Goal: Register for event/course: Register for event/course

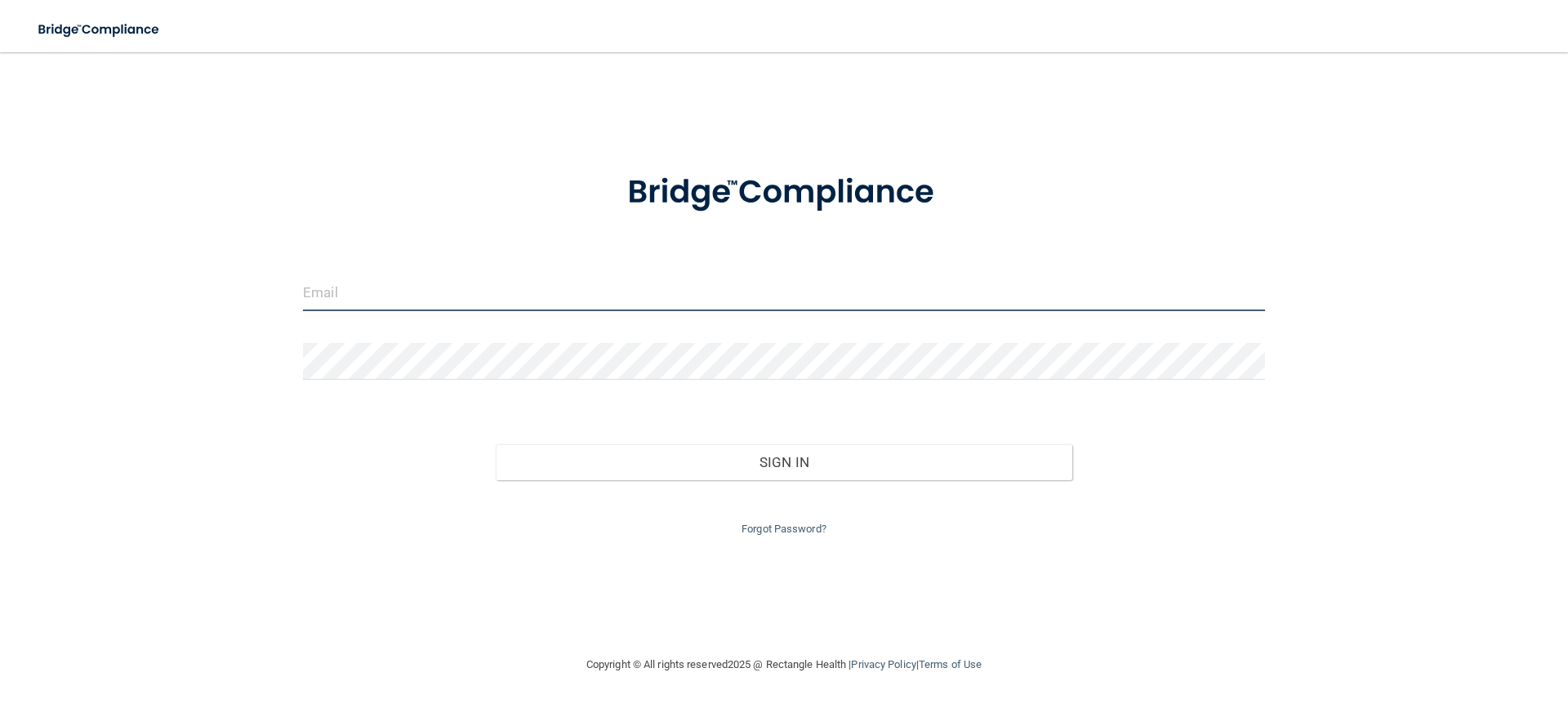
click at [419, 288] on input "email" at bounding box center [784, 293] width 962 height 37
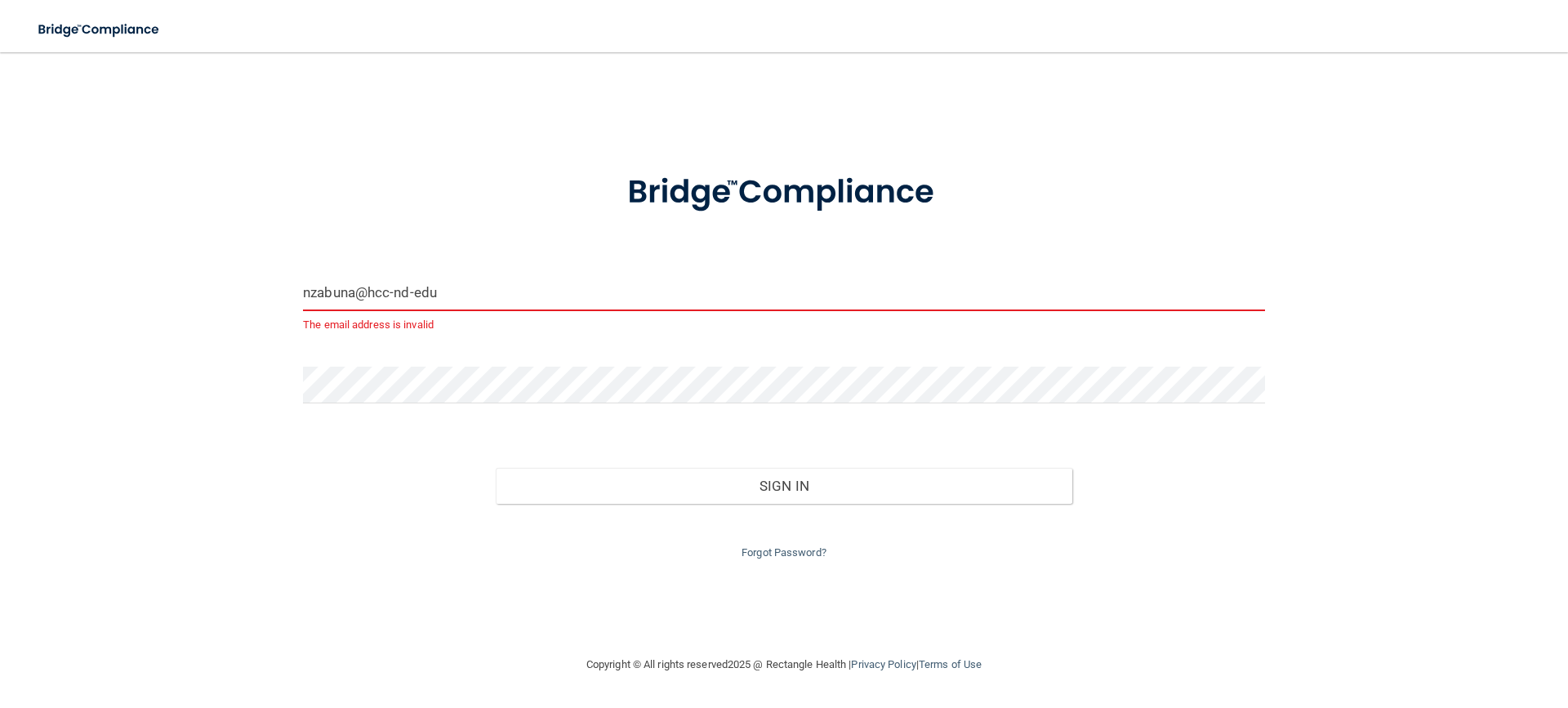
click at [458, 293] on input "nzabuna@hcc-nd-edu" at bounding box center [784, 293] width 962 height 37
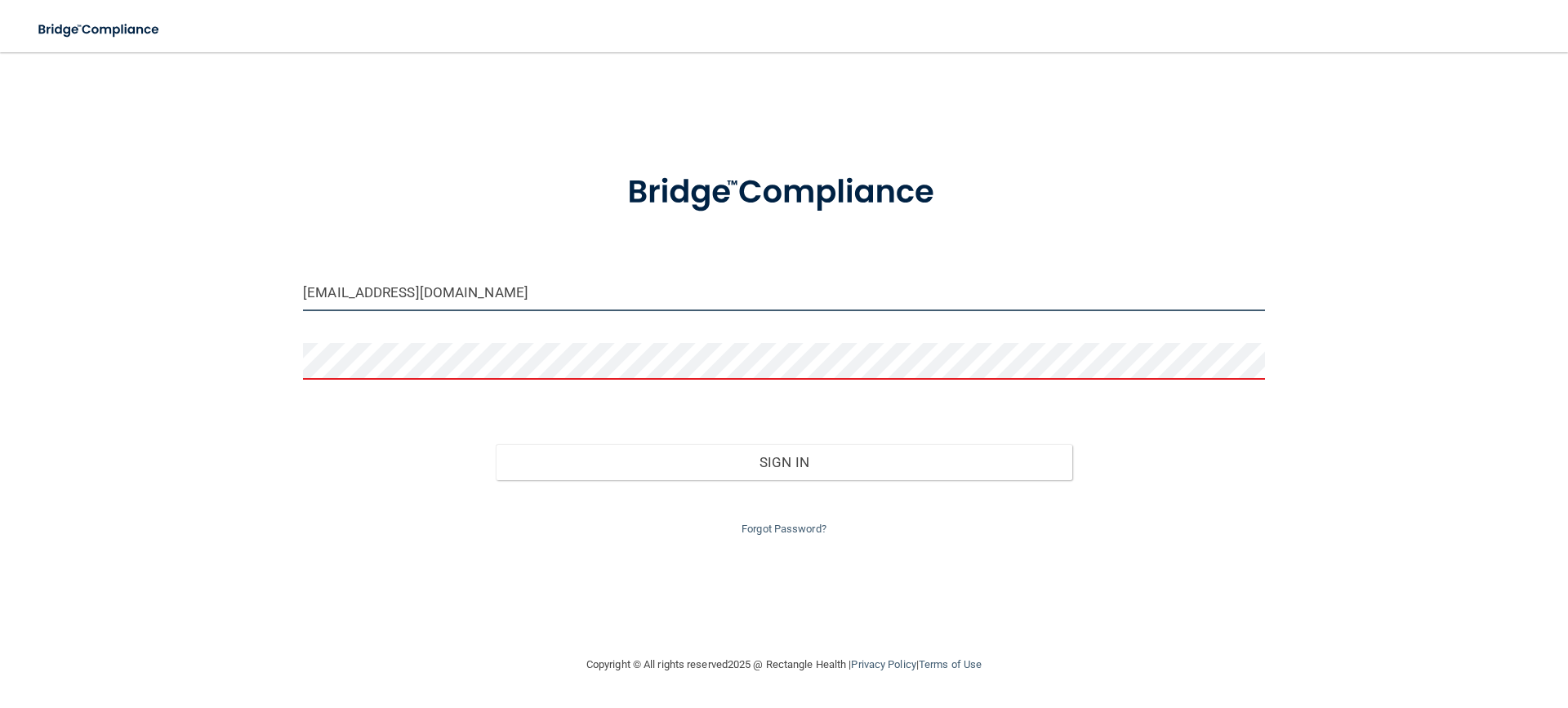
type input "[EMAIL_ADDRESS][DOMAIN_NAME]"
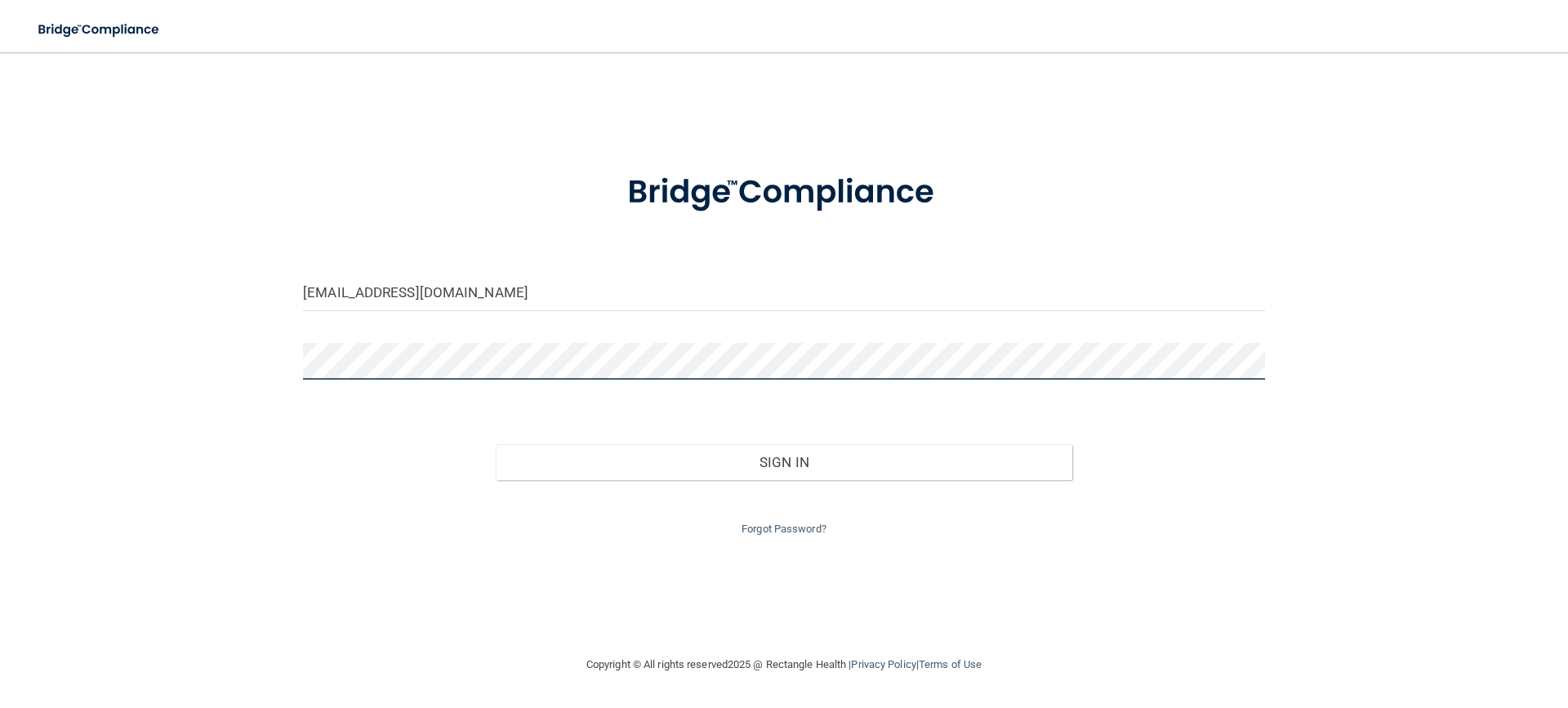
click at [495, 445] on button "Sign In" at bounding box center [784, 462] width 577 height 36
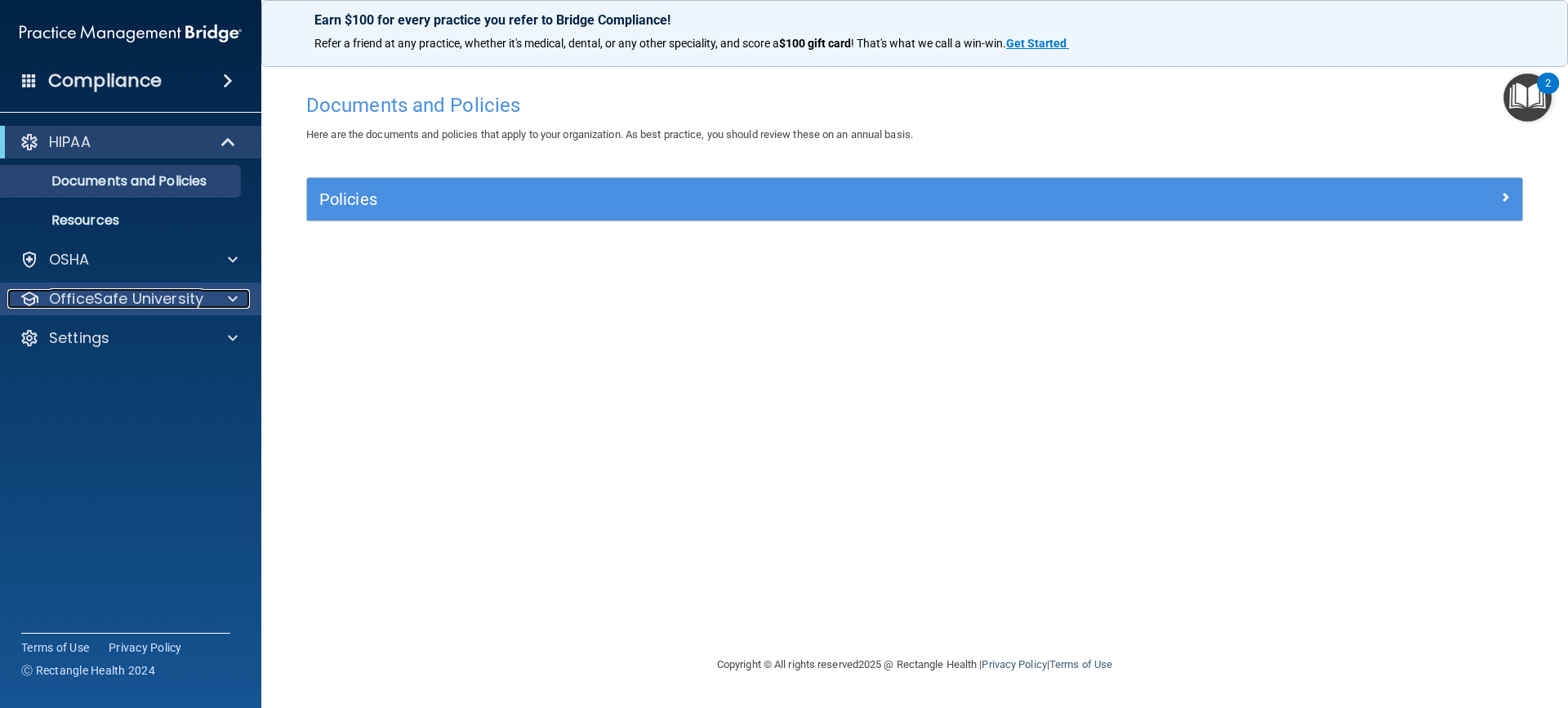
click at [128, 301] on p "OfficeSafe University" at bounding box center [126, 298] width 154 height 20
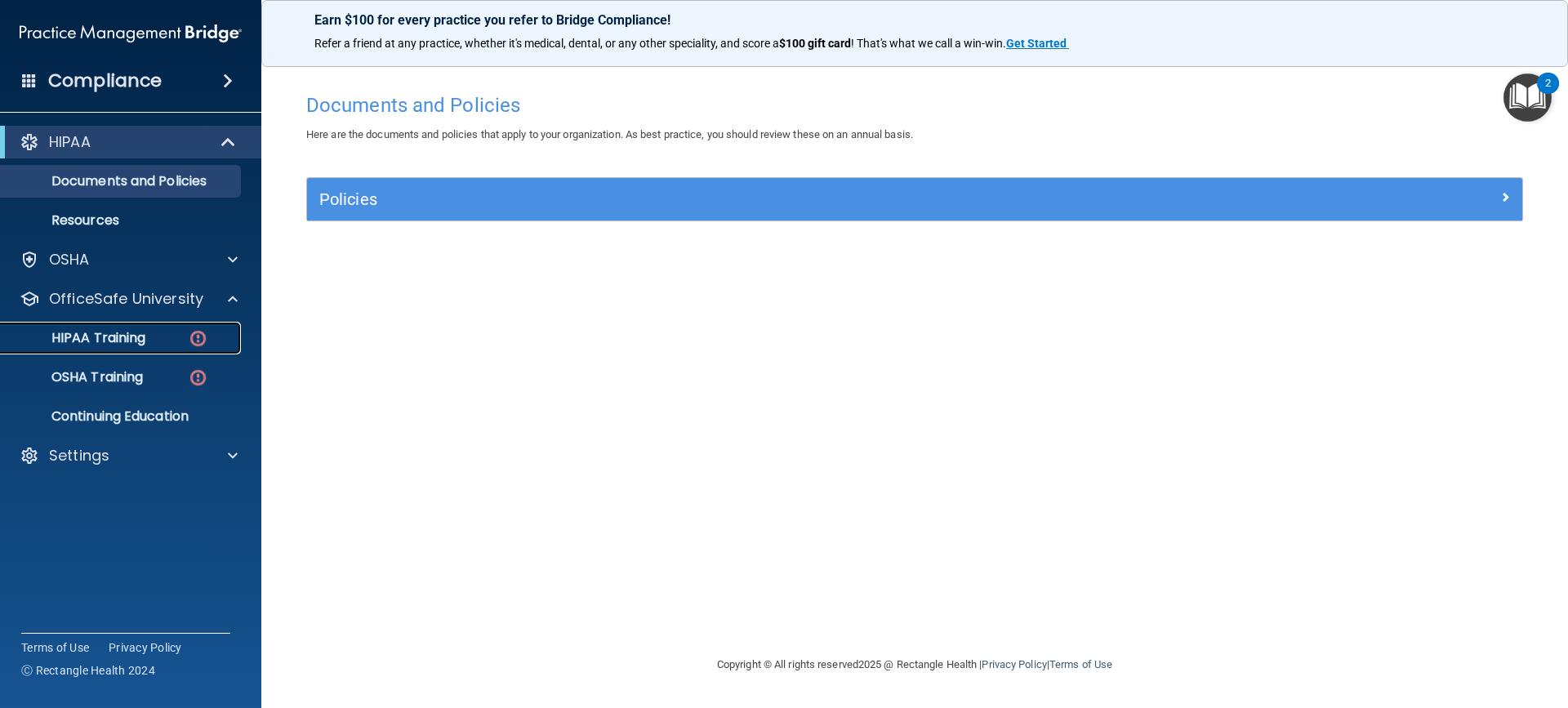
click at [156, 338] on div "HIPAA Training" at bounding box center [122, 337] width 223 height 17
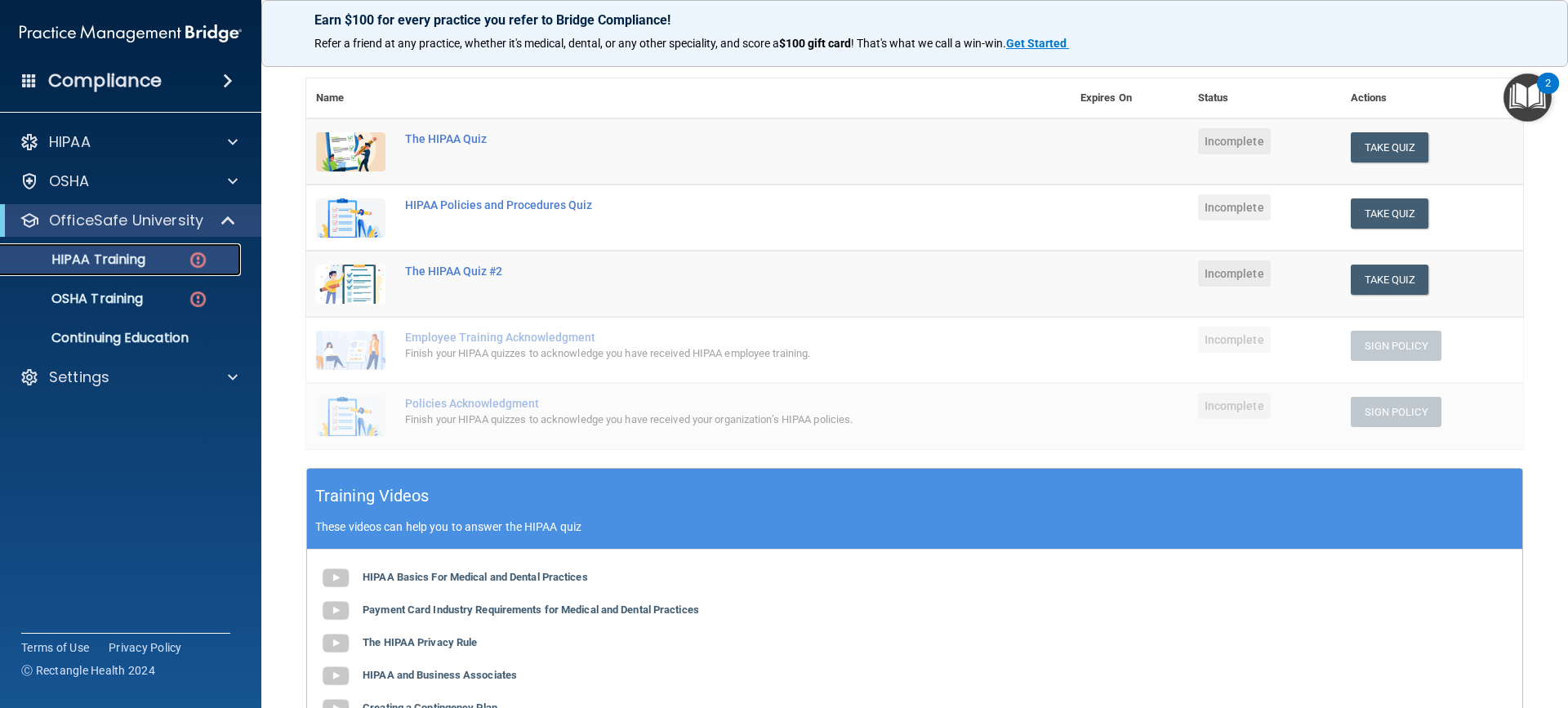
scroll to position [163, 0]
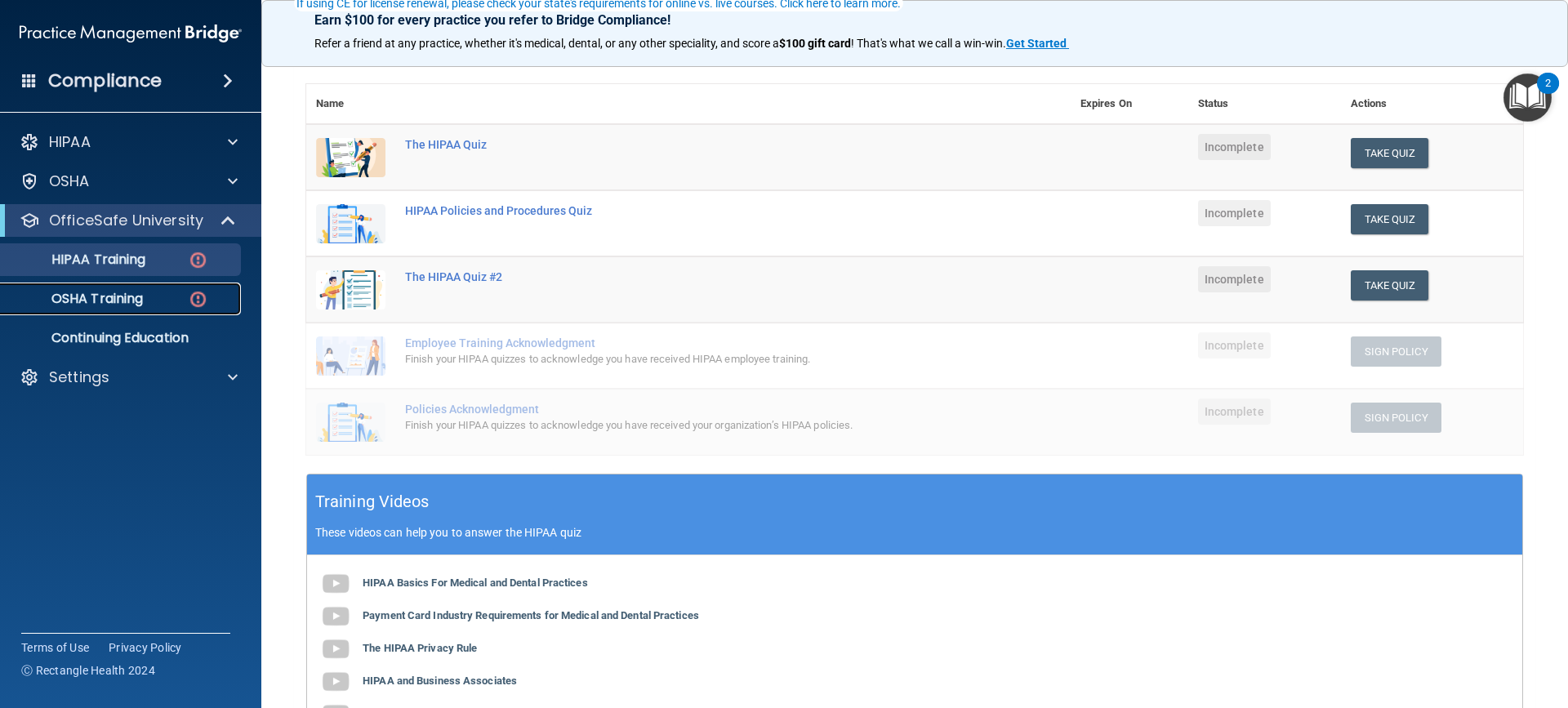
click at [106, 303] on p "OSHA Training" at bounding box center [77, 298] width 133 height 17
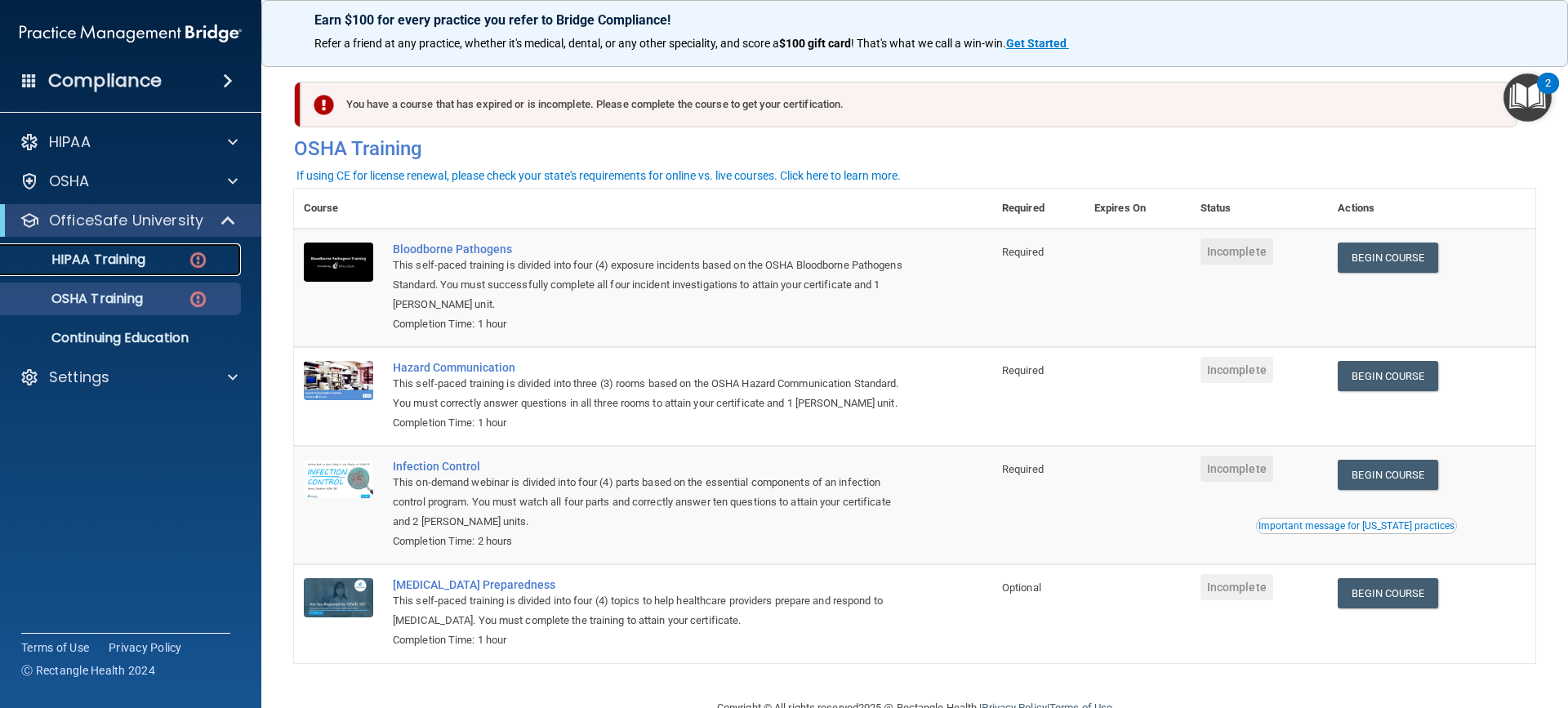
click at [82, 258] on p "HIPAA Training" at bounding box center [78, 259] width 135 height 17
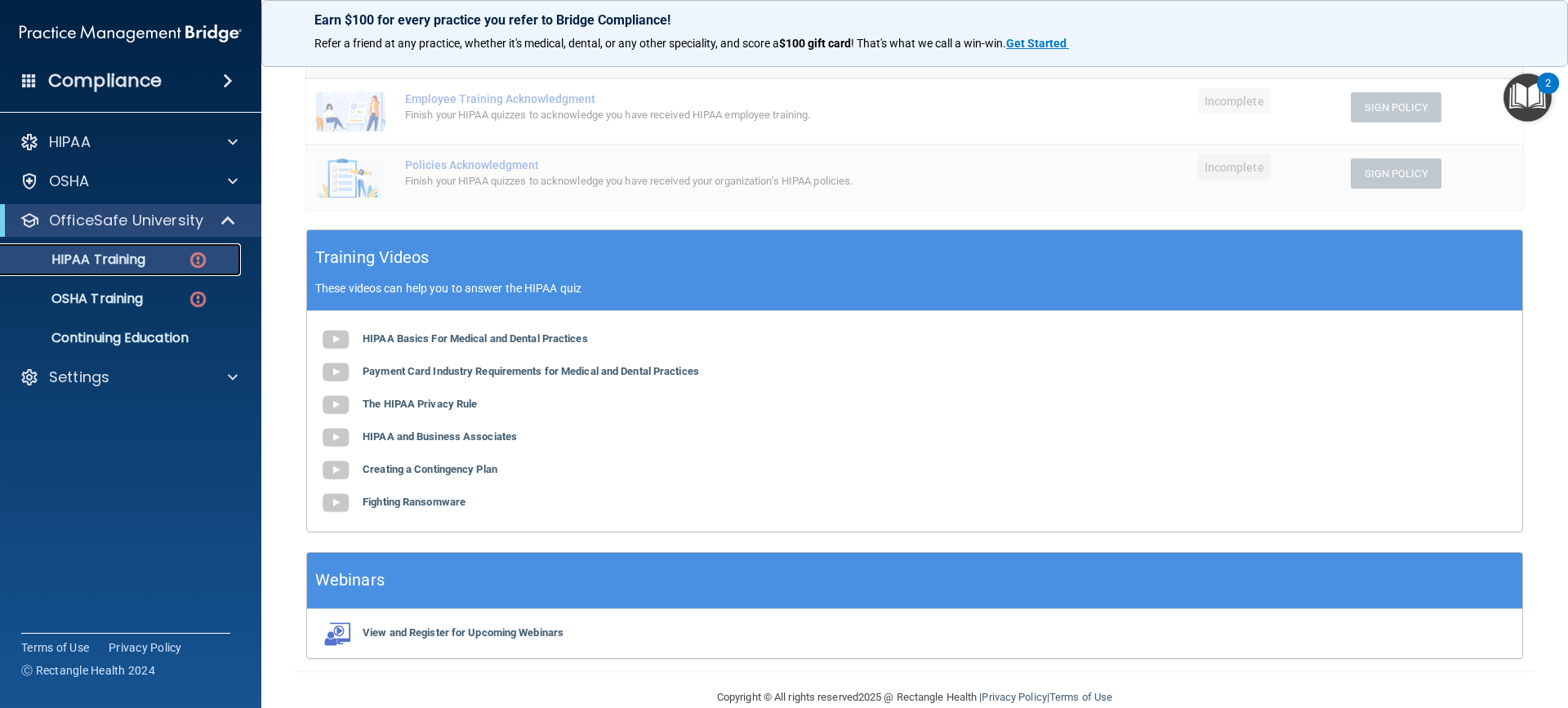
scroll to position [409, 0]
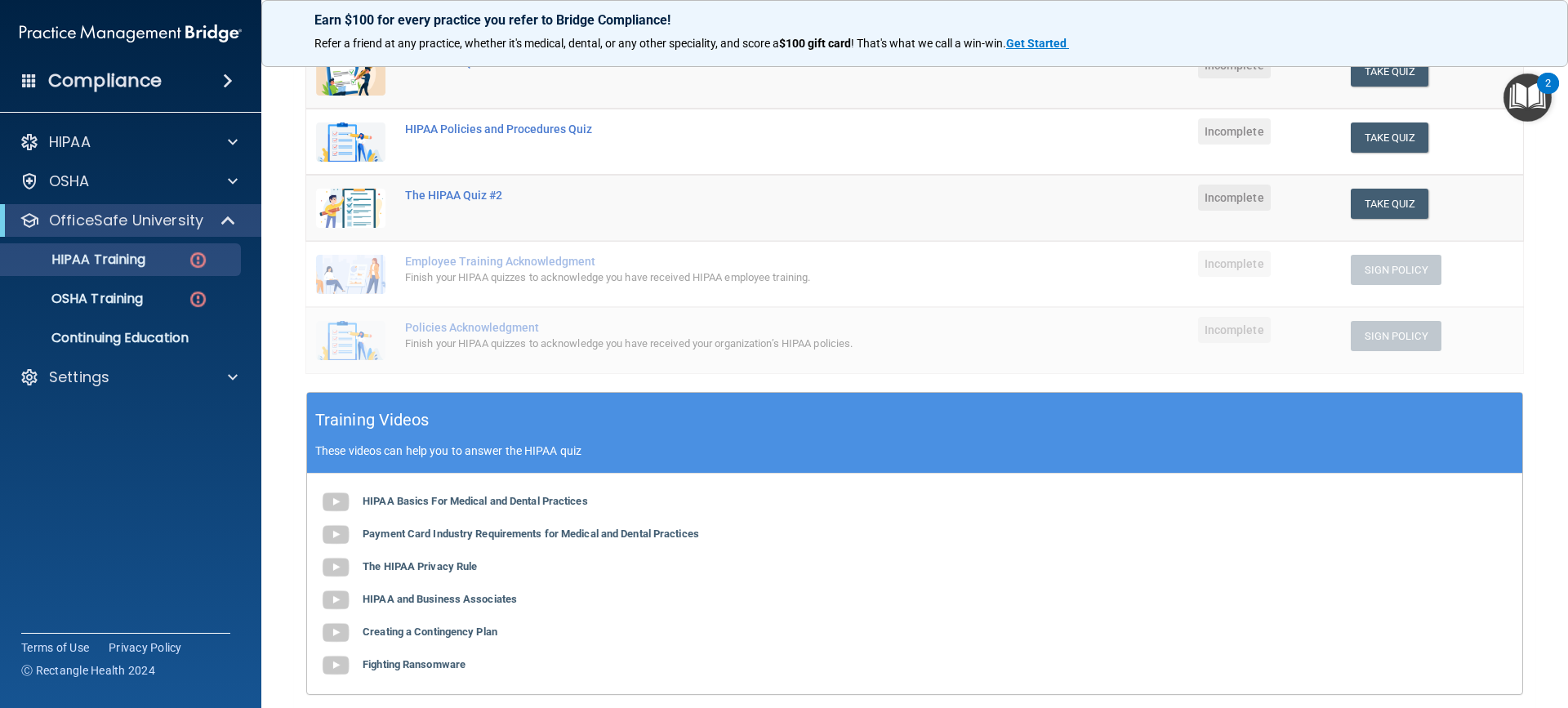
click at [495, 522] on div "HIPAA Basics For Medical and Dental Practices Payment Card Industry Requirement…" at bounding box center [915, 584] width 1215 height 220
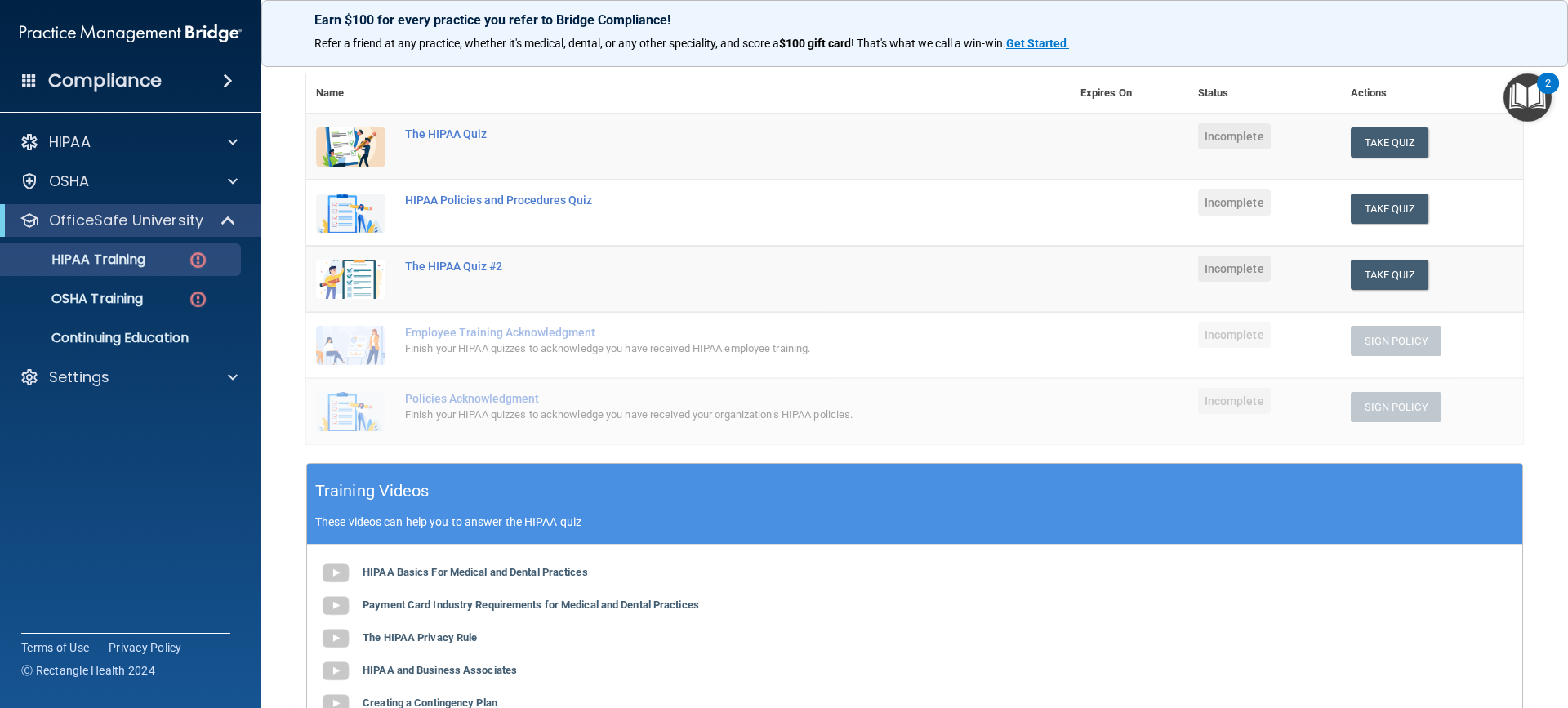
scroll to position [354, 0]
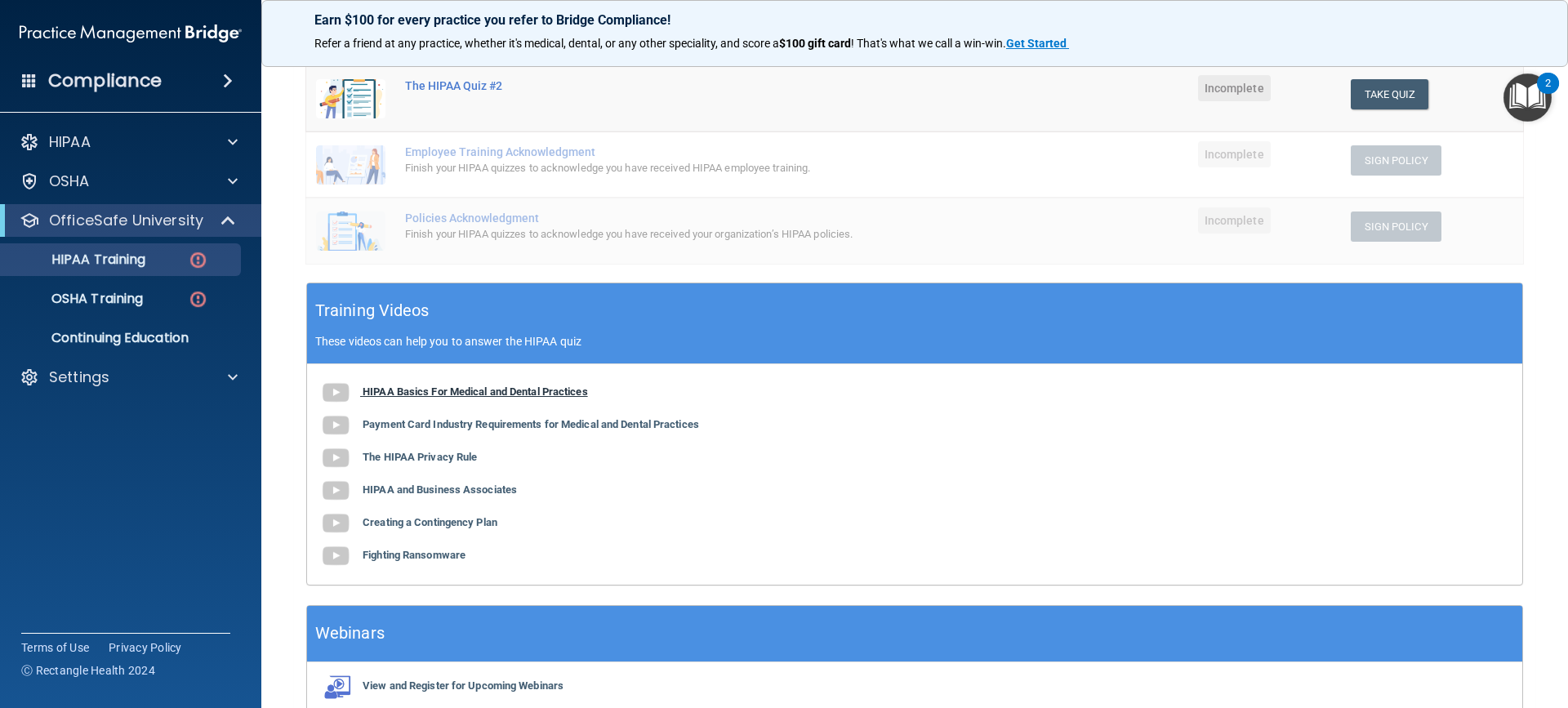
click at [513, 386] on b "HIPAA Basics For Medical and Dental Practices" at bounding box center [475, 391] width 225 height 13
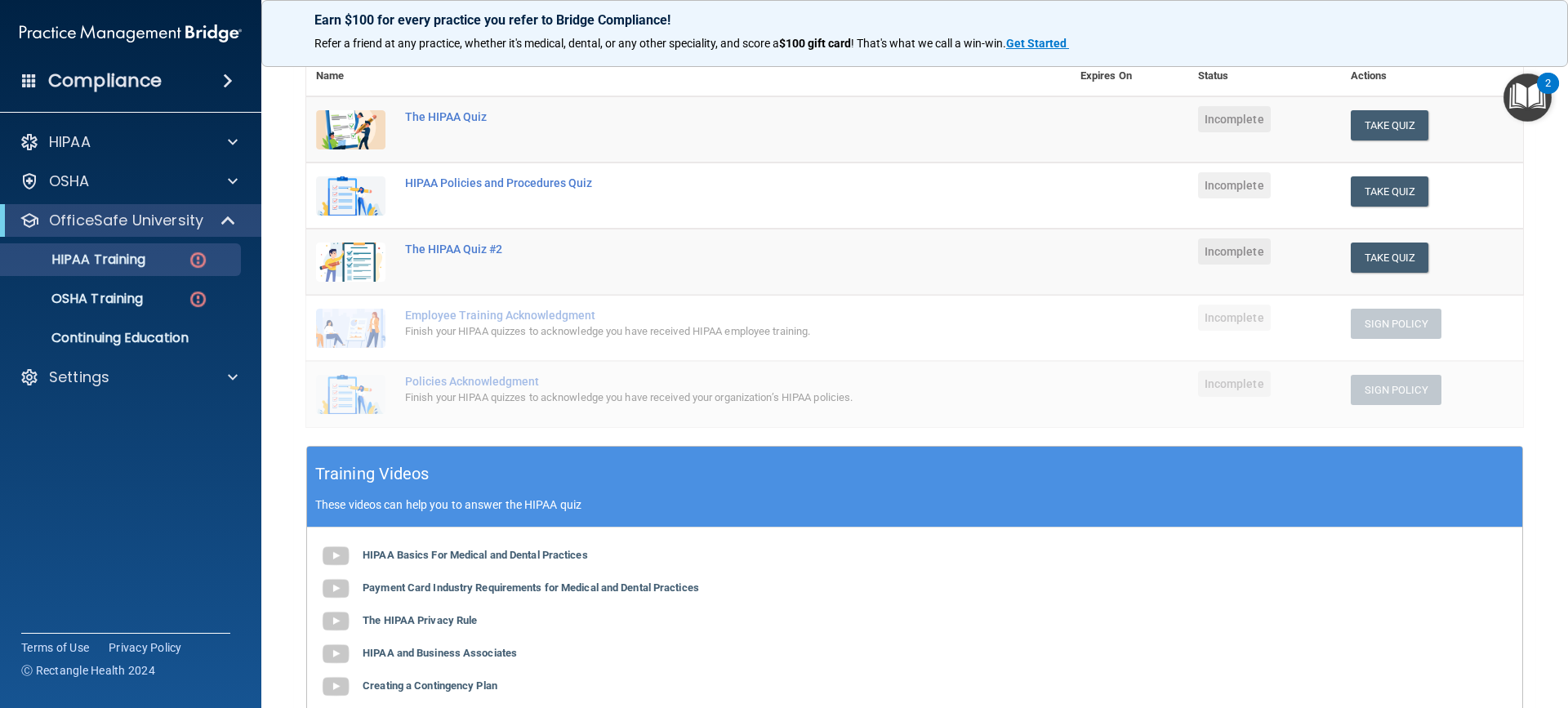
scroll to position [273, 0]
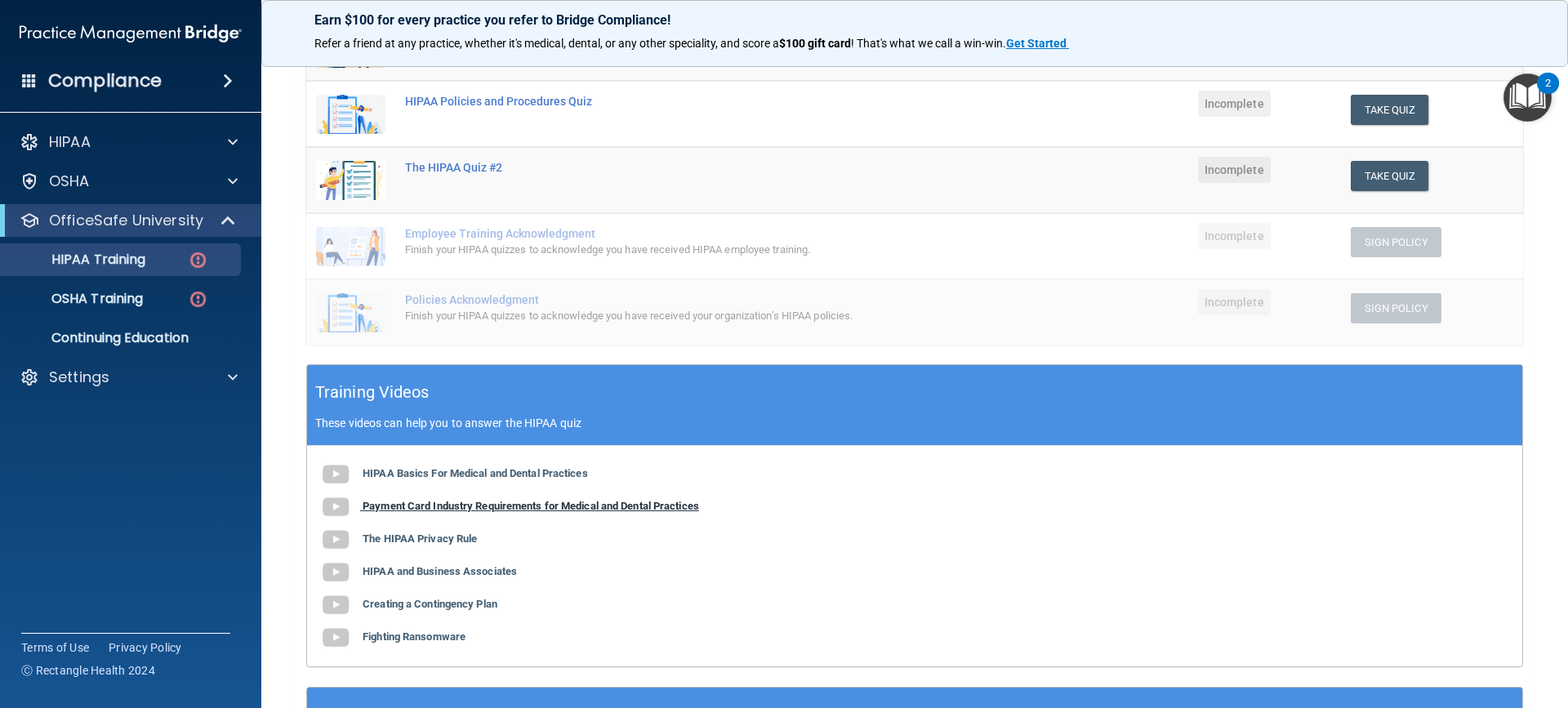
click at [661, 505] on b "Payment Card Industry Requirements for Medical and Dental Practices" at bounding box center [530, 506] width 336 height 13
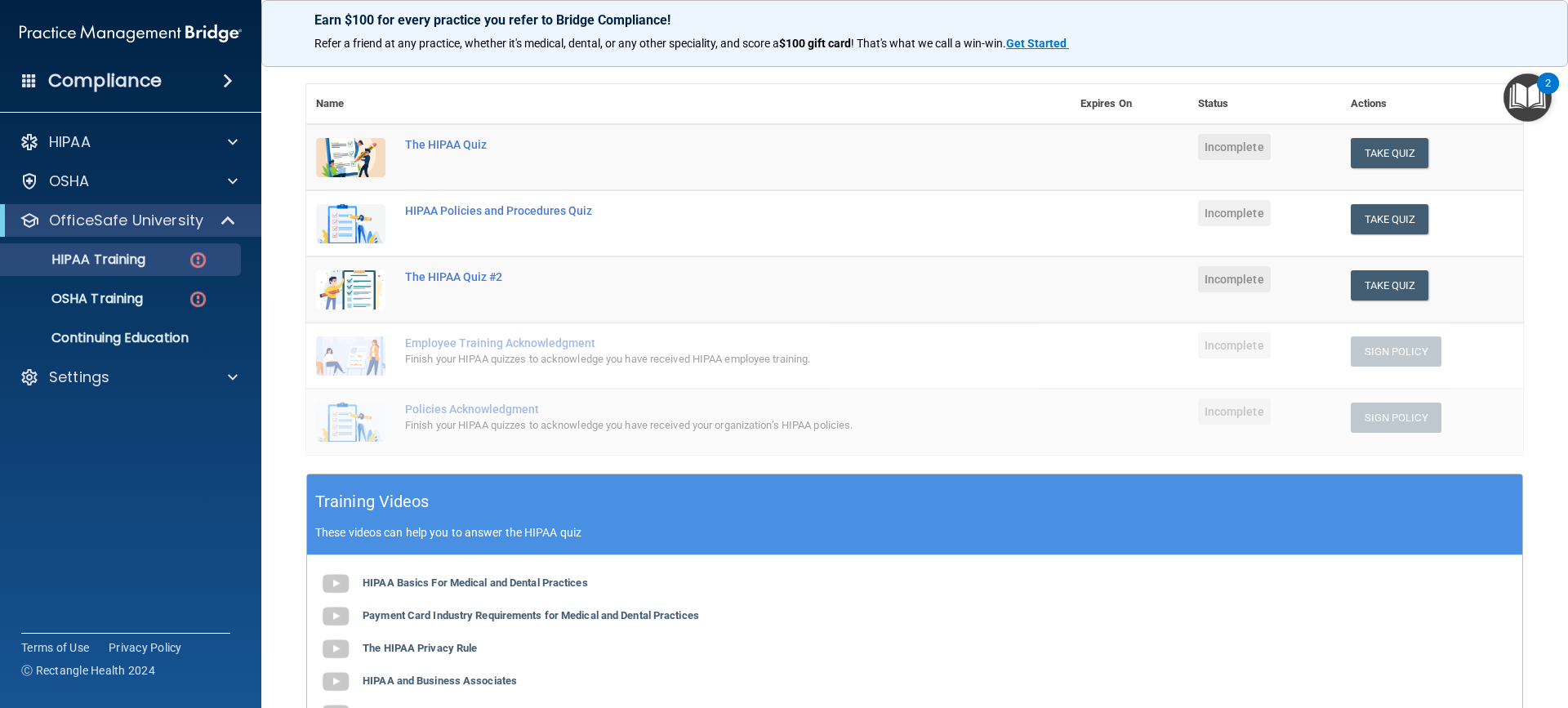
scroll to position [245, 0]
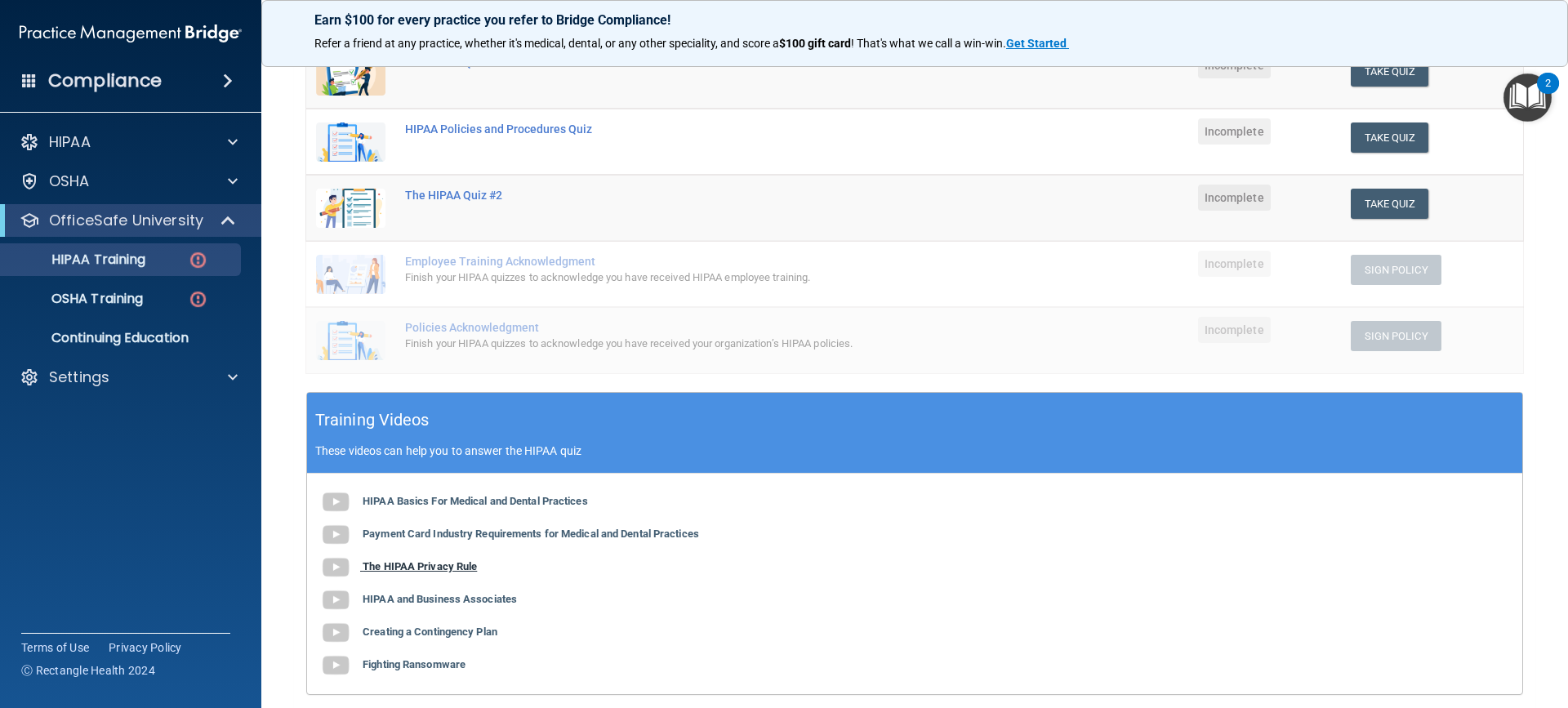
click at [413, 567] on b "The HIPAA Privacy Rule" at bounding box center [419, 566] width 114 height 13
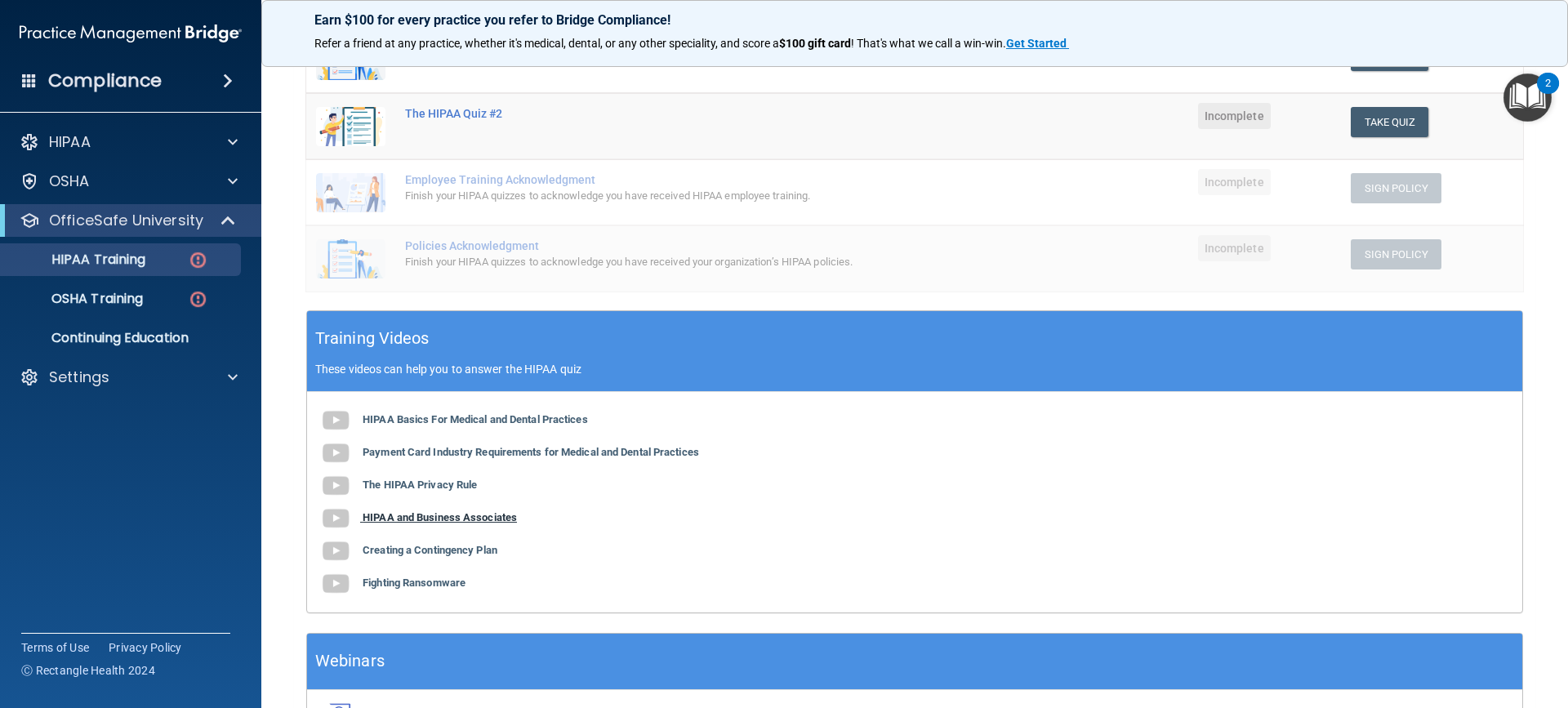
click at [451, 514] on b "HIPAA and Business Associates" at bounding box center [440, 517] width 154 height 13
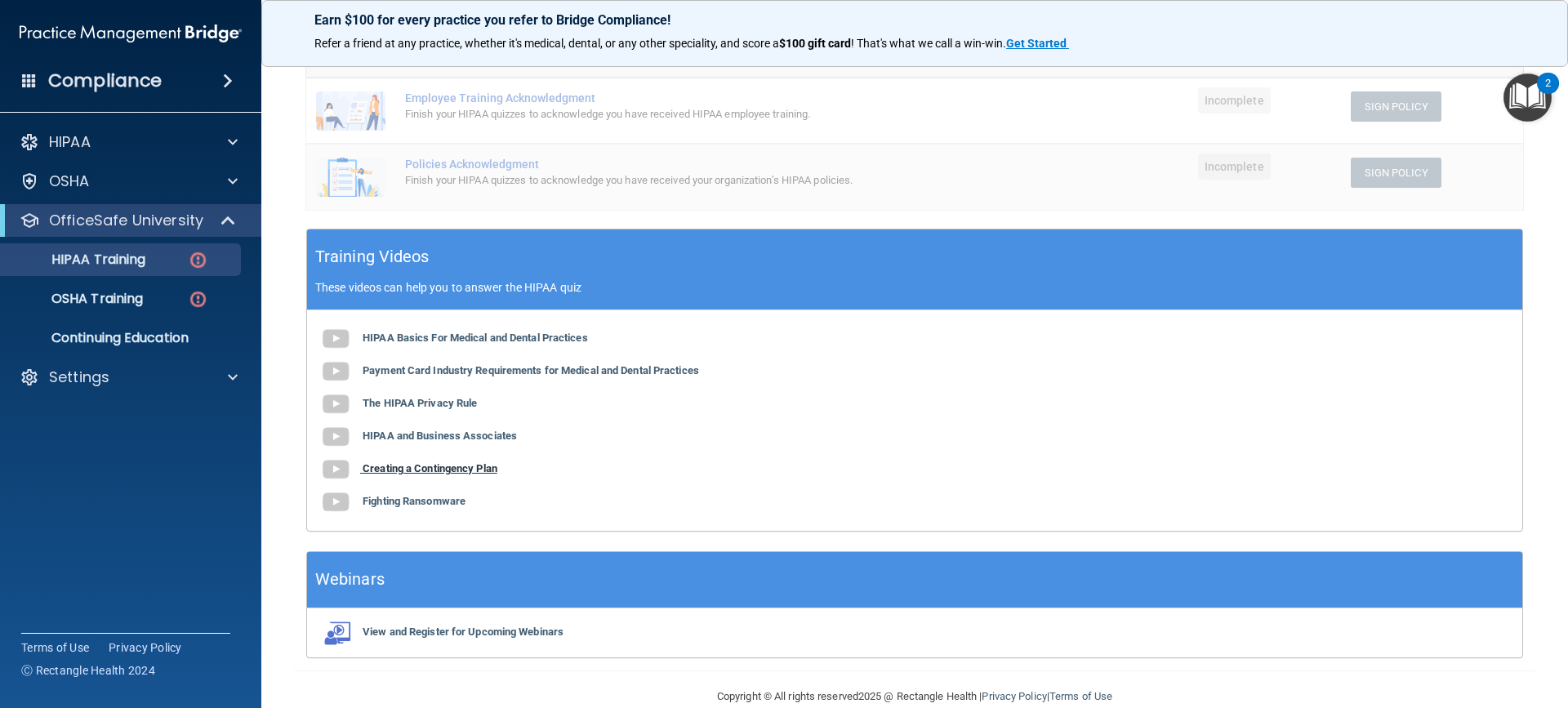
click at [470, 472] on b "Creating a Contingency Plan" at bounding box center [430, 468] width 135 height 13
click at [439, 501] on b "Fighting Ransomware" at bounding box center [414, 500] width 103 height 13
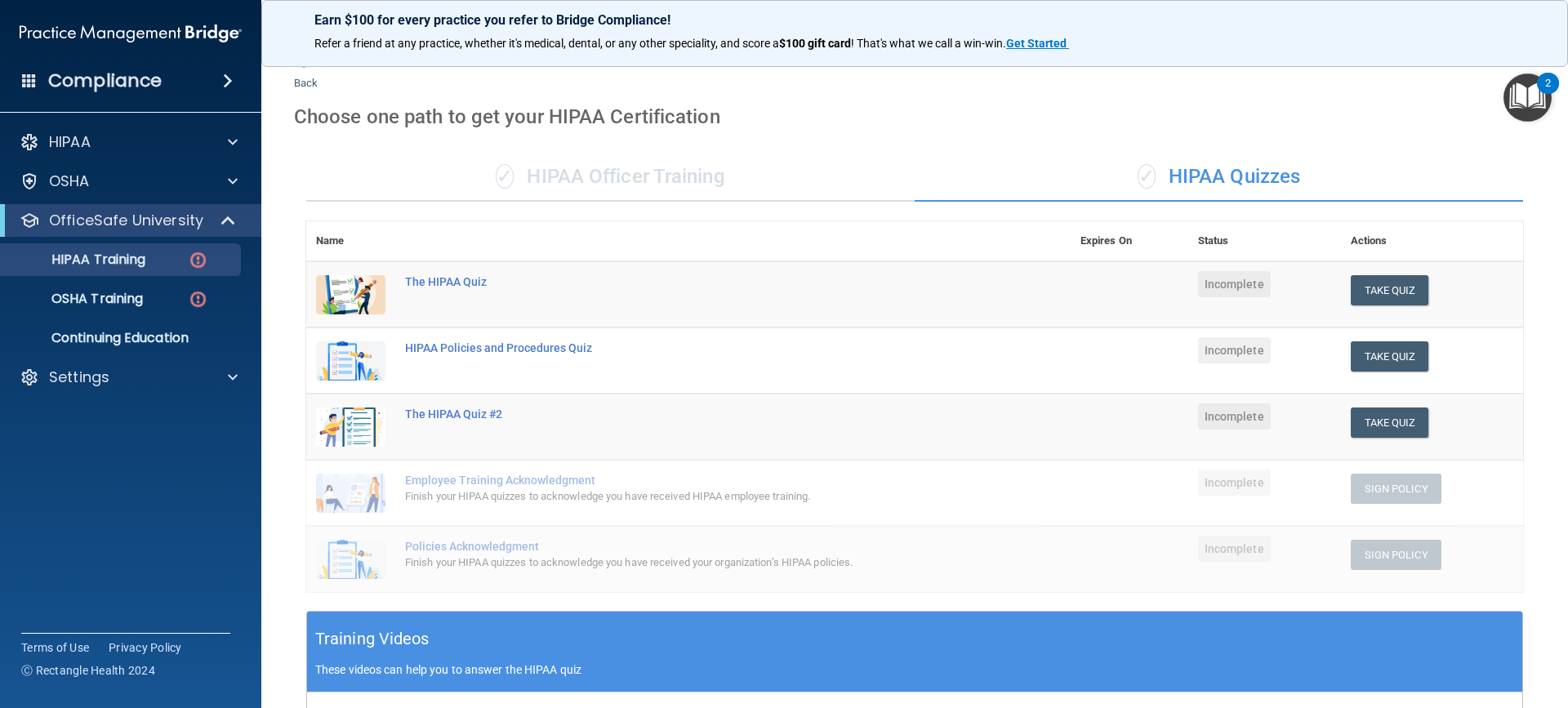
scroll to position [0, 0]
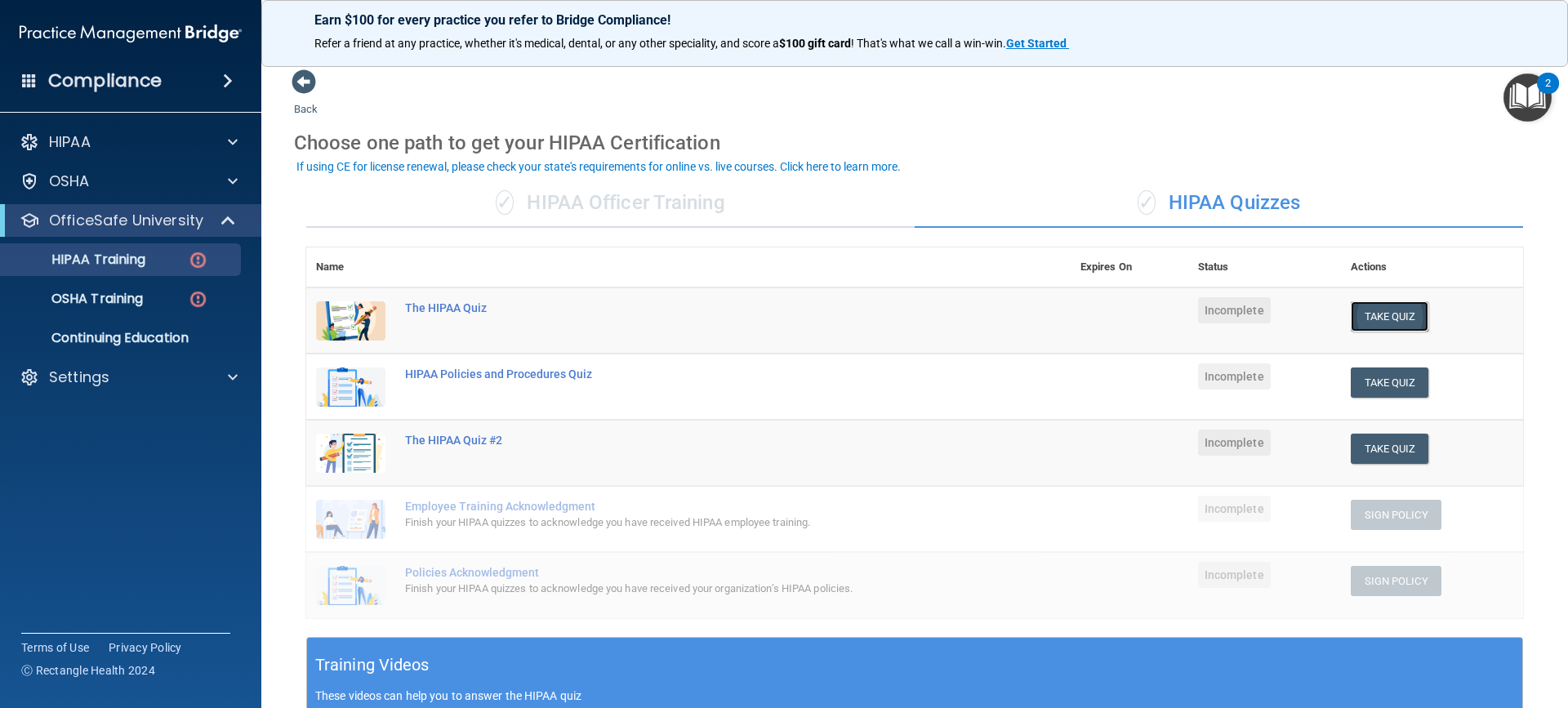
click at [1386, 311] on button "Take Quiz" at bounding box center [1390, 316] width 78 height 30
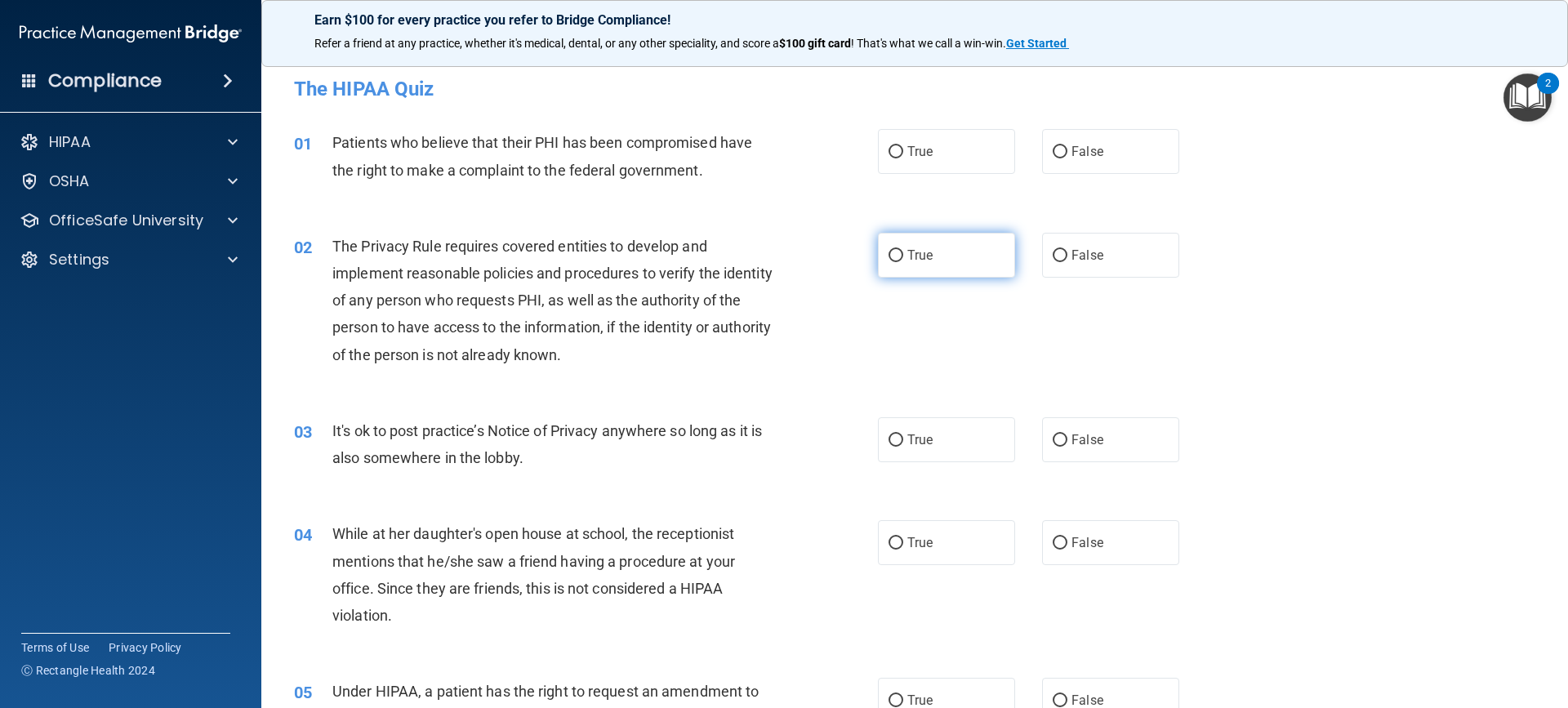
click at [891, 254] on input "True" at bounding box center [895, 256] width 15 height 13
radio input "true"
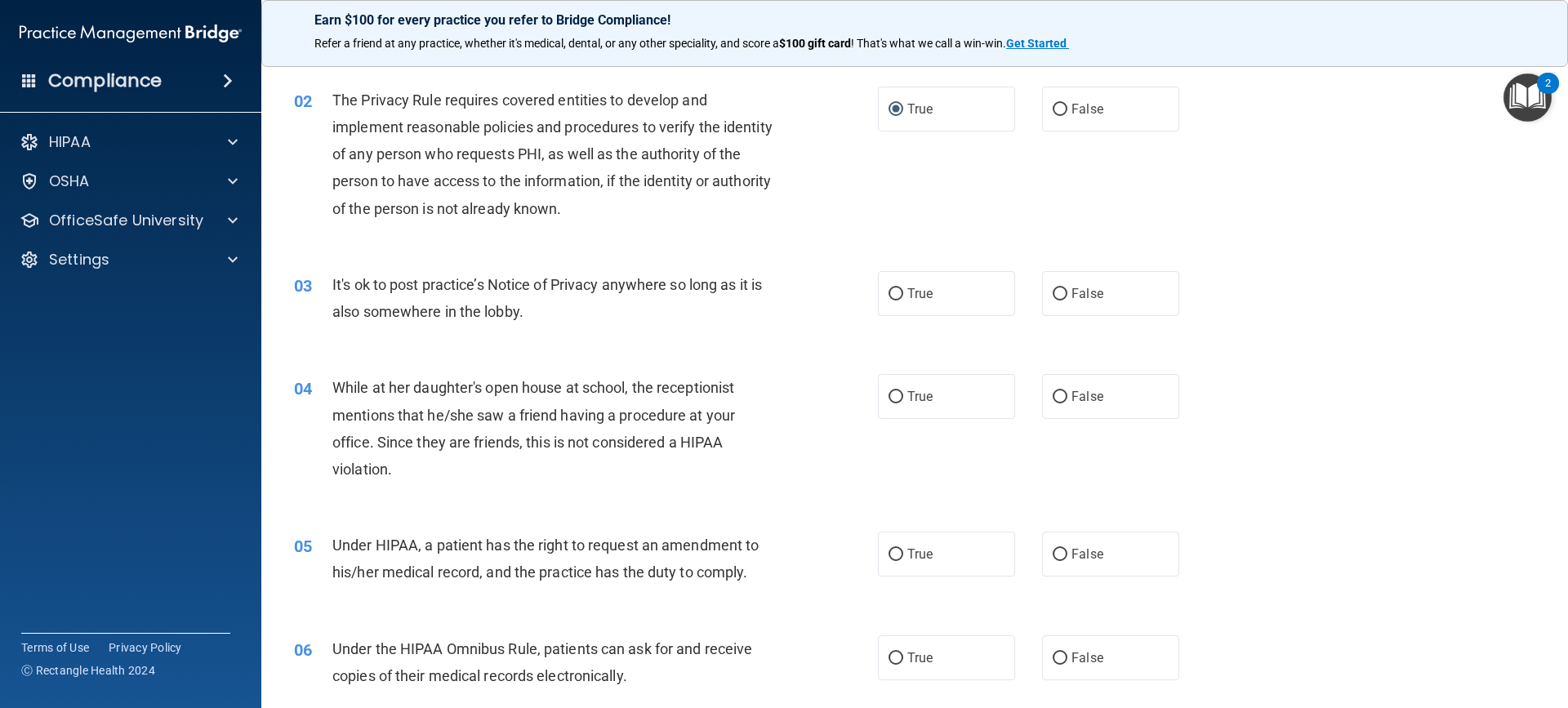
scroll to position [327, 0]
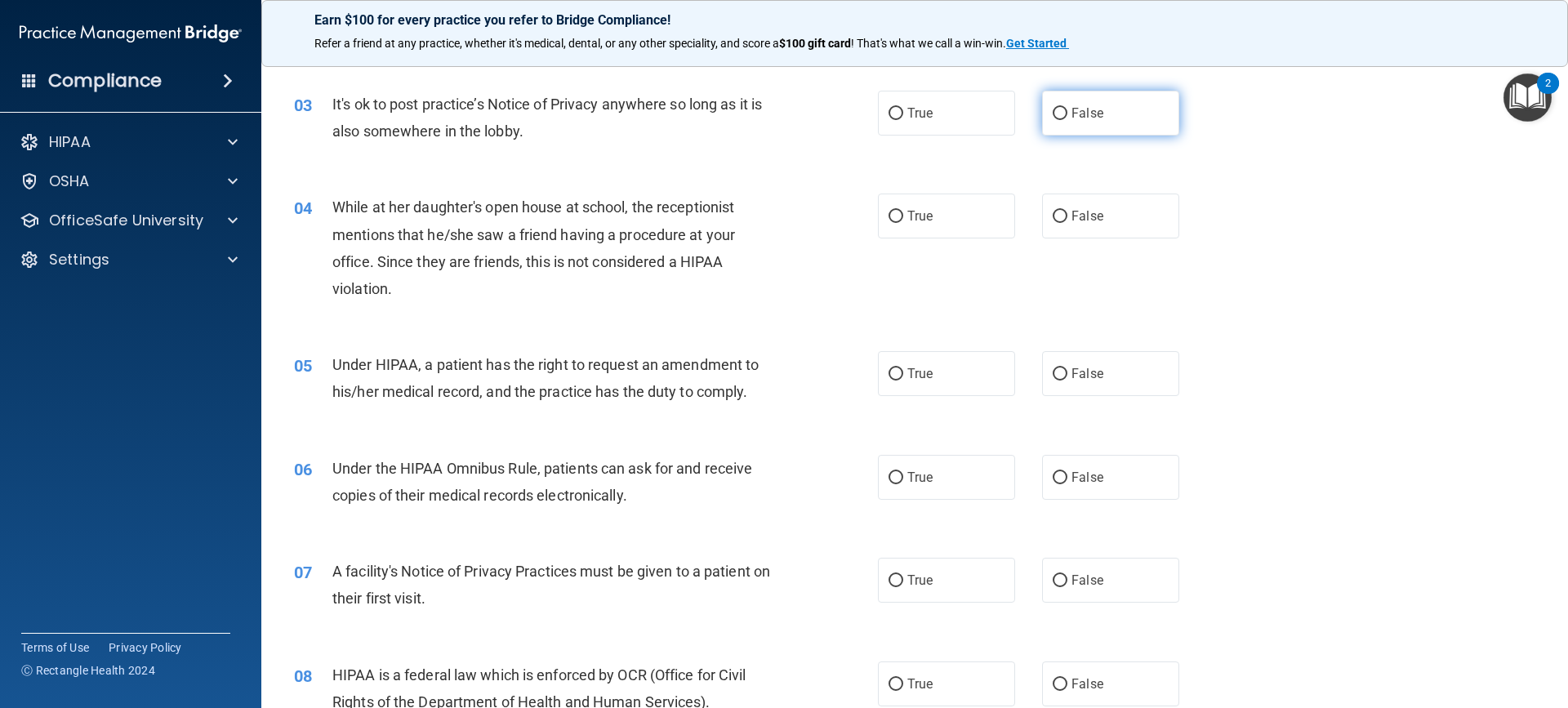
click at [1054, 114] on input "False" at bounding box center [1059, 114] width 15 height 13
radio input "true"
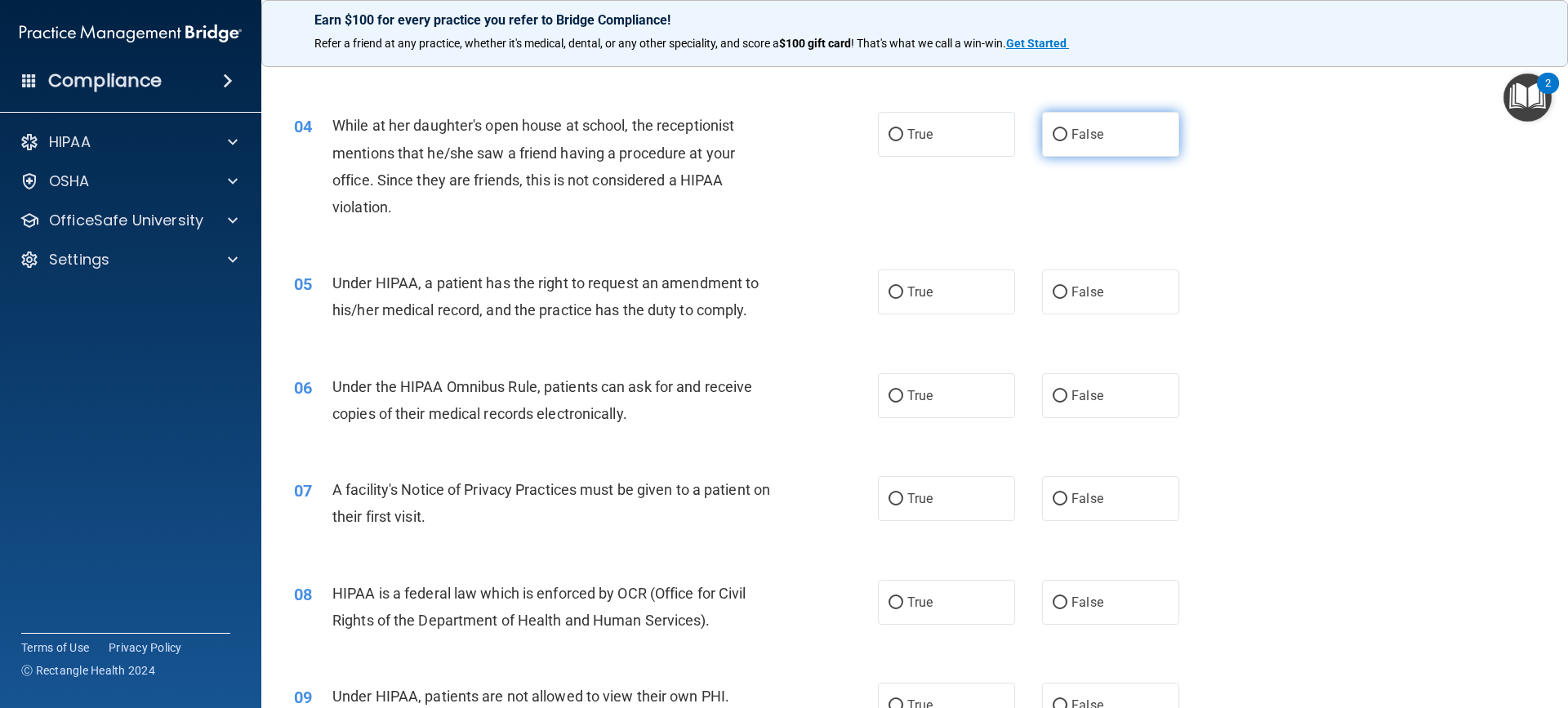
click at [1052, 133] on input "False" at bounding box center [1059, 135] width 15 height 13
radio input "true"
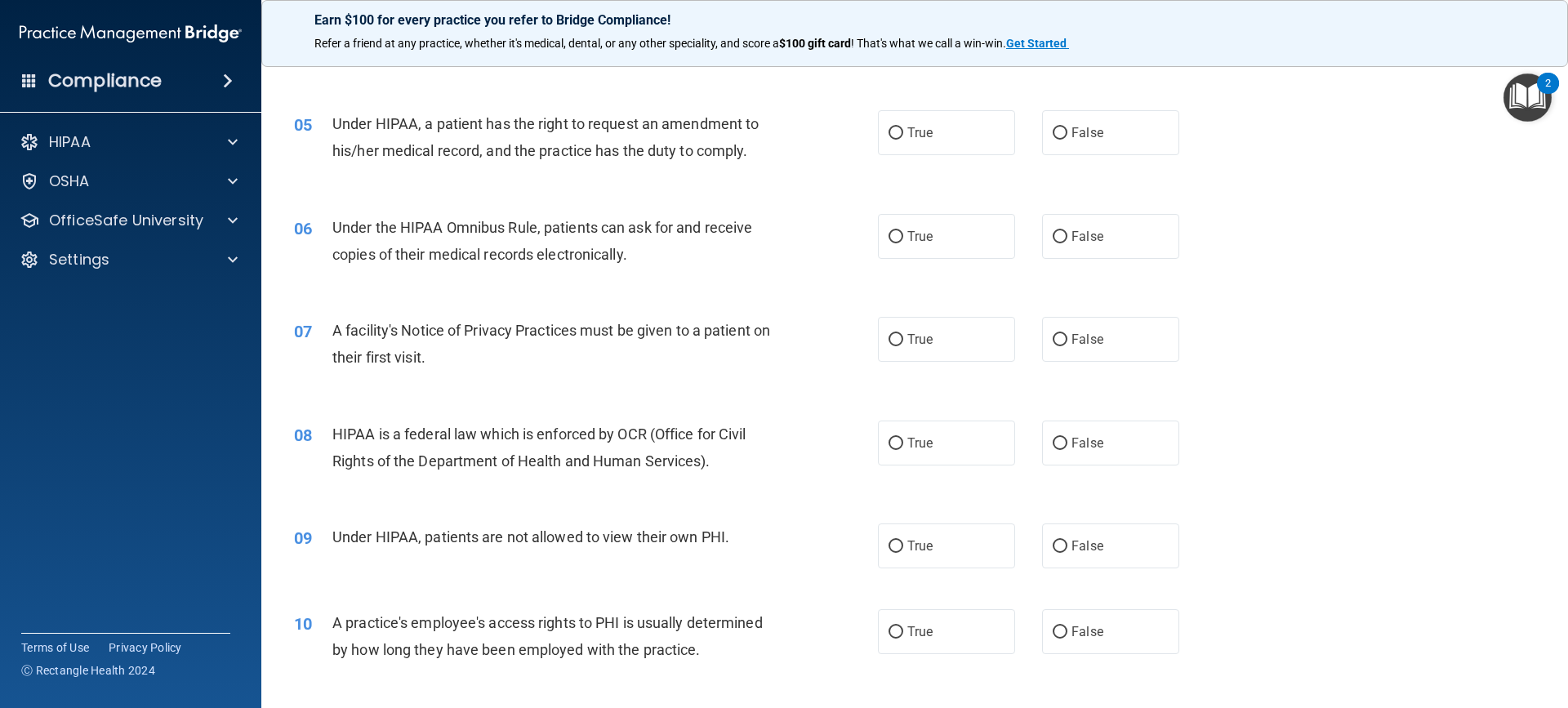
scroll to position [571, 0]
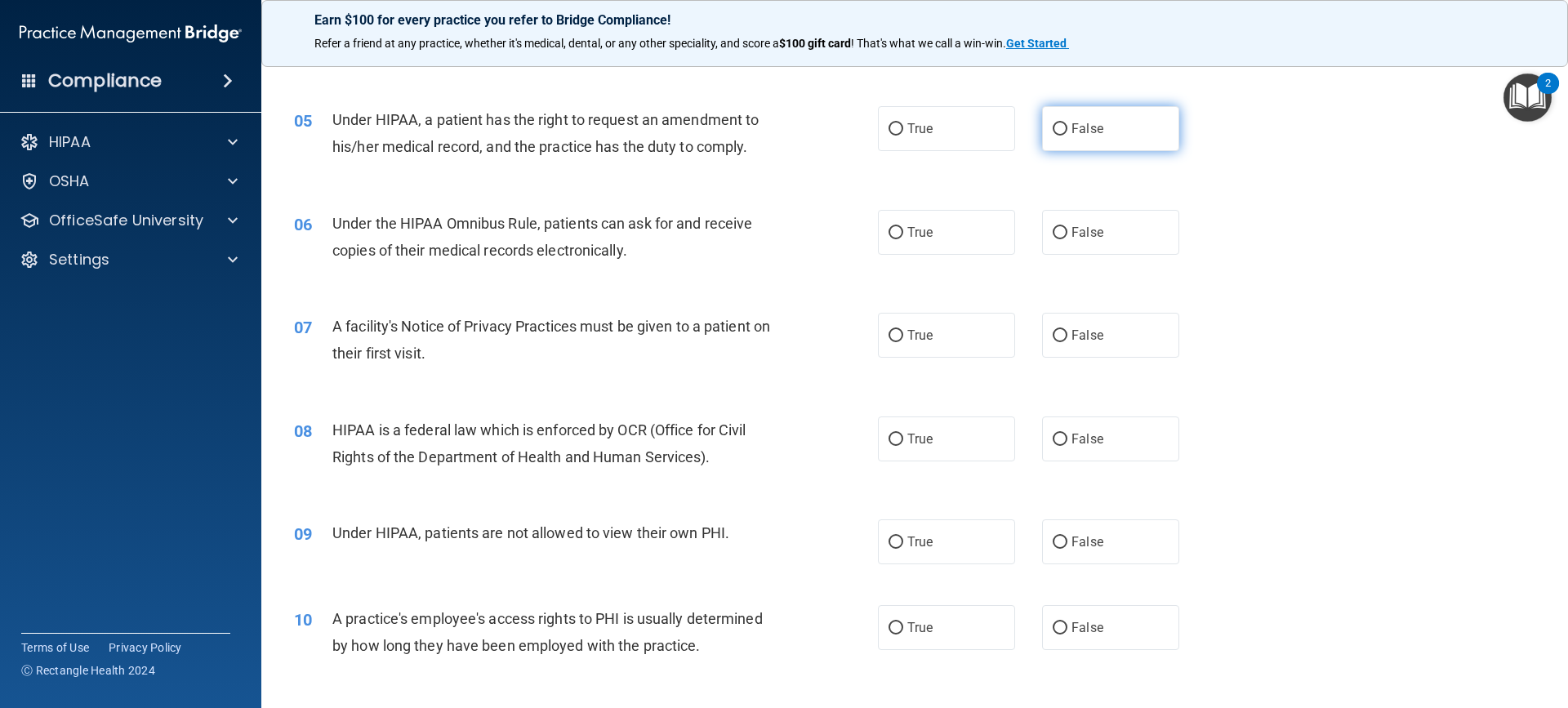
click at [1053, 128] on input "False" at bounding box center [1059, 129] width 15 height 13
radio input "true"
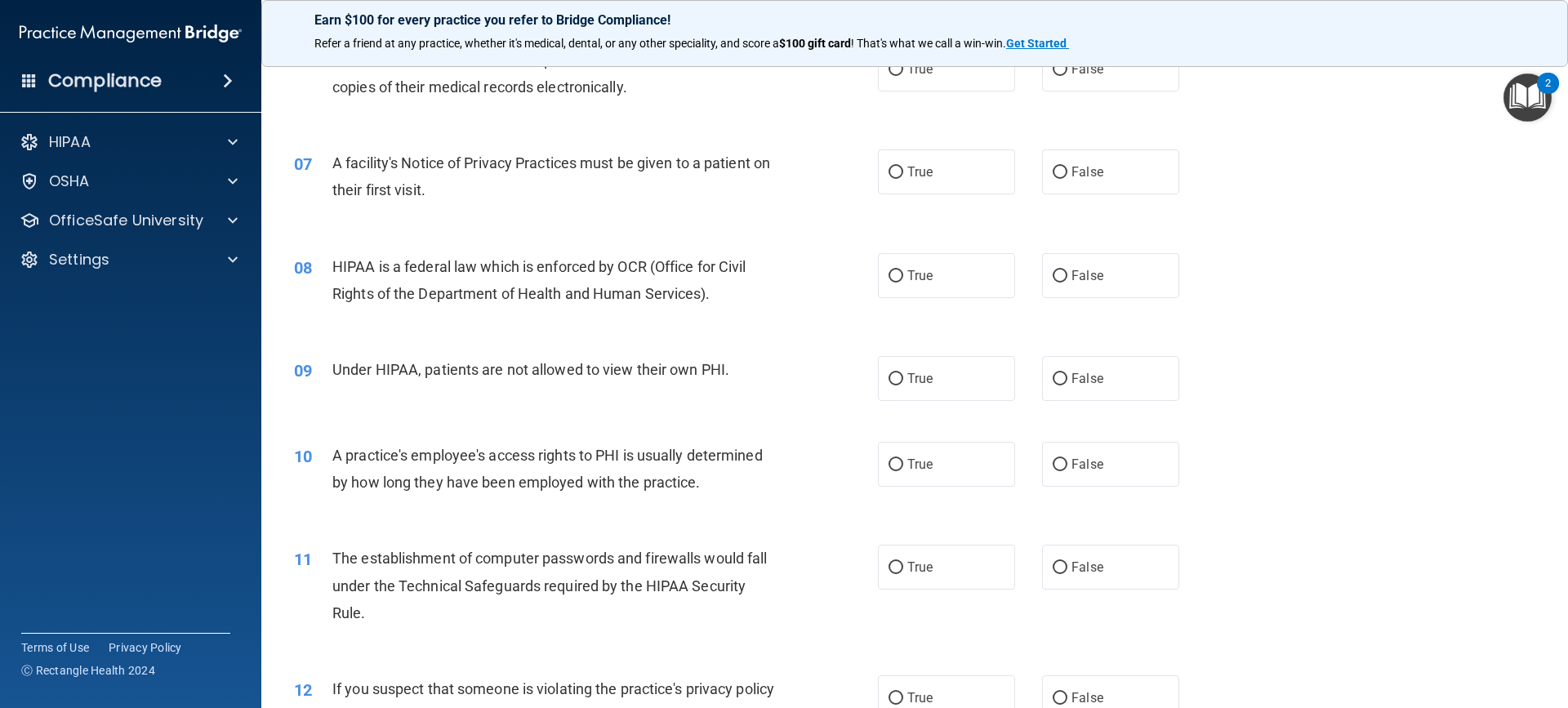
scroll to position [653, 0]
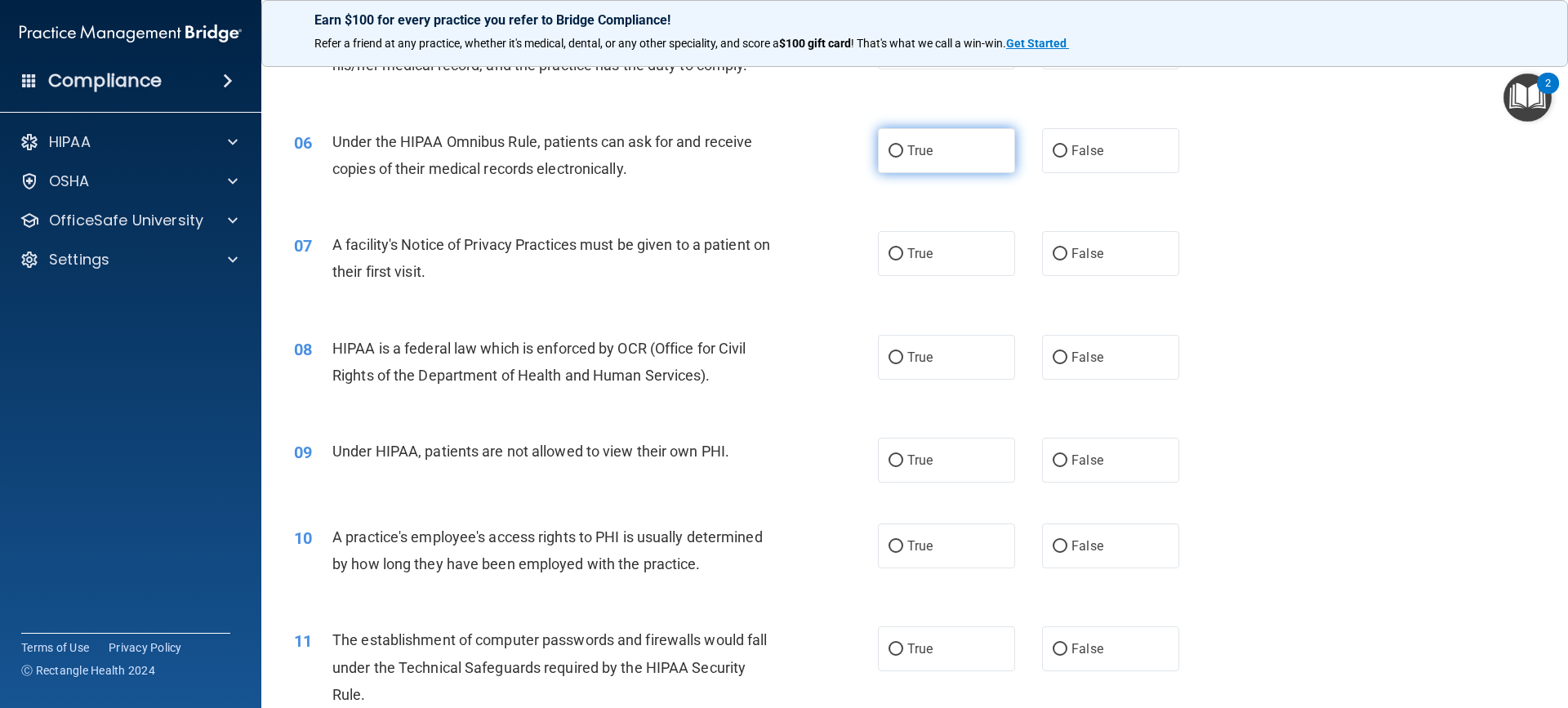
click at [888, 151] on input "True" at bounding box center [895, 151] width 15 height 13
radio input "true"
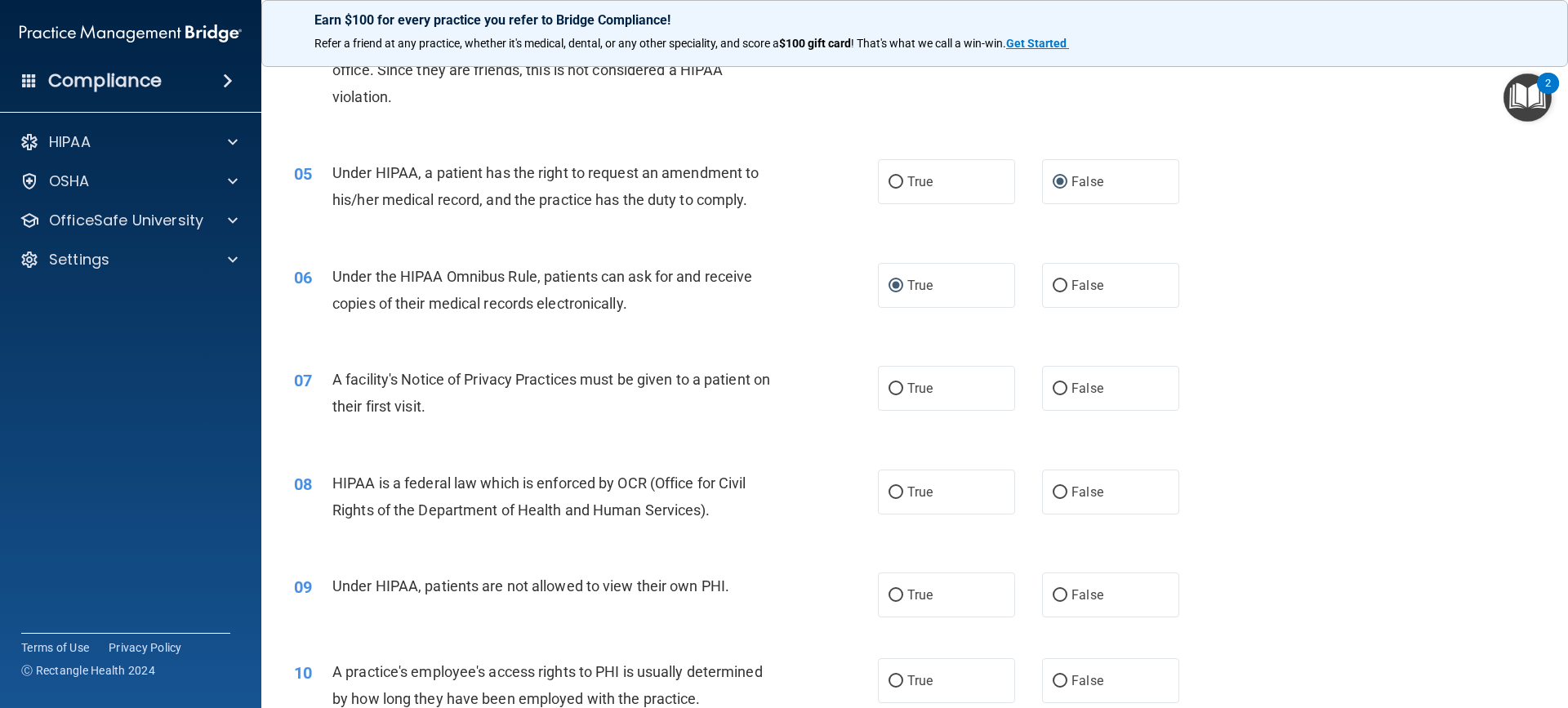
scroll to position [490, 0]
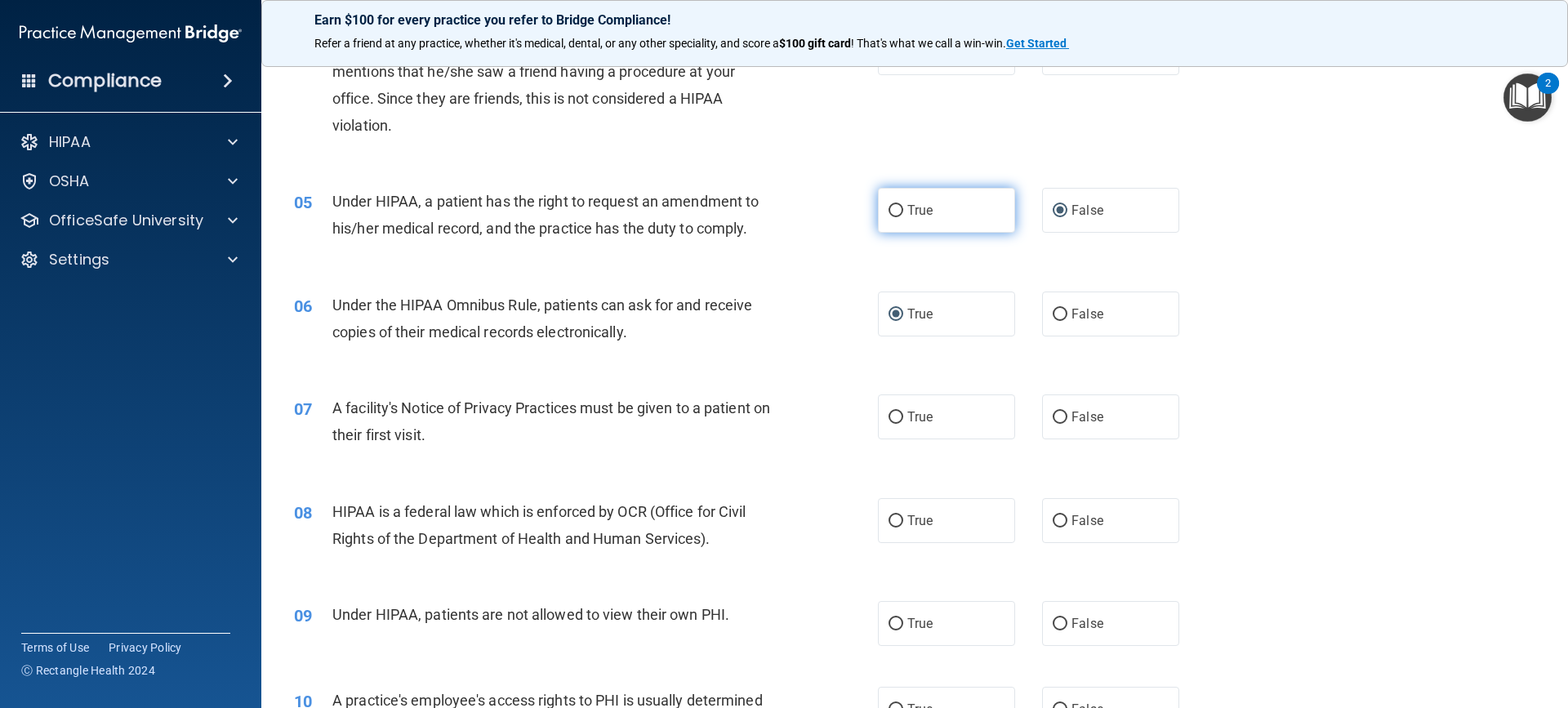
click at [888, 211] on input "True" at bounding box center [895, 211] width 15 height 13
radio input "true"
radio input "false"
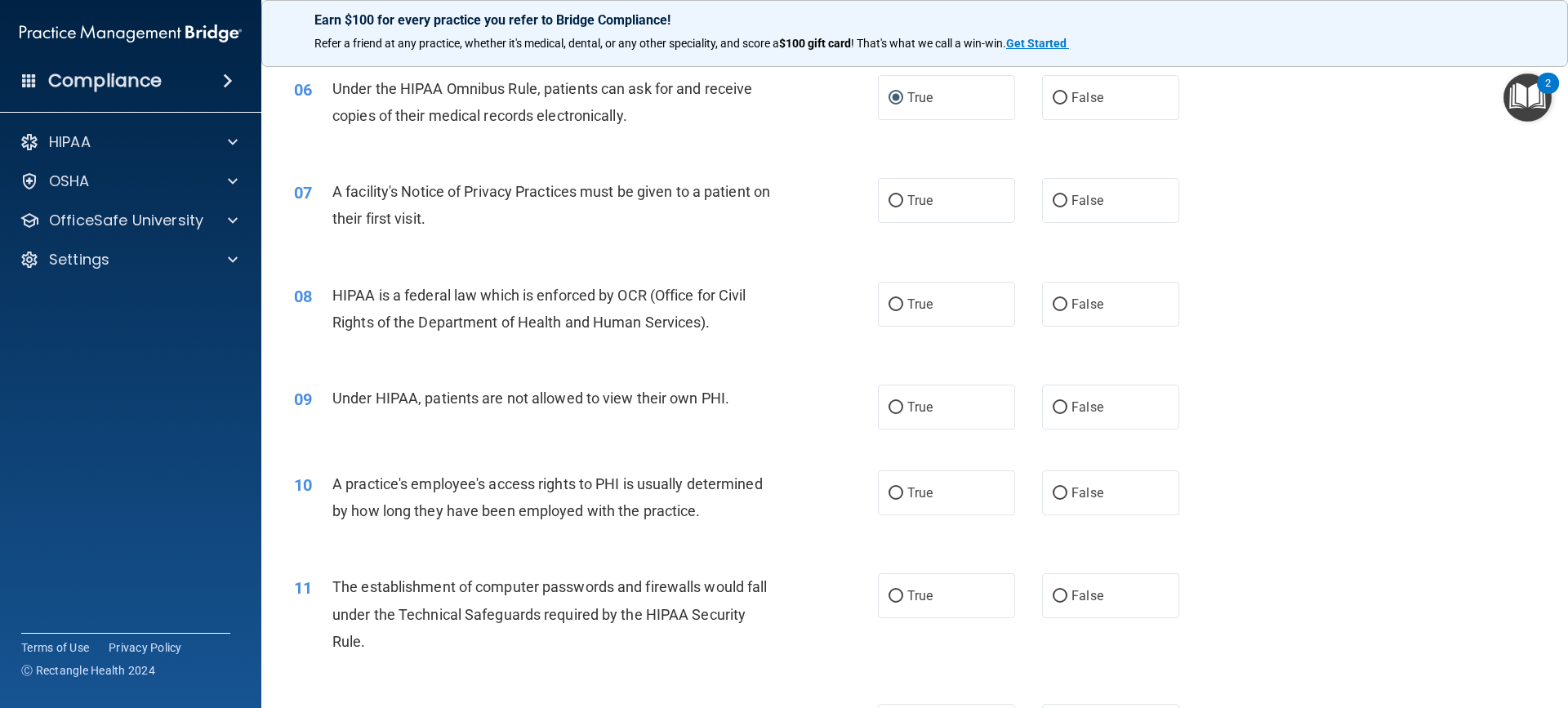
scroll to position [735, 0]
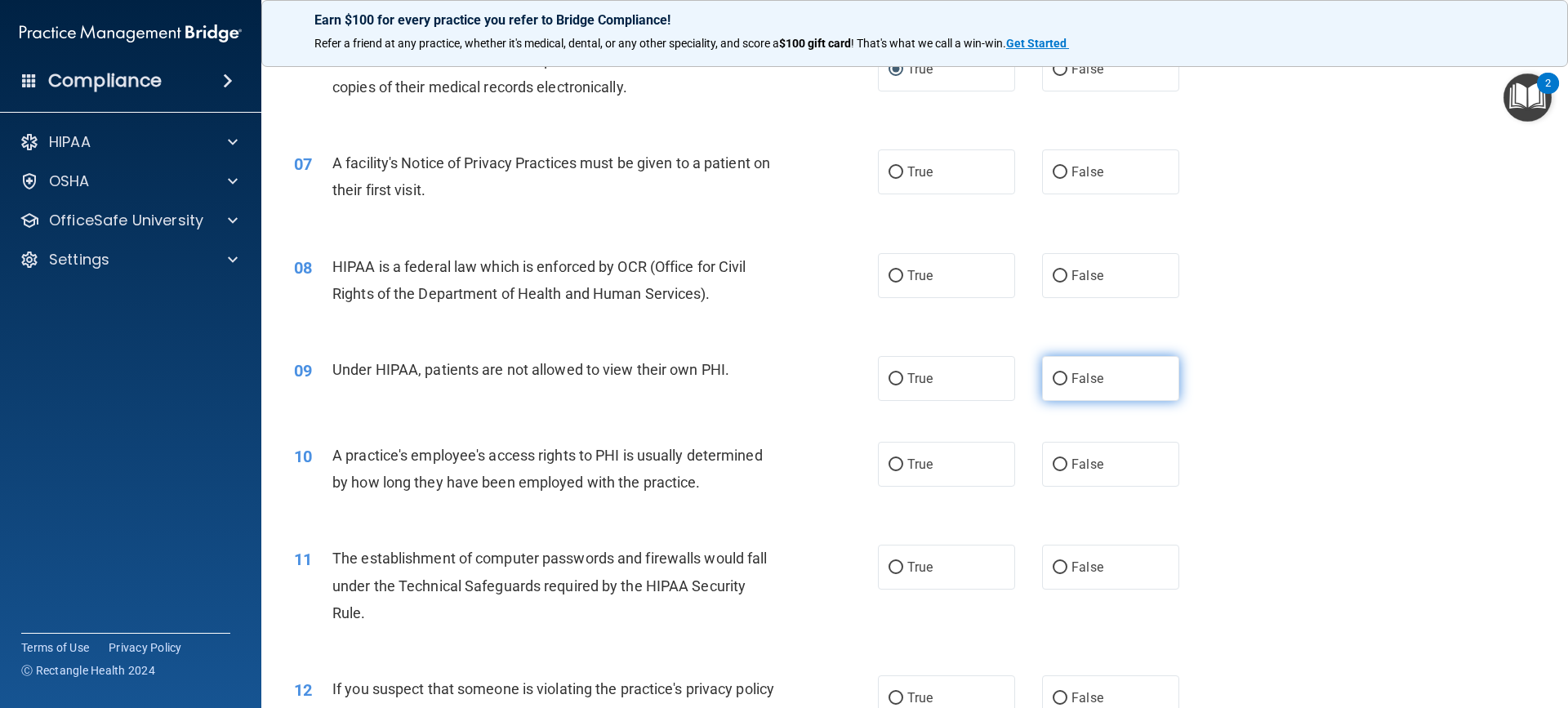
click at [1052, 374] on input "False" at bounding box center [1059, 379] width 15 height 13
radio input "true"
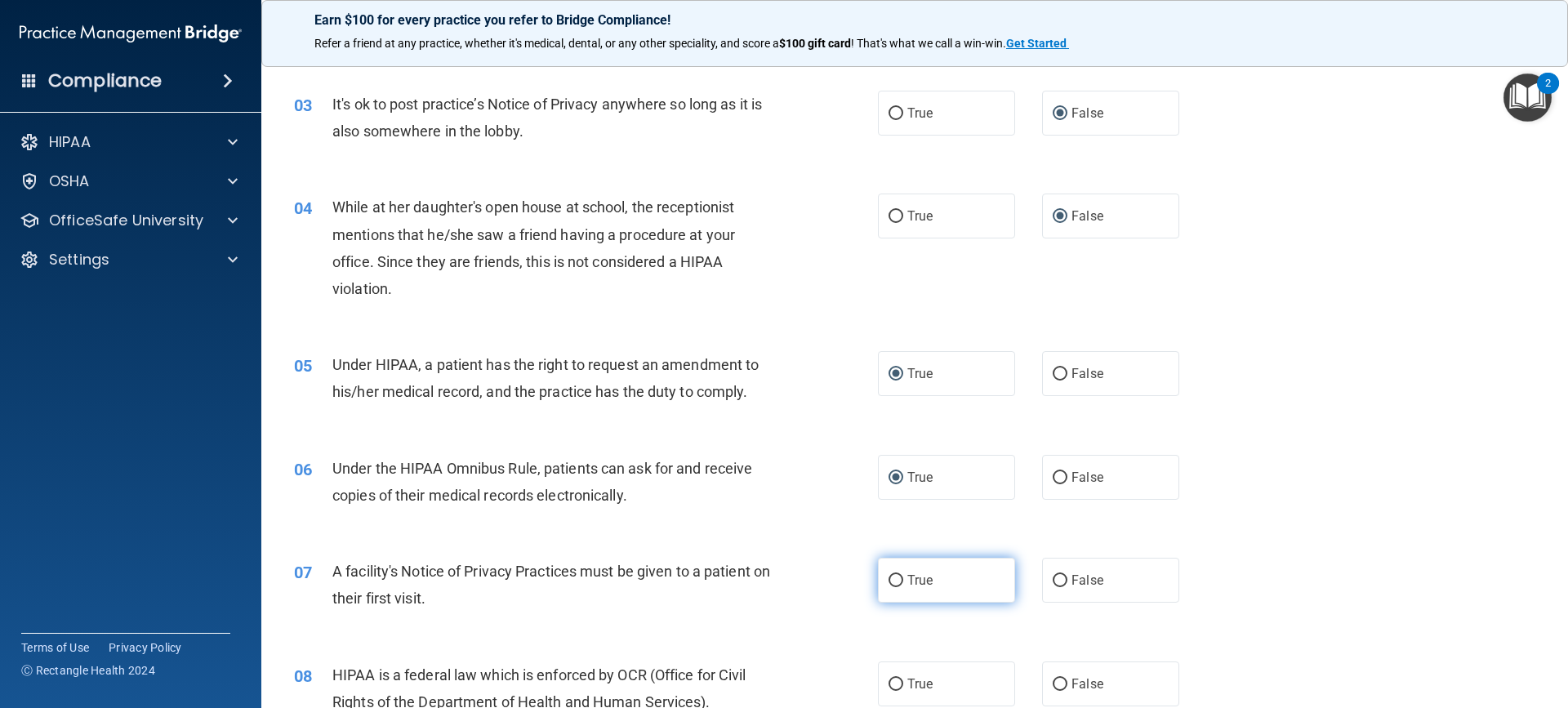
scroll to position [245, 0]
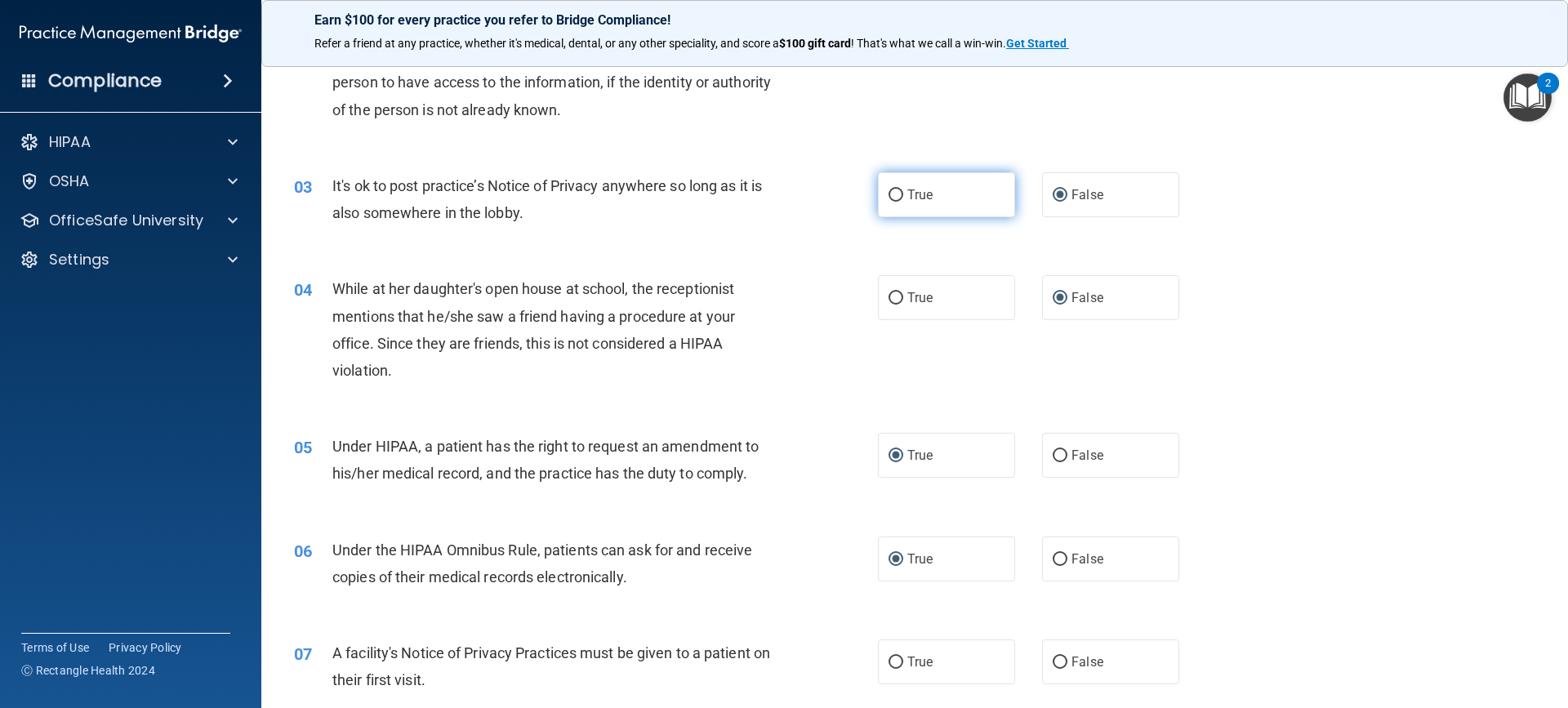
click at [895, 193] on input "True" at bounding box center [895, 195] width 15 height 13
radio input "true"
radio input "false"
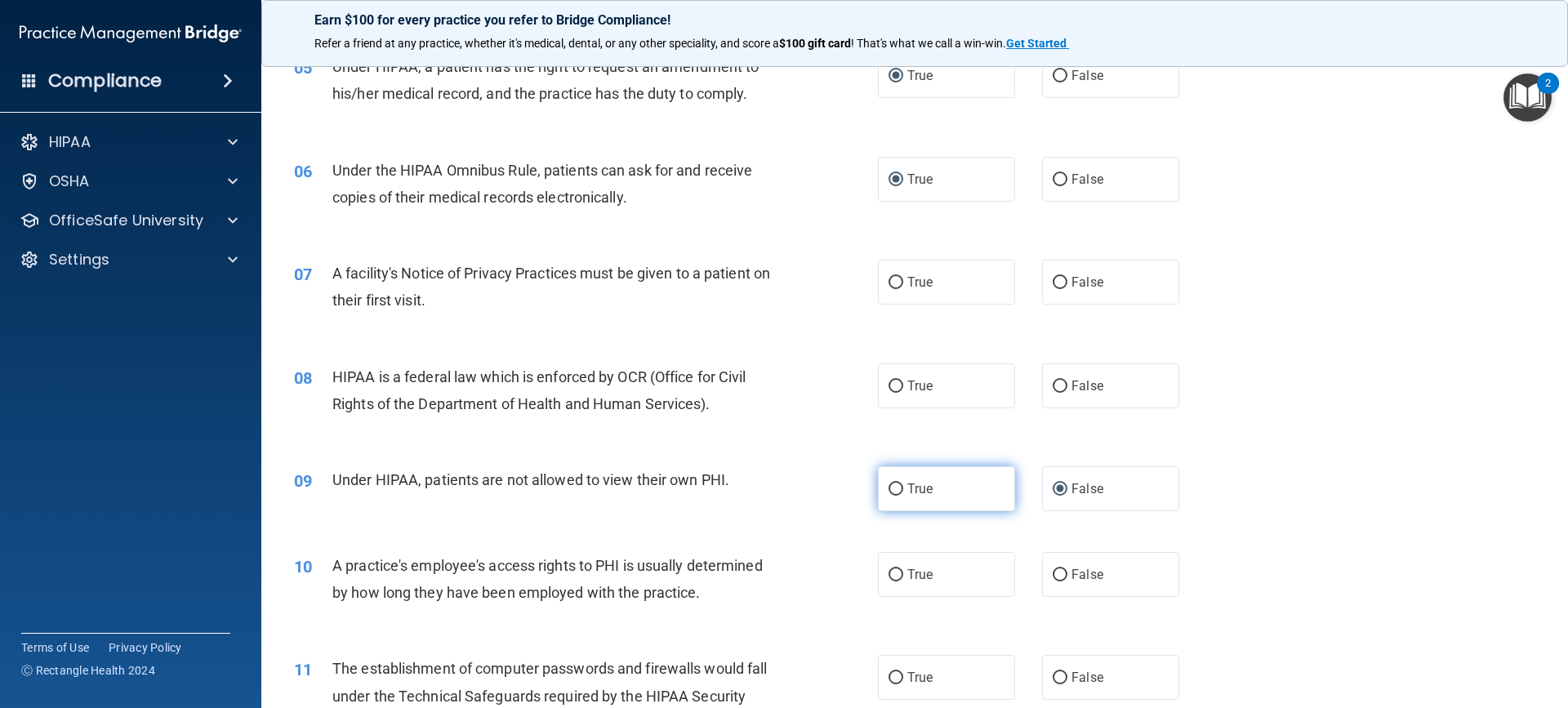
scroll to position [653, 0]
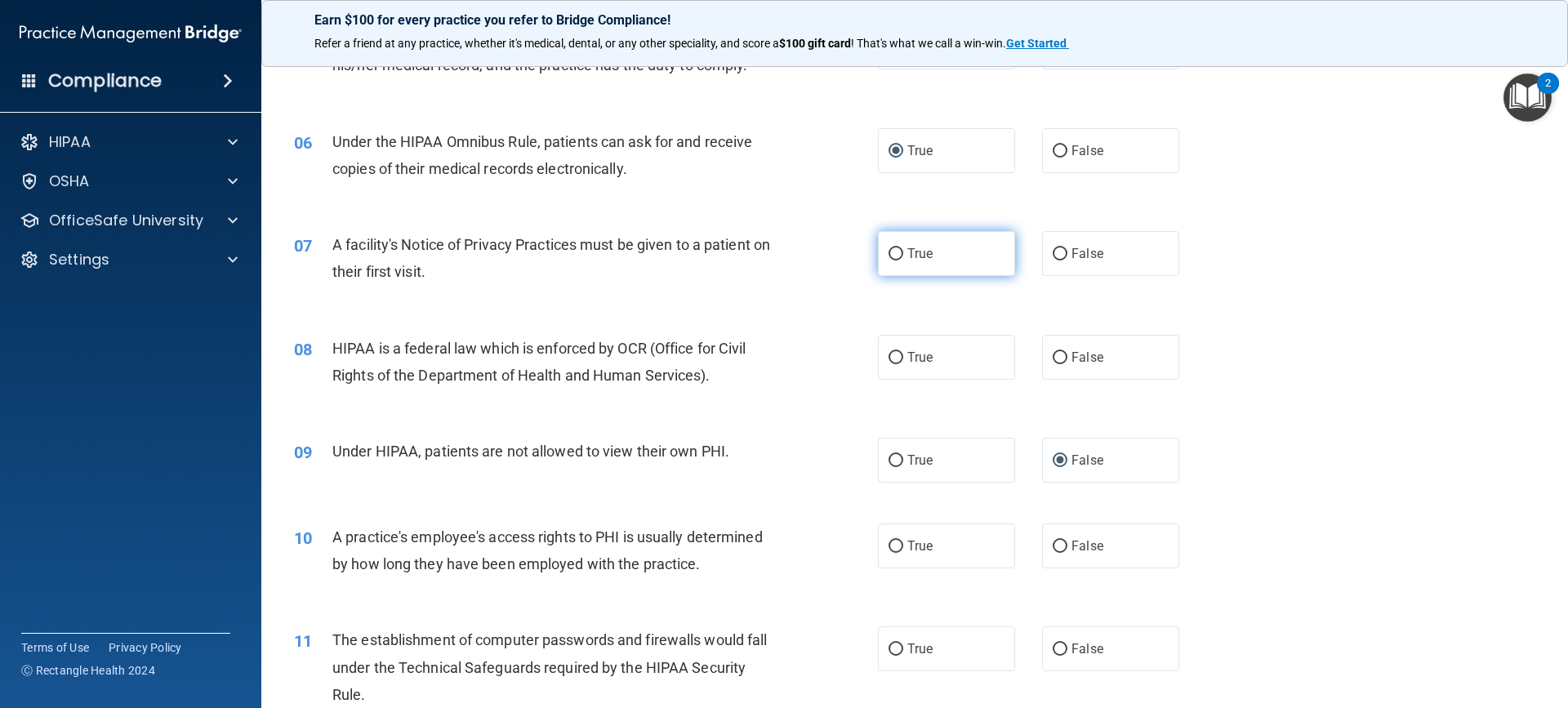
click at [893, 250] on input "True" at bounding box center [895, 255] width 15 height 13
radio input "true"
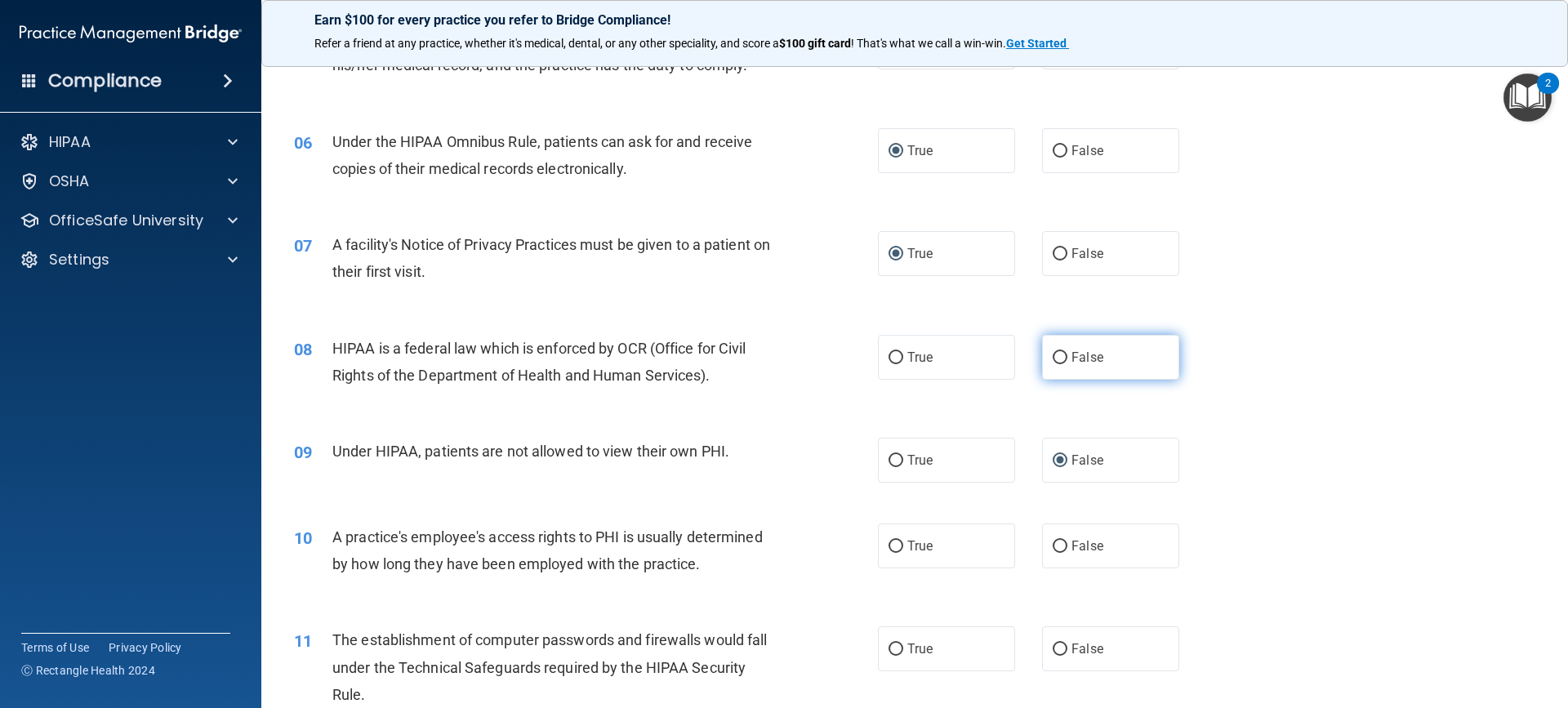
click at [1054, 356] on input "False" at bounding box center [1059, 358] width 15 height 13
radio input "true"
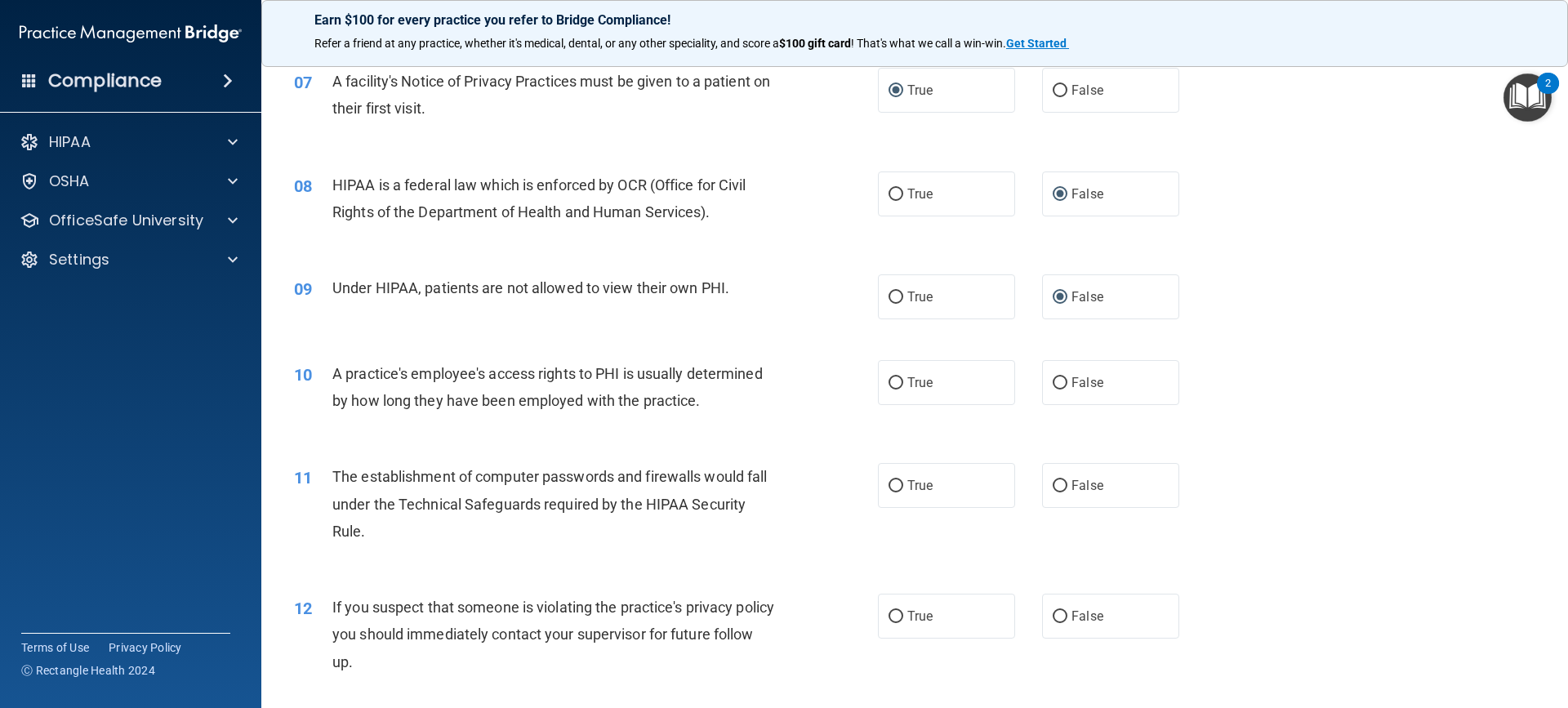
scroll to position [898, 0]
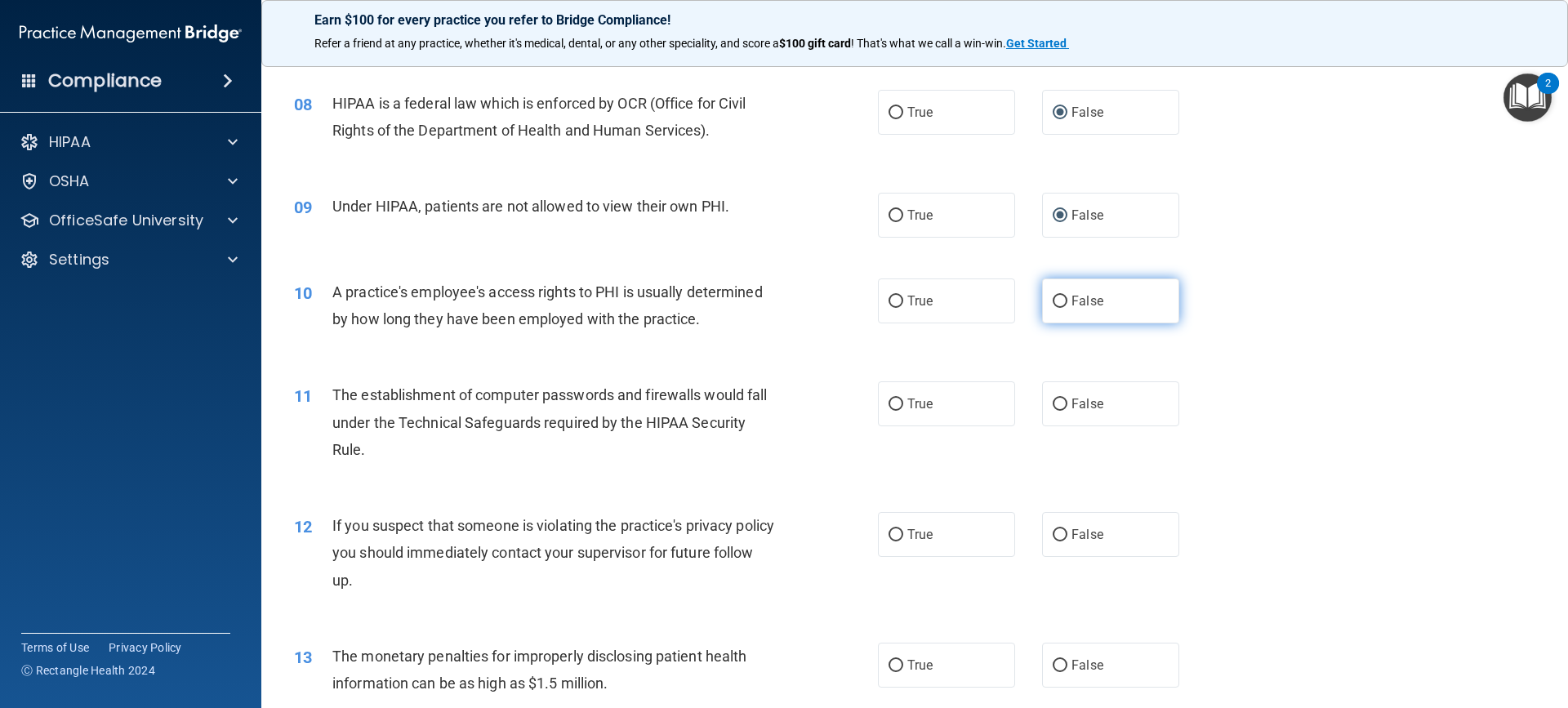
click at [1052, 297] on input "False" at bounding box center [1059, 301] width 15 height 13
radio input "true"
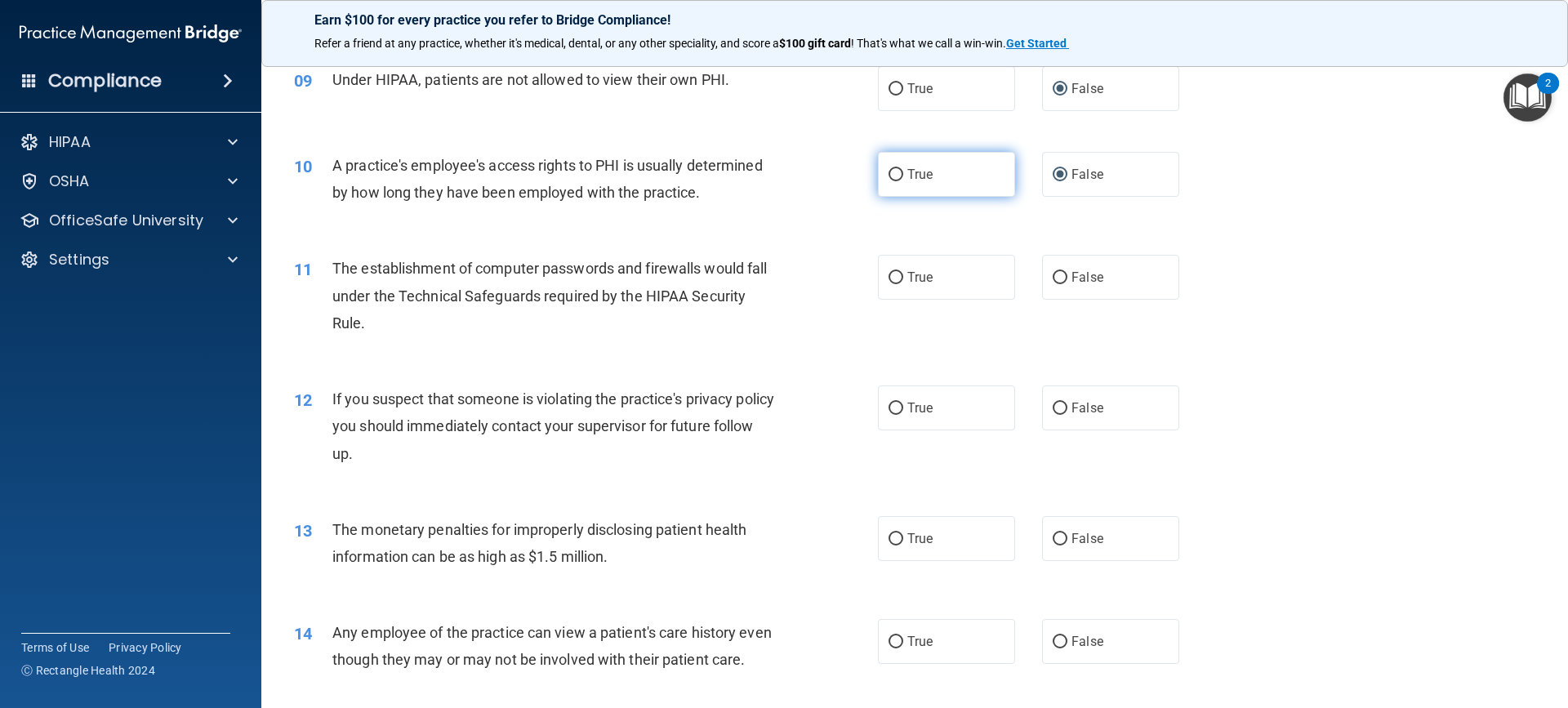
scroll to position [1062, 0]
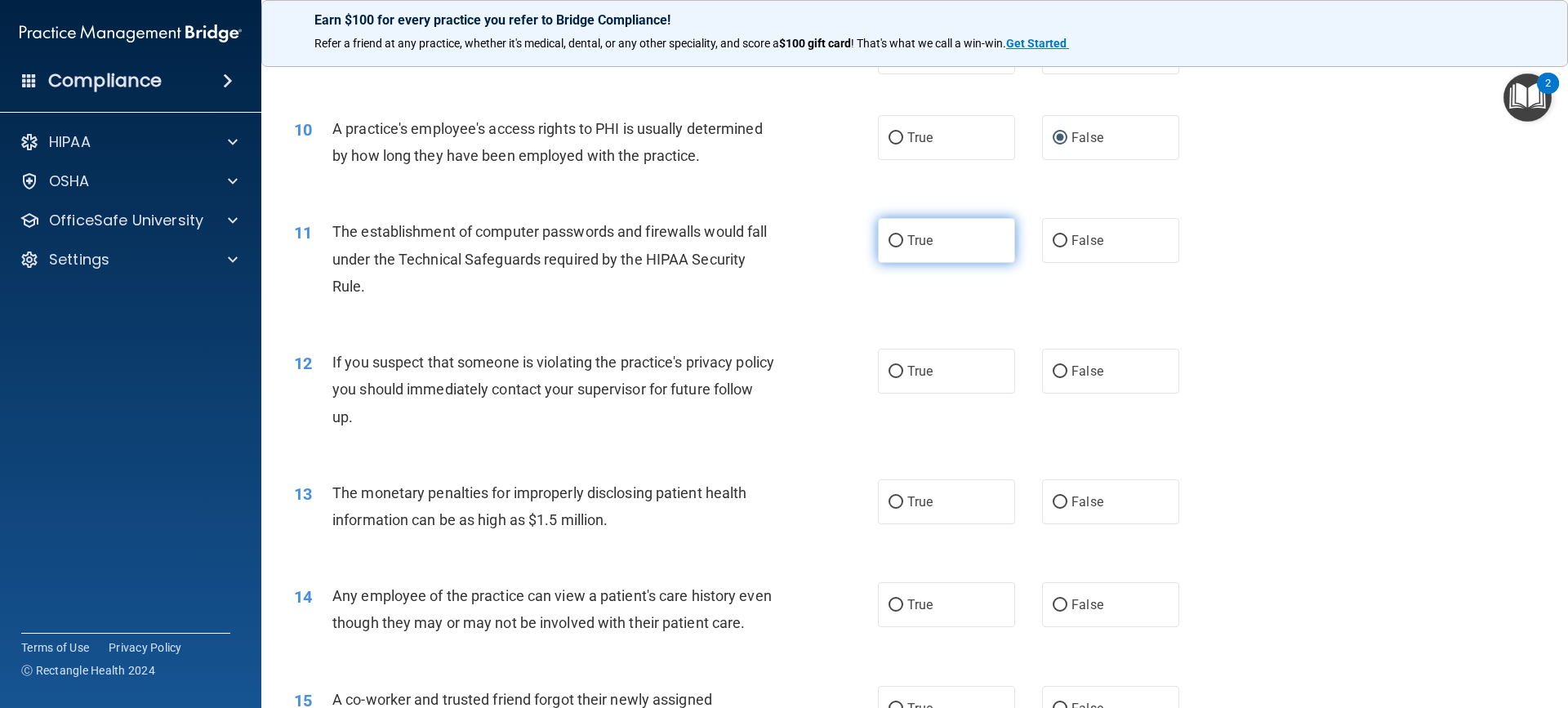
click at [888, 241] on input "True" at bounding box center [895, 241] width 15 height 13
radio input "true"
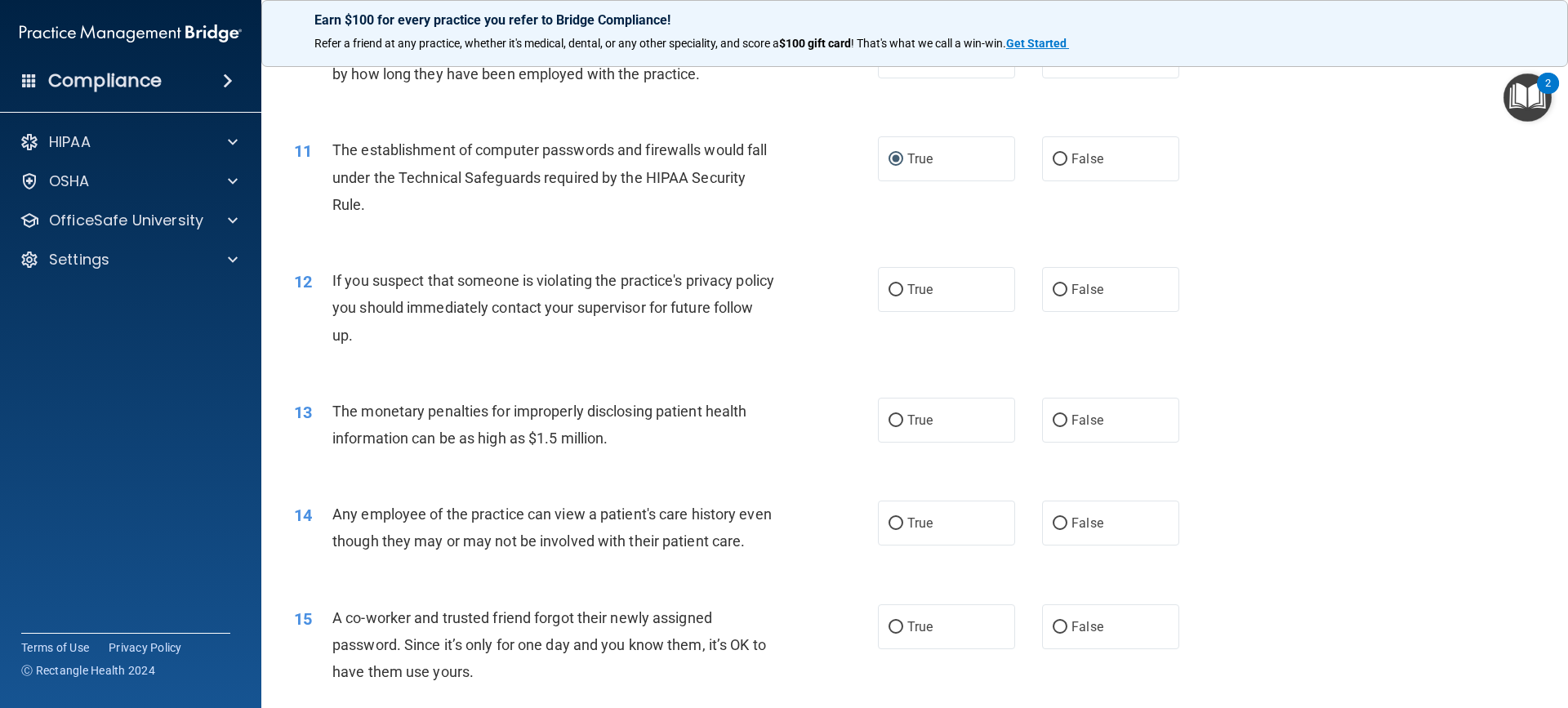
scroll to position [1225, 0]
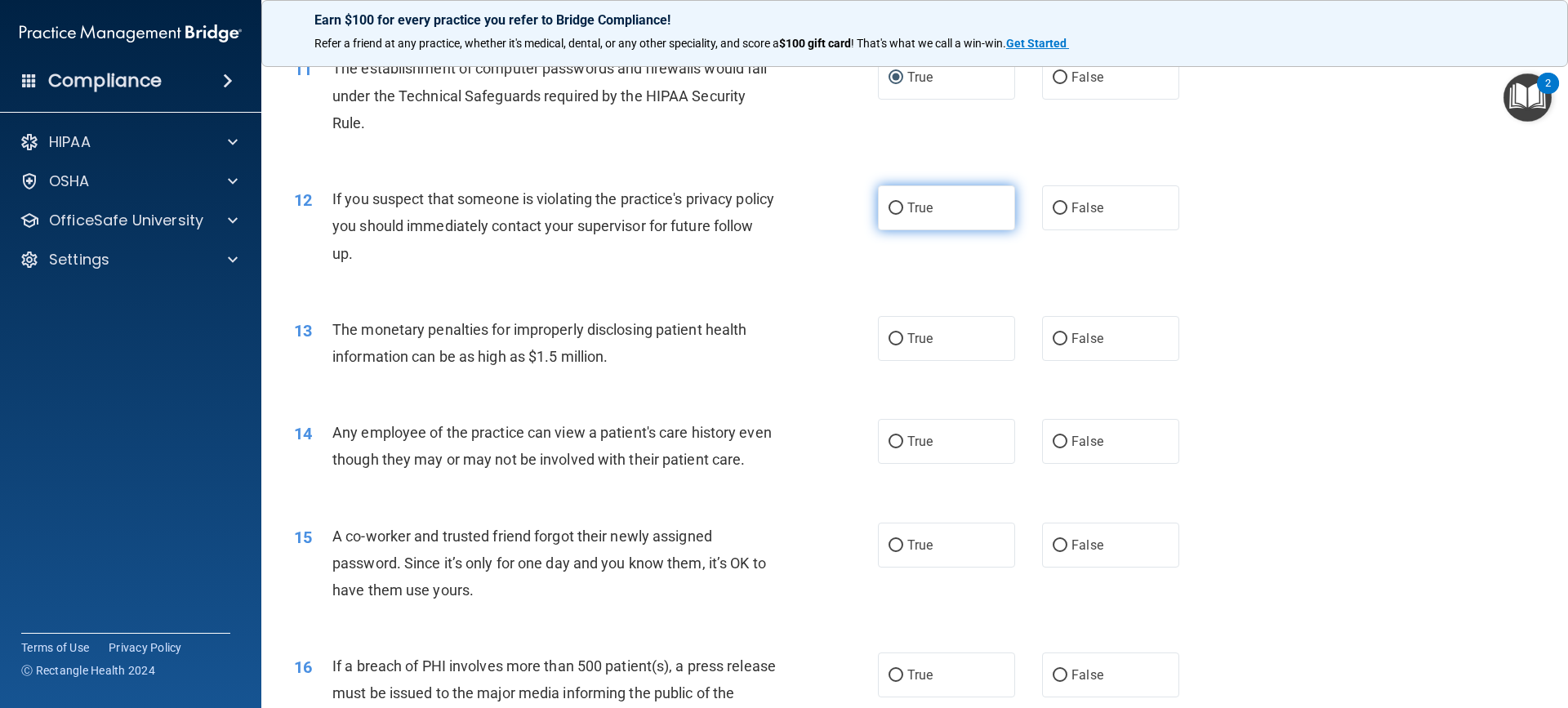
click at [890, 207] on input "True" at bounding box center [895, 209] width 15 height 13
radio input "true"
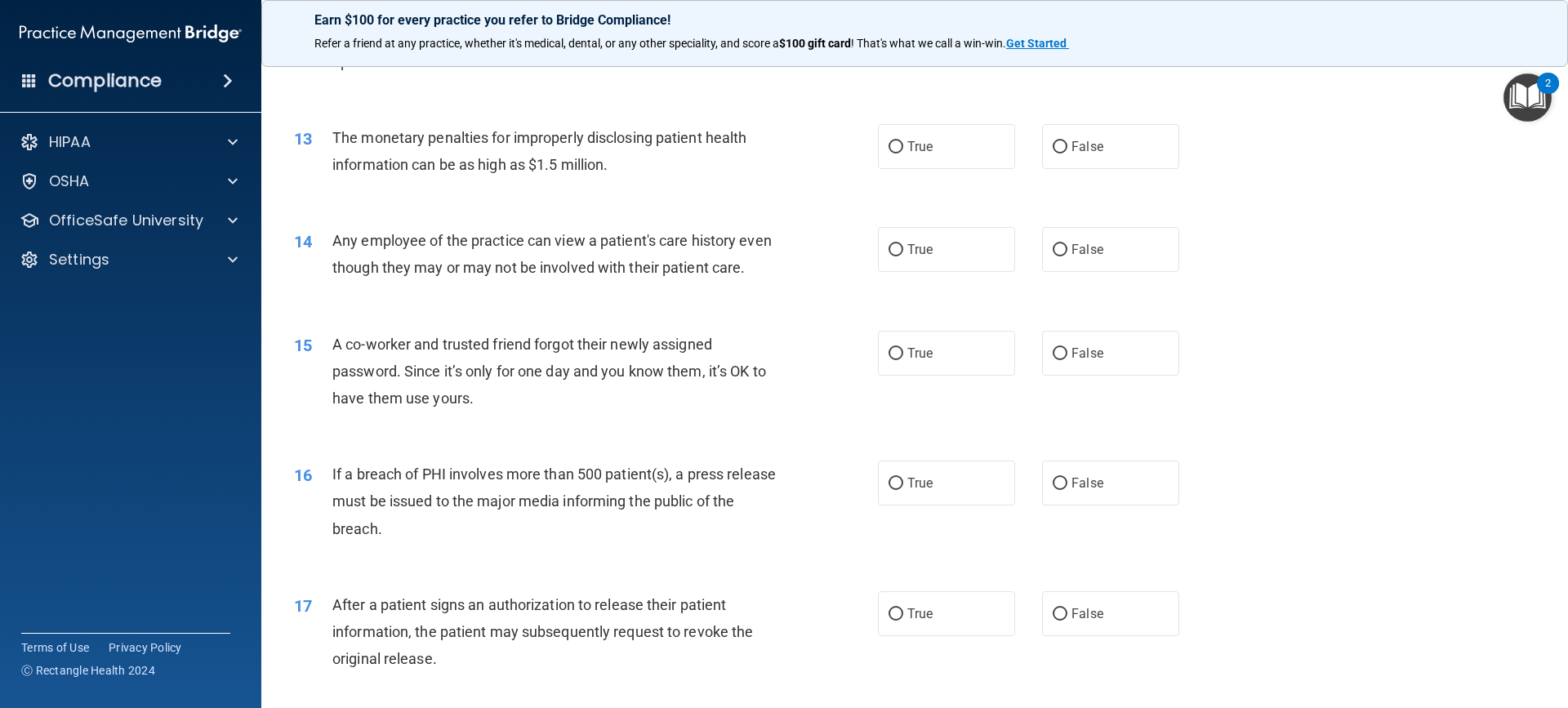
scroll to position [1389, 0]
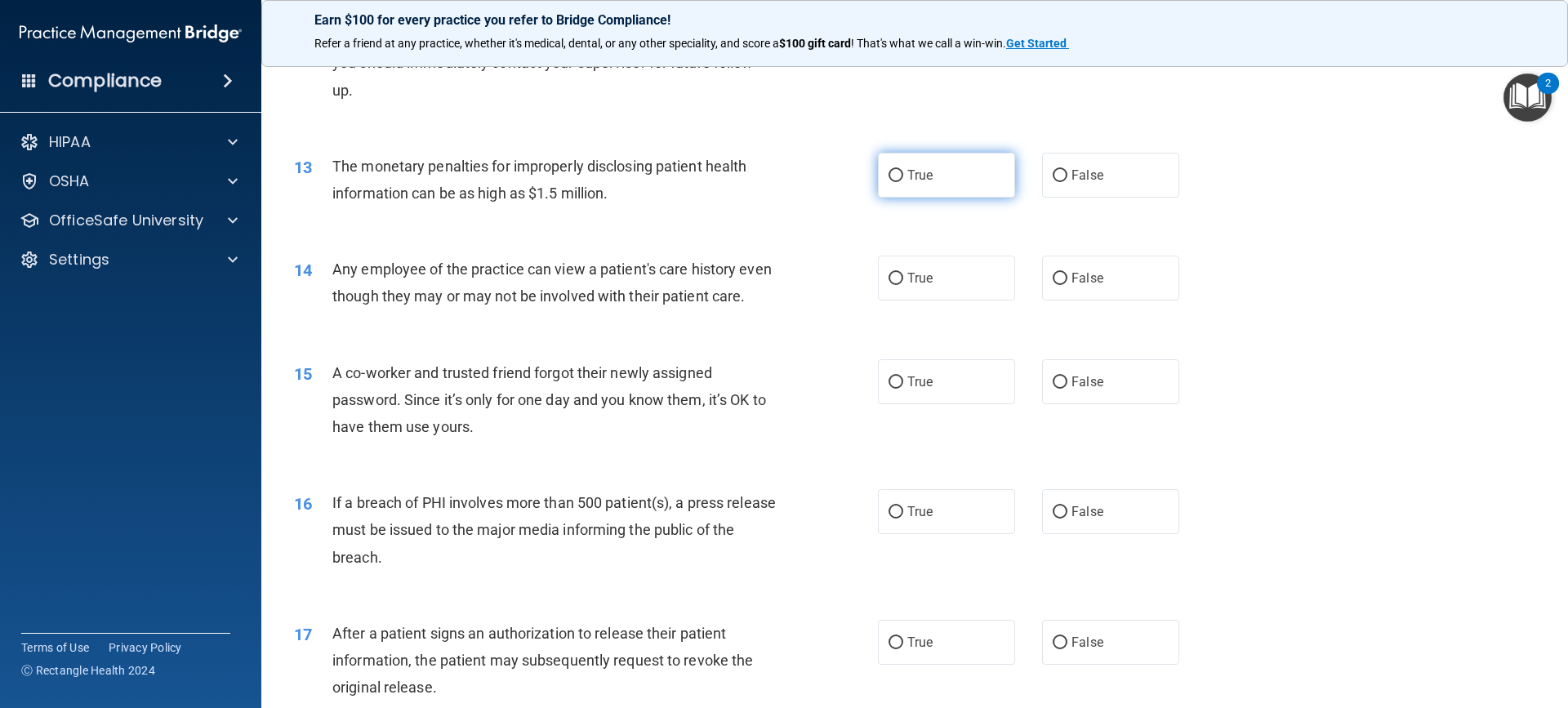
click at [888, 173] on input "True" at bounding box center [895, 176] width 15 height 13
radio input "true"
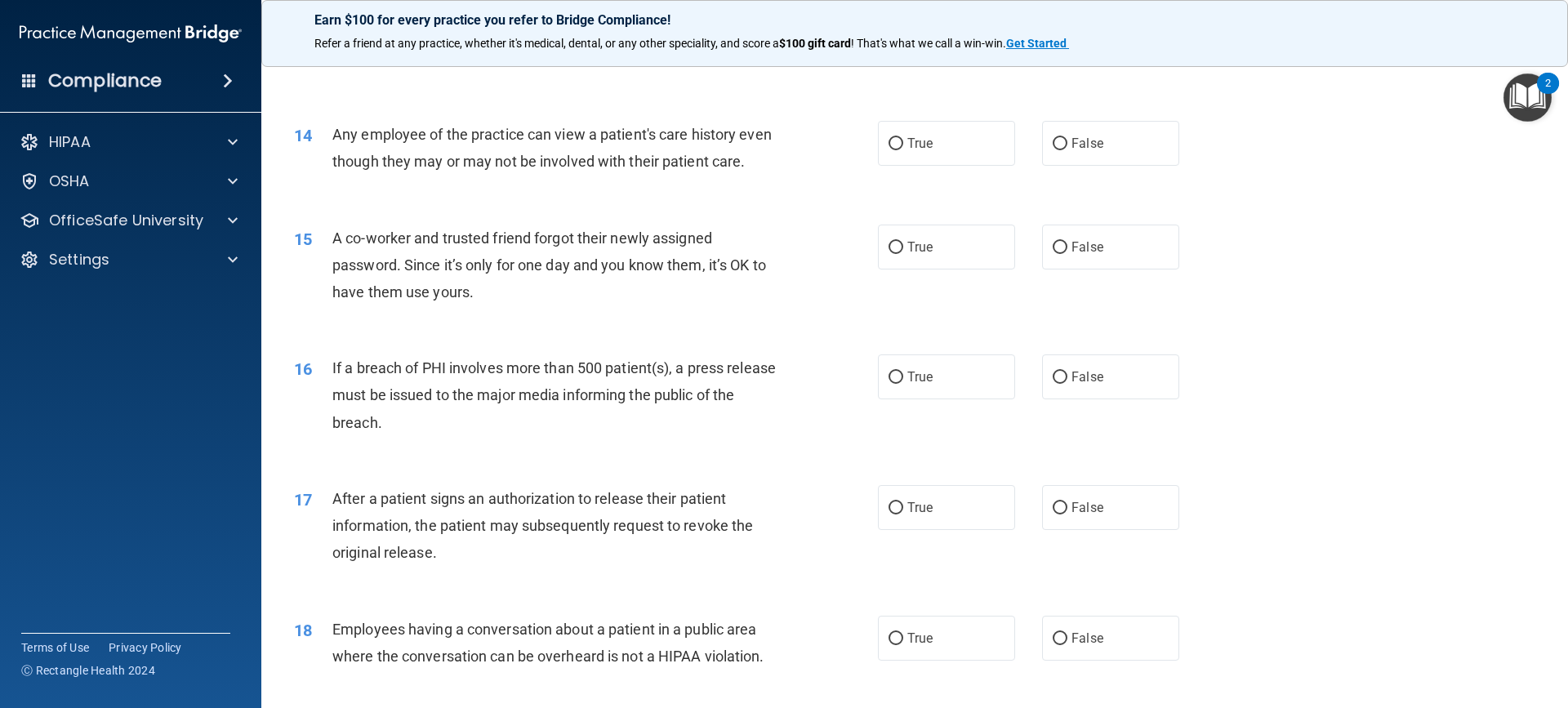
scroll to position [1552, 0]
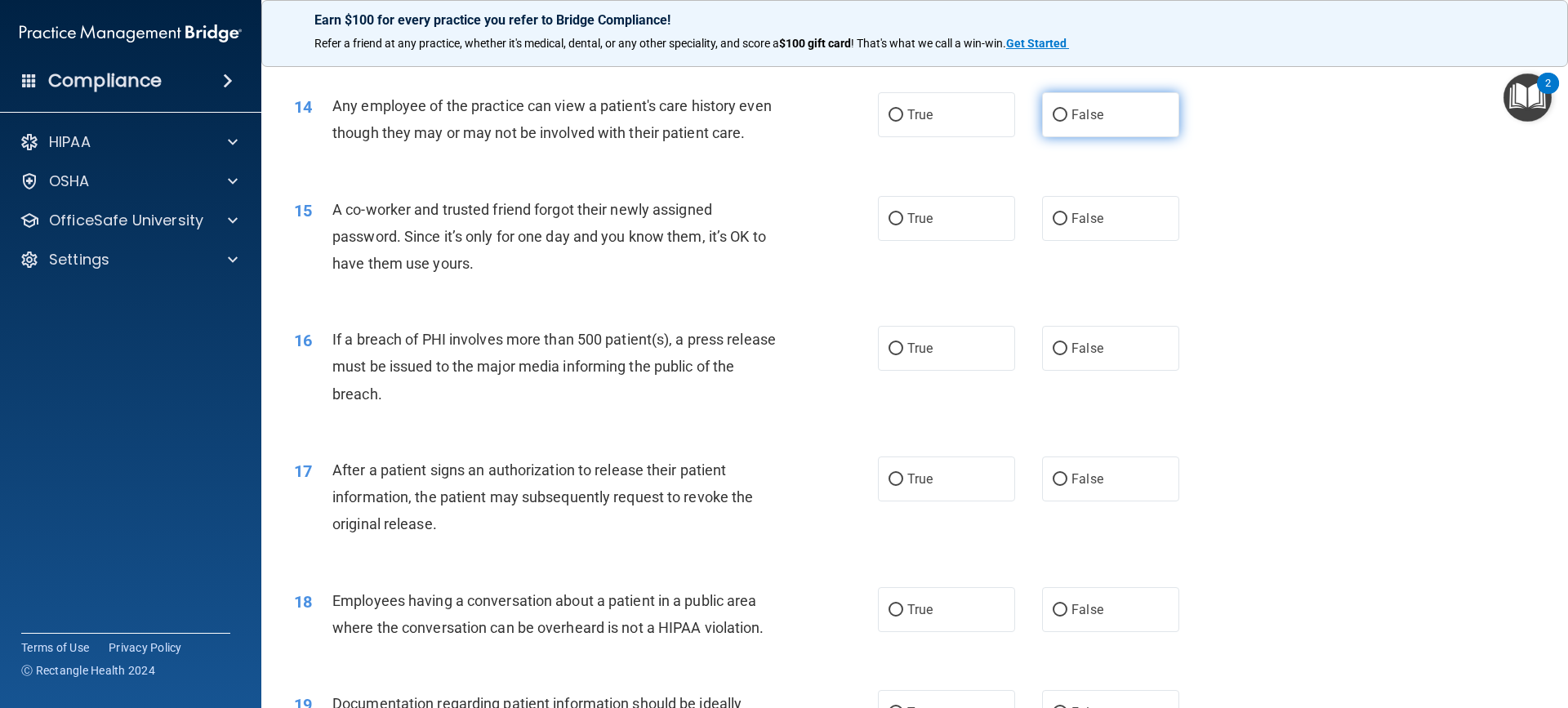
click at [1053, 115] on input "False" at bounding box center [1059, 115] width 15 height 13
radio input "true"
click at [1053, 225] on input "False" at bounding box center [1059, 219] width 15 height 13
radio input "true"
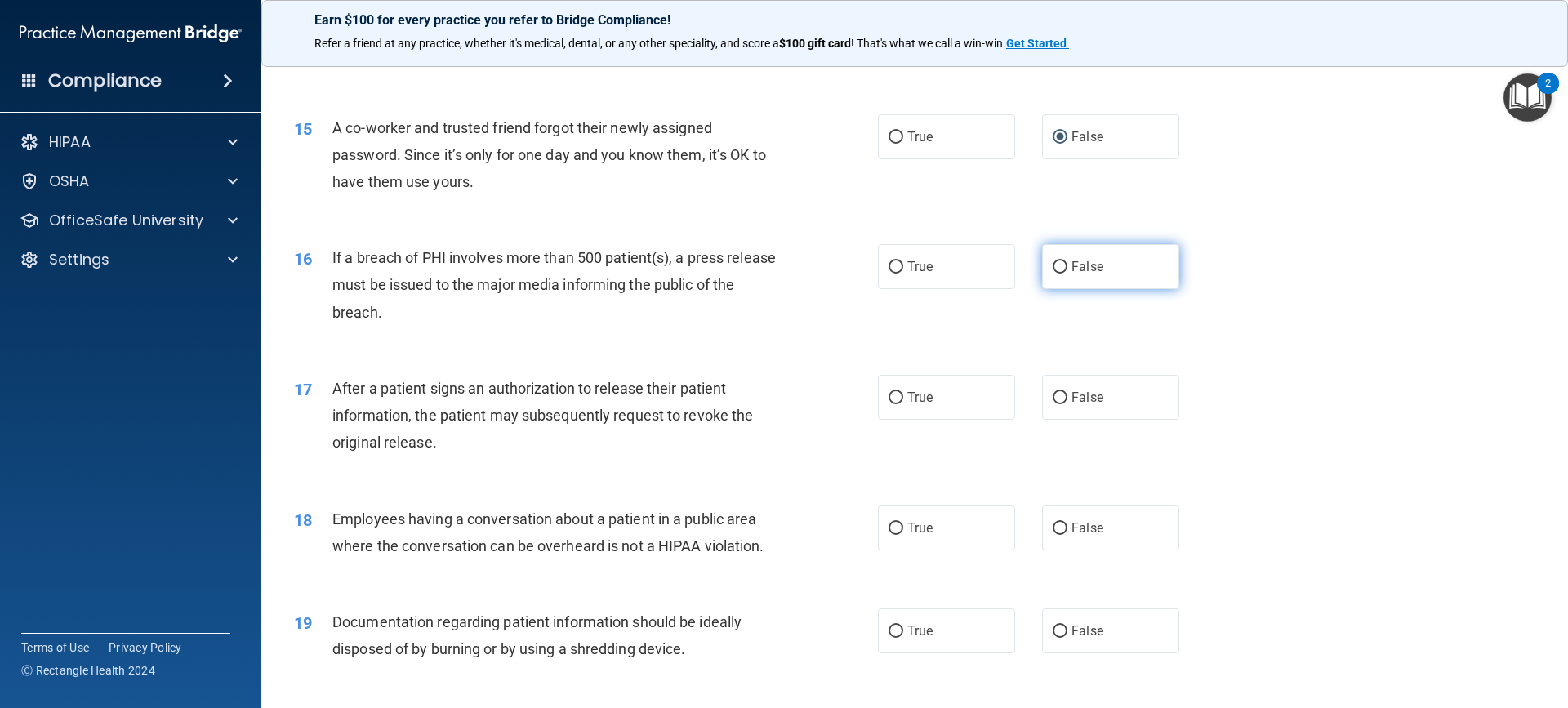
click at [1052, 274] on input "False" at bounding box center [1059, 267] width 15 height 13
radio input "true"
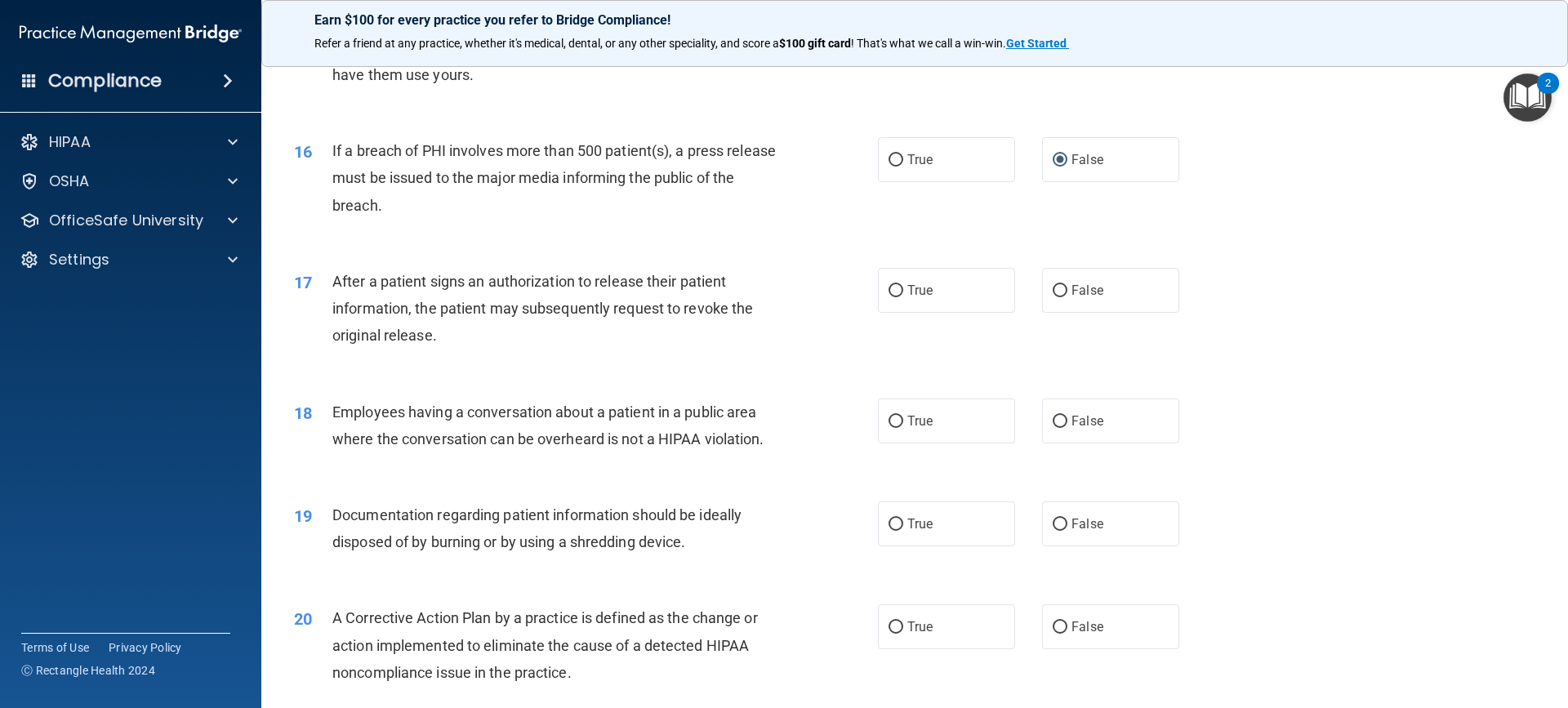
scroll to position [1796, 0]
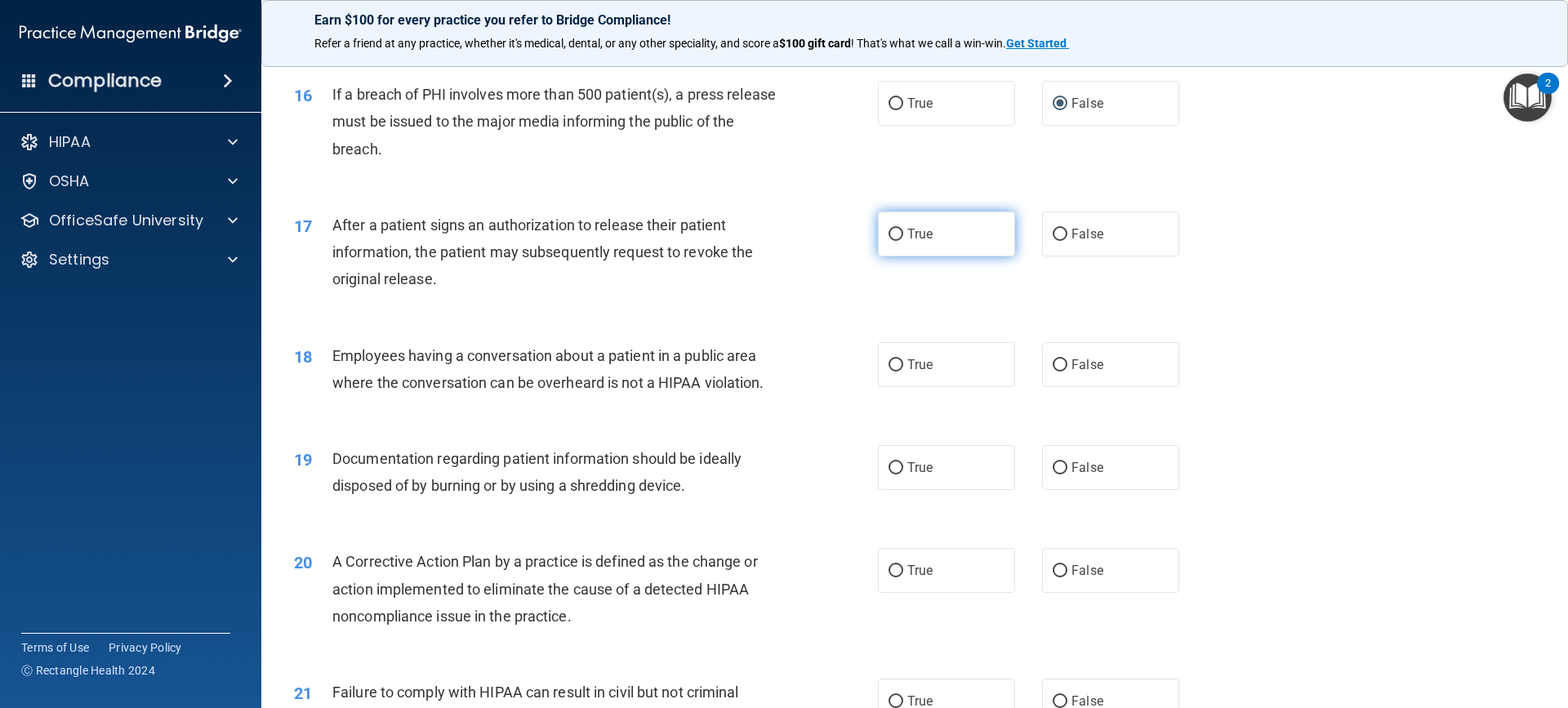
click at [888, 241] on input "True" at bounding box center [895, 234] width 15 height 13
radio input "true"
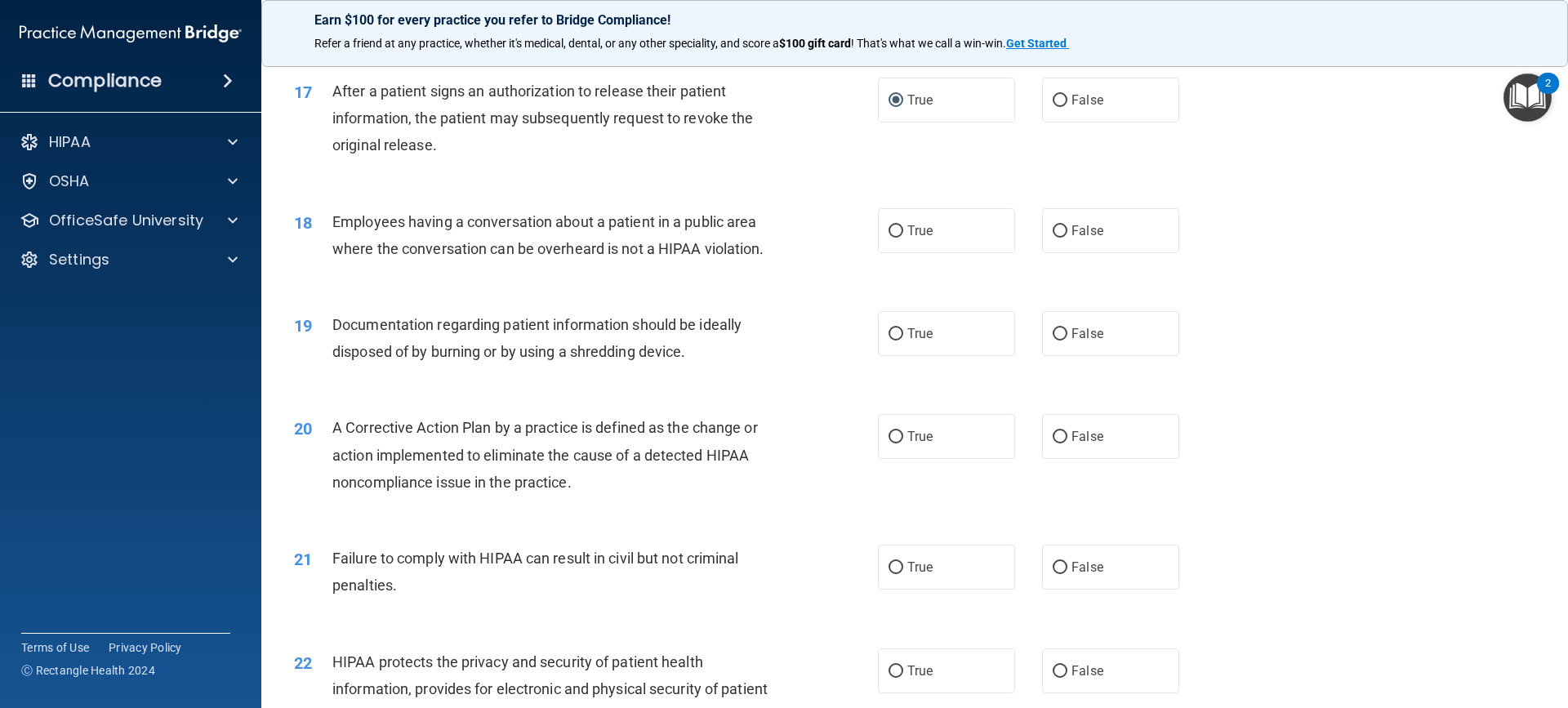
scroll to position [1960, 0]
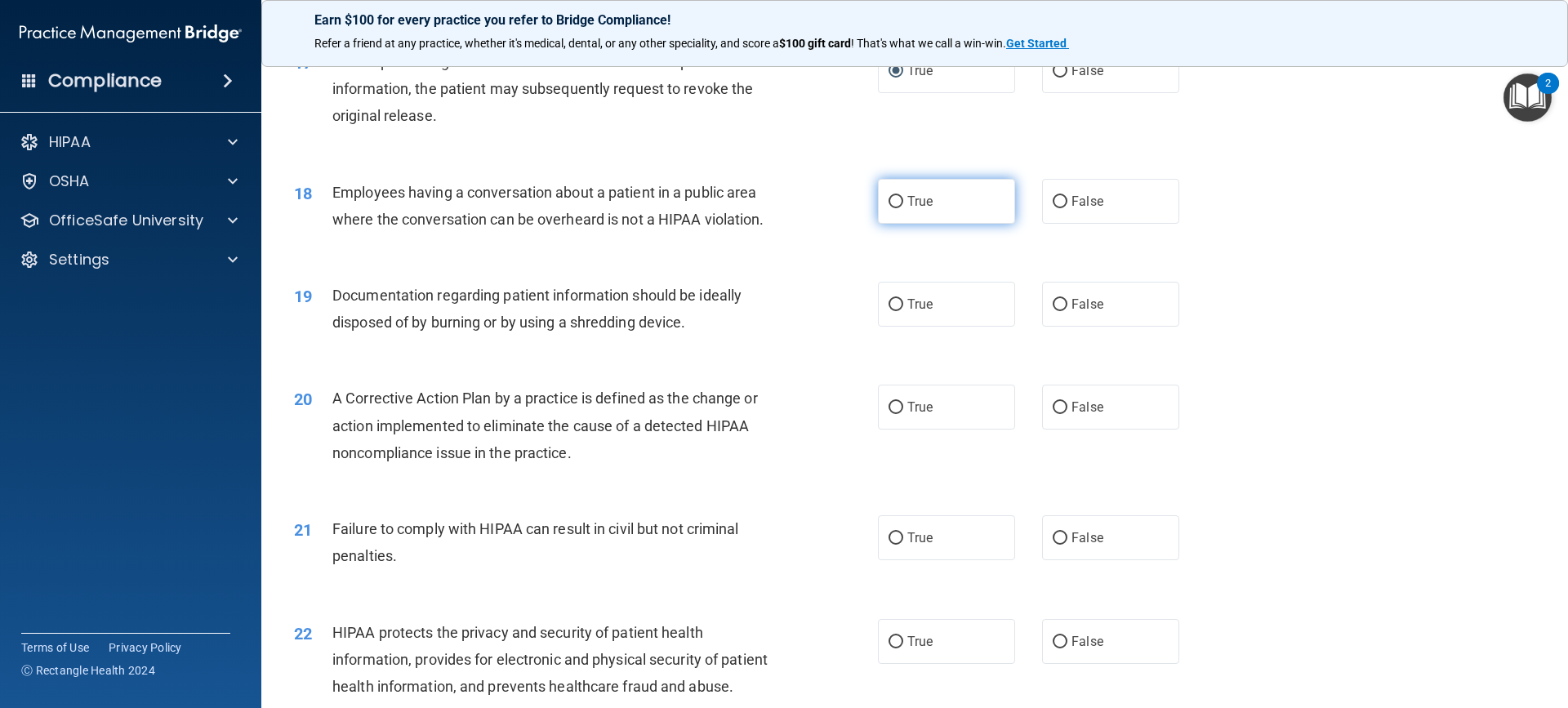
click at [894, 209] on input "True" at bounding box center [895, 202] width 15 height 13
radio input "true"
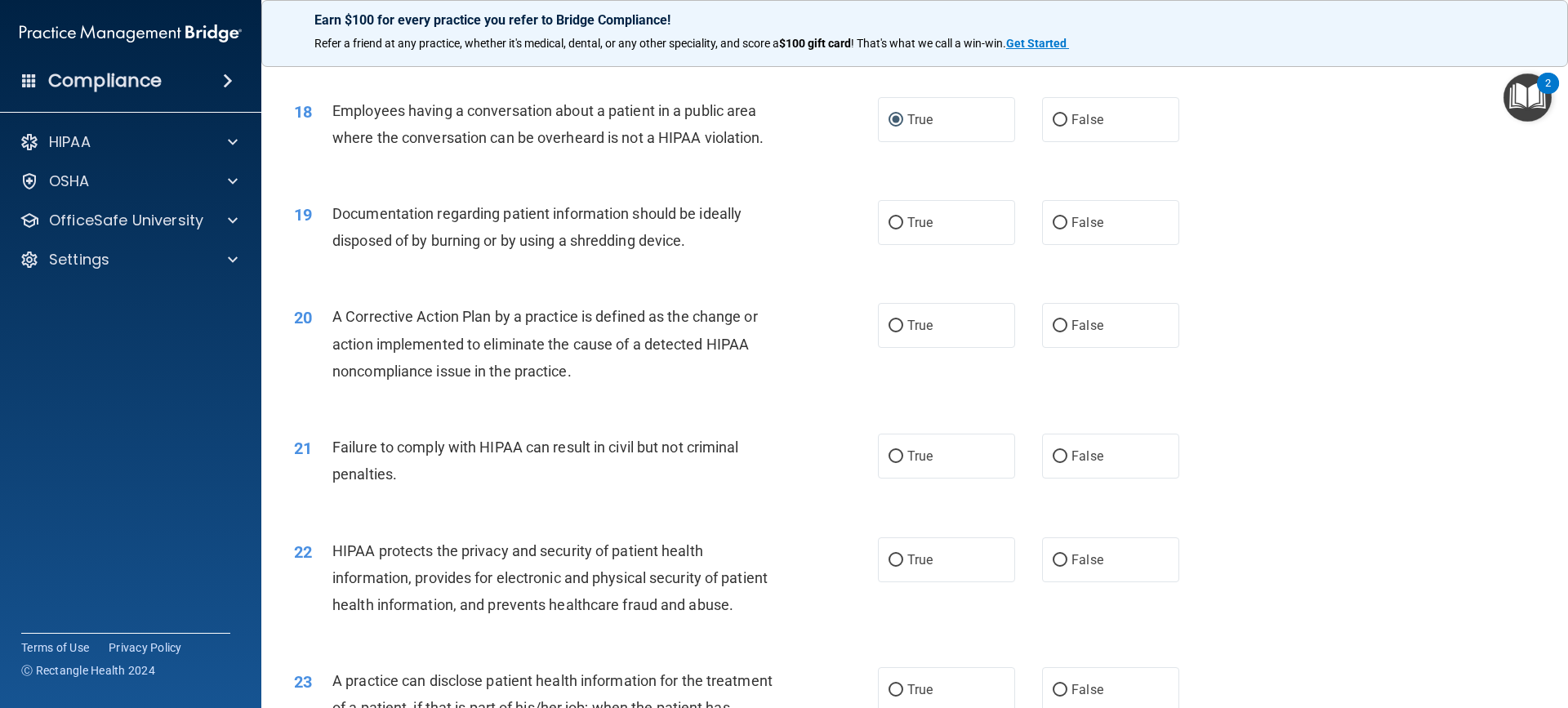
scroll to position [2123, 0]
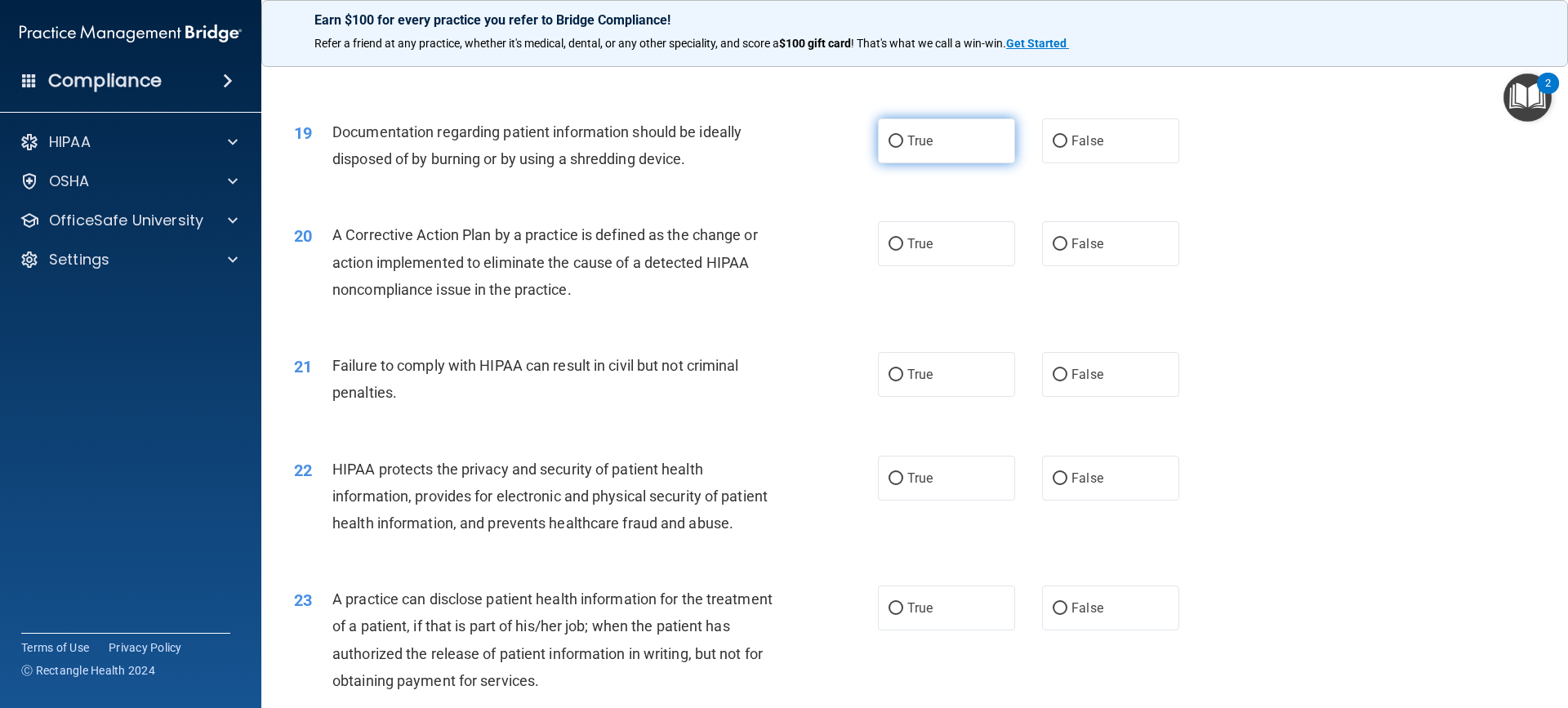
click at [891, 148] on input "True" at bounding box center [895, 141] width 15 height 13
radio input "true"
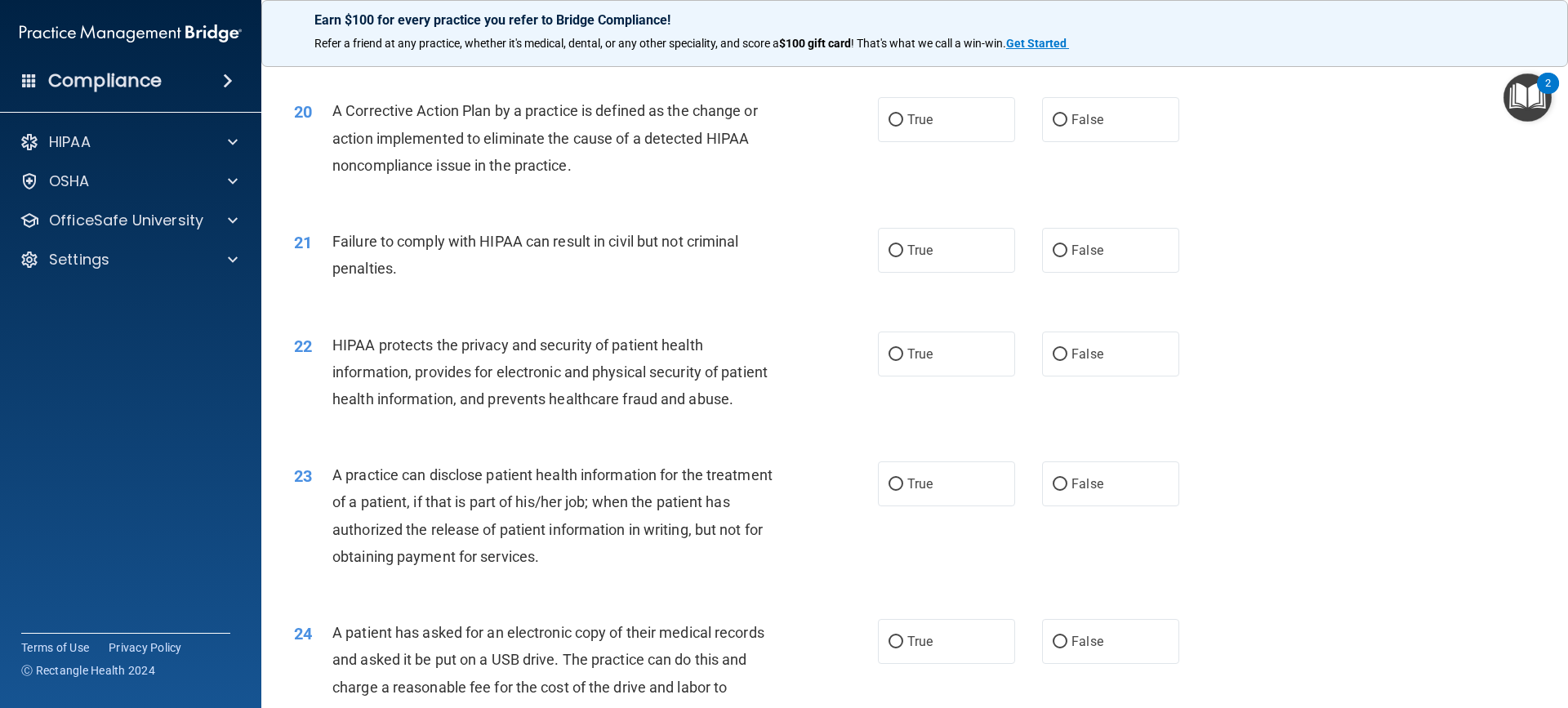
scroll to position [2287, 0]
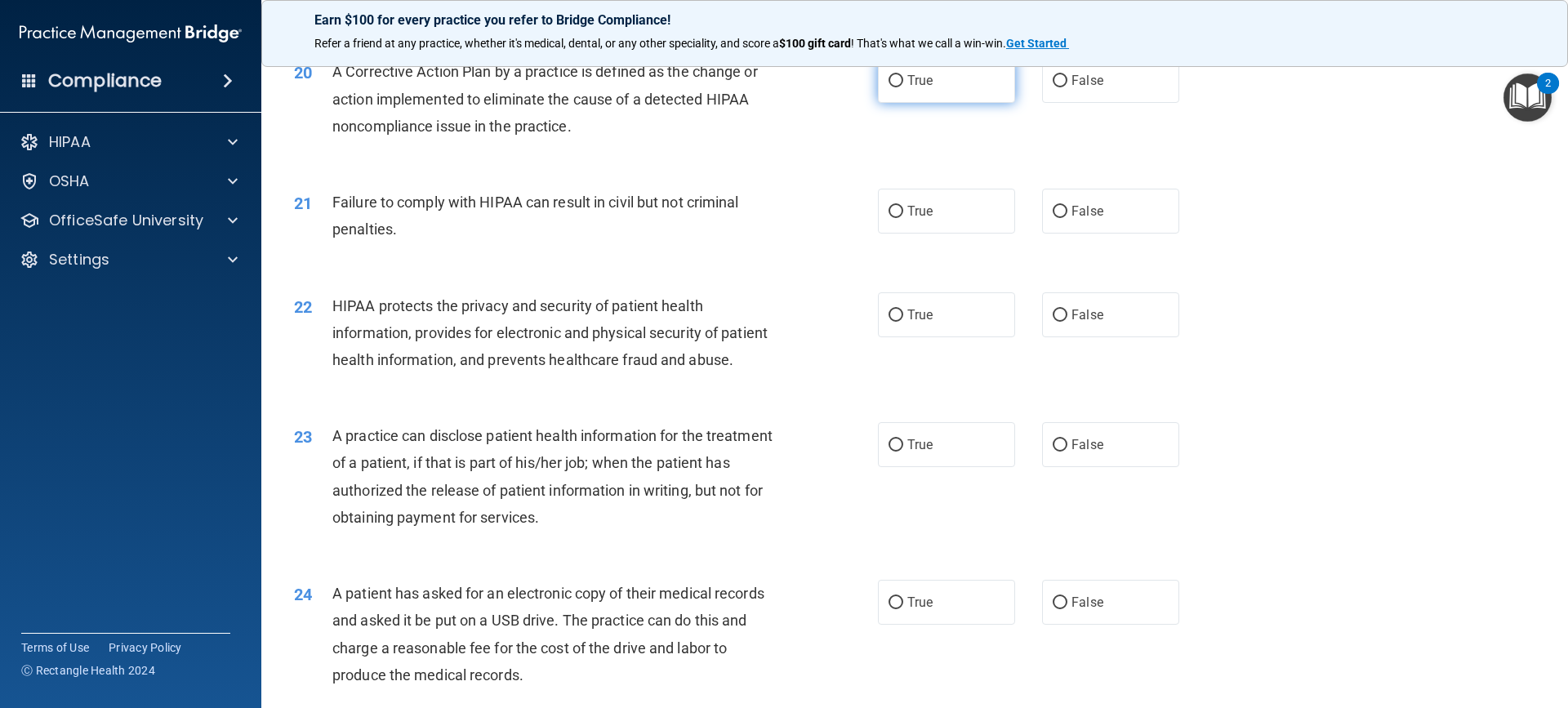
click at [890, 88] on input "True" at bounding box center [895, 81] width 15 height 13
radio input "true"
click at [1042, 234] on label "False" at bounding box center [1111, 211] width 137 height 45
click at [1052, 218] on input "False" at bounding box center [1059, 212] width 15 height 13
radio input "true"
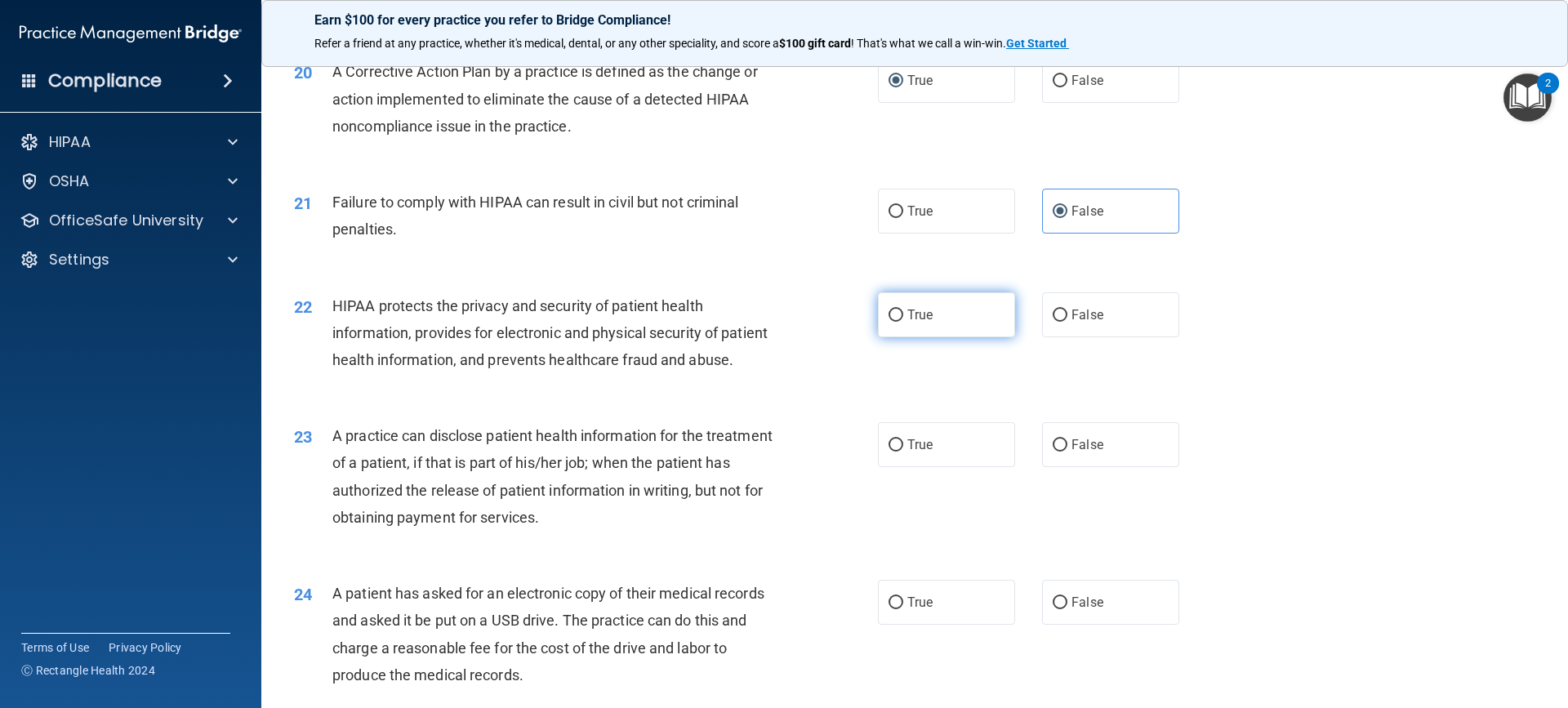
click at [888, 322] on input "True" at bounding box center [895, 315] width 15 height 13
radio input "true"
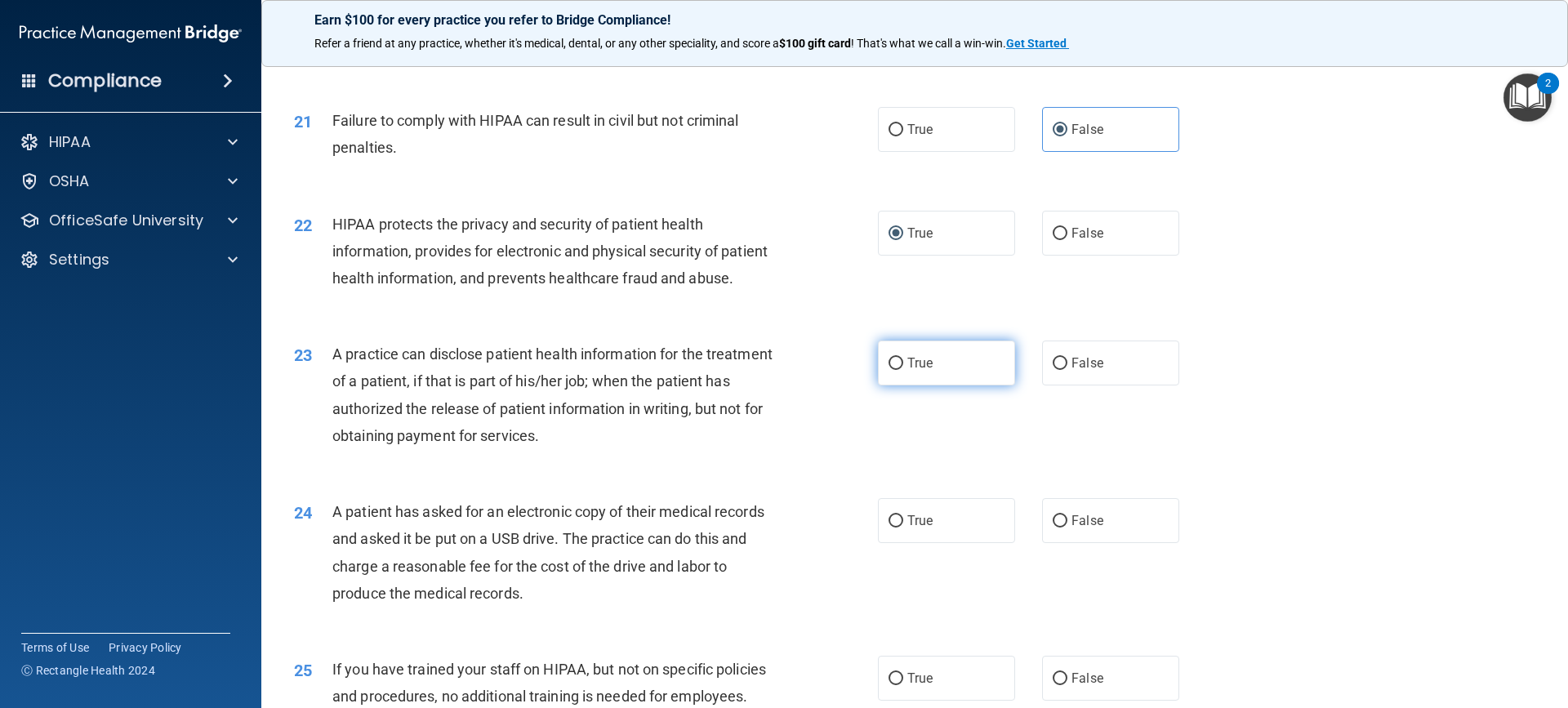
click at [893, 370] on input "True" at bounding box center [895, 364] width 15 height 13
radio input "true"
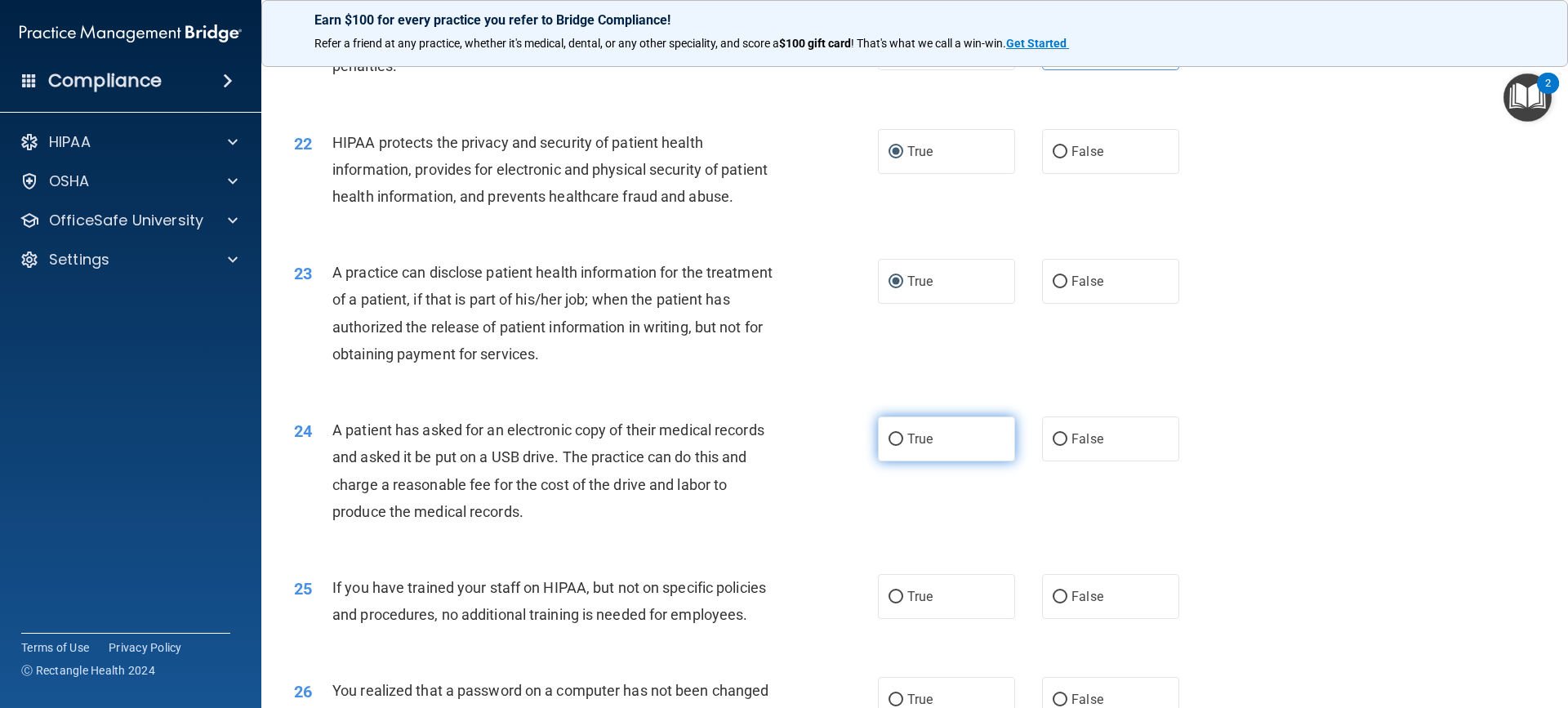
click at [891, 446] on input "True" at bounding box center [895, 440] width 15 height 13
radio input "true"
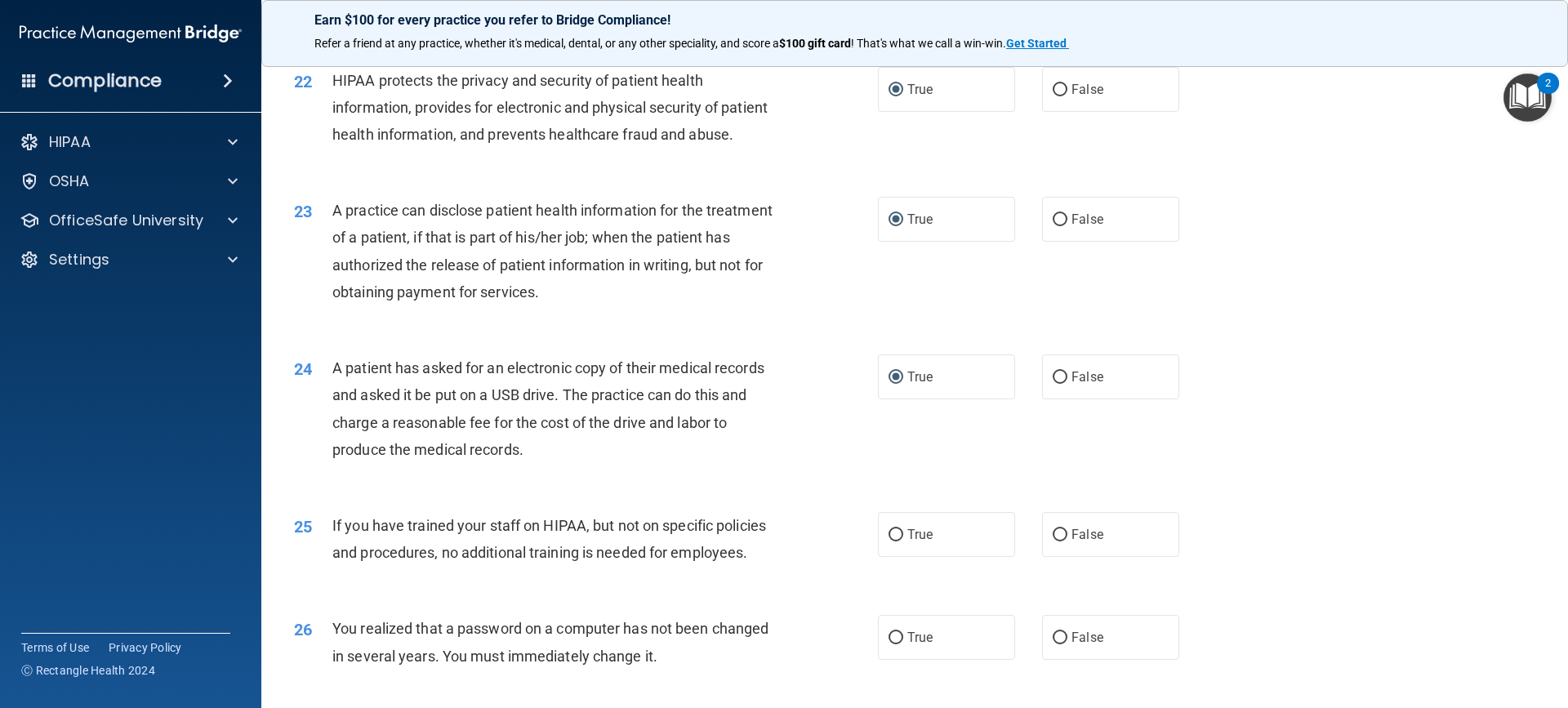
scroll to position [2614, 0]
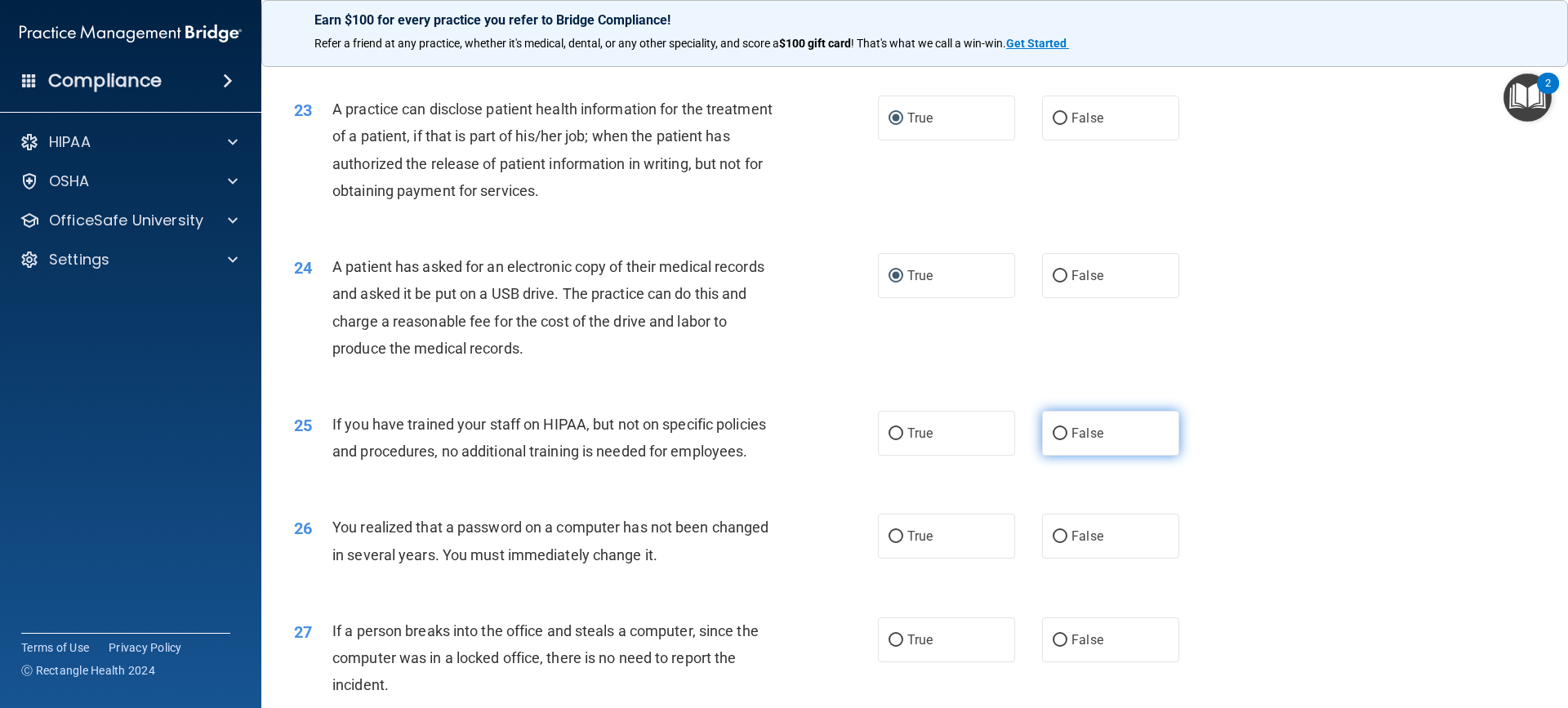
click at [1043, 455] on label "False" at bounding box center [1111, 433] width 137 height 45
click at [1052, 440] on input "False" at bounding box center [1059, 434] width 15 height 13
radio input "true"
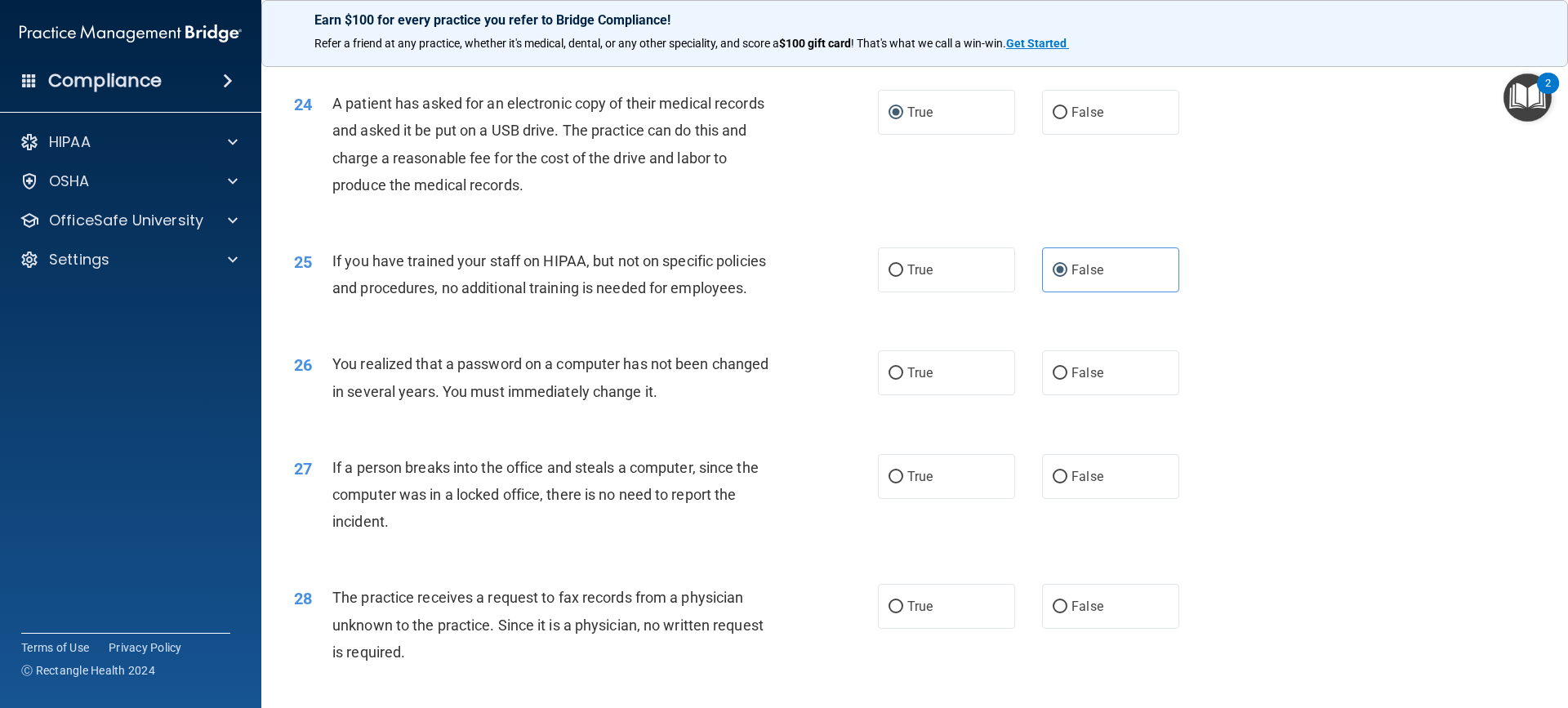
scroll to position [2858, 0]
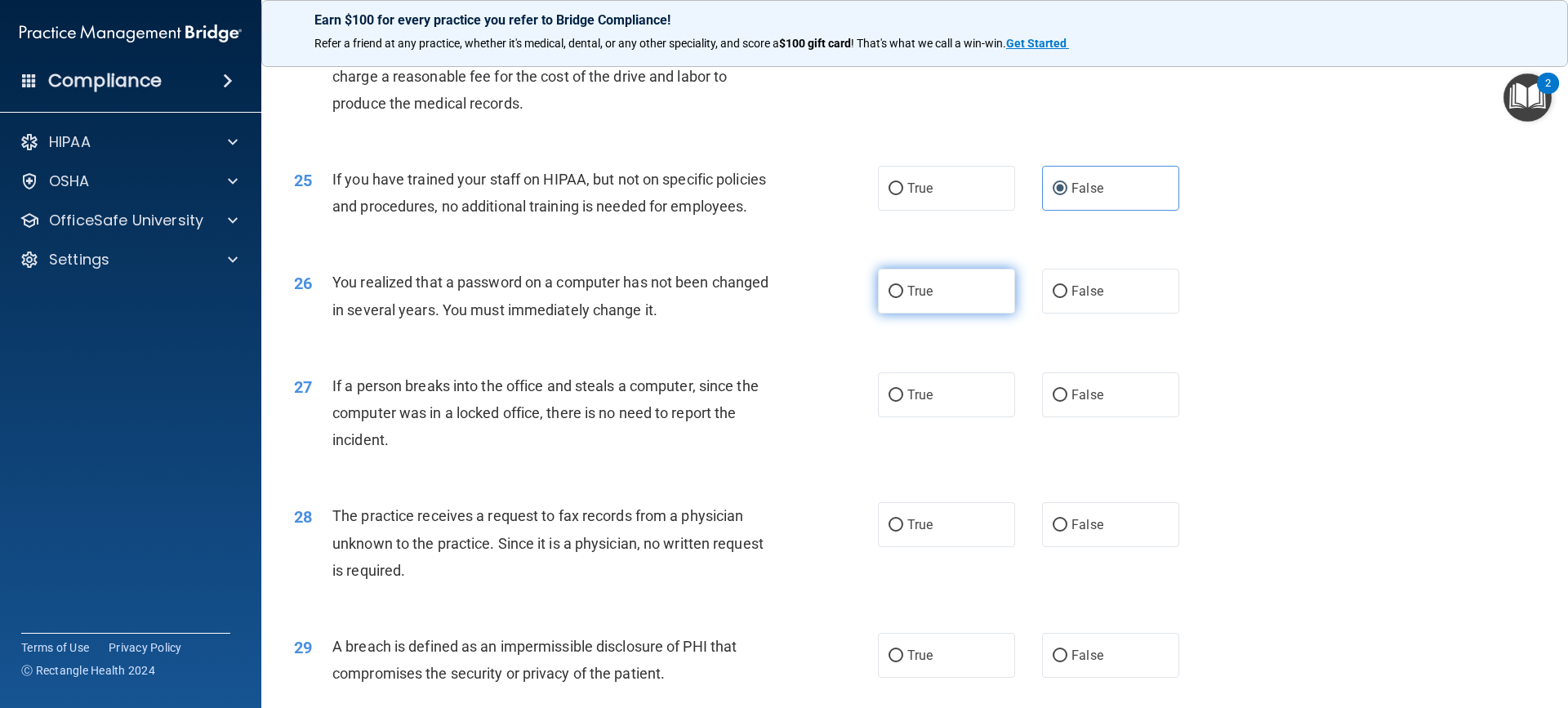
click at [894, 298] on input "True" at bounding box center [895, 292] width 15 height 13
radio input "true"
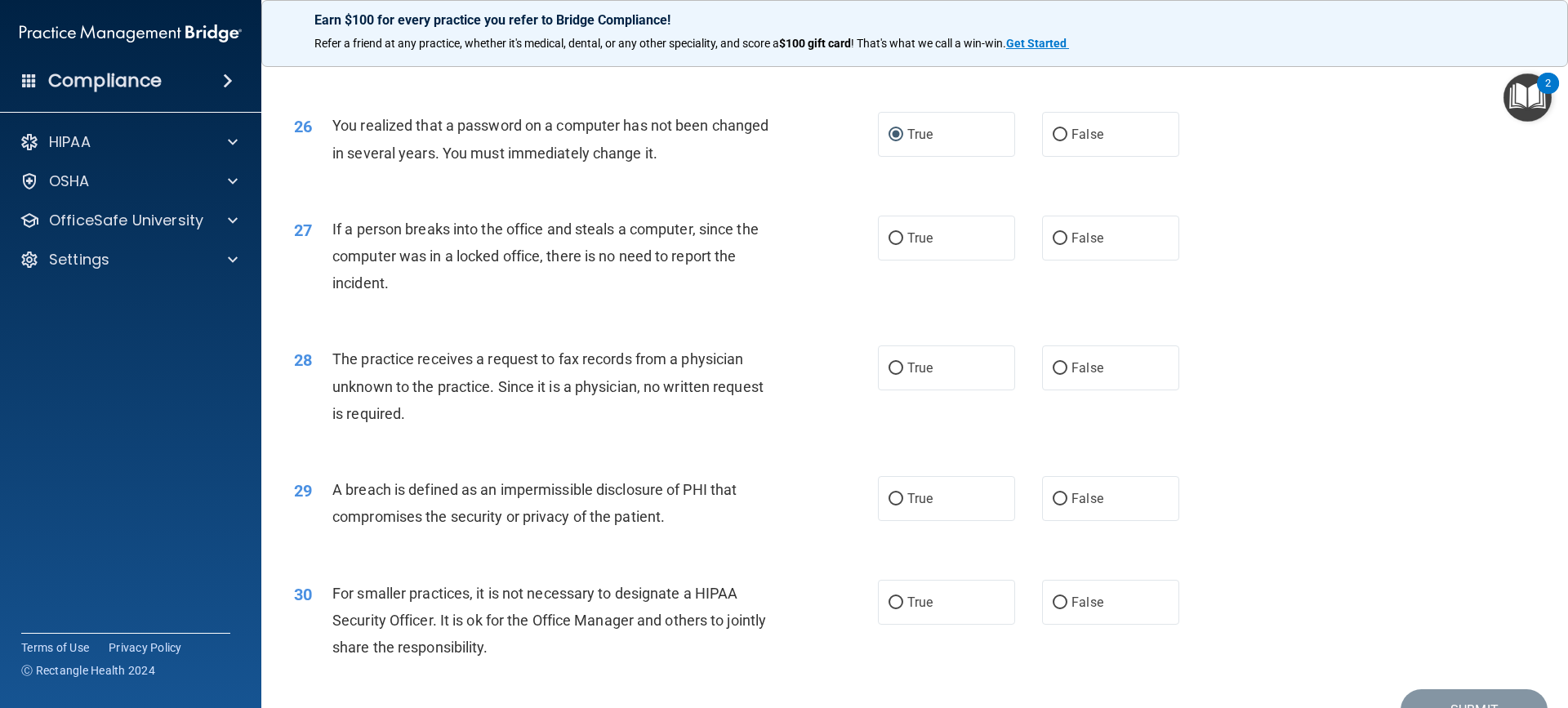
scroll to position [3022, 0]
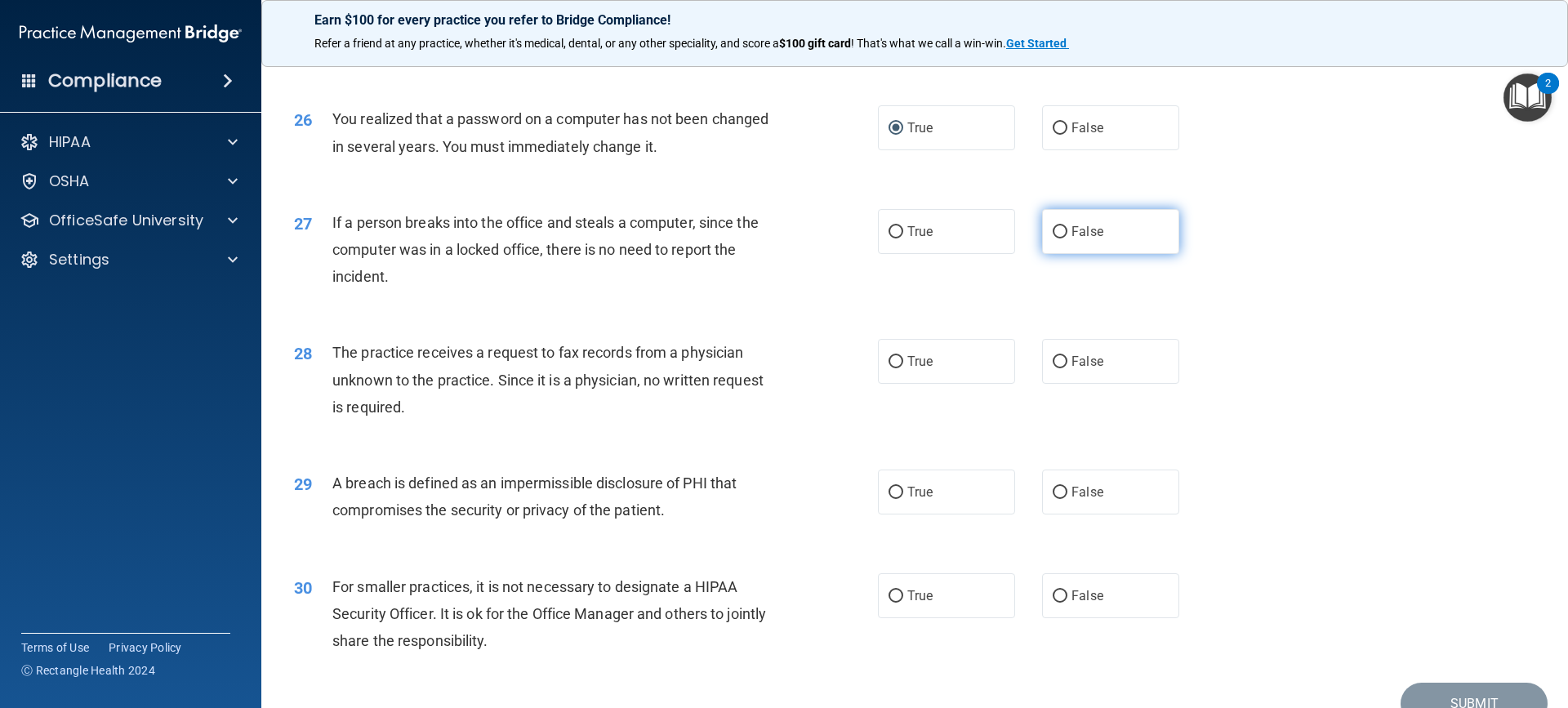
click at [1072, 239] on span "False" at bounding box center [1087, 231] width 32 height 16
click at [1064, 239] on input "False" at bounding box center [1059, 232] width 15 height 13
radio input "true"
click at [1042, 384] on label "False" at bounding box center [1111, 362] width 137 height 45
click at [1052, 369] on input "False" at bounding box center [1059, 362] width 15 height 13
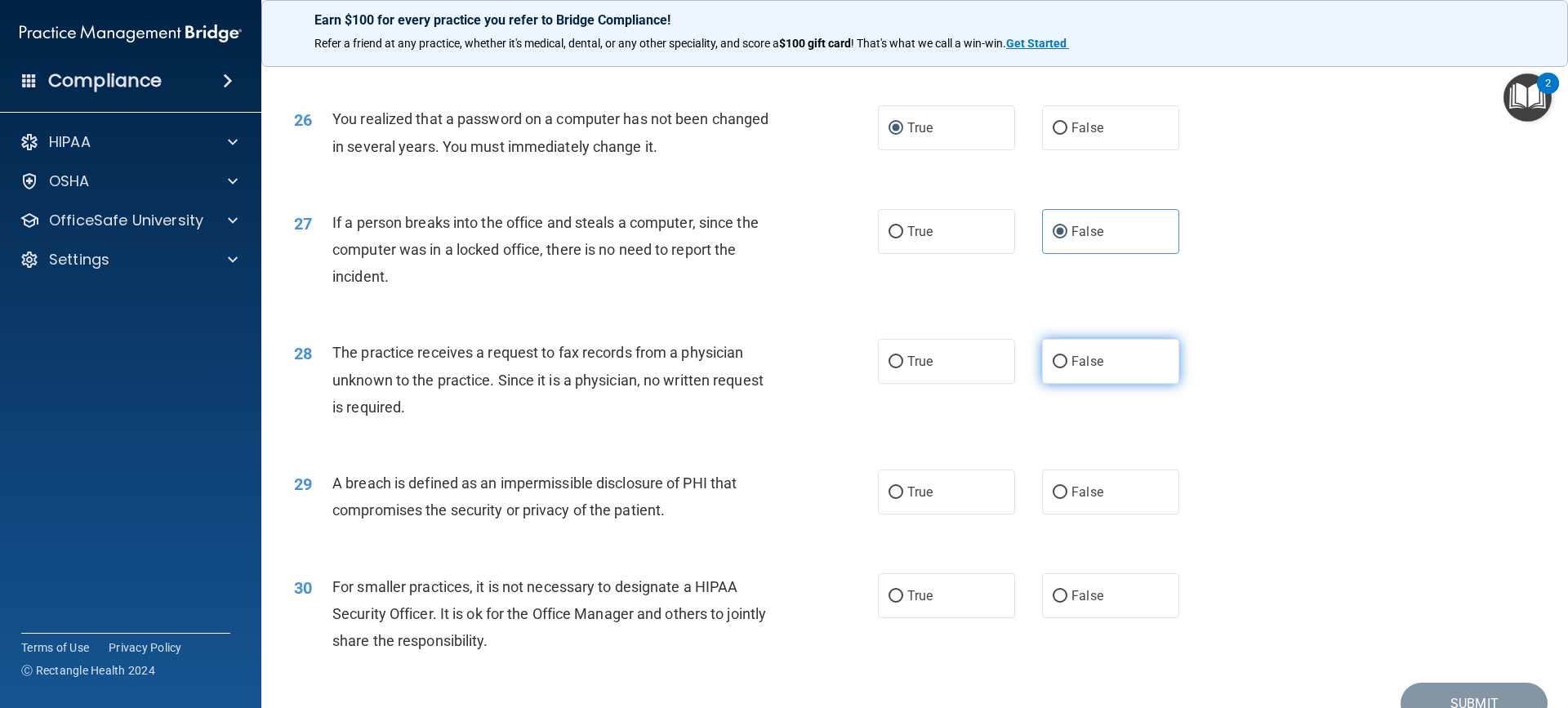
radio input "true"
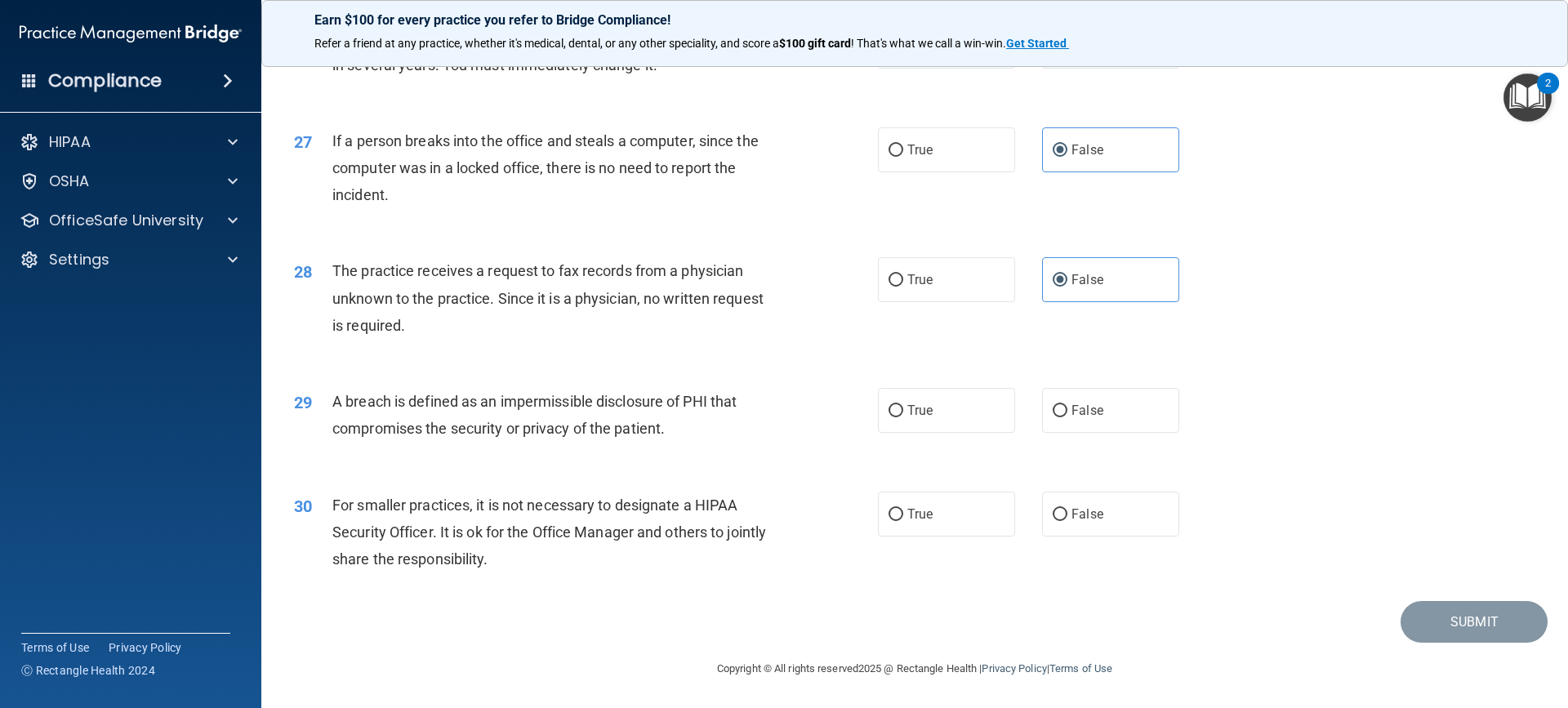
scroll to position [3158, 0]
click at [1052, 515] on input "False" at bounding box center [1059, 515] width 15 height 13
radio input "true"
click at [1514, 99] on img "Open Resource Center, 2 new notifications" at bounding box center [1527, 97] width 48 height 48
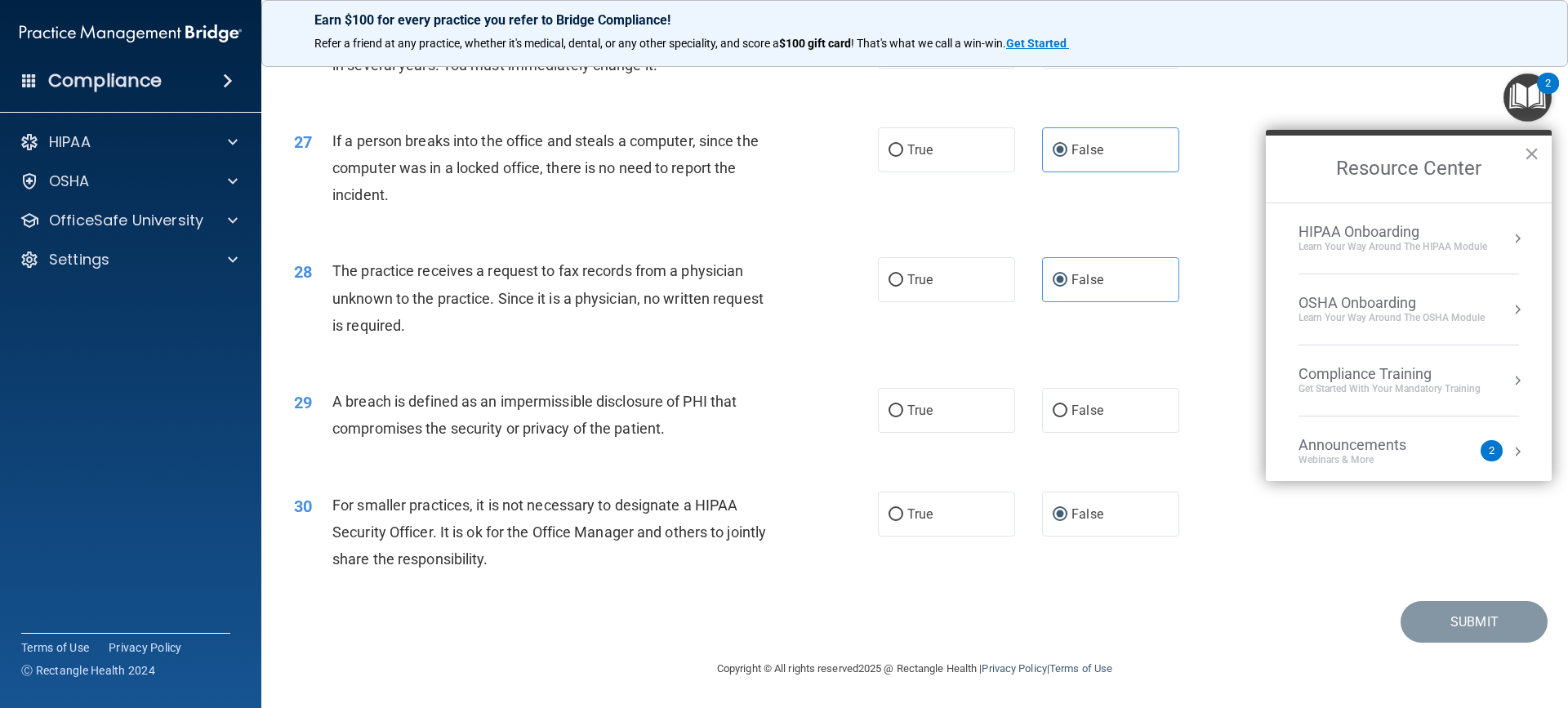
click at [1239, 98] on div "26 You realized that a password on a computer has not been changed in several y…" at bounding box center [915, 55] width 1266 height 103
click at [1531, 151] on button "×" at bounding box center [1532, 153] width 16 height 26
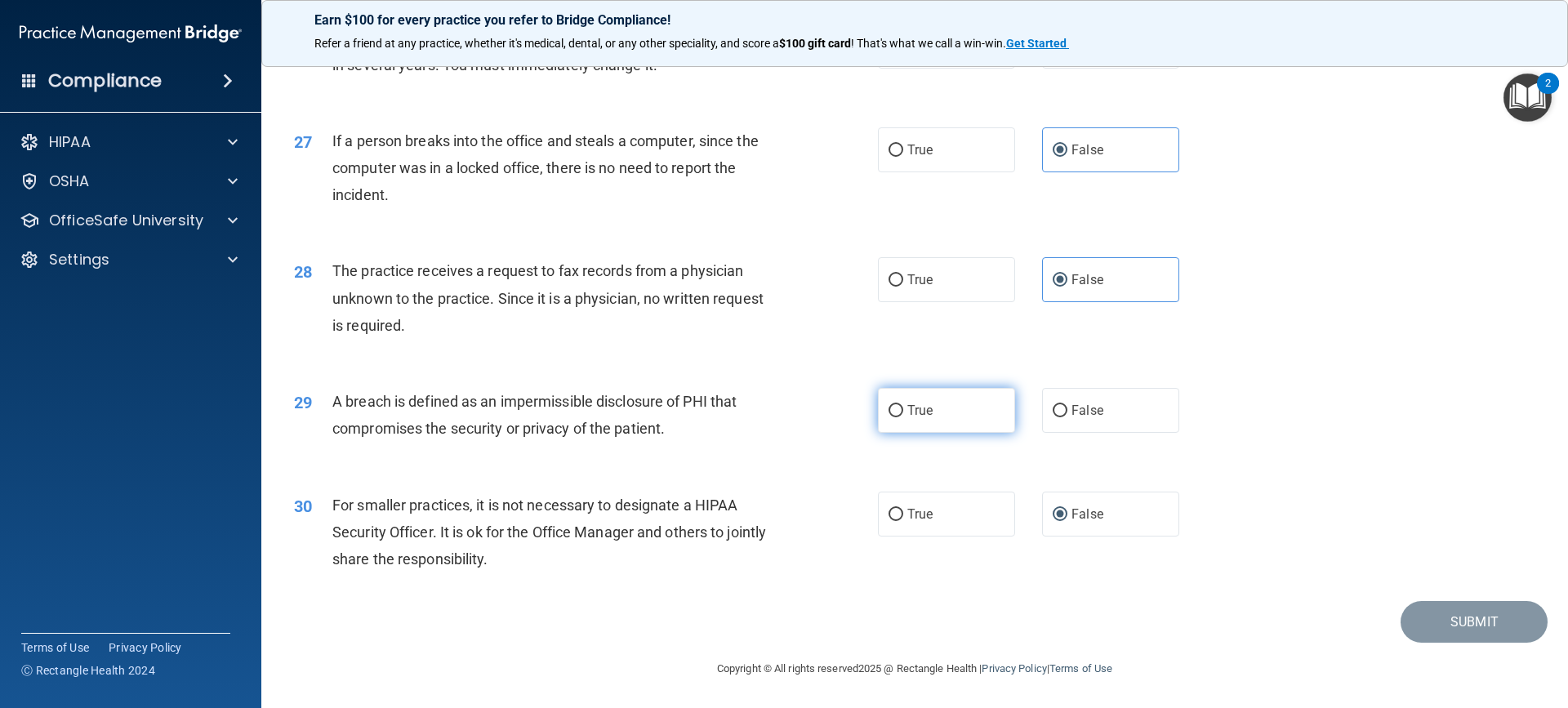
click at [890, 408] on input "True" at bounding box center [895, 411] width 15 height 13
radio input "true"
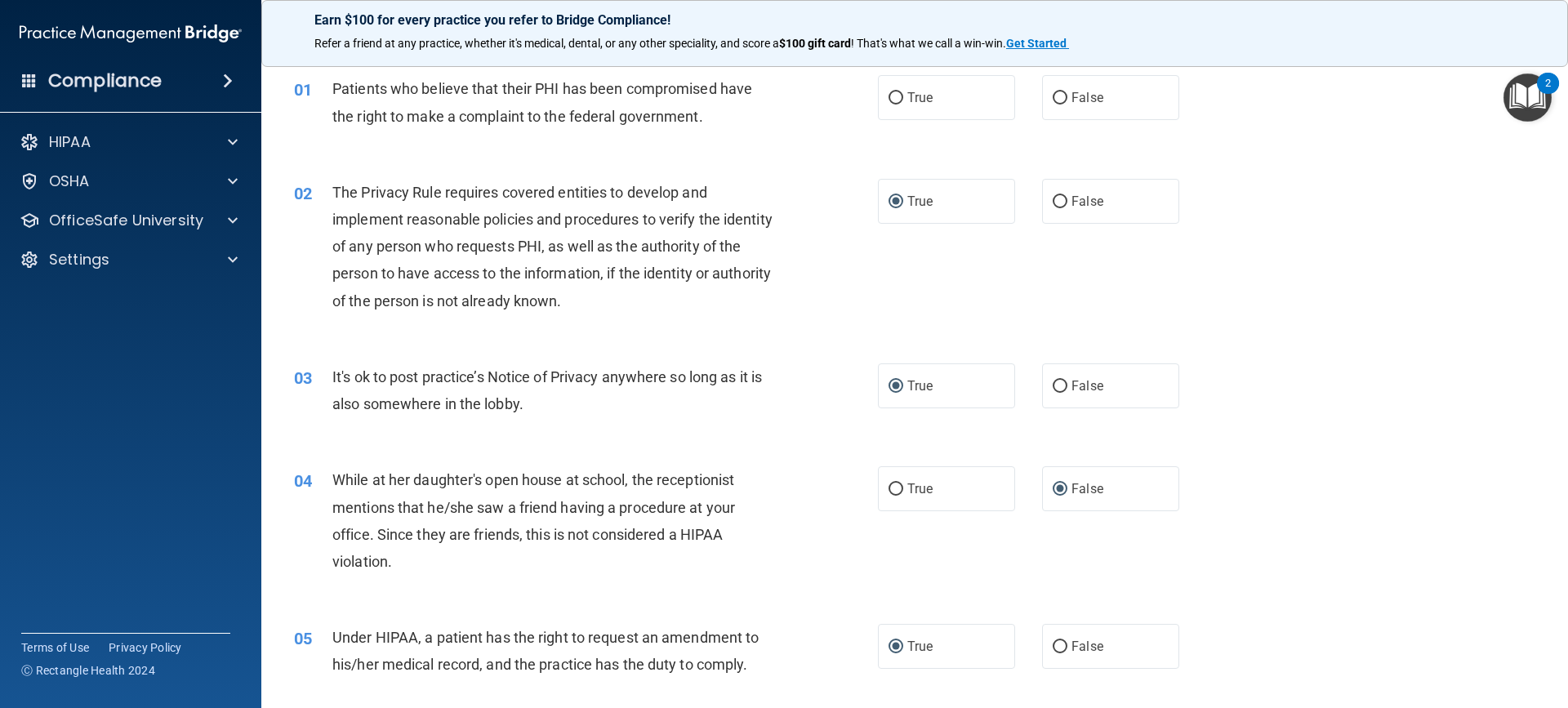
scroll to position [0, 0]
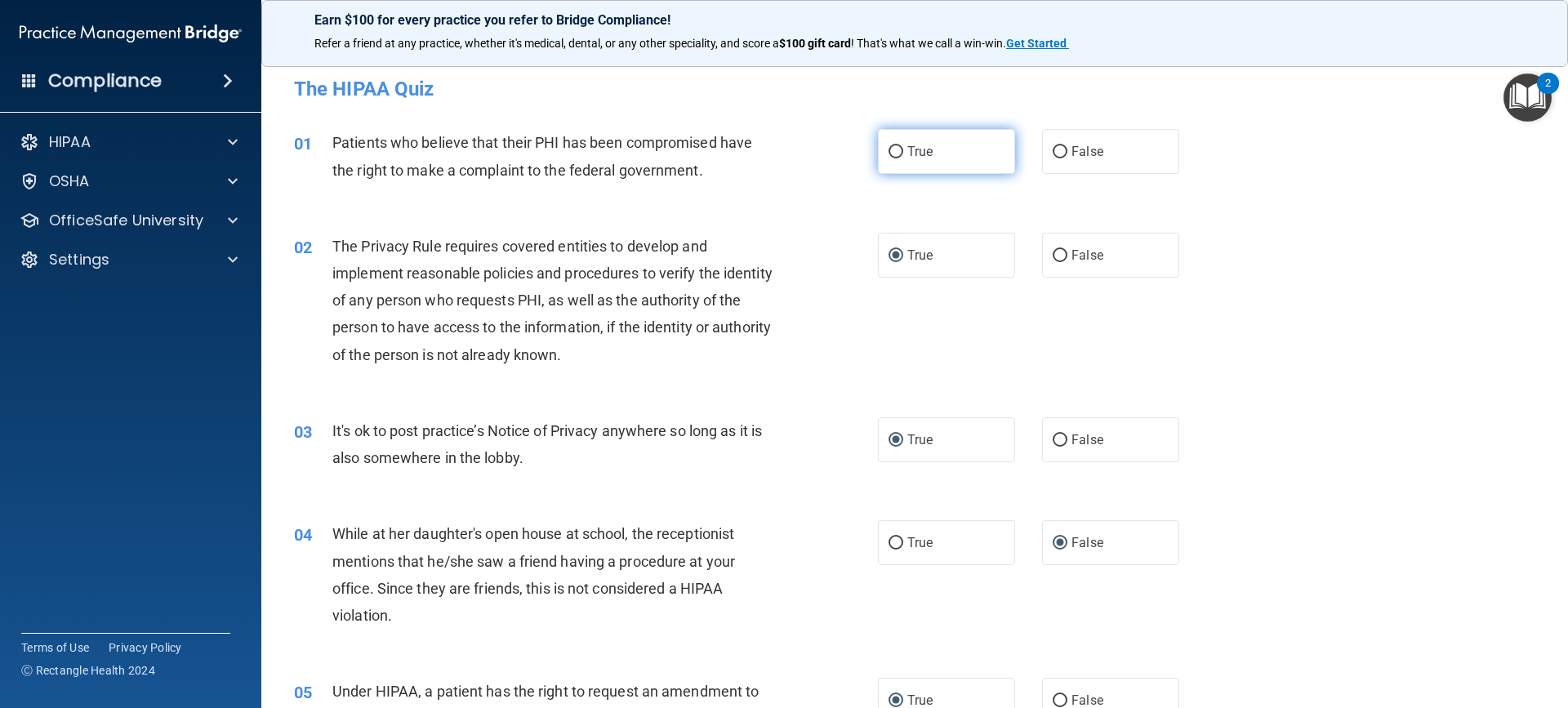
click at [892, 148] on input "True" at bounding box center [895, 152] width 15 height 13
radio input "true"
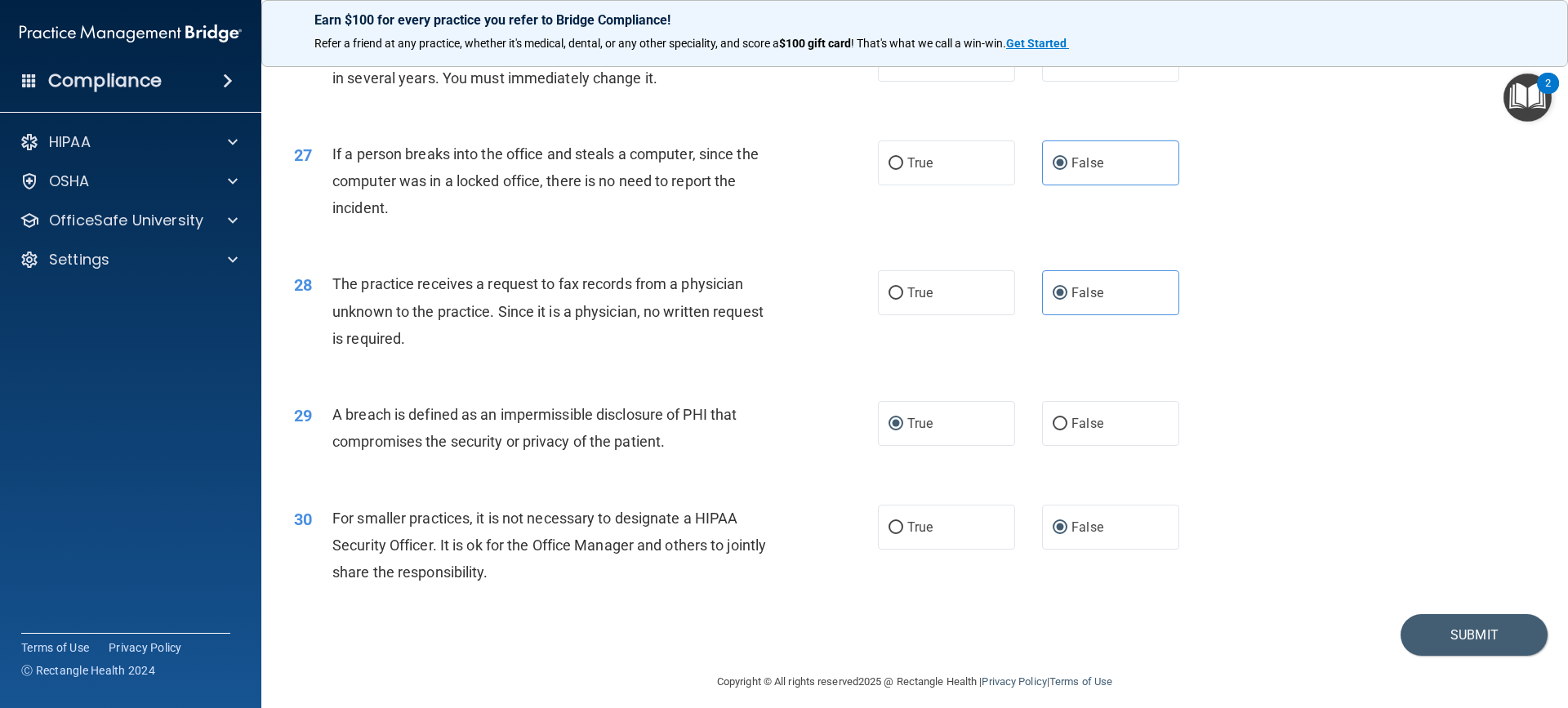
scroll to position [3158, 0]
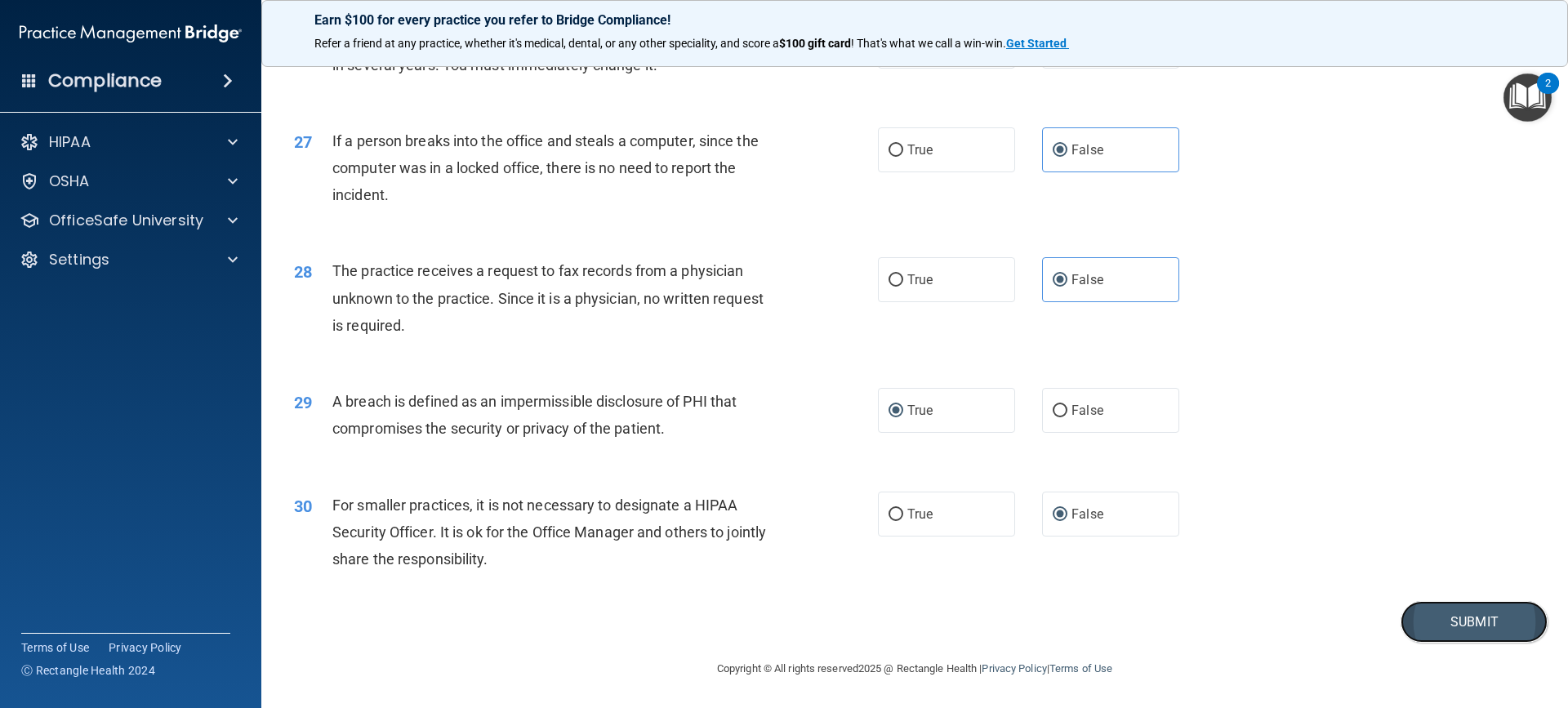
click at [1479, 611] on button "Submit" at bounding box center [1473, 621] width 147 height 42
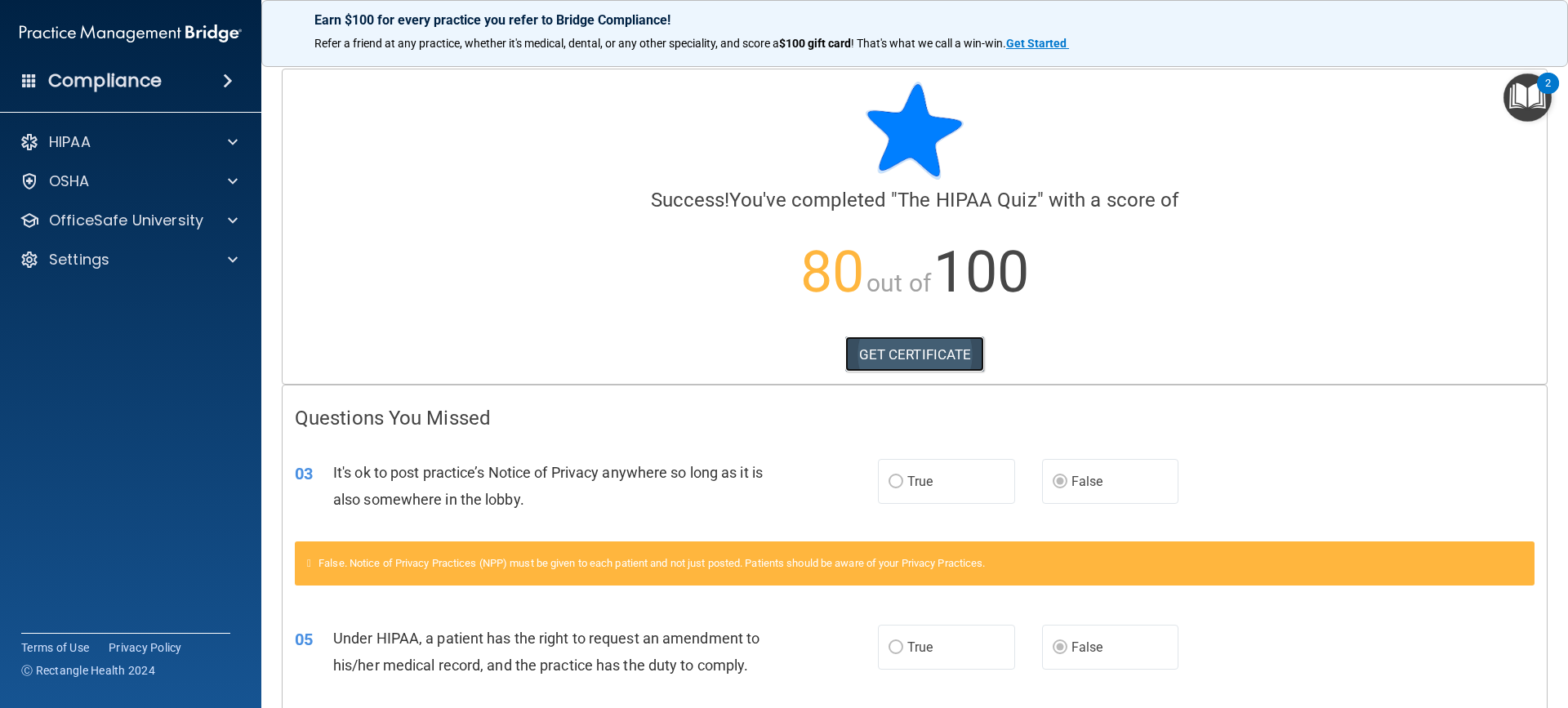
click at [902, 358] on link "GET CERTIFICATE" at bounding box center [915, 354] width 139 height 36
click at [912, 350] on link "GET CERTIFICATE" at bounding box center [915, 354] width 139 height 36
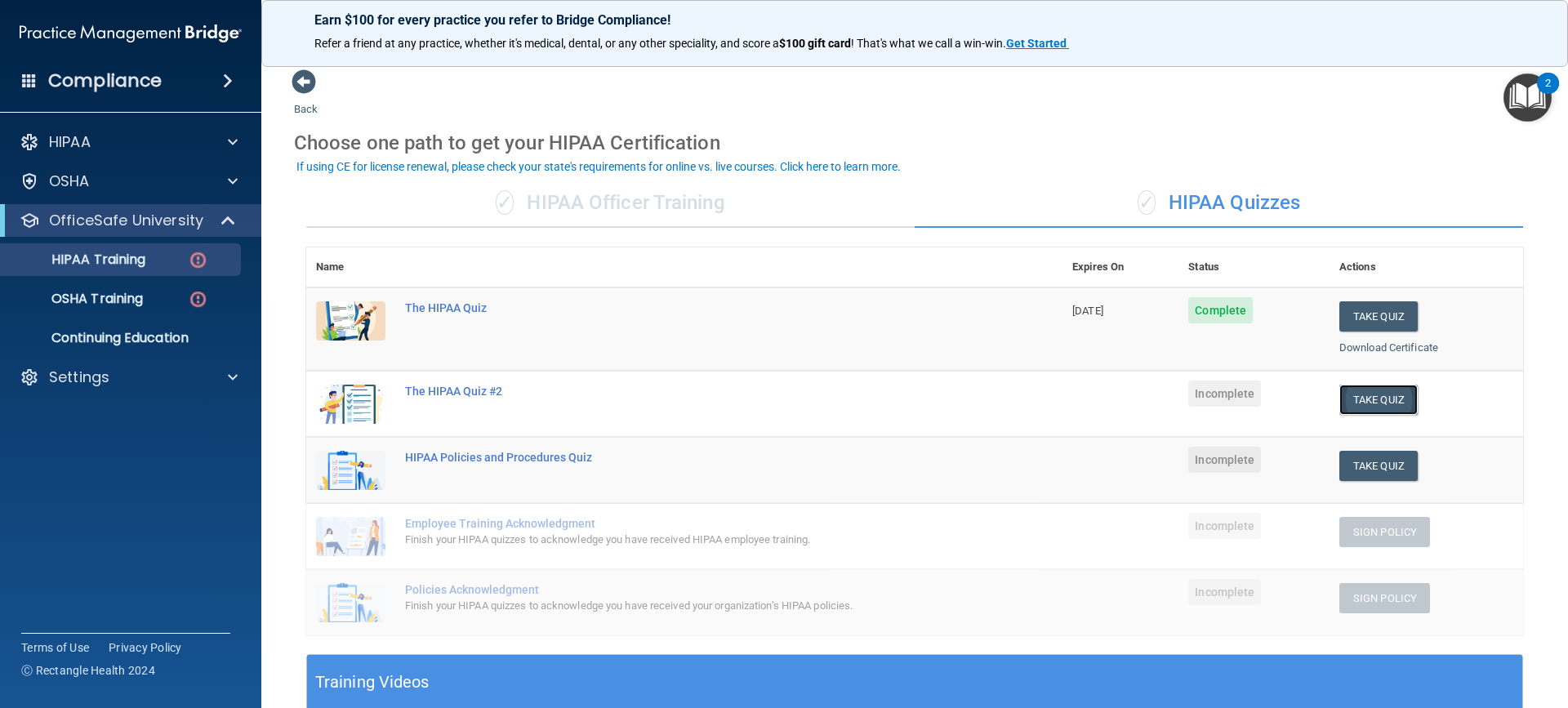
click at [1343, 400] on button "Take Quiz" at bounding box center [1378, 399] width 78 height 30
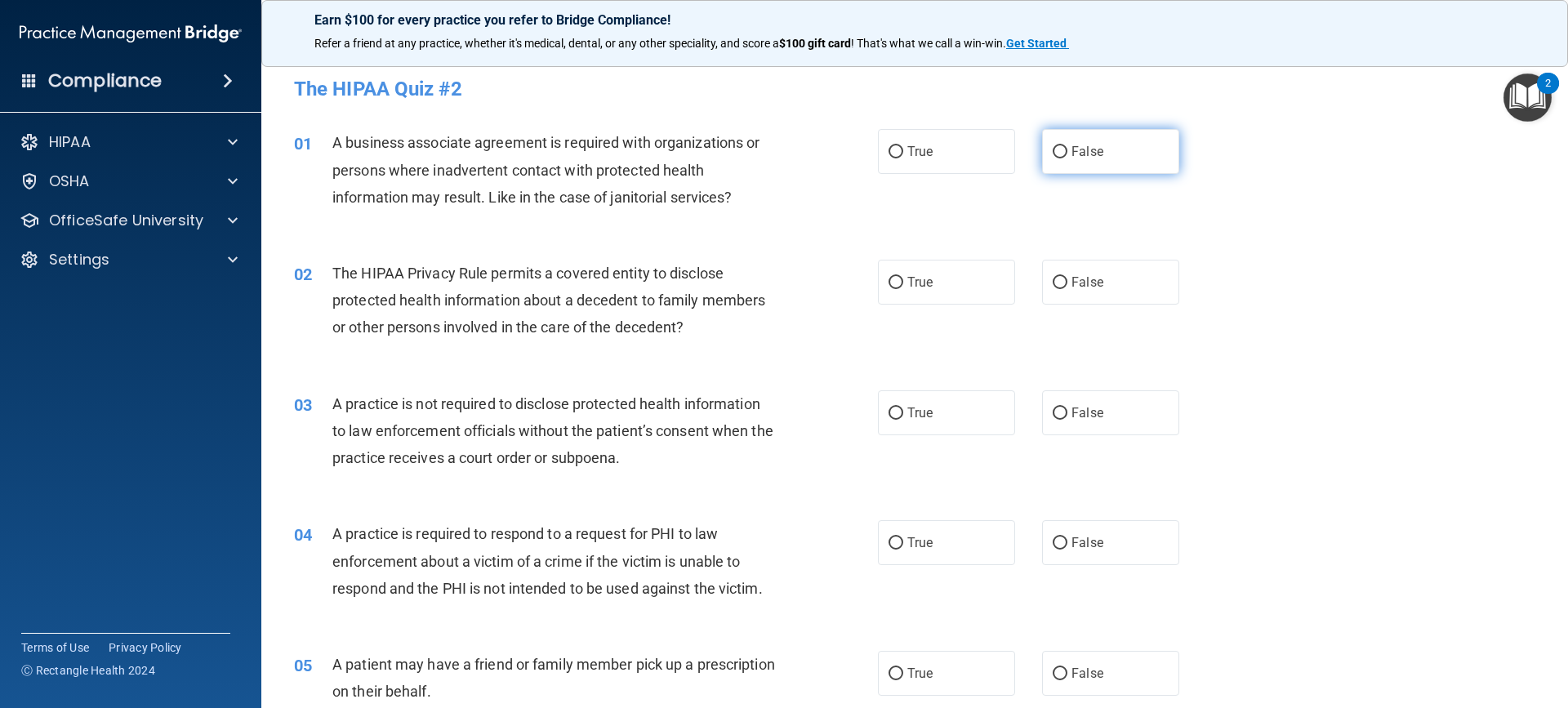
click at [1052, 149] on input "False" at bounding box center [1059, 152] width 15 height 13
radio input "true"
click at [880, 283] on label "True" at bounding box center [946, 282] width 137 height 45
click at [888, 283] on input "True" at bounding box center [895, 283] width 15 height 13
radio input "true"
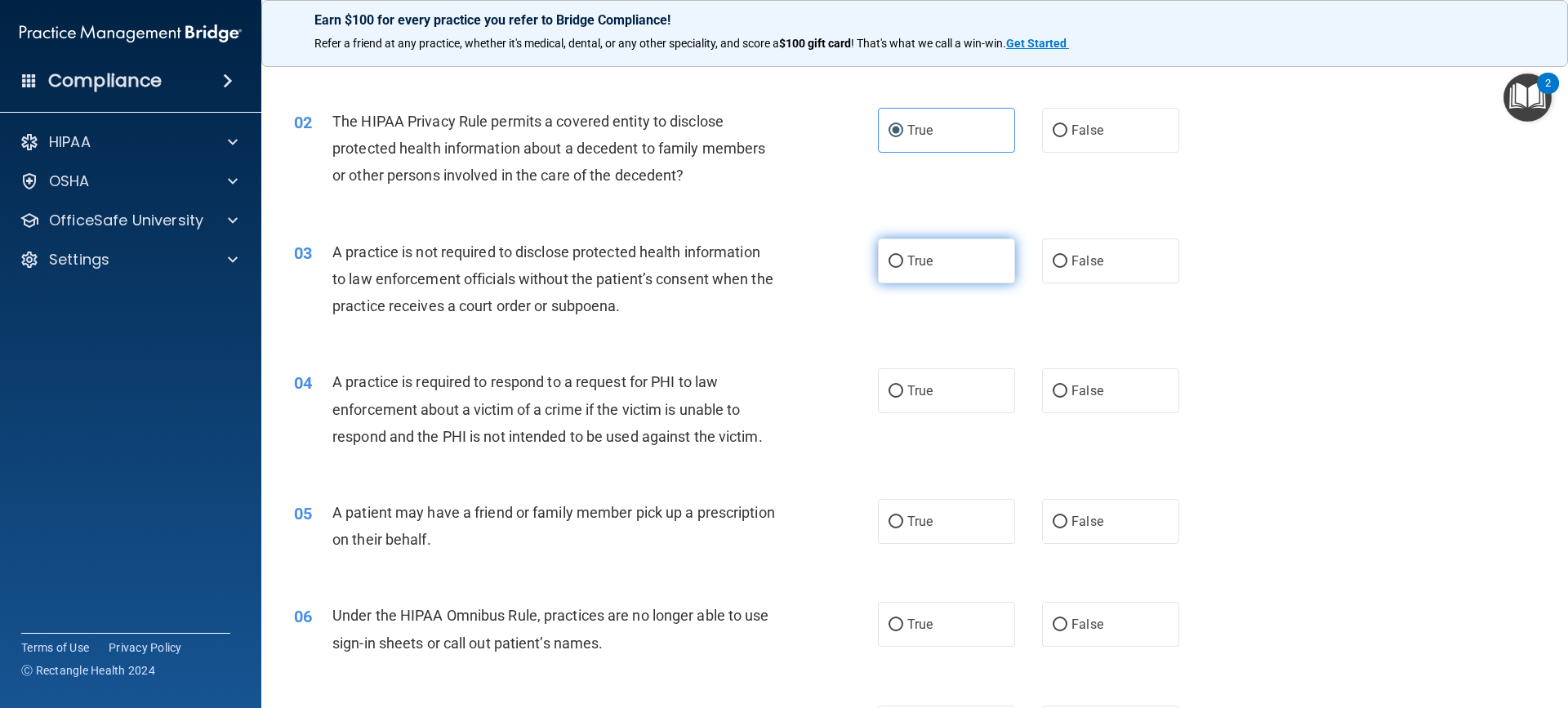
scroll to position [163, 0]
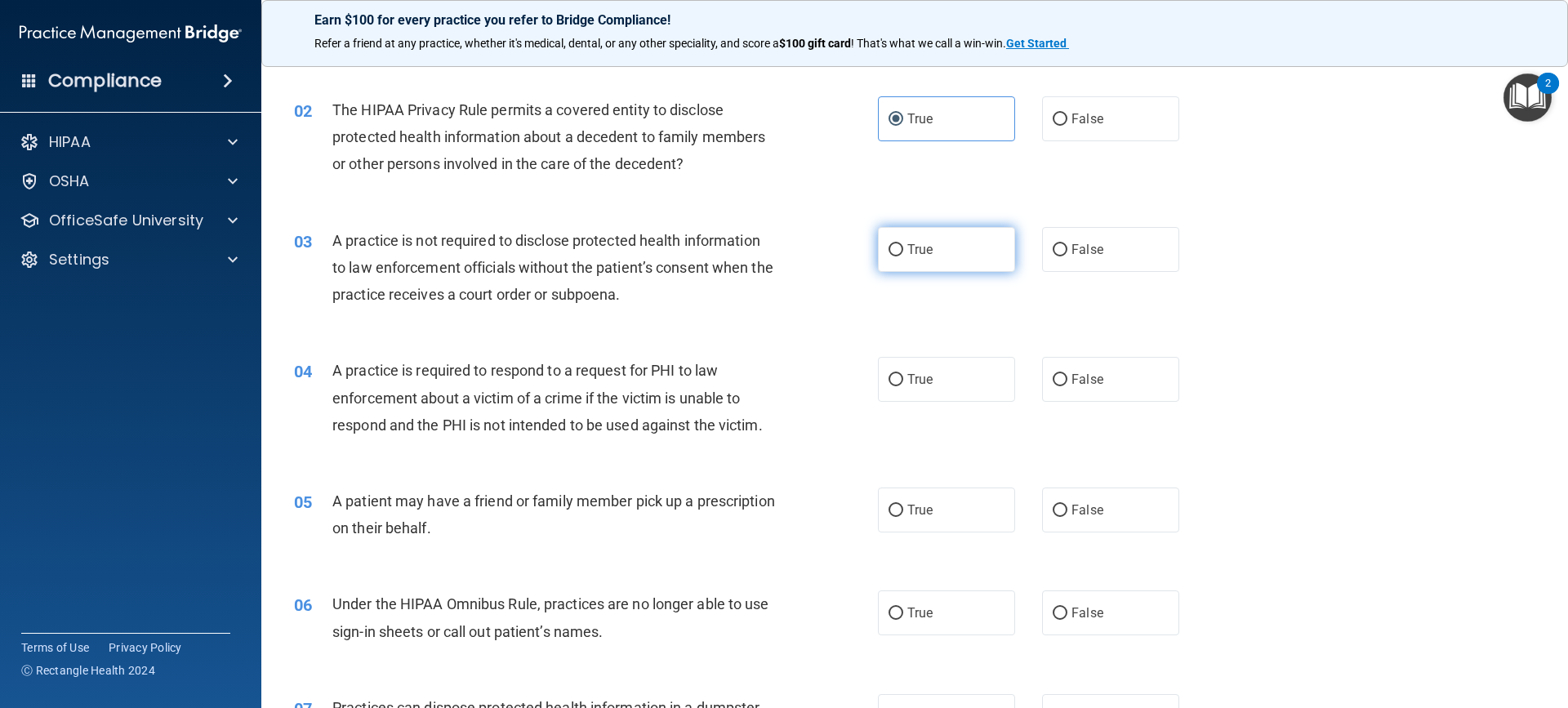
click at [888, 250] on input "True" at bounding box center [895, 250] width 15 height 13
radio input "true"
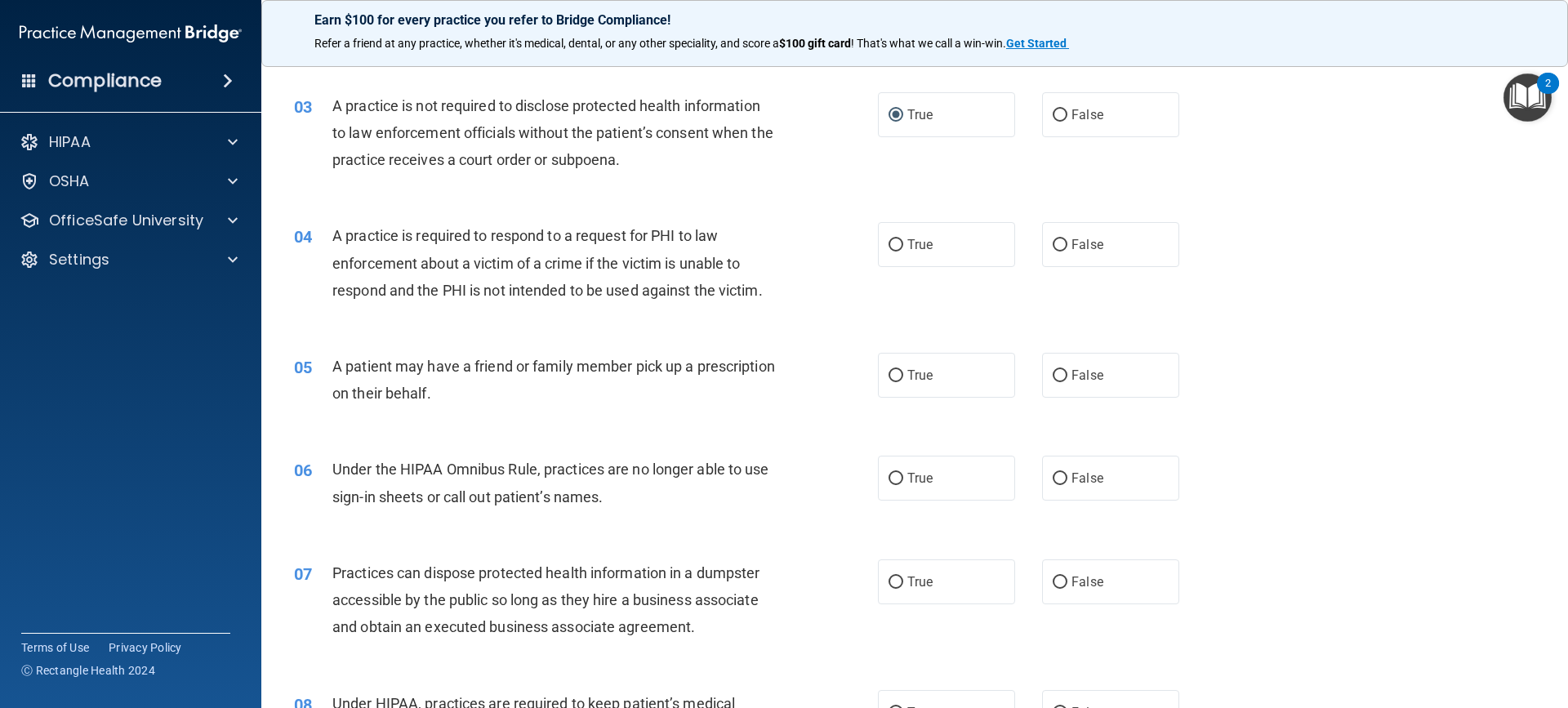
scroll to position [327, 0]
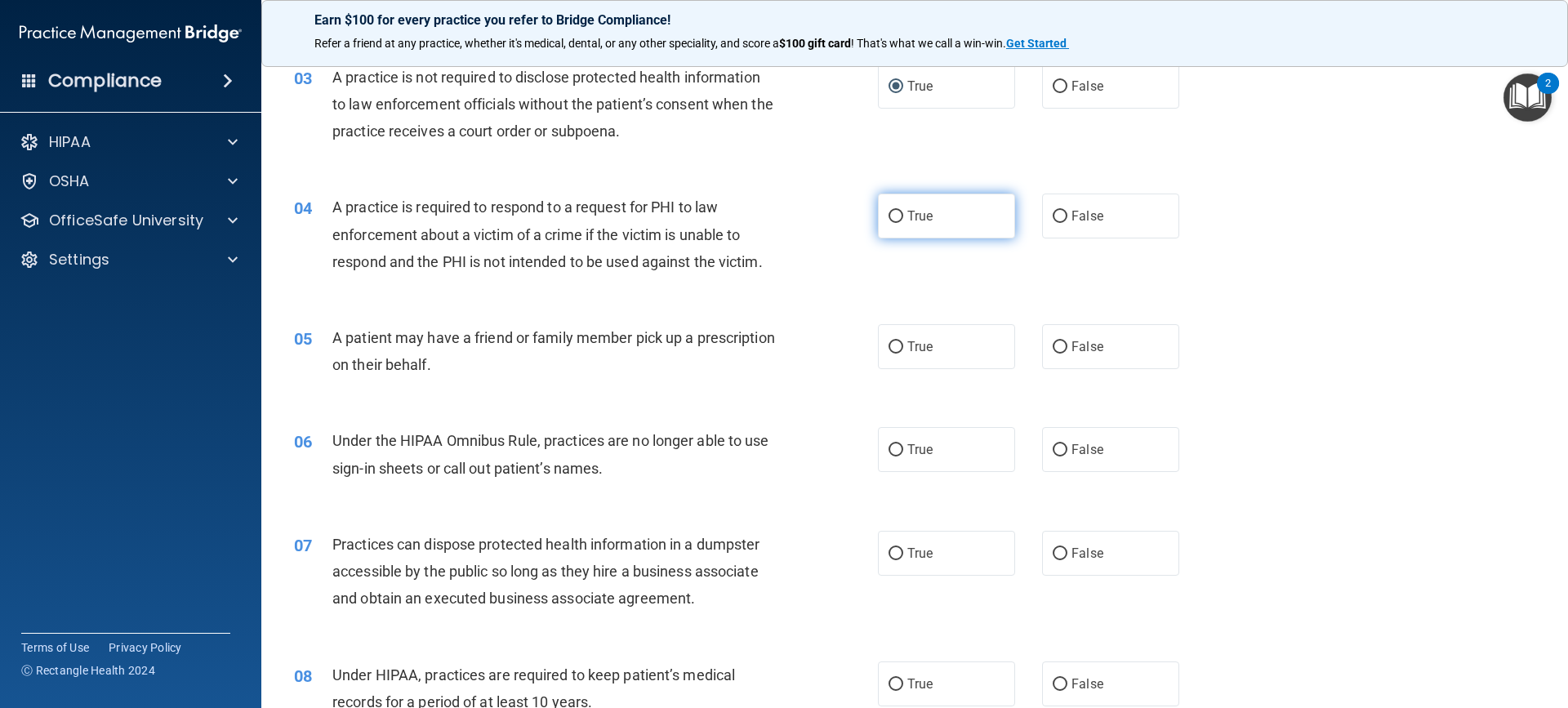
click at [891, 214] on input "True" at bounding box center [895, 216] width 15 height 13
radio input "true"
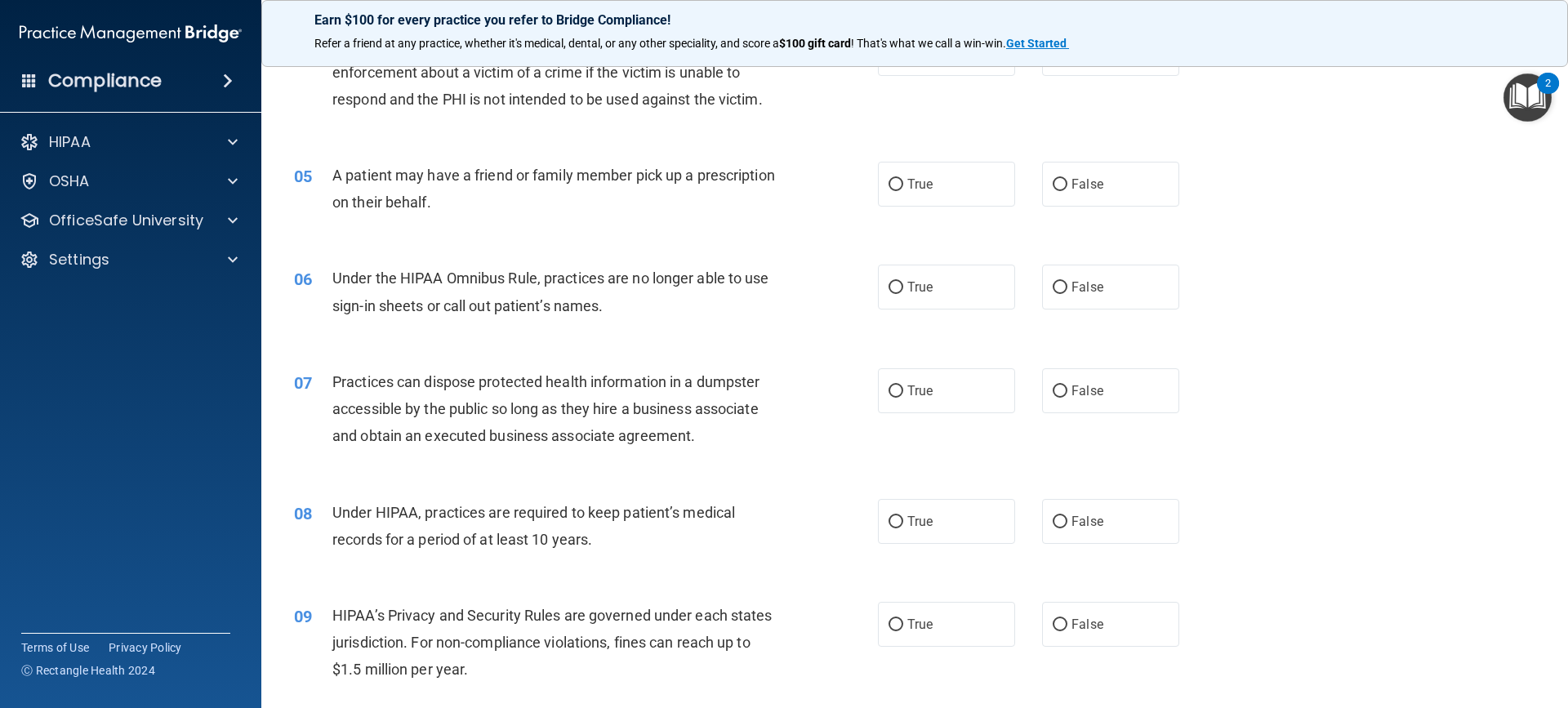
scroll to position [490, 0]
click at [1043, 182] on label "False" at bounding box center [1111, 183] width 137 height 45
click at [1052, 182] on input "False" at bounding box center [1059, 184] width 15 height 13
radio input "true"
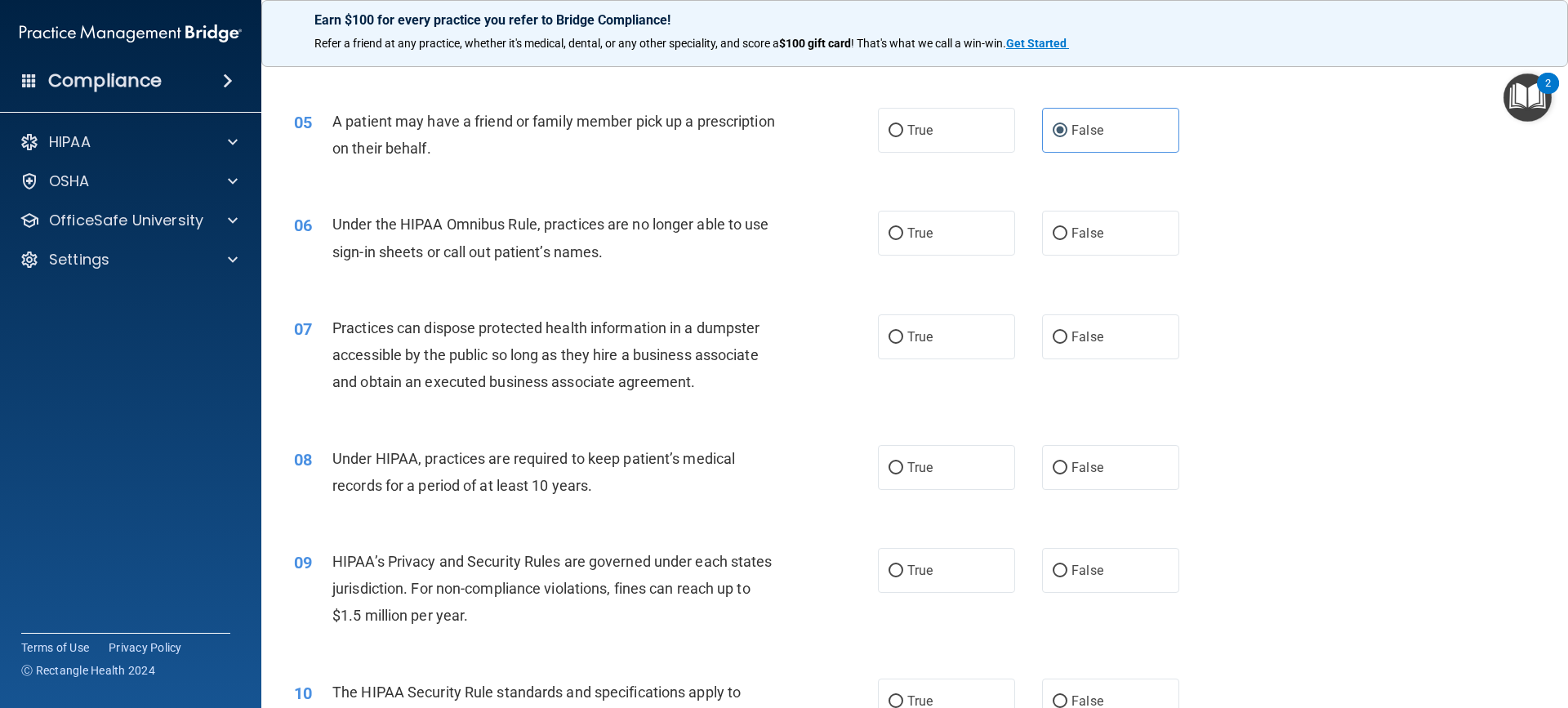
scroll to position [571, 0]
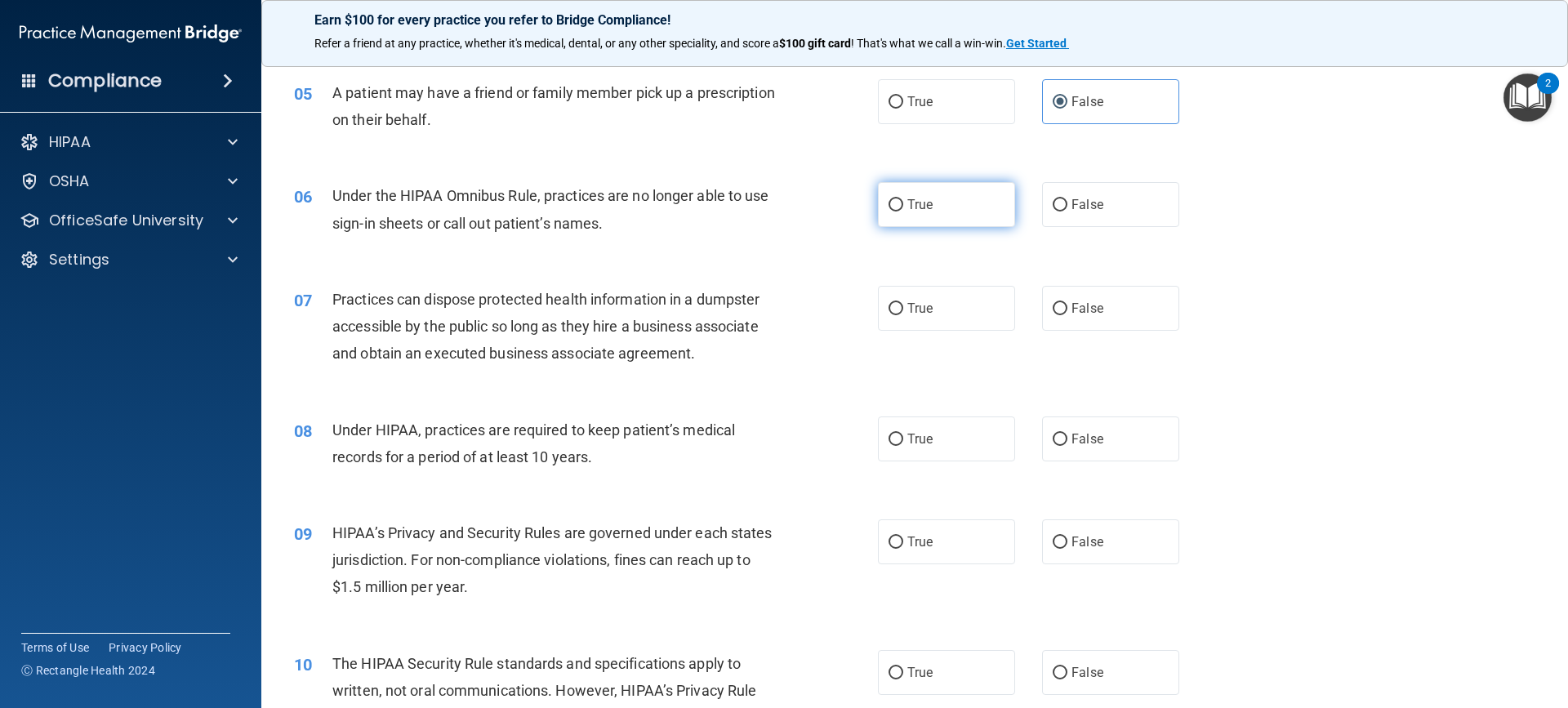
click at [888, 204] on input "True" at bounding box center [895, 205] width 15 height 13
radio input "true"
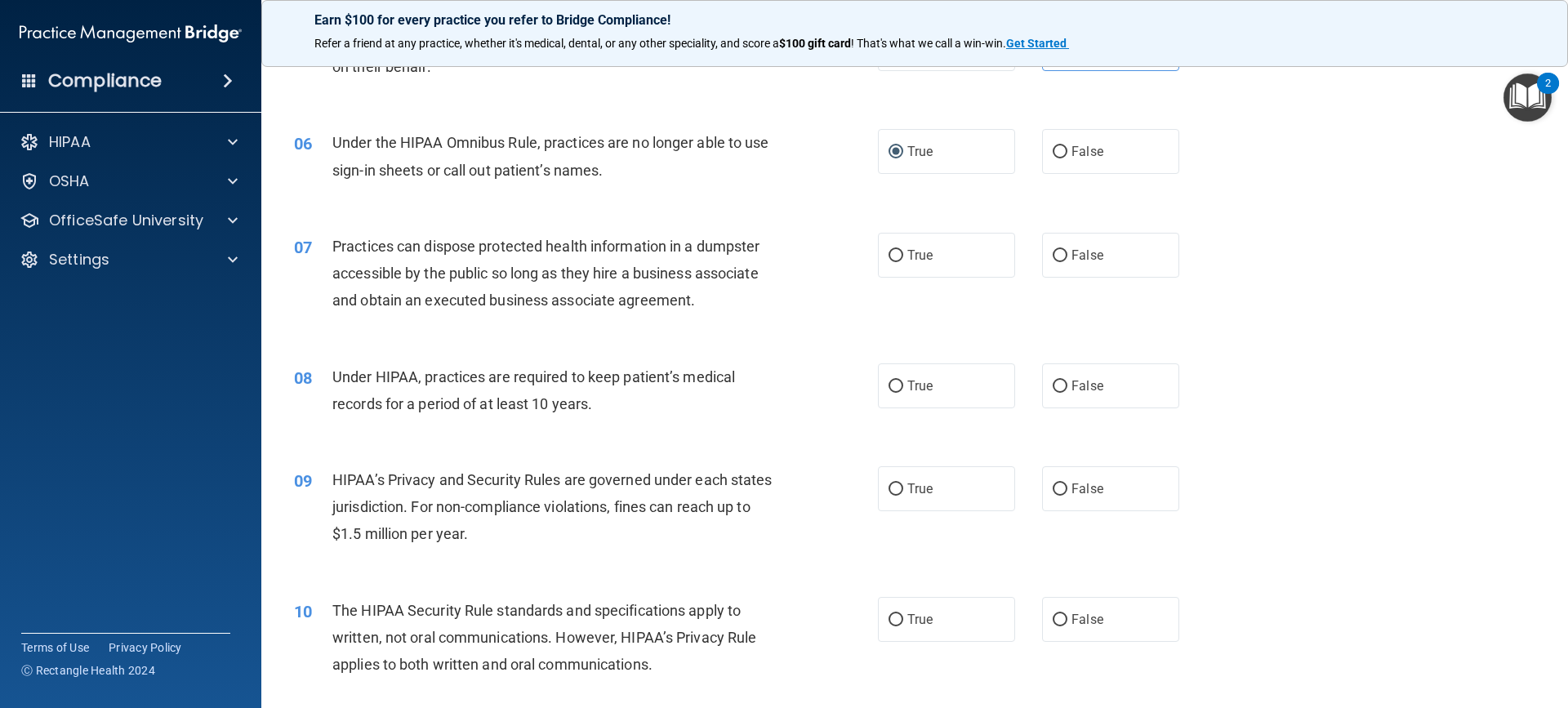
scroll to position [653, 0]
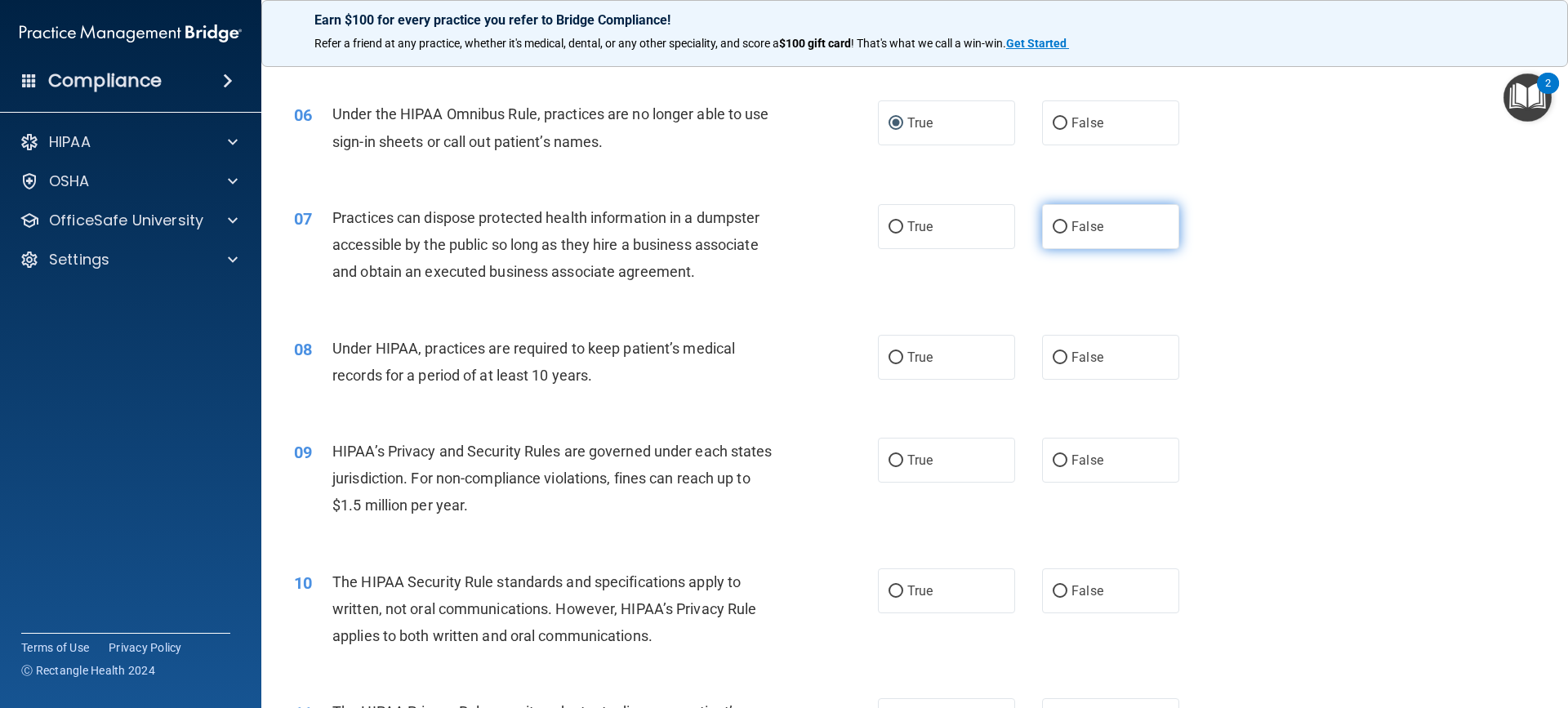
click at [1056, 227] on input "False" at bounding box center [1059, 227] width 15 height 13
radio input "true"
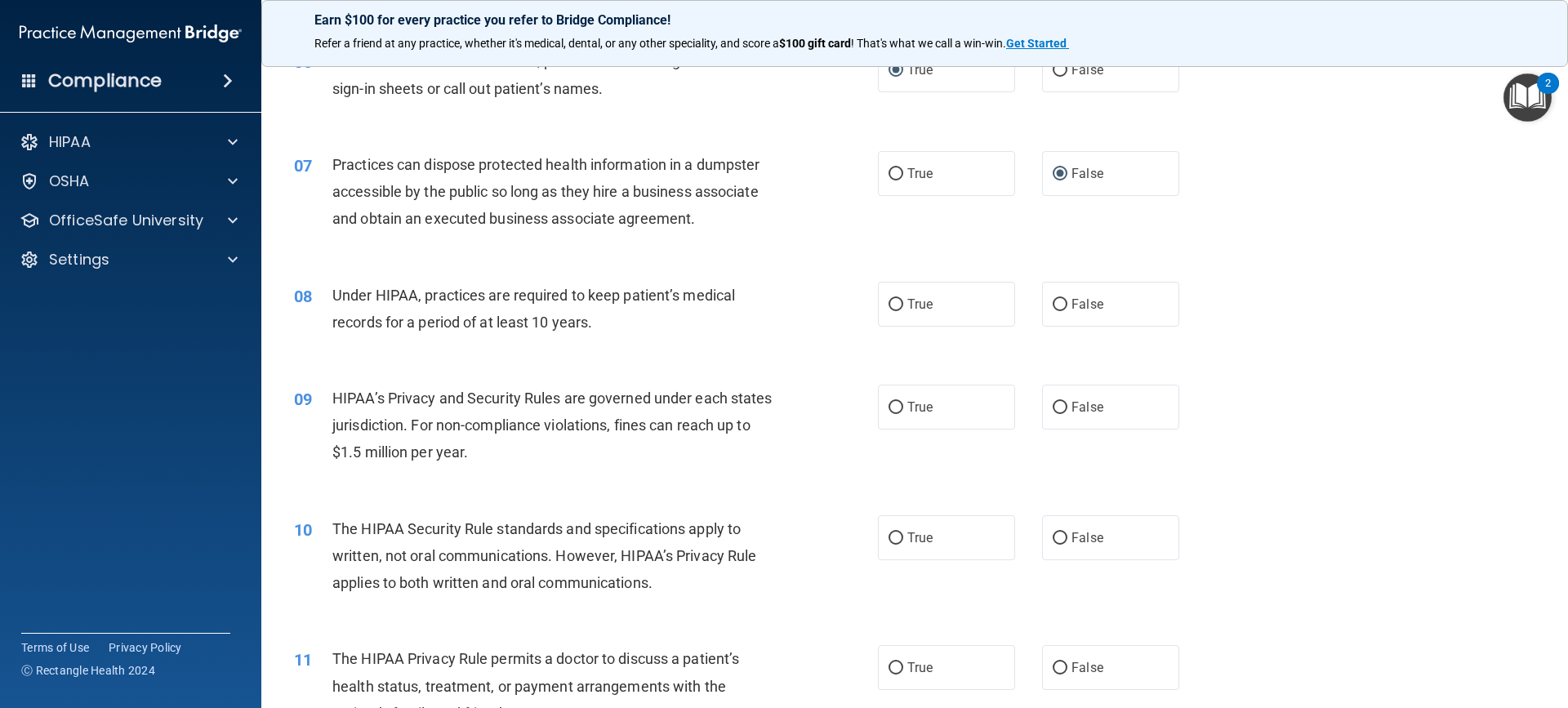
scroll to position [735, 0]
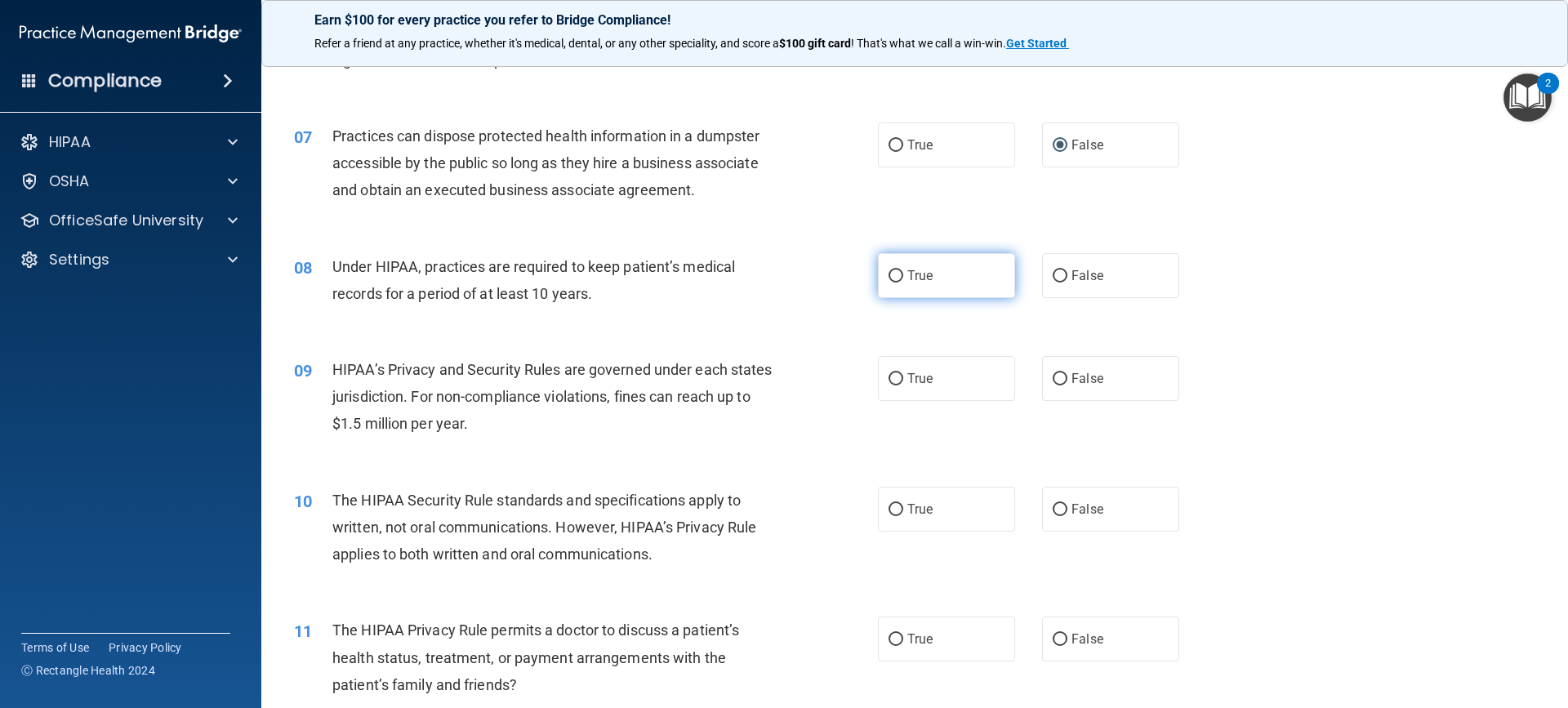
click at [892, 274] on input "True" at bounding box center [895, 276] width 15 height 13
radio input "true"
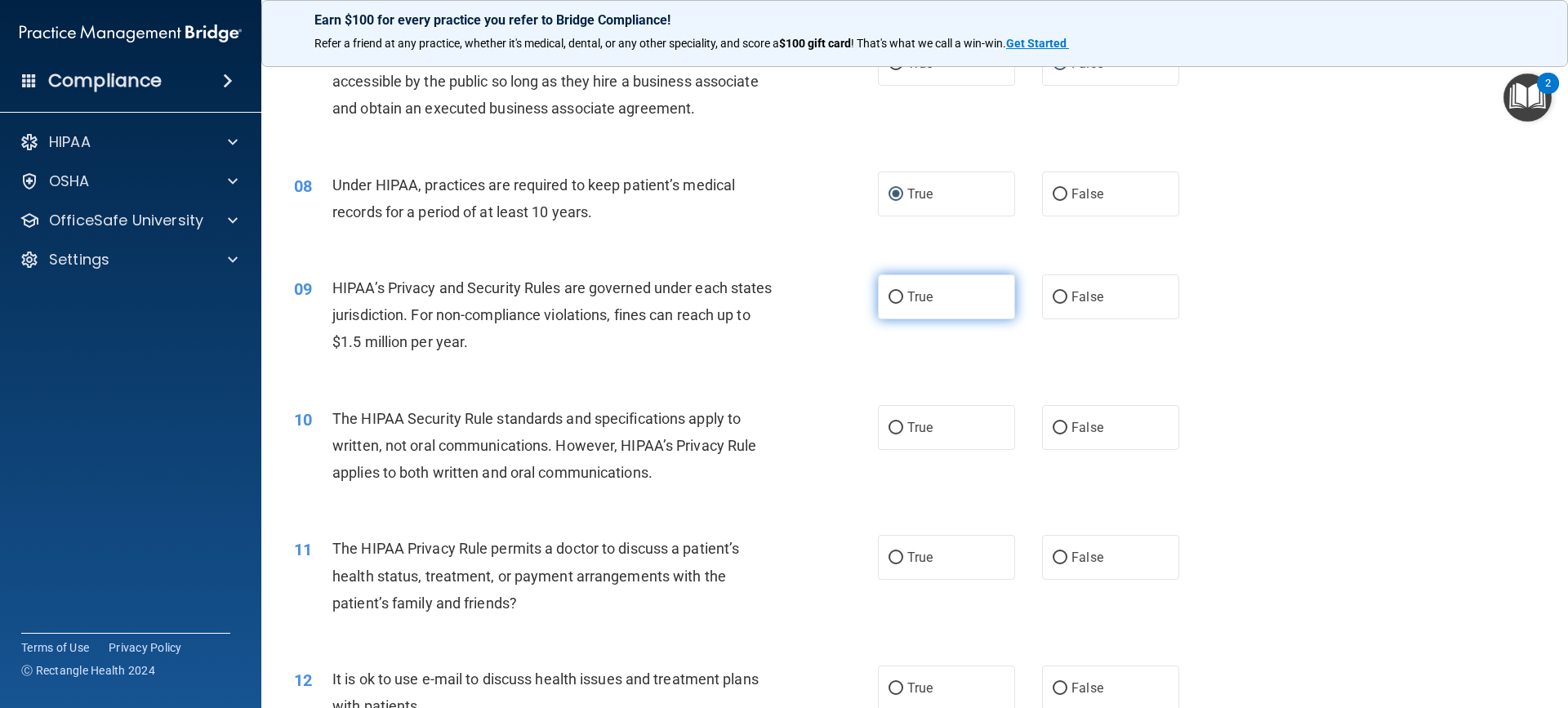
click at [889, 293] on input "True" at bounding box center [895, 297] width 15 height 13
radio input "true"
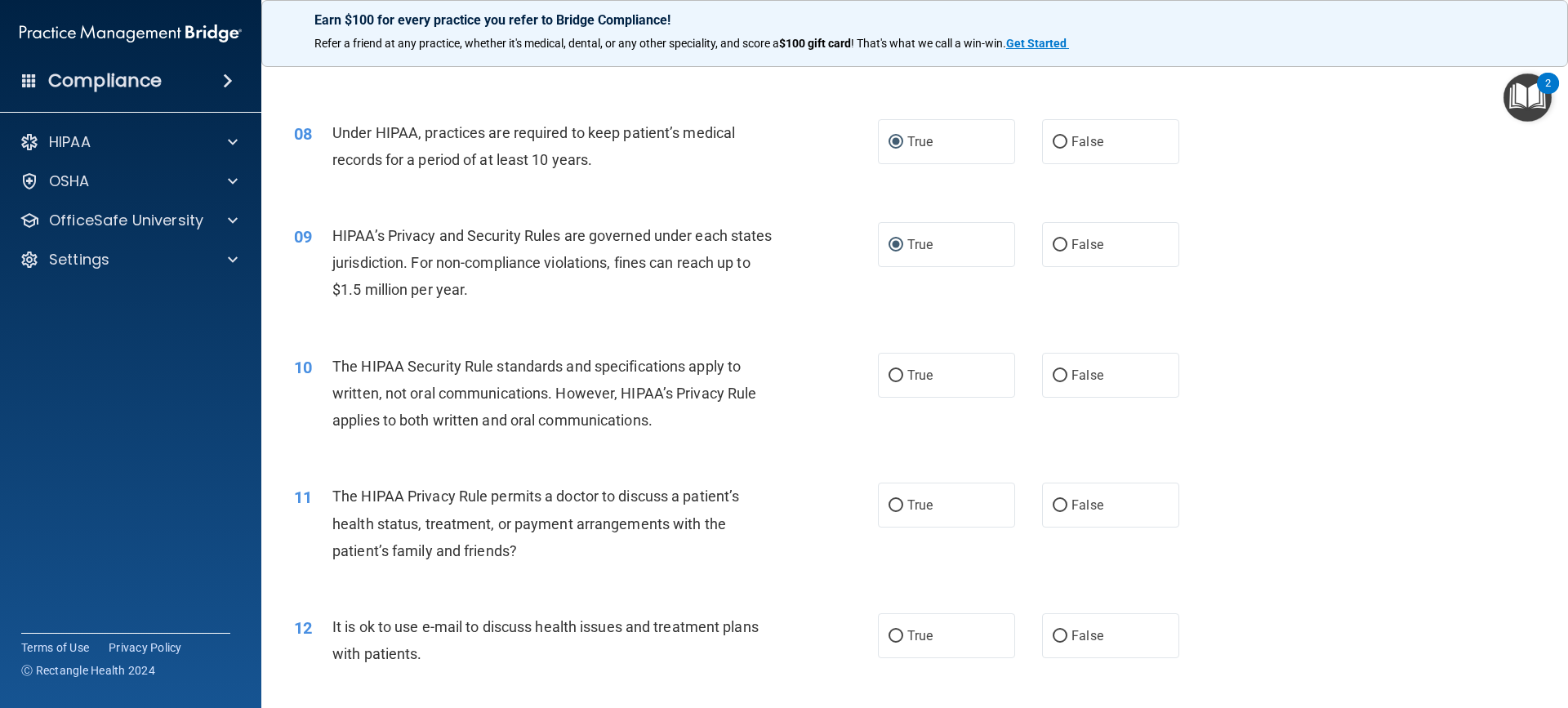
scroll to position [980, 0]
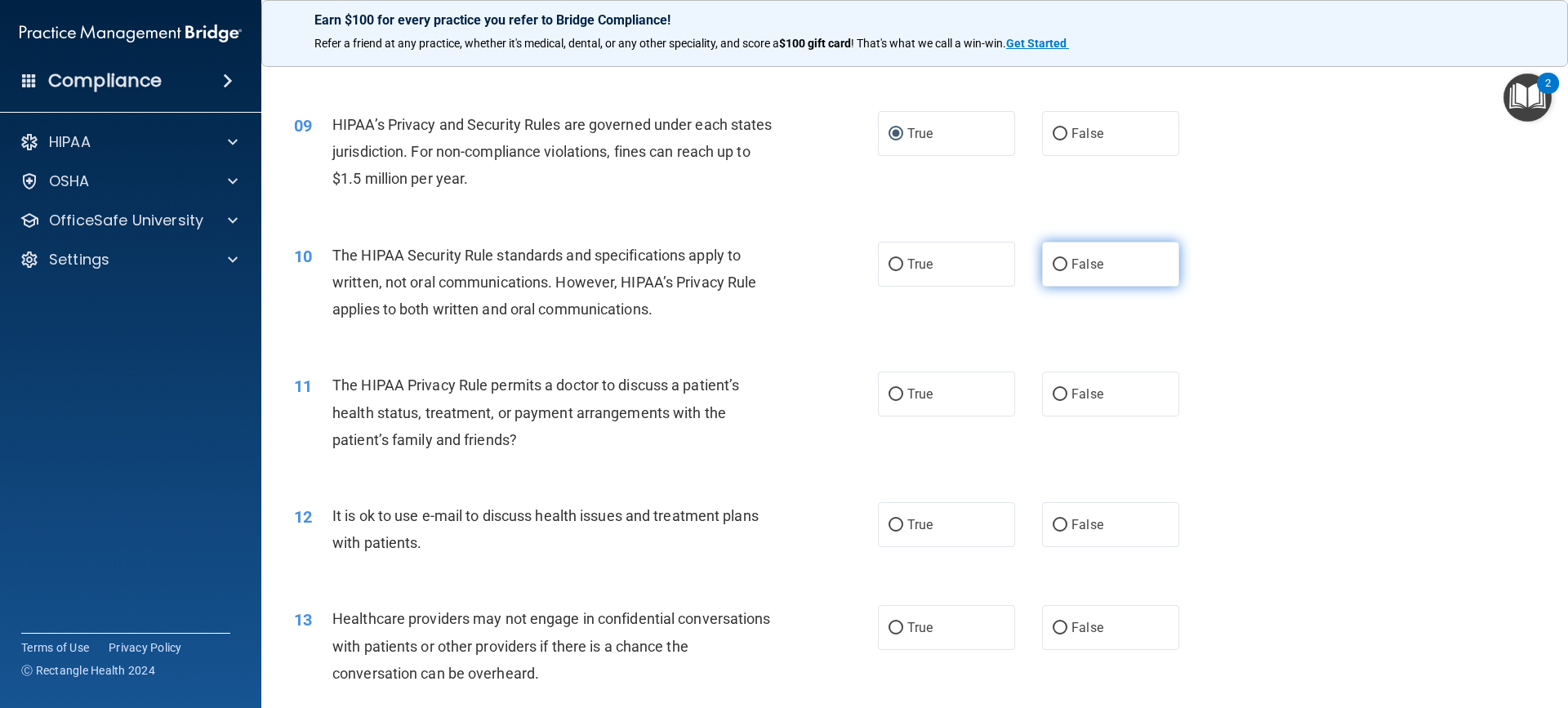
click at [1052, 263] on input "False" at bounding box center [1059, 264] width 15 height 13
radio input "true"
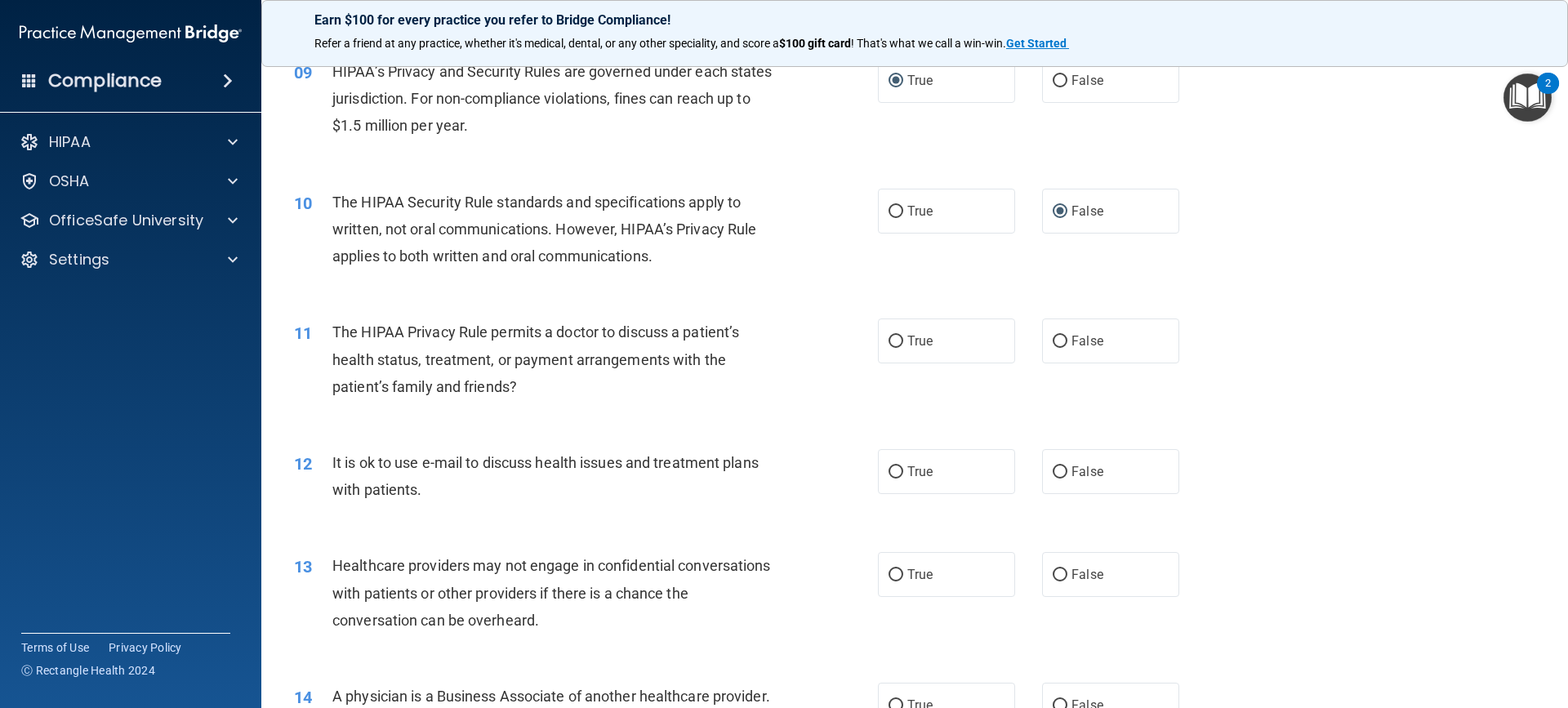
scroll to position [1062, 0]
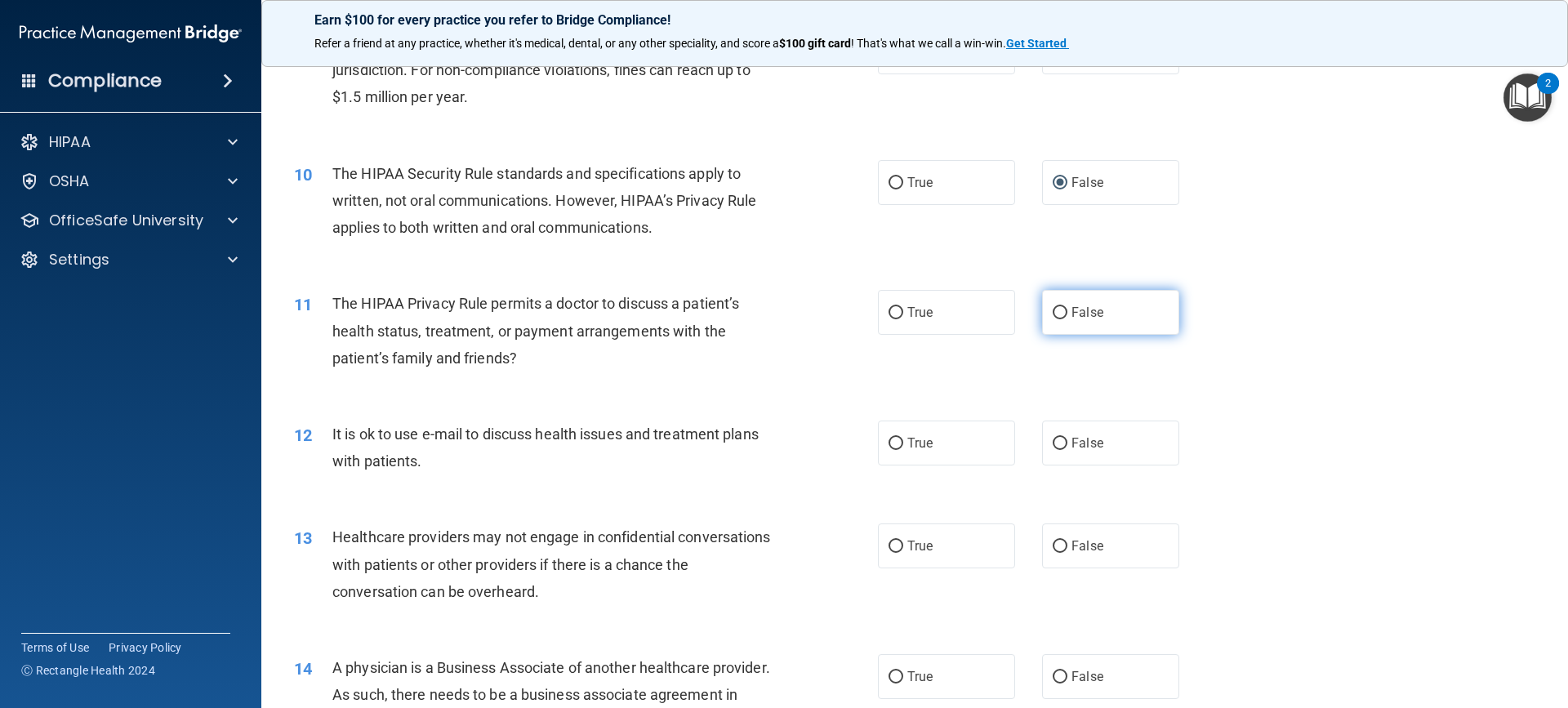
click at [1052, 310] on input "False" at bounding box center [1059, 313] width 15 height 13
radio input "true"
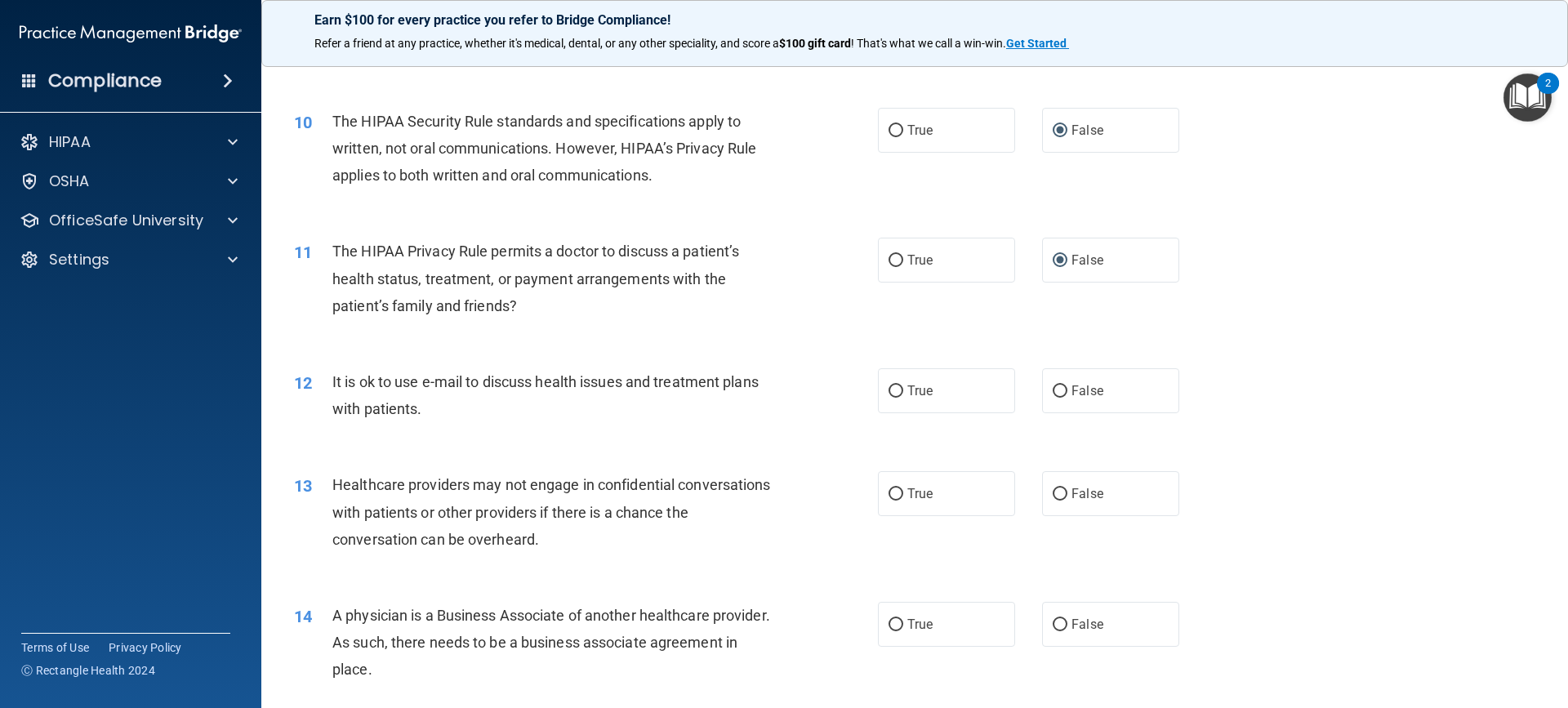
scroll to position [1143, 0]
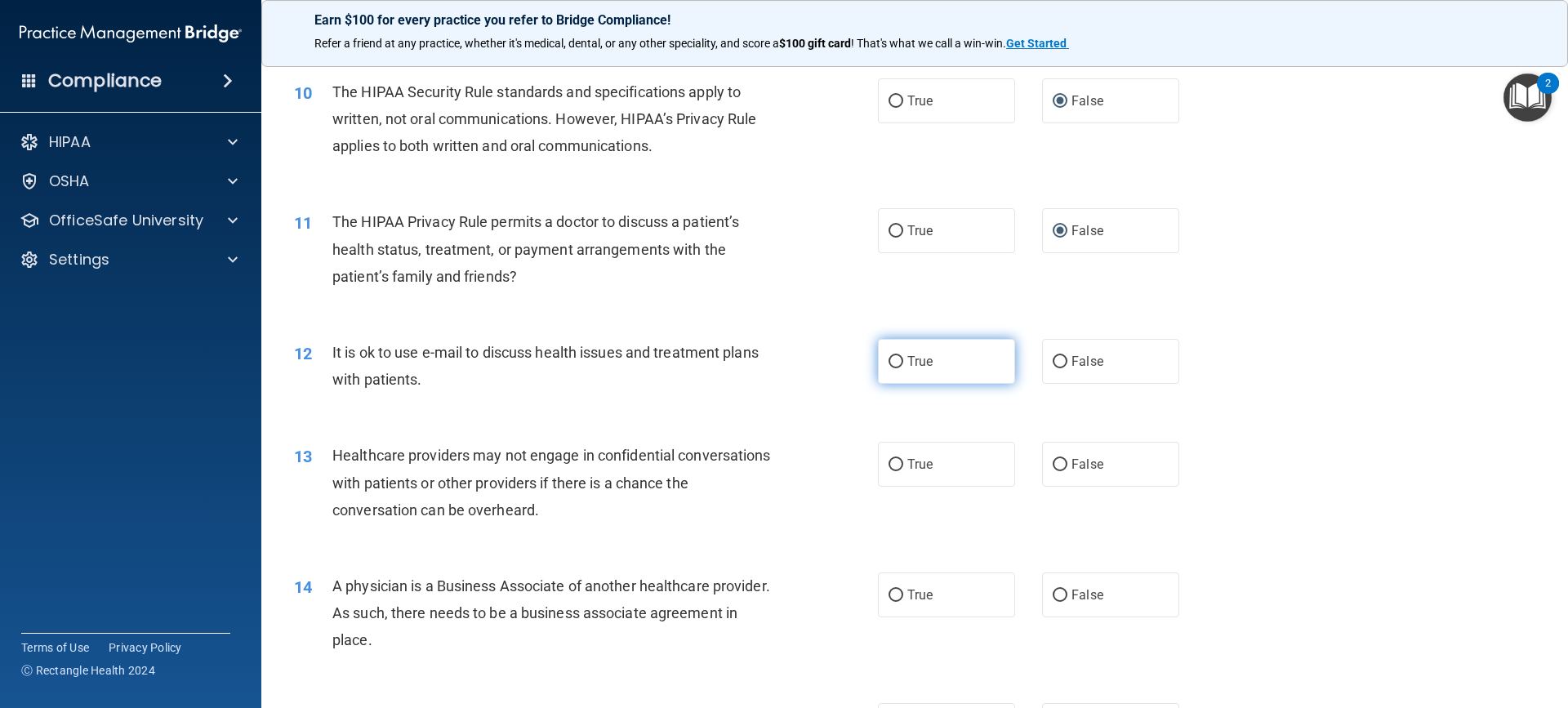
click at [888, 362] on input "True" at bounding box center [895, 362] width 15 height 13
radio input "true"
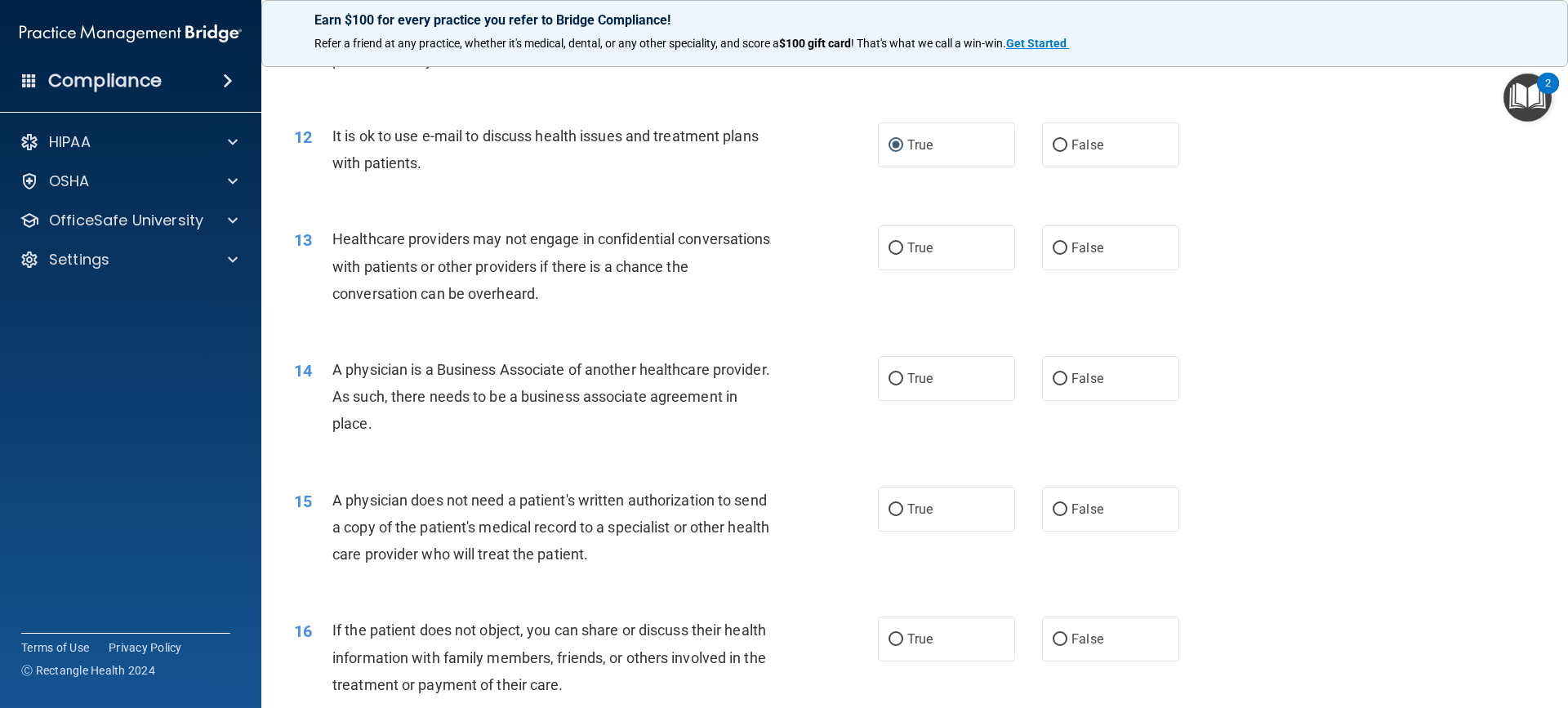
scroll to position [1389, 0]
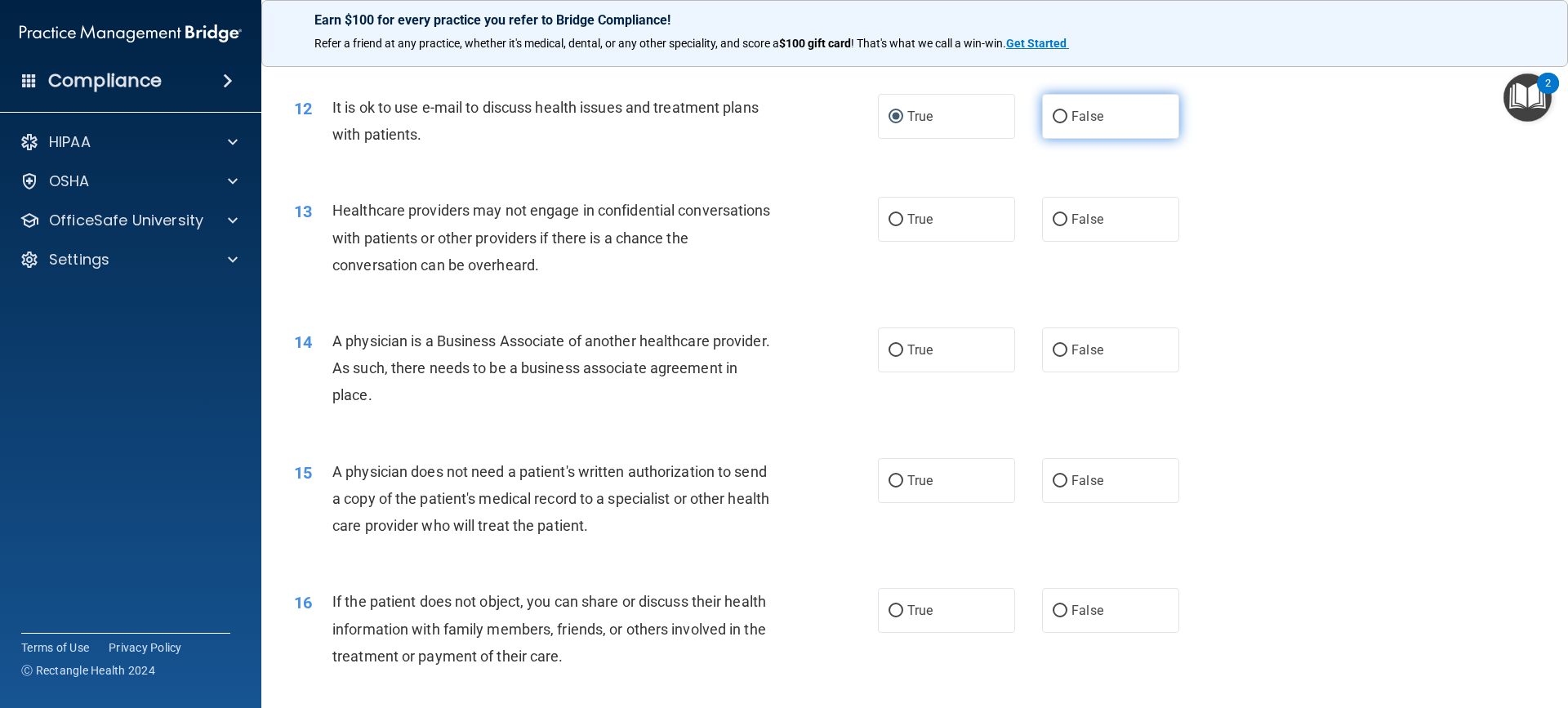
click at [1052, 118] on input "False" at bounding box center [1059, 117] width 15 height 13
radio input "true"
radio input "false"
click at [888, 218] on input "True" at bounding box center [895, 219] width 15 height 13
radio input "true"
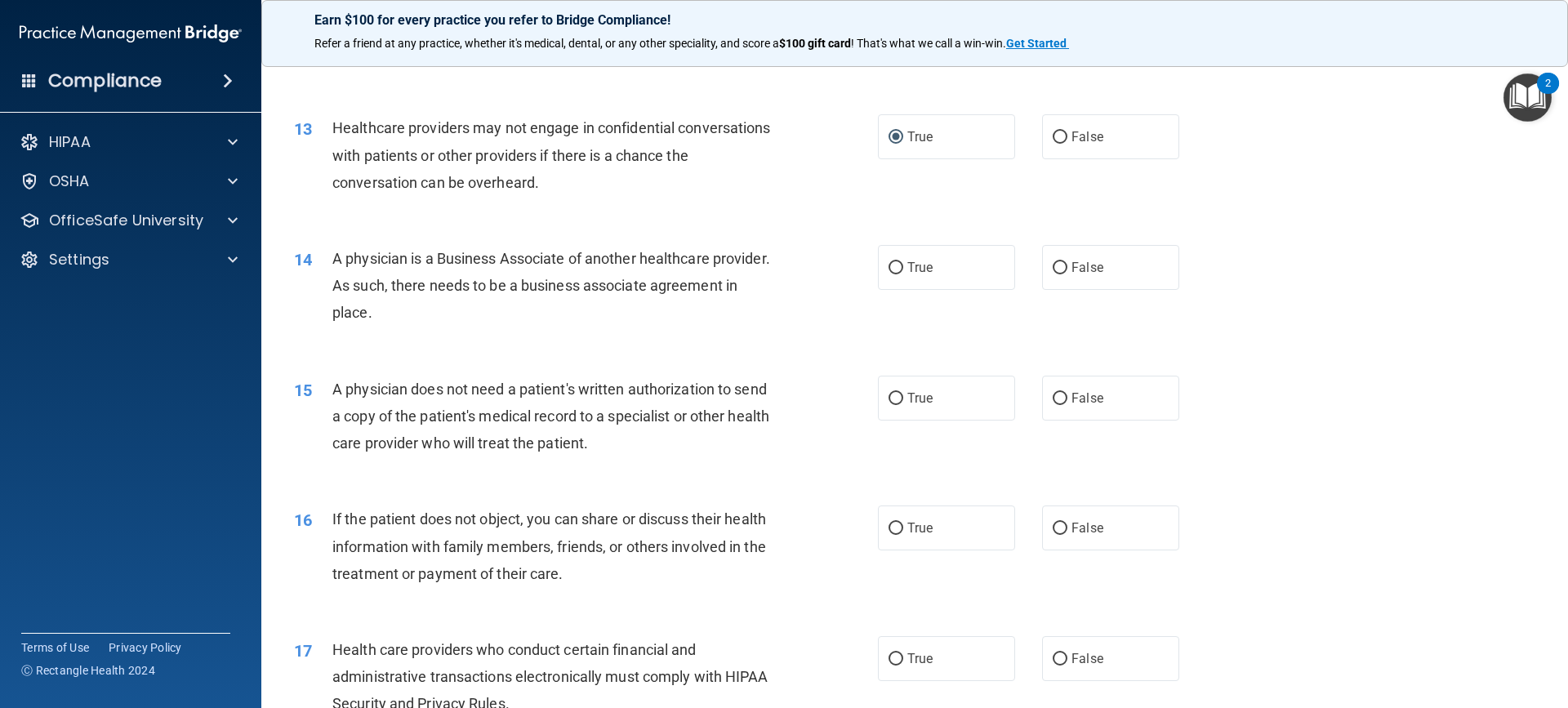
scroll to position [1552, 0]
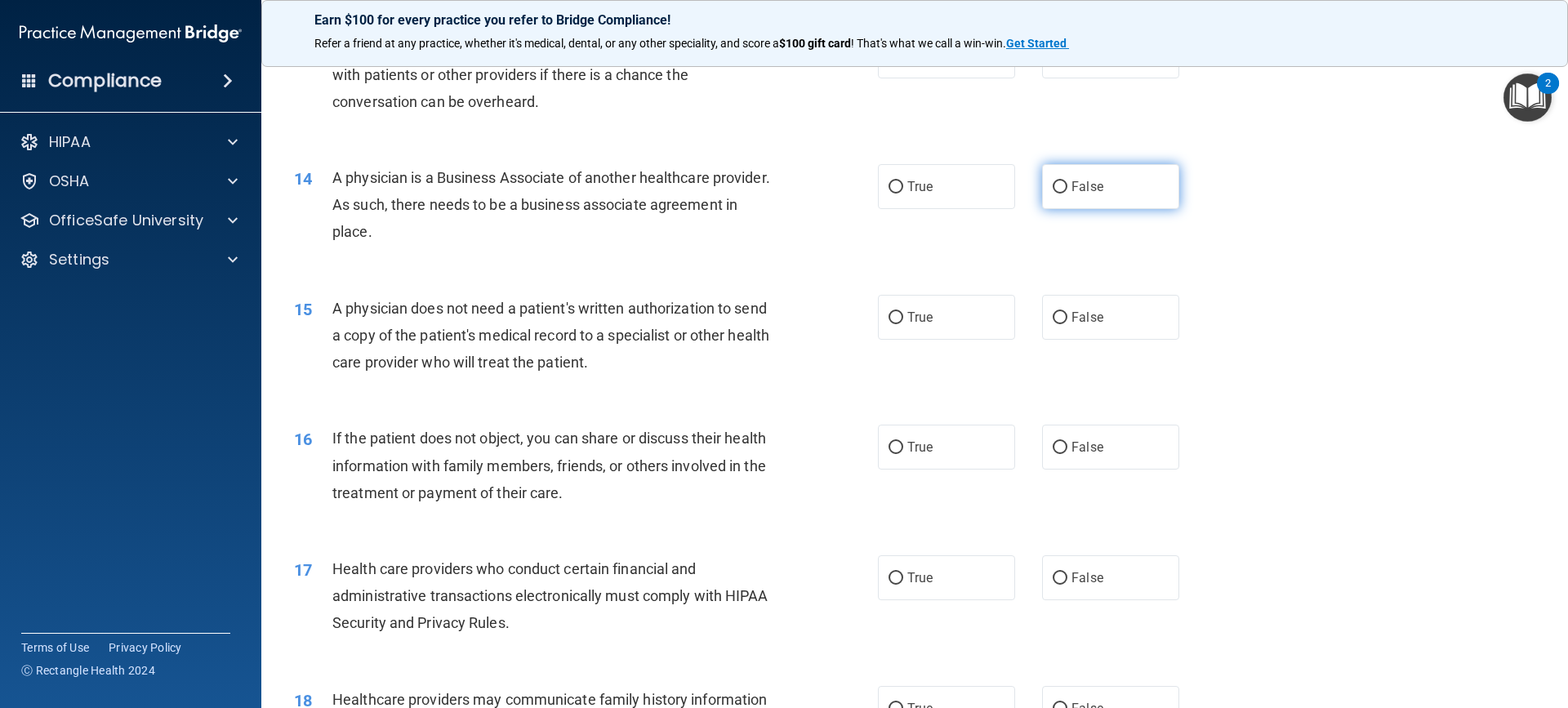
click at [1052, 187] on input "False" at bounding box center [1059, 187] width 15 height 13
radio input "true"
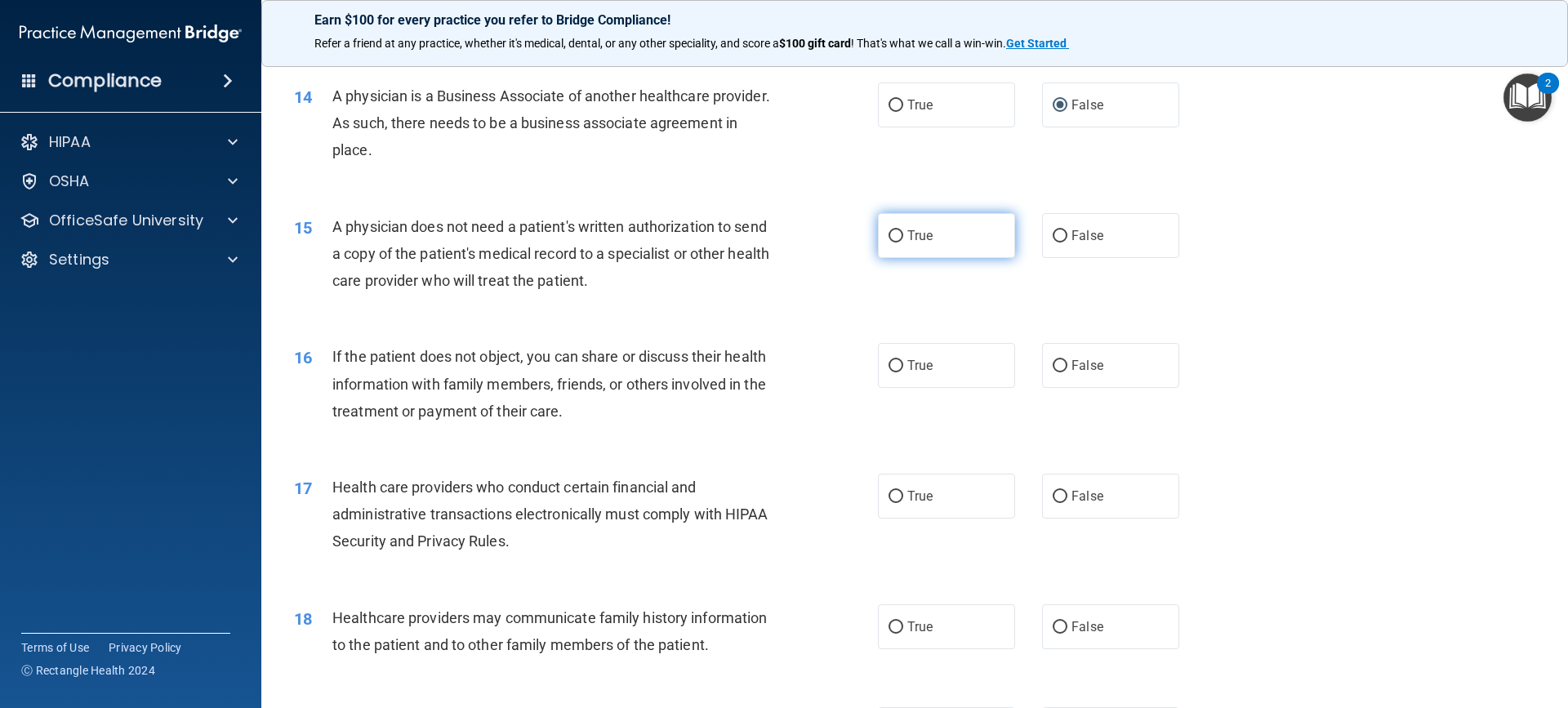
click at [888, 235] on input "True" at bounding box center [895, 236] width 15 height 13
radio input "true"
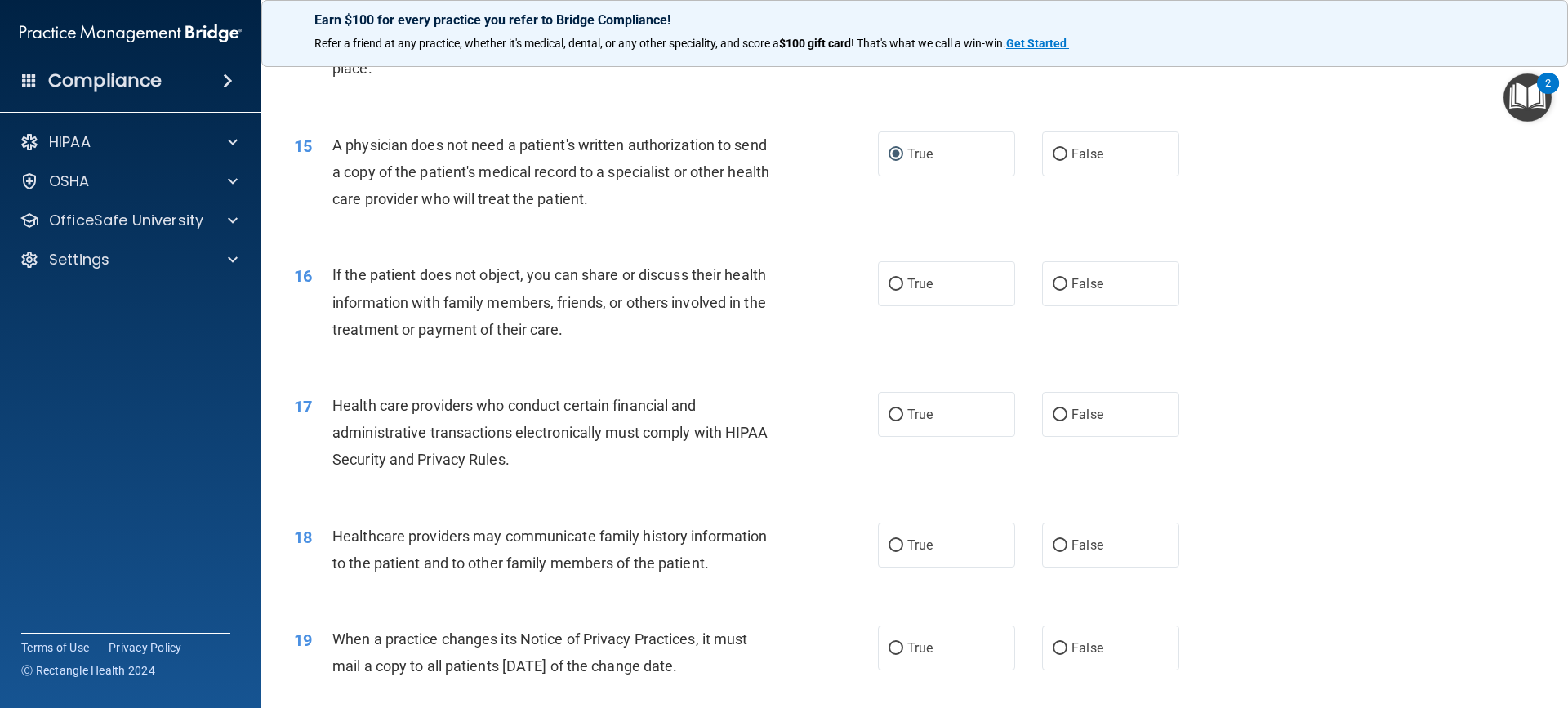
scroll to position [1796, 0]
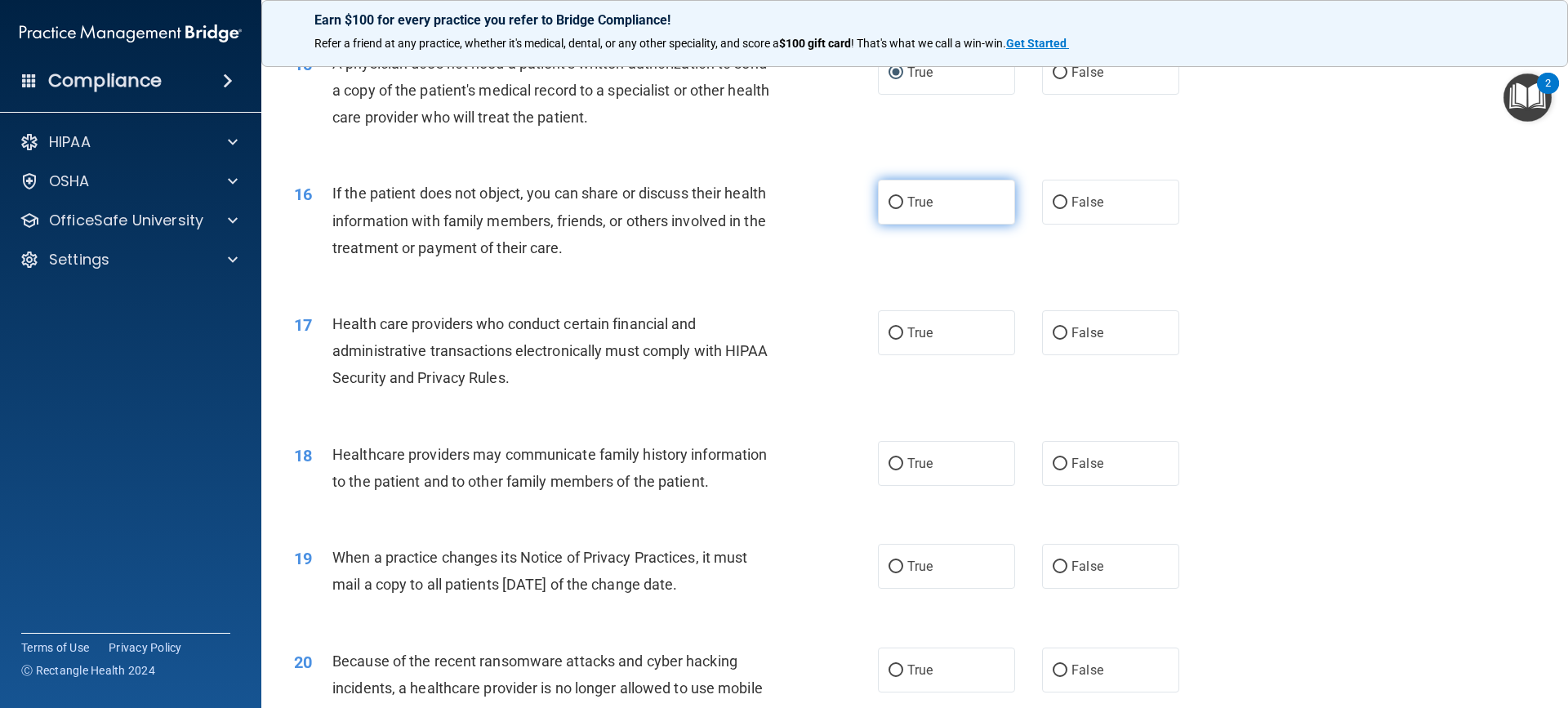
click at [888, 200] on input "True" at bounding box center [895, 203] width 15 height 13
radio input "true"
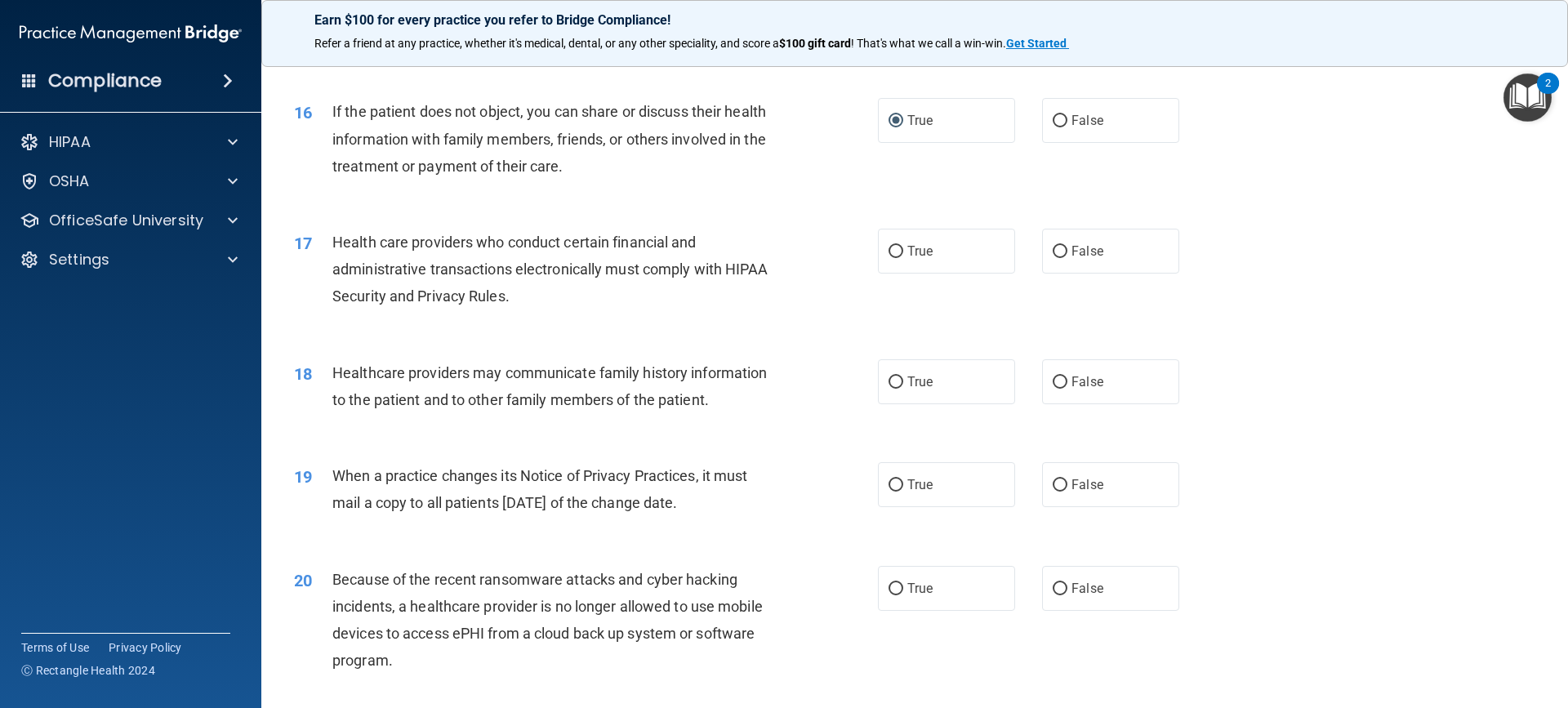
scroll to position [1960, 0]
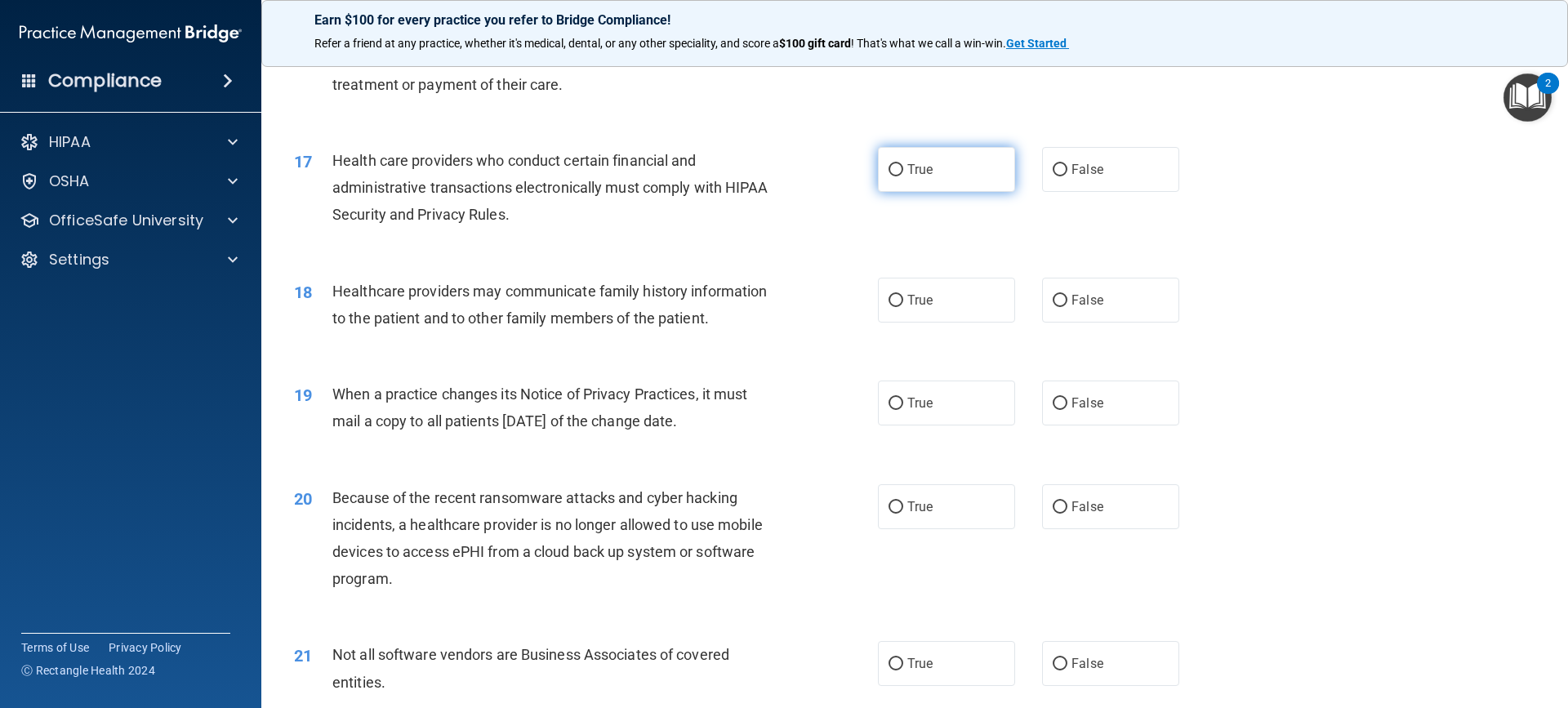
click at [889, 166] on input "True" at bounding box center [895, 170] width 15 height 13
radio input "true"
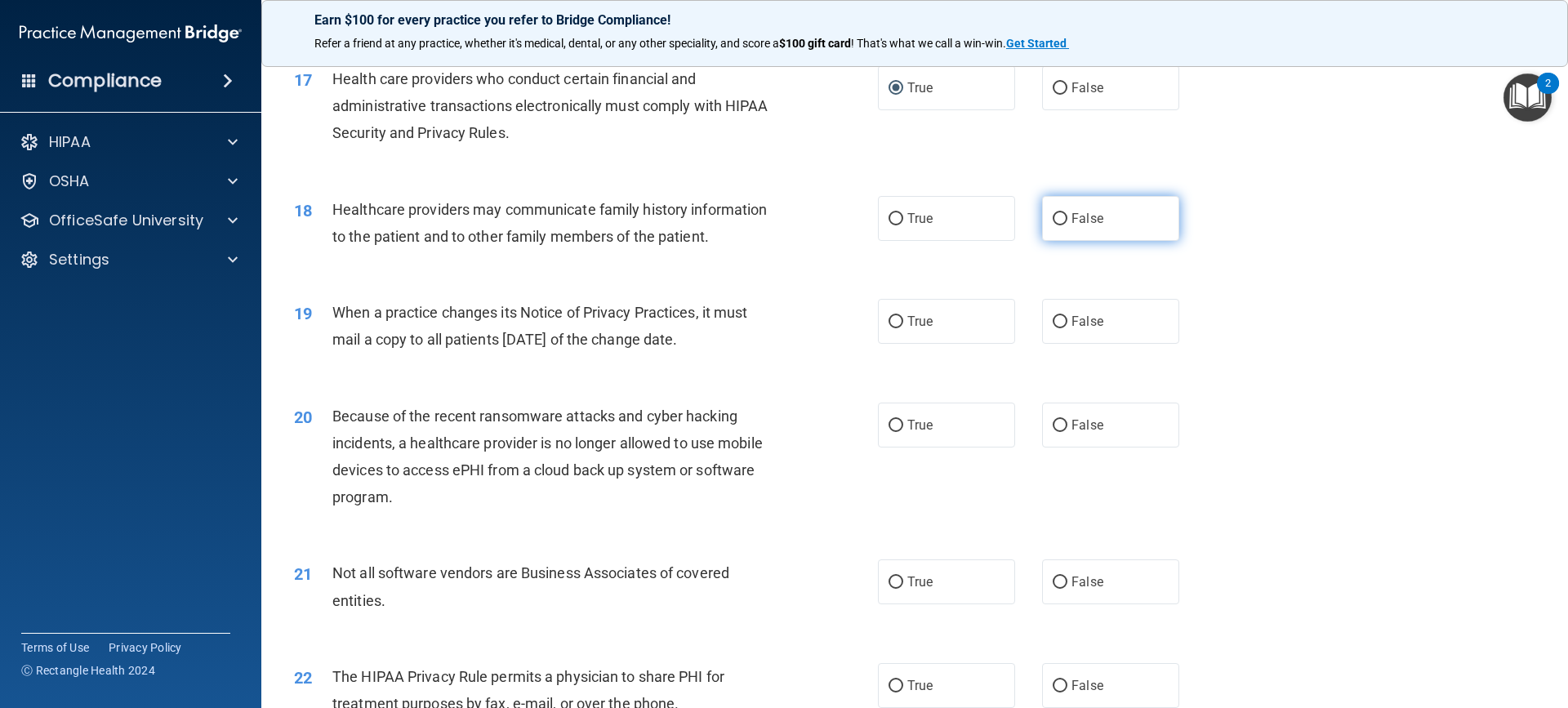
click at [1052, 218] on input "False" at bounding box center [1059, 219] width 15 height 13
radio input "true"
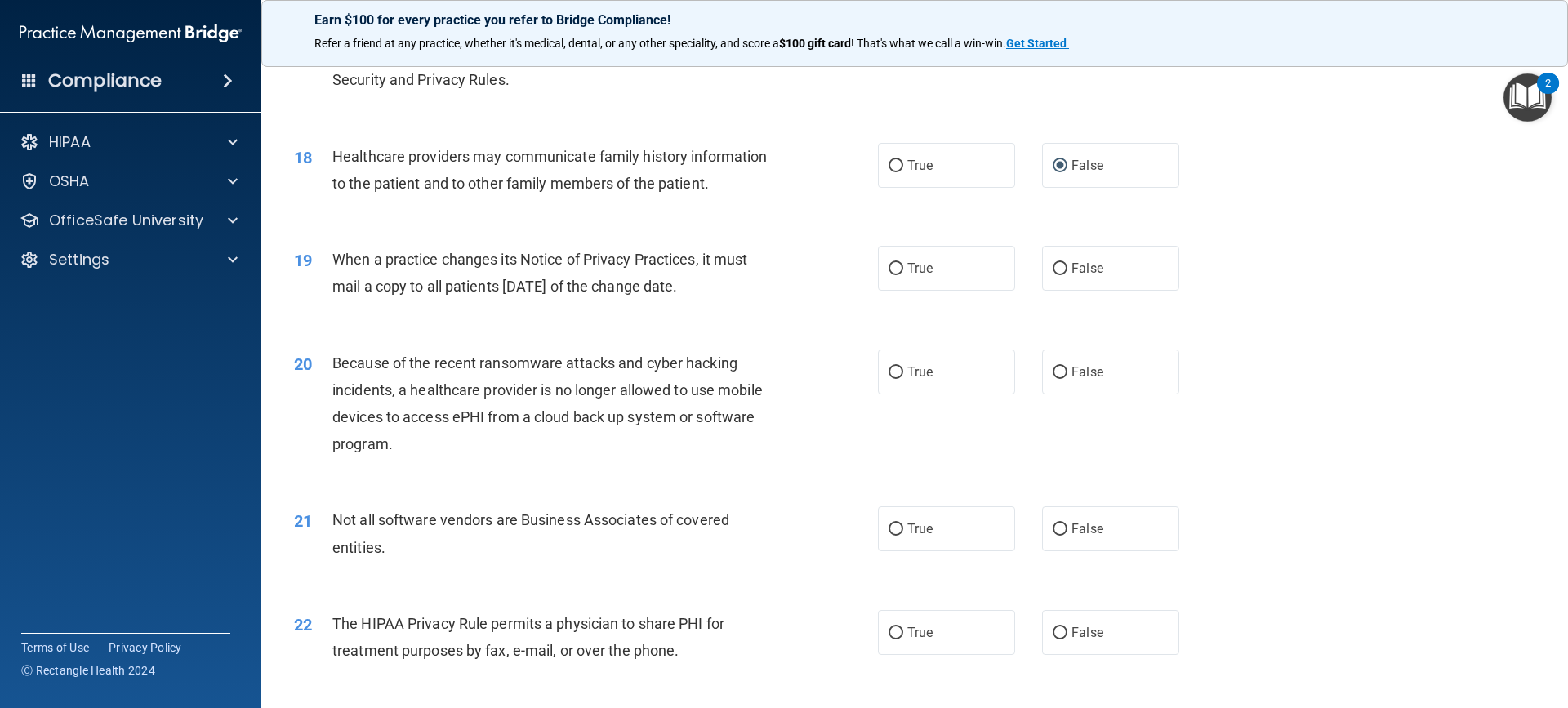
scroll to position [2123, 0]
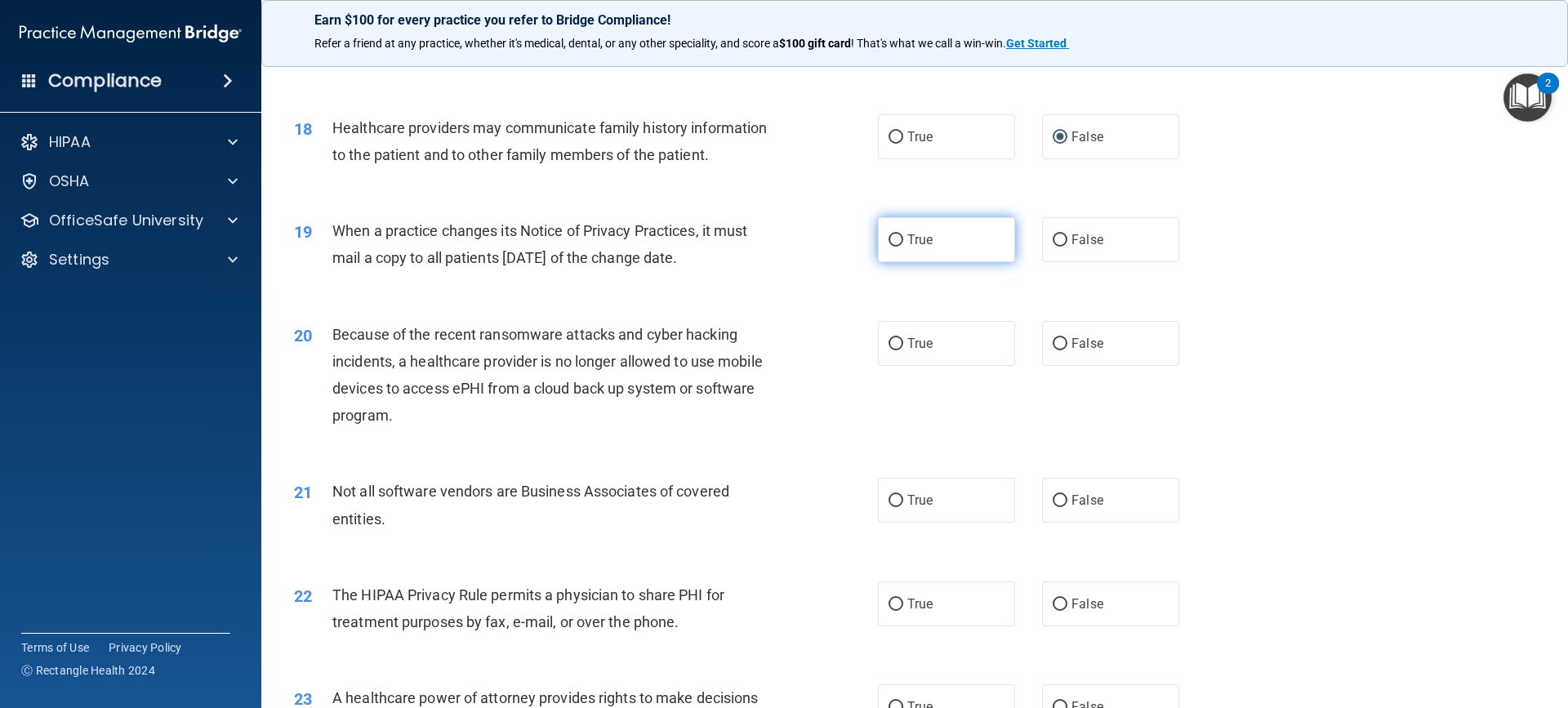
click at [888, 234] on input "True" at bounding box center [895, 240] width 15 height 13
radio input "true"
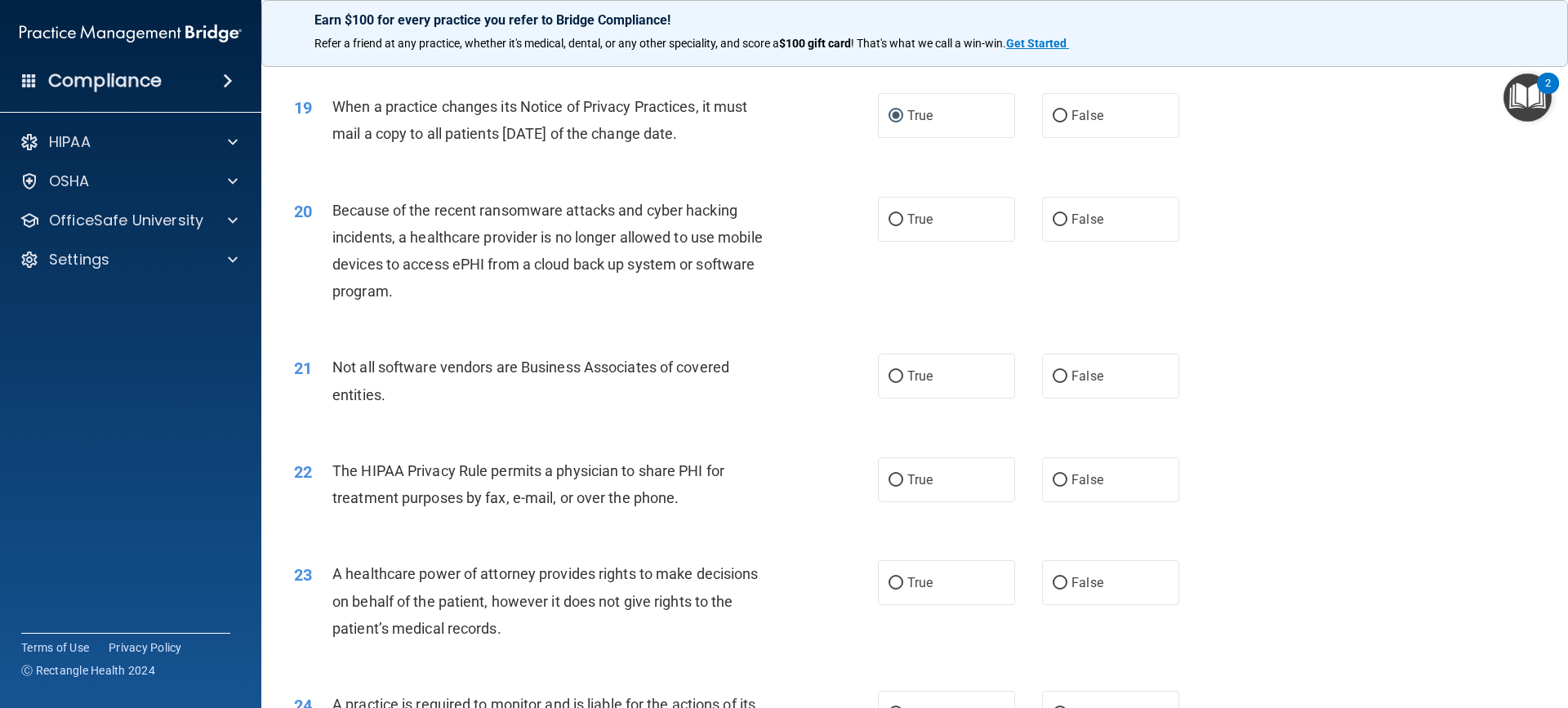
scroll to position [2287, 0]
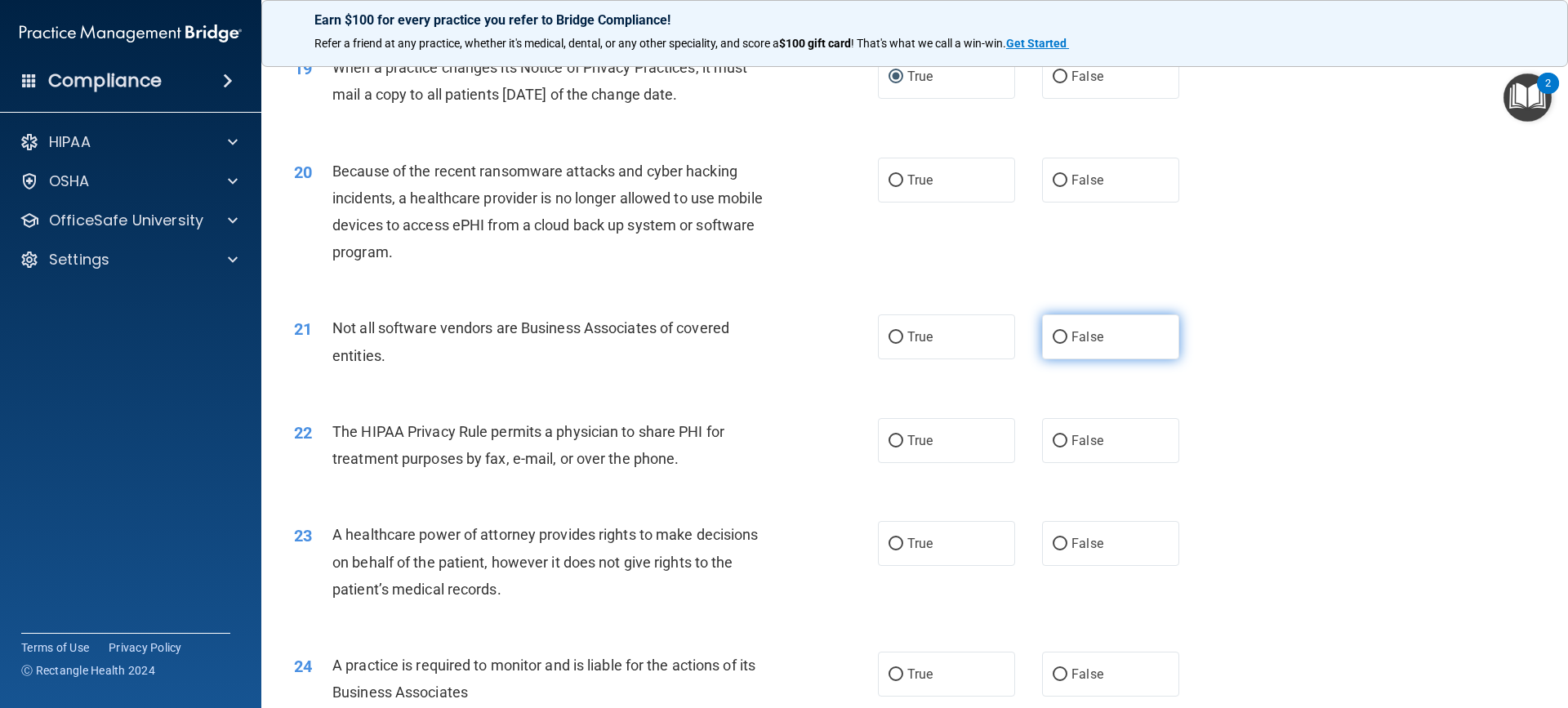
click at [1052, 336] on input "False" at bounding box center [1059, 337] width 15 height 13
radio input "true"
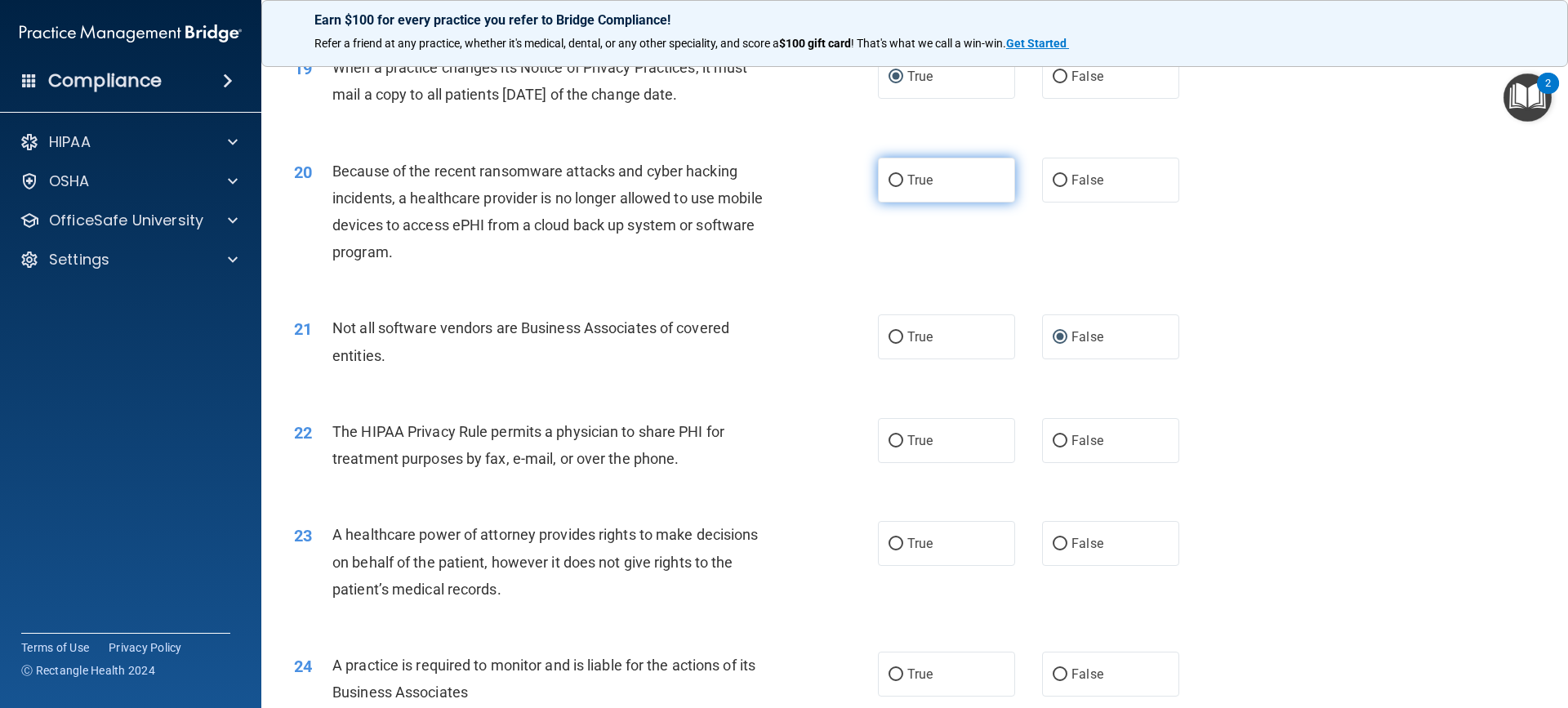
click at [888, 176] on input "True" at bounding box center [895, 180] width 15 height 13
radio input "true"
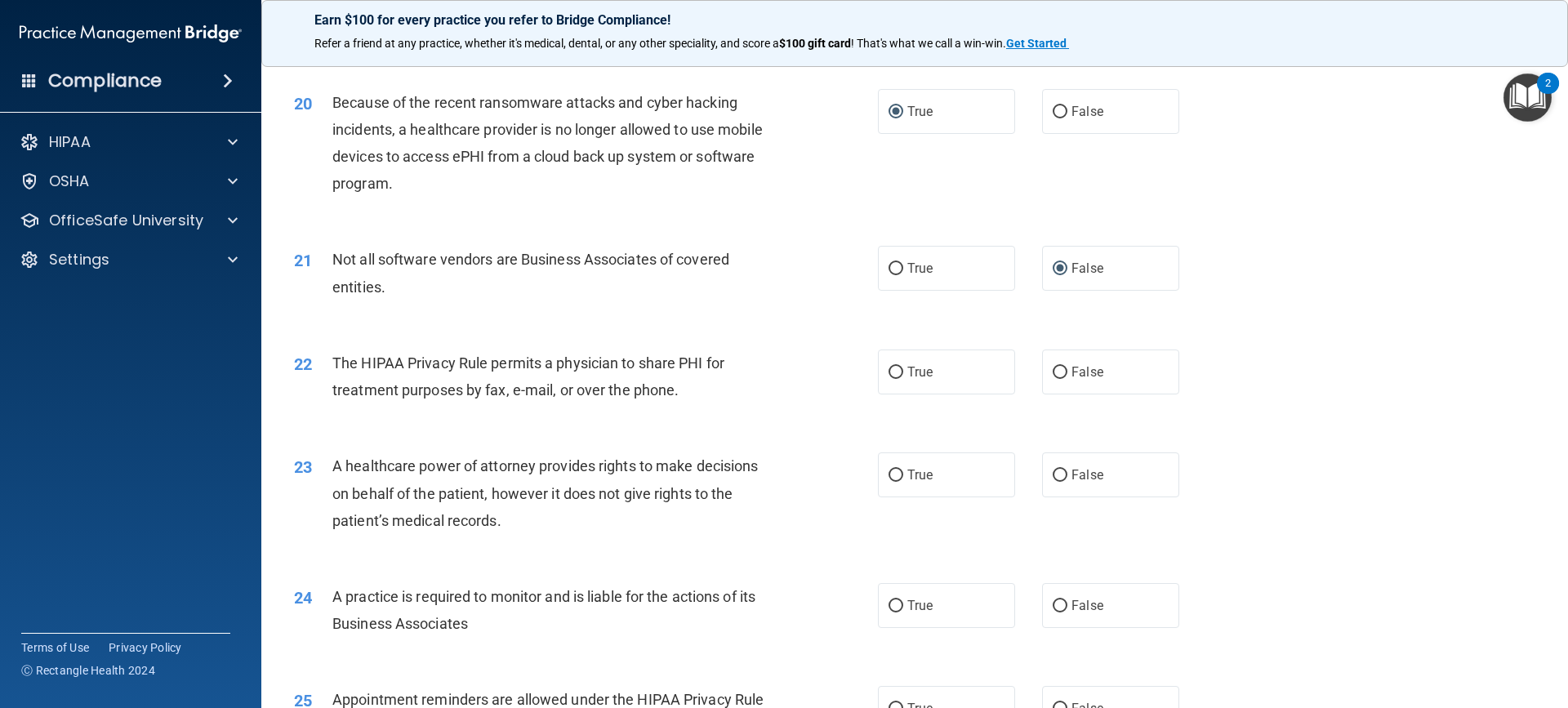
scroll to position [2450, 0]
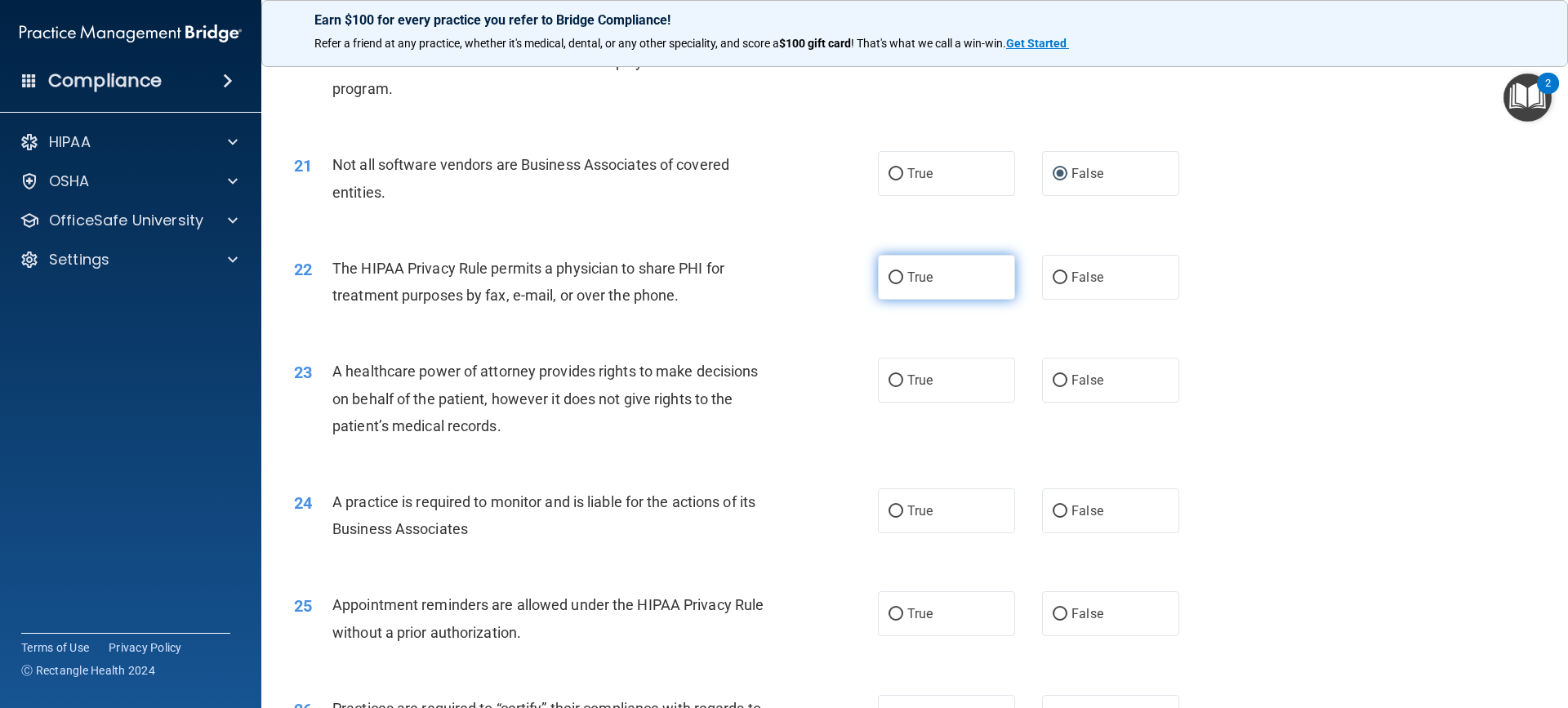
click at [890, 274] on input "True" at bounding box center [895, 278] width 15 height 13
radio input "true"
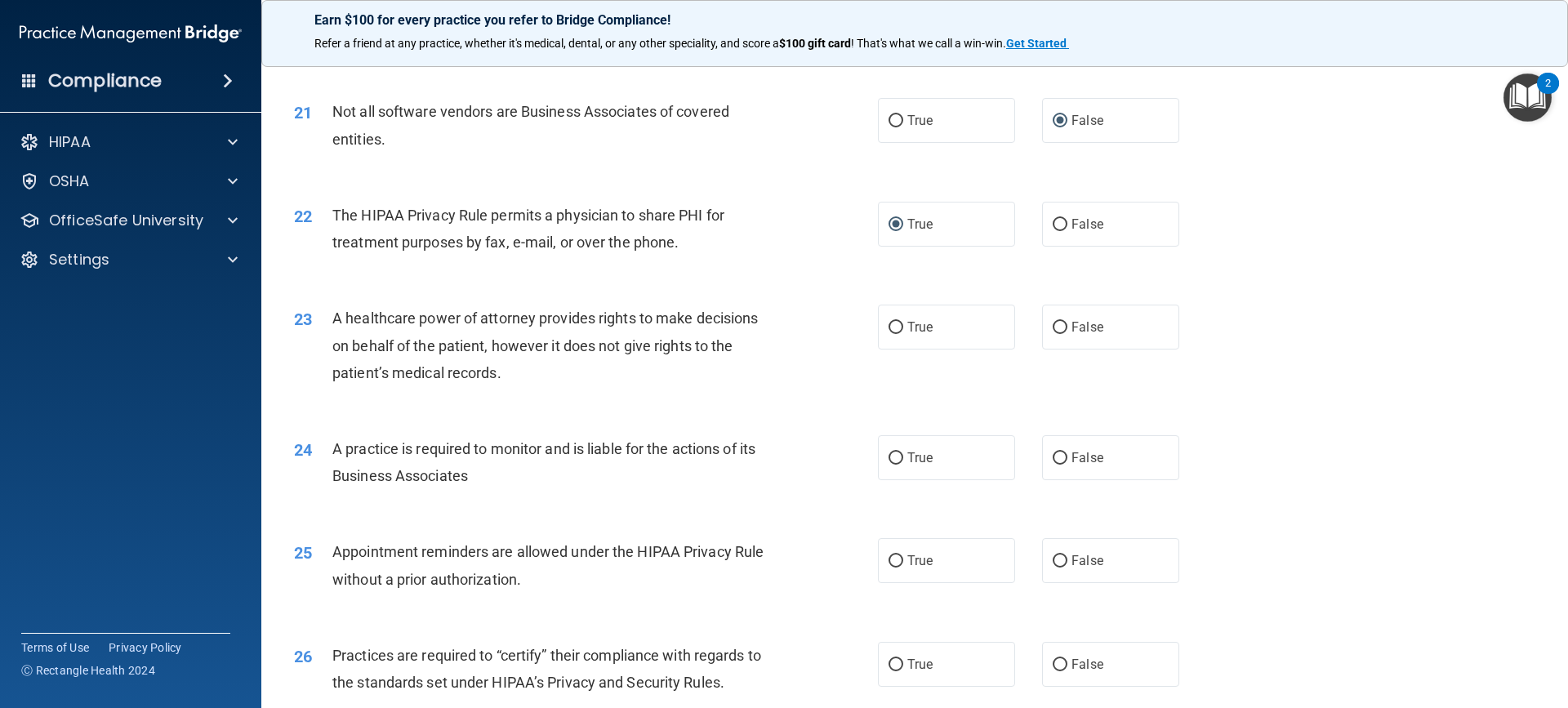
scroll to position [2532, 0]
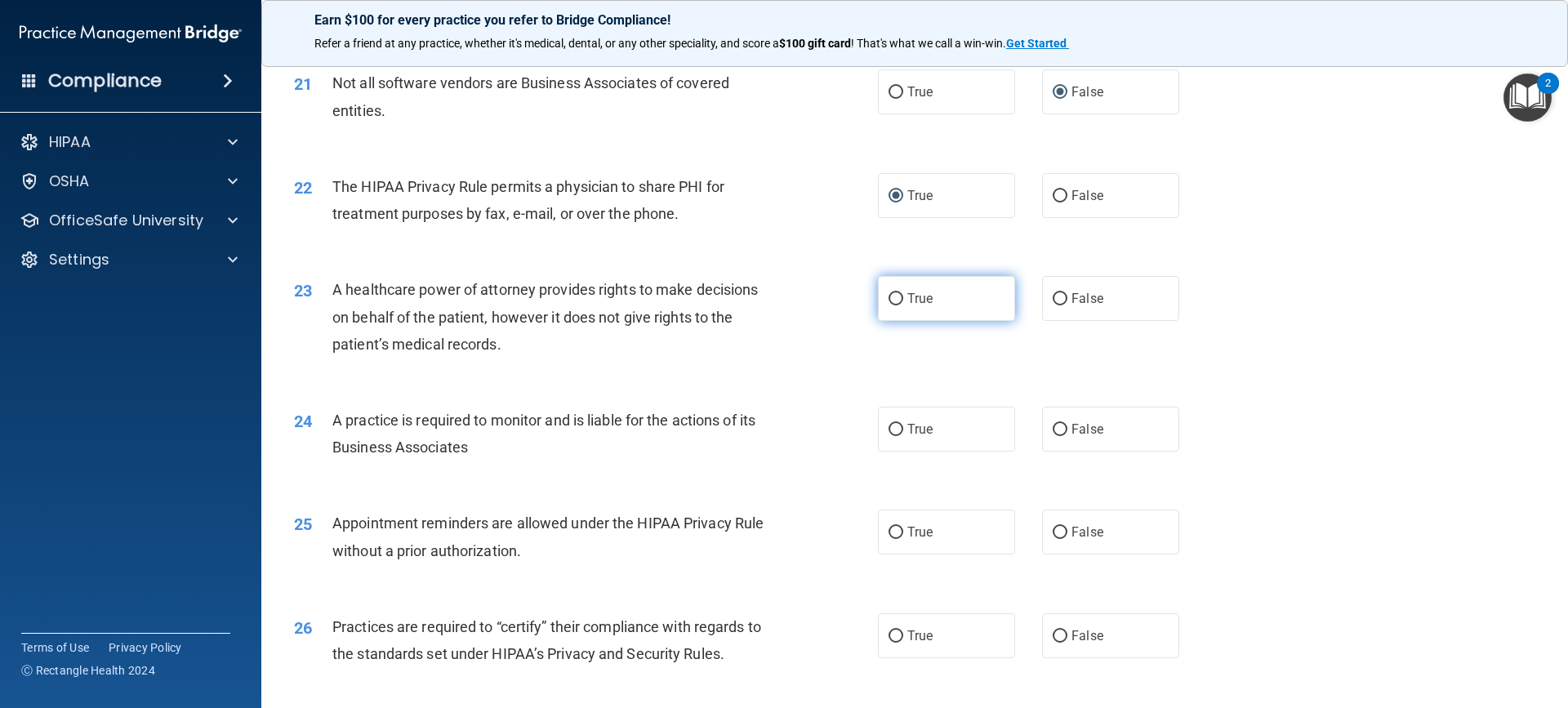
click at [888, 298] on input "True" at bounding box center [895, 299] width 15 height 13
radio input "true"
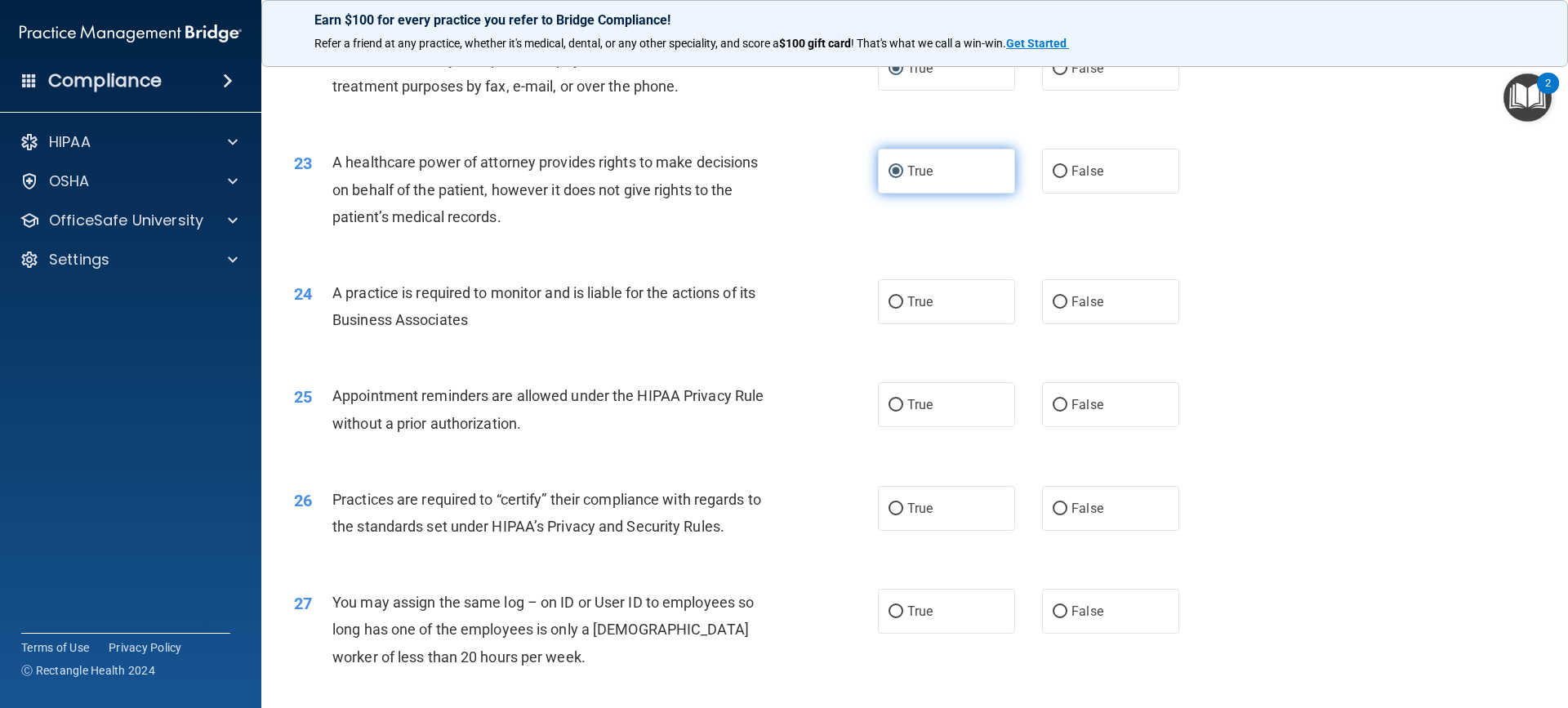
scroll to position [2695, 0]
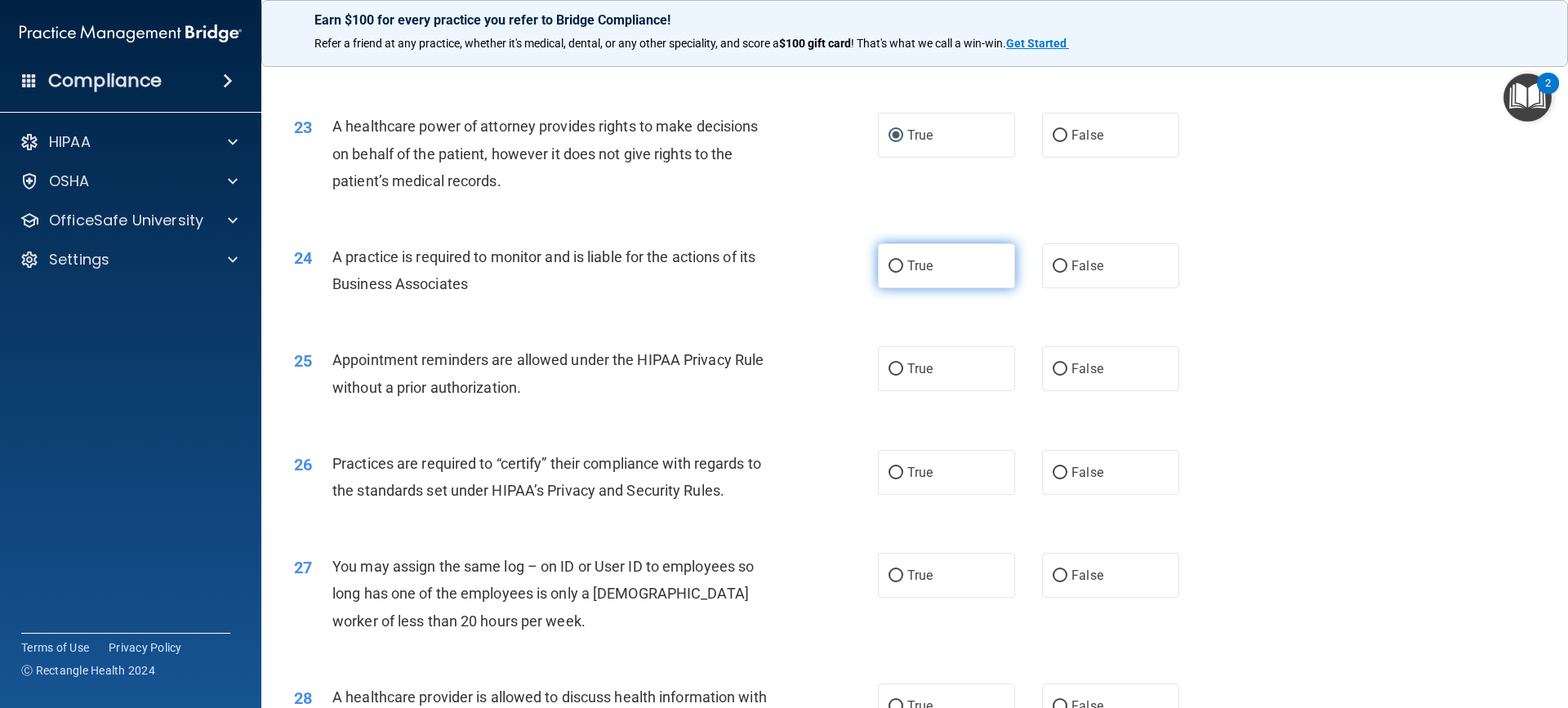
click at [893, 261] on input "True" at bounding box center [895, 266] width 15 height 13
radio input "true"
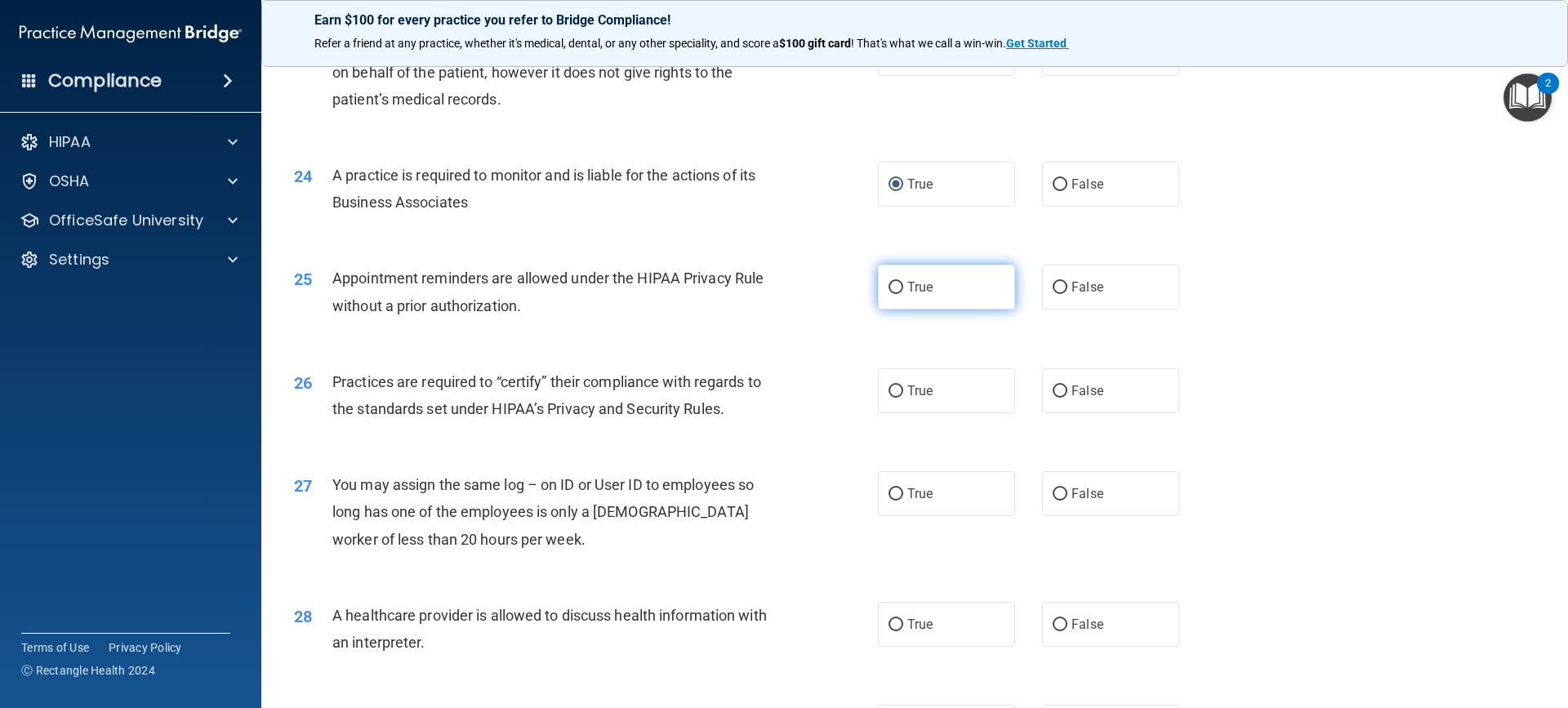
click at [888, 289] on input "True" at bounding box center [895, 288] width 15 height 13
radio input "true"
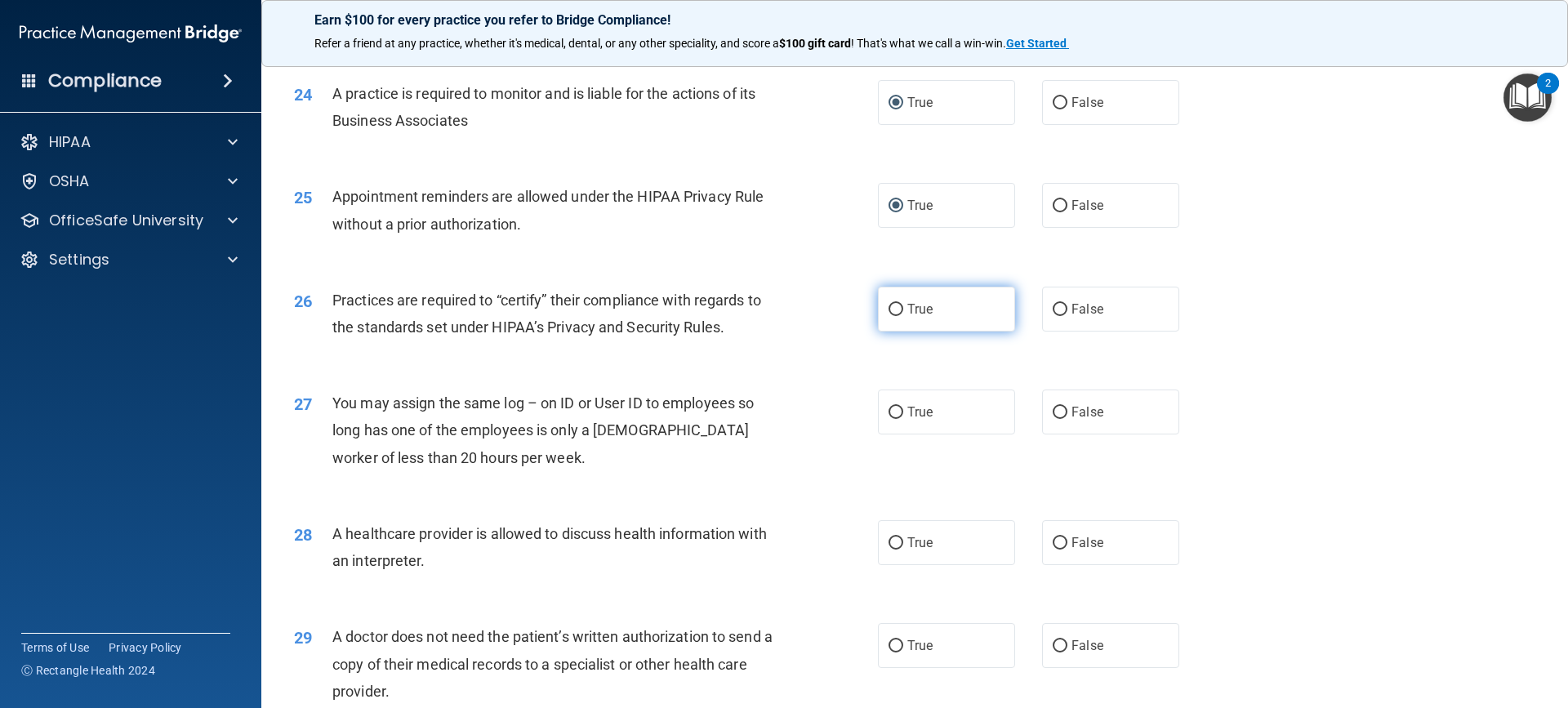
click at [892, 310] on input "True" at bounding box center [895, 310] width 15 height 13
radio input "true"
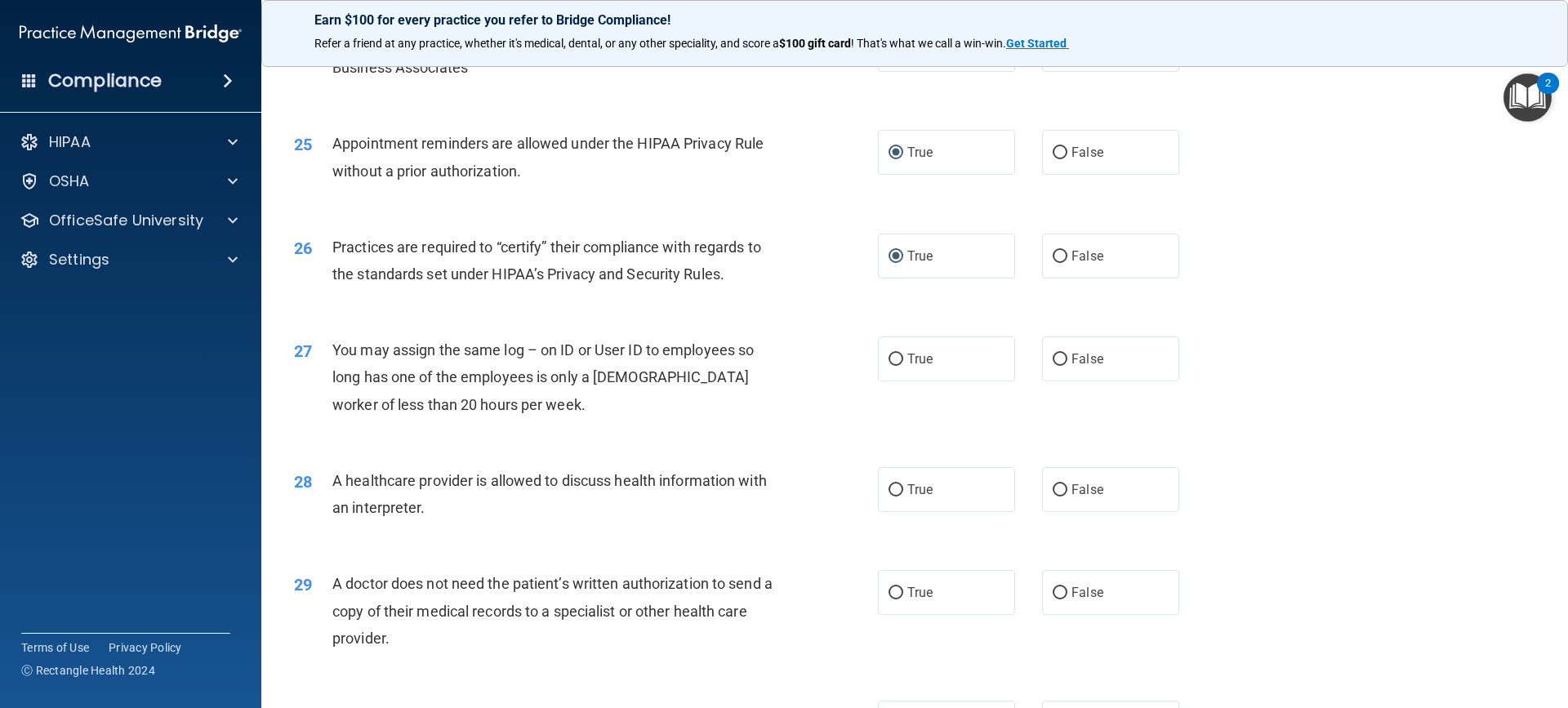
scroll to position [2940, 0]
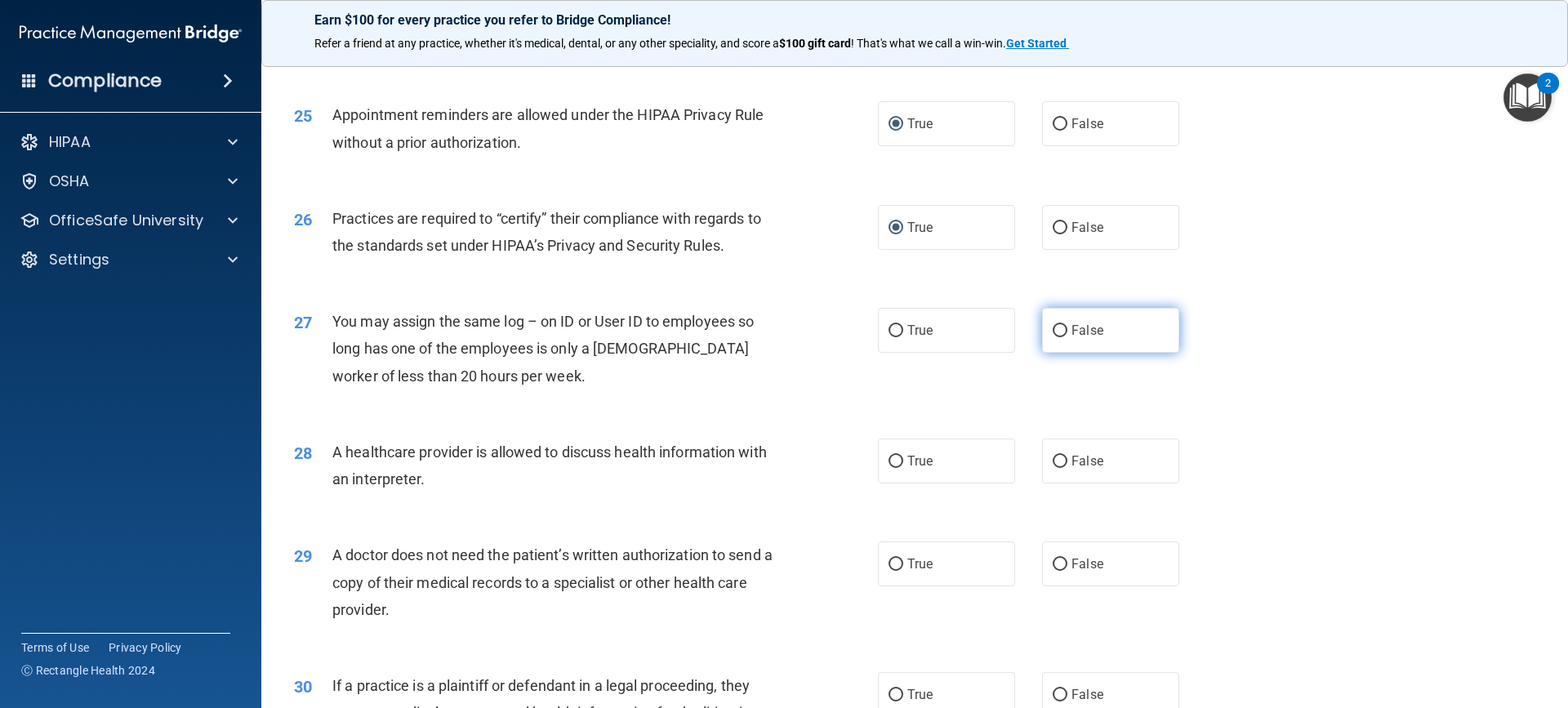
click at [1052, 331] on input "False" at bounding box center [1059, 331] width 15 height 13
radio input "true"
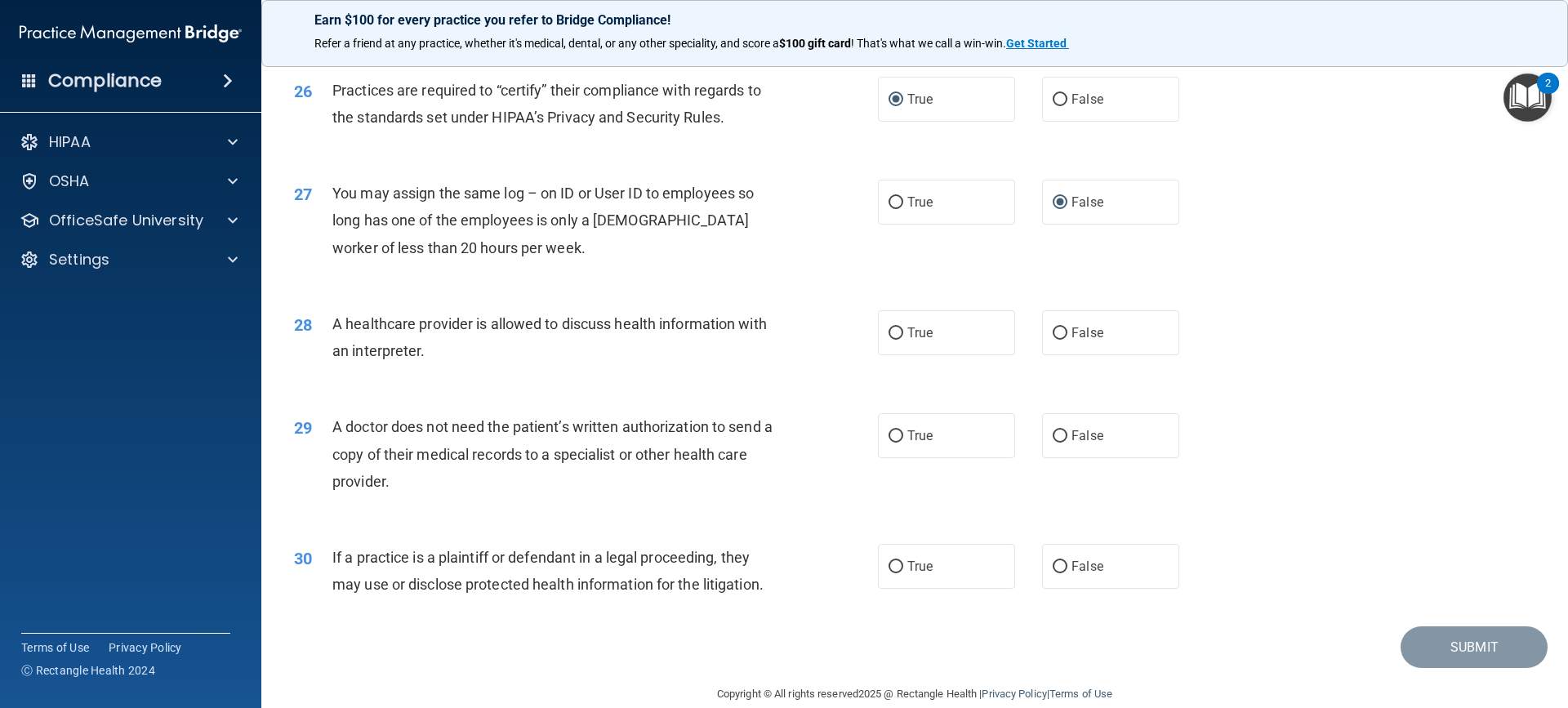
scroll to position [3093, 0]
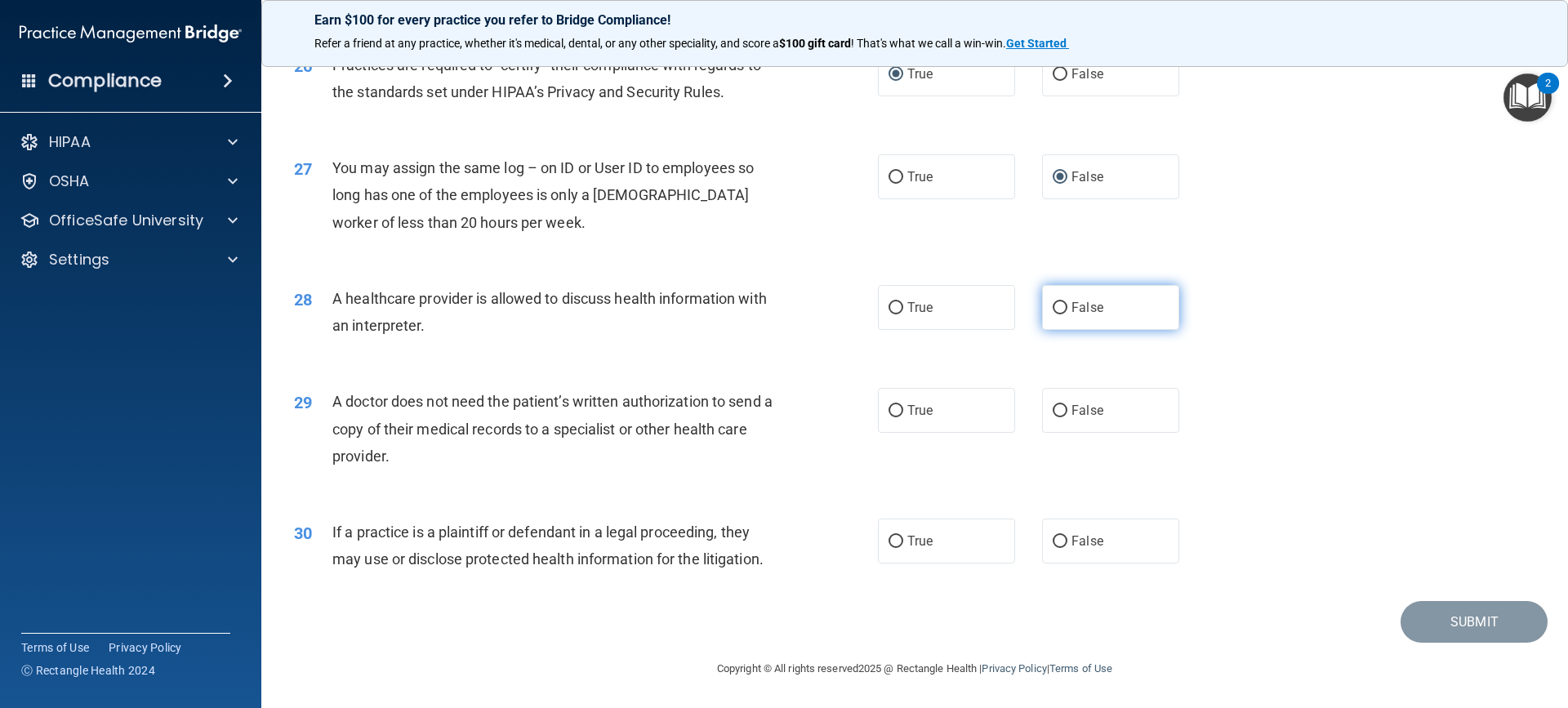
click at [1043, 308] on label "False" at bounding box center [1111, 307] width 137 height 45
click at [1052, 308] on input "False" at bounding box center [1059, 308] width 15 height 13
radio input "true"
click at [889, 413] on input "True" at bounding box center [895, 411] width 15 height 13
radio input "true"
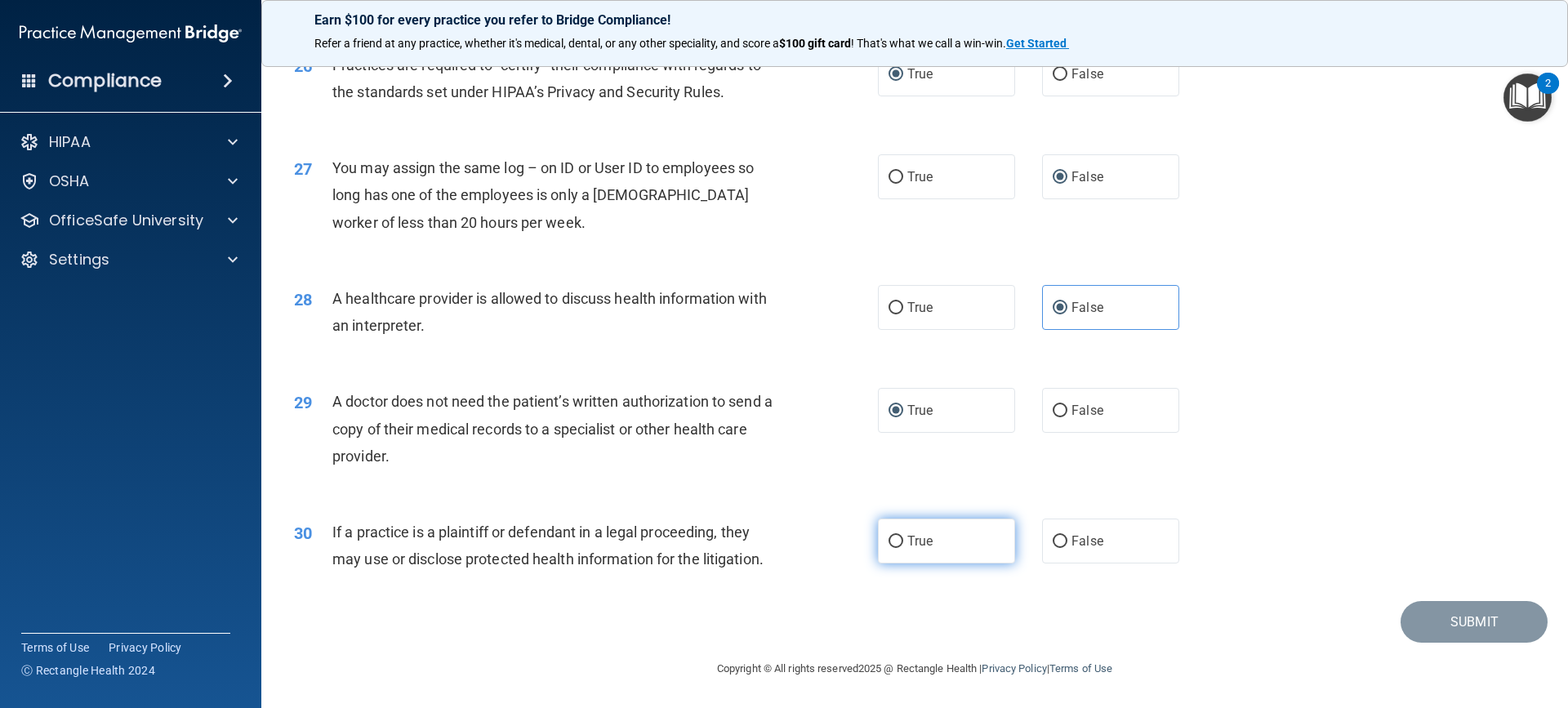
click at [898, 539] on label "True" at bounding box center [946, 541] width 137 height 45
click at [898, 539] on input "True" at bounding box center [895, 541] width 15 height 13
radio input "true"
click at [1431, 617] on button "Submit" at bounding box center [1473, 621] width 147 height 42
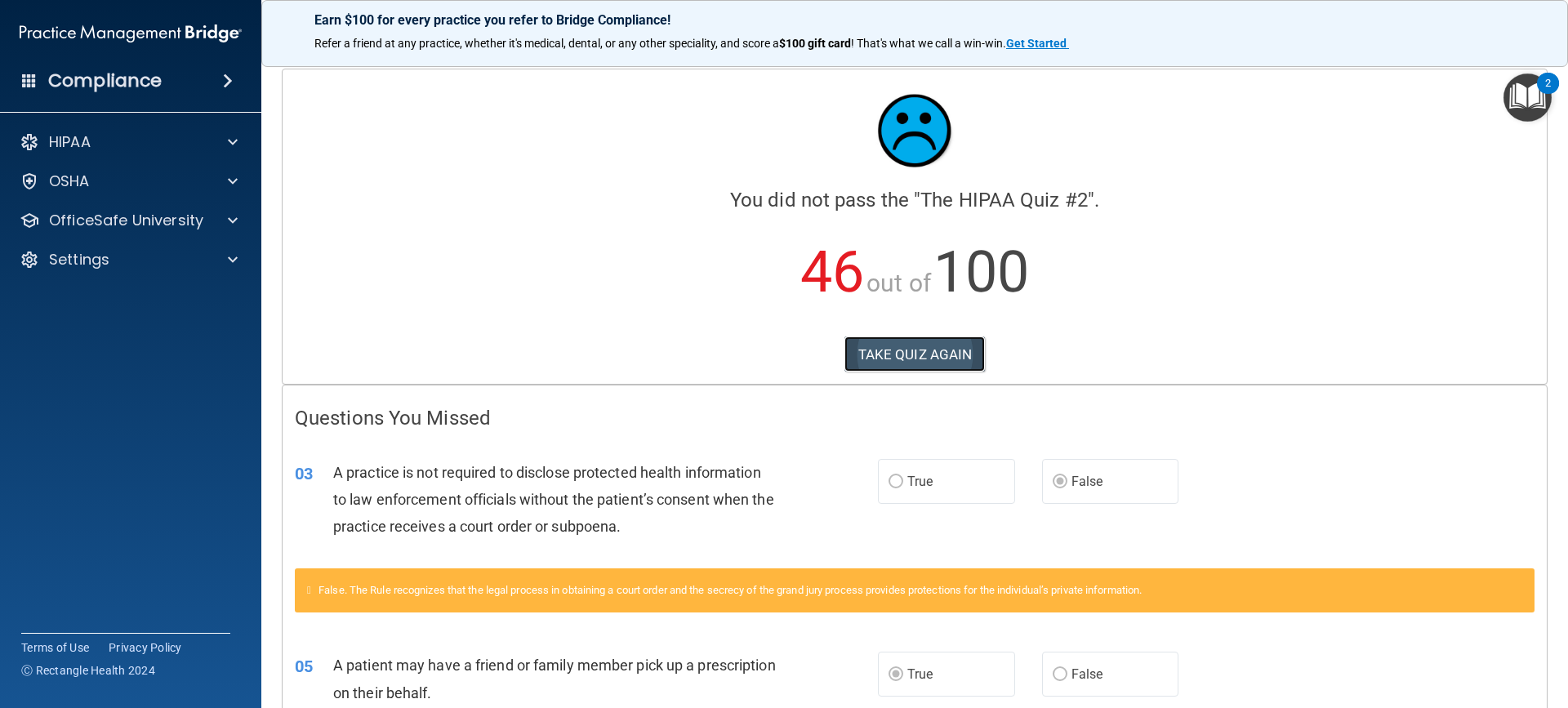
click at [851, 356] on button "TAKE QUIZ AGAIN" at bounding box center [915, 354] width 141 height 36
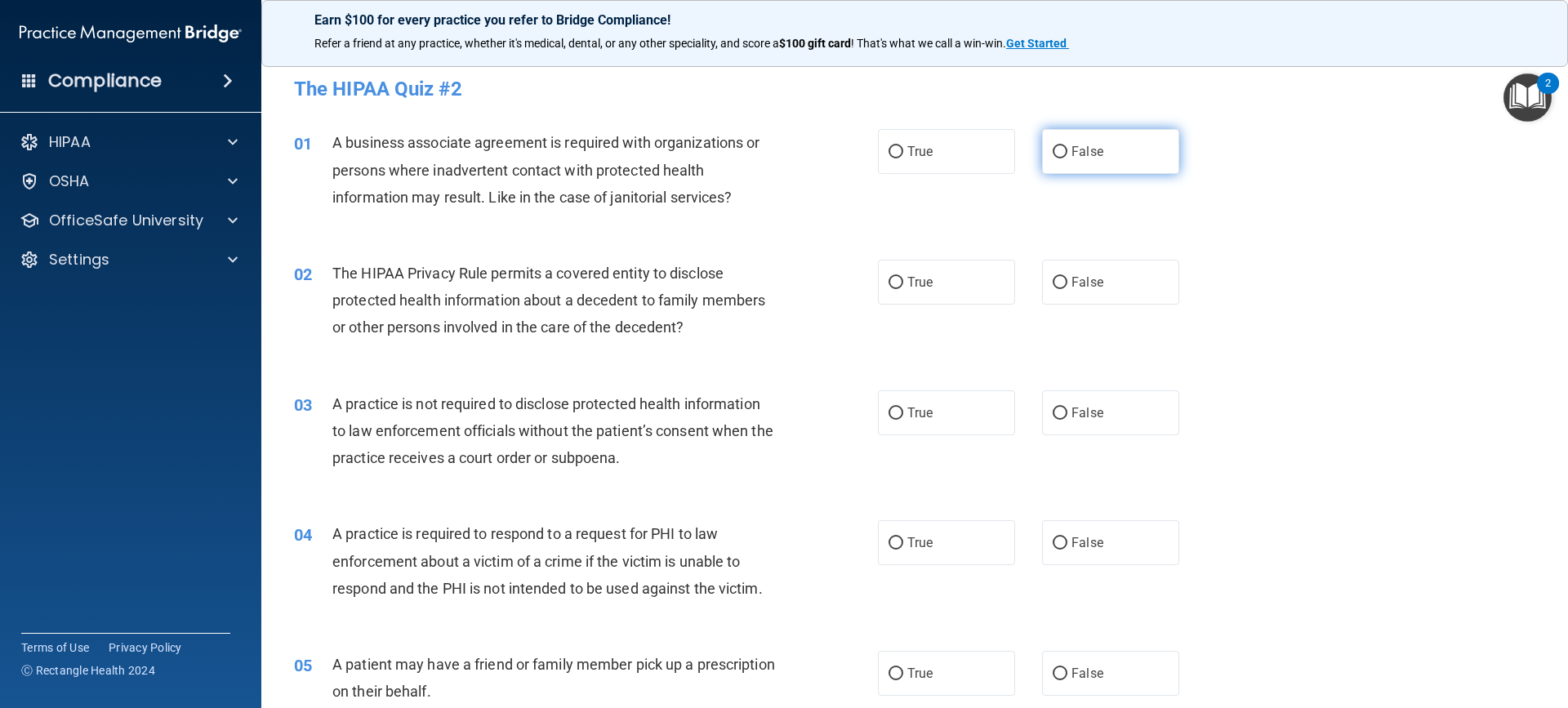
click at [1052, 149] on input "False" at bounding box center [1059, 152] width 15 height 13
radio input "true"
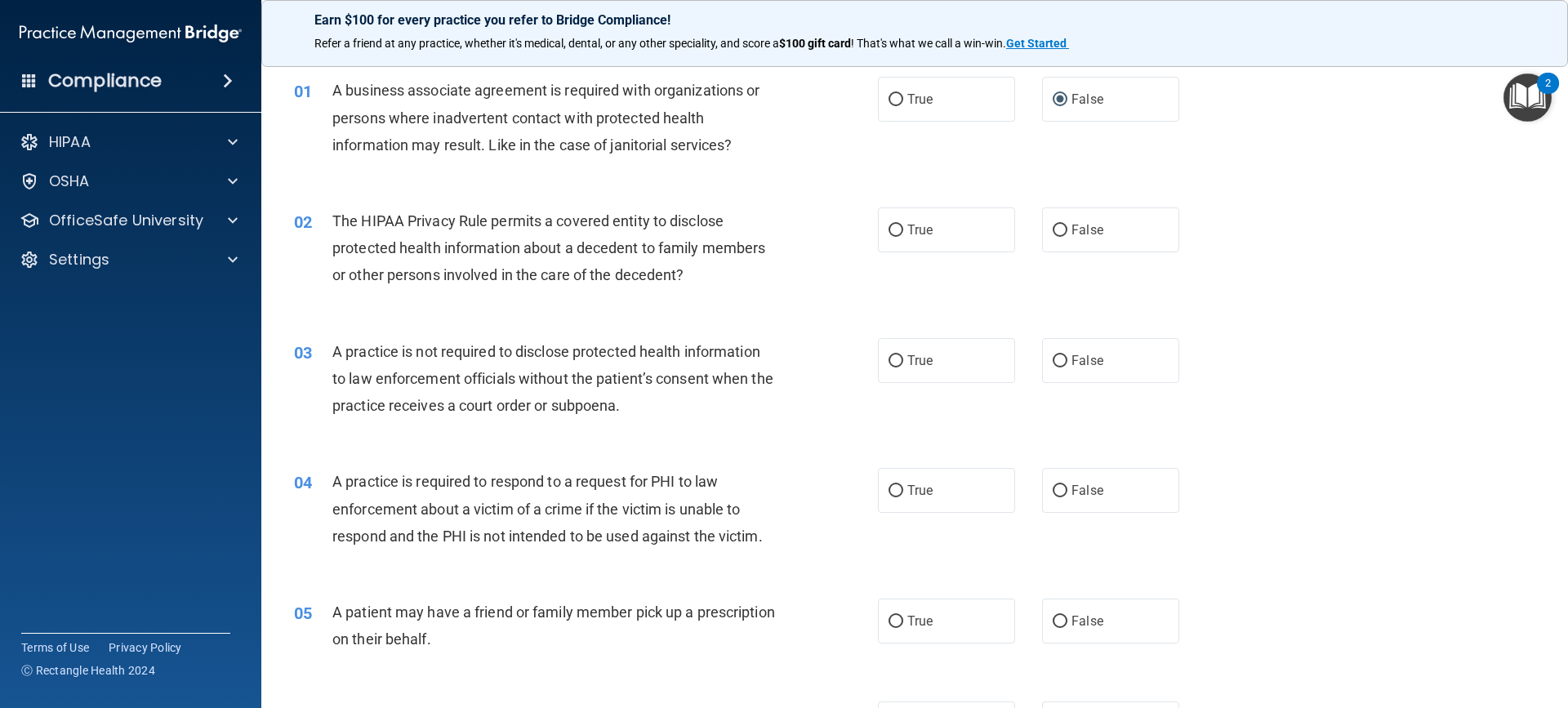
scroll to position [82, 0]
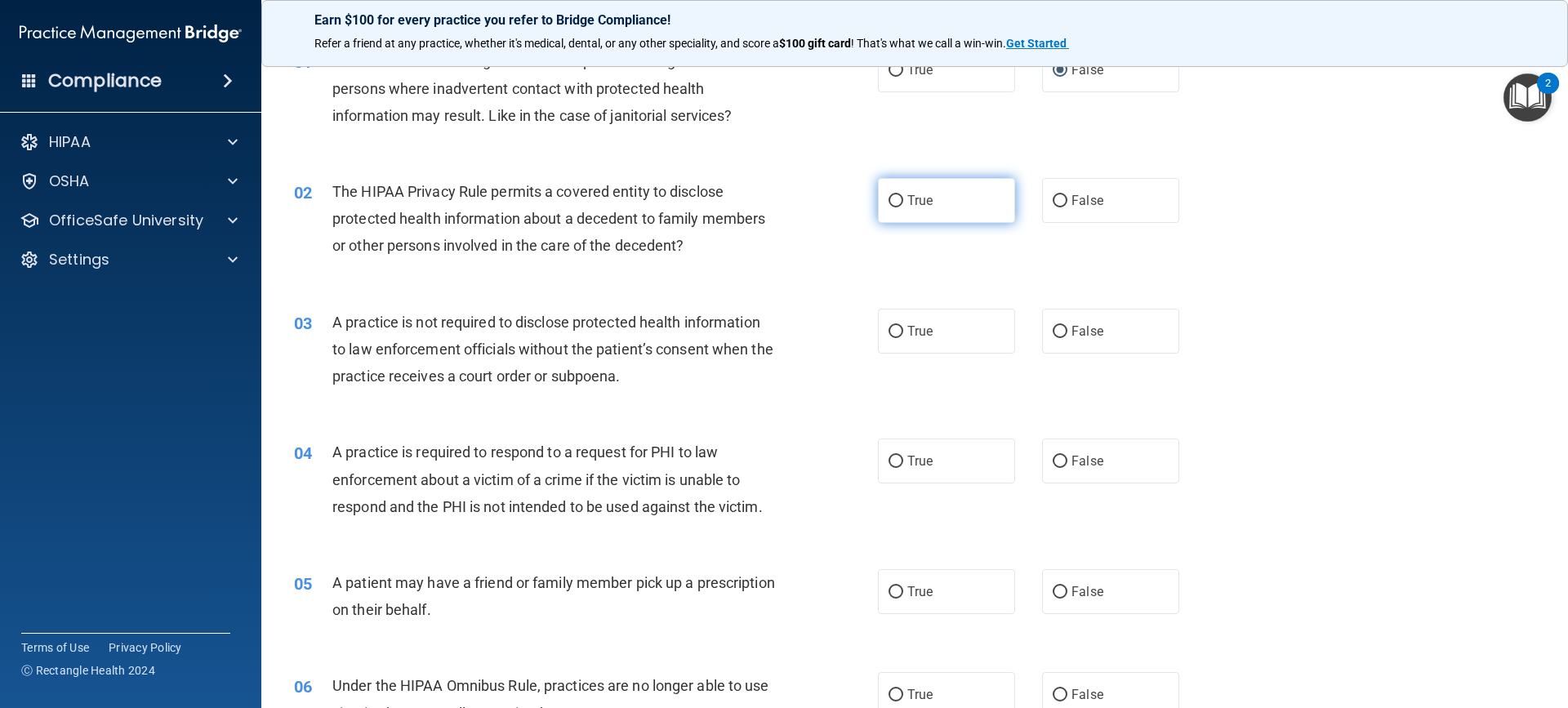
click at [888, 201] on input "True" at bounding box center [895, 201] width 15 height 13
radio input "true"
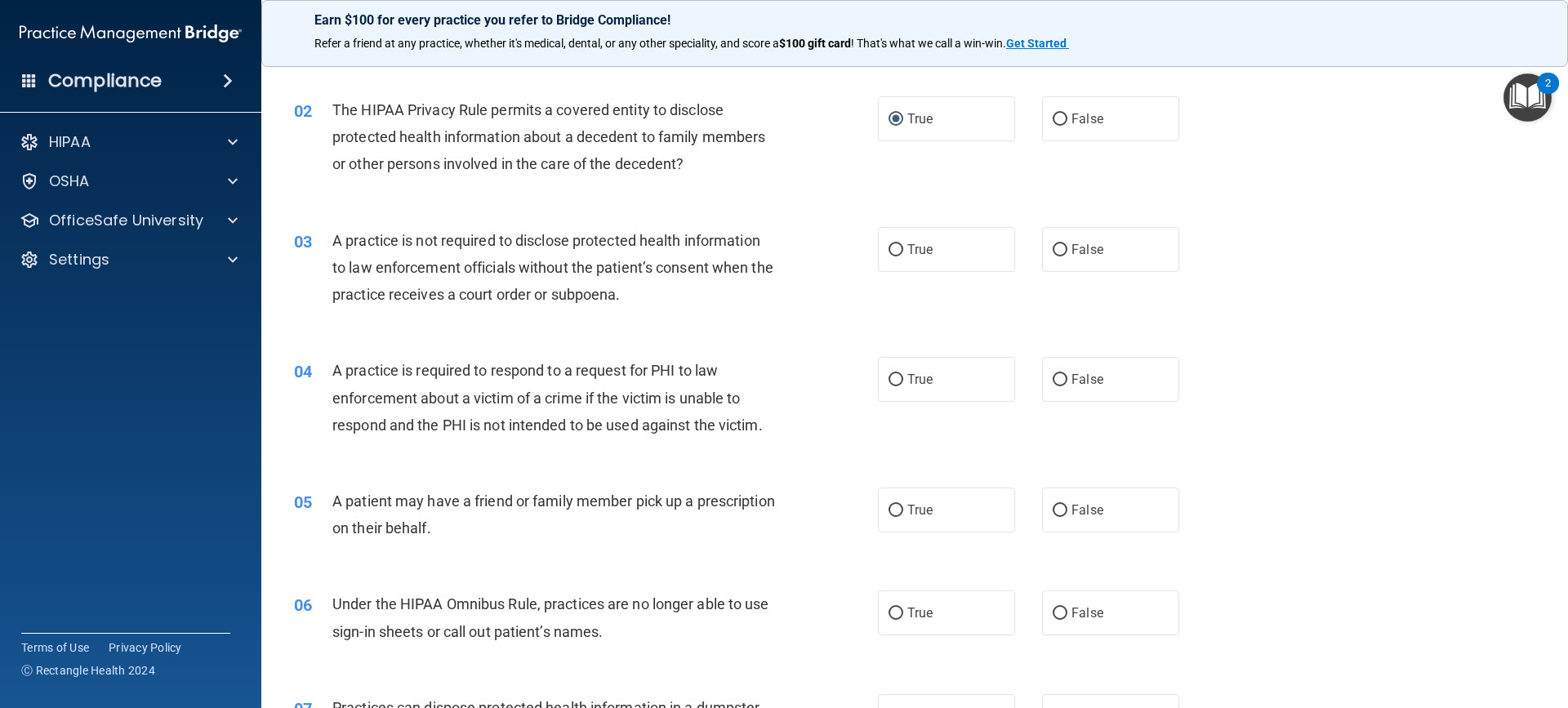
scroll to position [245, 0]
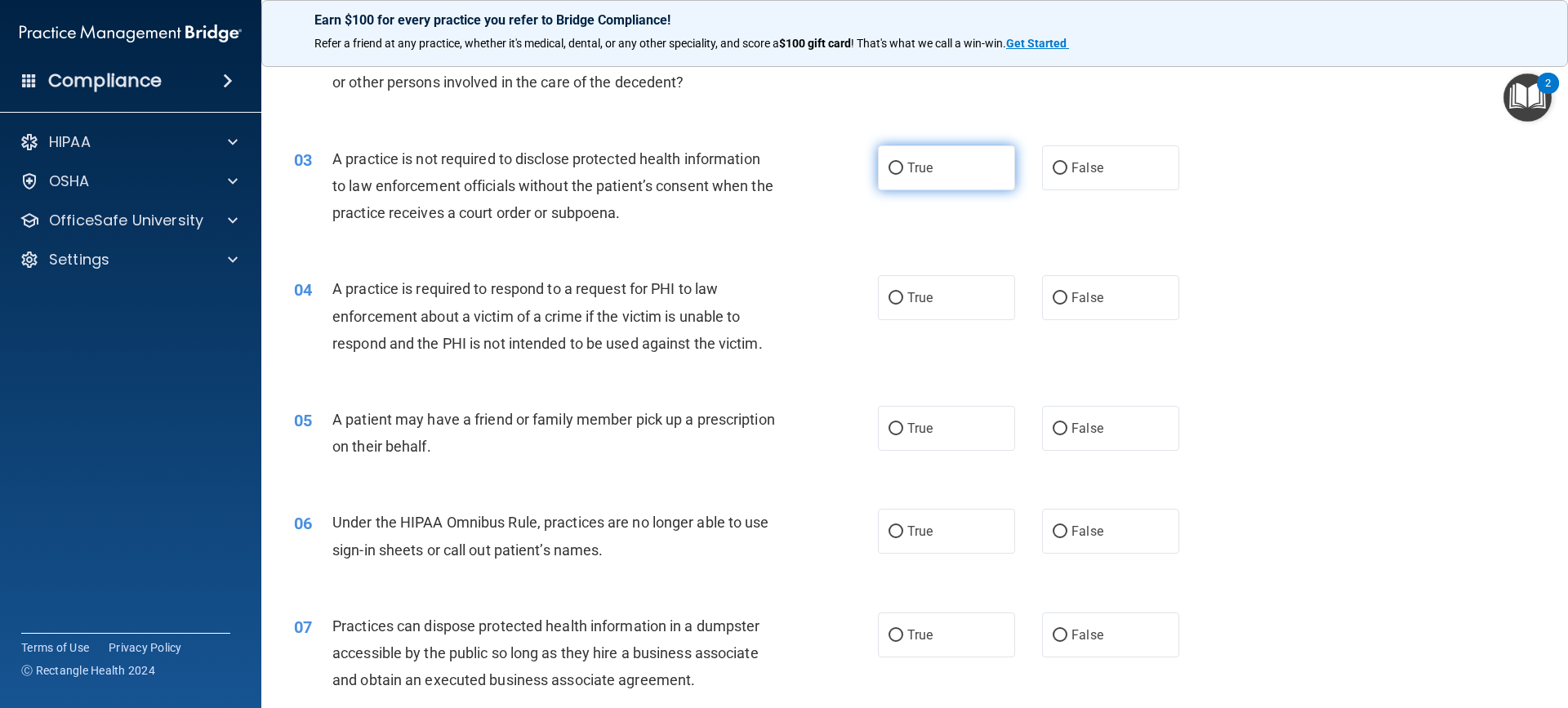
click at [888, 168] on input "True" at bounding box center [895, 169] width 15 height 13
radio input "true"
click at [1053, 165] on input "False" at bounding box center [1059, 169] width 15 height 13
radio input "true"
radio input "false"
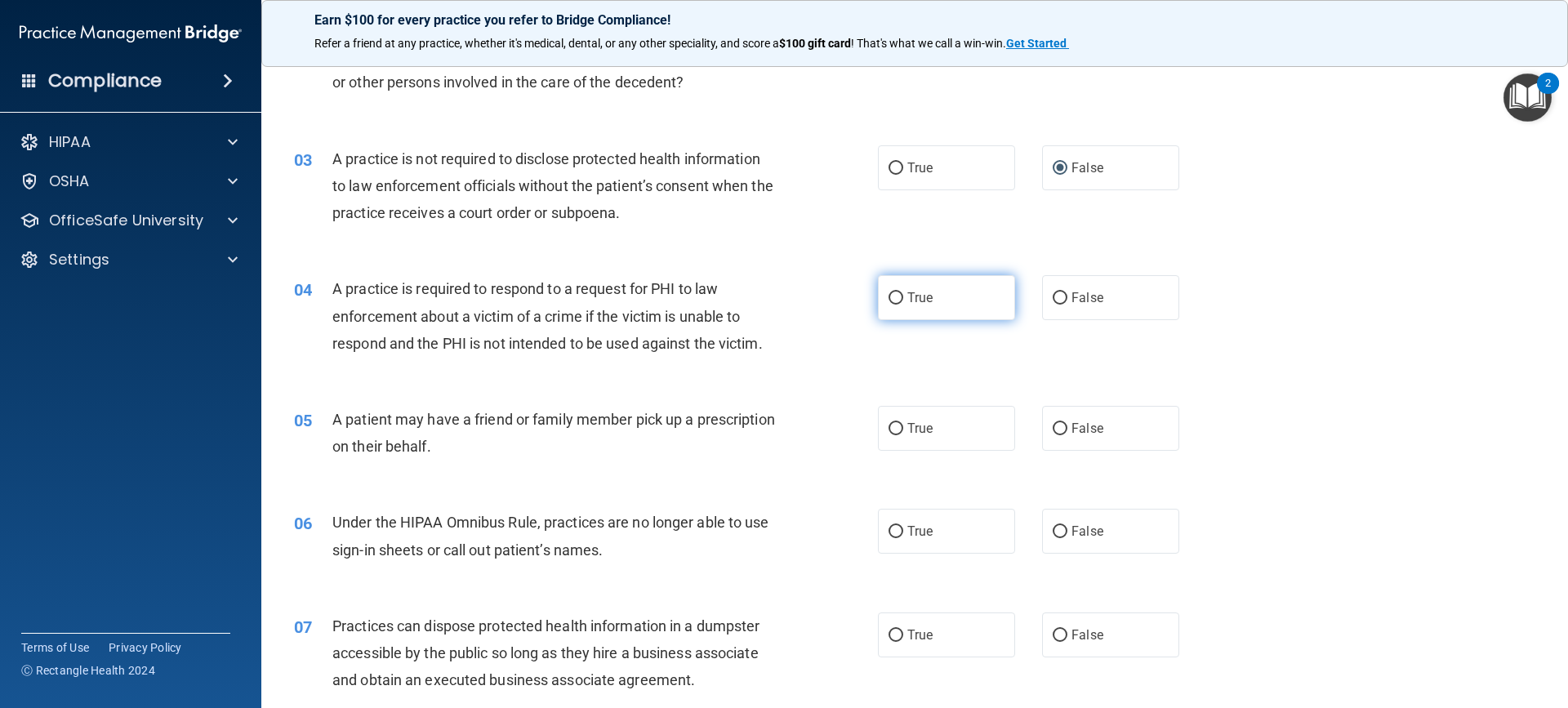
click at [888, 295] on input "True" at bounding box center [895, 298] width 15 height 13
radio input "true"
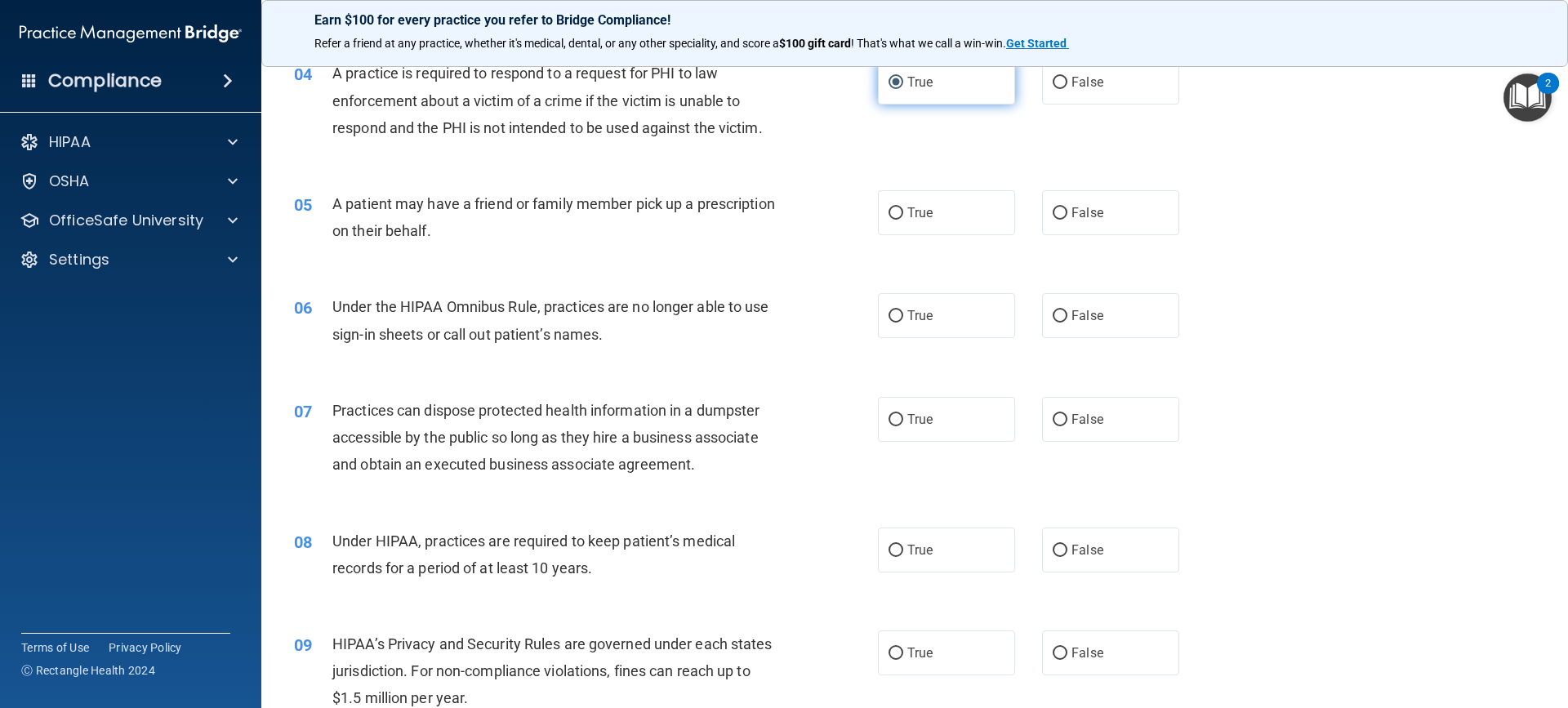
scroll to position [490, 0]
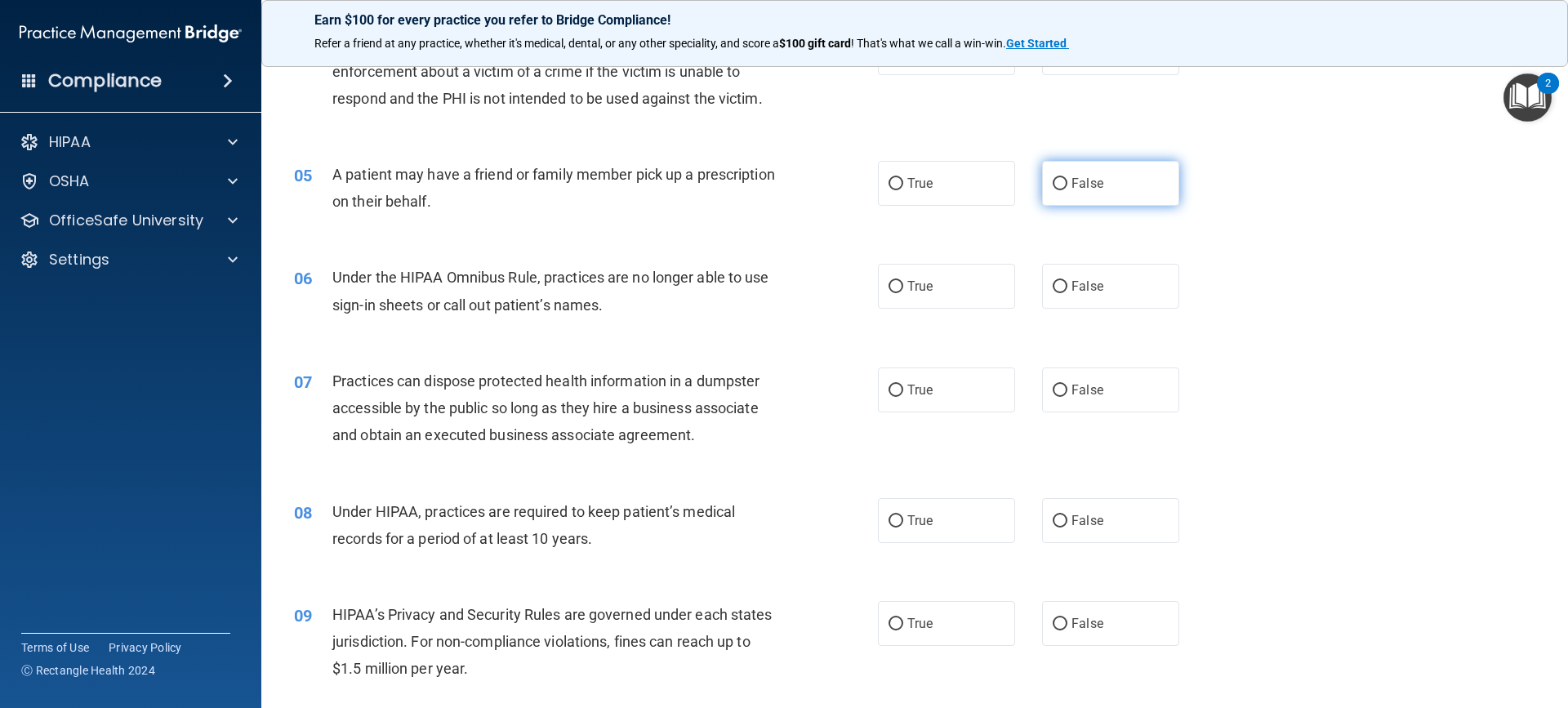
click at [1042, 183] on label "False" at bounding box center [1111, 183] width 137 height 45
click at [1052, 183] on input "False" at bounding box center [1059, 184] width 15 height 13
radio input "true"
click at [1052, 285] on input "False" at bounding box center [1059, 287] width 15 height 13
radio input "true"
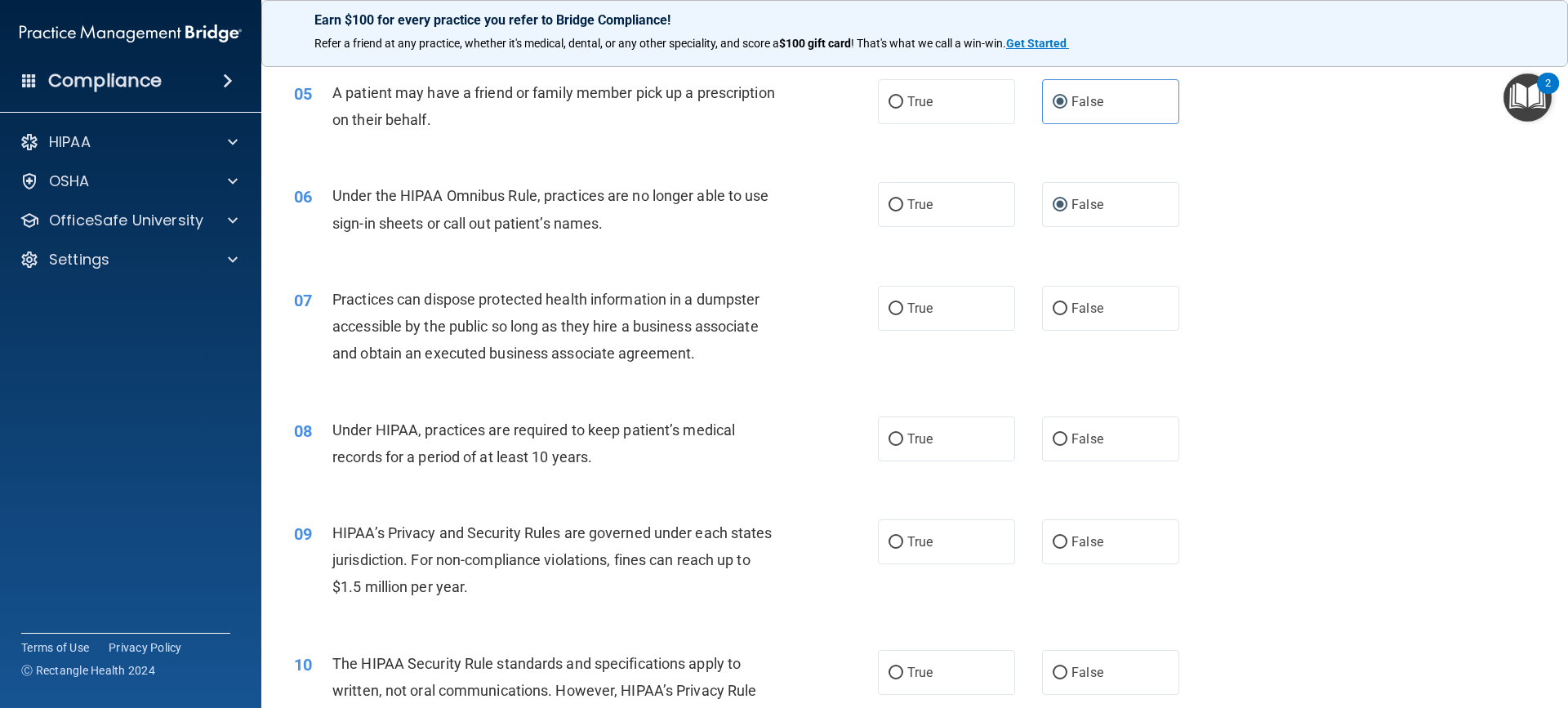
scroll to position [653, 0]
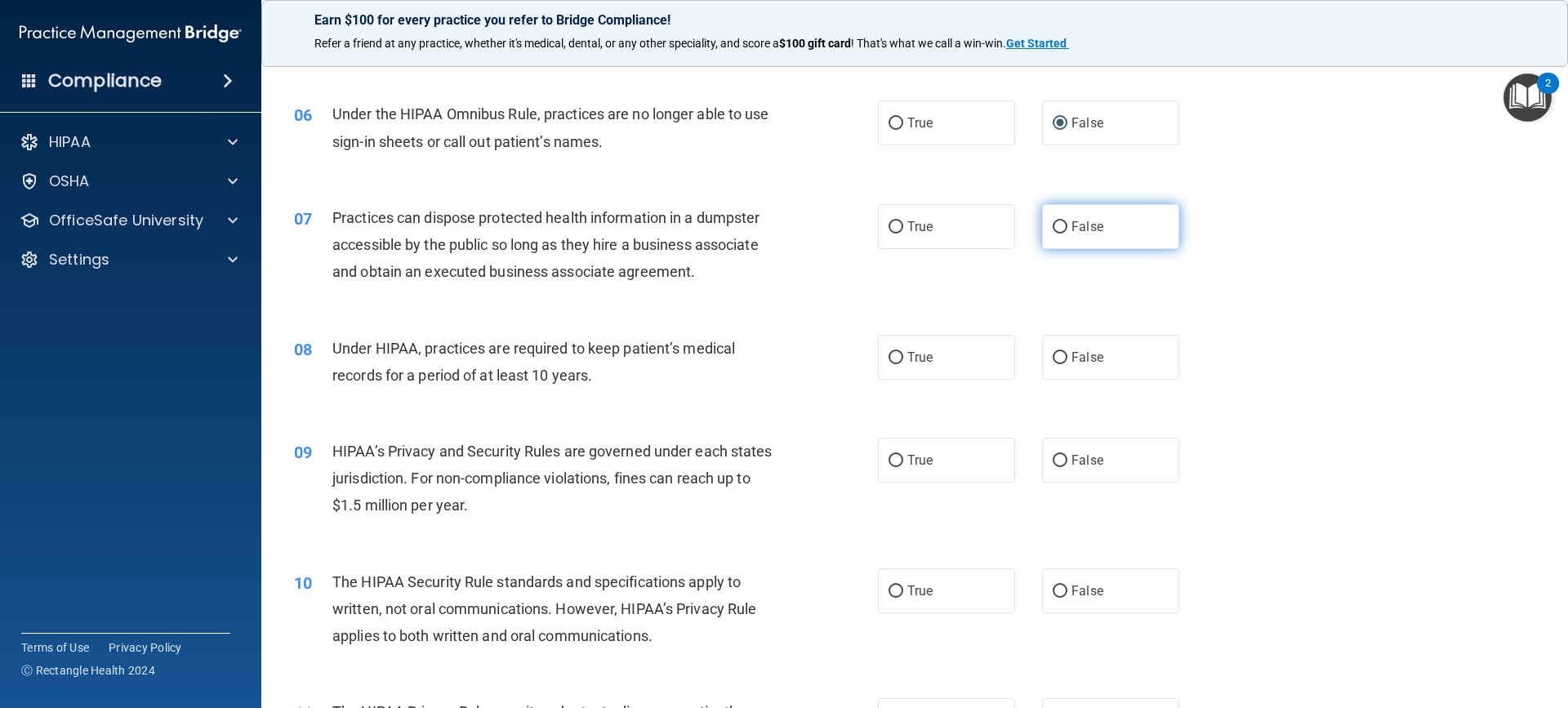
click at [1052, 225] on input "False" at bounding box center [1059, 227] width 15 height 13
radio input "true"
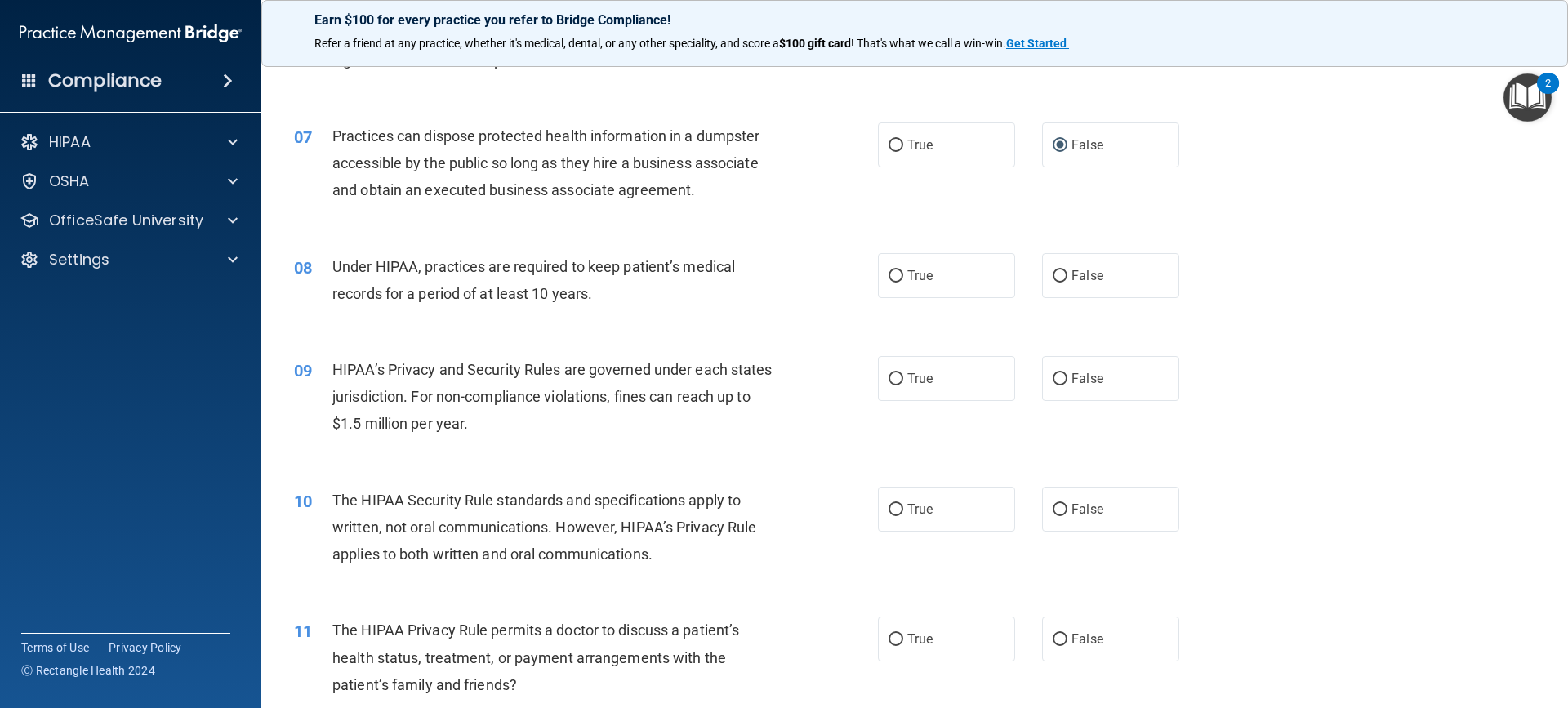
scroll to position [816, 0]
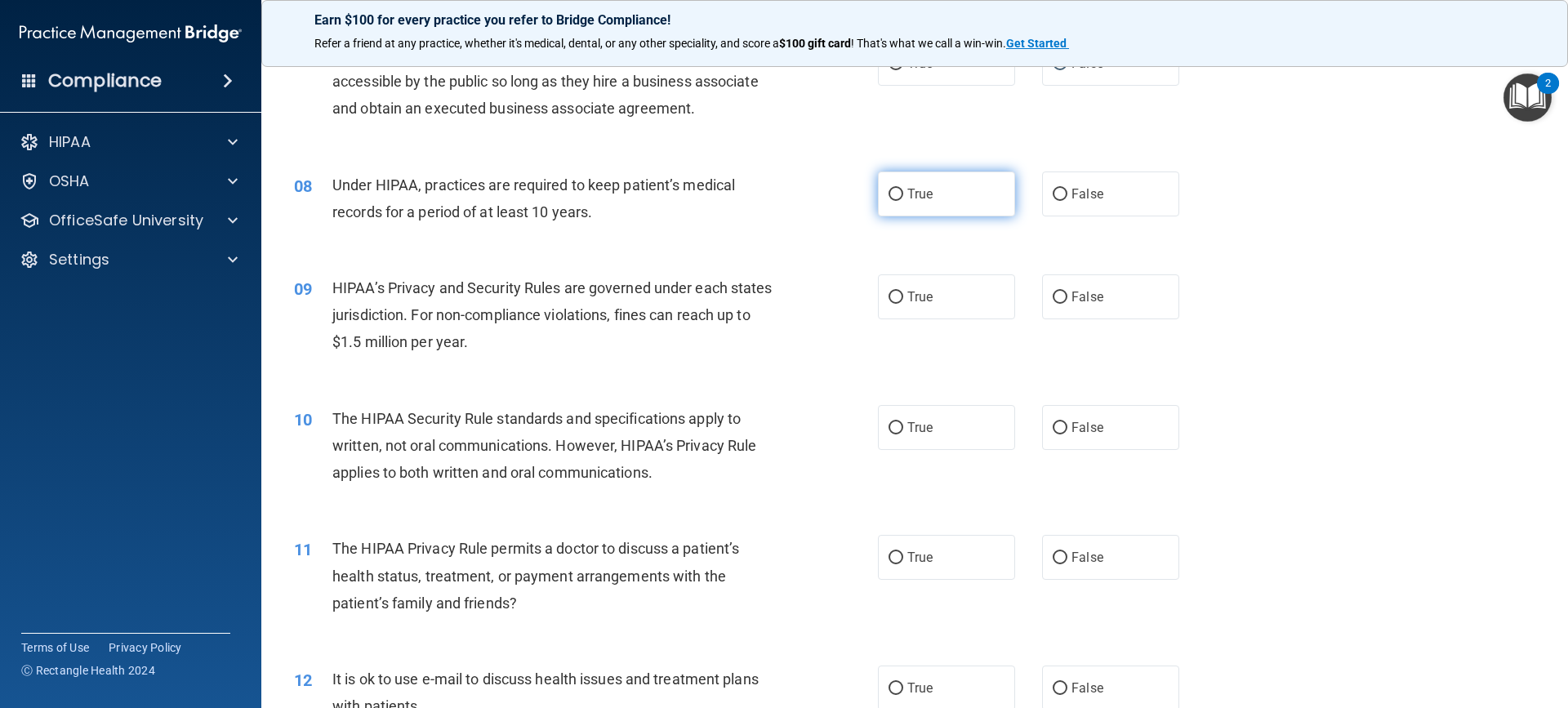
click at [890, 193] on input "True" at bounding box center [895, 194] width 15 height 13
radio input "true"
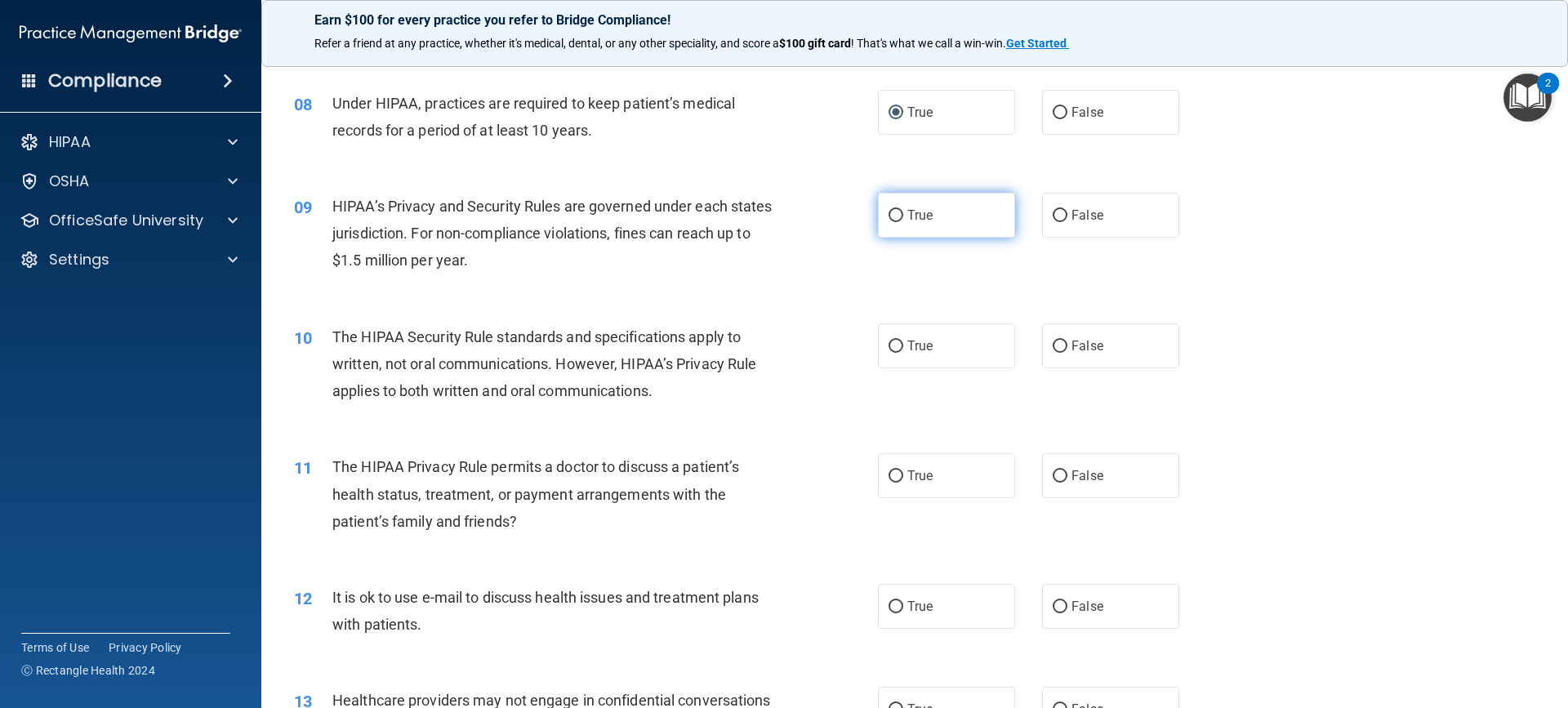
click at [888, 212] on input "True" at bounding box center [895, 216] width 15 height 13
radio input "true"
click at [890, 344] on input "True" at bounding box center [895, 346] width 15 height 13
radio input "true"
click at [1052, 347] on input "False" at bounding box center [1059, 346] width 15 height 13
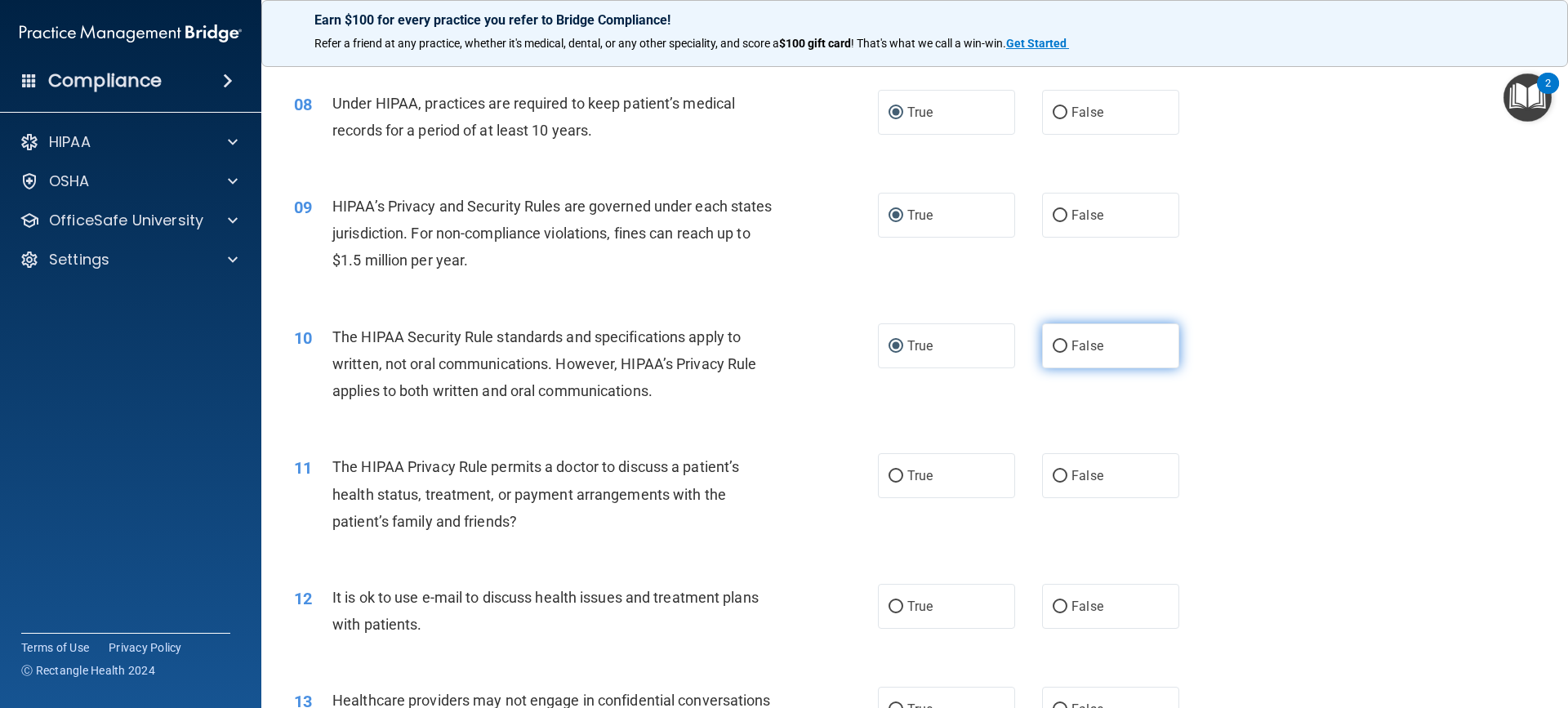
radio input "true"
radio input "false"
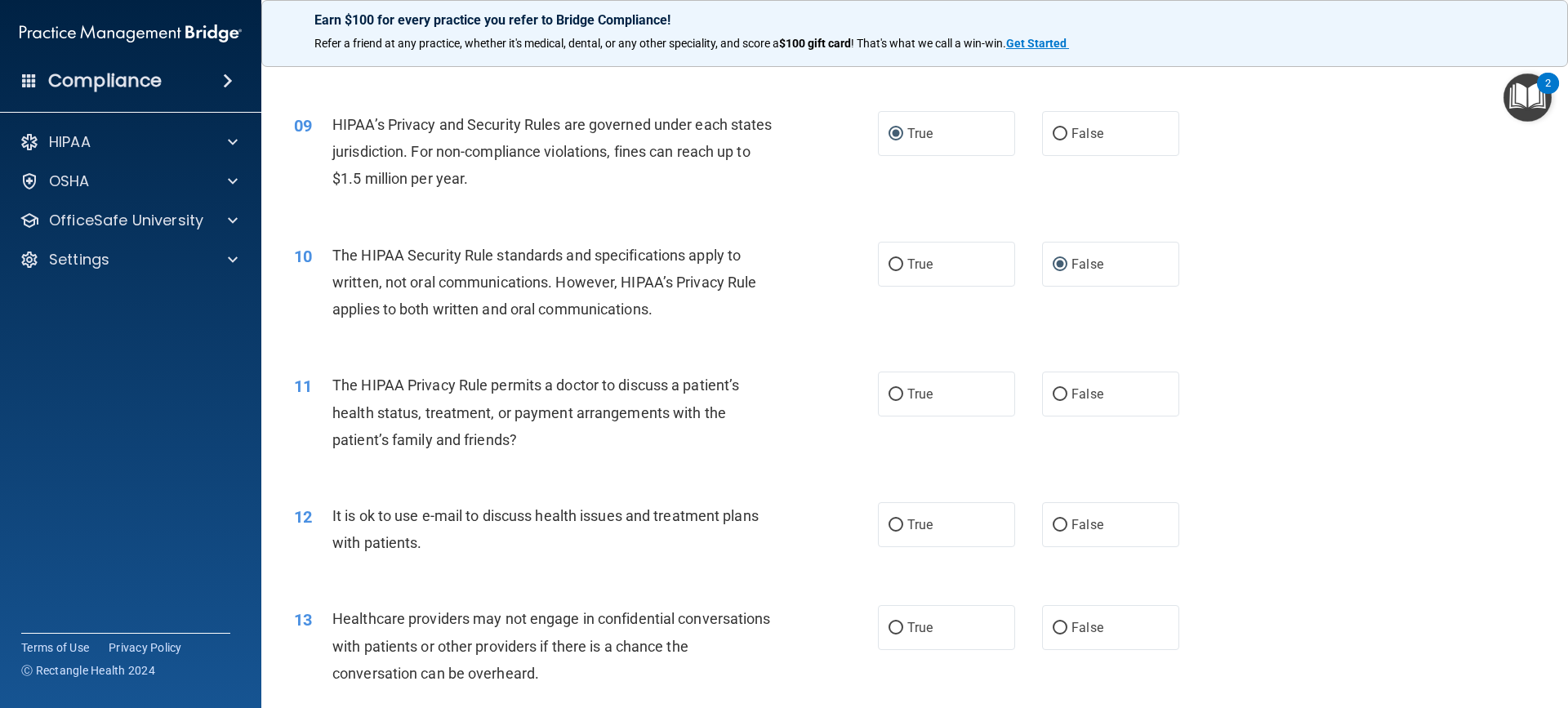
scroll to position [1062, 0]
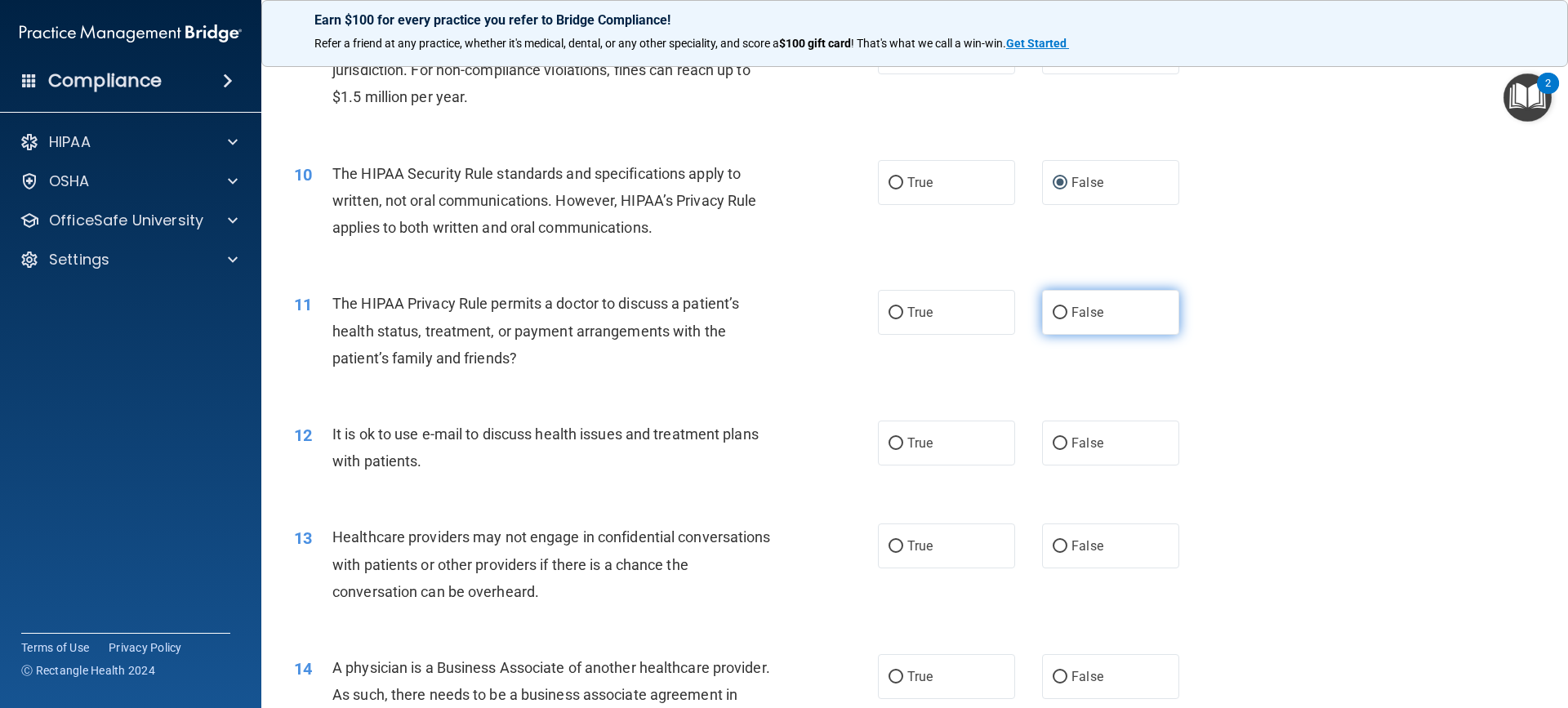
click at [1055, 313] on input "False" at bounding box center [1059, 313] width 15 height 13
radio input "true"
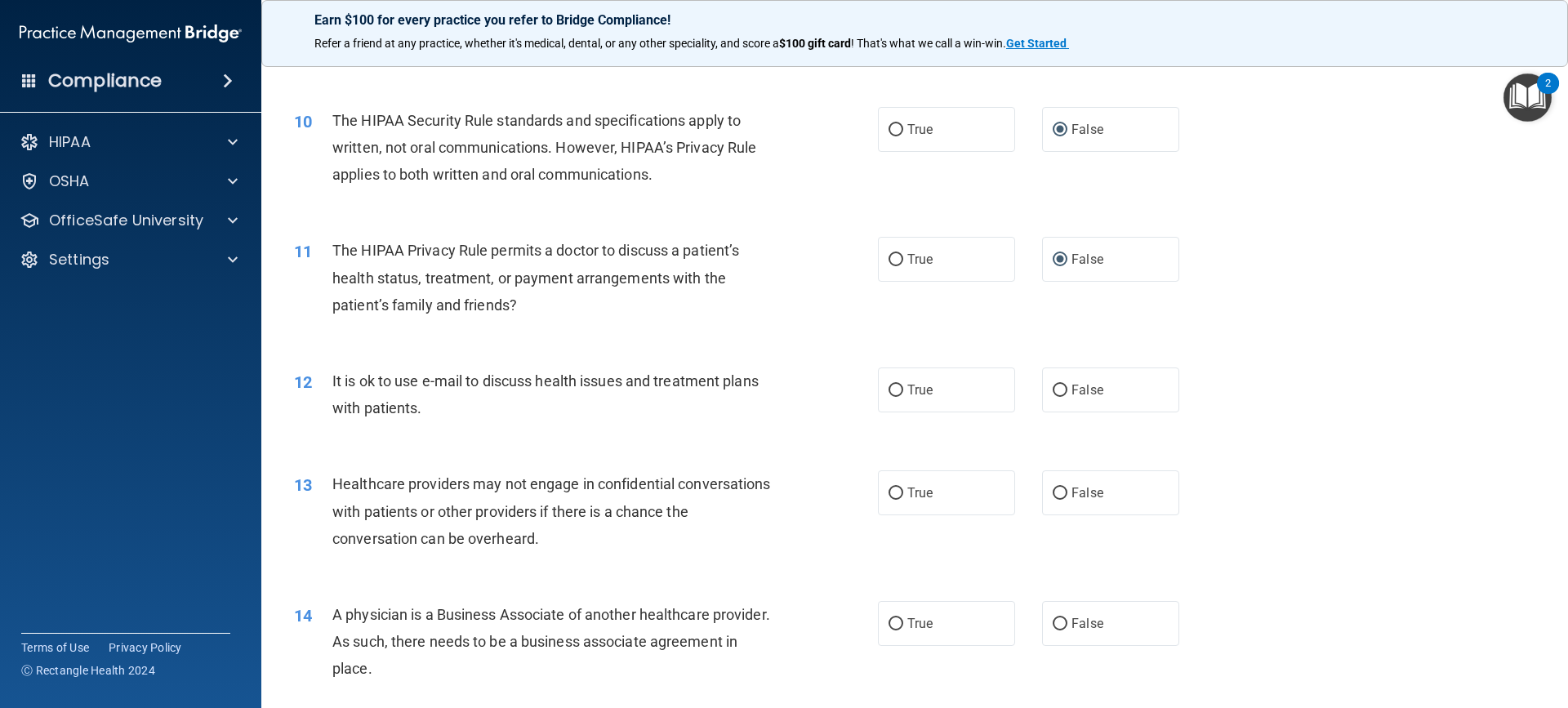
scroll to position [1143, 0]
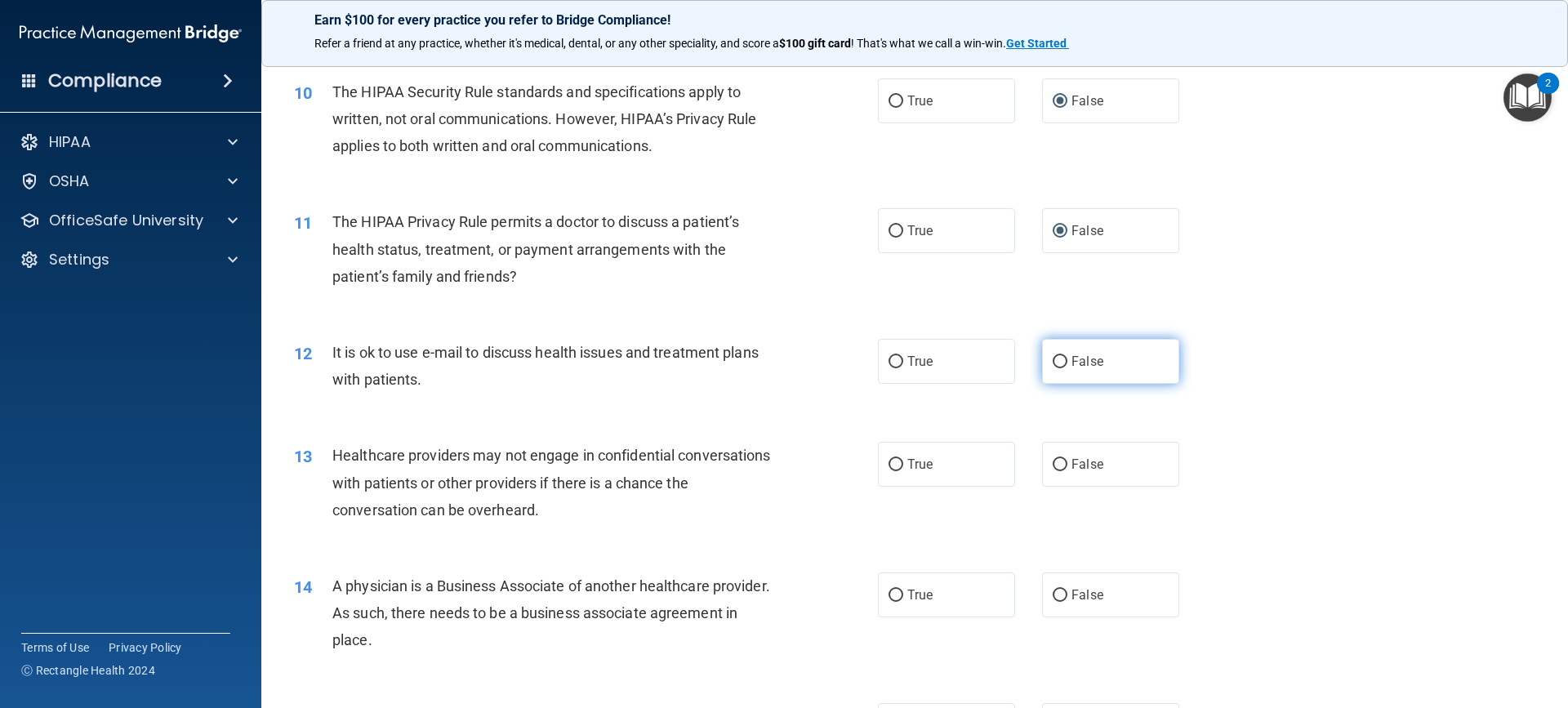
click at [1052, 356] on input "False" at bounding box center [1059, 362] width 15 height 13
radio input "true"
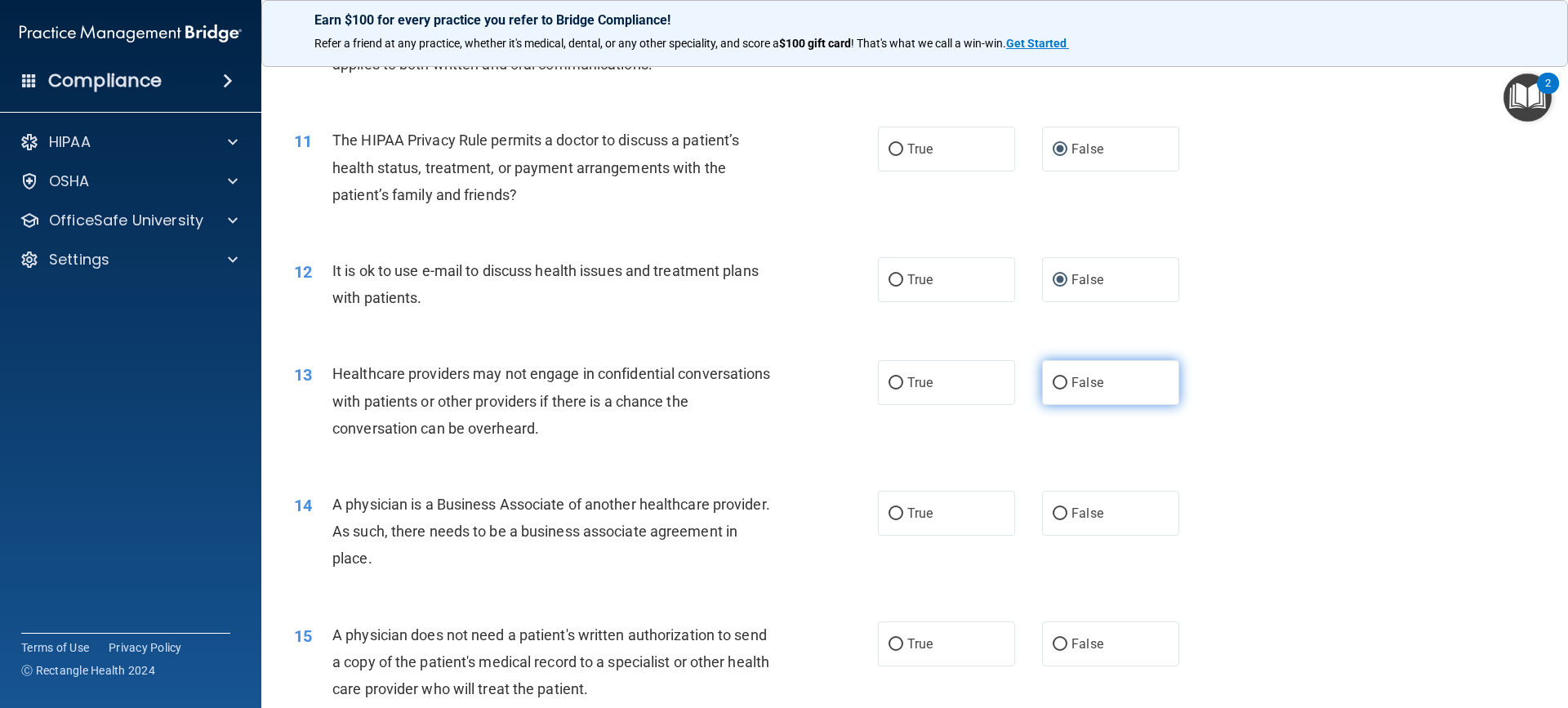
drag, startPoint x: 1052, startPoint y: 379, endPoint x: 1040, endPoint y: 395, distance: 20.0
click at [1052, 379] on input "False" at bounding box center [1059, 383] width 15 height 13
radio input "true"
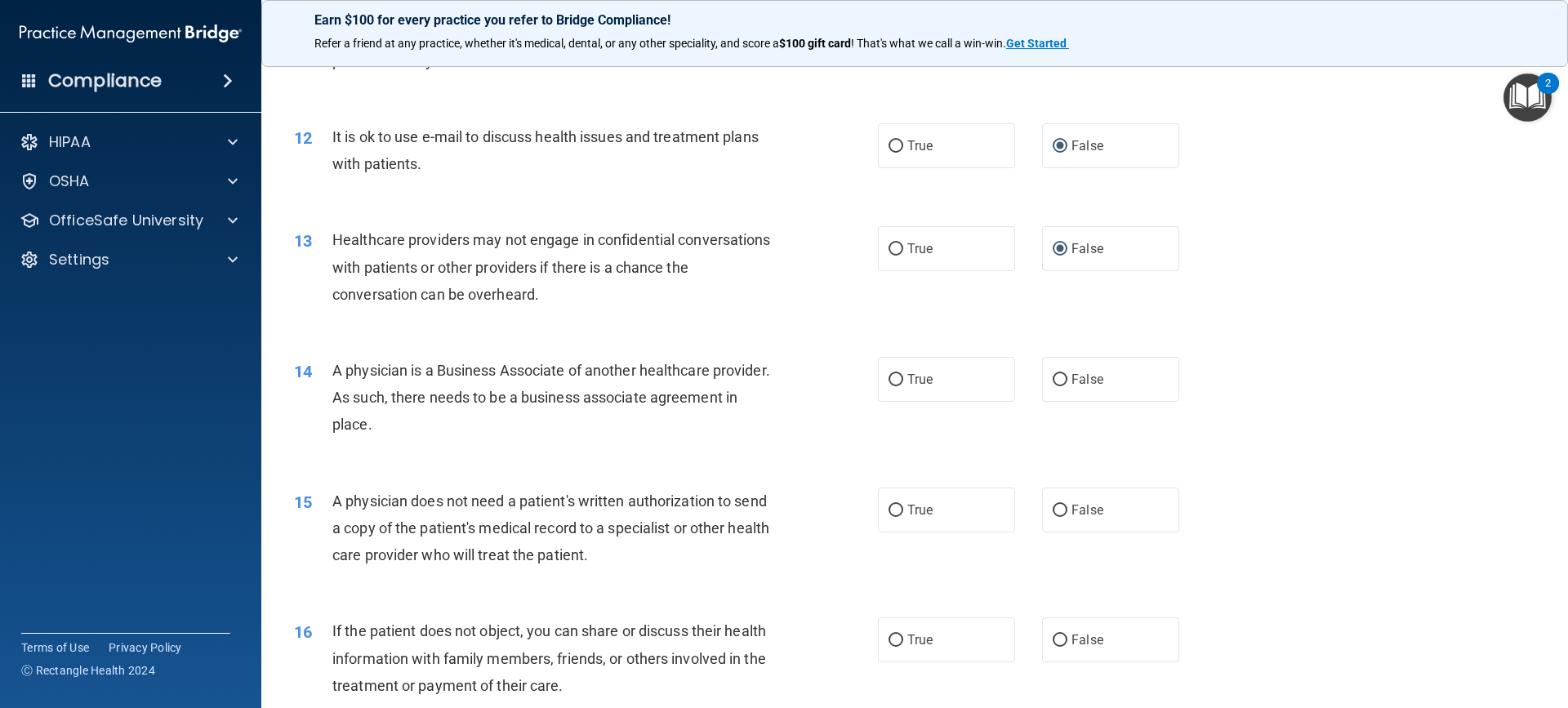
scroll to position [1389, 0]
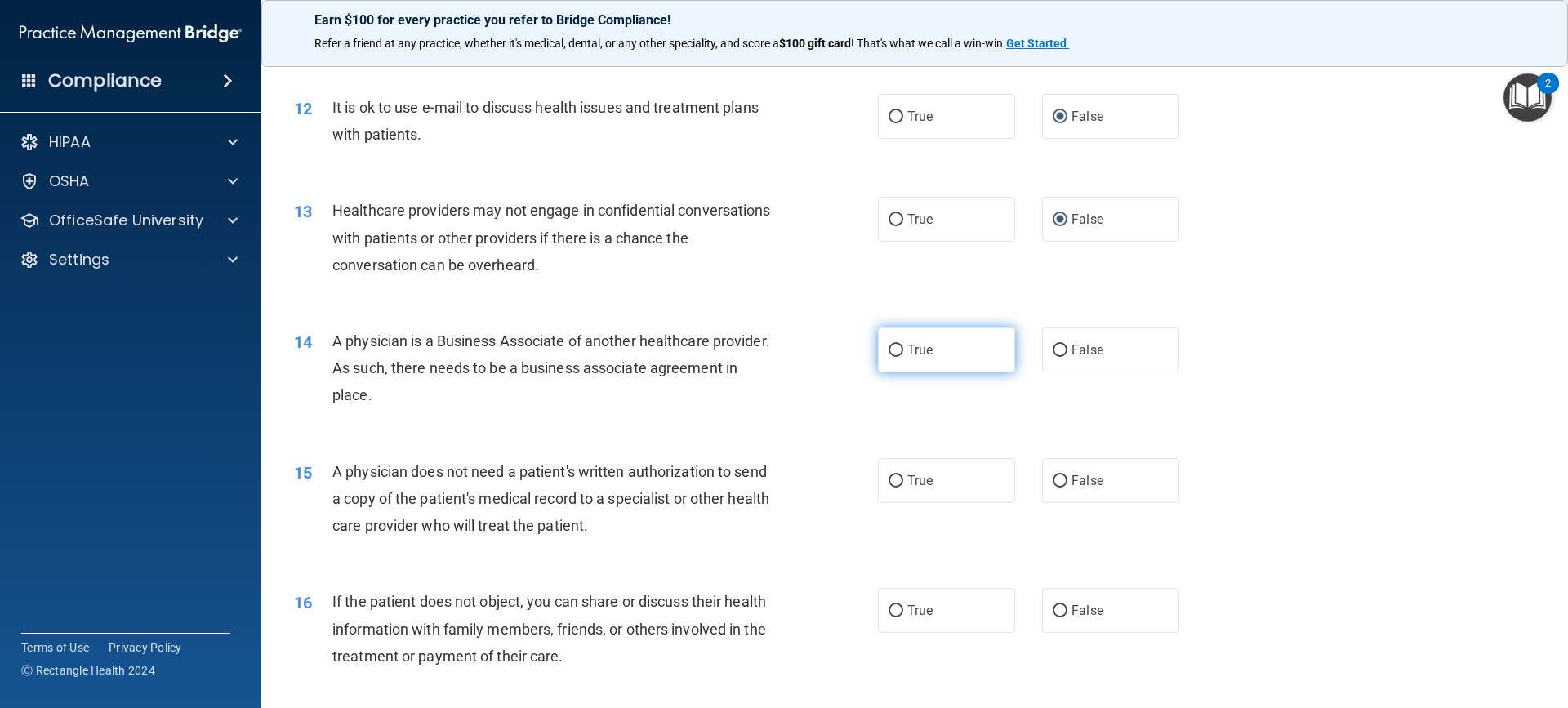
click at [888, 346] on input "True" at bounding box center [895, 350] width 15 height 13
radio input "true"
click at [1052, 345] on input "False" at bounding box center [1059, 350] width 15 height 13
radio input "true"
radio input "false"
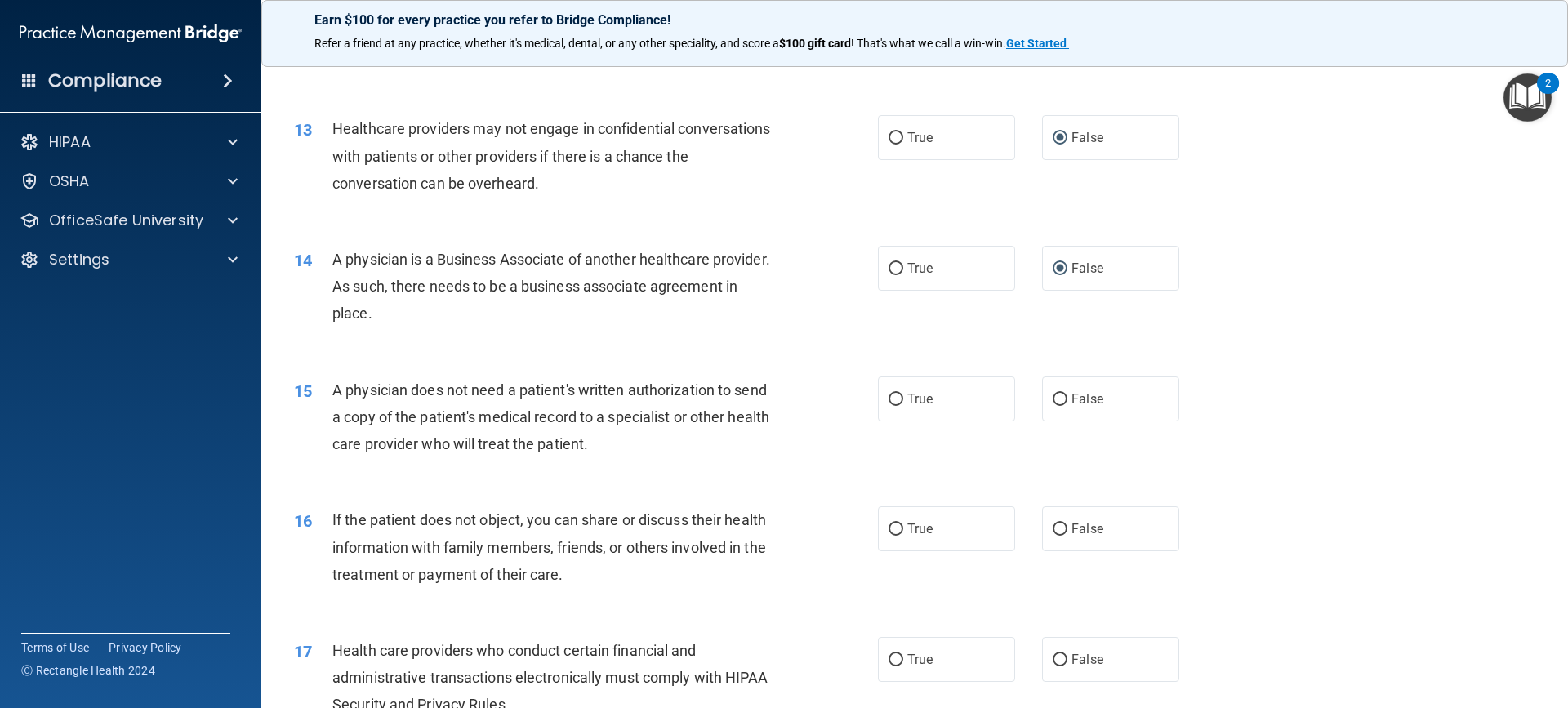
scroll to position [1552, 0]
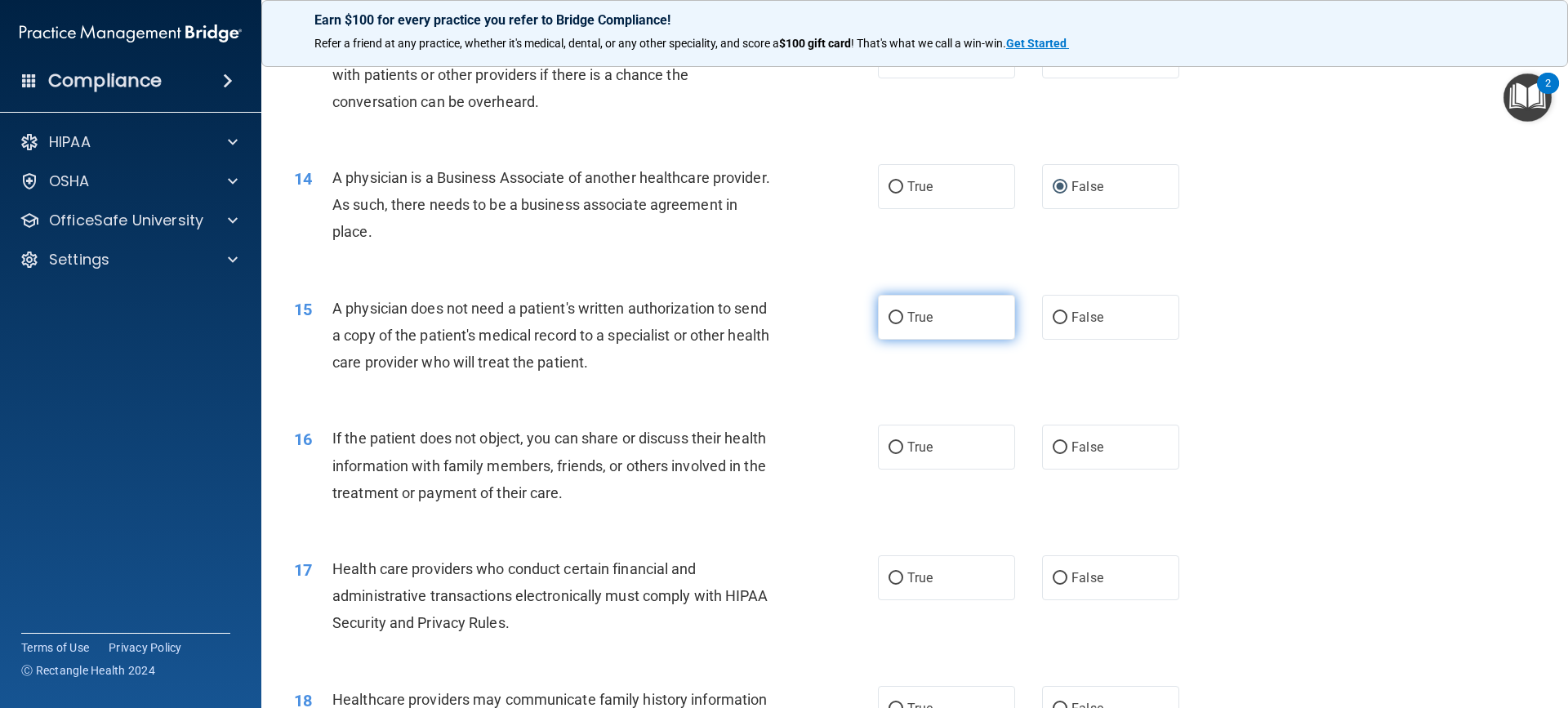
click at [891, 316] on input "True" at bounding box center [895, 318] width 15 height 13
radio input "true"
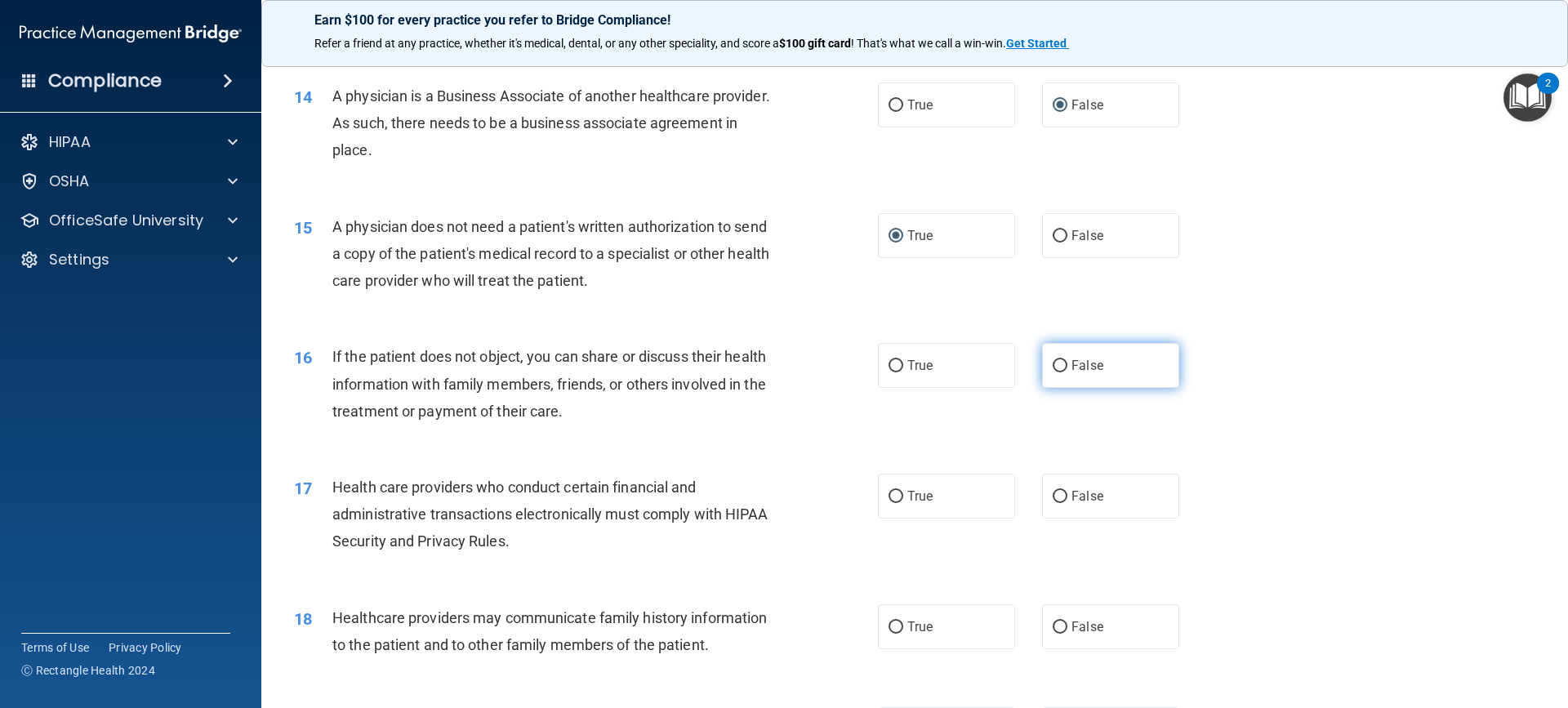
click at [1055, 364] on input "False" at bounding box center [1059, 366] width 15 height 13
radio input "true"
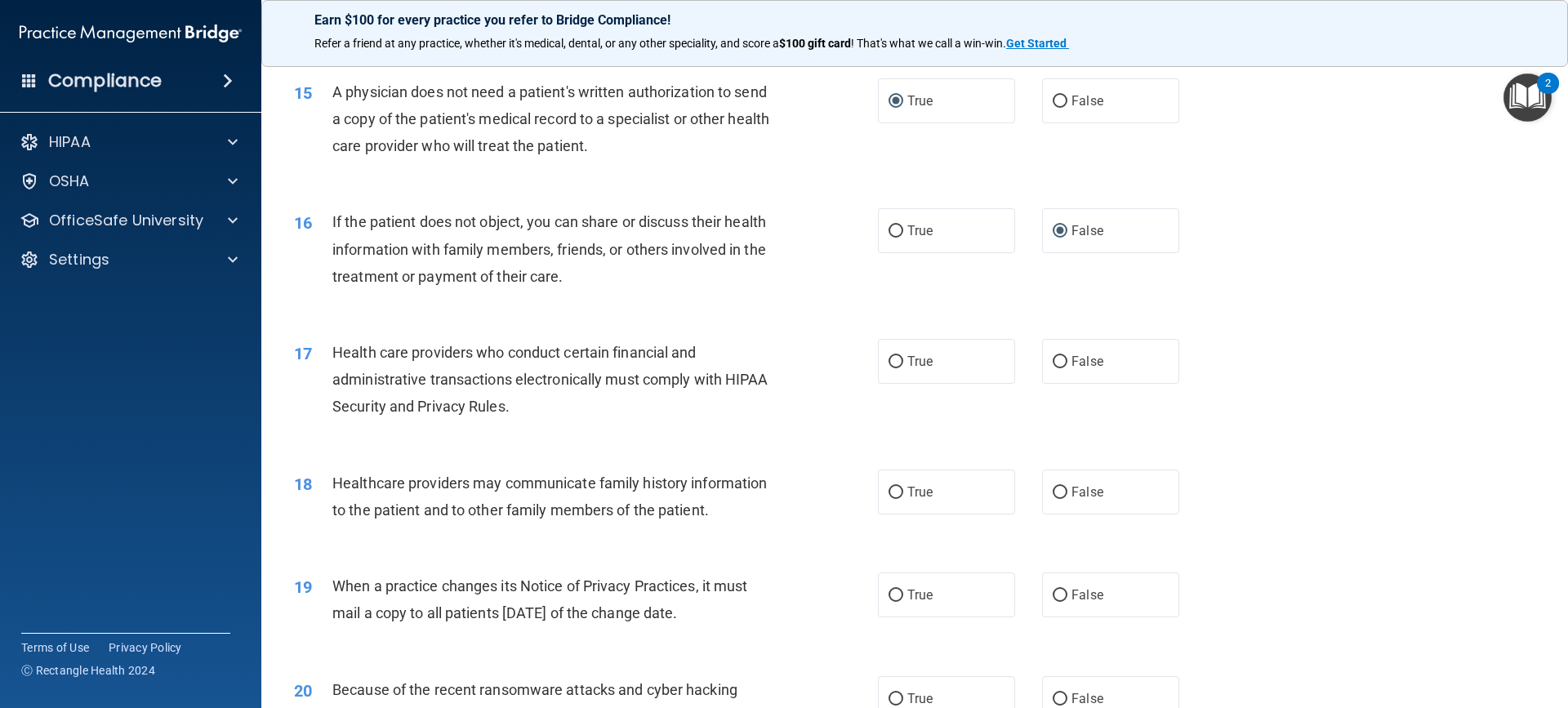
scroll to position [1796, 0]
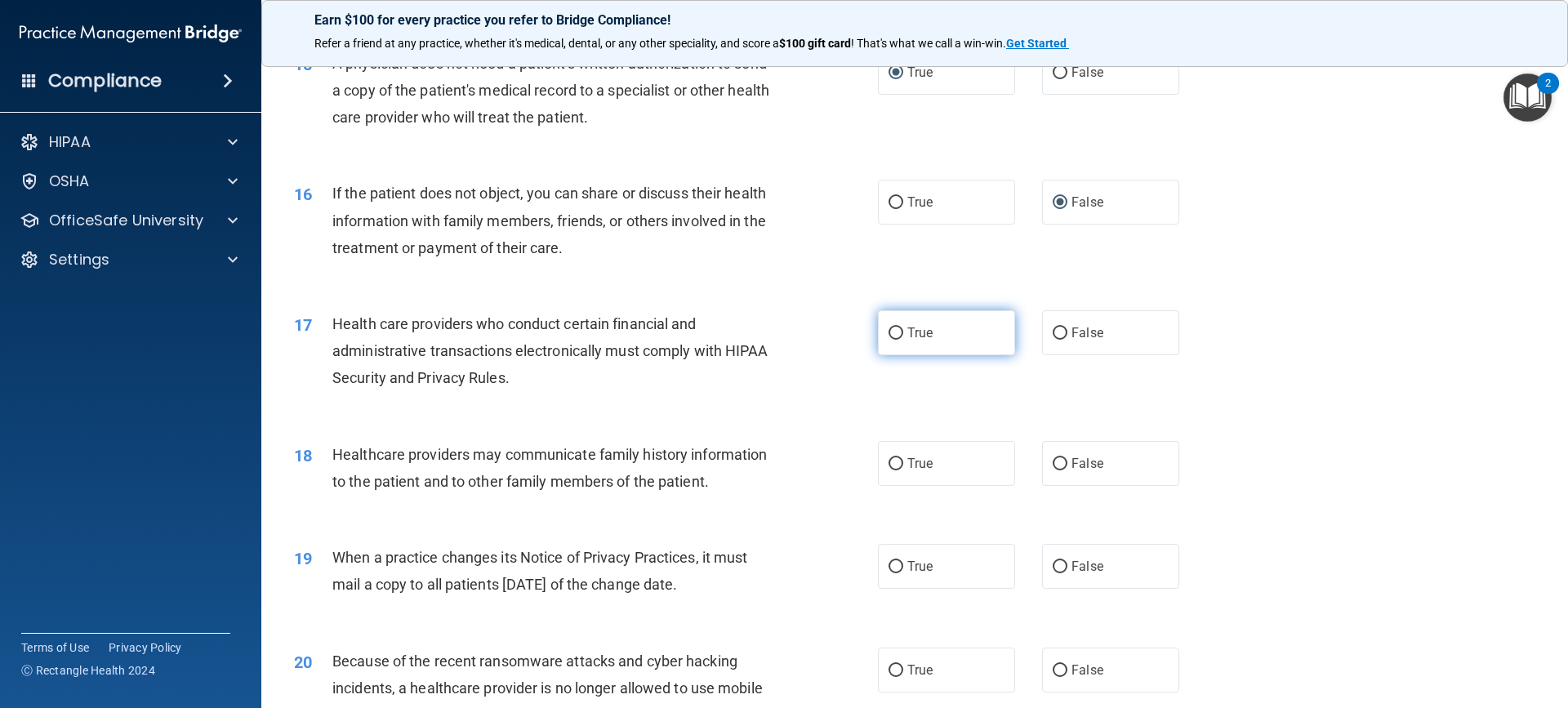
click at [890, 333] on input "True" at bounding box center [895, 334] width 15 height 13
radio input "true"
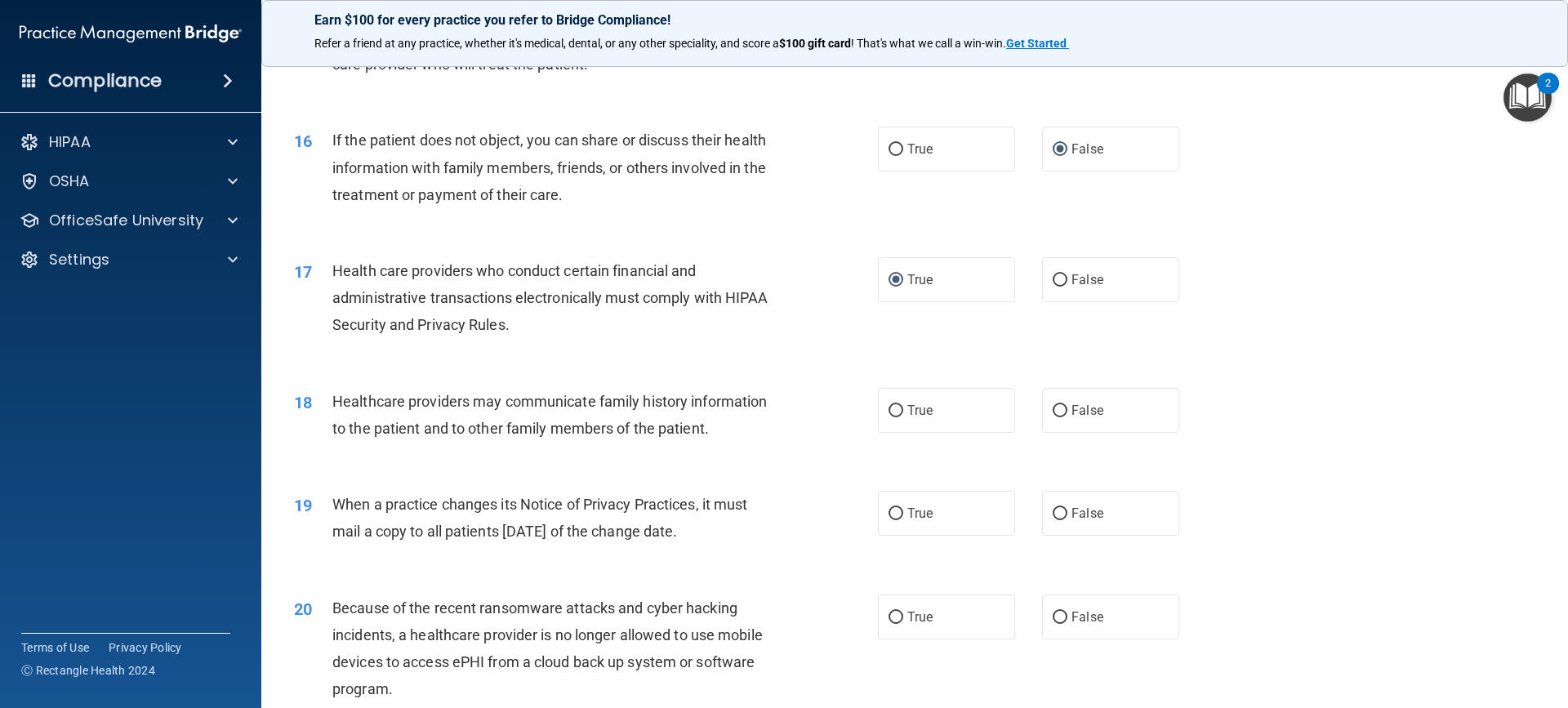
scroll to position [1878, 0]
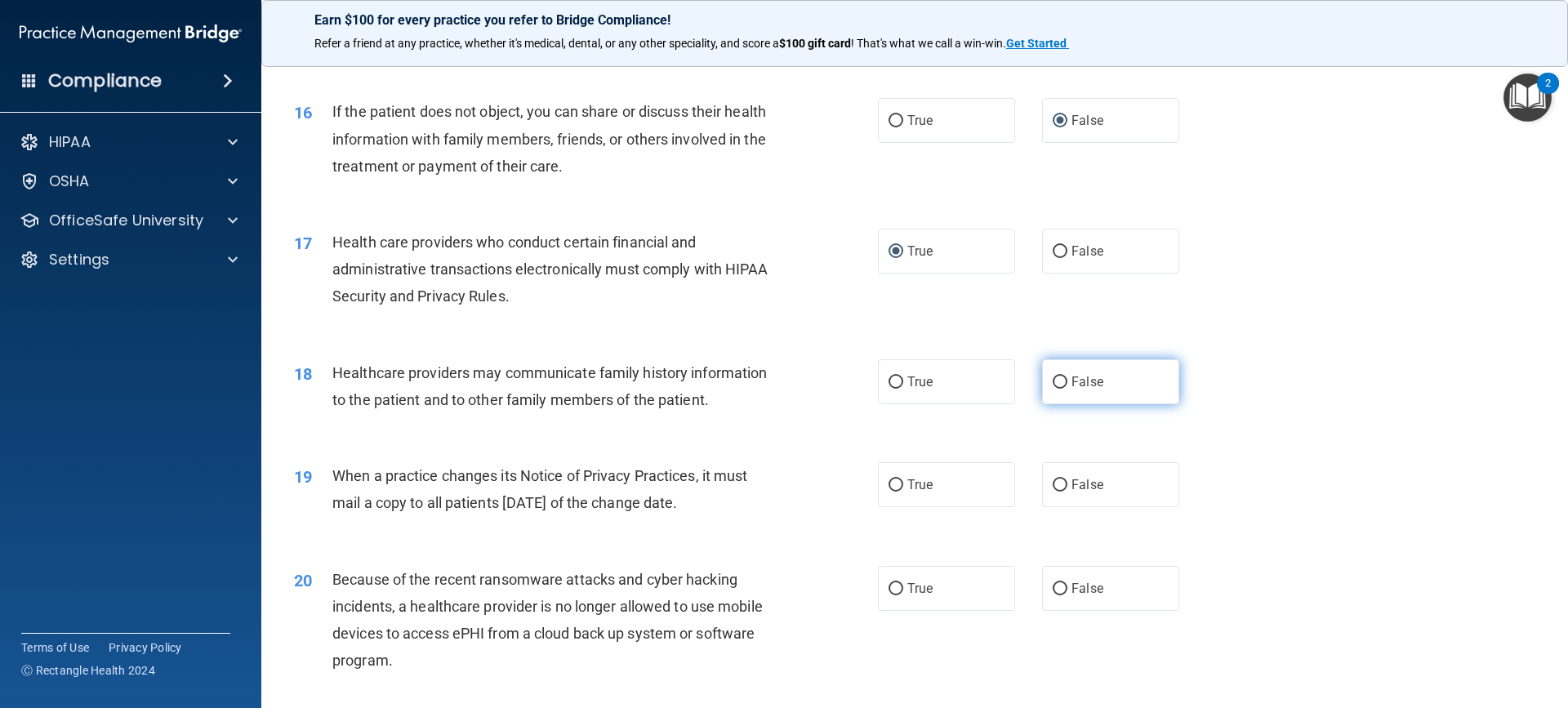
click at [1052, 381] on input "False" at bounding box center [1059, 382] width 15 height 13
radio input "true"
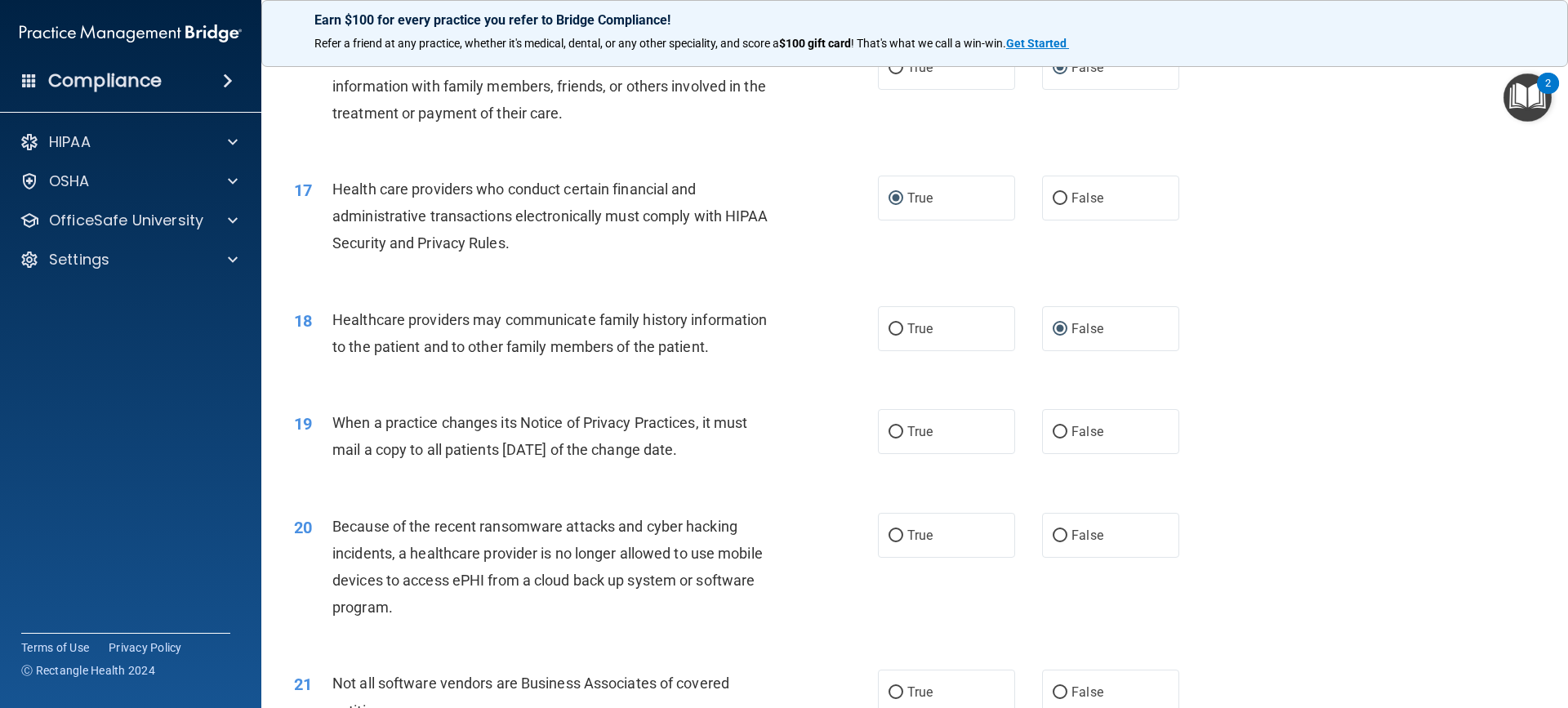
scroll to position [1960, 0]
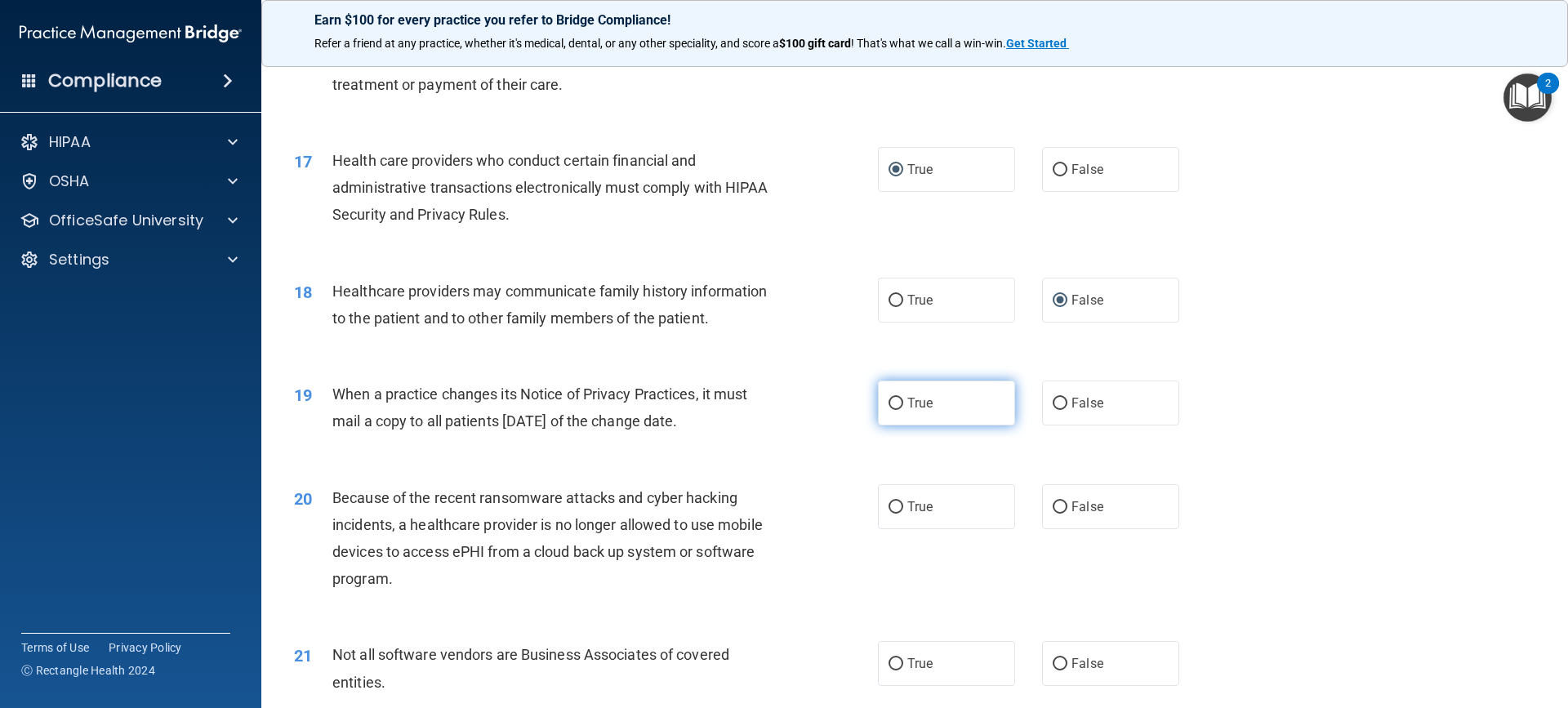
click at [888, 401] on input "True" at bounding box center [895, 404] width 15 height 13
radio input "true"
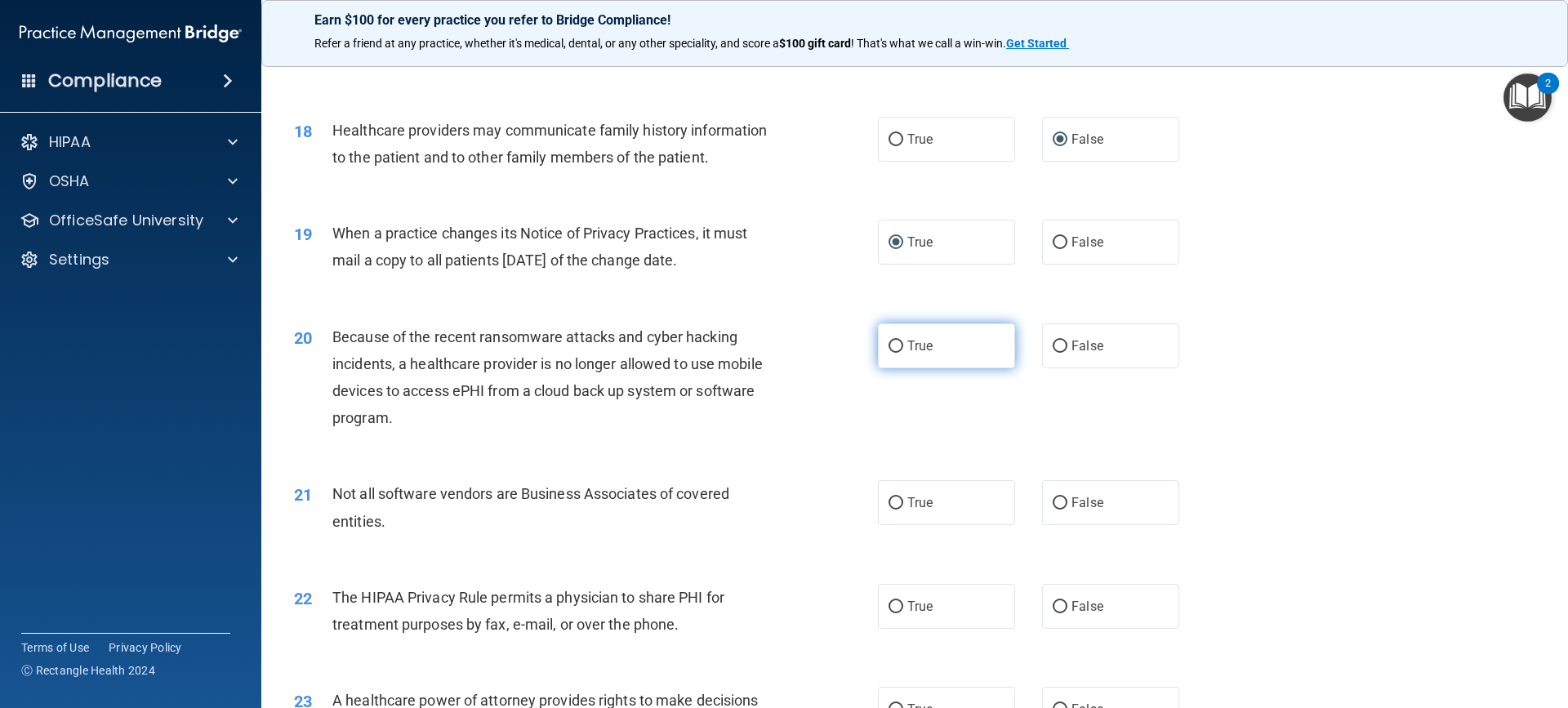
scroll to position [2123, 0]
click at [1052, 340] on input "False" at bounding box center [1059, 344] width 15 height 13
radio input "true"
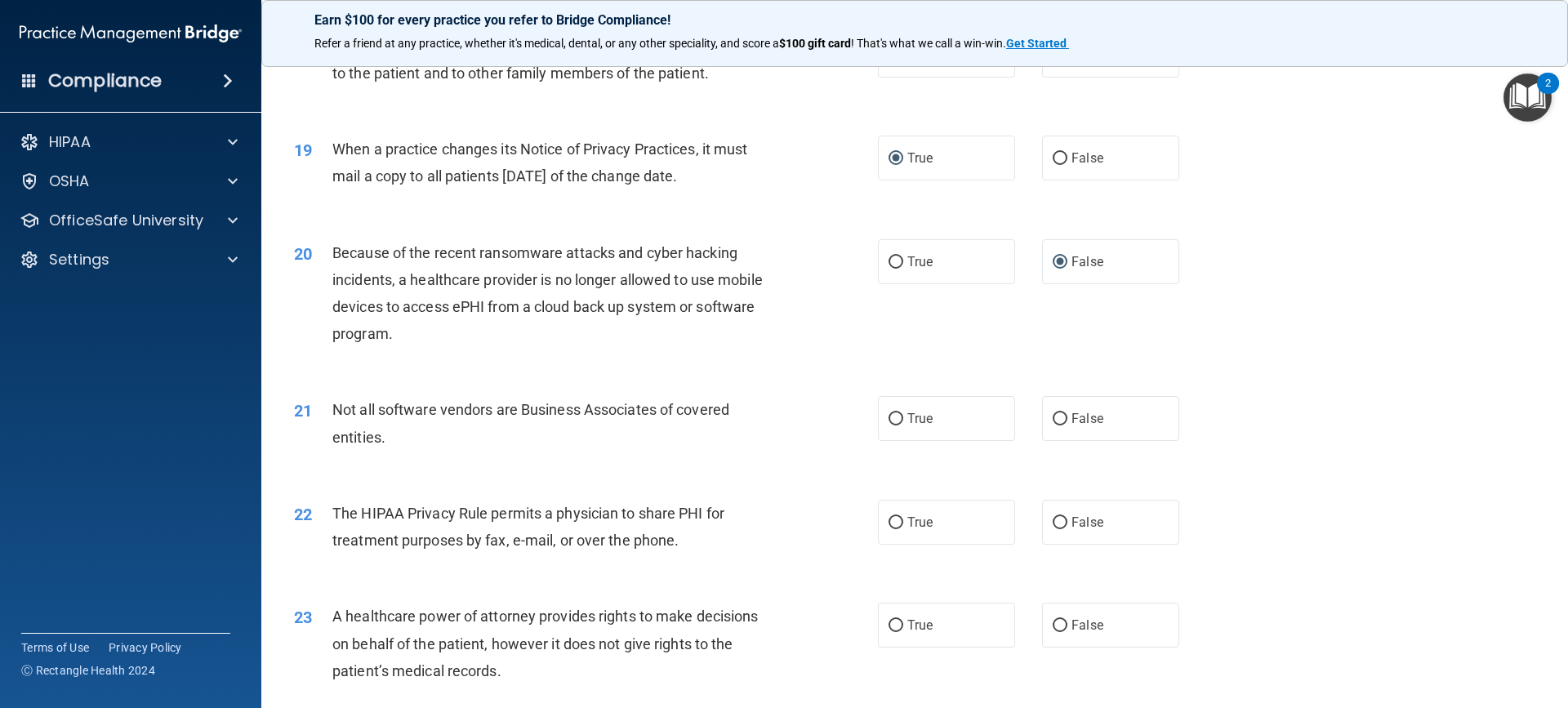
scroll to position [2287, 0]
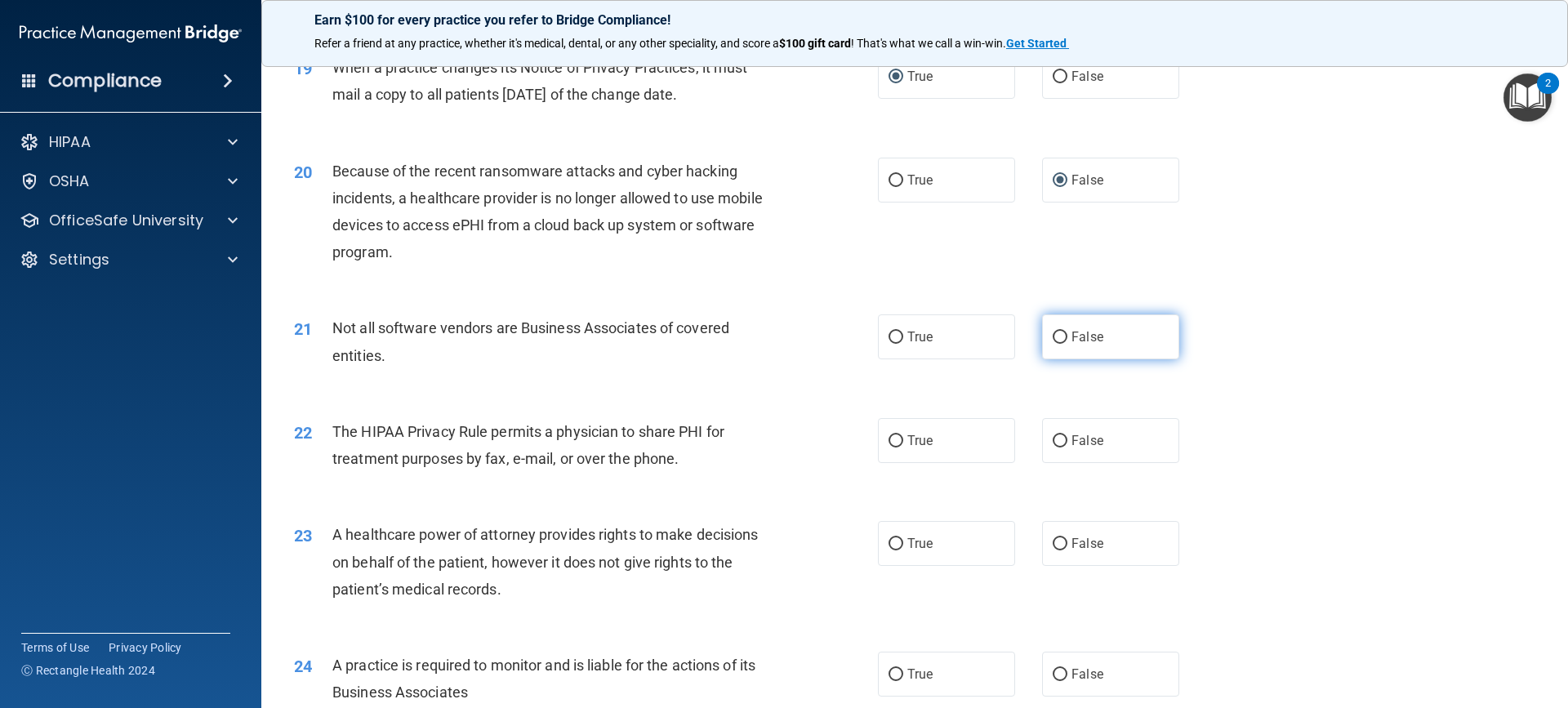
click at [1052, 340] on input "False" at bounding box center [1059, 337] width 15 height 13
radio input "true"
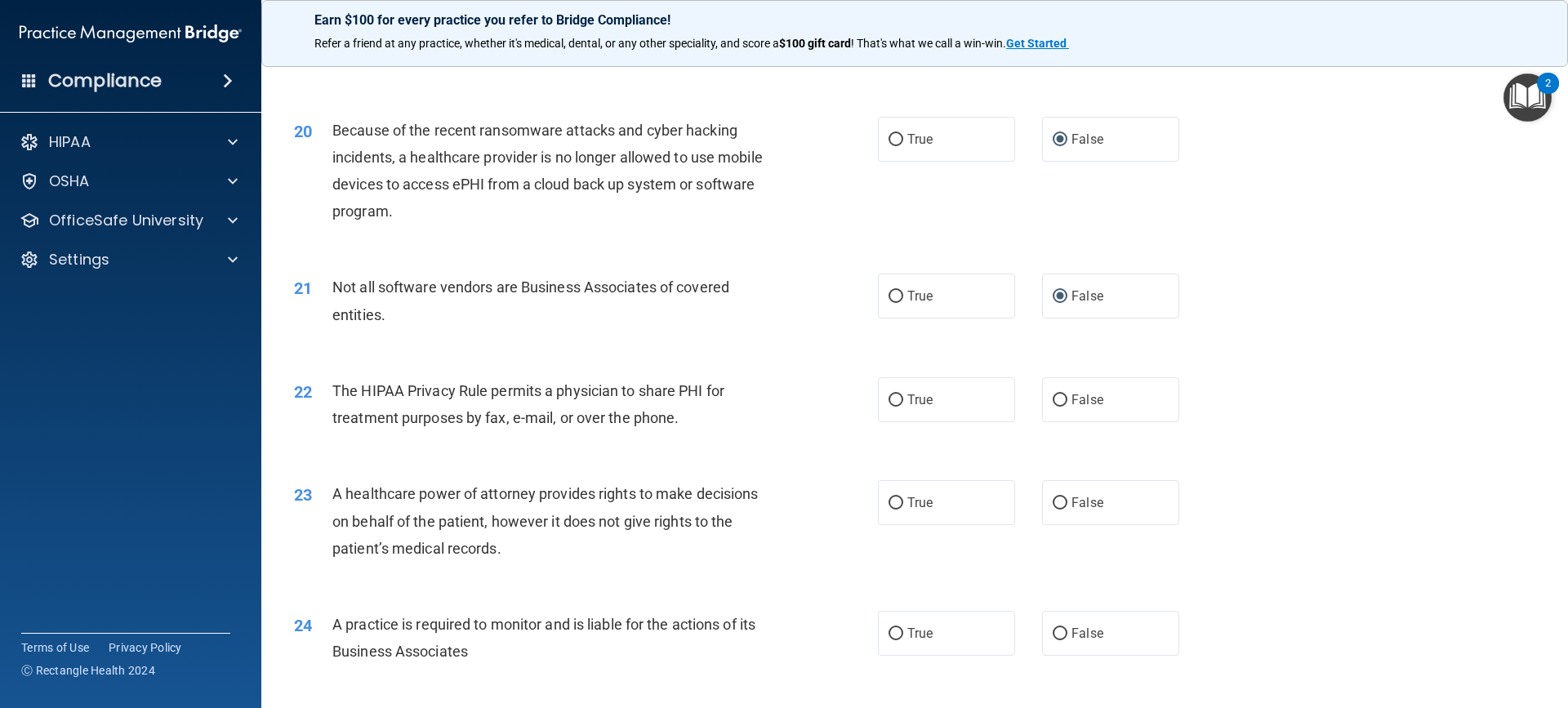
scroll to position [2369, 0]
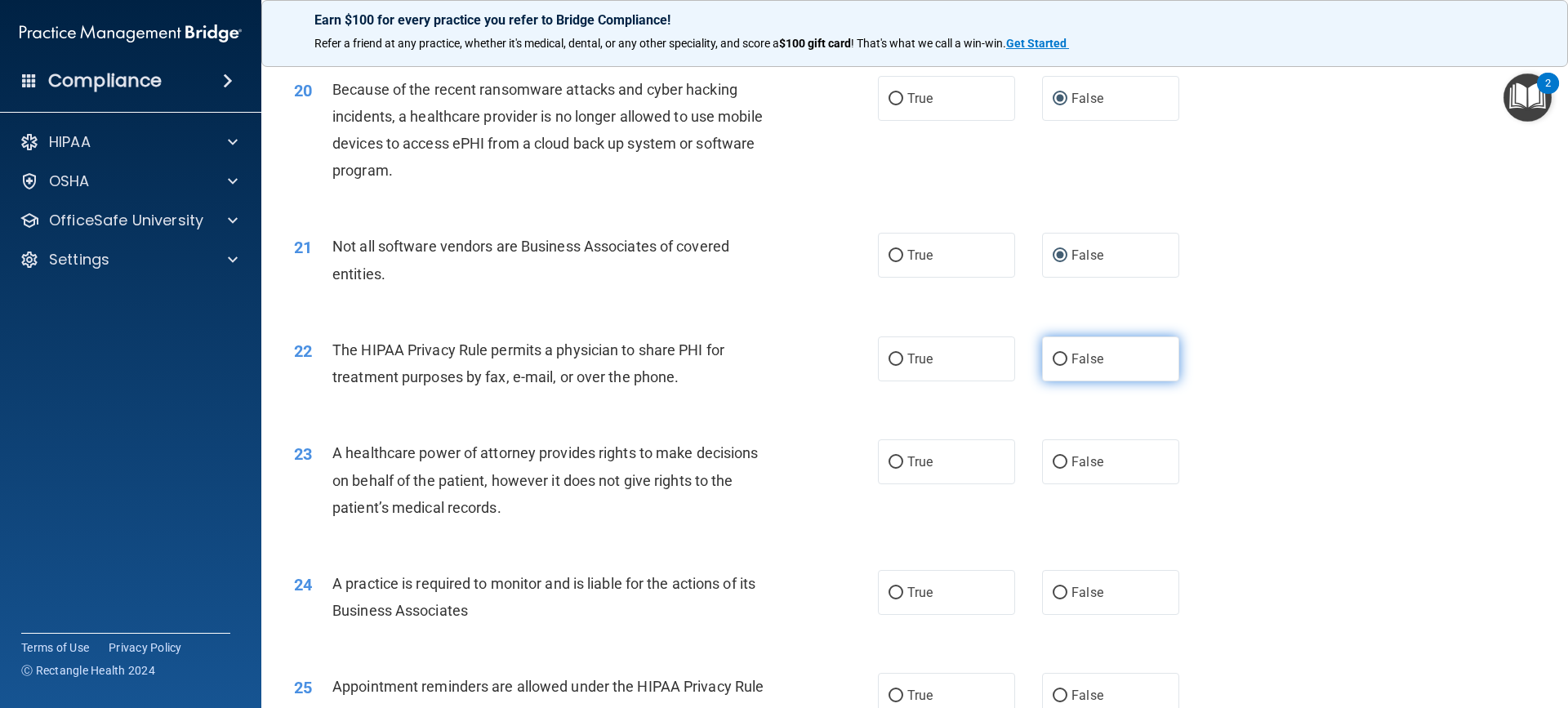
click at [1054, 358] on input "False" at bounding box center [1059, 360] width 15 height 13
radio input "true"
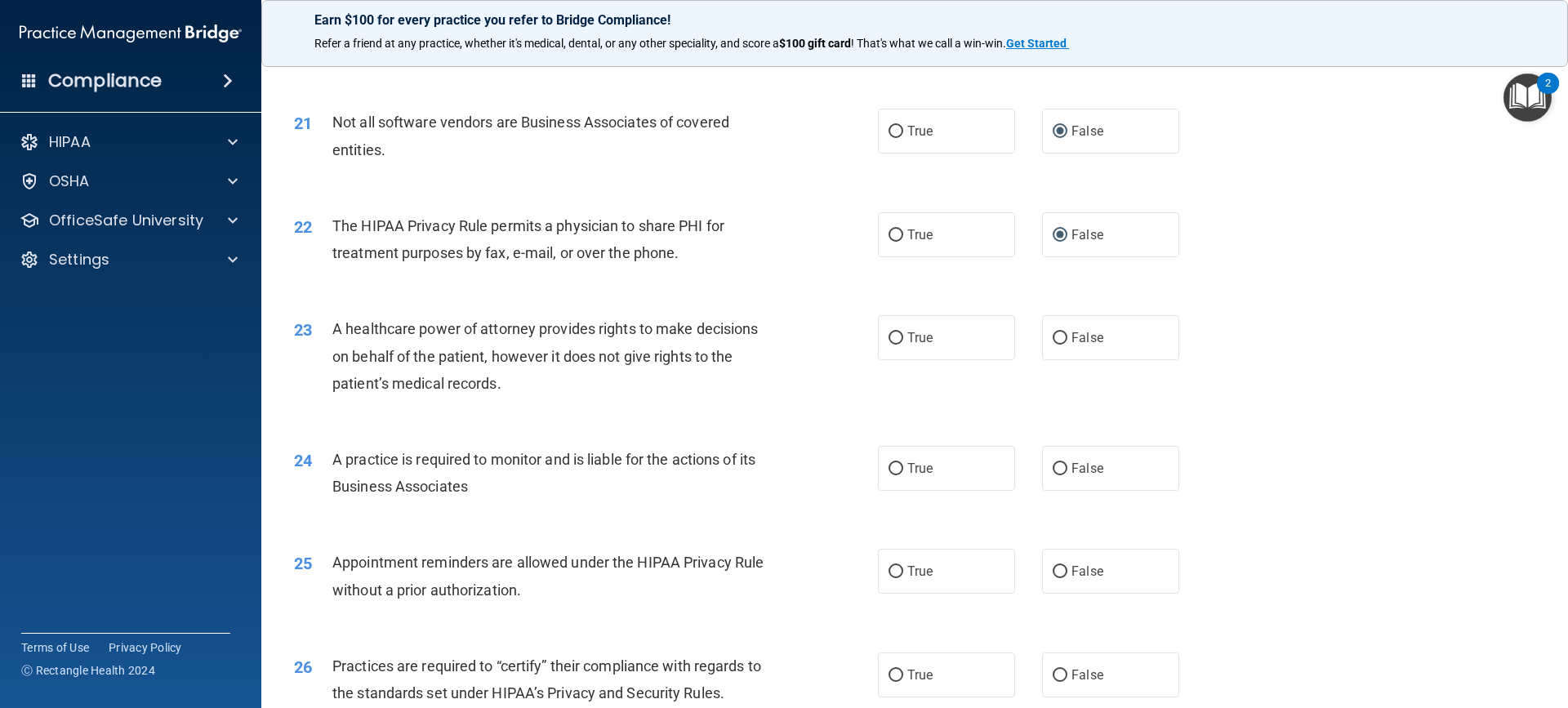
scroll to position [2532, 0]
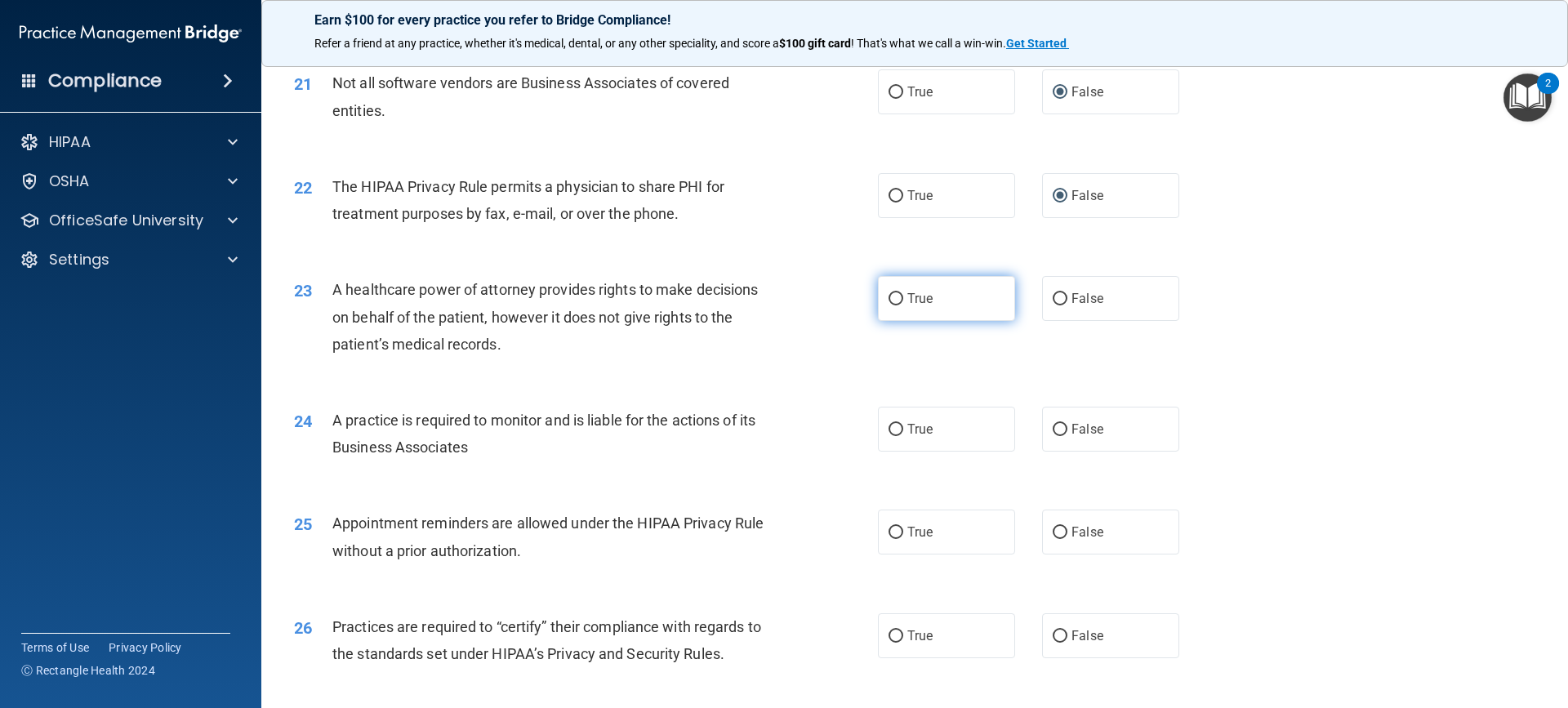
click at [888, 295] on input "True" at bounding box center [895, 299] width 15 height 13
radio input "true"
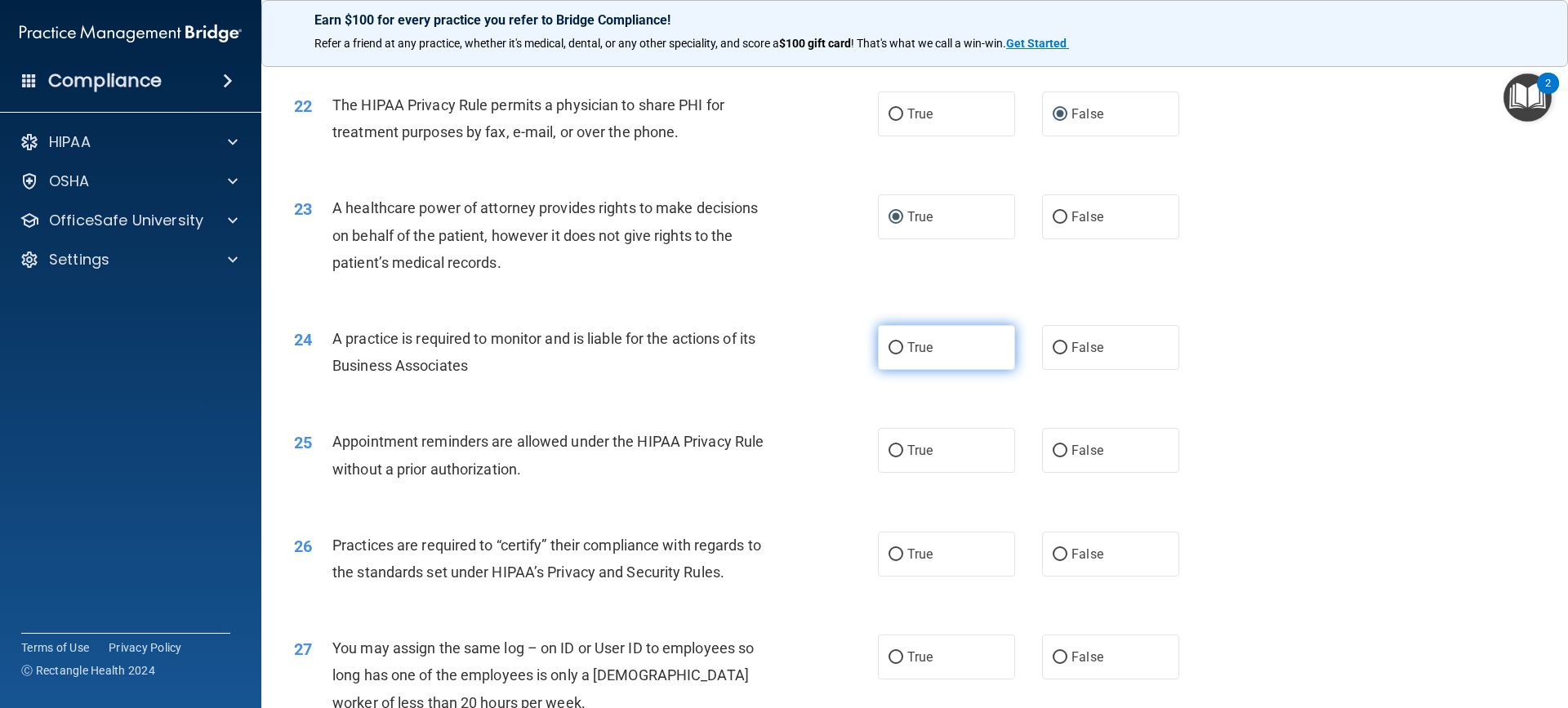
click at [889, 346] on input "True" at bounding box center [895, 348] width 15 height 13
radio input "true"
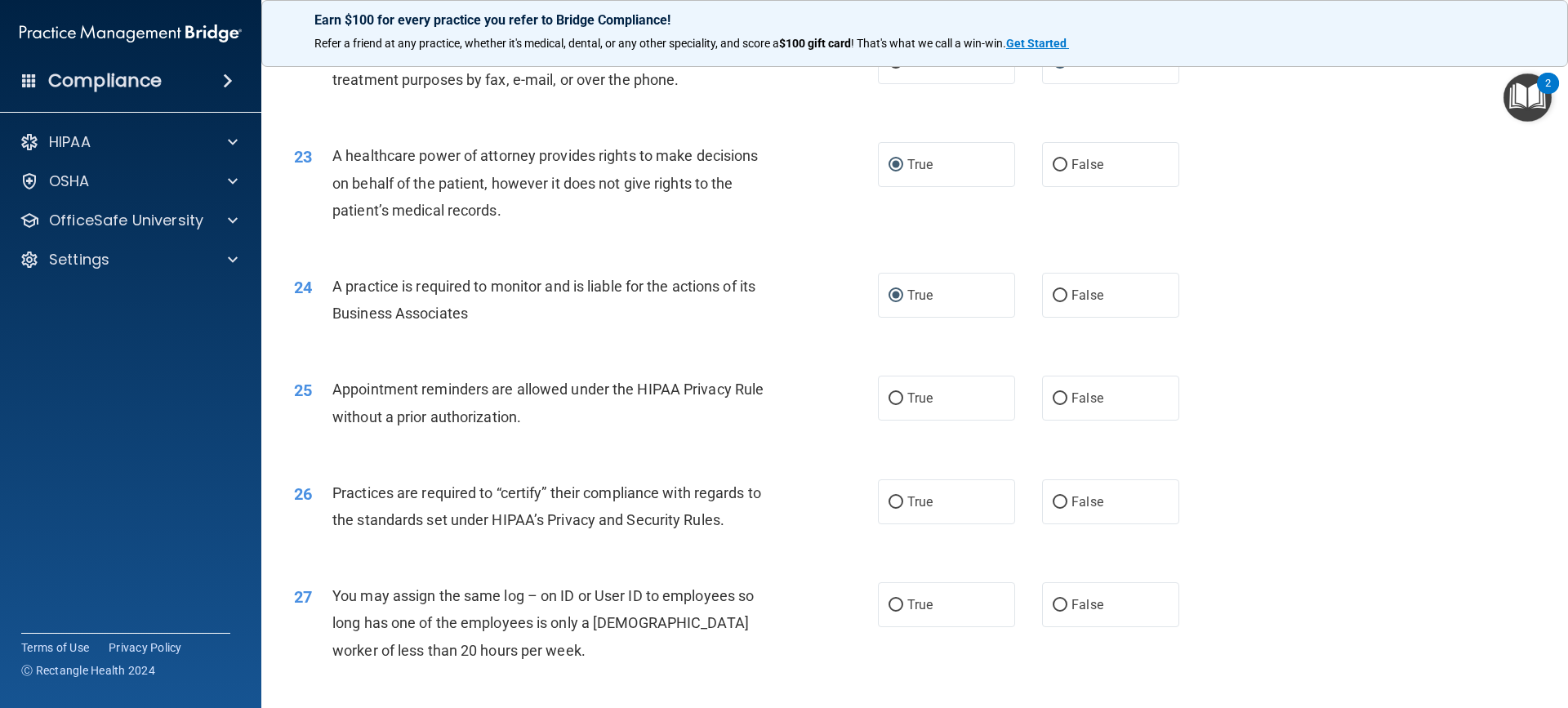
scroll to position [2695, 0]
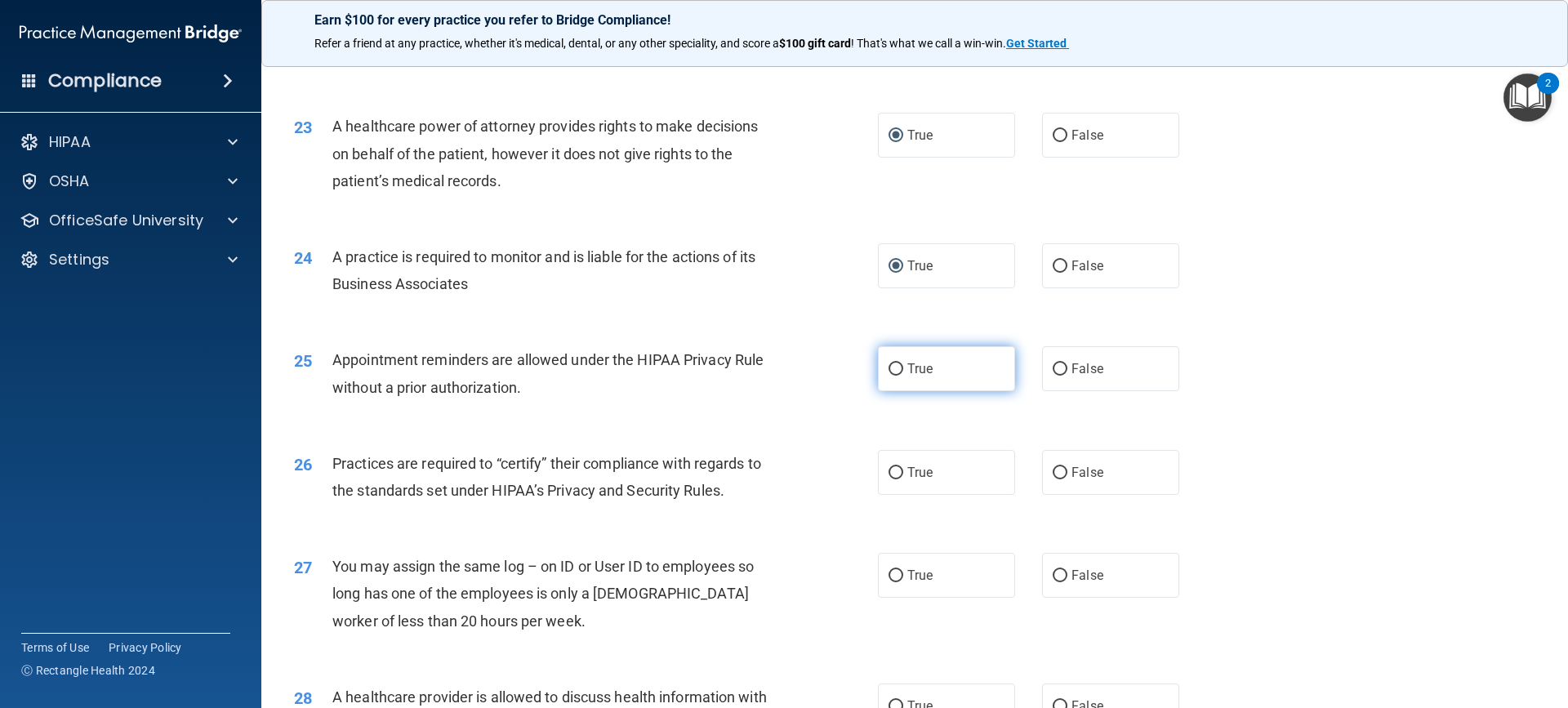
click at [891, 365] on input "True" at bounding box center [895, 370] width 15 height 13
radio input "true"
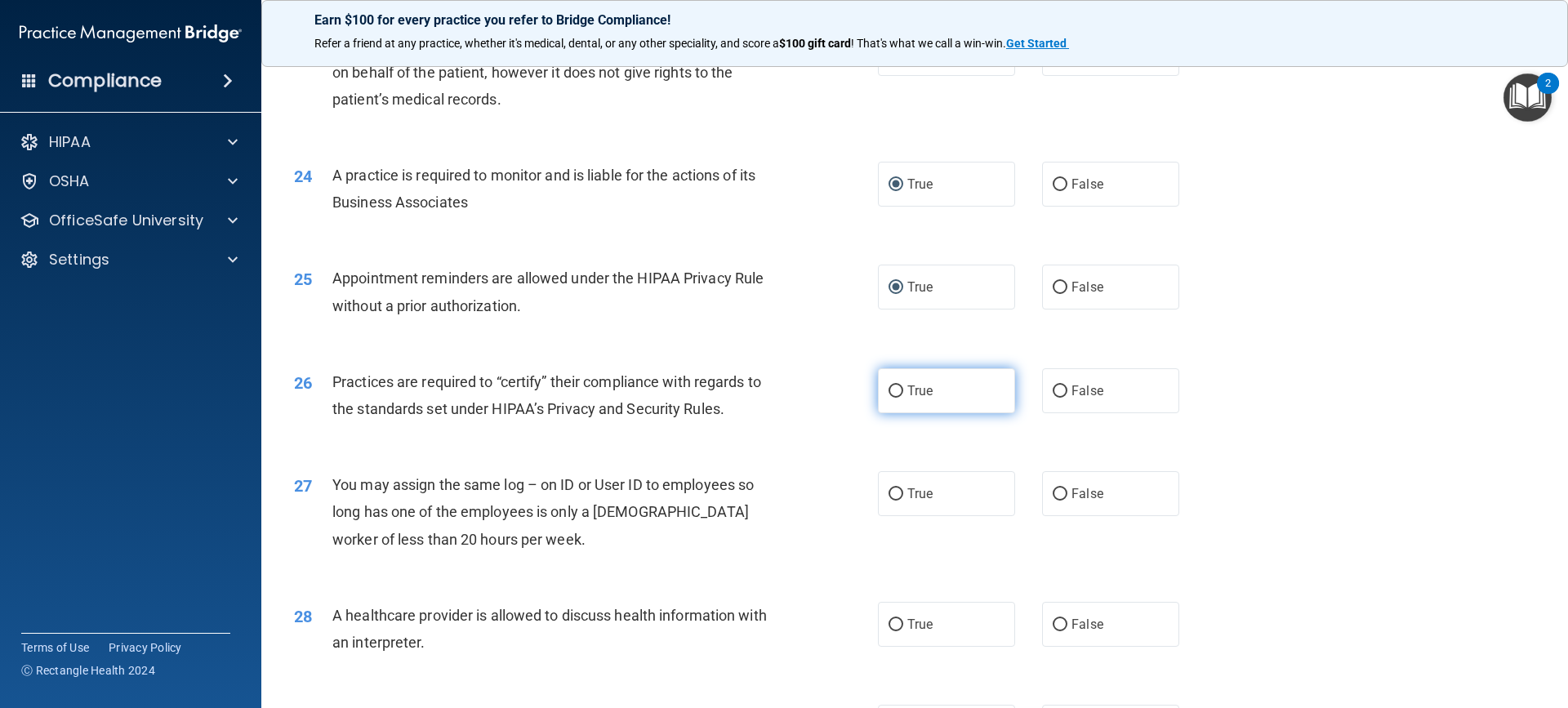
click at [890, 390] on input "True" at bounding box center [895, 391] width 15 height 13
radio input "true"
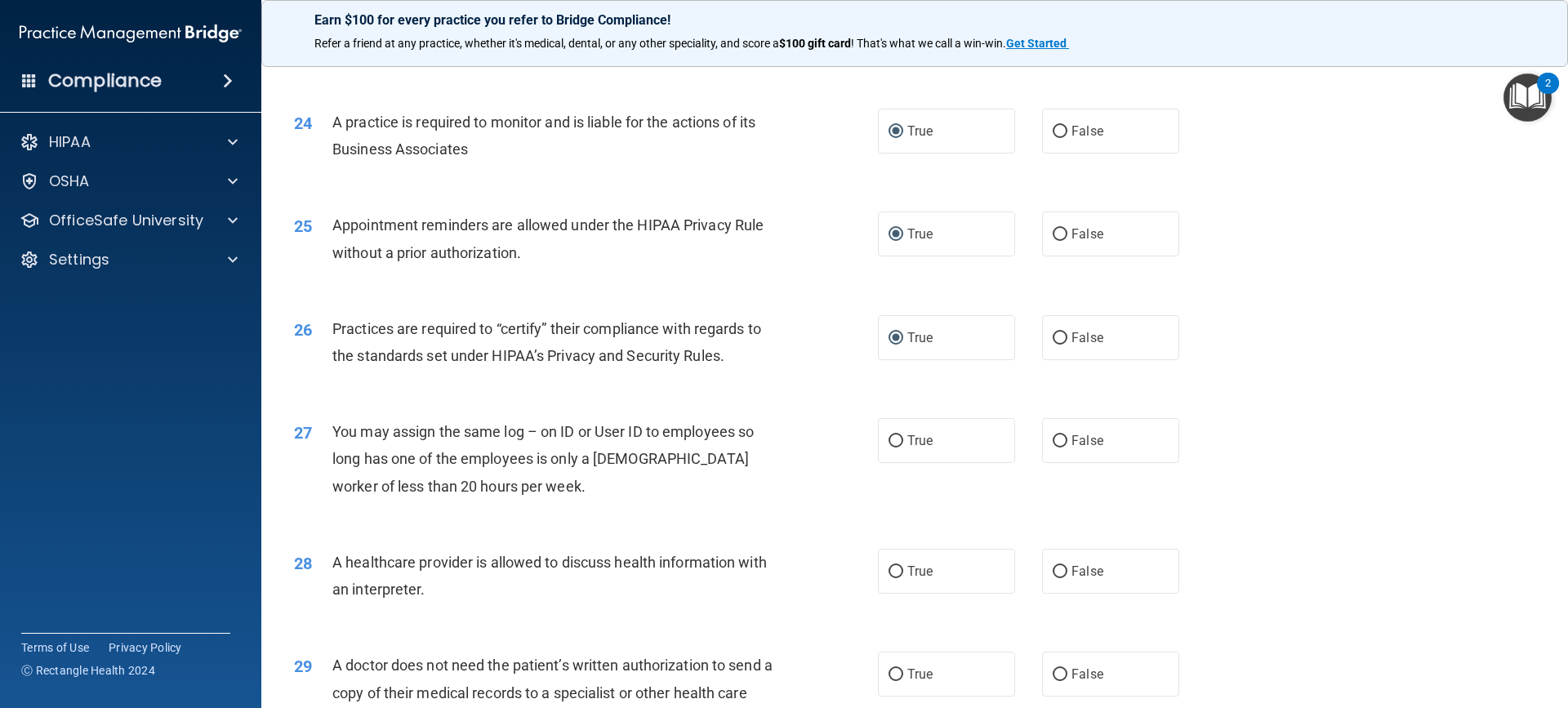
scroll to position [2858, 0]
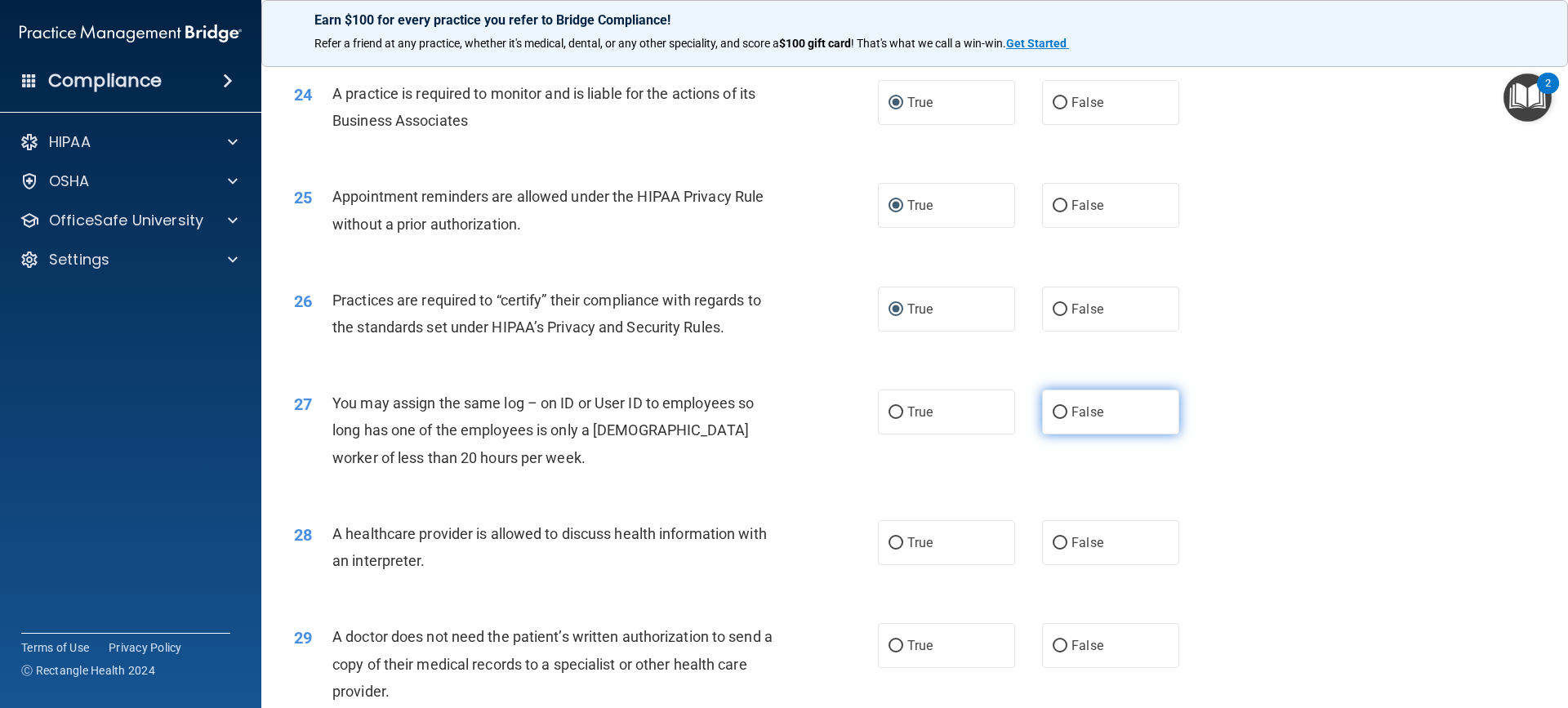
click at [1052, 413] on input "False" at bounding box center [1059, 413] width 15 height 13
radio input "true"
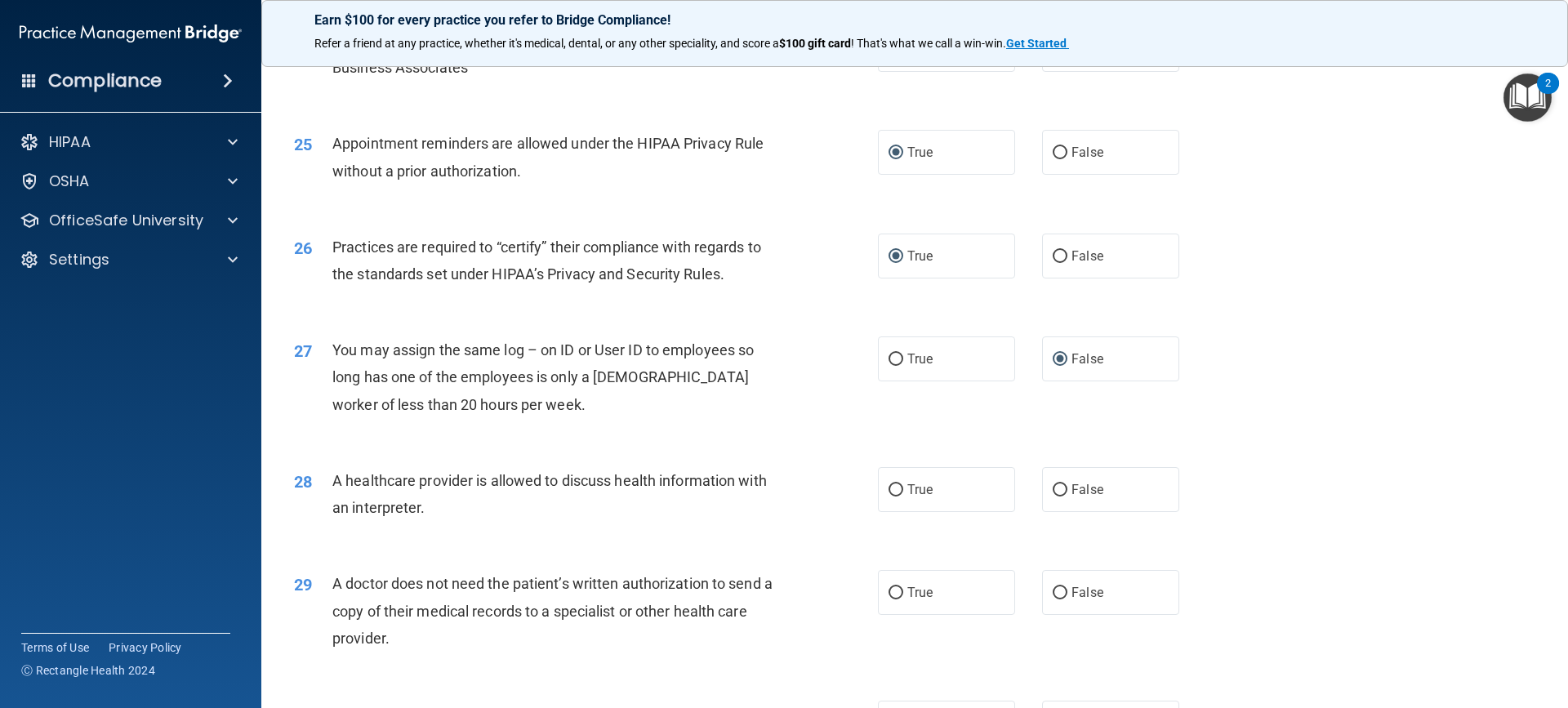
scroll to position [2940, 0]
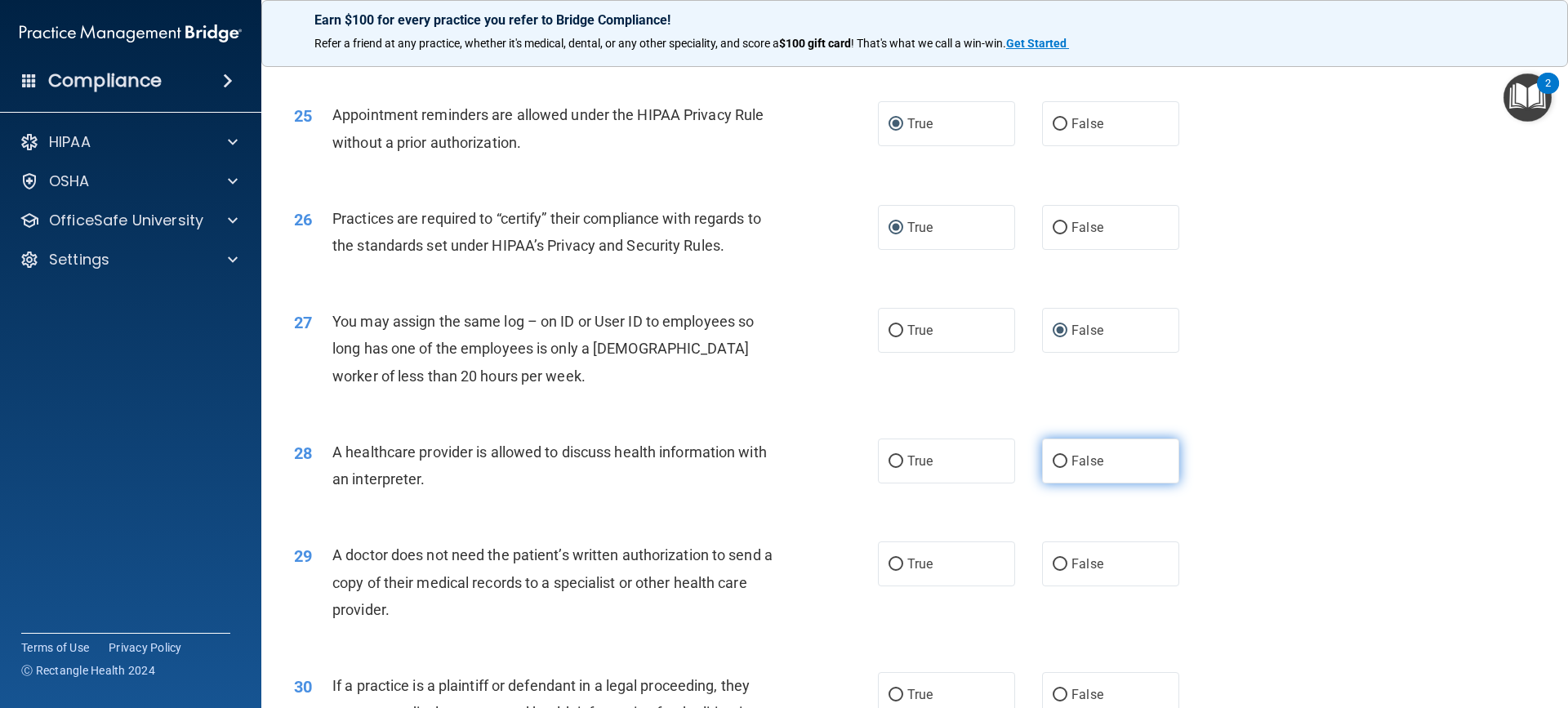
click at [1052, 455] on input "False" at bounding box center [1059, 461] width 15 height 13
radio input "true"
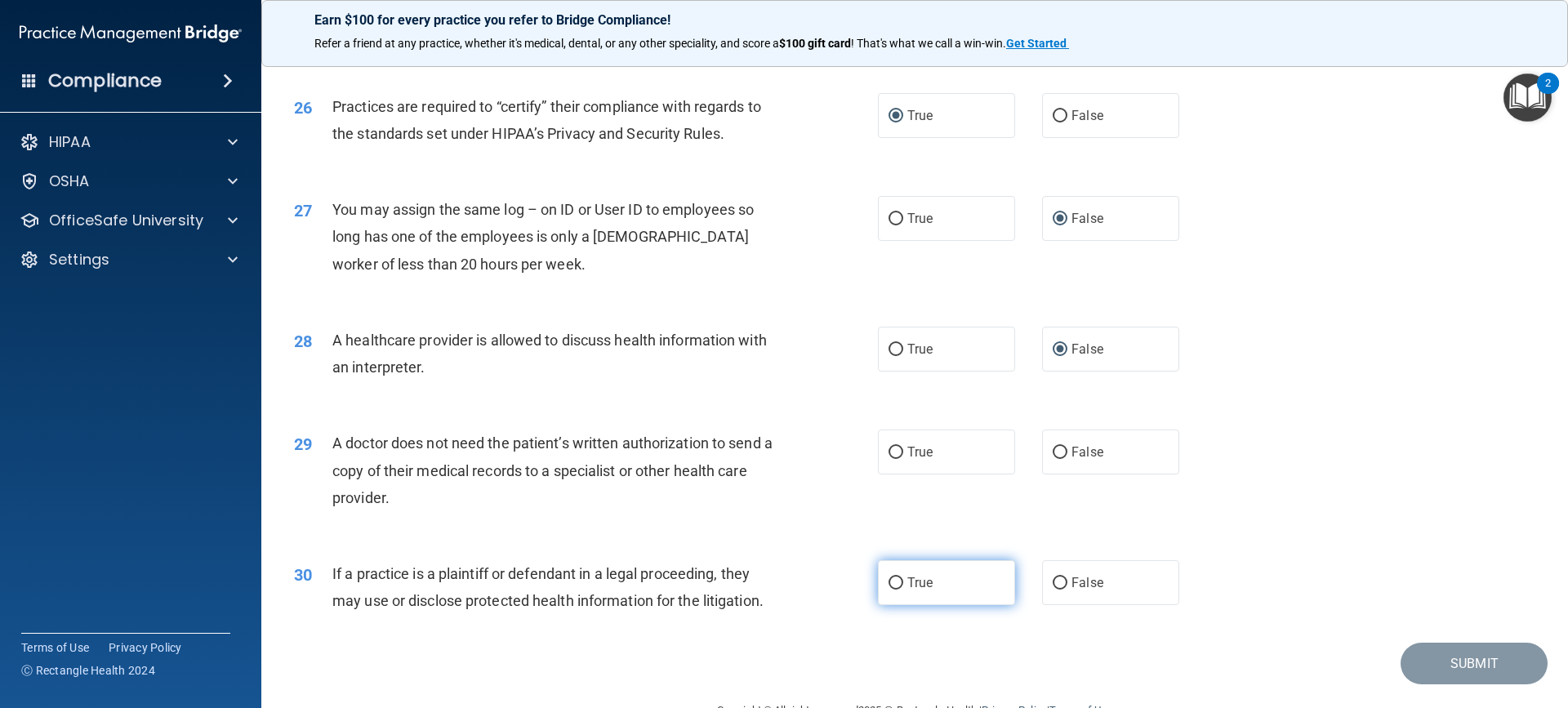
scroll to position [3093, 0]
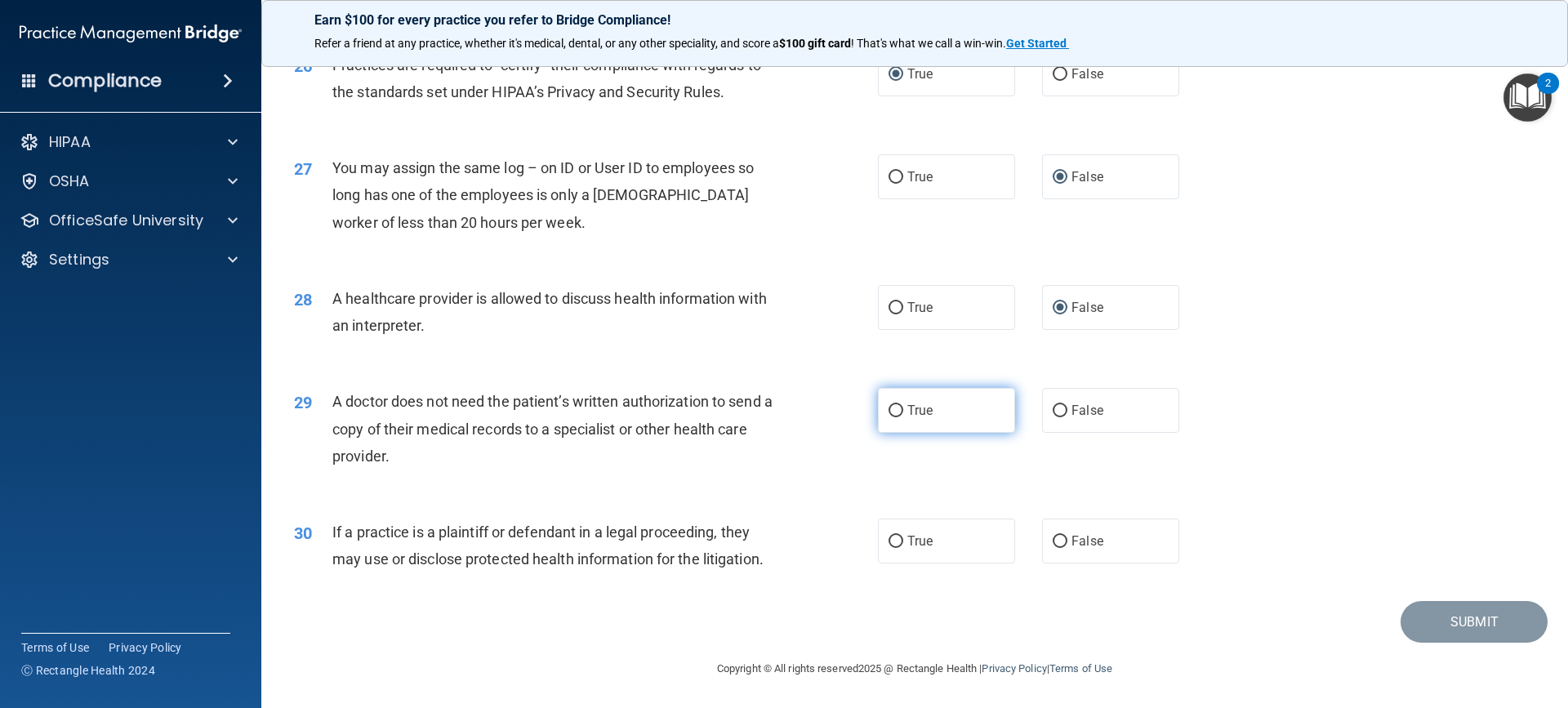
click at [882, 404] on label "True" at bounding box center [946, 411] width 137 height 45
click at [888, 405] on input "True" at bounding box center [895, 411] width 15 height 13
radio input "true"
click at [888, 541] on input "True" at bounding box center [895, 541] width 15 height 13
radio input "true"
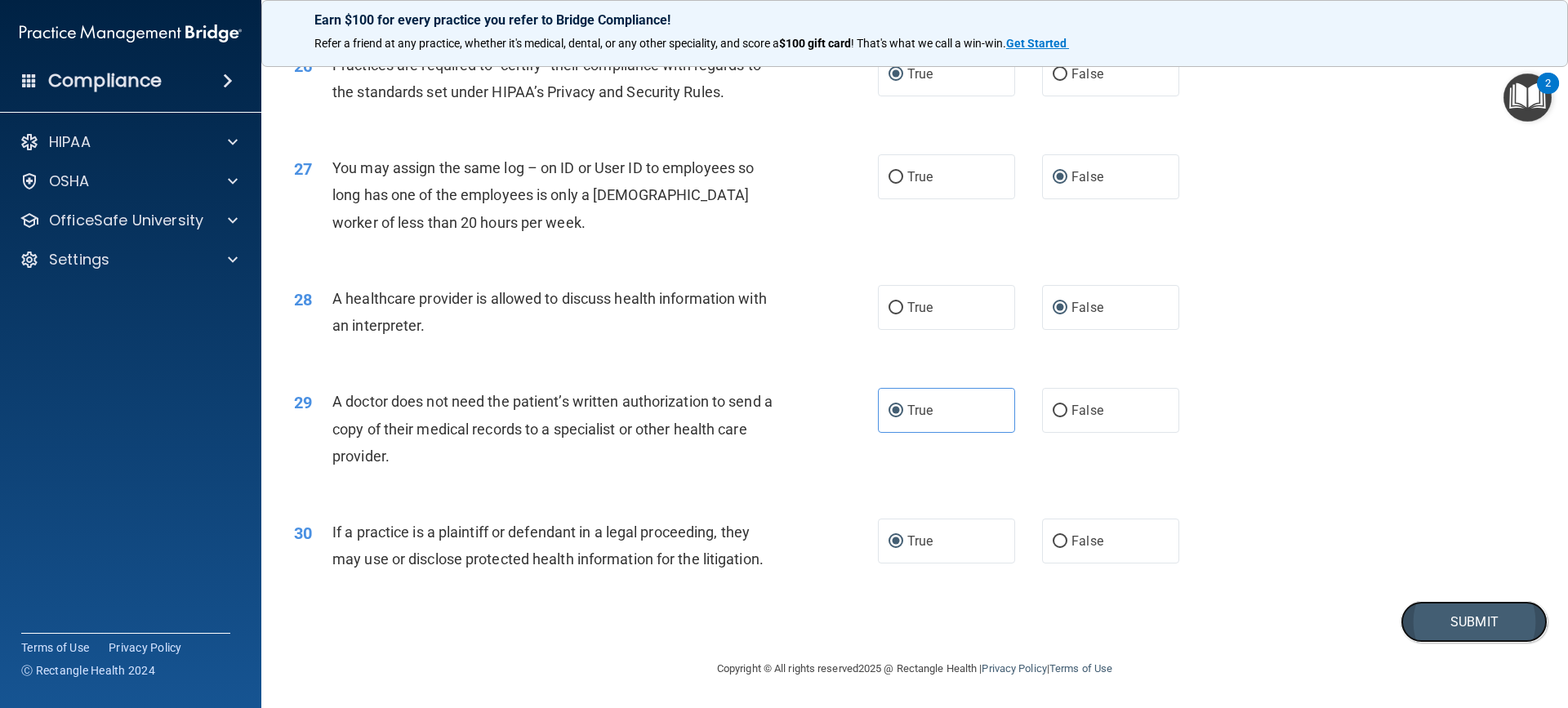
click at [1441, 615] on button "Submit" at bounding box center [1473, 621] width 147 height 42
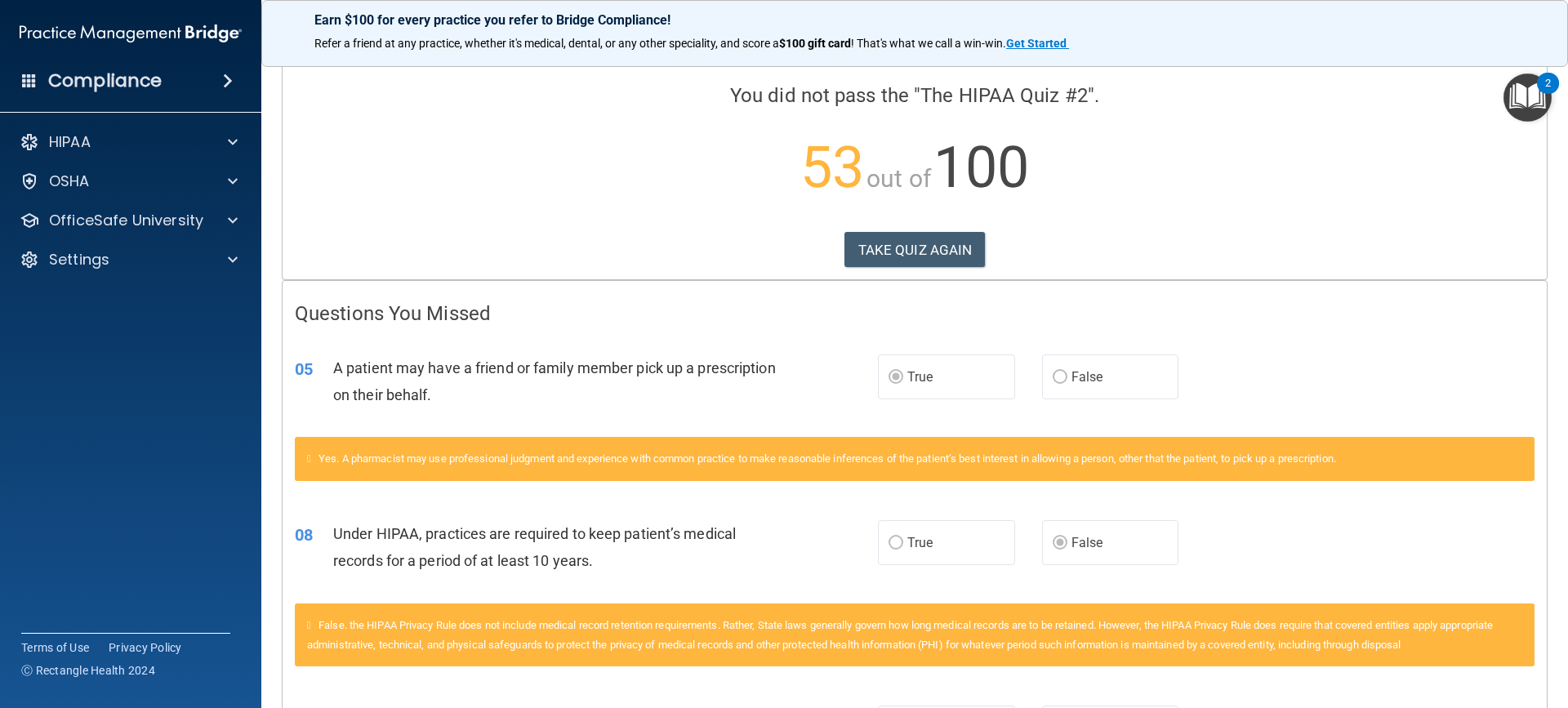
scroll to position [94, 0]
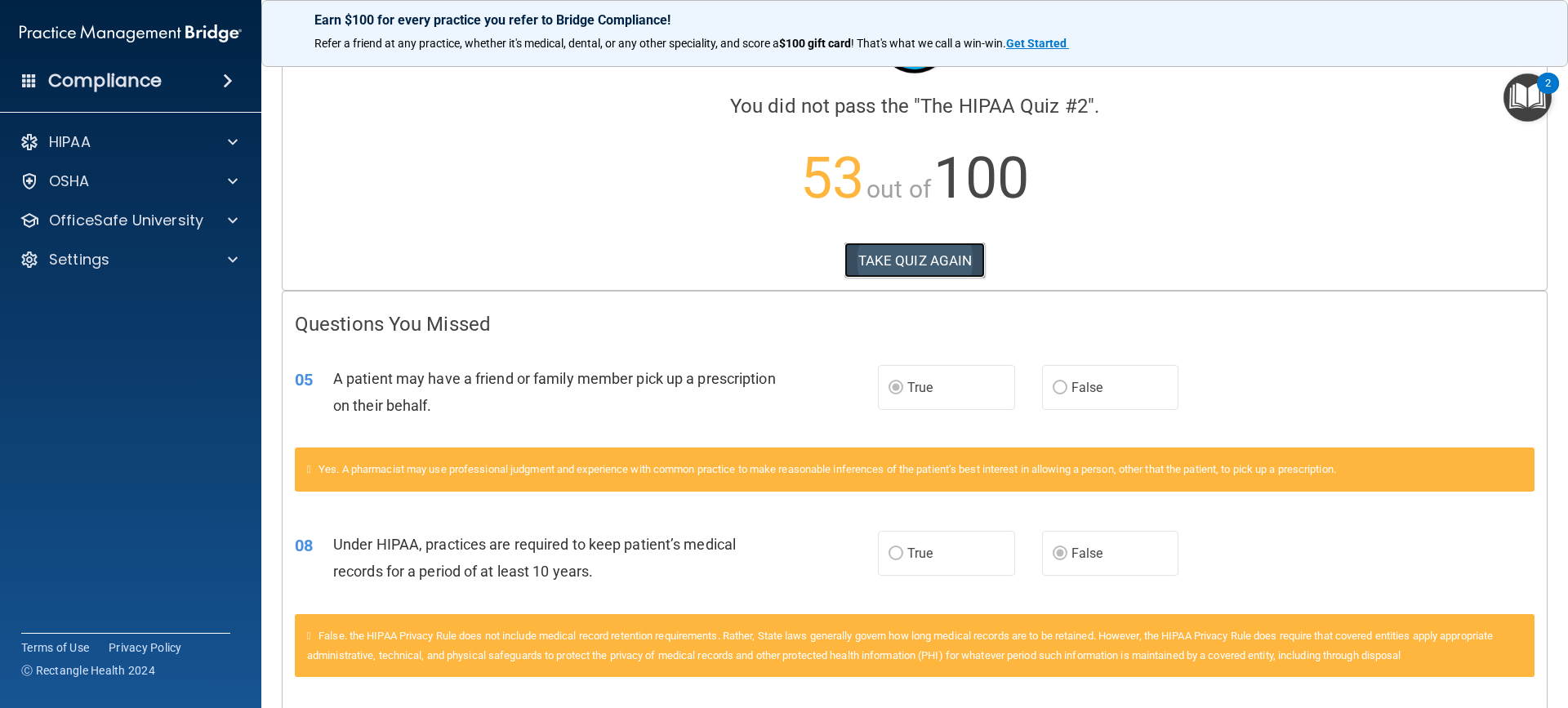
click at [912, 251] on button "TAKE QUIZ AGAIN" at bounding box center [915, 260] width 141 height 36
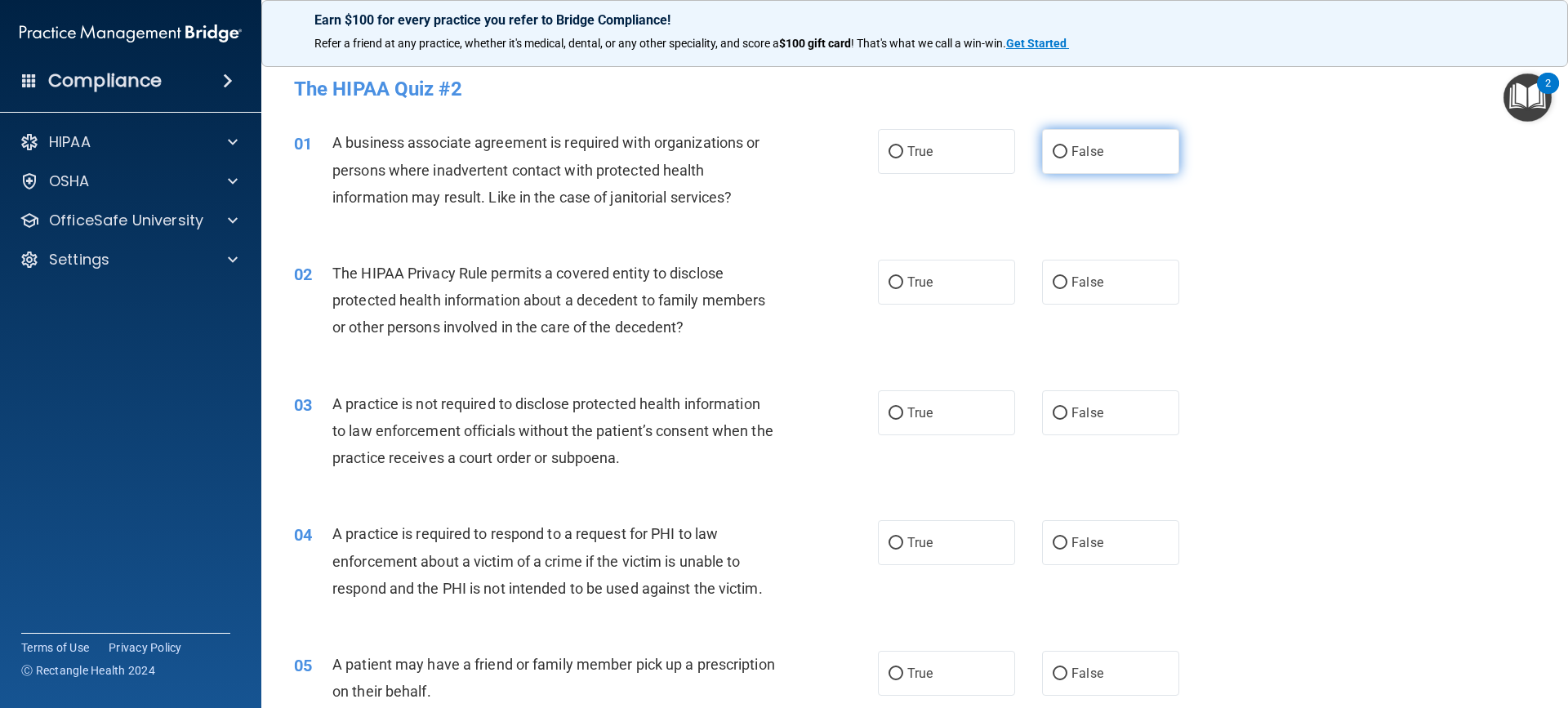
click at [1052, 150] on input "False" at bounding box center [1059, 152] width 15 height 13
radio input "true"
drag, startPoint x: 891, startPoint y: 279, endPoint x: 930, endPoint y: 339, distance: 71.6
click at [892, 281] on input "True" at bounding box center [895, 283] width 15 height 13
radio input "true"
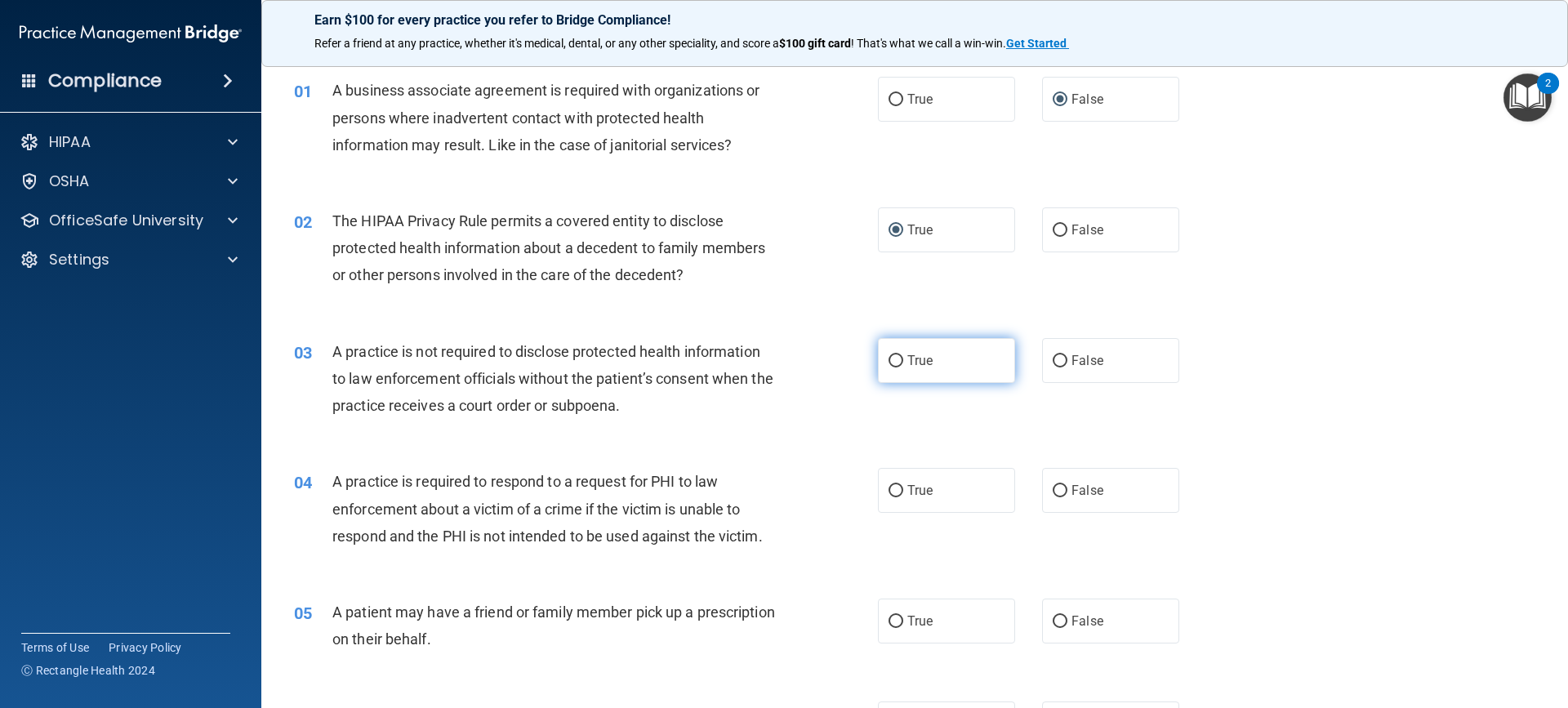
scroll to position [82, 0]
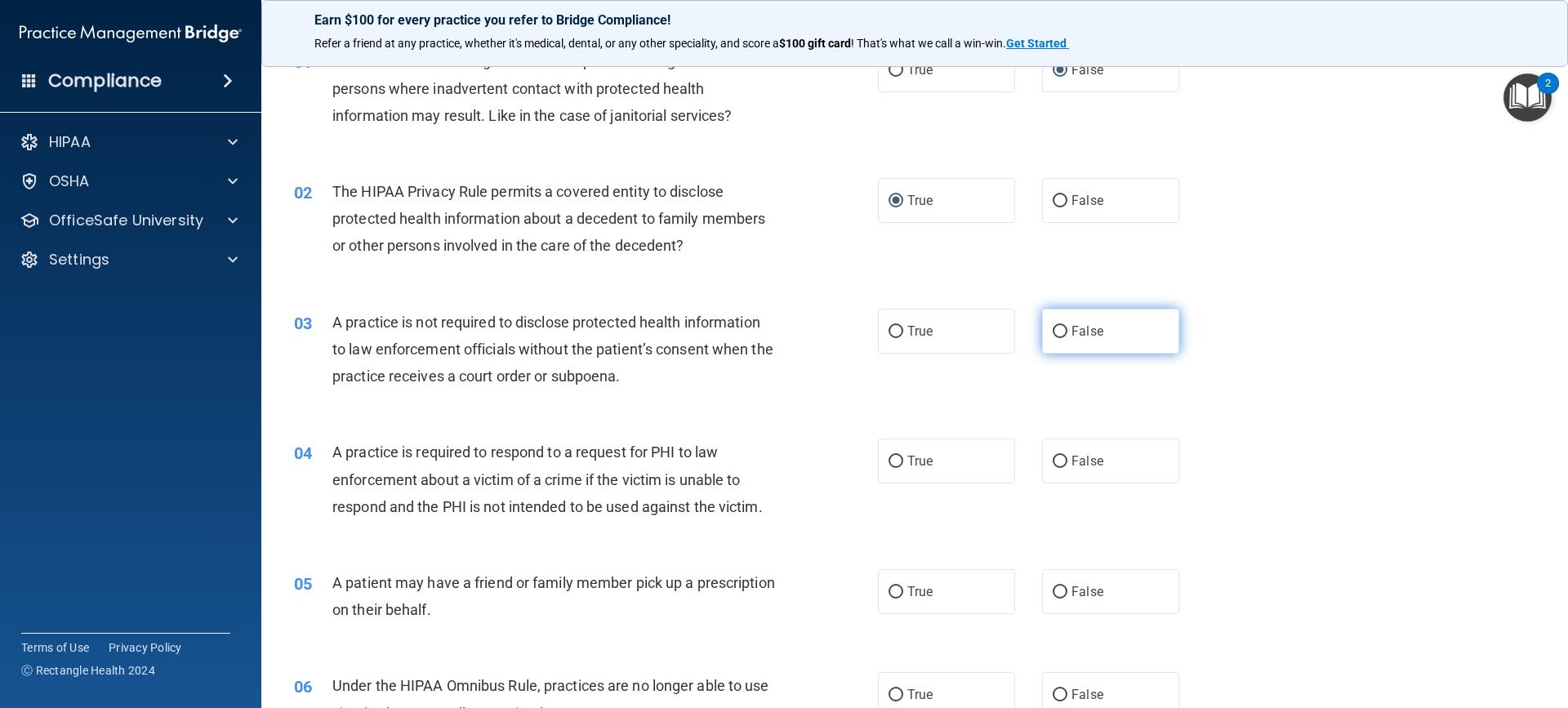
click at [1052, 332] on input "False" at bounding box center [1059, 332] width 15 height 13
radio input "true"
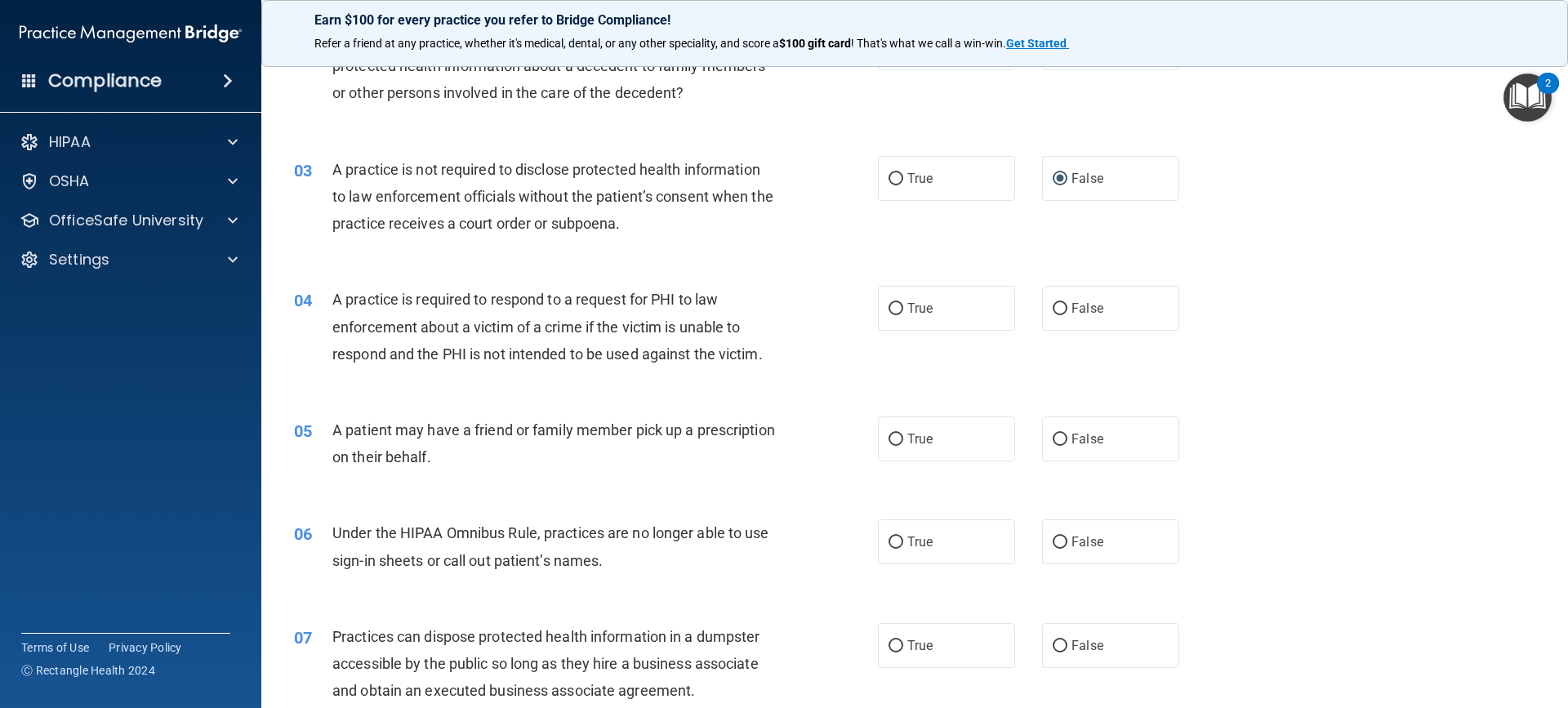
scroll to position [245, 0]
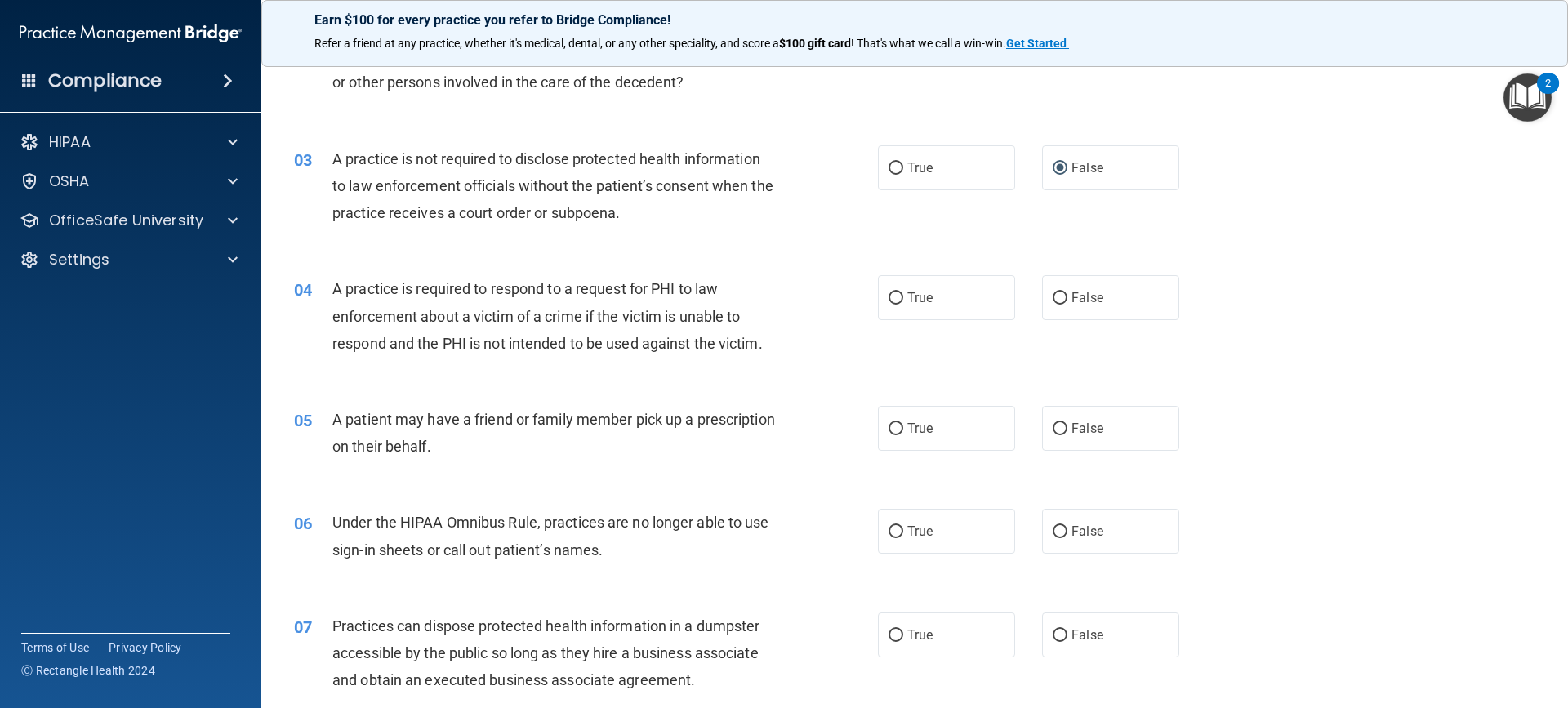
drag, startPoint x: 883, startPoint y: 297, endPoint x: 871, endPoint y: 320, distance: 25.9
click at [888, 299] on input "True" at bounding box center [895, 298] width 15 height 13
radio input "true"
click at [894, 431] on input "True" at bounding box center [895, 429] width 15 height 13
radio input "true"
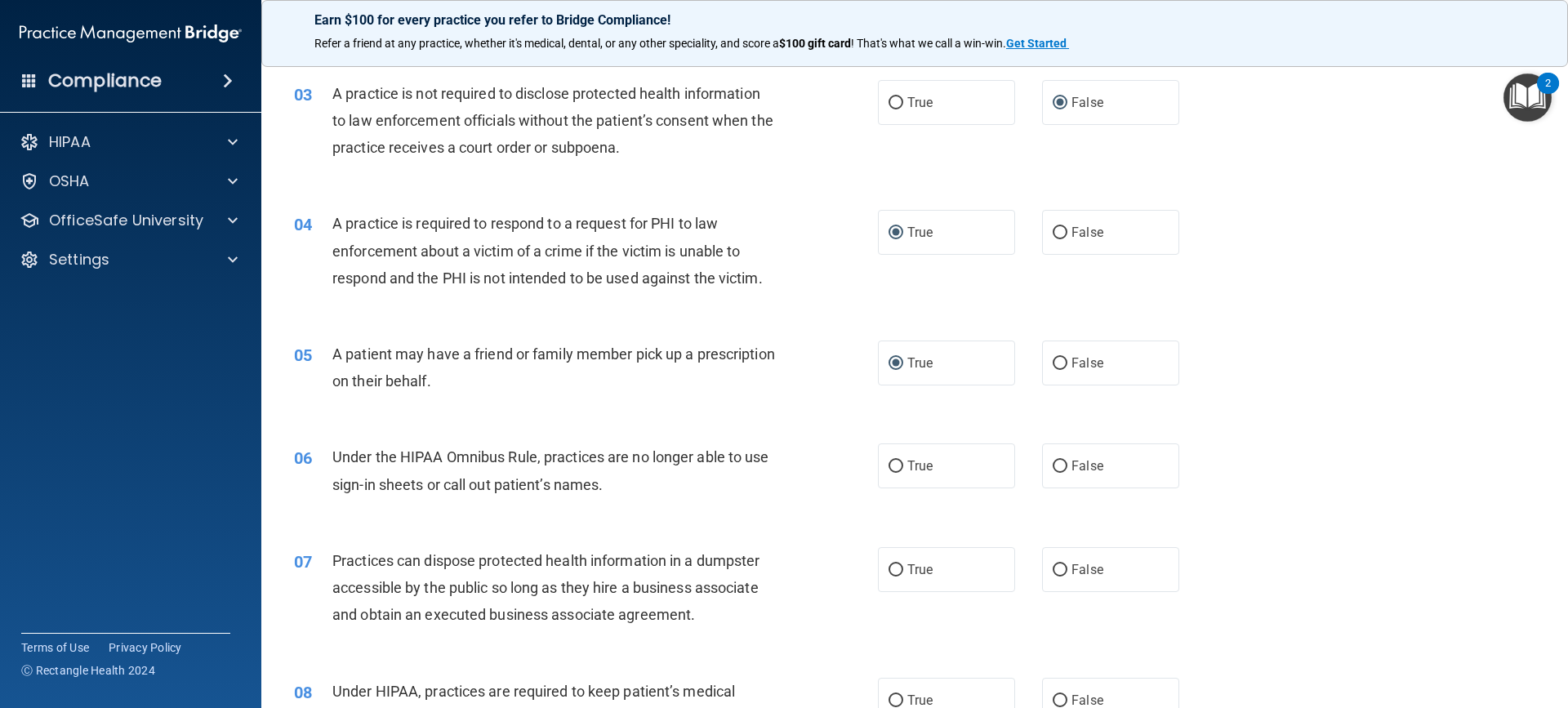
scroll to position [409, 0]
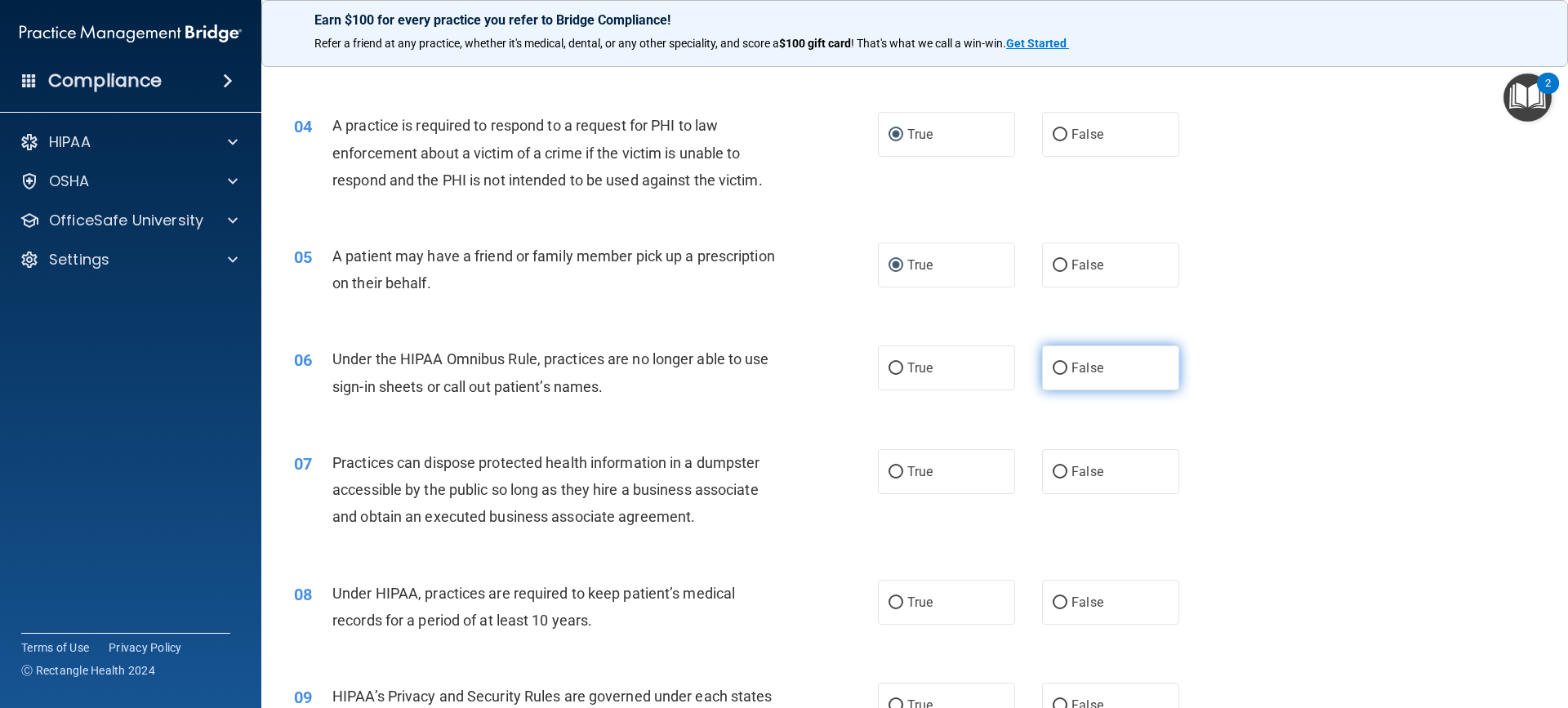
click at [1056, 367] on input "False" at bounding box center [1059, 369] width 15 height 13
radio input "true"
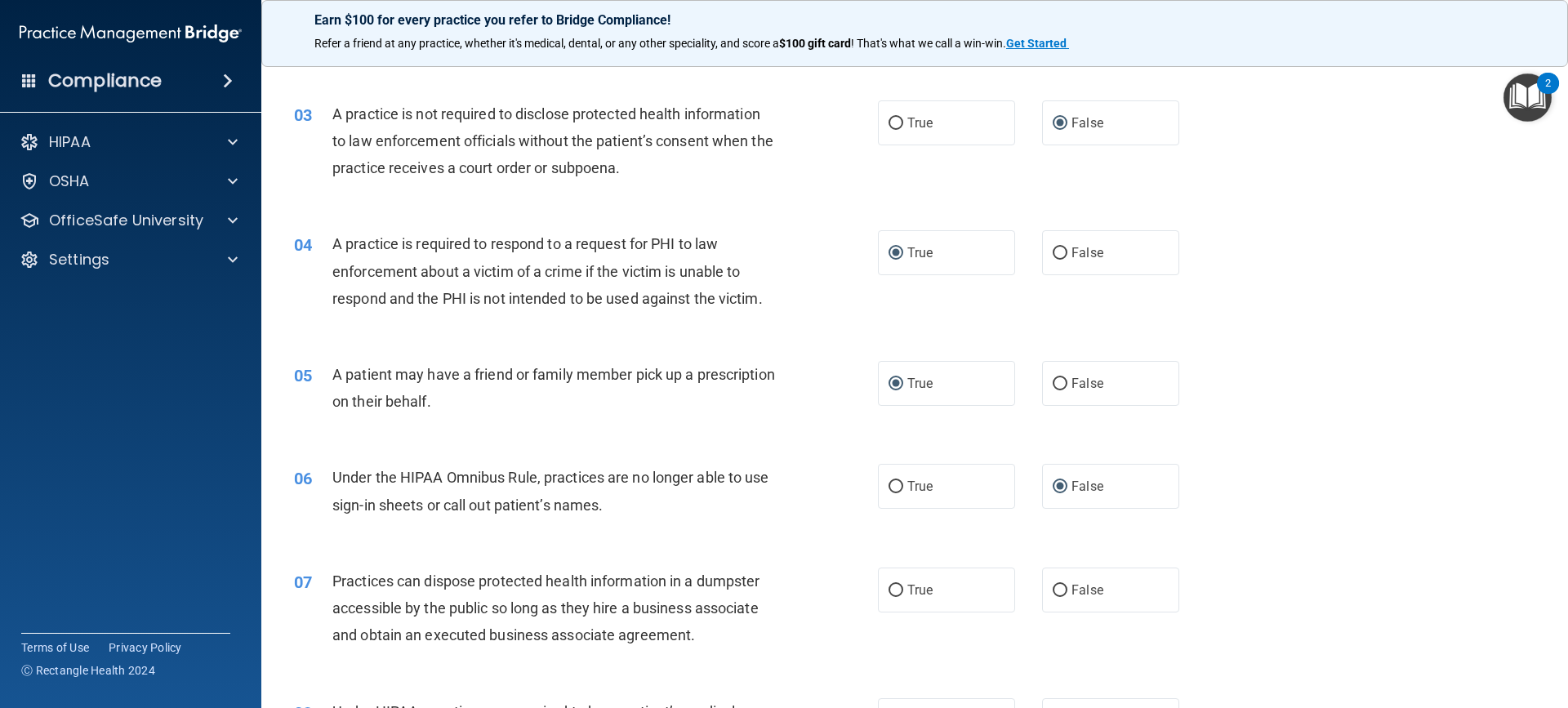
scroll to position [245, 0]
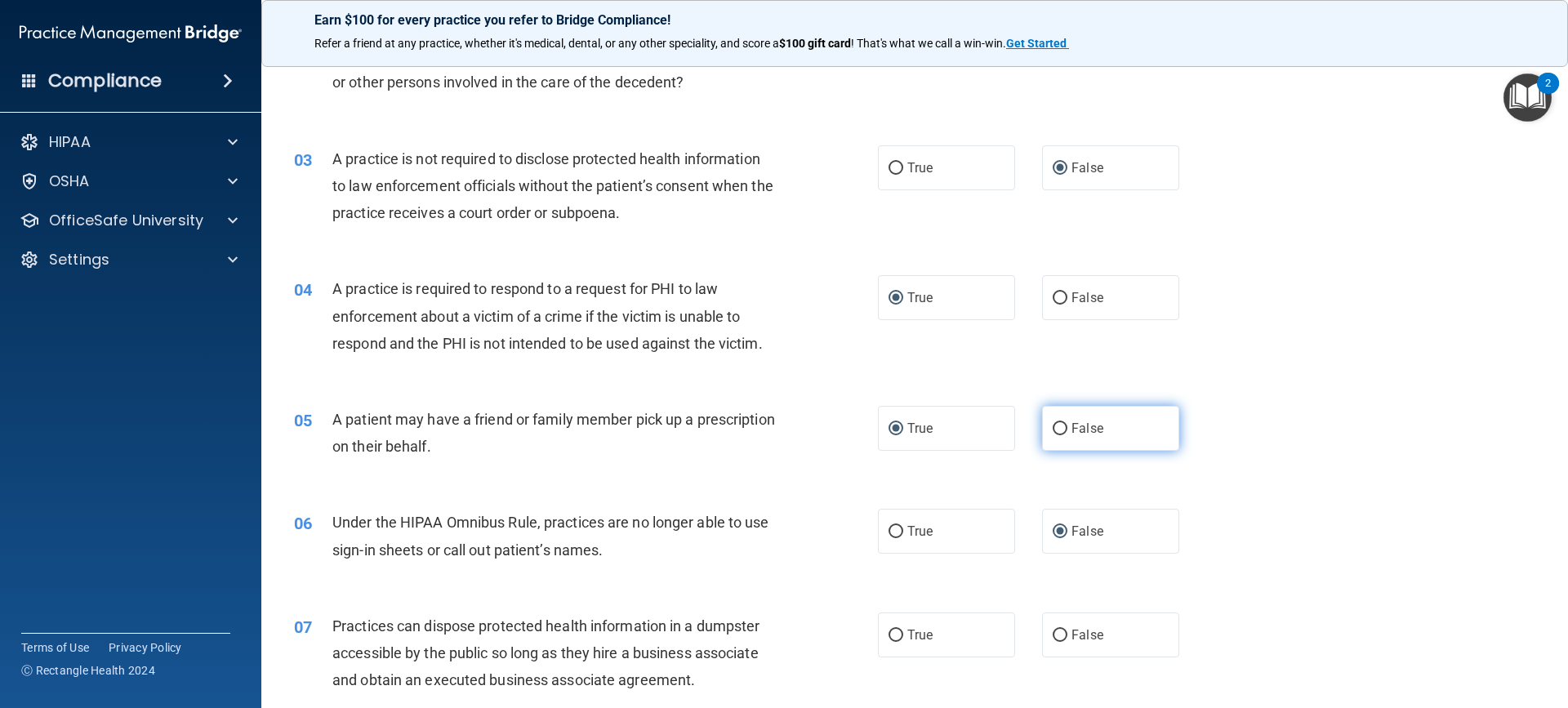
click at [1052, 429] on input "False" at bounding box center [1059, 429] width 15 height 13
radio input "true"
radio input "false"
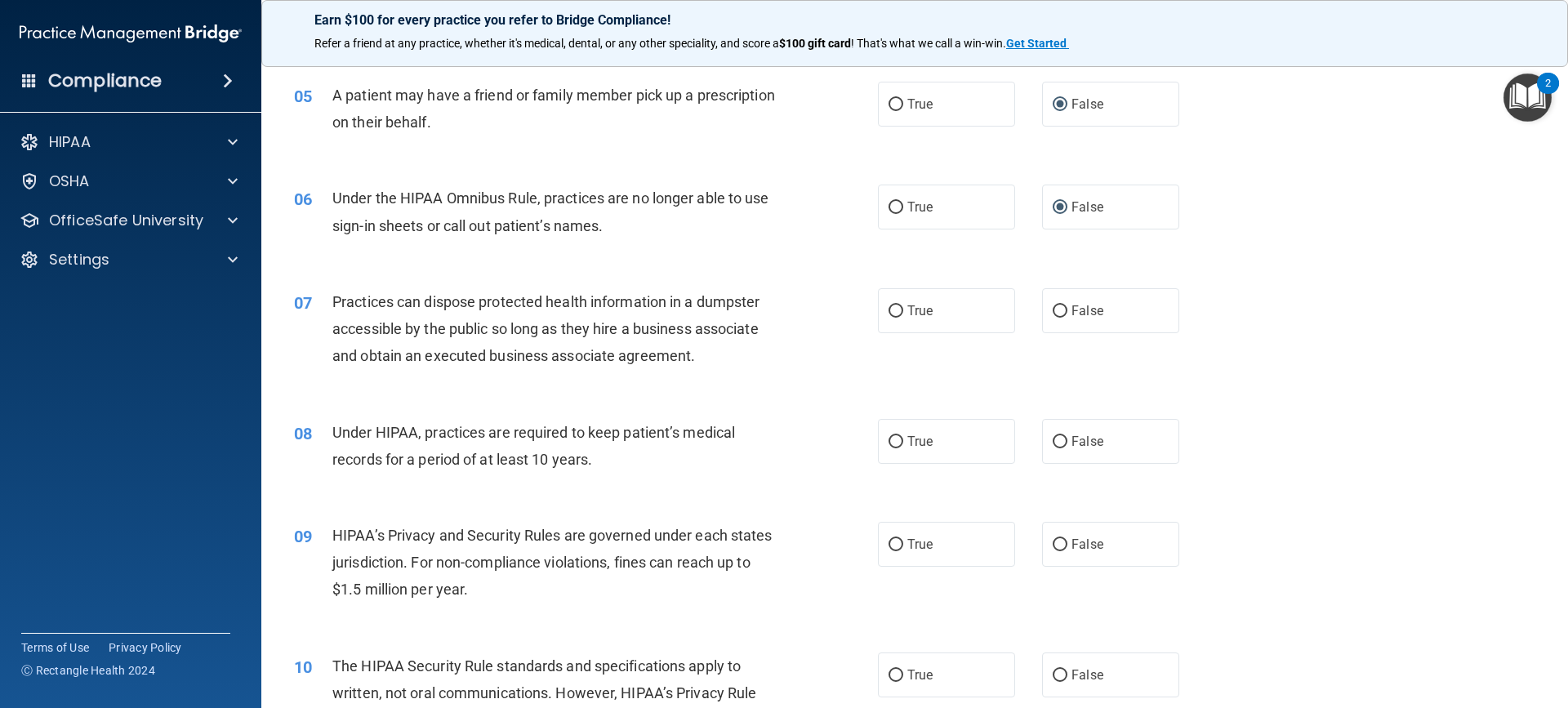
scroll to position [571, 0]
click at [1055, 304] on input "False" at bounding box center [1059, 309] width 15 height 13
radio input "true"
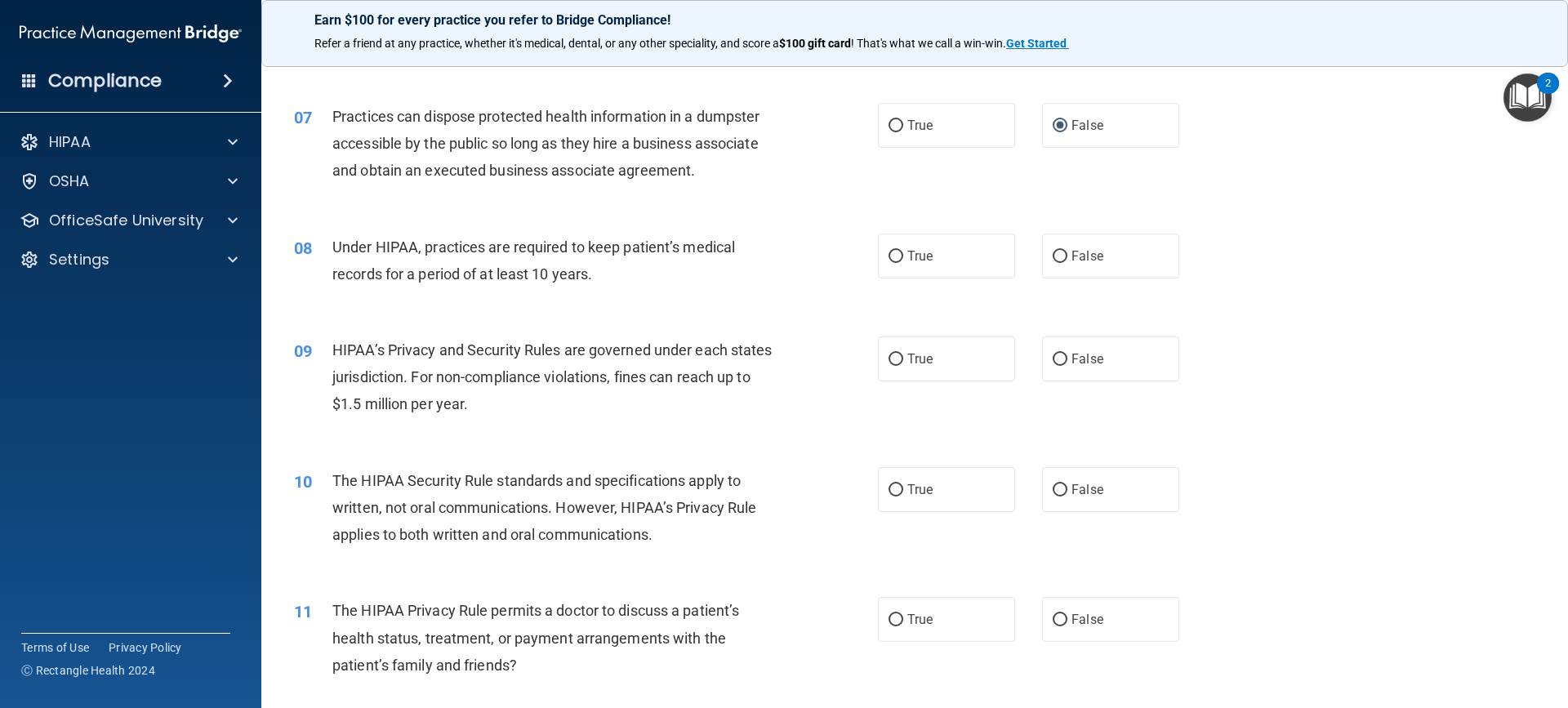
scroll to position [816, 0]
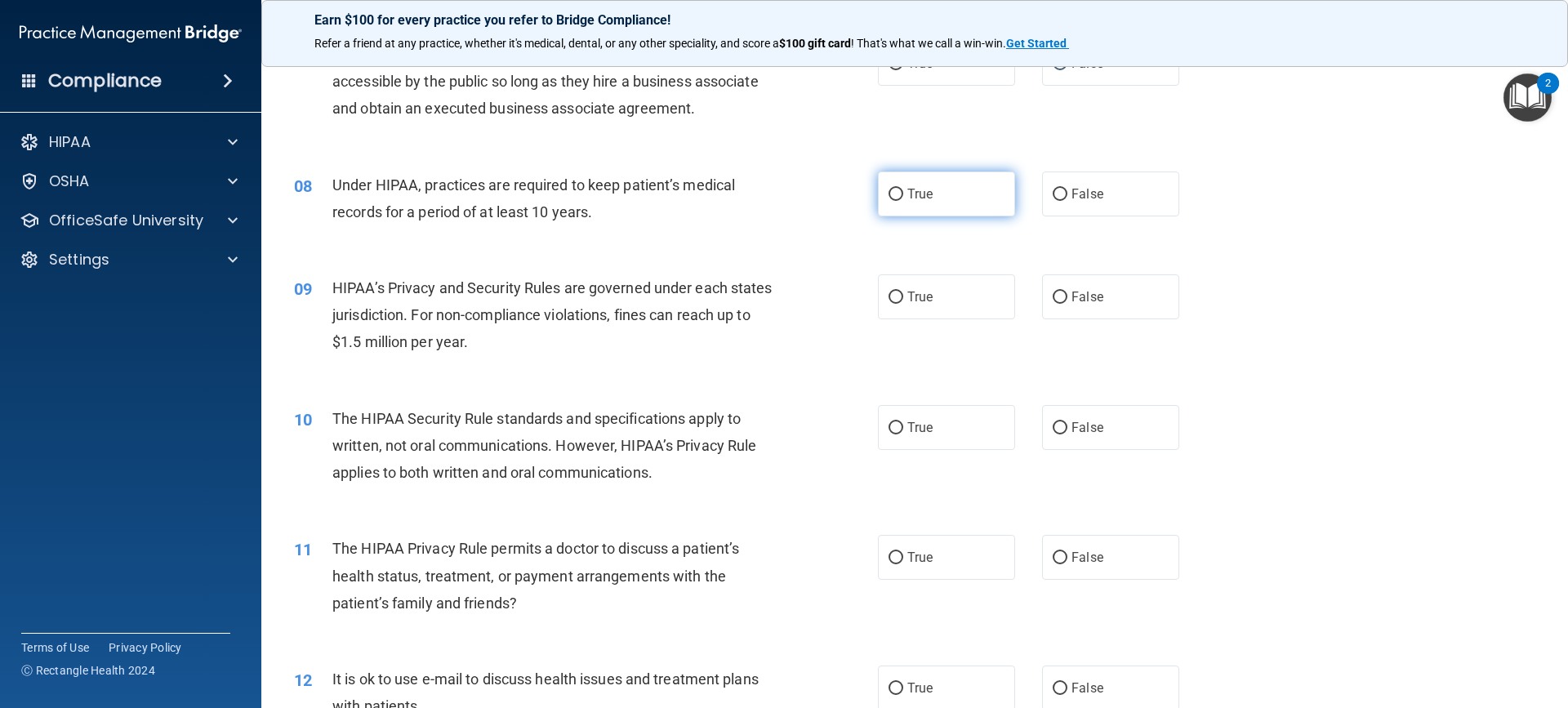
click at [889, 192] on input "True" at bounding box center [895, 194] width 15 height 13
radio input "true"
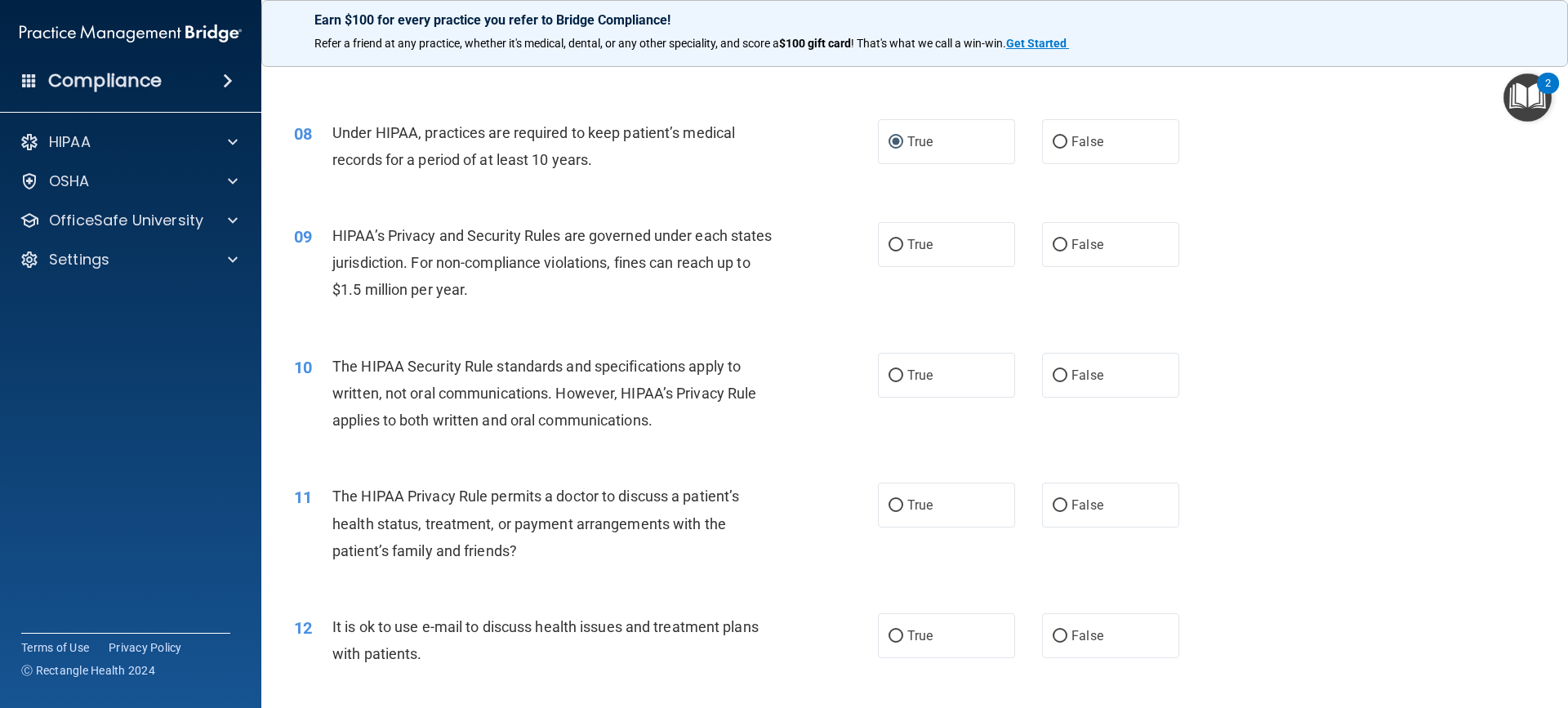
scroll to position [898, 0]
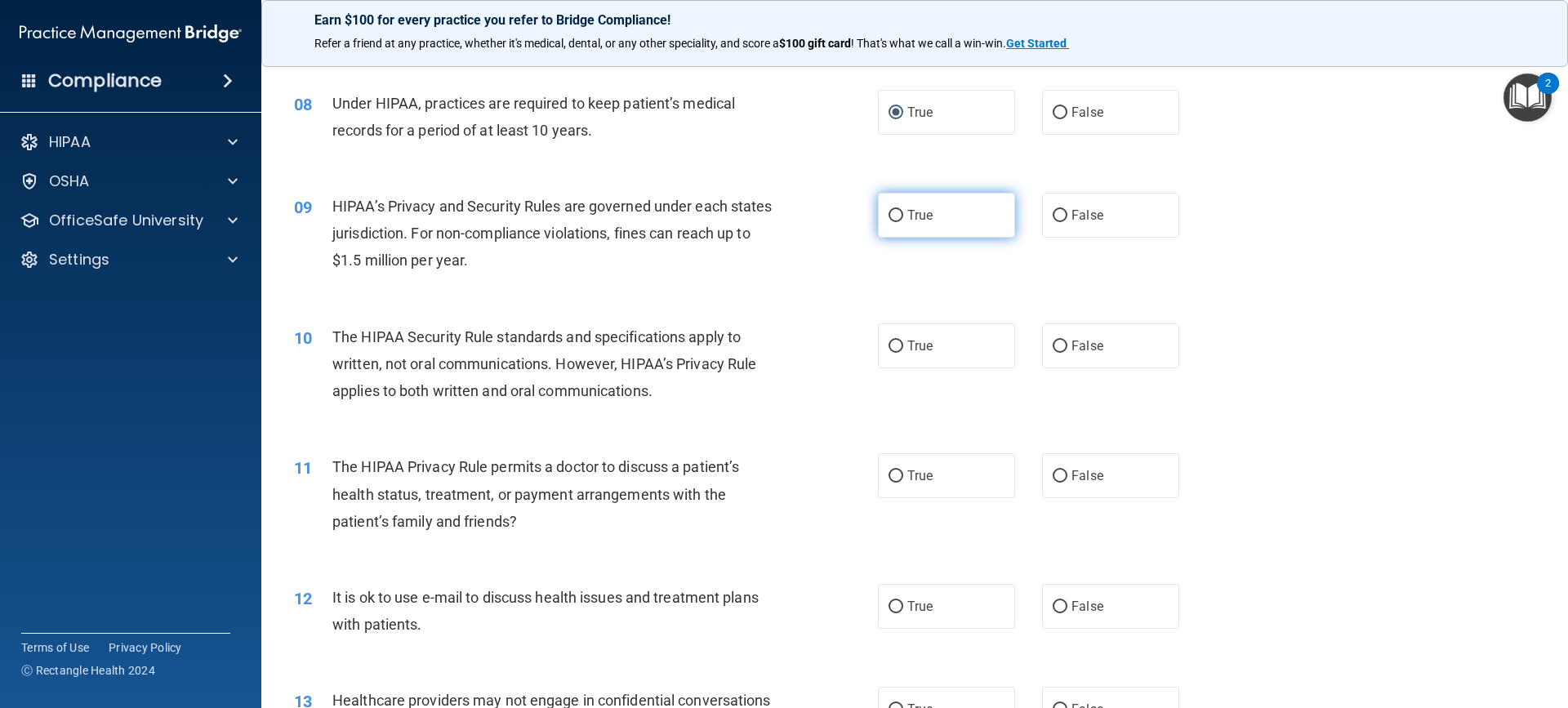
click at [893, 211] on input "True" at bounding box center [895, 216] width 15 height 13
radio input "true"
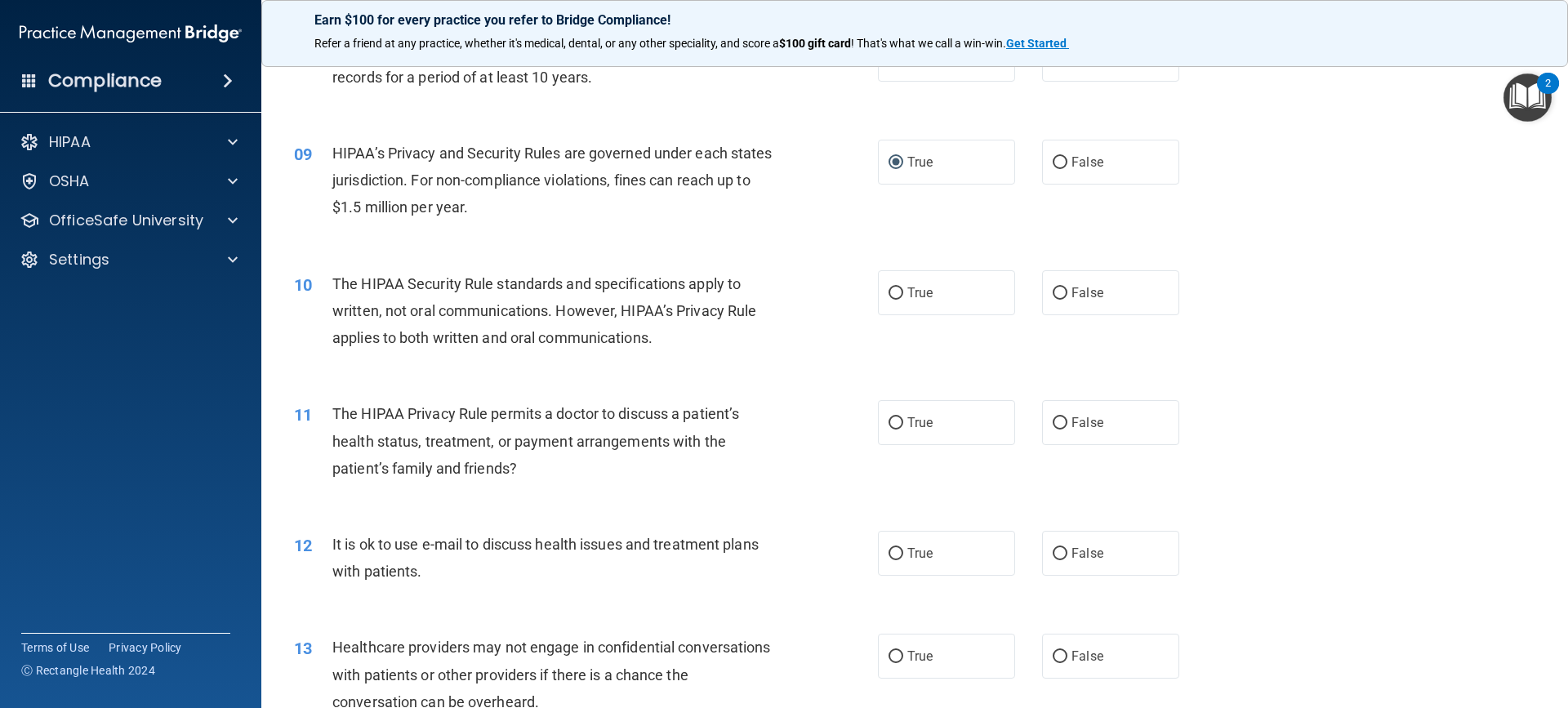
scroll to position [980, 0]
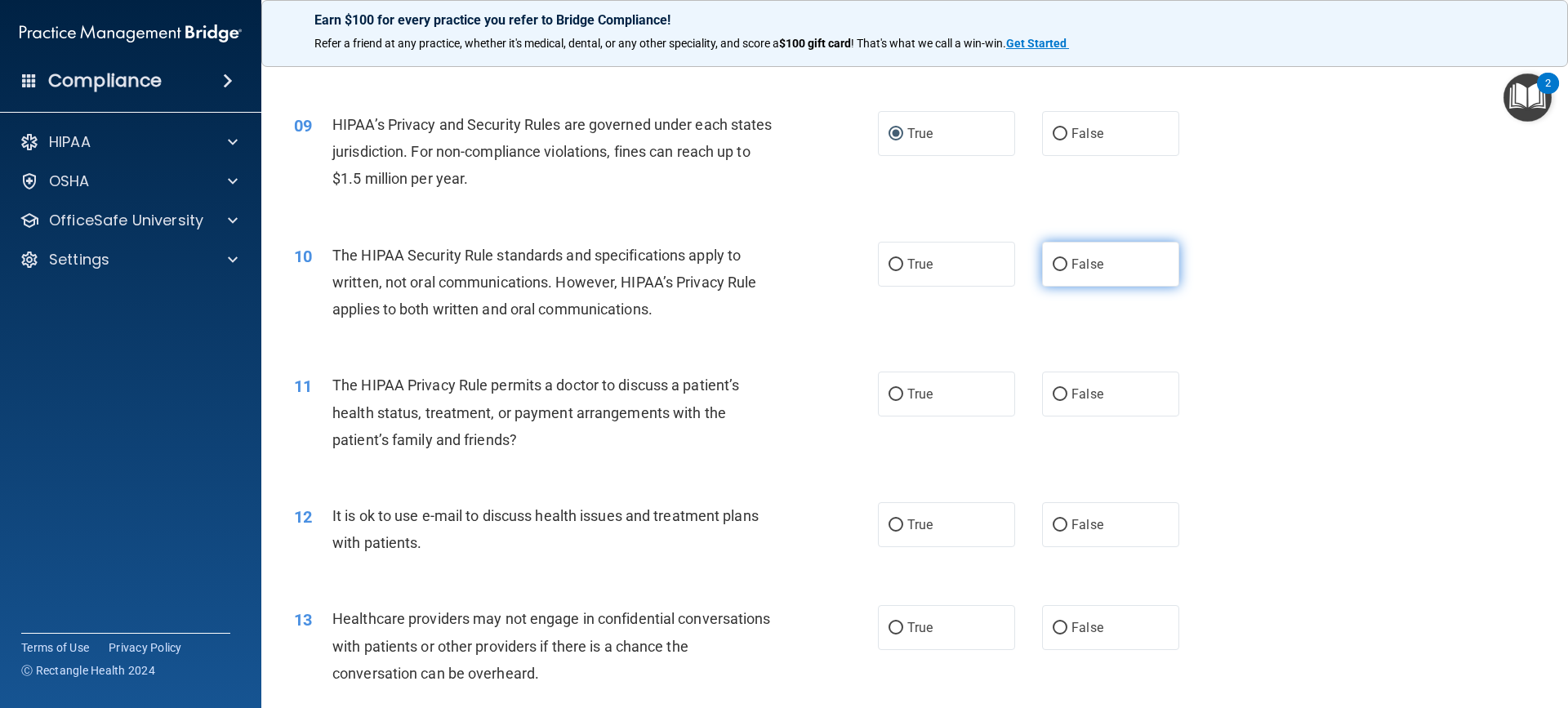
click at [1052, 263] on input "False" at bounding box center [1059, 264] width 15 height 13
radio input "true"
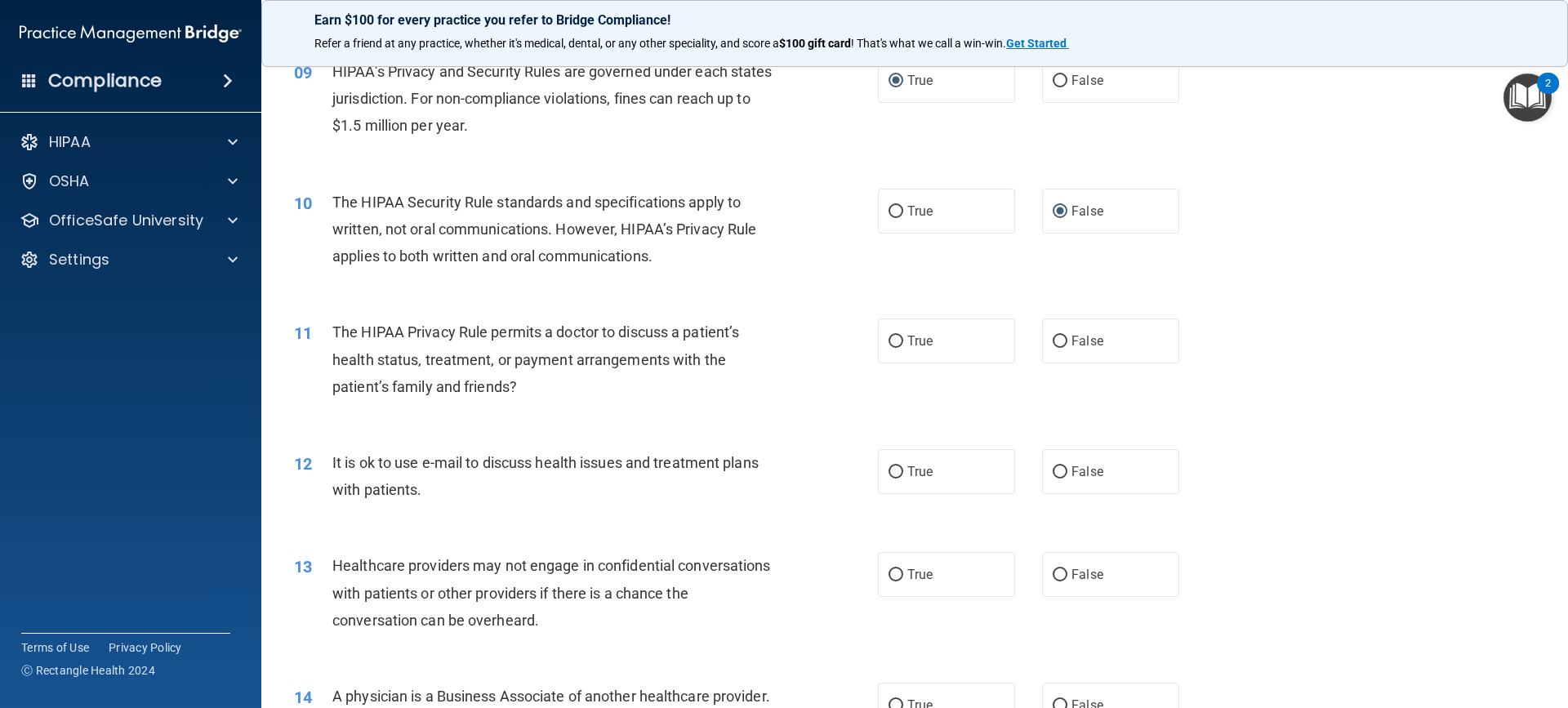
scroll to position [1062, 0]
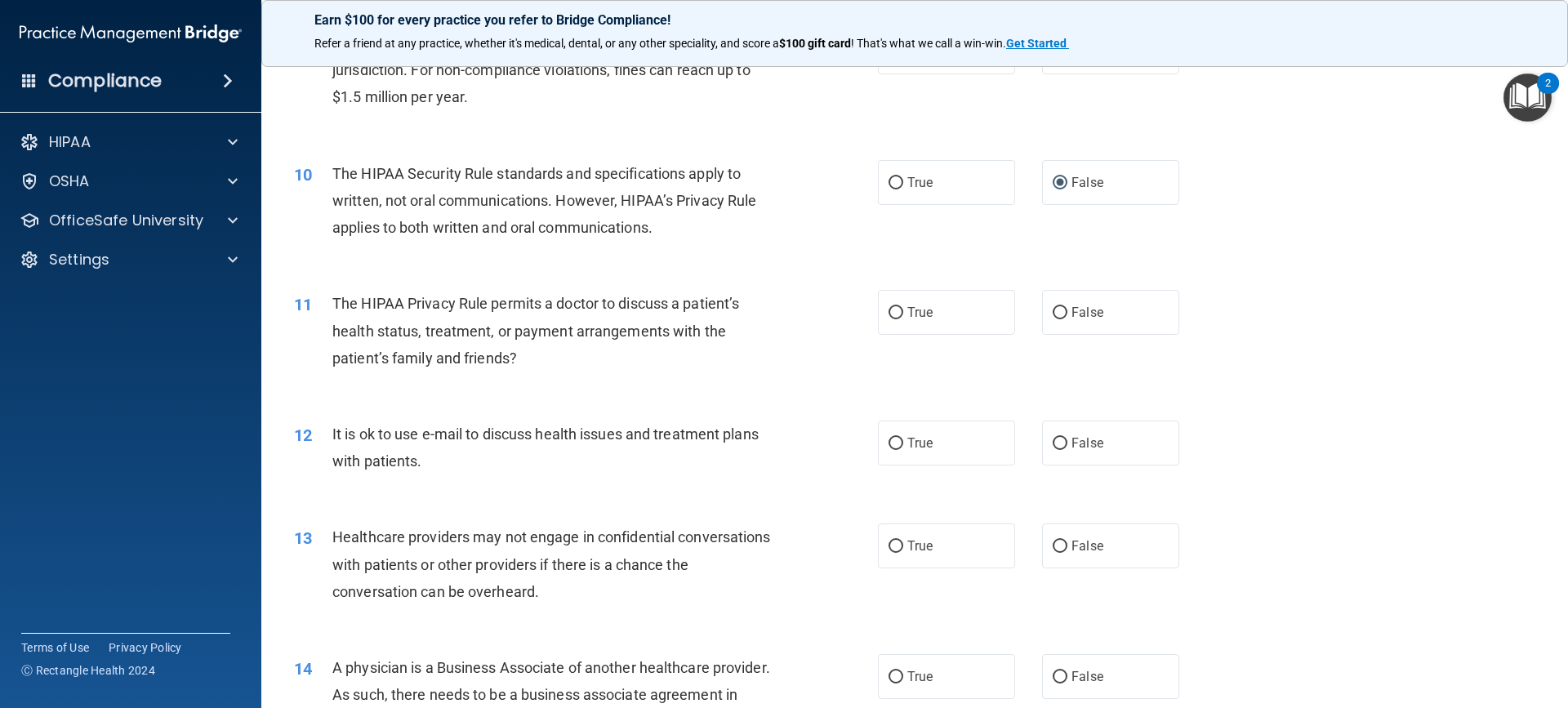
drag, startPoint x: 1050, startPoint y: 317, endPoint x: 1000, endPoint y: 336, distance: 53.5
click at [1052, 317] on input "False" at bounding box center [1059, 313] width 15 height 13
radio input "true"
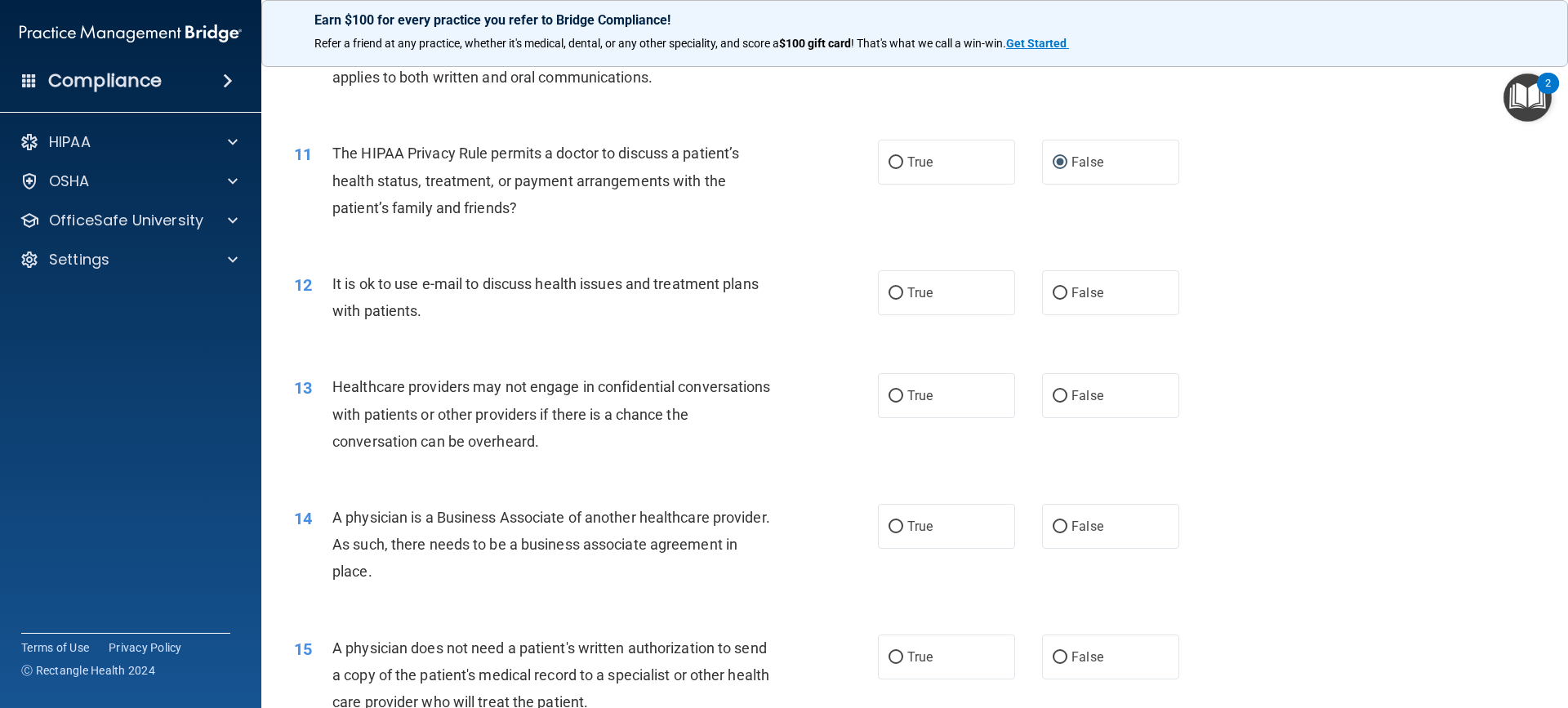
scroll to position [1225, 0]
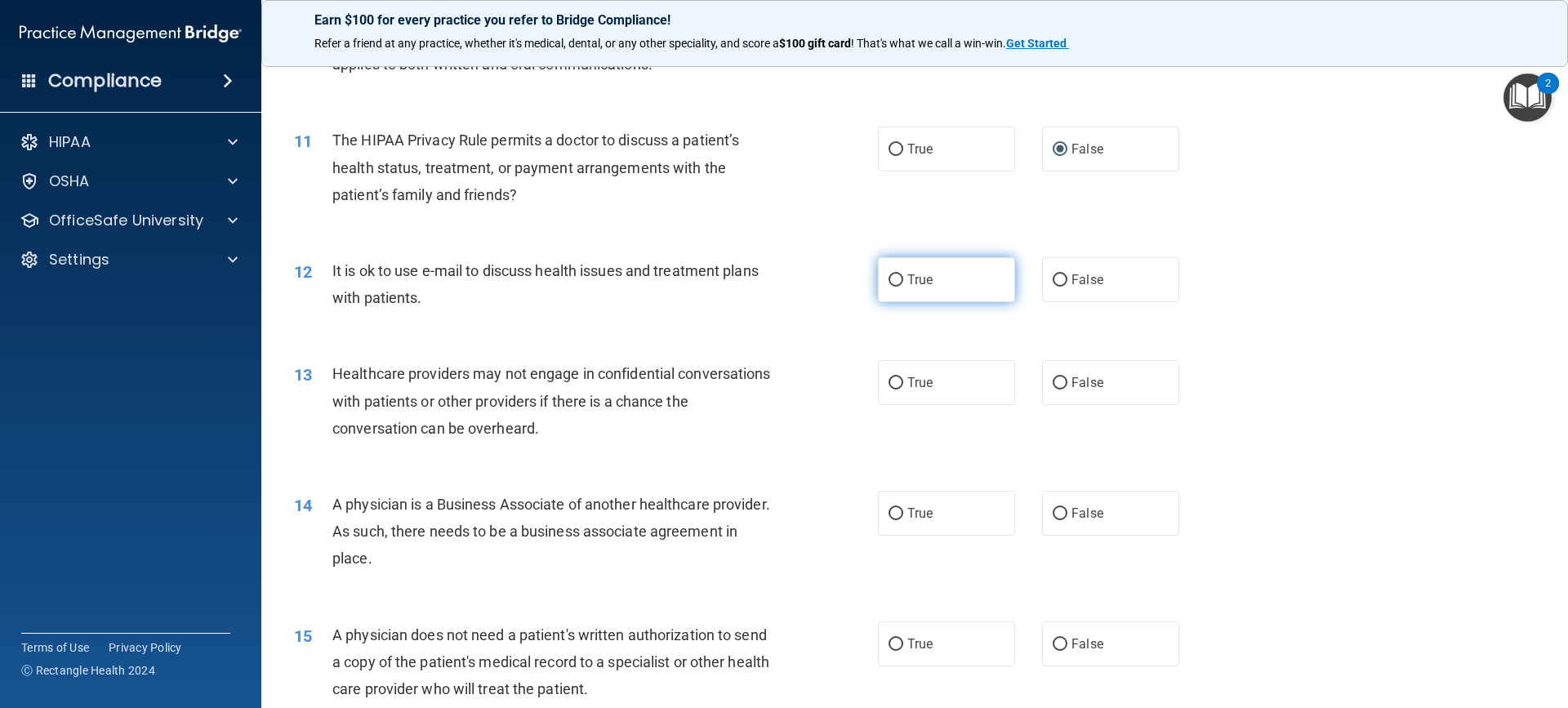
click at [881, 279] on label "True" at bounding box center [946, 280] width 137 height 45
click at [888, 279] on input "True" at bounding box center [895, 280] width 15 height 13
radio input "true"
click at [891, 377] on input "True" at bounding box center [895, 383] width 15 height 13
radio input "true"
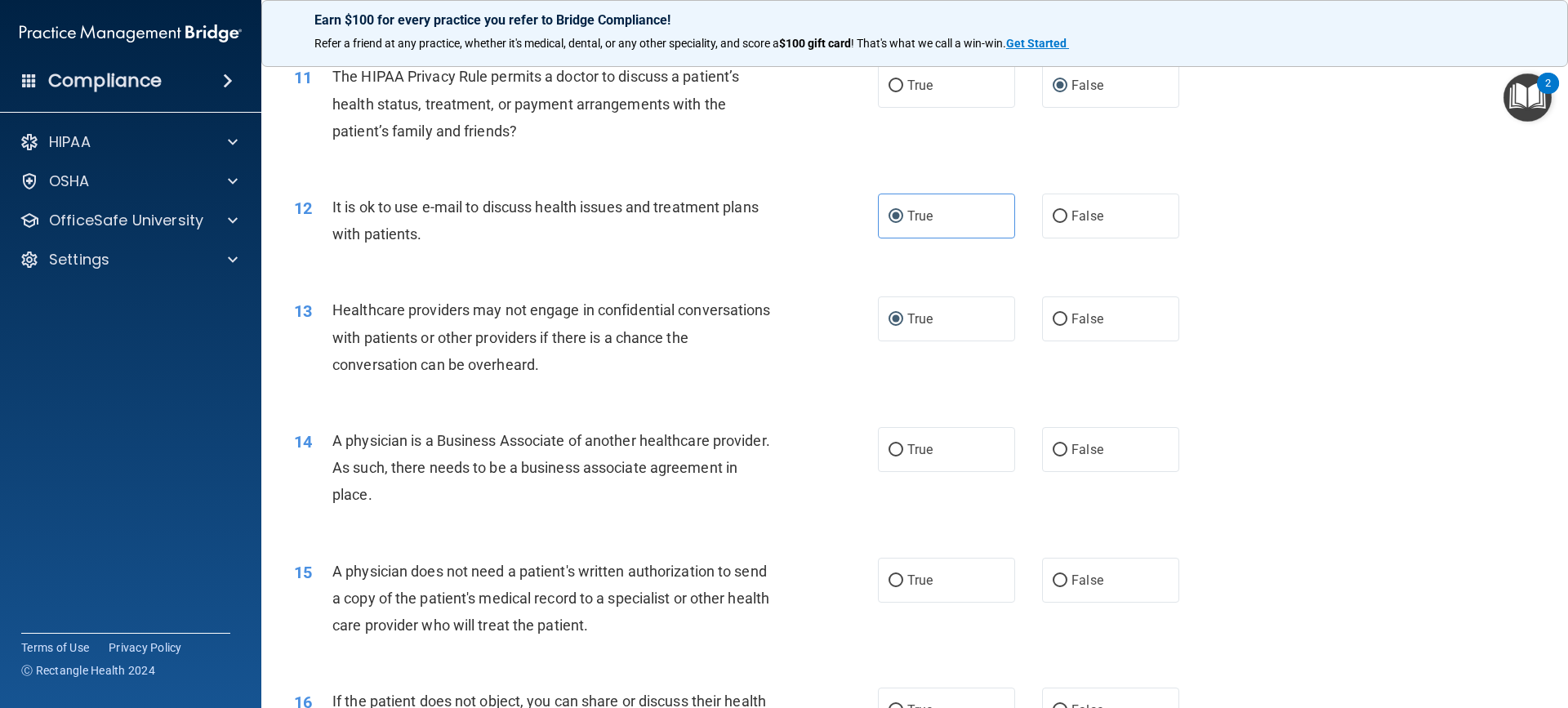
scroll to position [1389, 0]
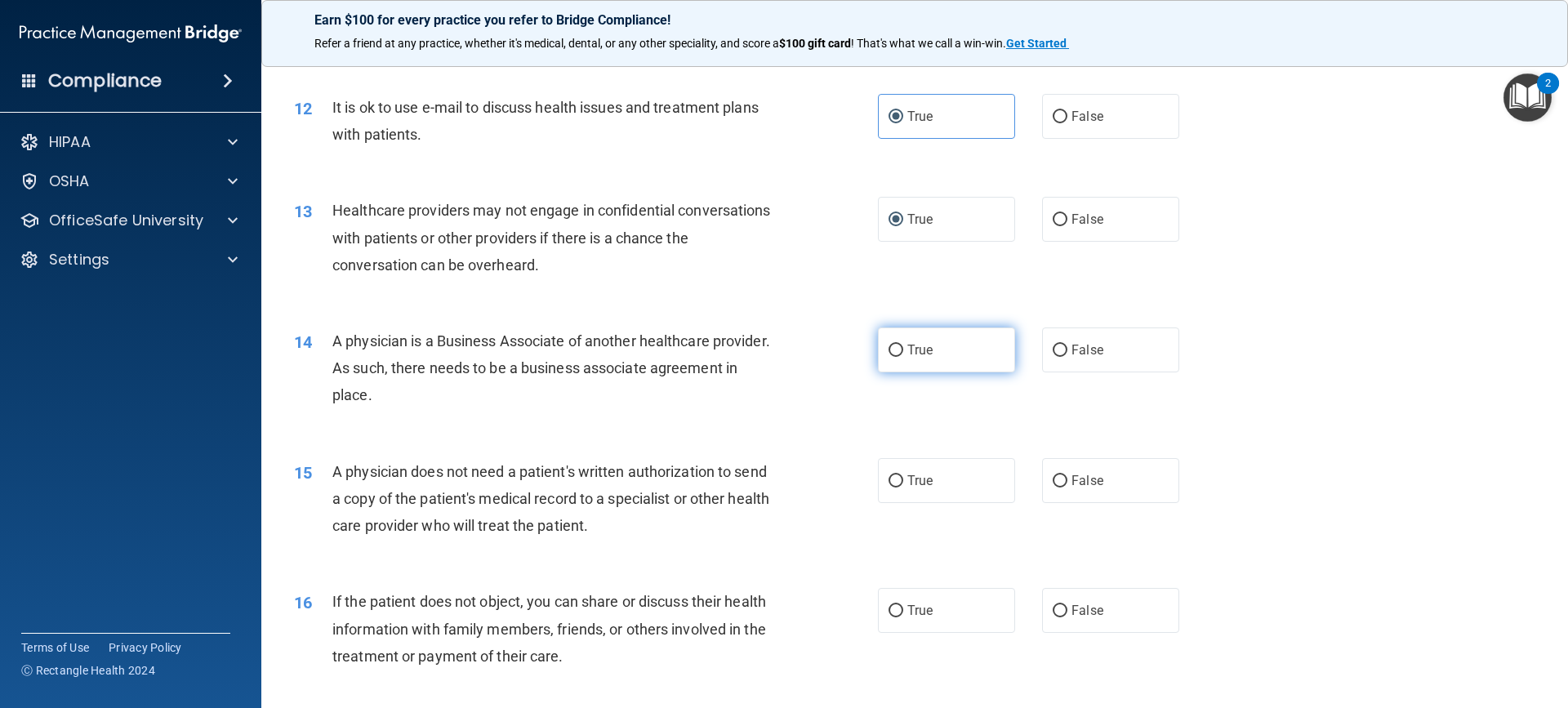
drag, startPoint x: 888, startPoint y: 344, endPoint x: 877, endPoint y: 354, distance: 14.9
click at [888, 345] on input "True" at bounding box center [895, 350] width 15 height 13
radio input "true"
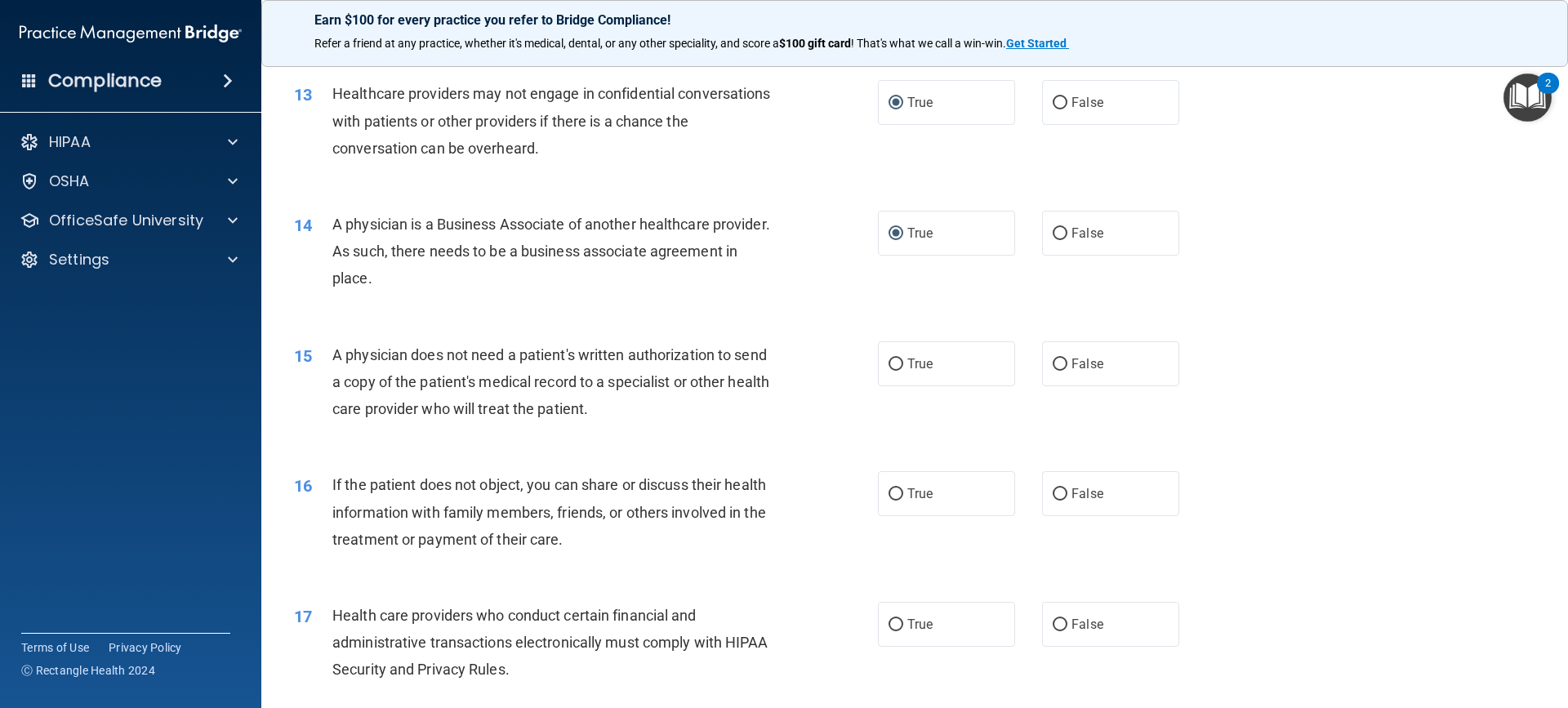
scroll to position [1552, 0]
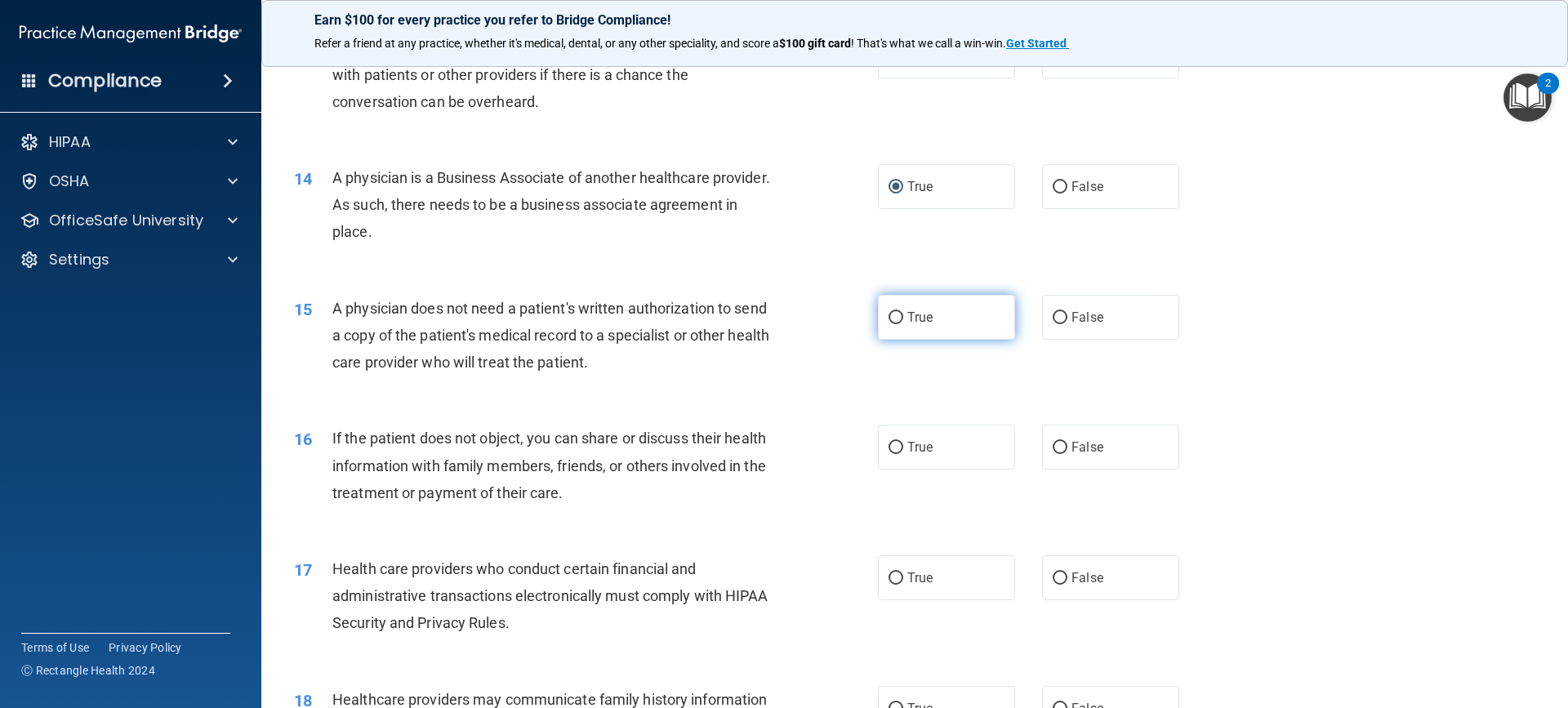
drag, startPoint x: 888, startPoint y: 312, endPoint x: 882, endPoint y: 319, distance: 9.2
click at [888, 316] on input "True" at bounding box center [895, 318] width 15 height 13
radio input "true"
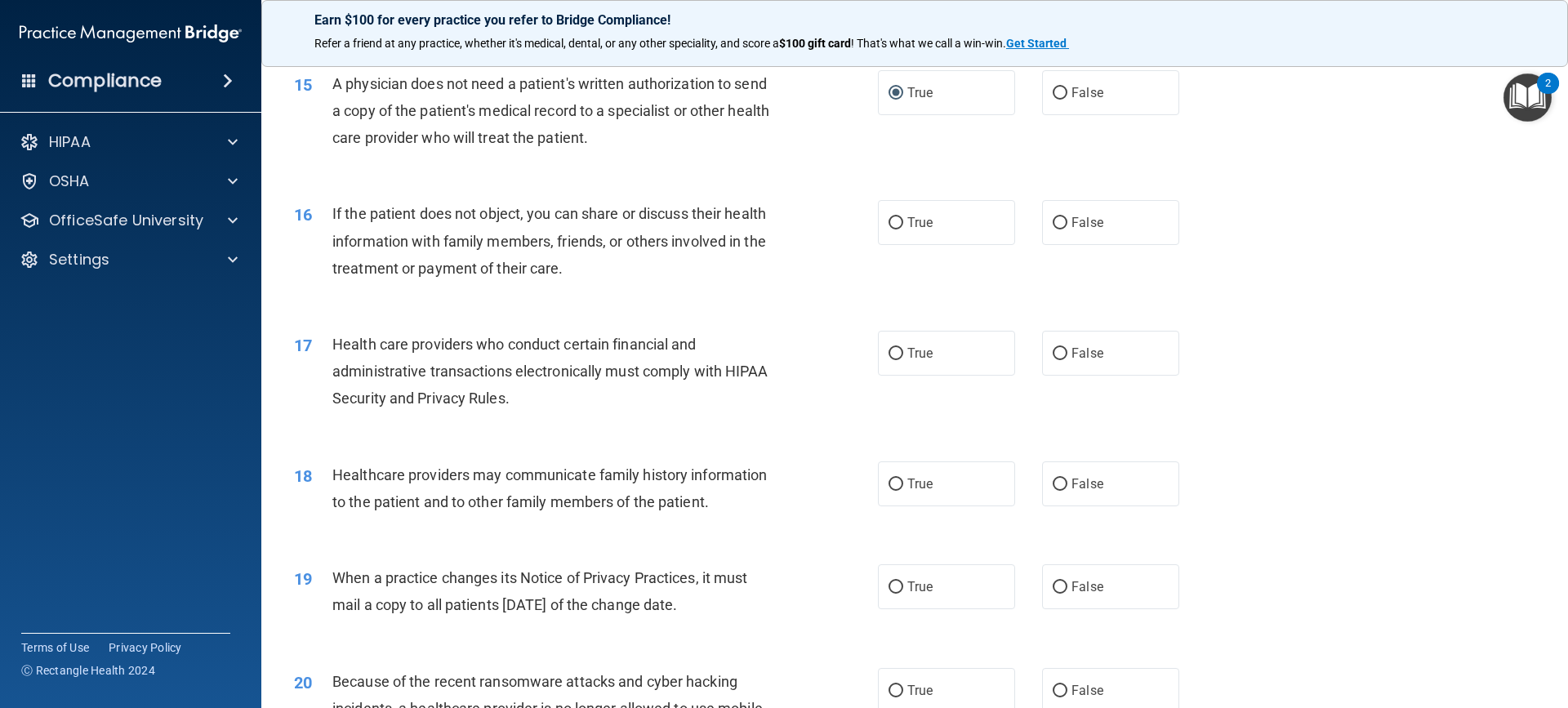
scroll to position [1796, 0]
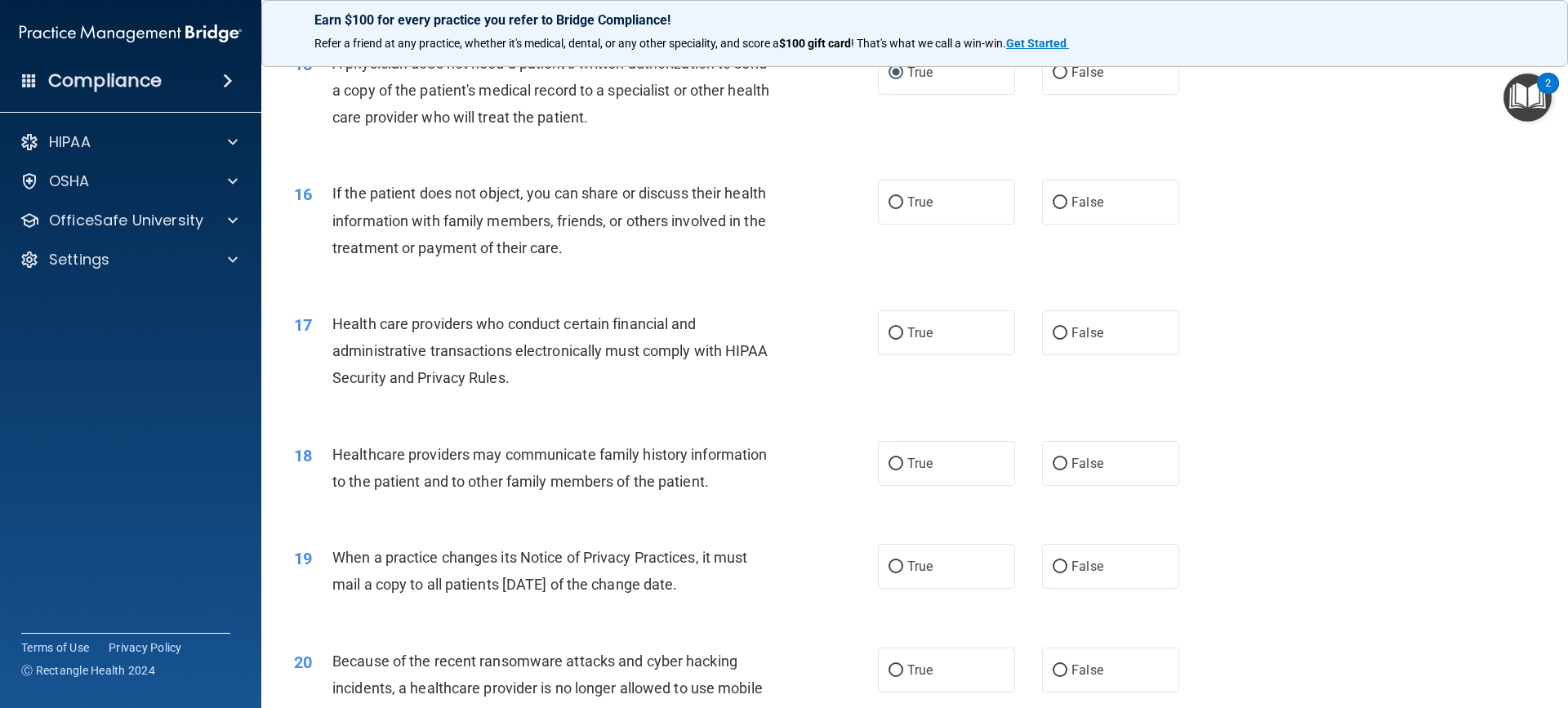
drag, startPoint x: 1050, startPoint y: 204, endPoint x: 1021, endPoint y: 211, distance: 29.8
click at [1052, 204] on input "False" at bounding box center [1059, 203] width 15 height 13
radio input "true"
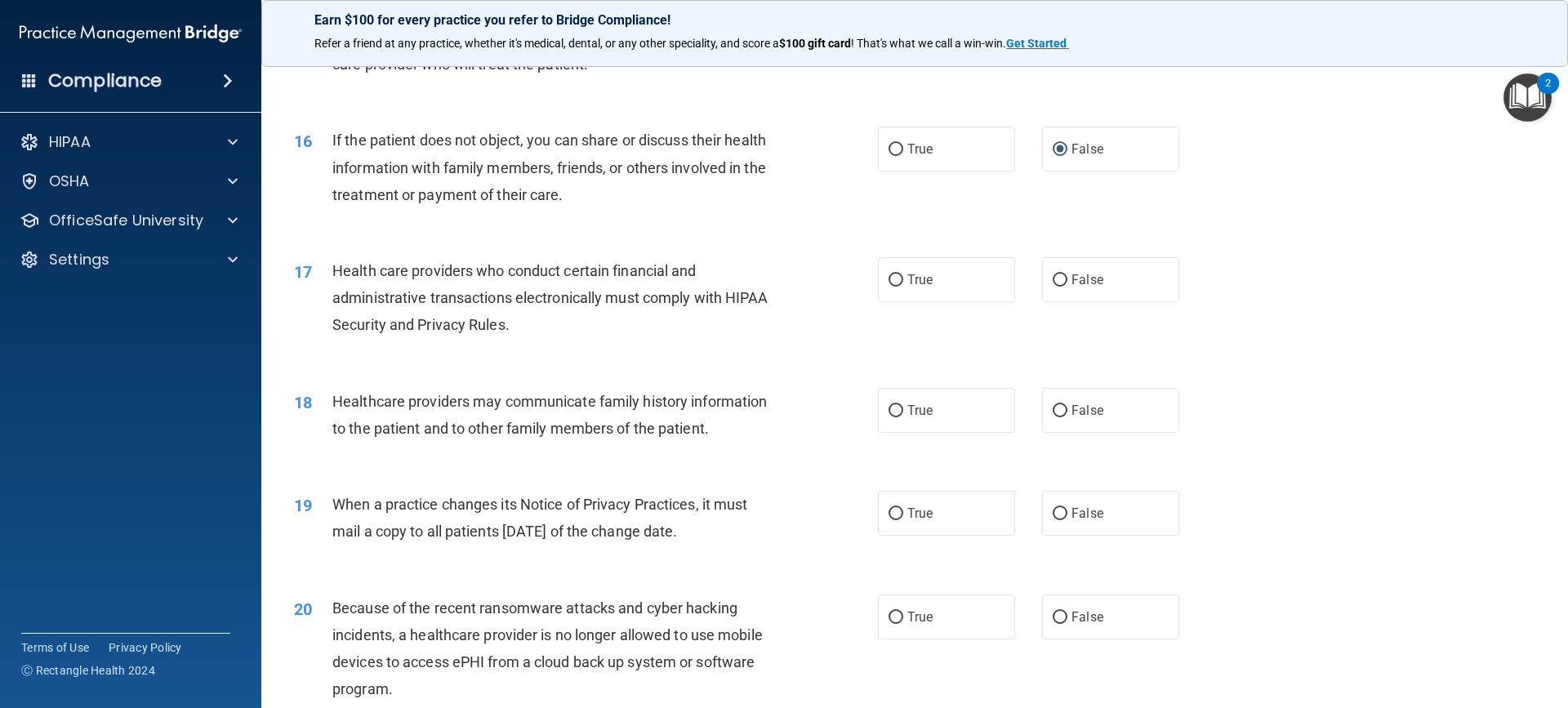
scroll to position [1878, 0]
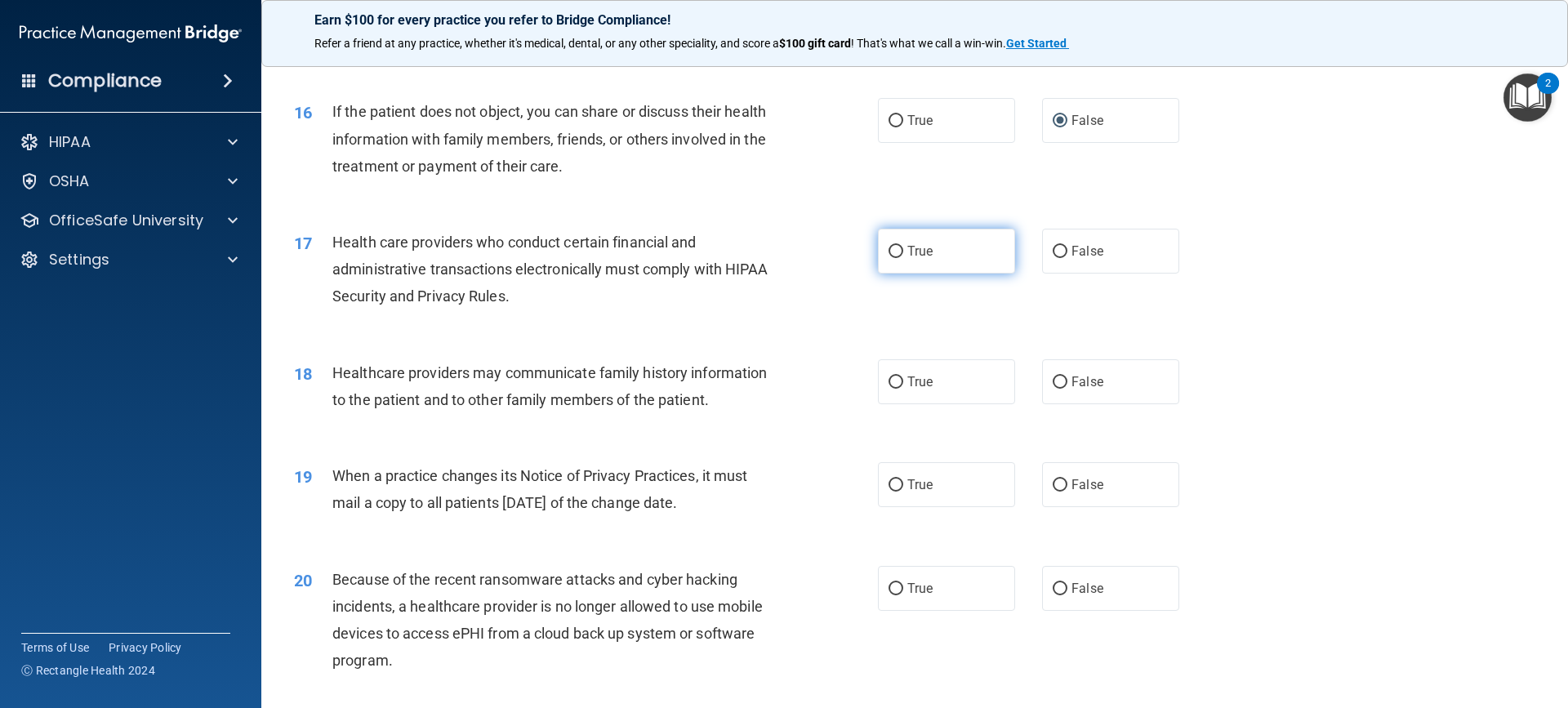
click at [891, 251] on input "True" at bounding box center [895, 252] width 15 height 13
radio input "true"
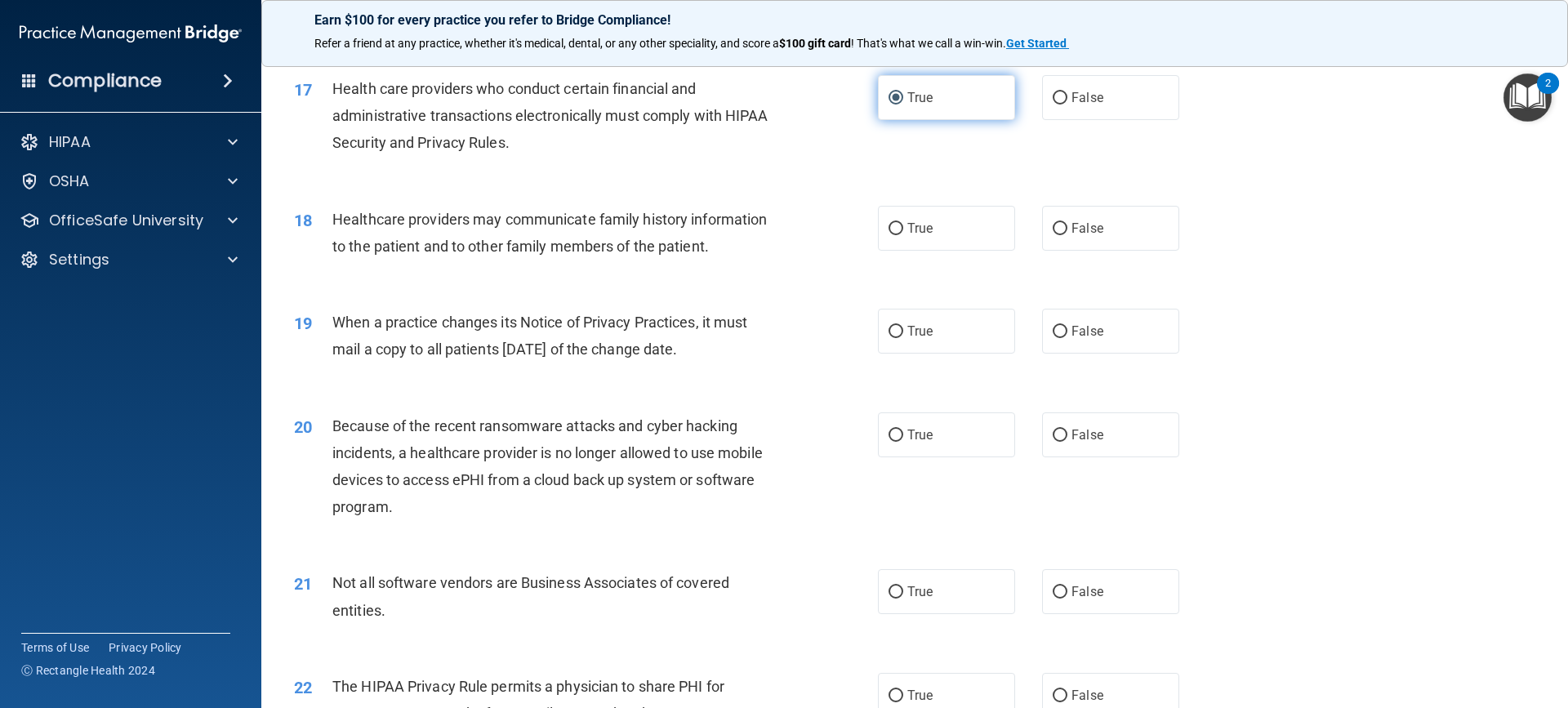
scroll to position [2042, 0]
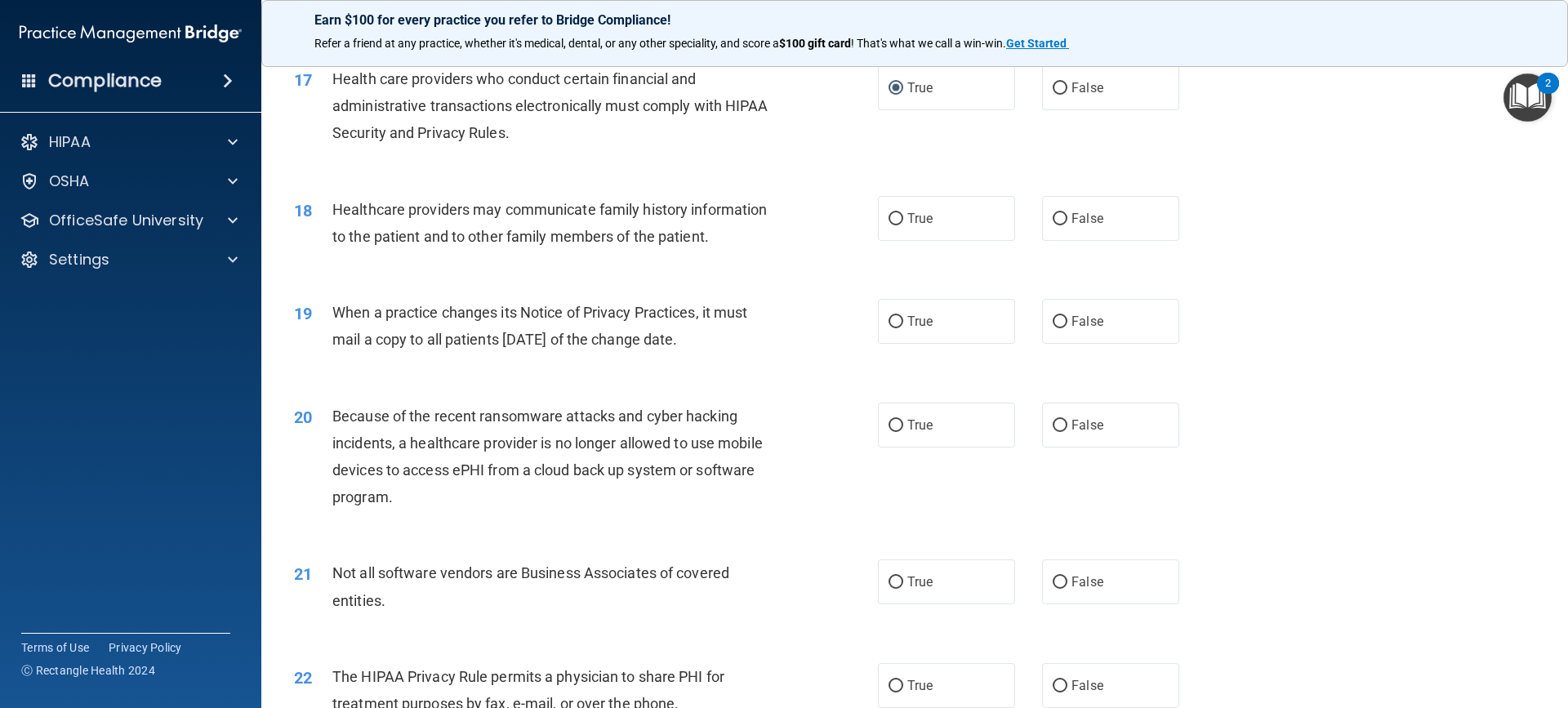
drag, startPoint x: 1056, startPoint y: 224, endPoint x: 1010, endPoint y: 235, distance: 47.3
click at [1054, 224] on input "False" at bounding box center [1059, 219] width 15 height 13
radio input "true"
click at [891, 318] on input "True" at bounding box center [895, 322] width 15 height 13
radio input "true"
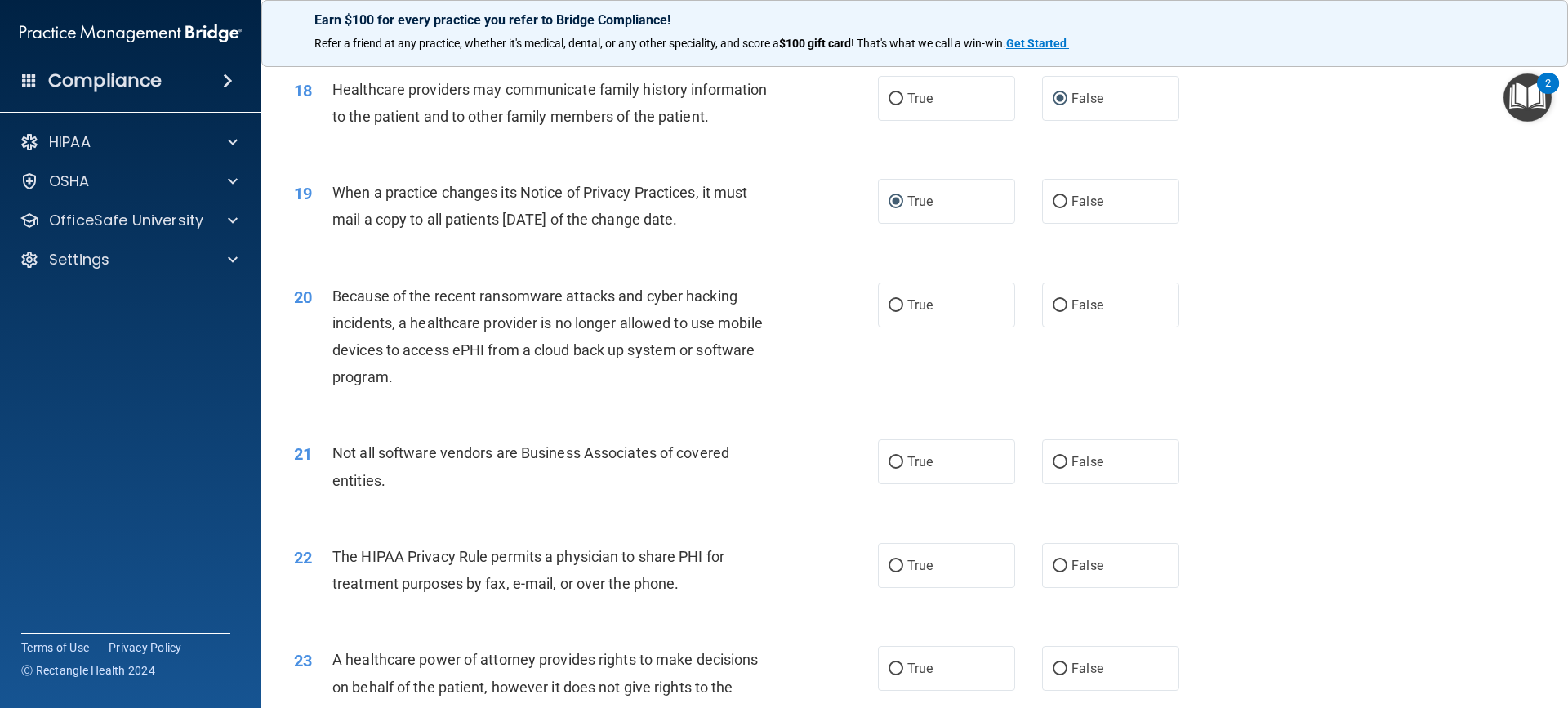
scroll to position [2205, 0]
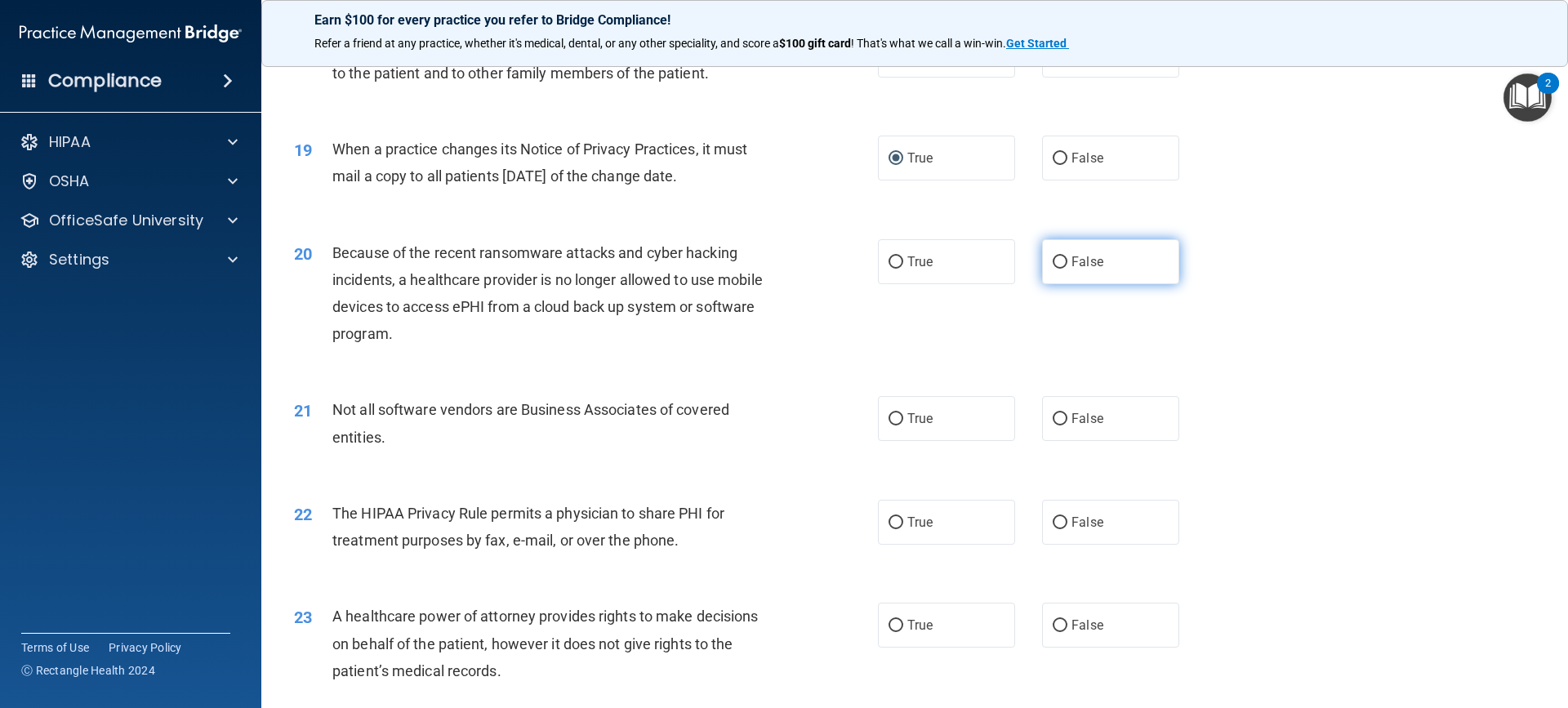
click at [1056, 262] on input "False" at bounding box center [1059, 262] width 15 height 13
radio input "true"
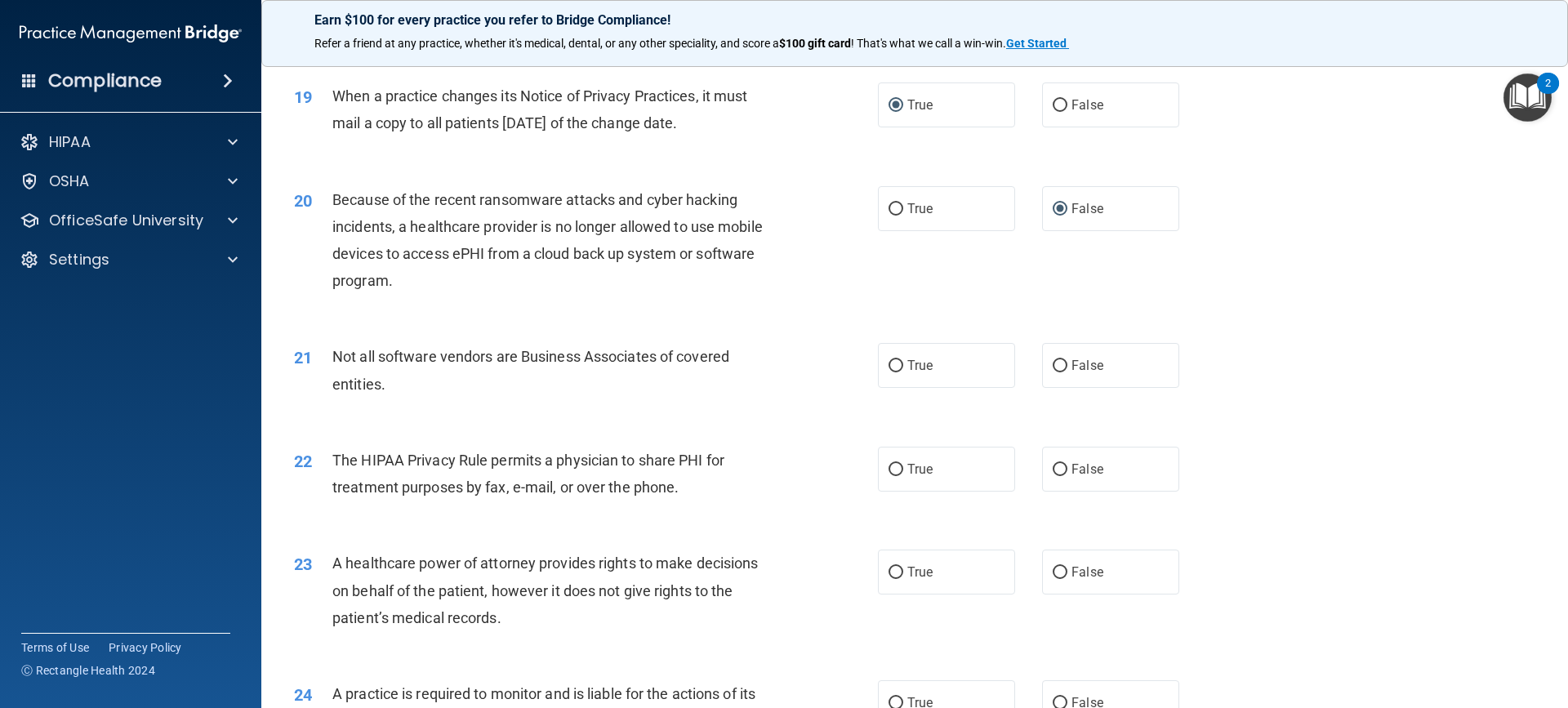
scroll to position [2287, 0]
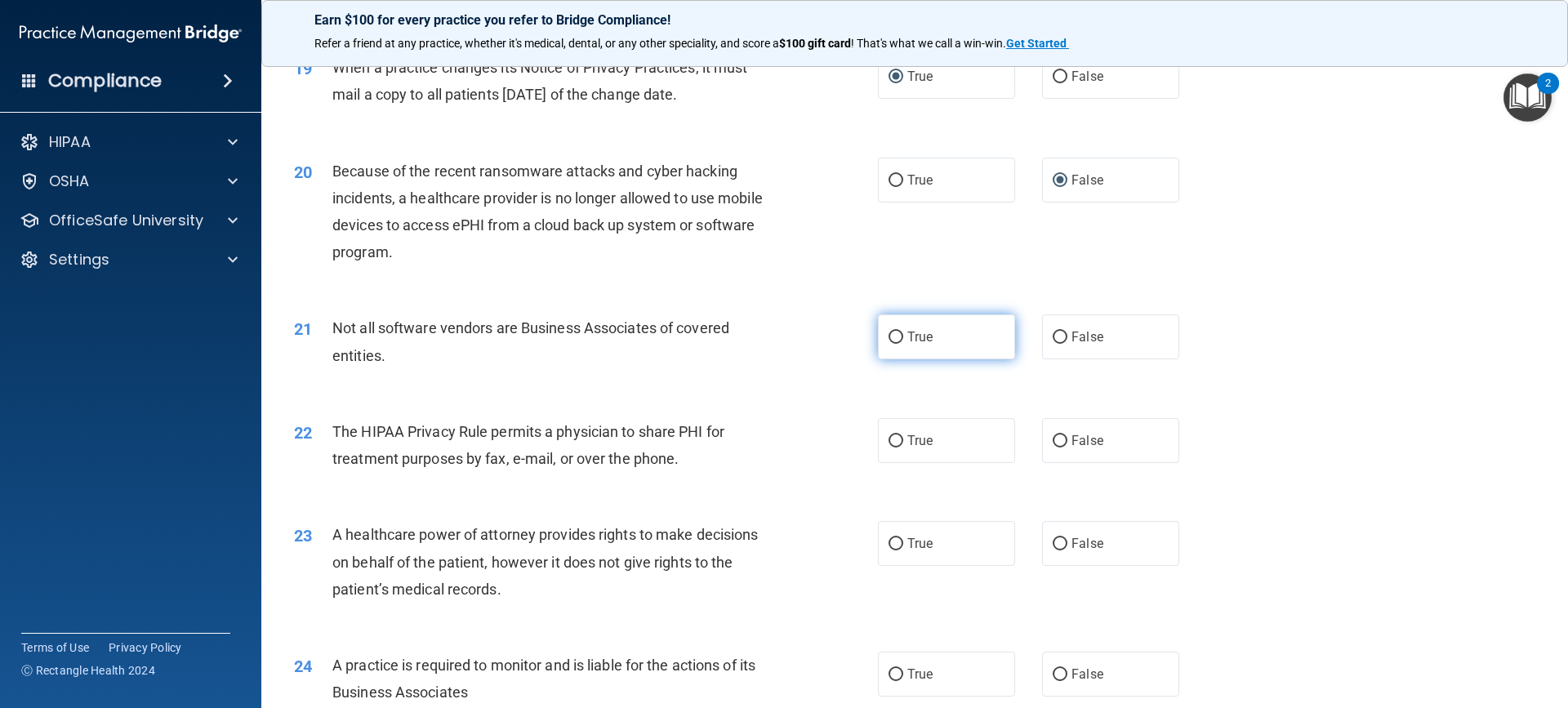
click at [889, 334] on input "True" at bounding box center [895, 337] width 15 height 13
radio input "true"
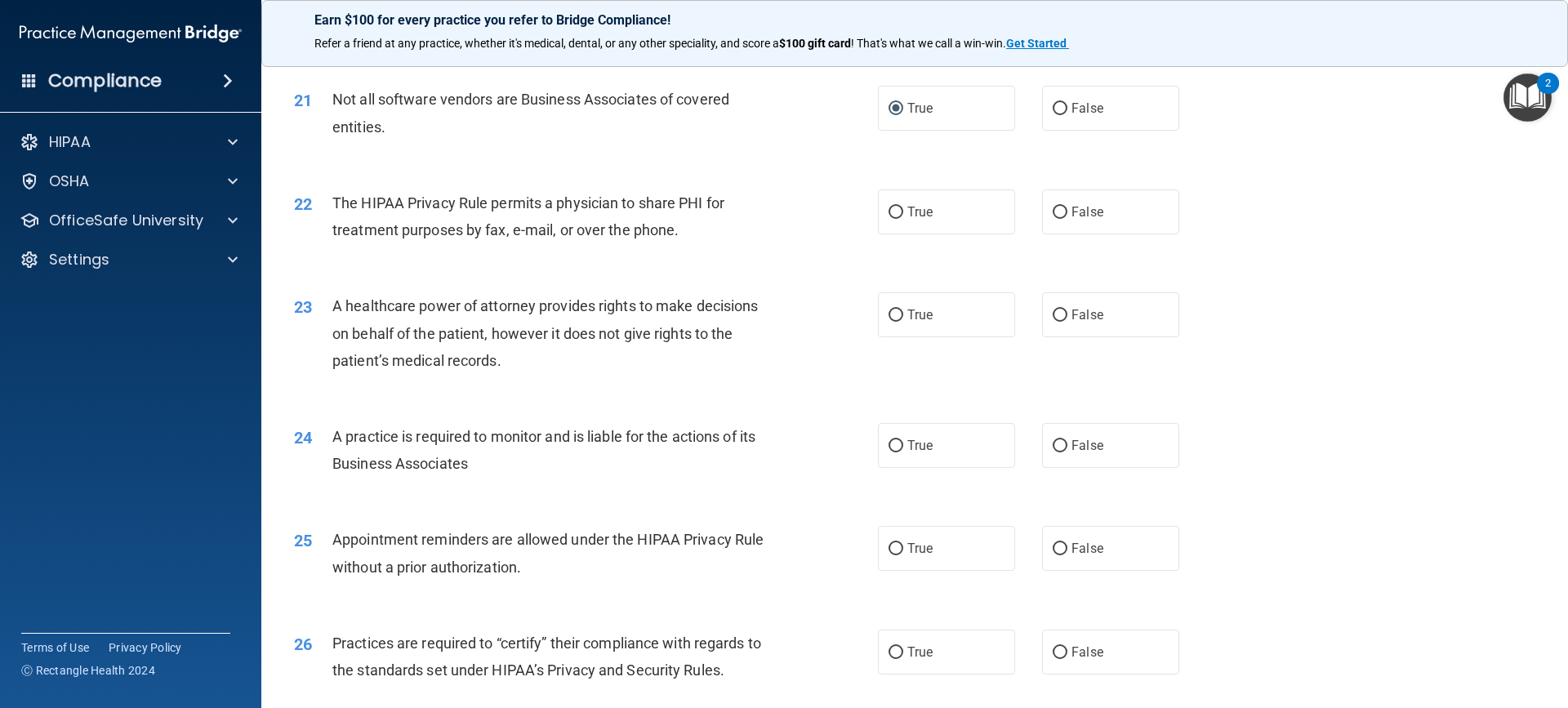
scroll to position [2532, 0]
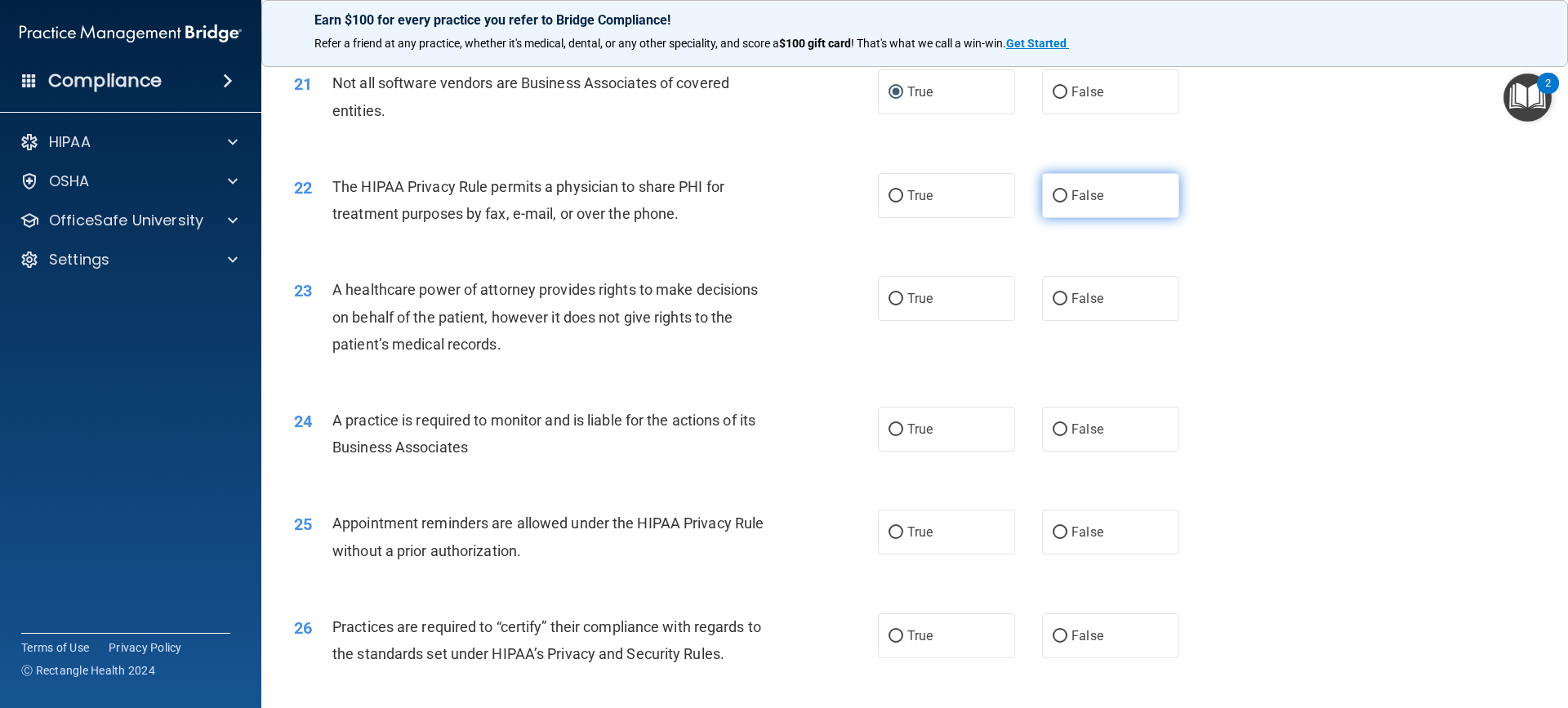
click at [1057, 195] on input "False" at bounding box center [1059, 196] width 15 height 13
radio input "true"
click at [891, 194] on input "True" at bounding box center [895, 196] width 15 height 13
radio input "true"
radio input "false"
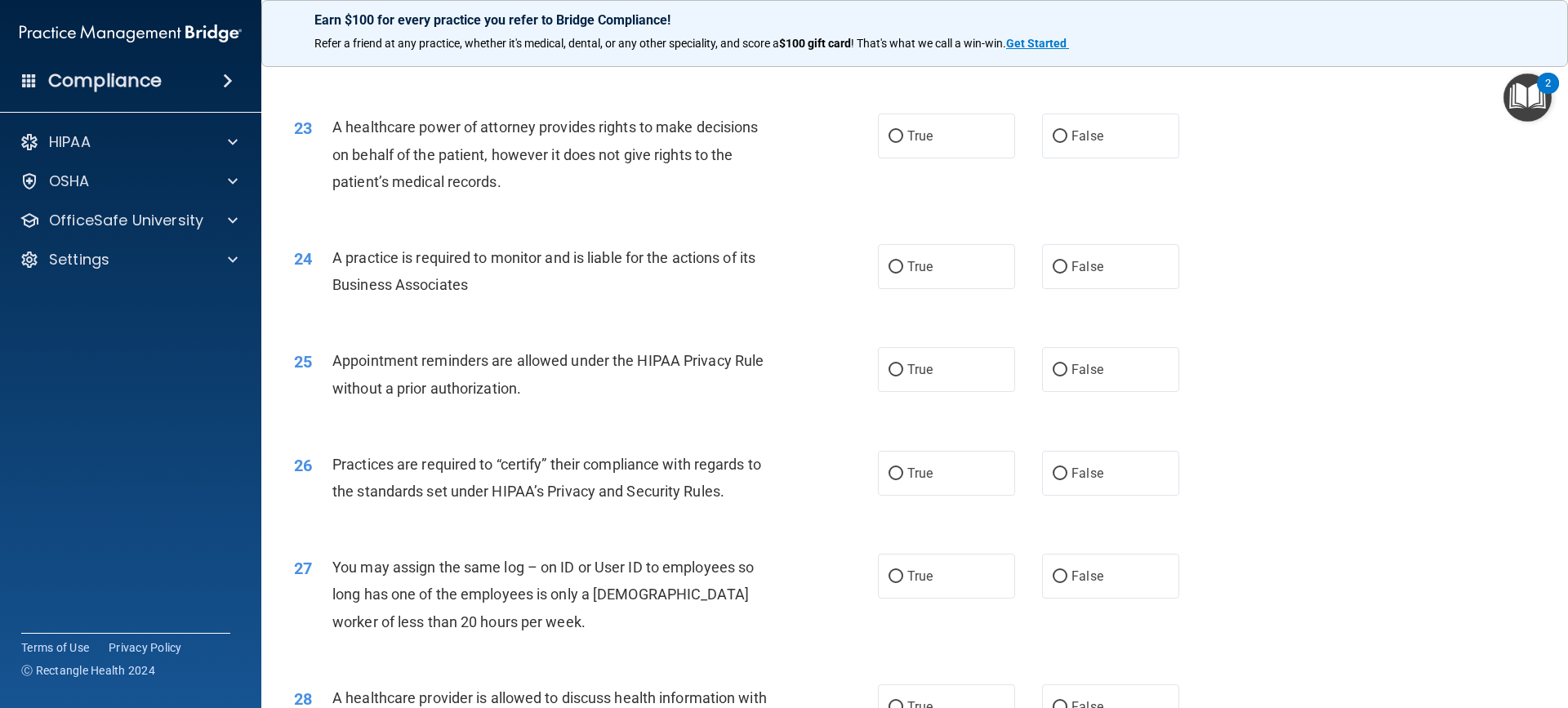
scroll to position [2695, 0]
click at [888, 134] on input "True" at bounding box center [895, 136] width 15 height 13
radio input "true"
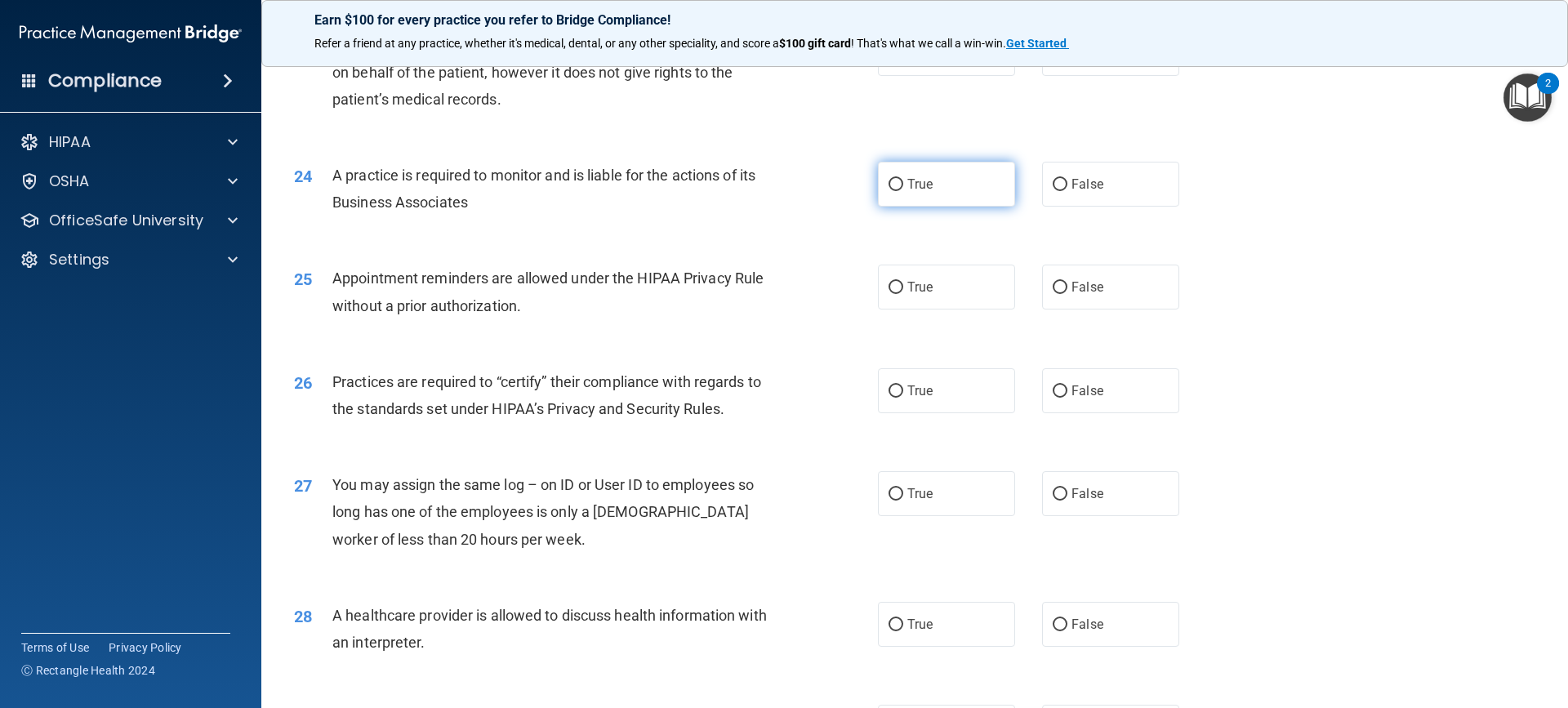
click at [888, 184] on input "True" at bounding box center [895, 184] width 15 height 13
radio input "true"
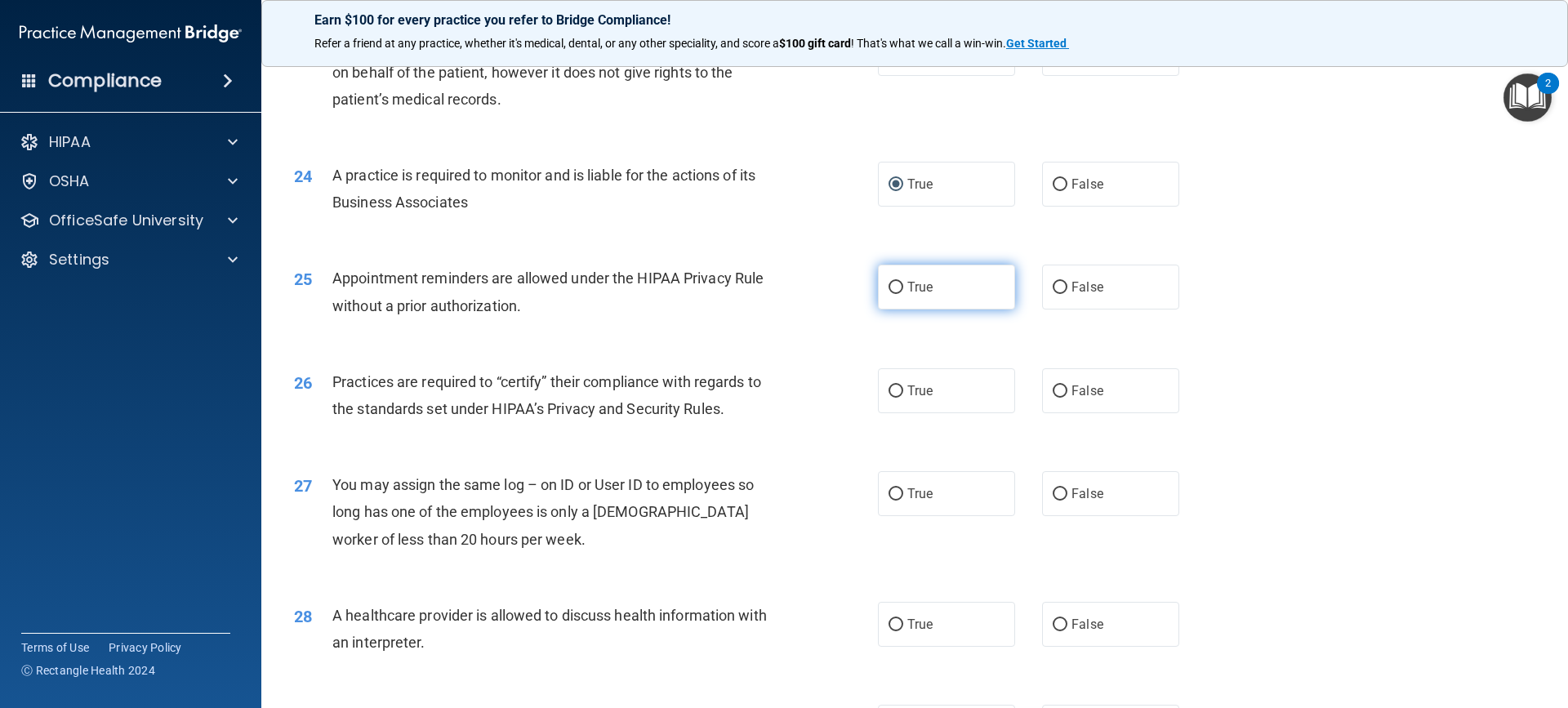
click at [889, 284] on input "True" at bounding box center [895, 288] width 15 height 13
radio input "true"
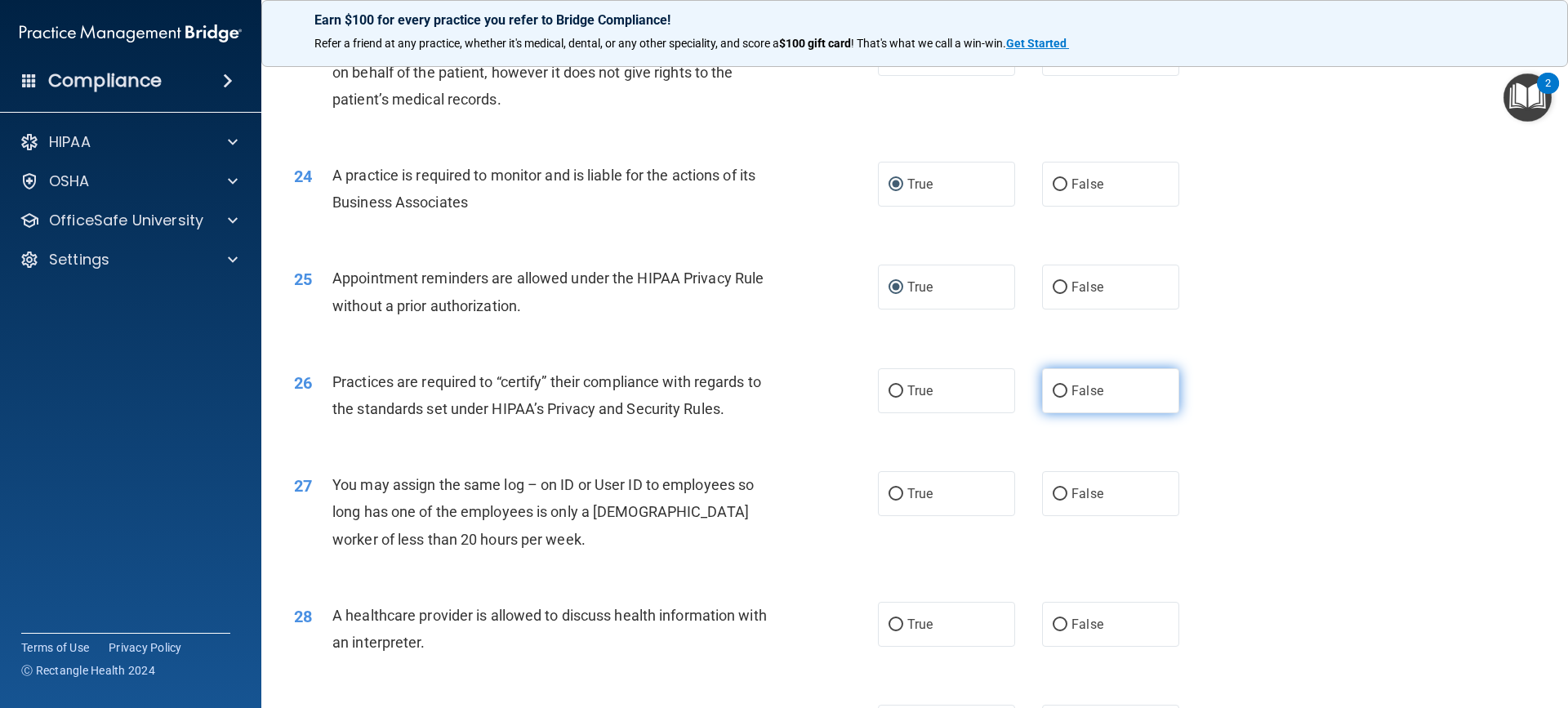
click at [1046, 387] on label "False" at bounding box center [1111, 391] width 137 height 45
click at [1052, 494] on input "False" at bounding box center [1059, 494] width 15 height 13
radio input "true"
click at [891, 620] on input "True" at bounding box center [895, 625] width 15 height 13
radio input "true"
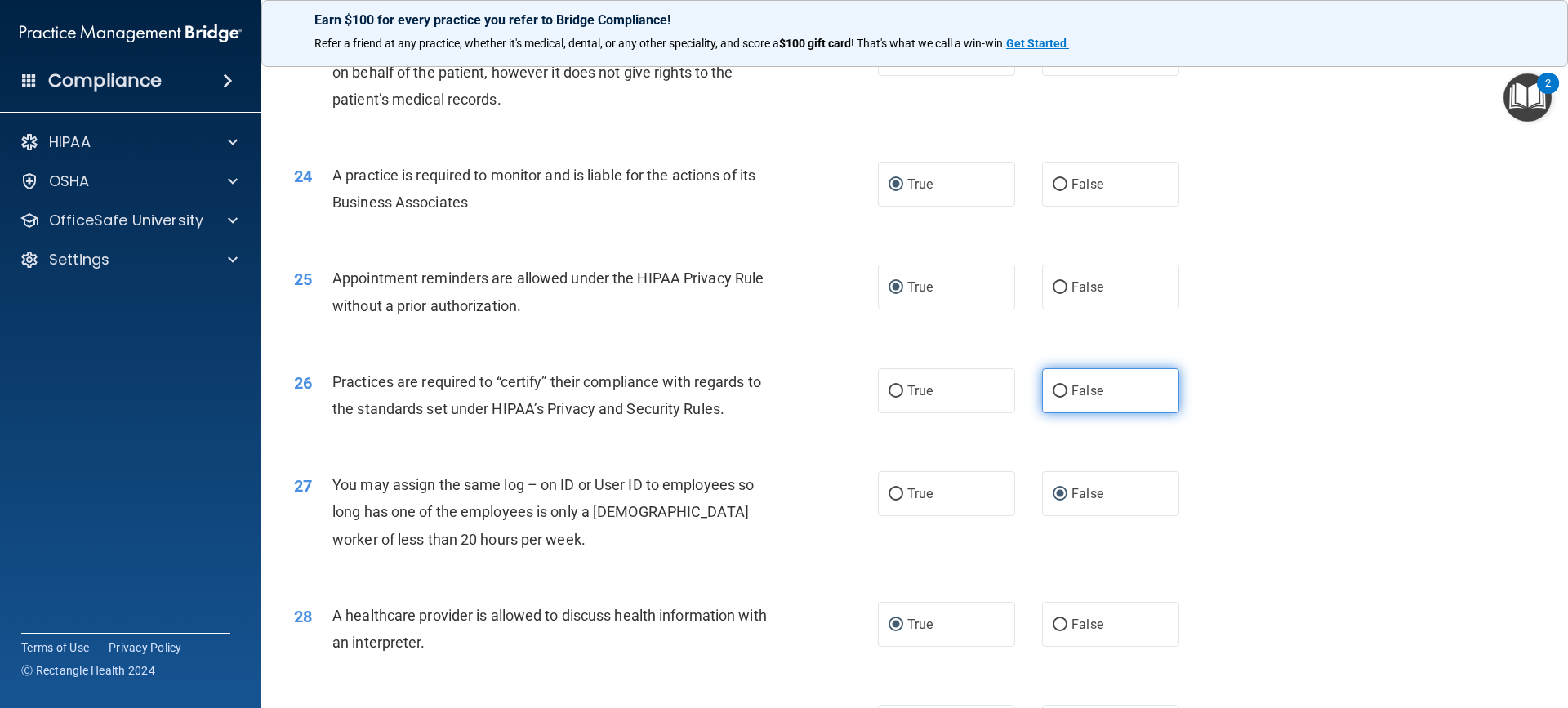
click at [1054, 392] on input "False" at bounding box center [1059, 391] width 15 height 13
radio input "true"
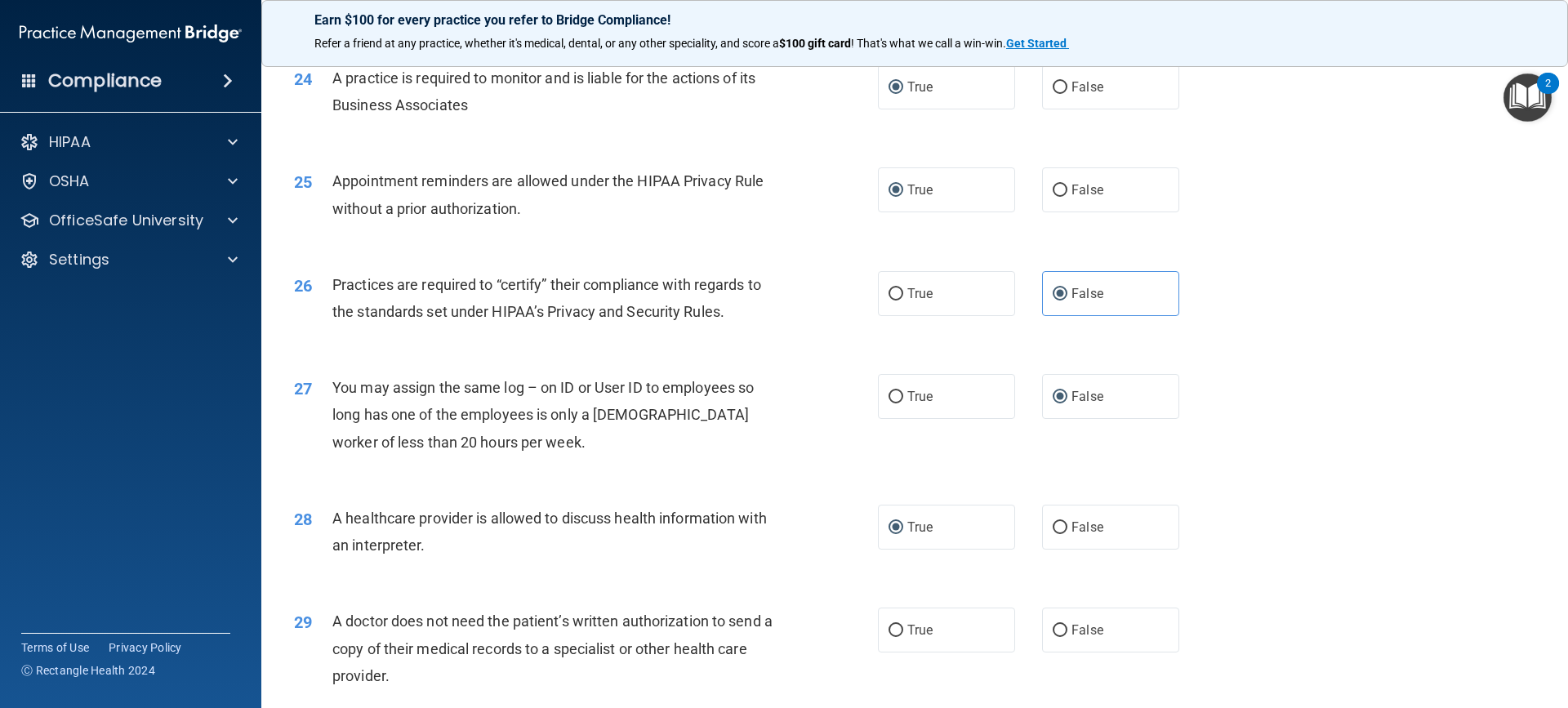
scroll to position [3093, 0]
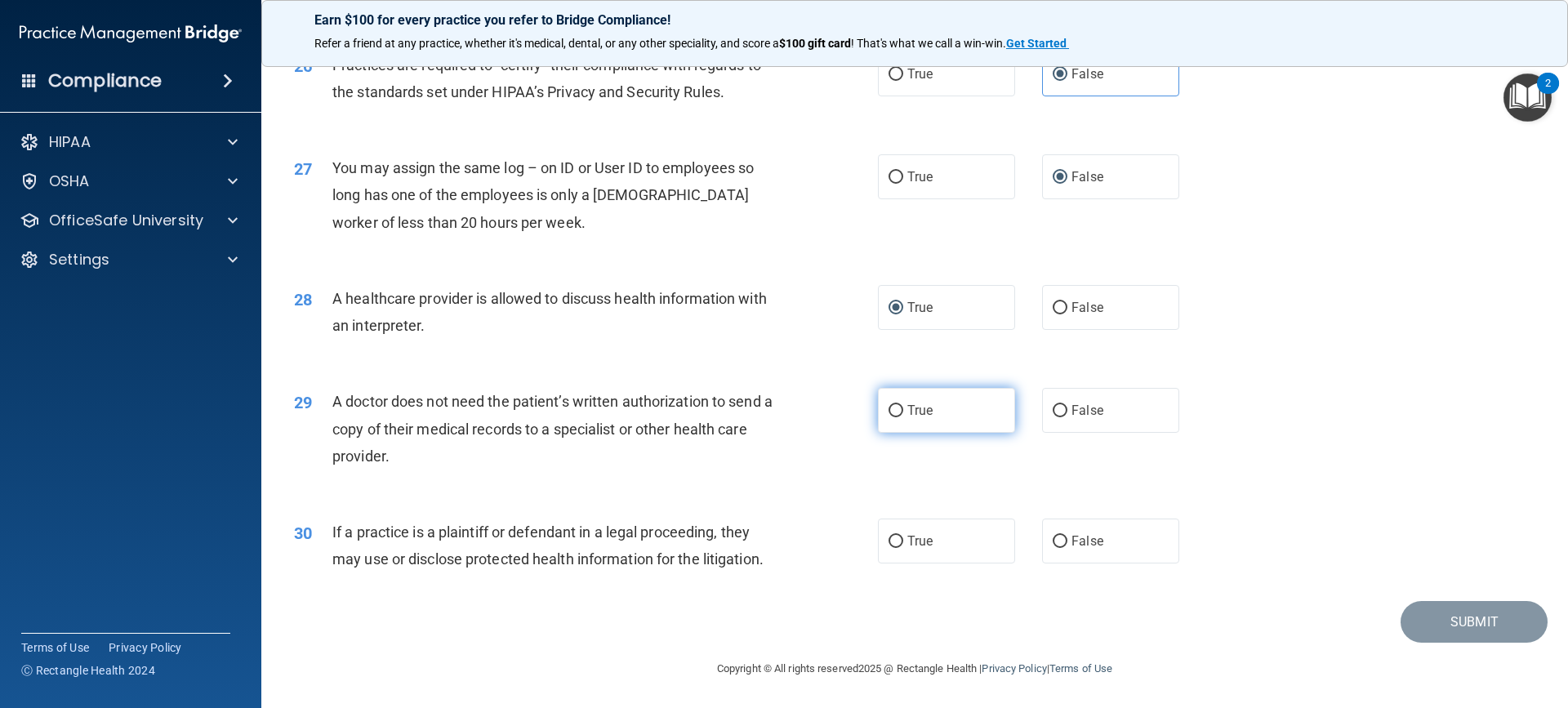
click at [888, 409] on input "True" at bounding box center [895, 411] width 15 height 13
radio input "true"
click at [1052, 545] on input "False" at bounding box center [1059, 541] width 15 height 13
radio input "true"
click at [1436, 620] on button "Submit" at bounding box center [1473, 621] width 147 height 42
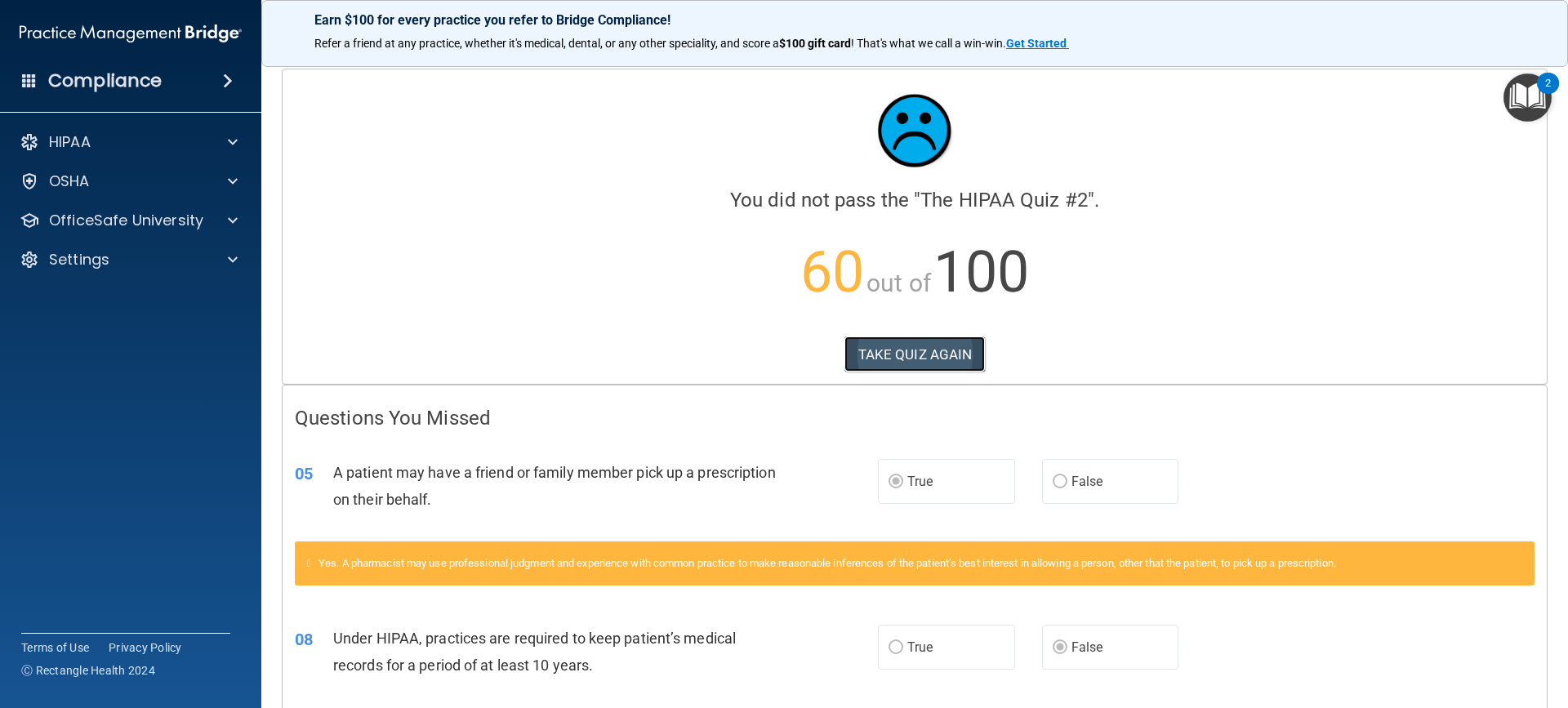
click at [884, 359] on button "TAKE QUIZ AGAIN" at bounding box center [915, 354] width 141 height 36
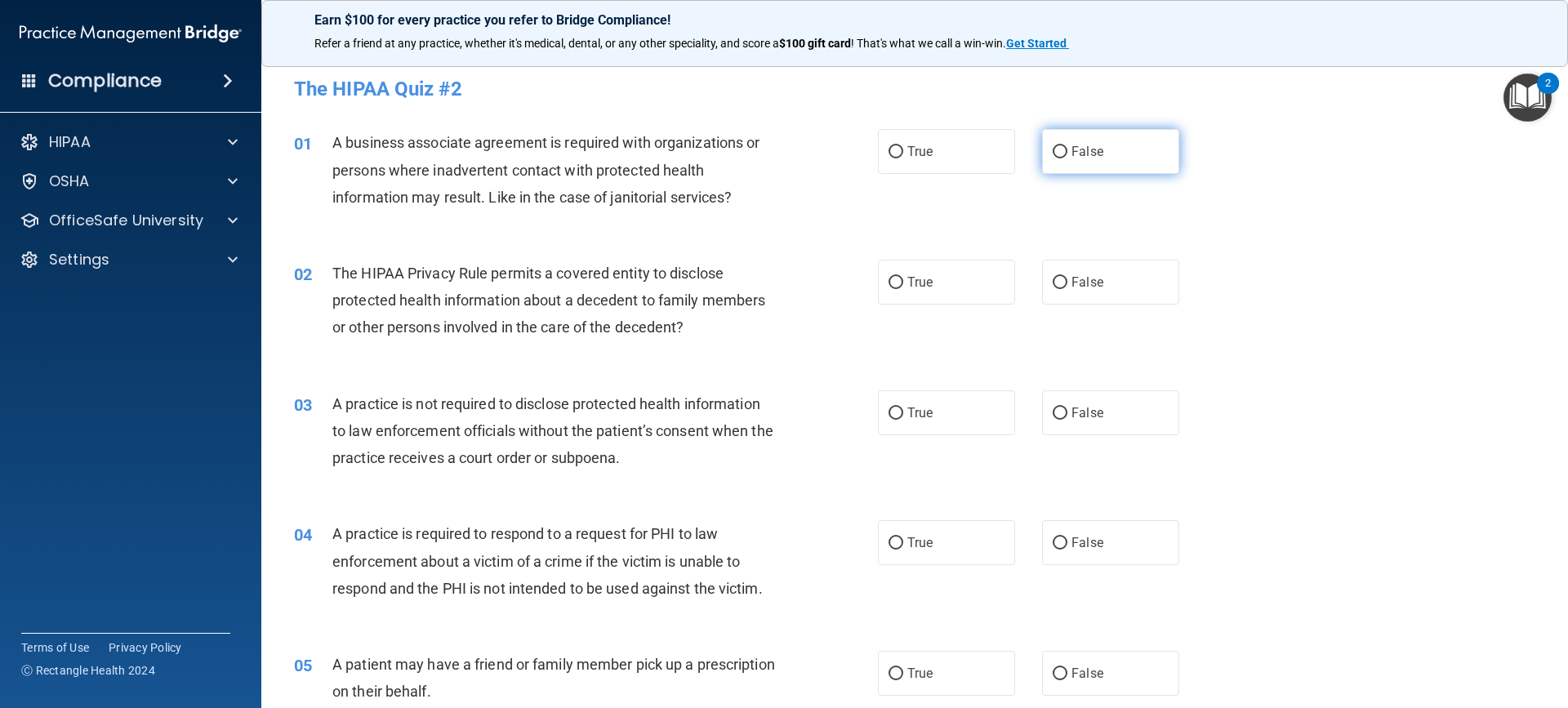
click at [1052, 153] on input "False" at bounding box center [1059, 152] width 15 height 13
radio input "true"
click at [916, 279] on span "True" at bounding box center [920, 282] width 25 height 16
click at [903, 279] on input "True" at bounding box center [895, 283] width 15 height 13
radio input "true"
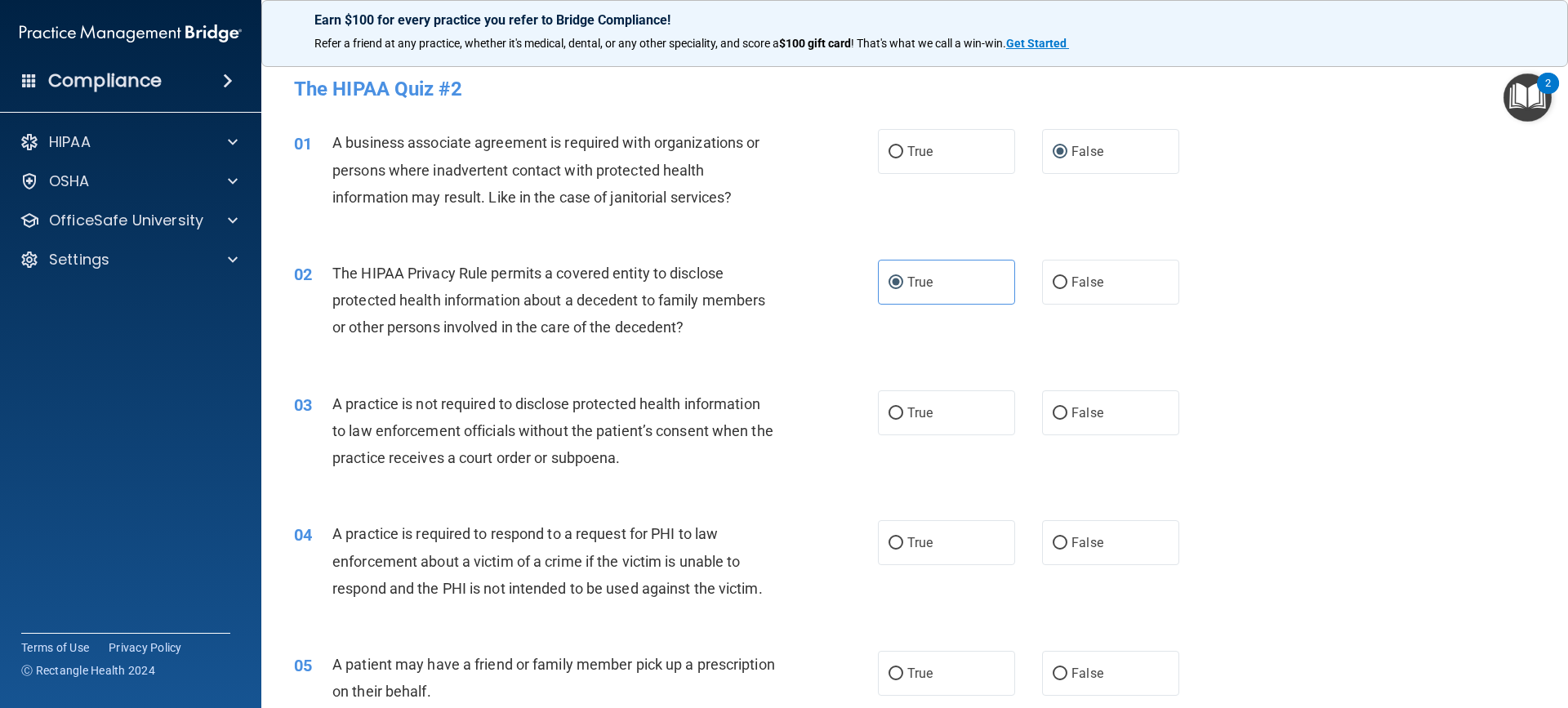
scroll to position [163, 0]
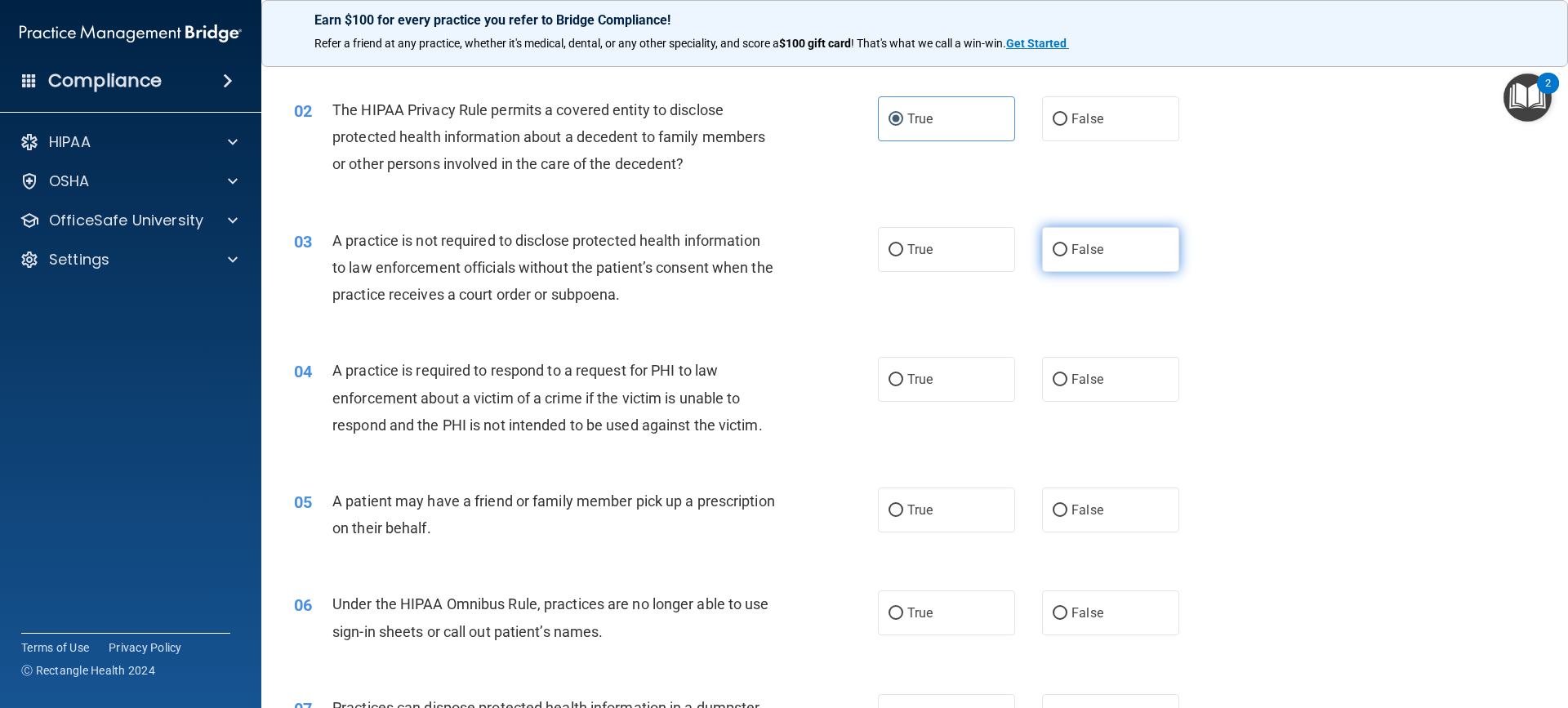
click at [1042, 244] on label "False" at bounding box center [1111, 250] width 137 height 45
click at [1052, 244] on input "False" at bounding box center [1059, 250] width 15 height 13
radio input "true"
click at [919, 375] on span "True" at bounding box center [920, 379] width 25 height 16
click at [903, 375] on input "True" at bounding box center [895, 380] width 15 height 13
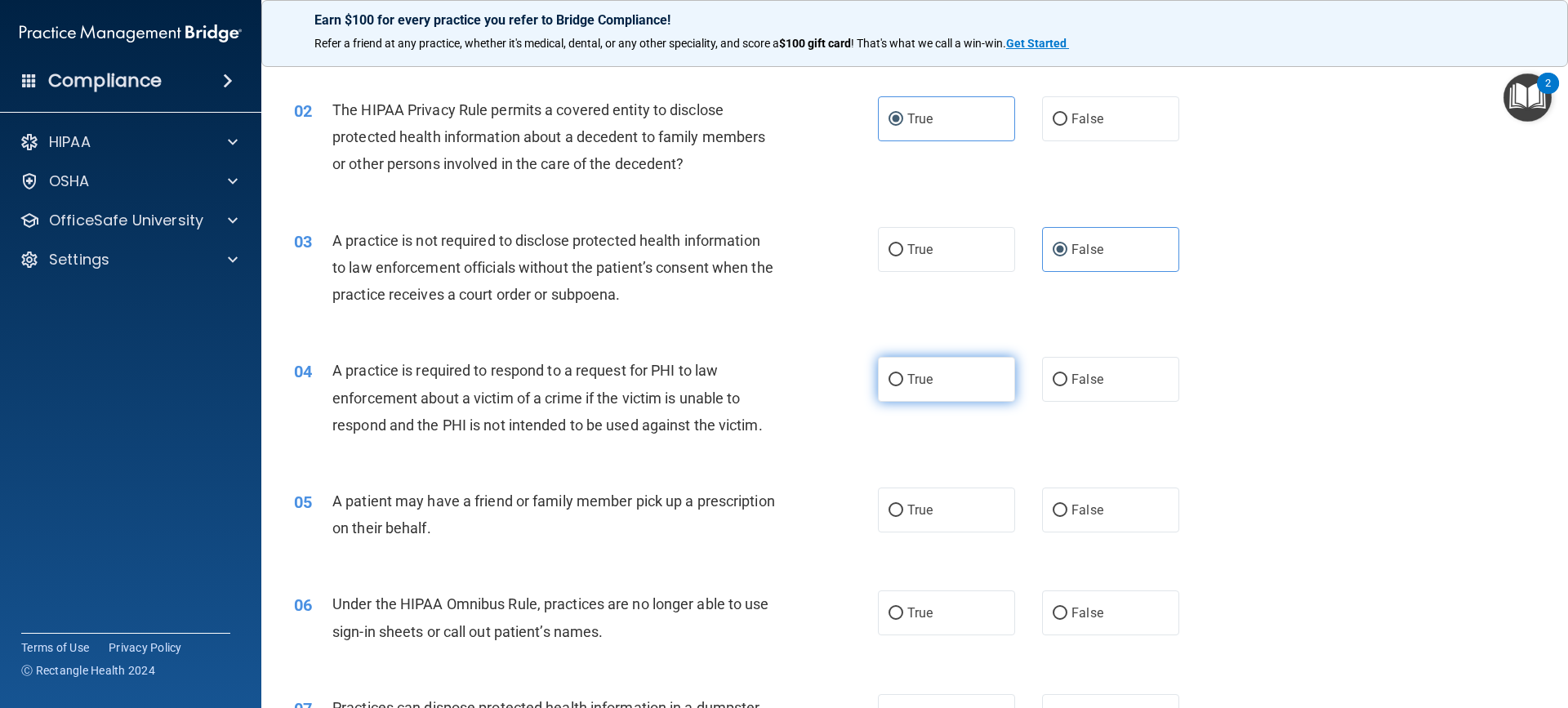
radio input "true"
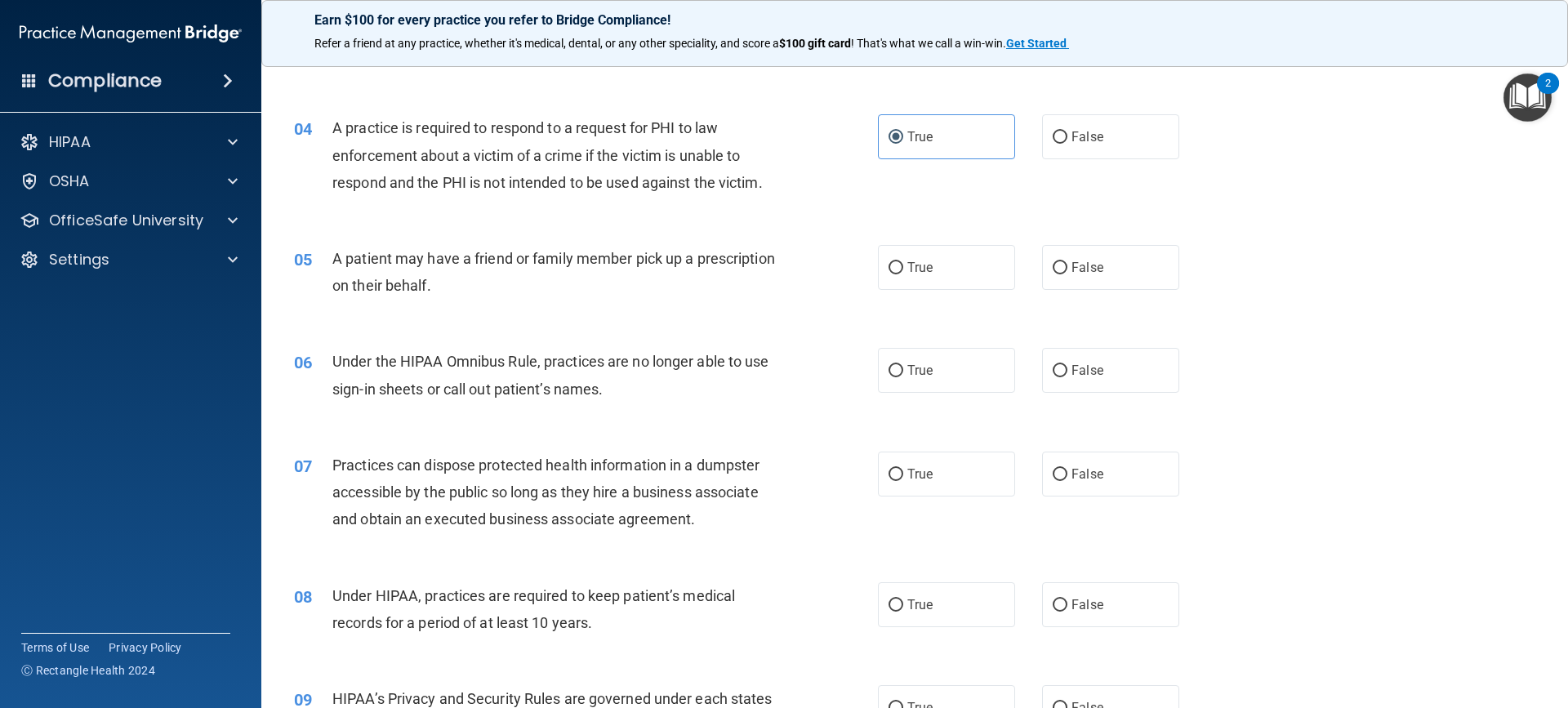
scroll to position [409, 0]
click at [1062, 261] on label "False" at bounding box center [1111, 265] width 137 height 45
click at [1062, 261] on input "False" at bounding box center [1059, 265] width 15 height 13
radio input "true"
click at [1072, 370] on span "False" at bounding box center [1087, 368] width 32 height 16
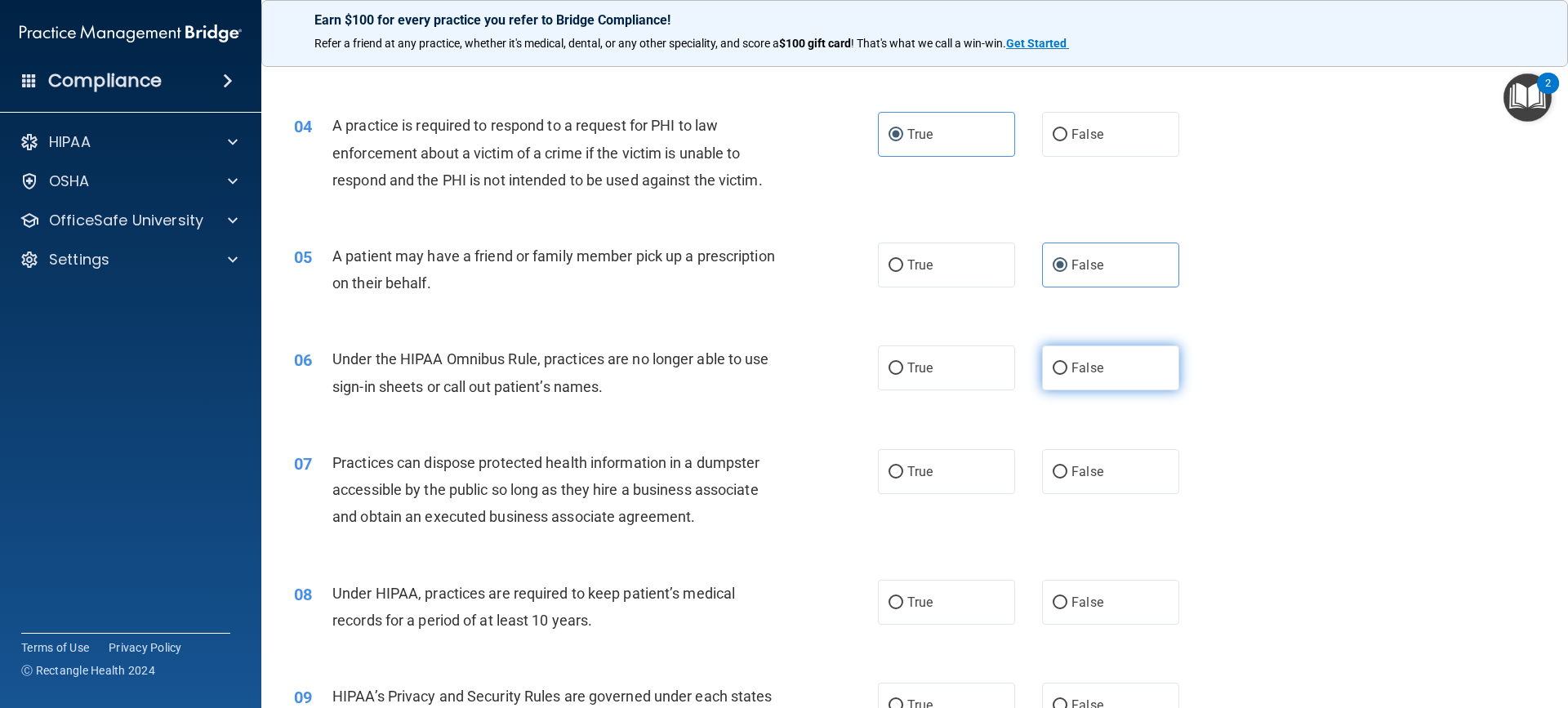
click at [1068, 370] on input "False" at bounding box center [1059, 369] width 15 height 13
radio input "true"
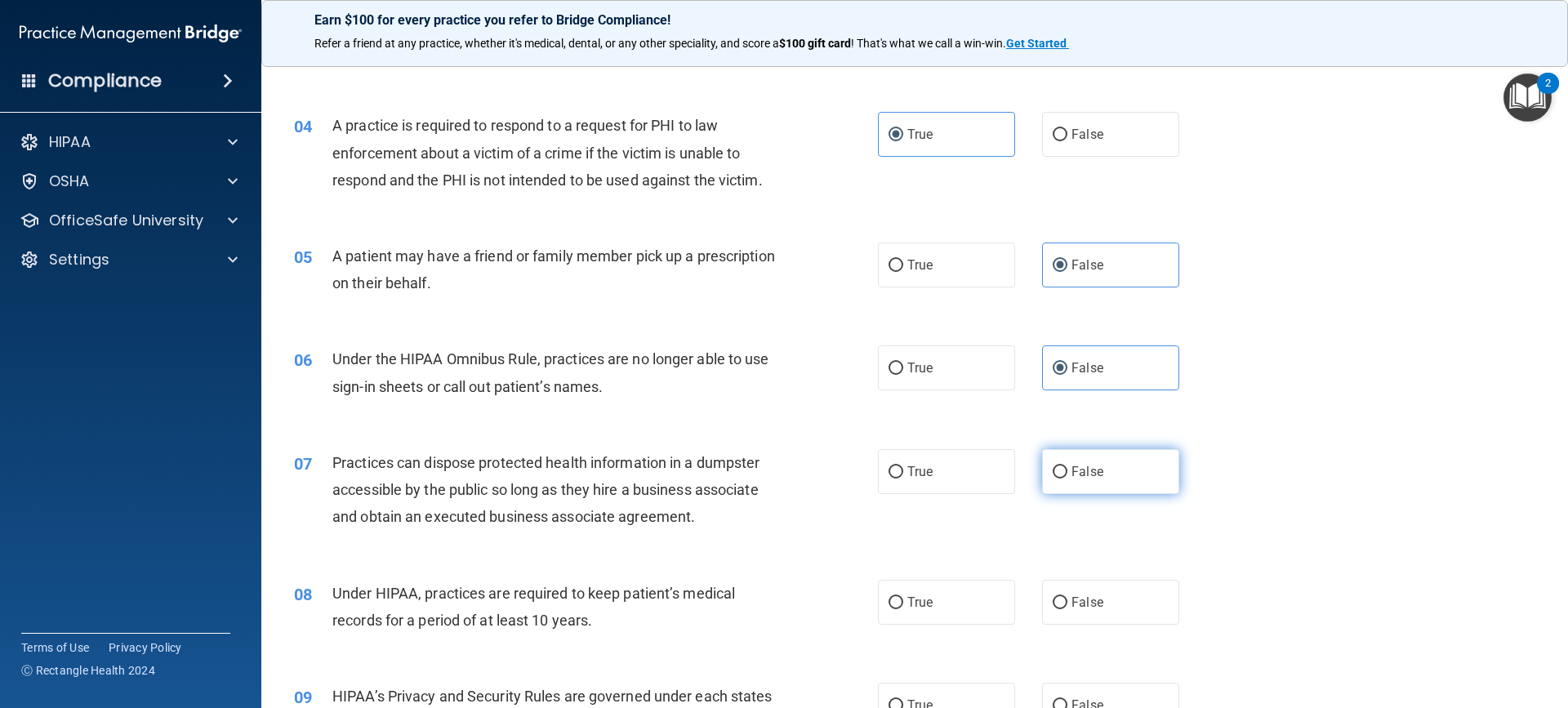
click at [1073, 472] on span "False" at bounding box center [1087, 472] width 32 height 16
click at [1068, 472] on input "False" at bounding box center [1059, 472] width 15 height 13
radio input "true"
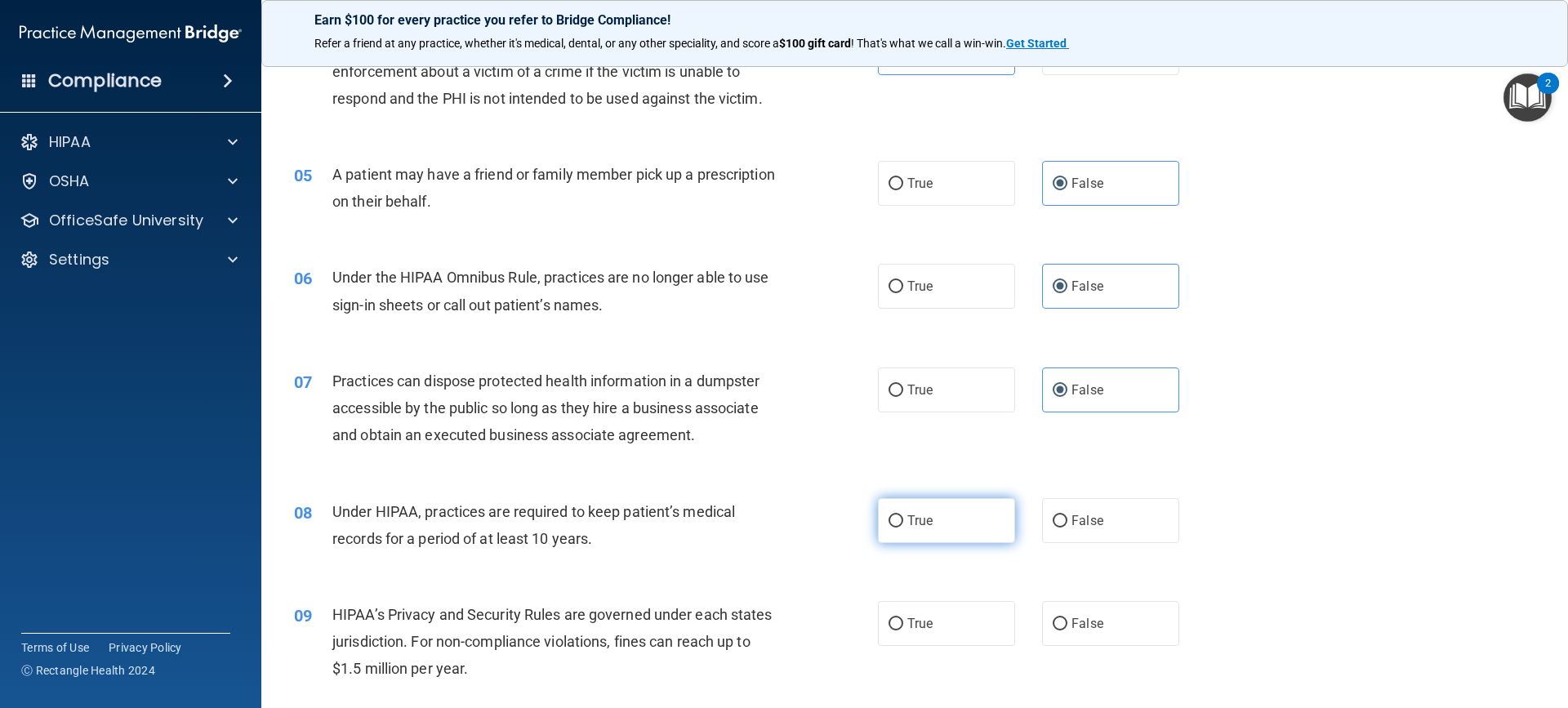
scroll to position [571, 0]
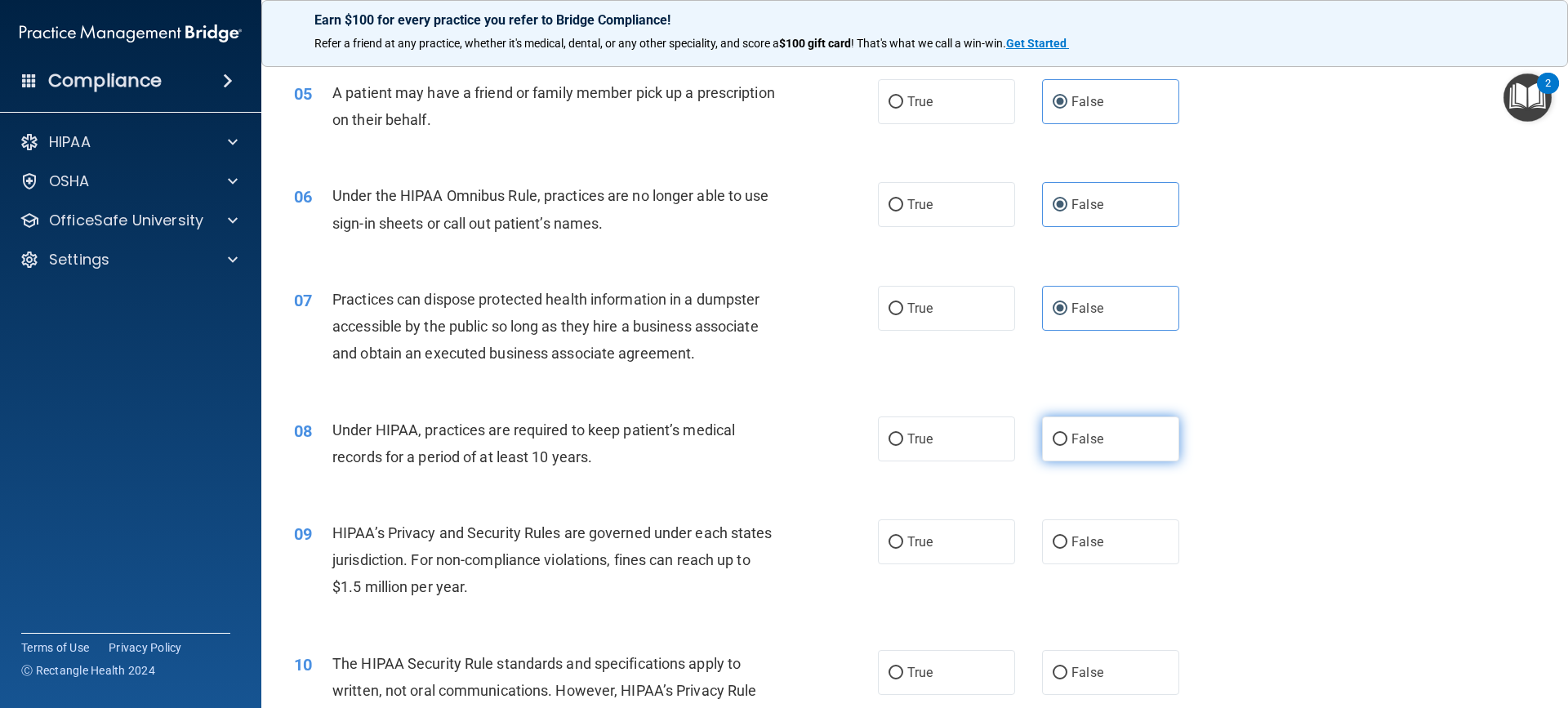
click at [1052, 441] on input "False" at bounding box center [1059, 440] width 15 height 13
radio input "true"
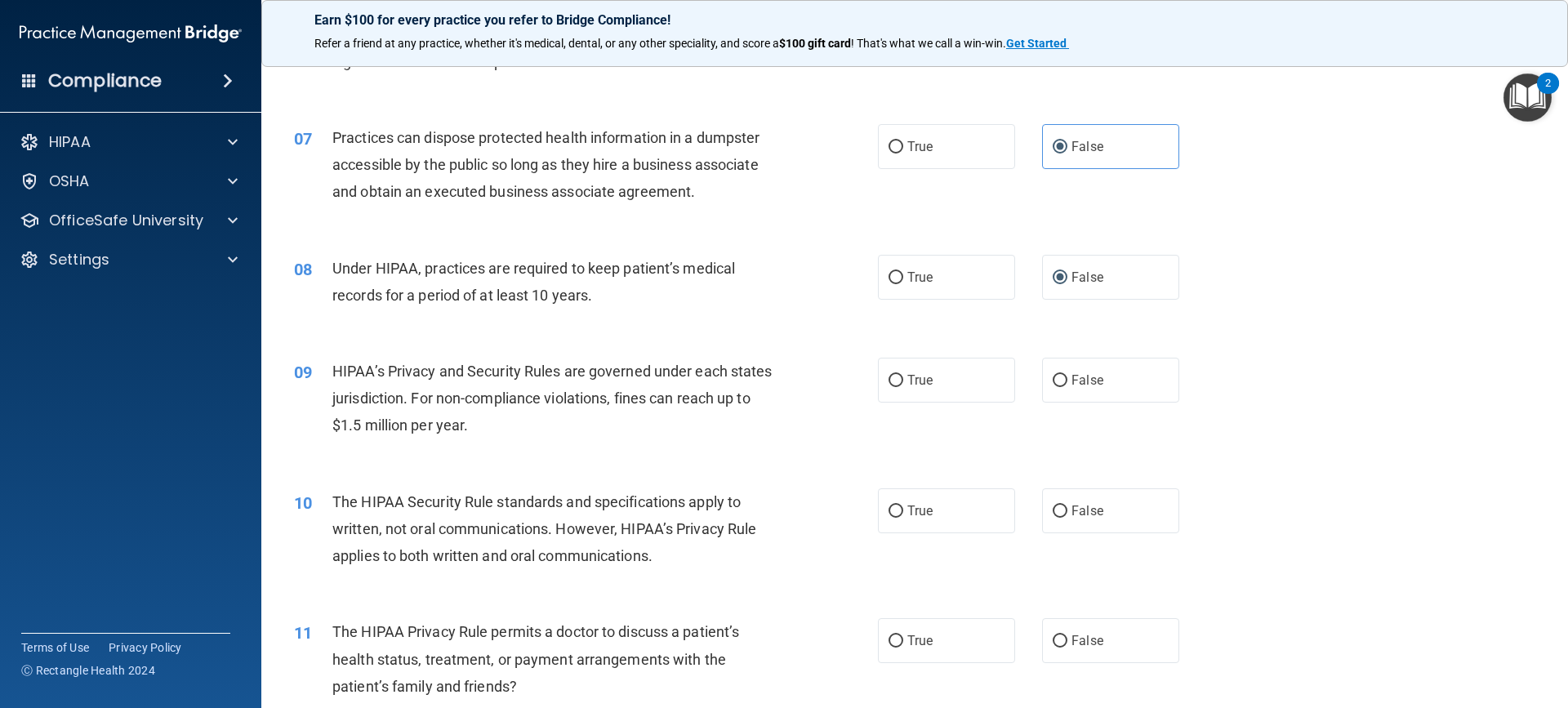
scroll to position [735, 0]
drag, startPoint x: 1057, startPoint y: 374, endPoint x: 1054, endPoint y: 382, distance: 8.5
click at [1056, 374] on input "False" at bounding box center [1059, 379] width 15 height 13
radio input "true"
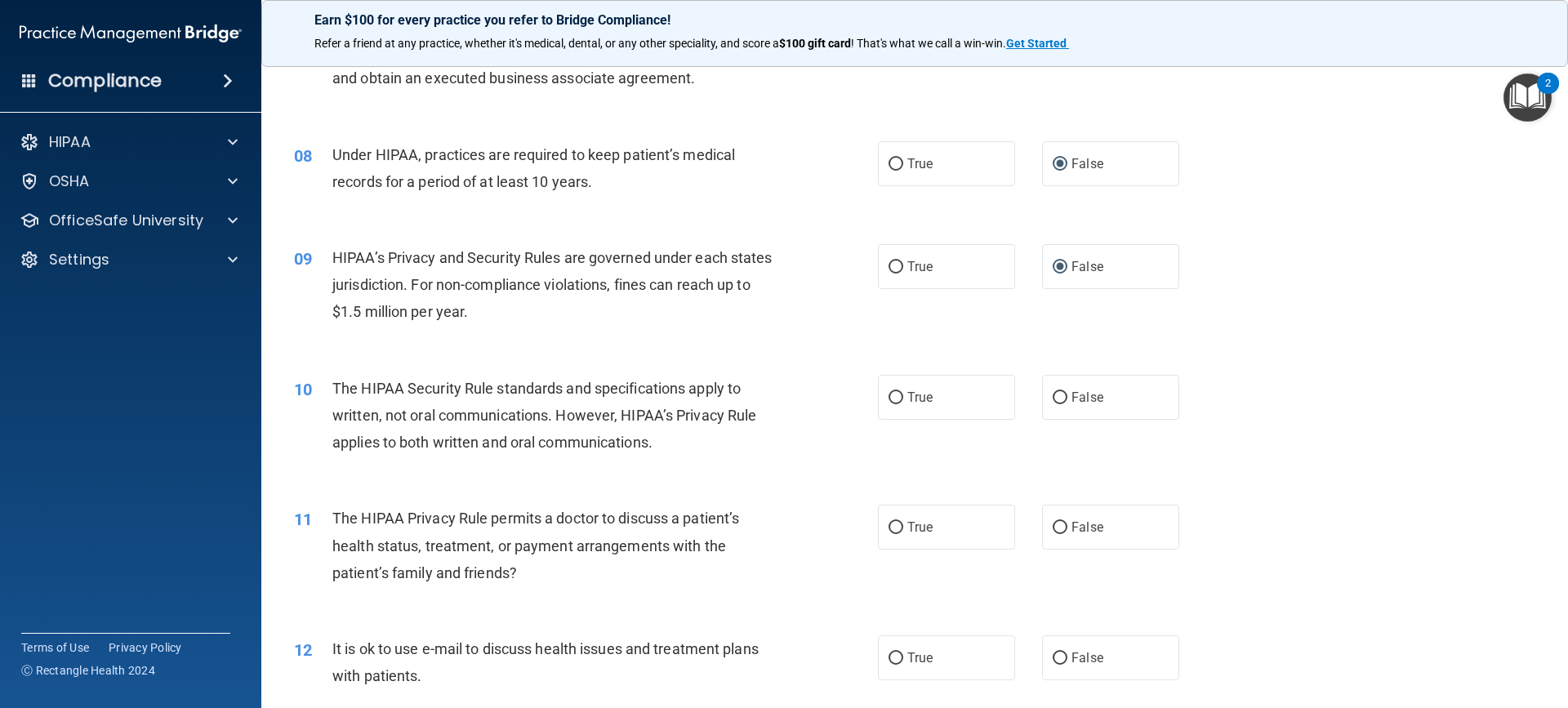
scroll to position [898, 0]
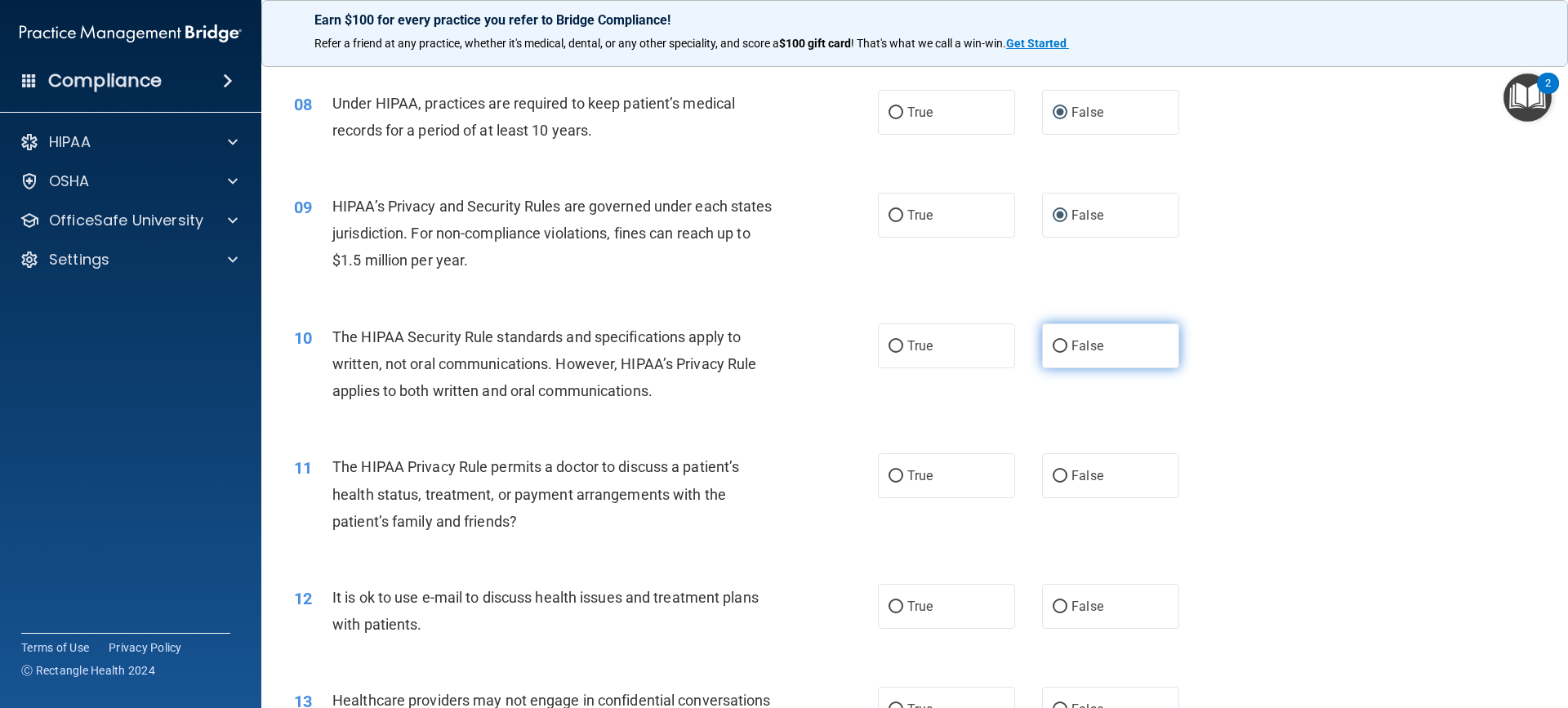
click at [1056, 344] on input "False" at bounding box center [1059, 346] width 15 height 13
radio input "true"
click at [1063, 470] on label "False" at bounding box center [1111, 476] width 137 height 45
click at [1063, 470] on input "False" at bounding box center [1059, 476] width 15 height 13
radio input "true"
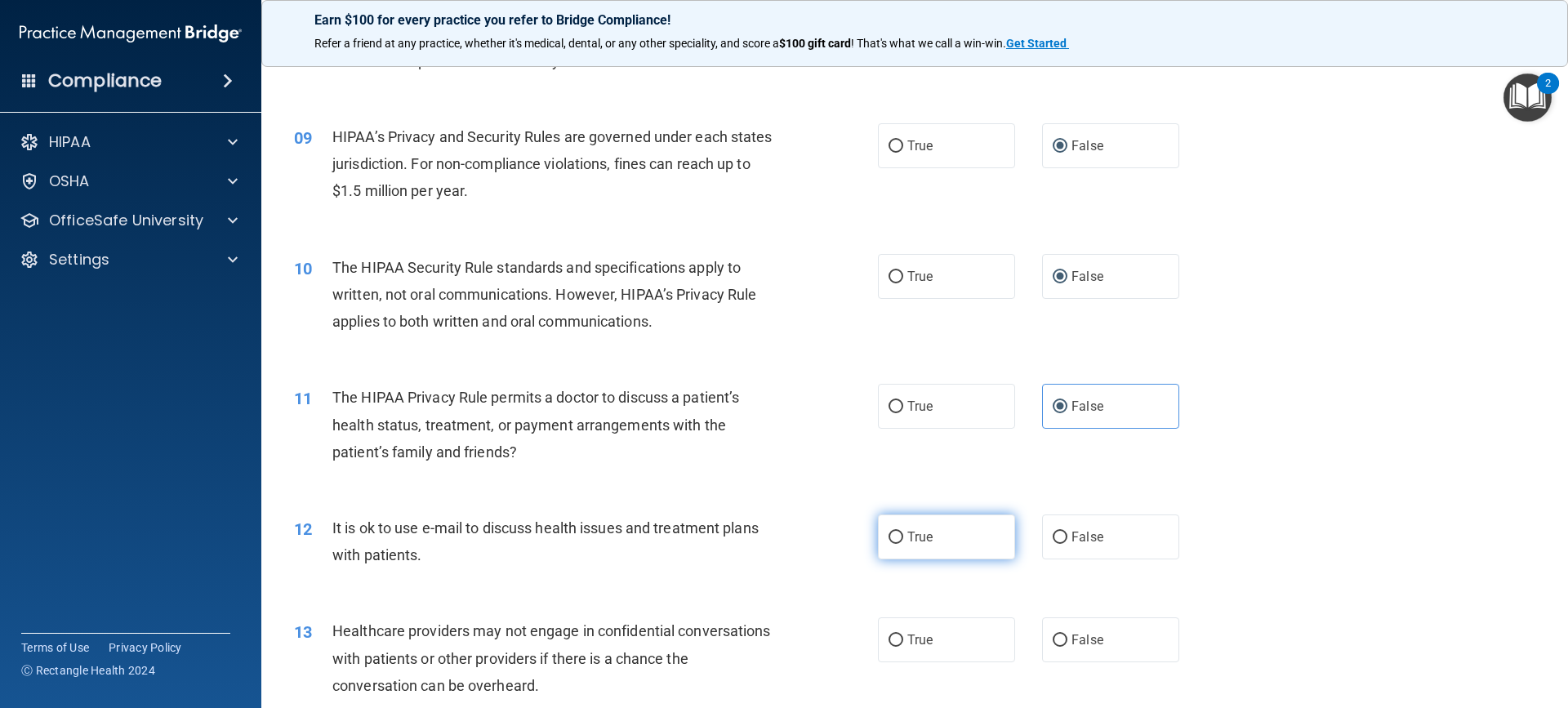
scroll to position [1062, 0]
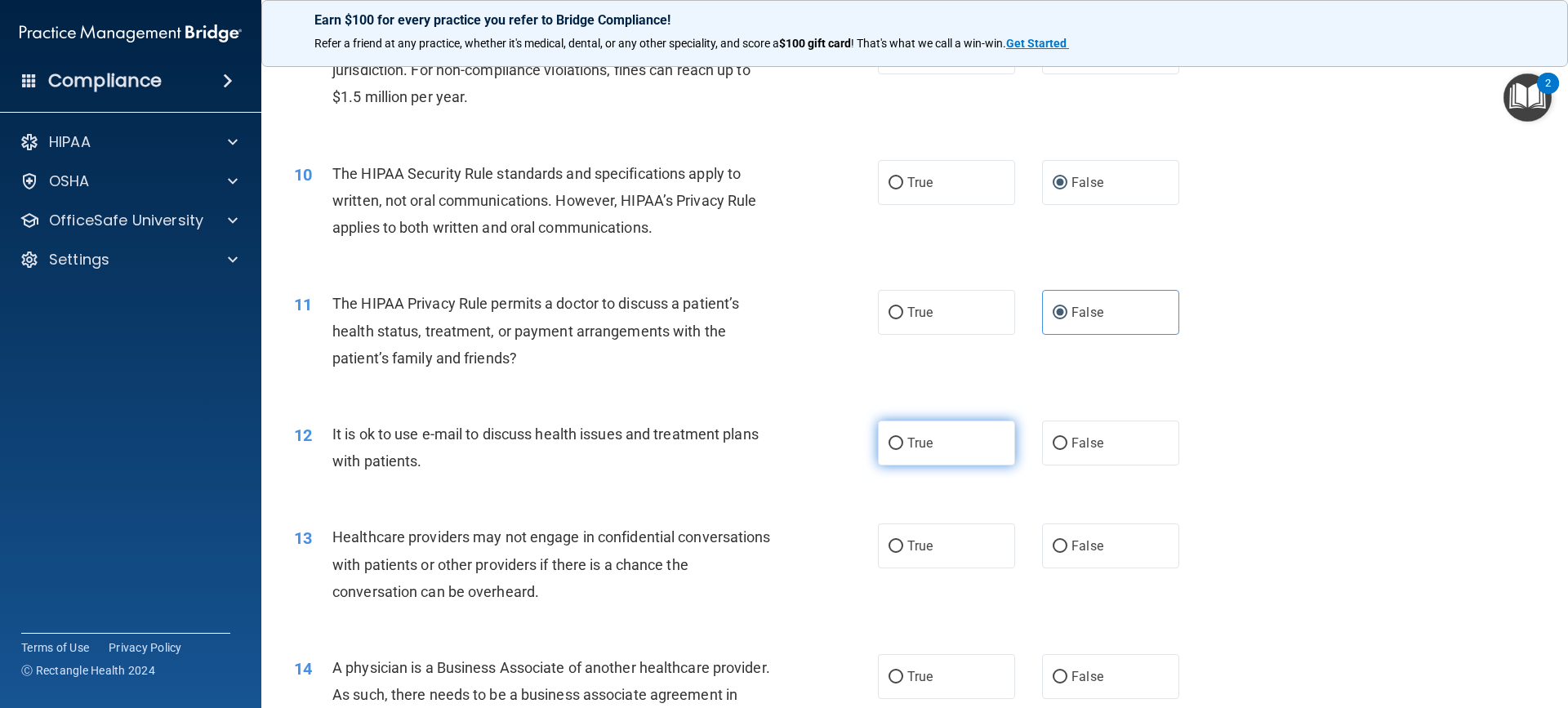
click at [942, 434] on label "True" at bounding box center [946, 443] width 137 height 45
click at [903, 438] on input "True" at bounding box center [895, 444] width 15 height 13
radio input "true"
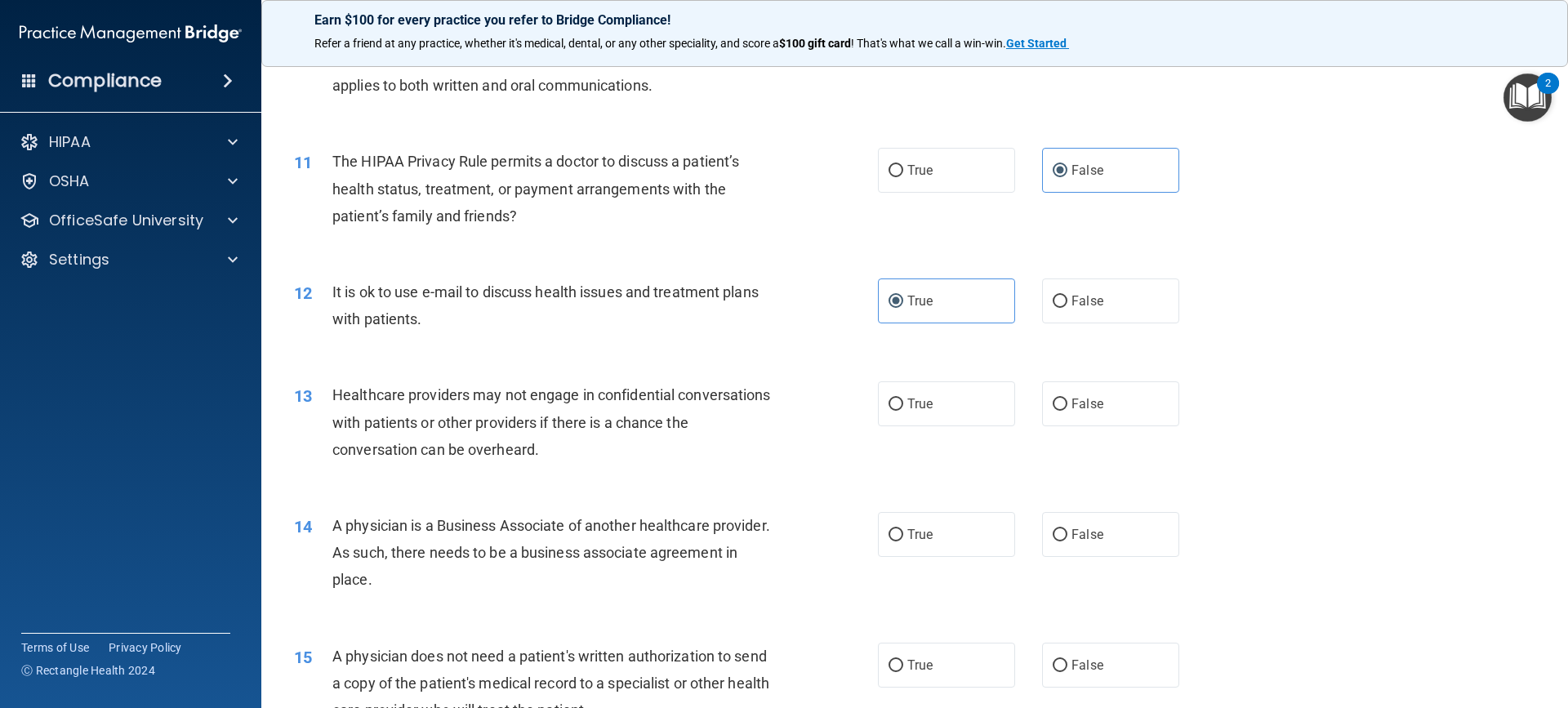
scroll to position [1225, 0]
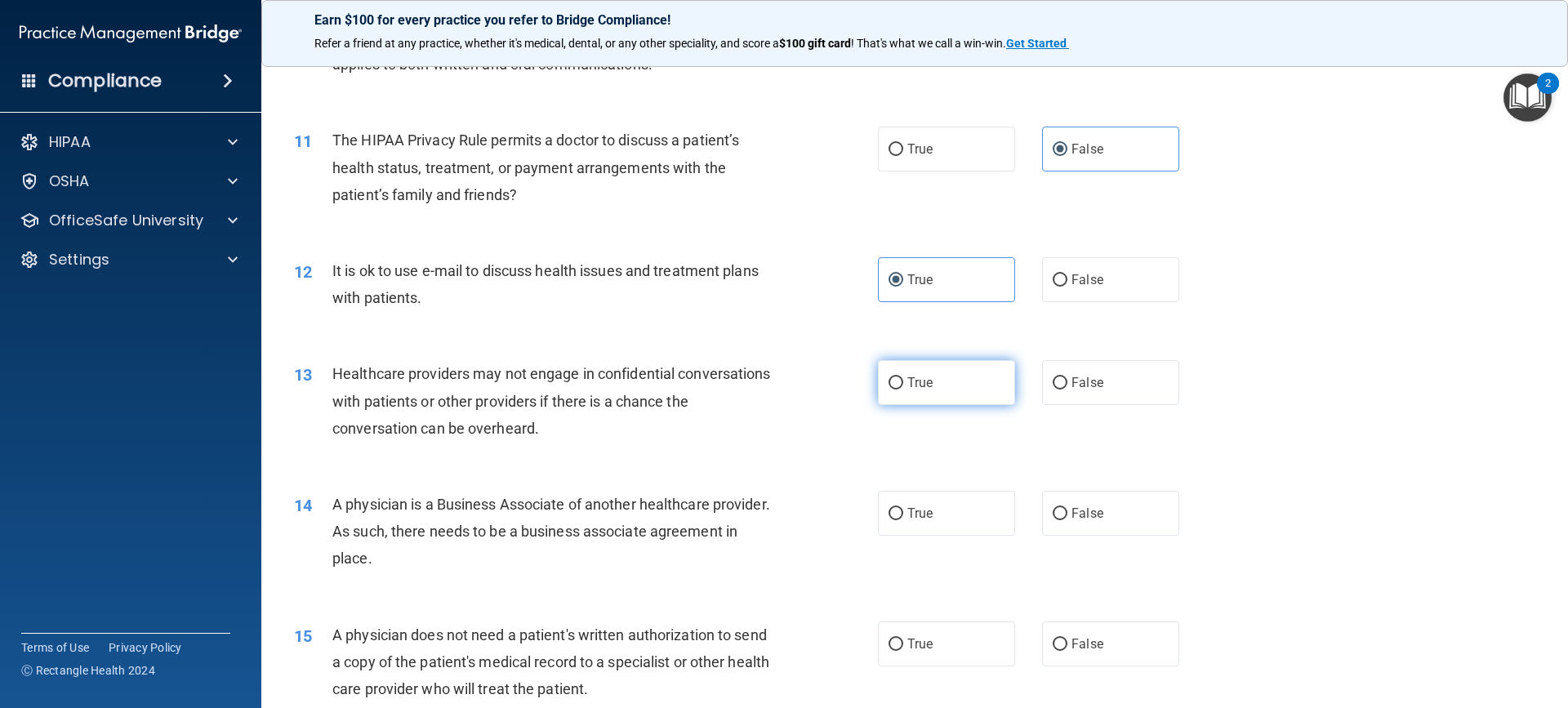
click at [943, 379] on label "True" at bounding box center [946, 382] width 137 height 45
click at [903, 379] on input "True" at bounding box center [895, 383] width 15 height 13
radio input "true"
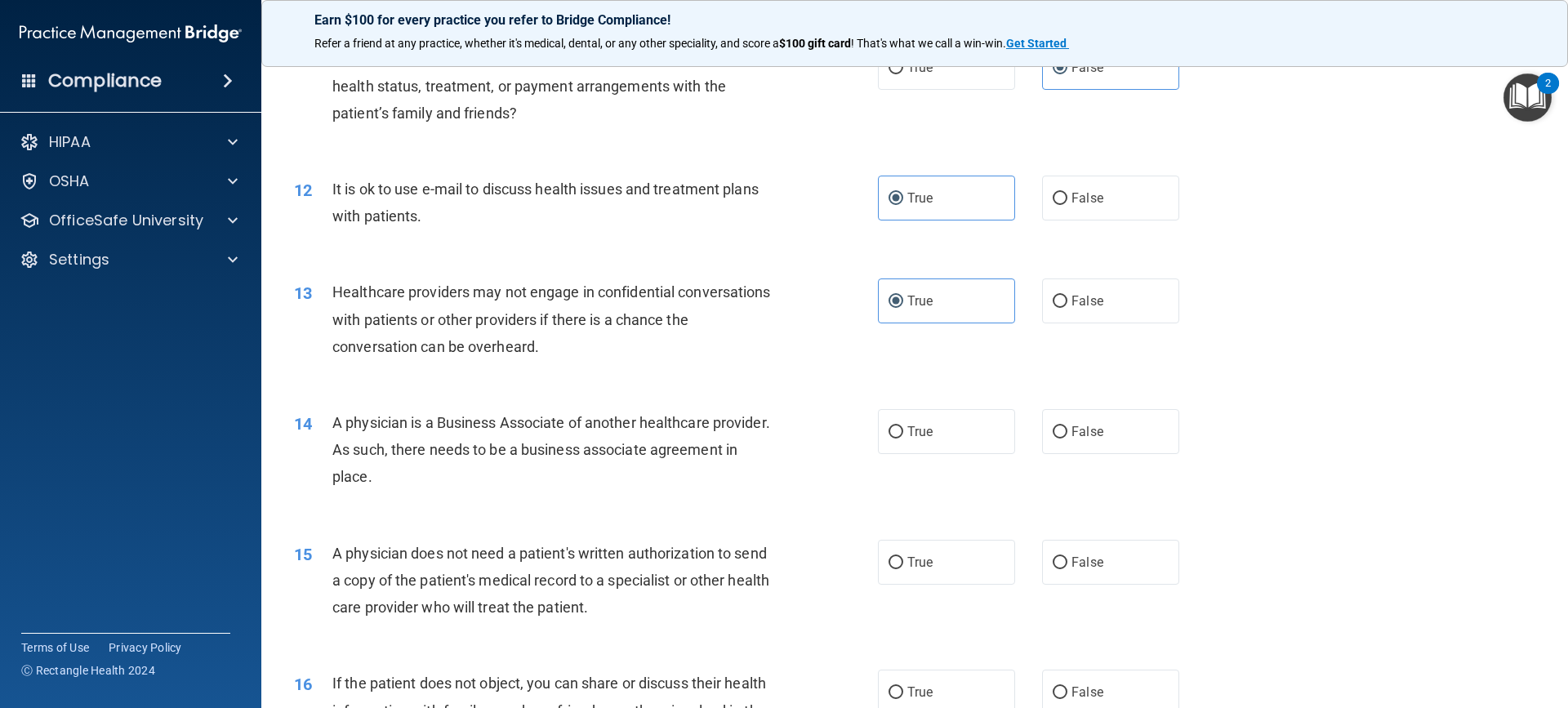
scroll to position [1389, 0]
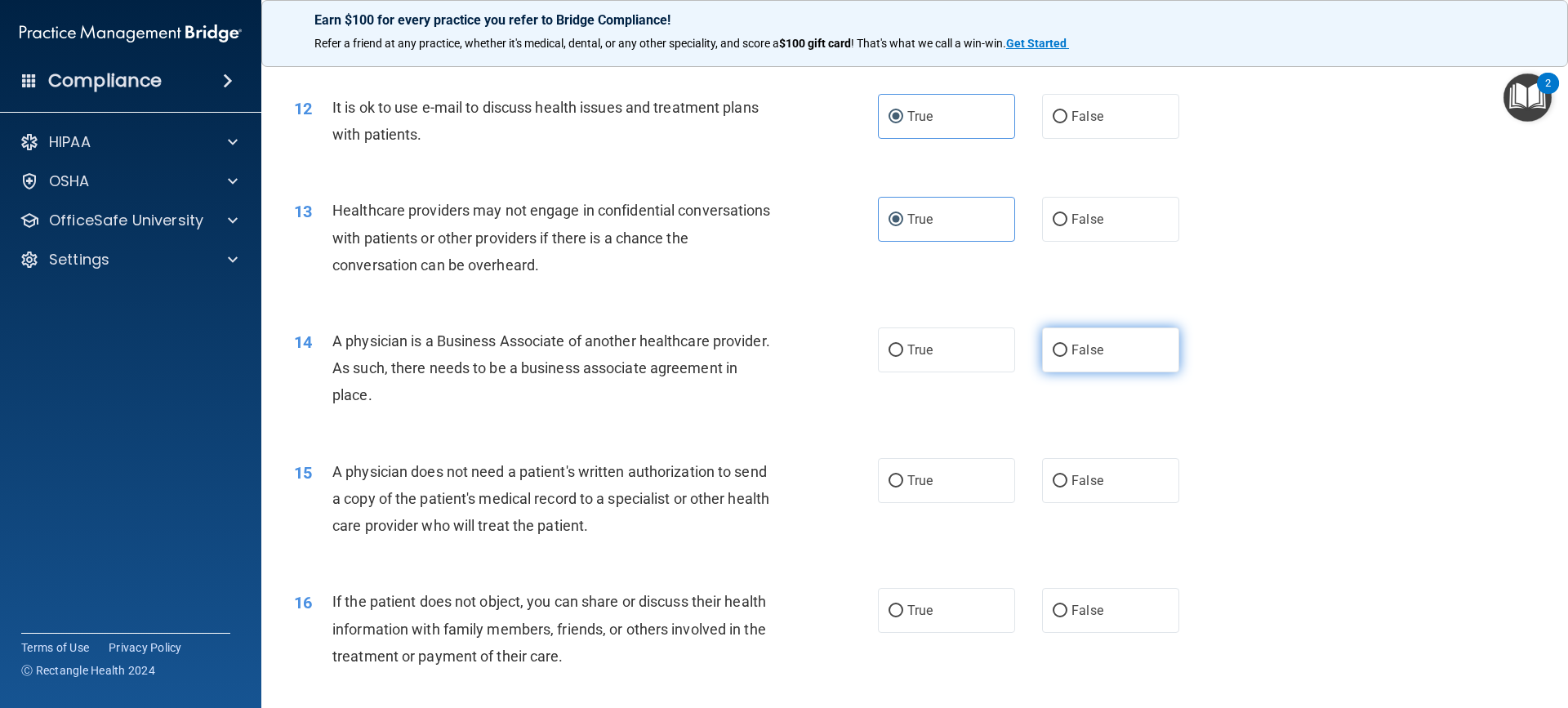
click at [1052, 349] on input "False" at bounding box center [1059, 350] width 15 height 13
radio input "true"
click at [898, 485] on label "True" at bounding box center [946, 481] width 137 height 45
click at [898, 485] on input "True" at bounding box center [895, 481] width 15 height 13
radio input "true"
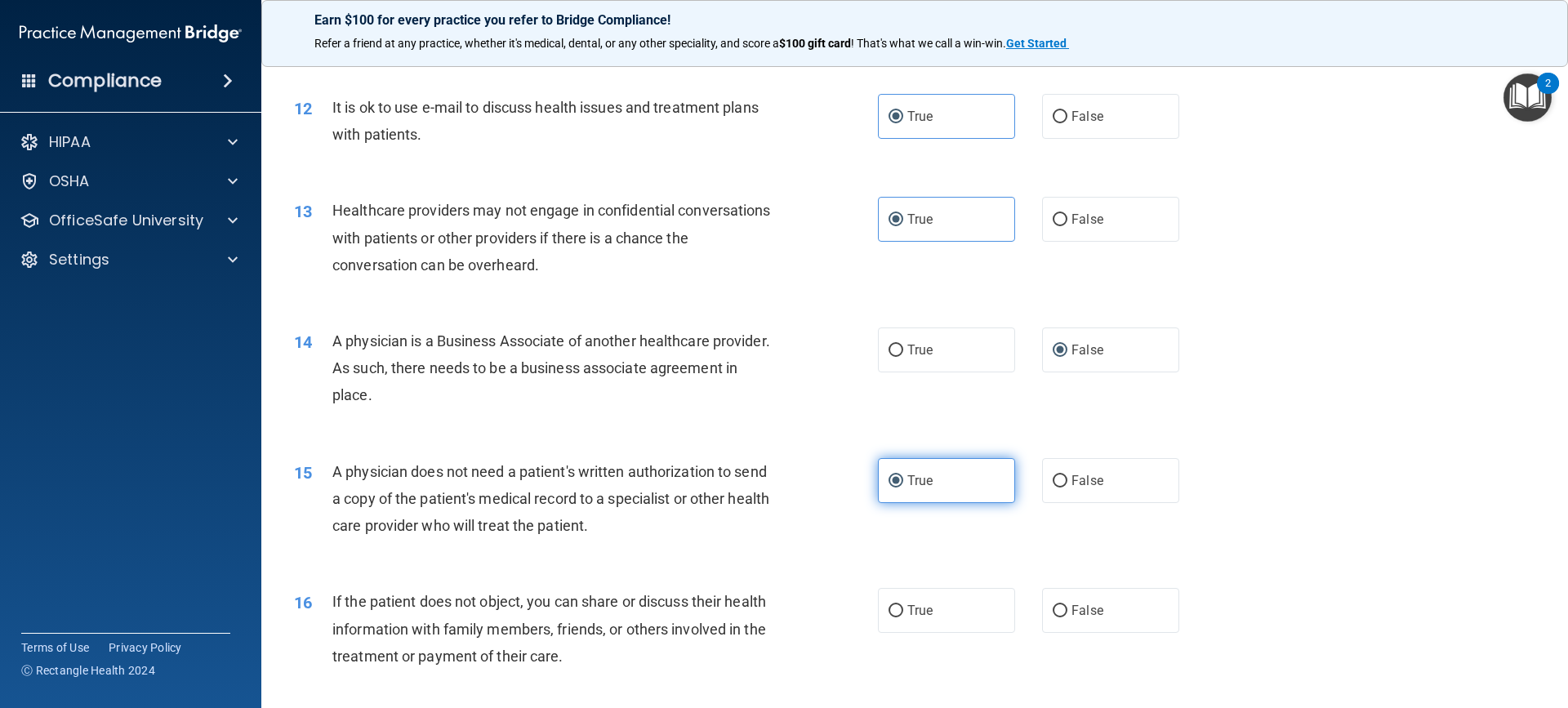
scroll to position [1470, 0]
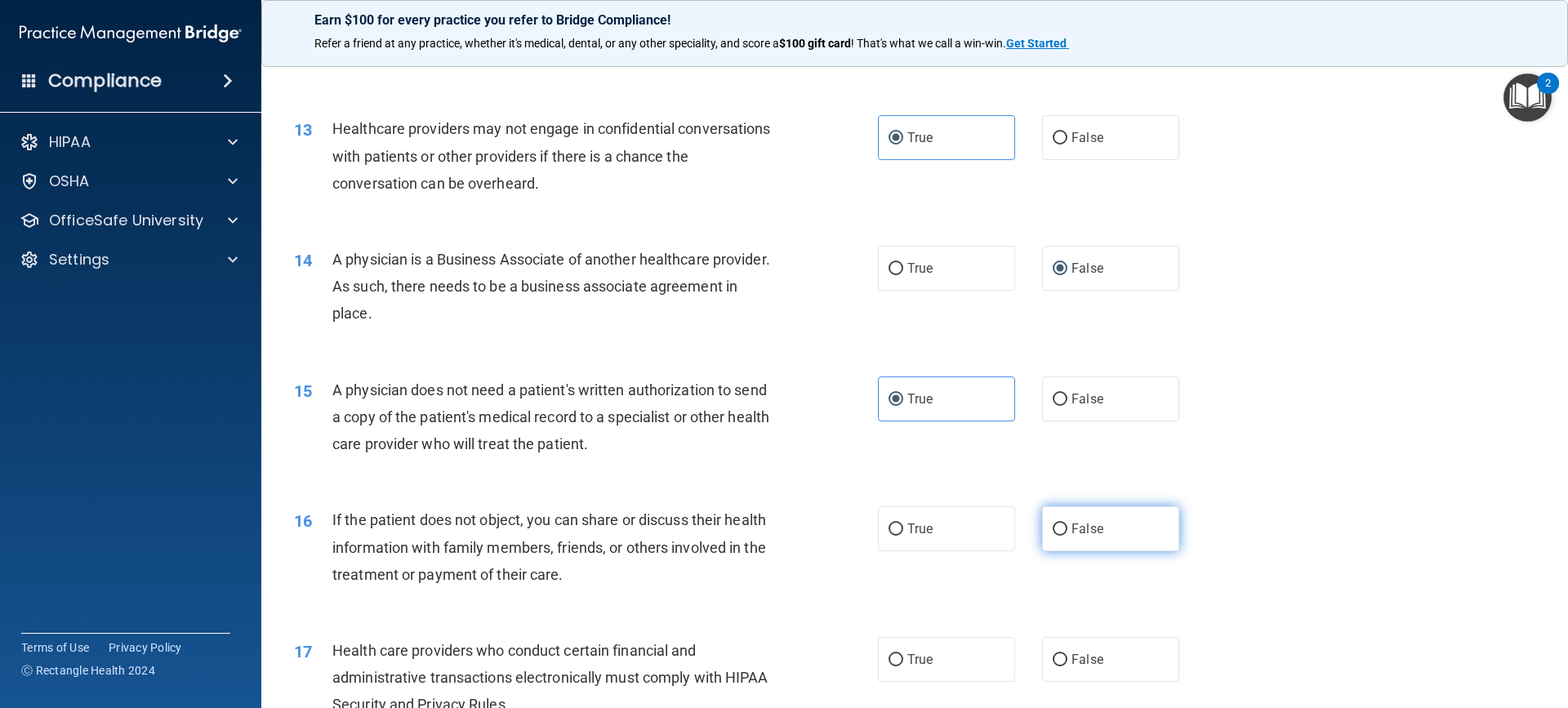
click at [1098, 516] on label "False" at bounding box center [1111, 529] width 137 height 45
click at [1068, 524] on input "False" at bounding box center [1059, 530] width 15 height 13
radio input "true"
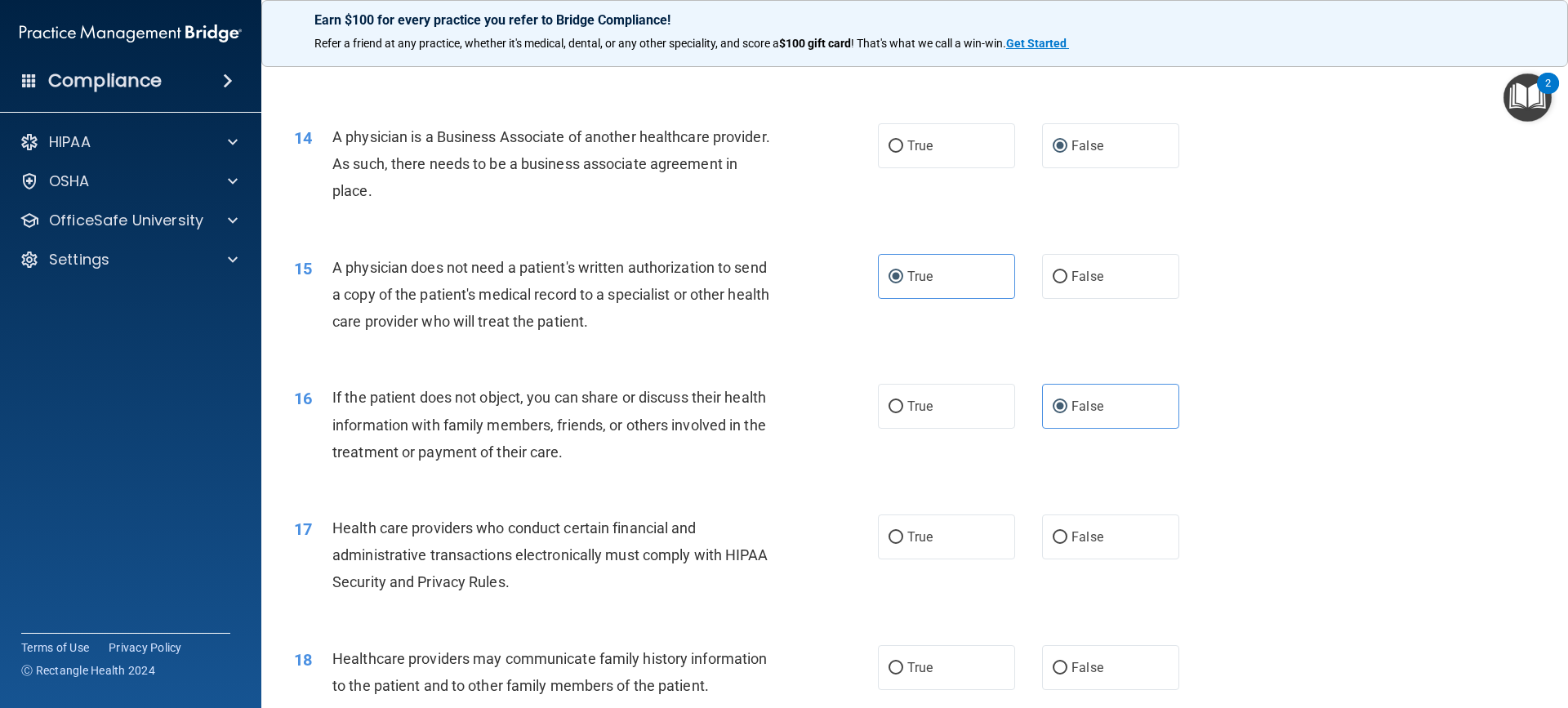
scroll to position [1633, 0]
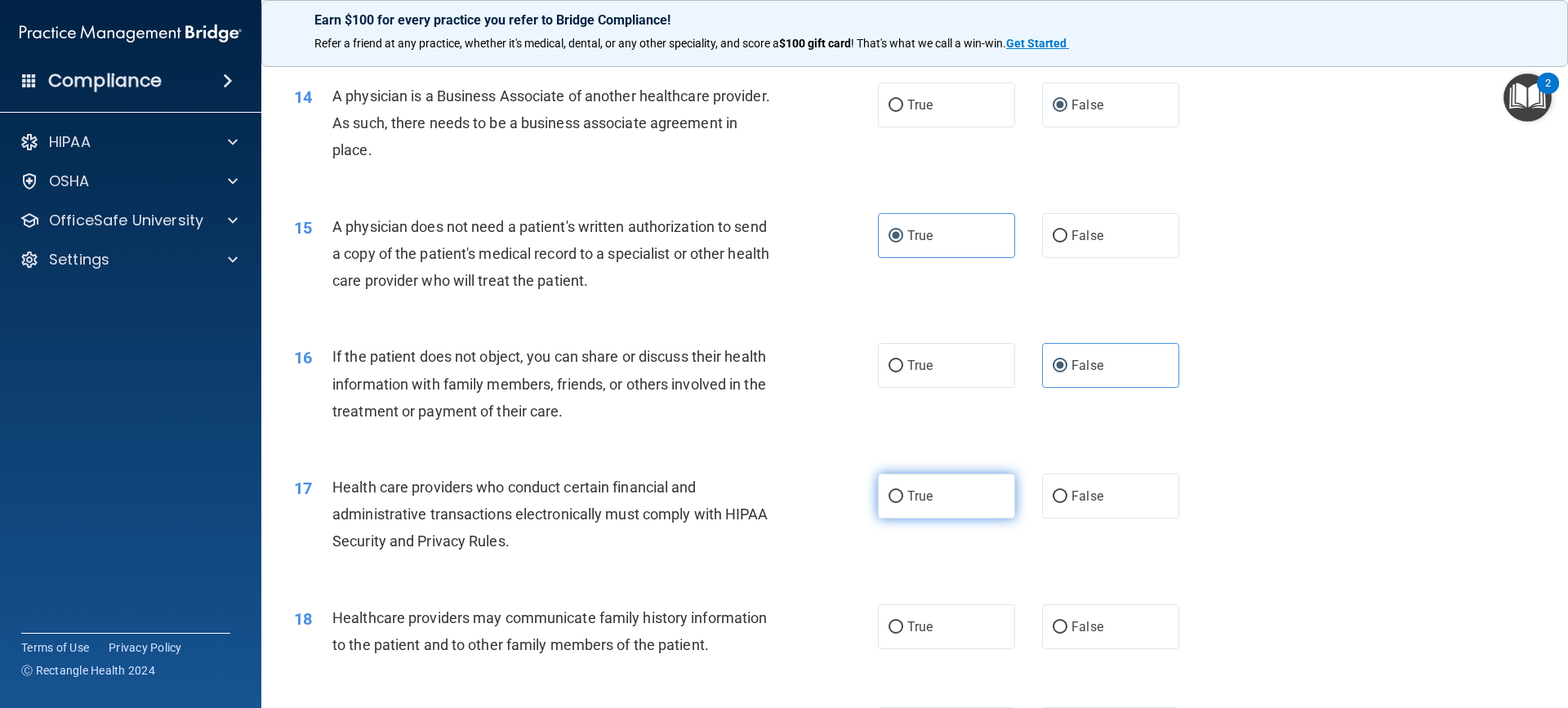
click at [940, 498] on label "True" at bounding box center [946, 496] width 137 height 45
click at [903, 498] on input "True" at bounding box center [895, 496] width 15 height 13
radio input "true"
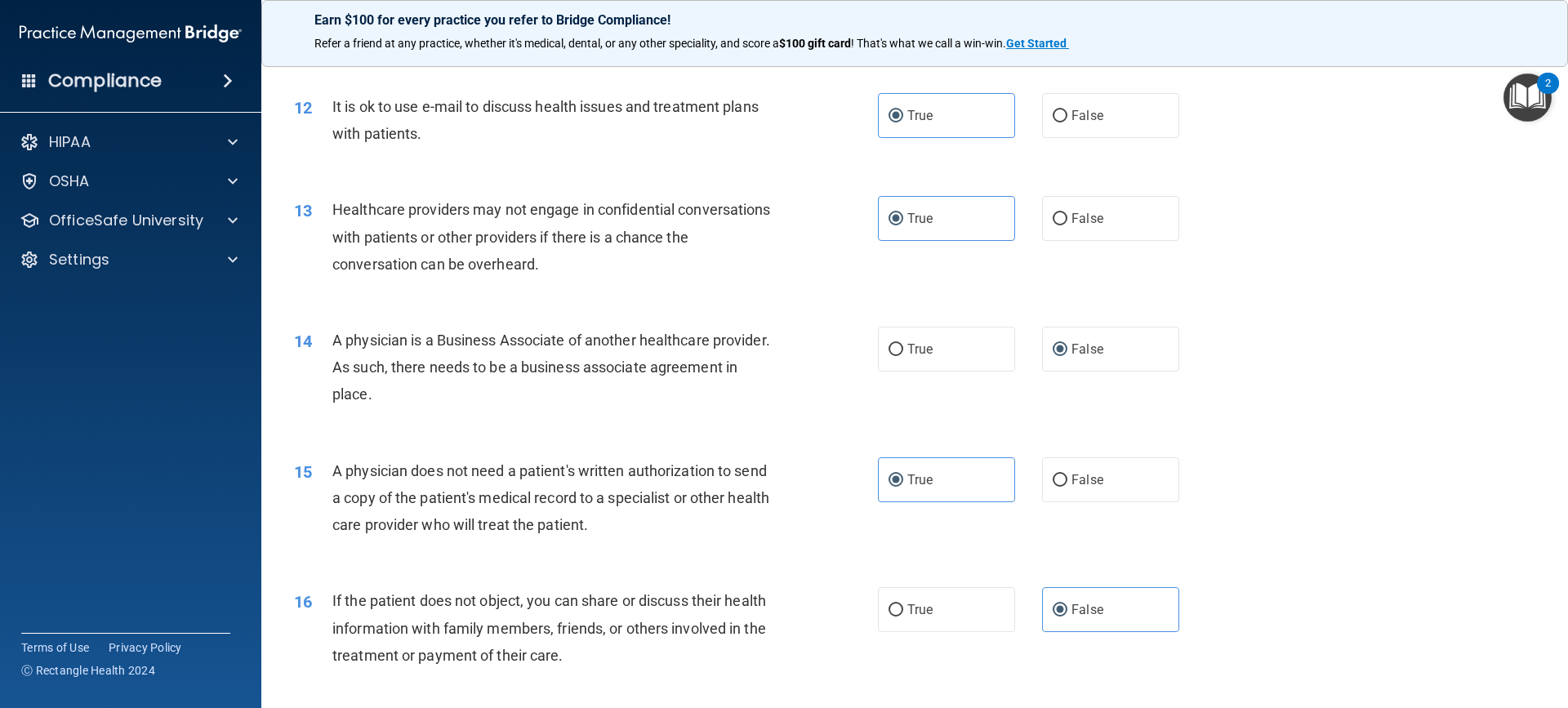
scroll to position [1389, 0]
click at [1091, 217] on span "False" at bounding box center [1087, 219] width 32 height 16
click at [1068, 217] on input "False" at bounding box center [1059, 219] width 15 height 13
radio input "true"
radio input "false"
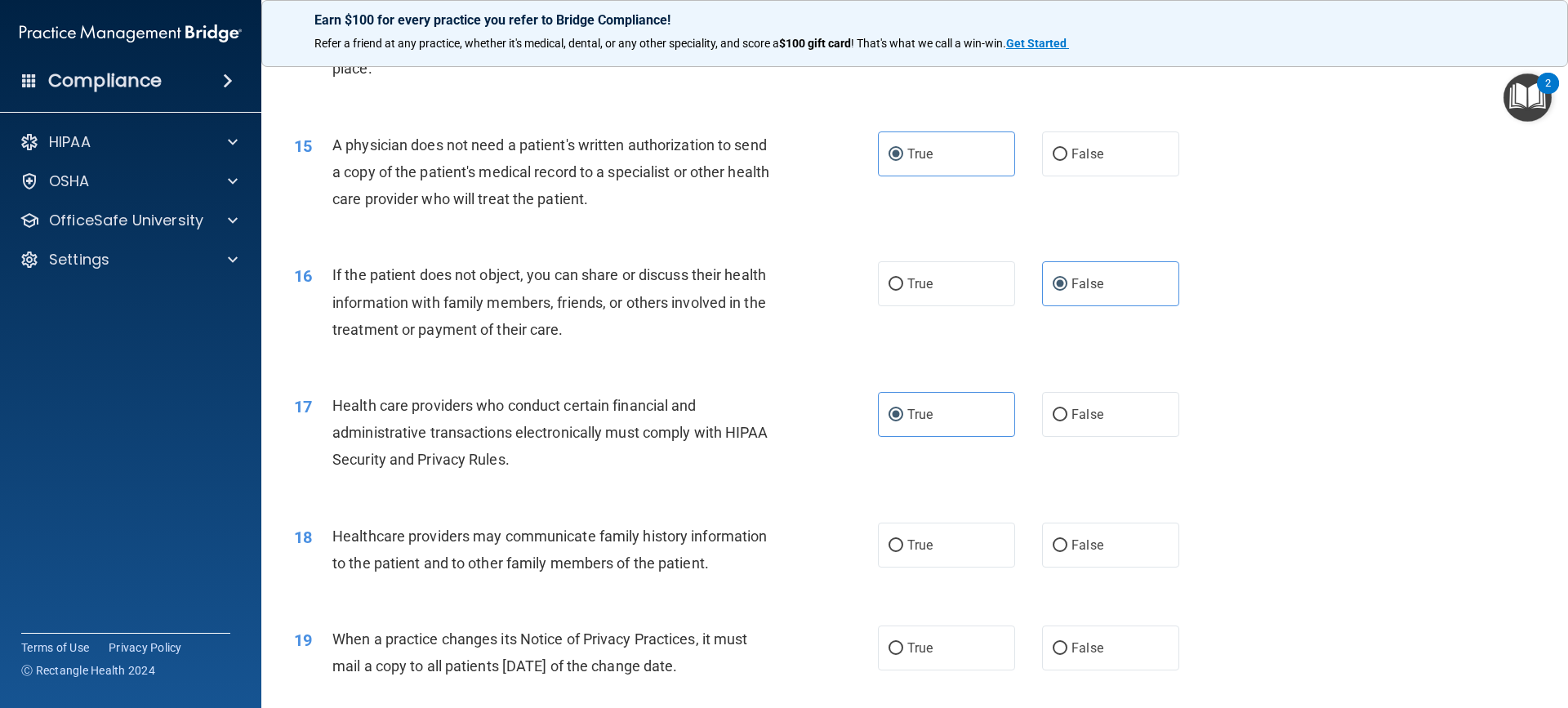
scroll to position [1796, 0]
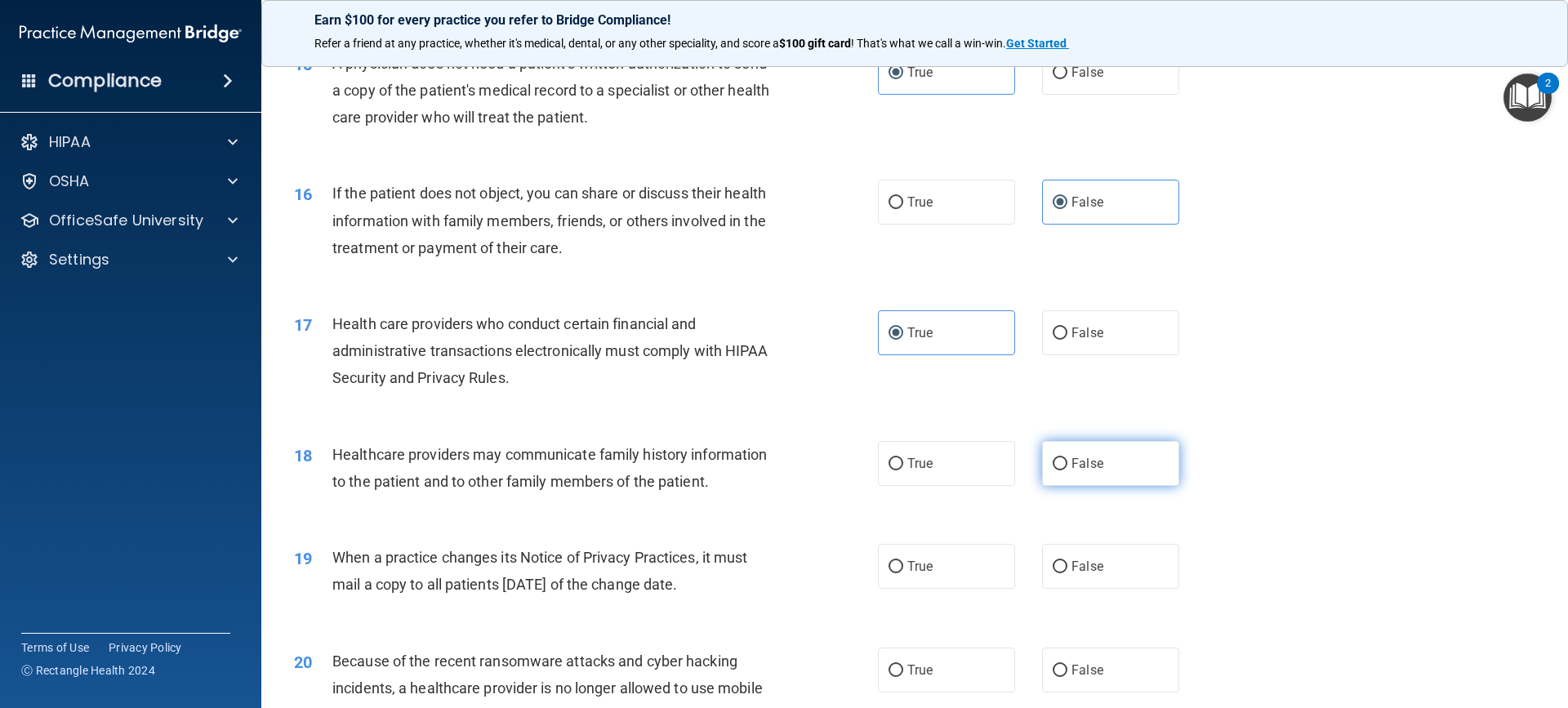
click at [1078, 459] on span "False" at bounding box center [1087, 463] width 32 height 16
click at [1068, 459] on input "False" at bounding box center [1059, 464] width 15 height 13
radio input "true"
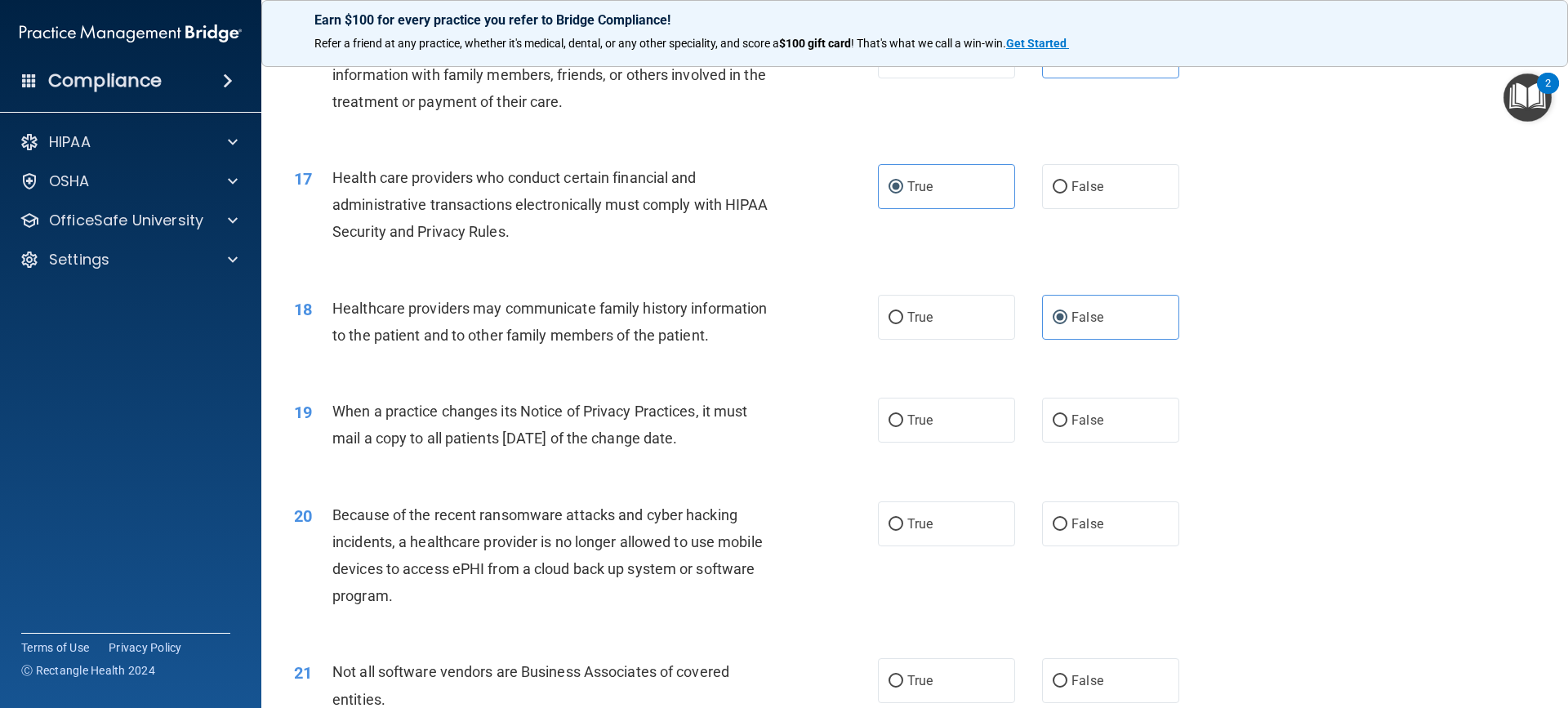
scroll to position [1960, 0]
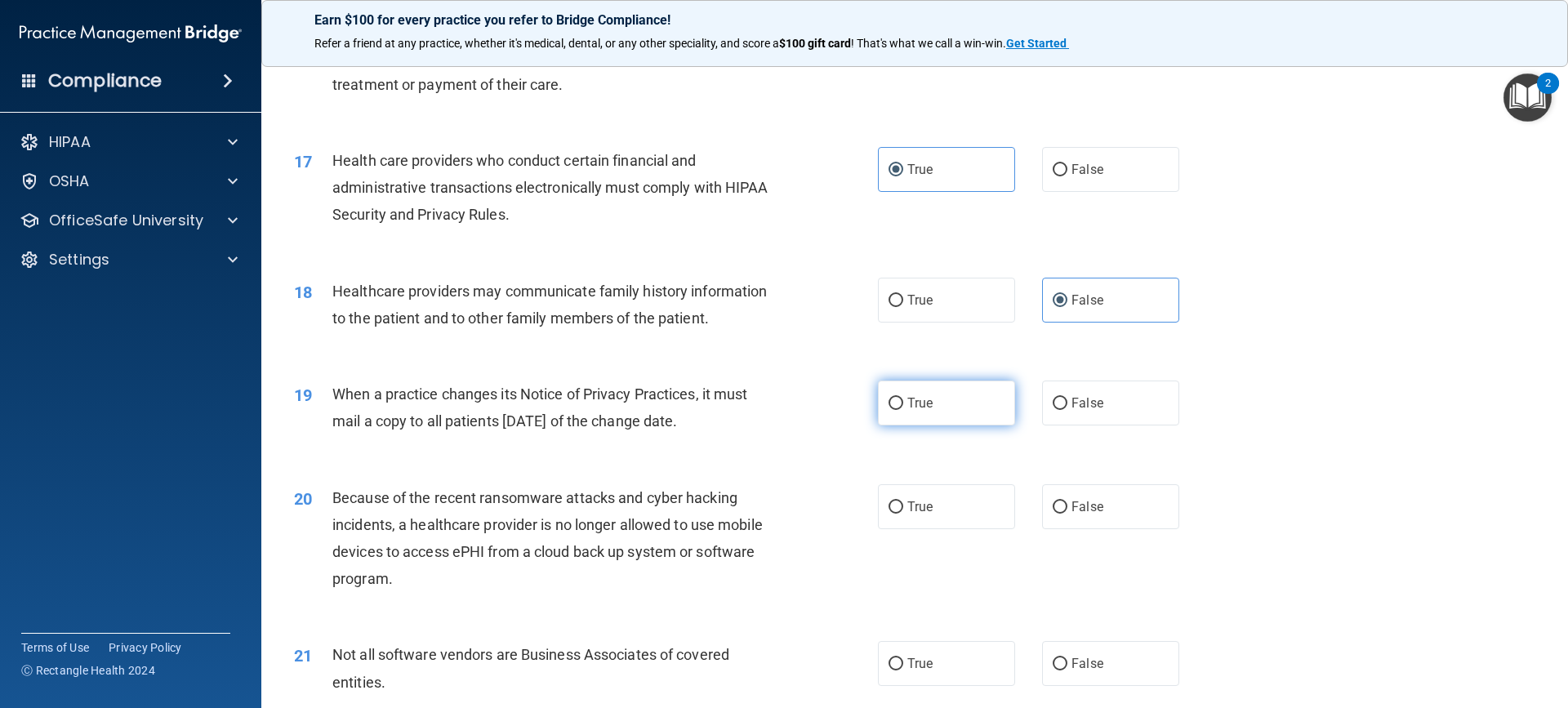
click at [878, 401] on label "True" at bounding box center [946, 403] width 137 height 45
click at [888, 401] on input "True" at bounding box center [895, 404] width 15 height 13
radio input "true"
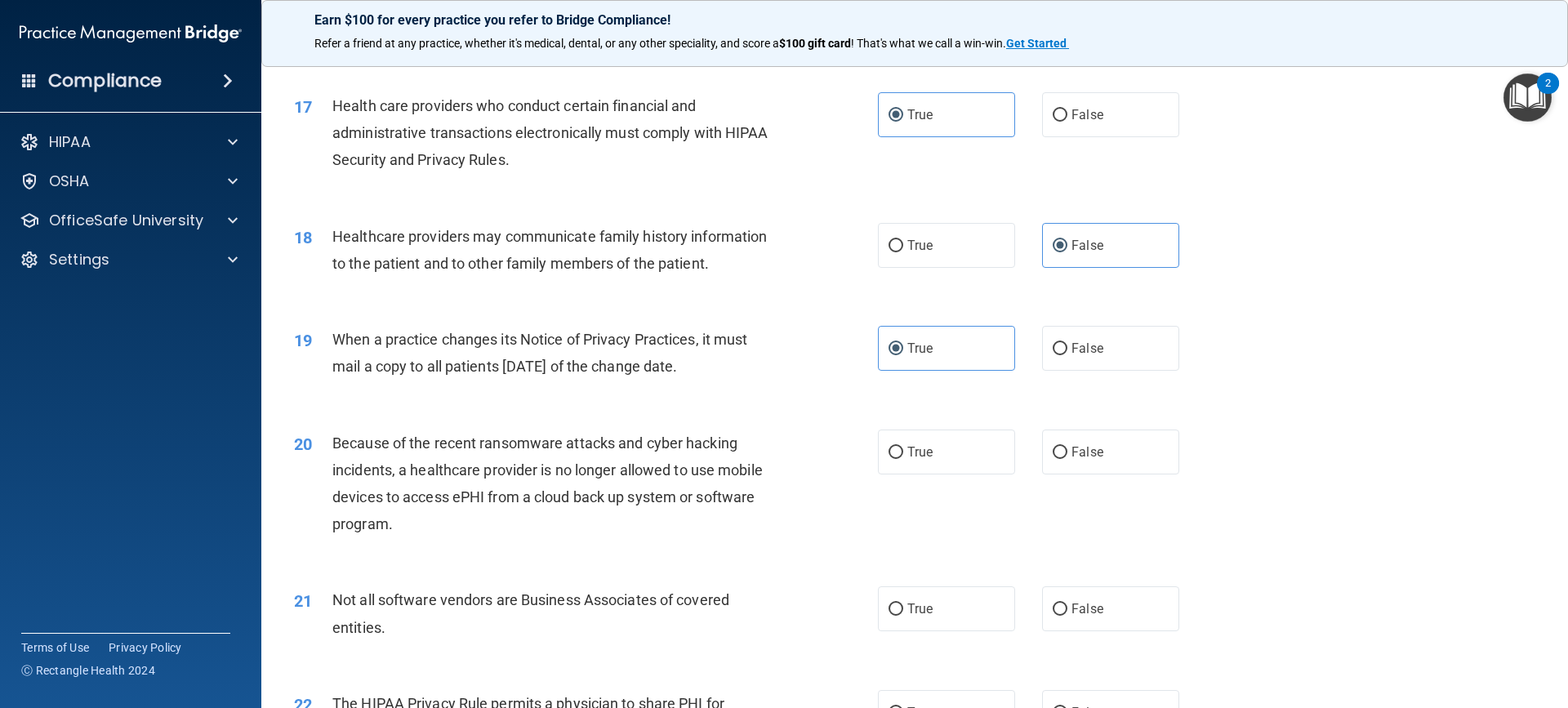
scroll to position [2123, 0]
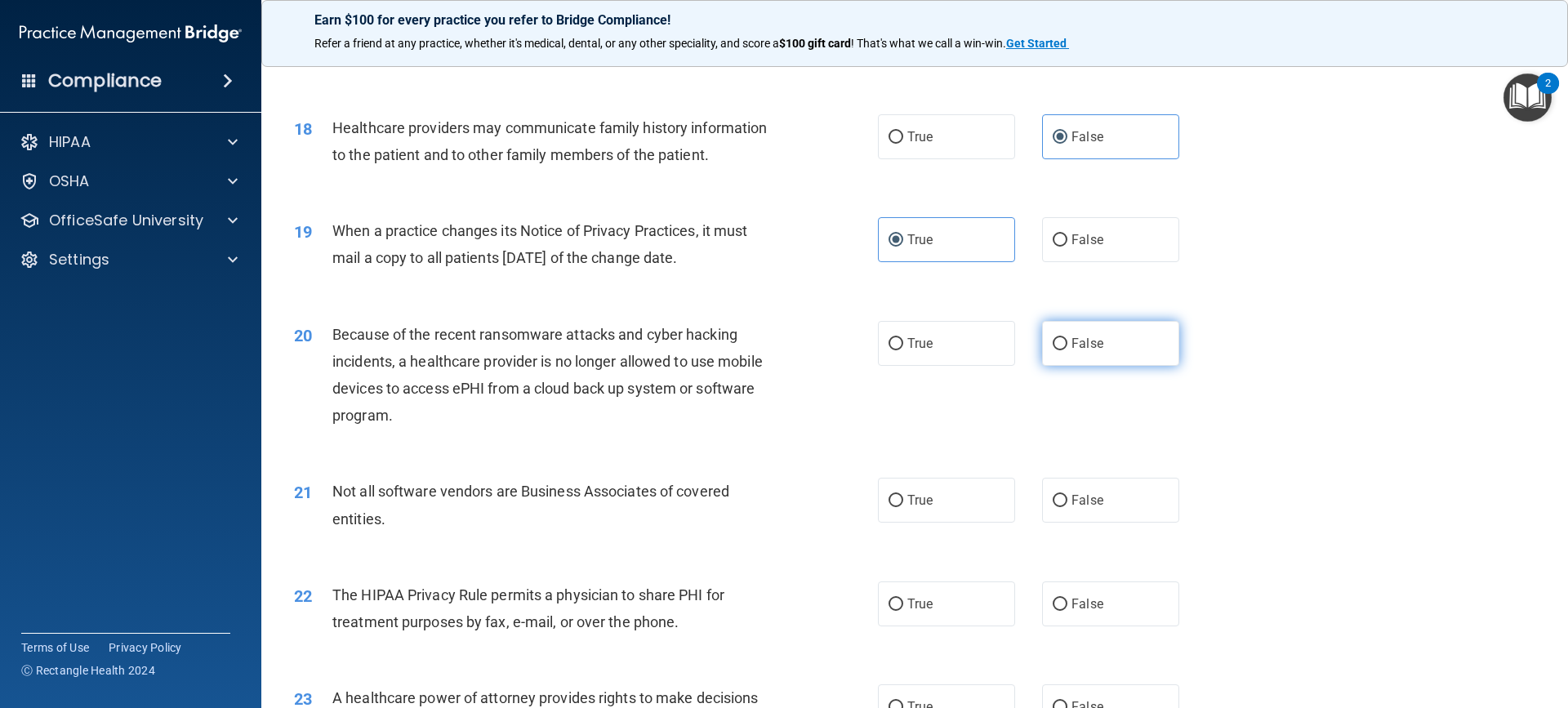
click at [1042, 349] on label "False" at bounding box center [1111, 343] width 137 height 45
click at [1052, 349] on input "False" at bounding box center [1059, 344] width 15 height 13
radio input "true"
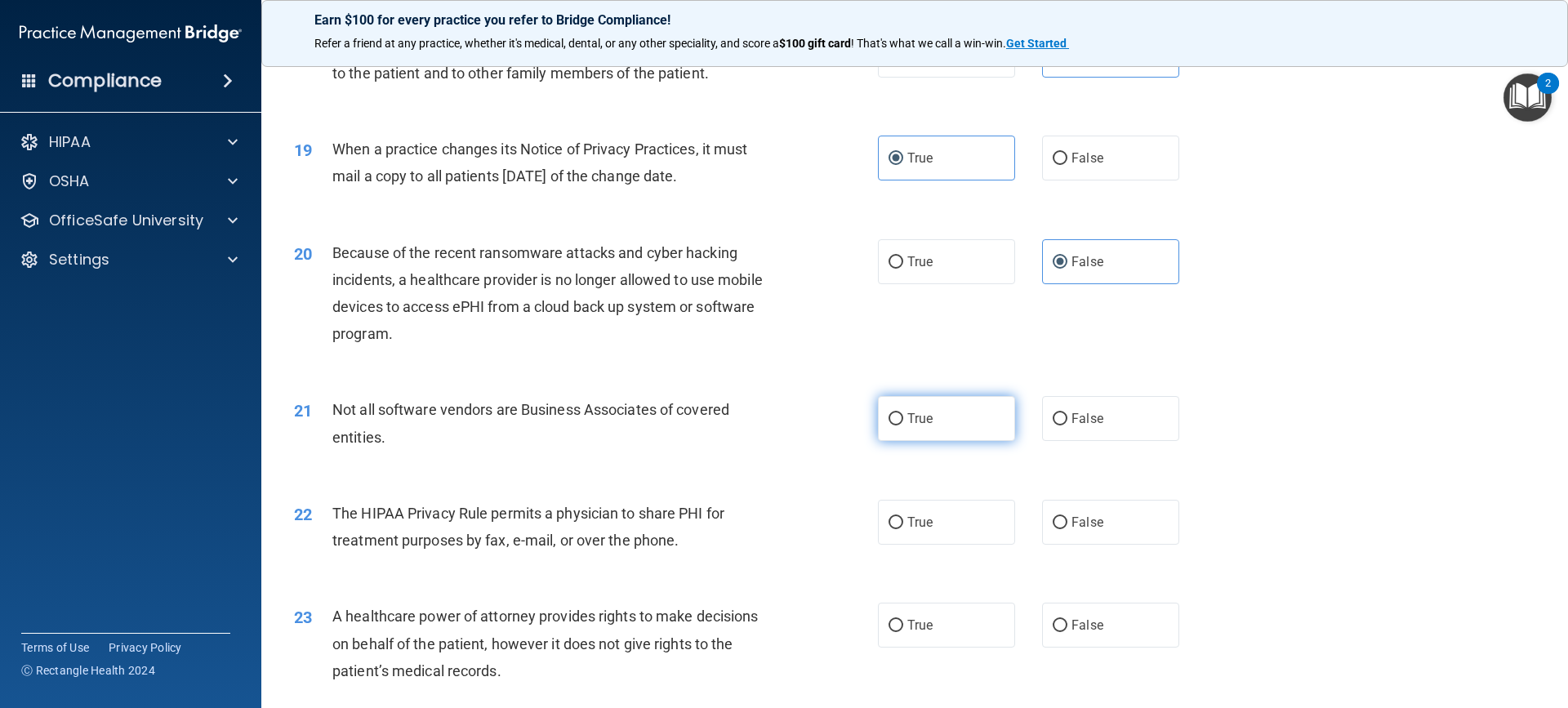
click at [888, 414] on input "True" at bounding box center [895, 419] width 15 height 13
radio input "true"
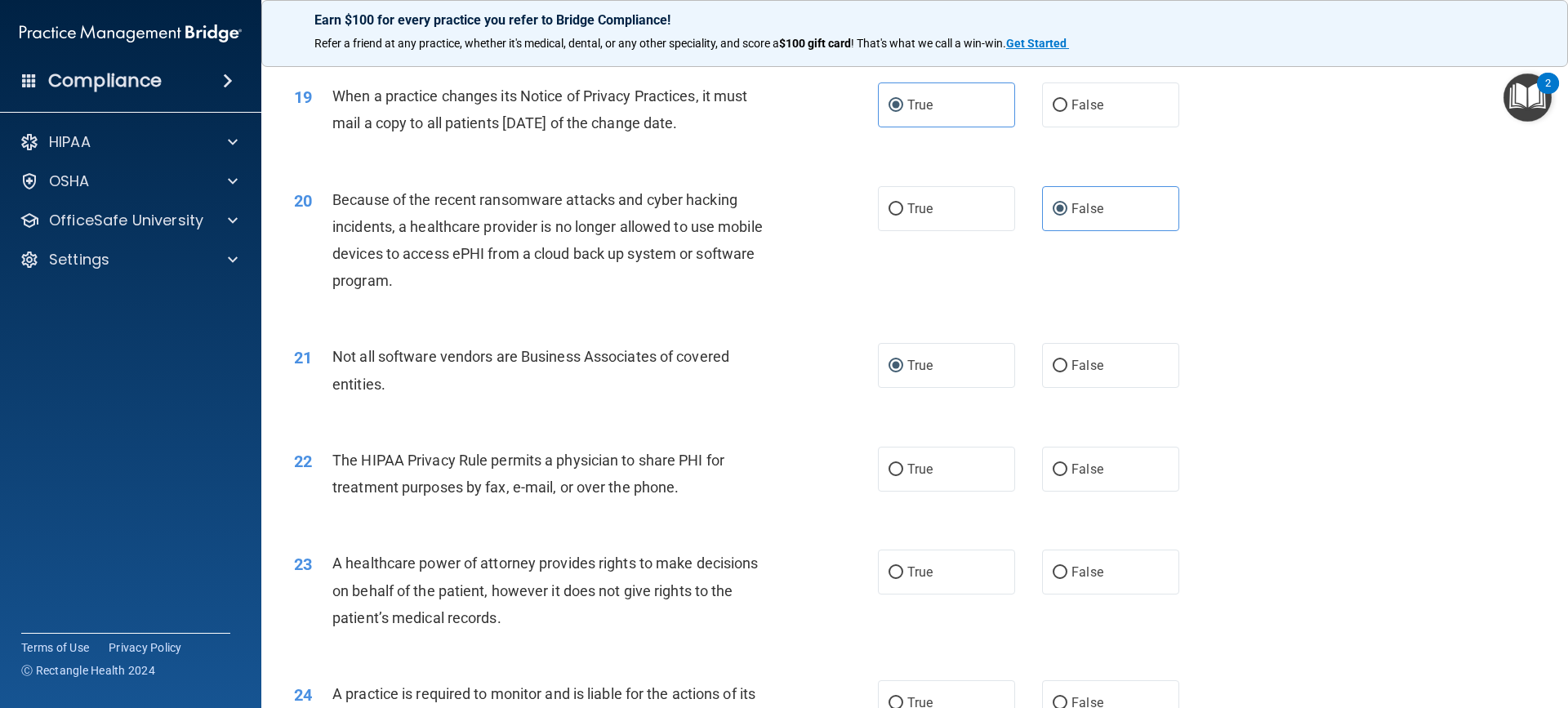
scroll to position [2287, 0]
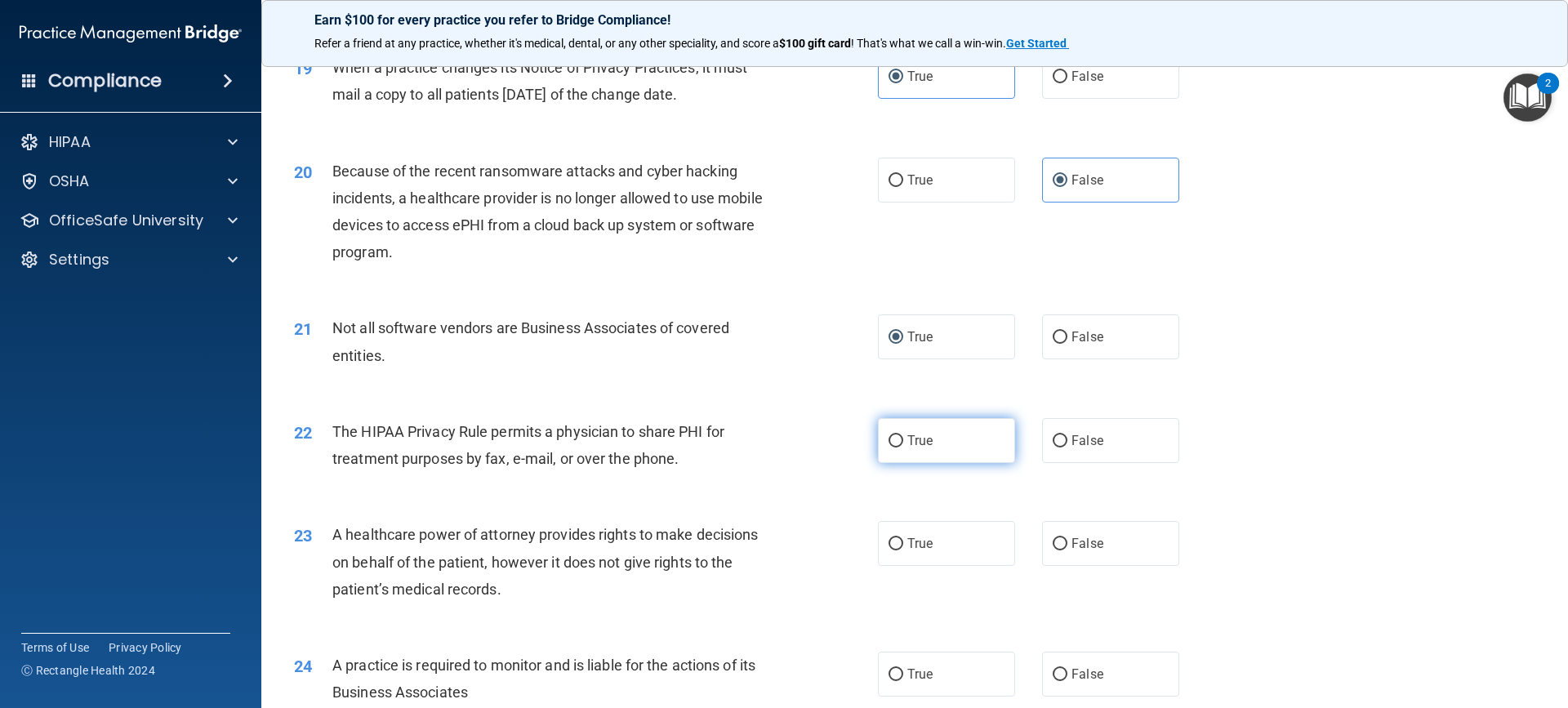
click at [919, 435] on span "True" at bounding box center [920, 441] width 25 height 16
click at [903, 435] on input "True" at bounding box center [895, 441] width 15 height 13
radio input "true"
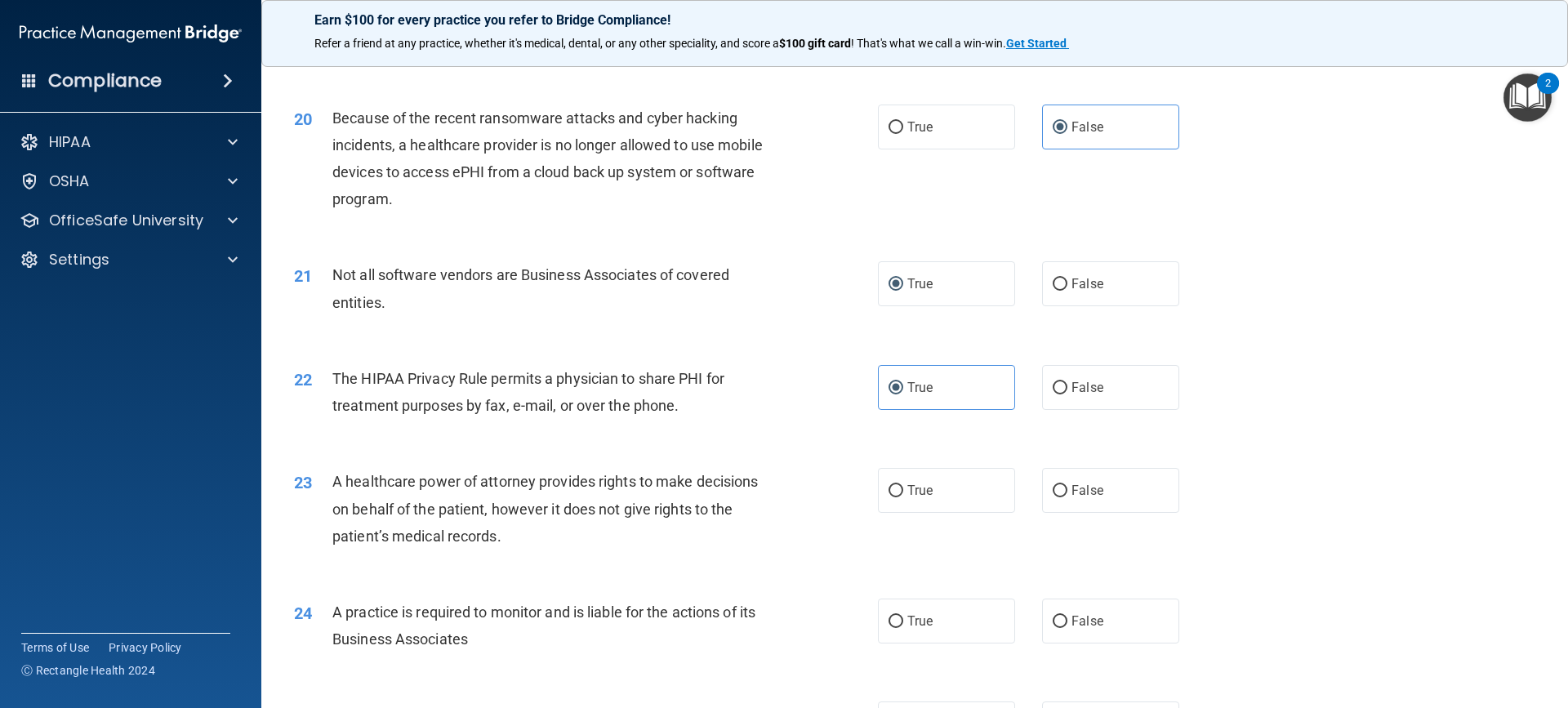
scroll to position [2369, 0]
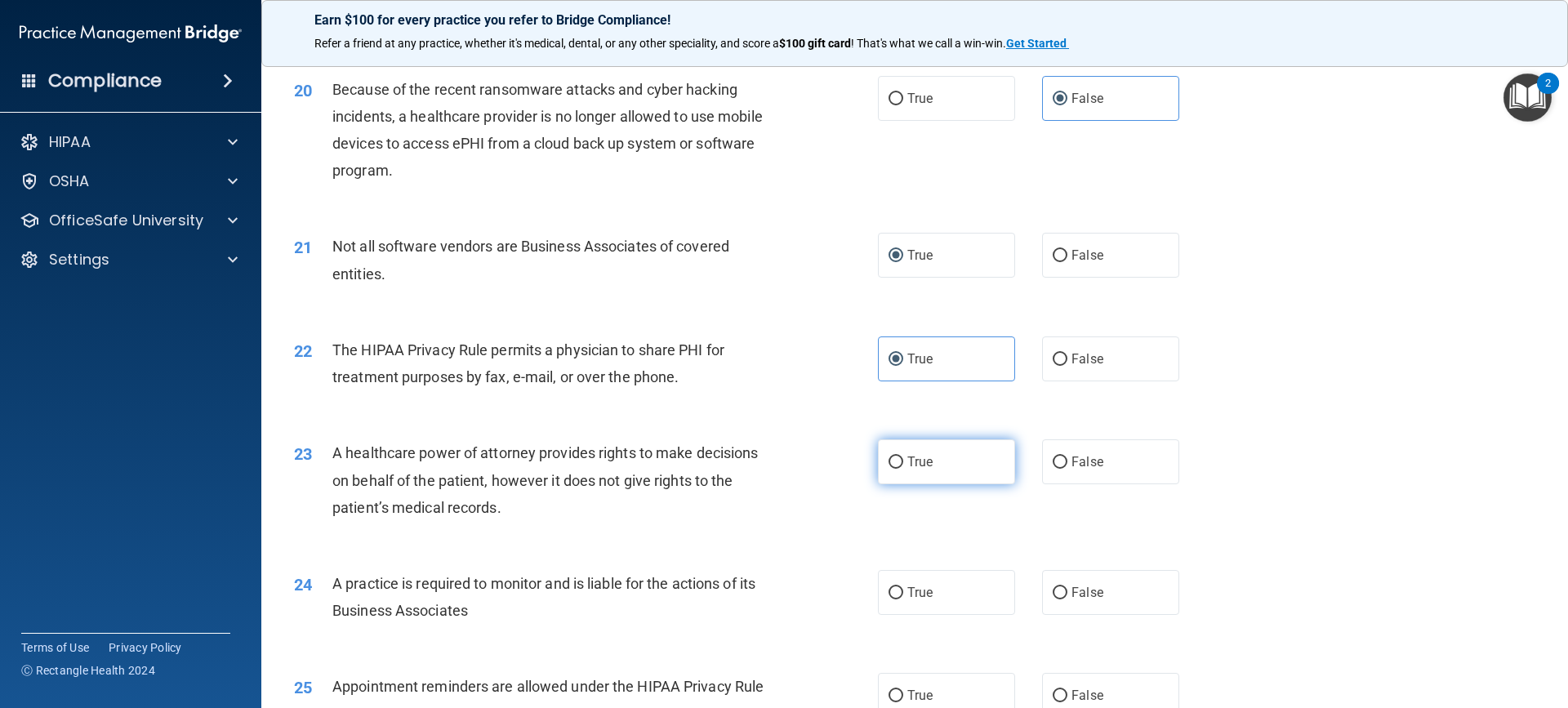
click at [926, 459] on span "True" at bounding box center [920, 462] width 25 height 16
click at [903, 459] on input "True" at bounding box center [895, 462] width 15 height 13
radio input "true"
drag, startPoint x: 904, startPoint y: 599, endPoint x: 896, endPoint y: 588, distance: 13.6
click at [907, 597] on span "True" at bounding box center [920, 593] width 25 height 16
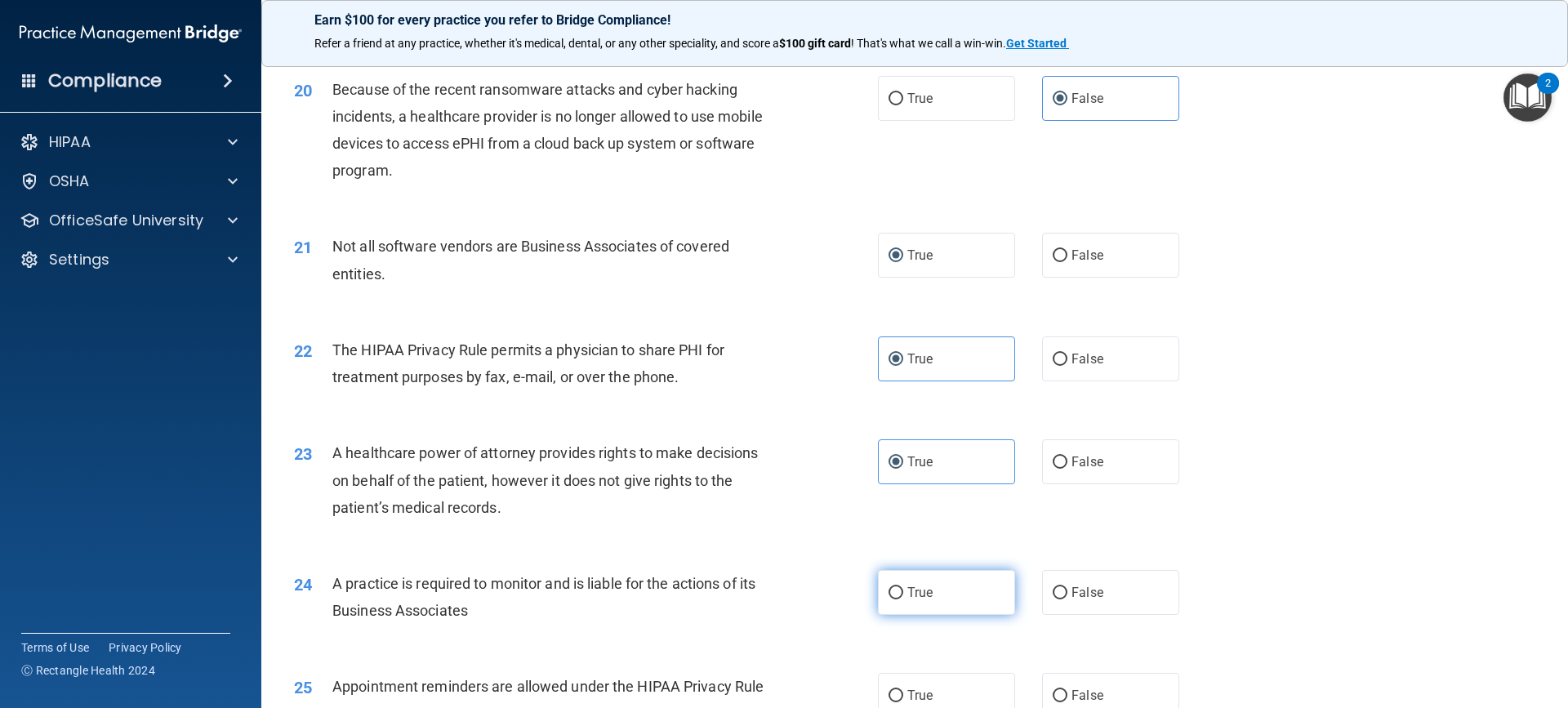
click at [902, 597] on input "True" at bounding box center [895, 593] width 15 height 13
radio input "true"
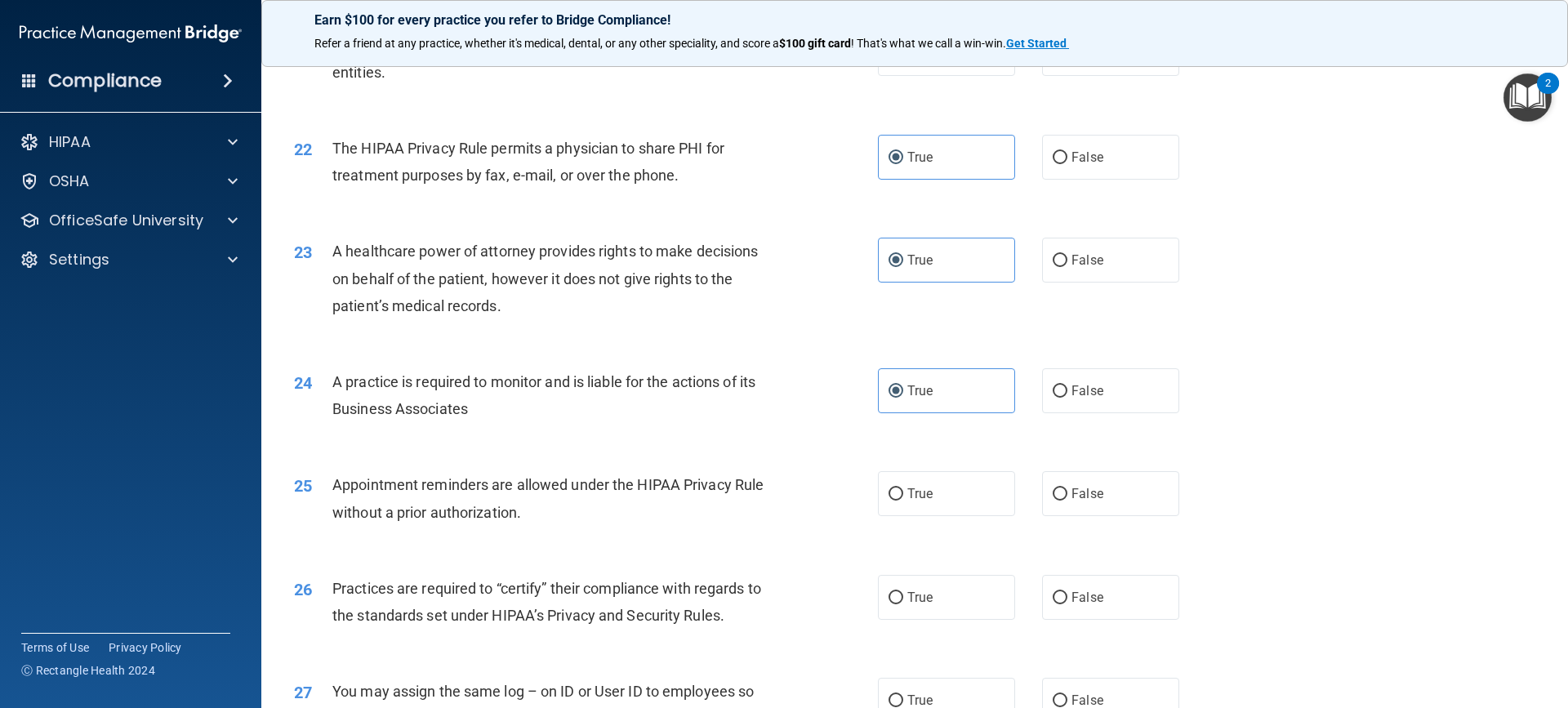
scroll to position [2614, 0]
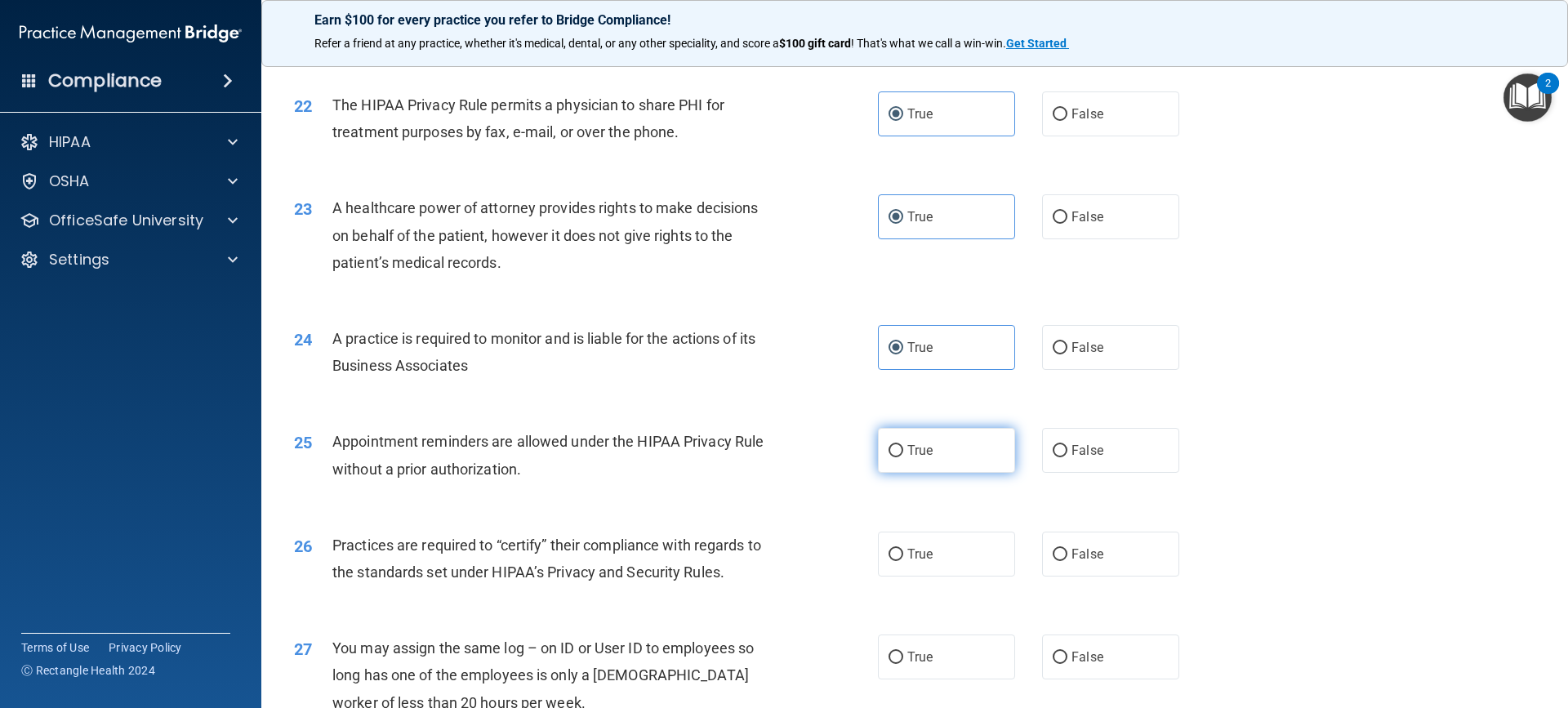
click at [951, 455] on label "True" at bounding box center [946, 451] width 137 height 45
click at [903, 455] on input "True" at bounding box center [895, 451] width 15 height 13
radio input "true"
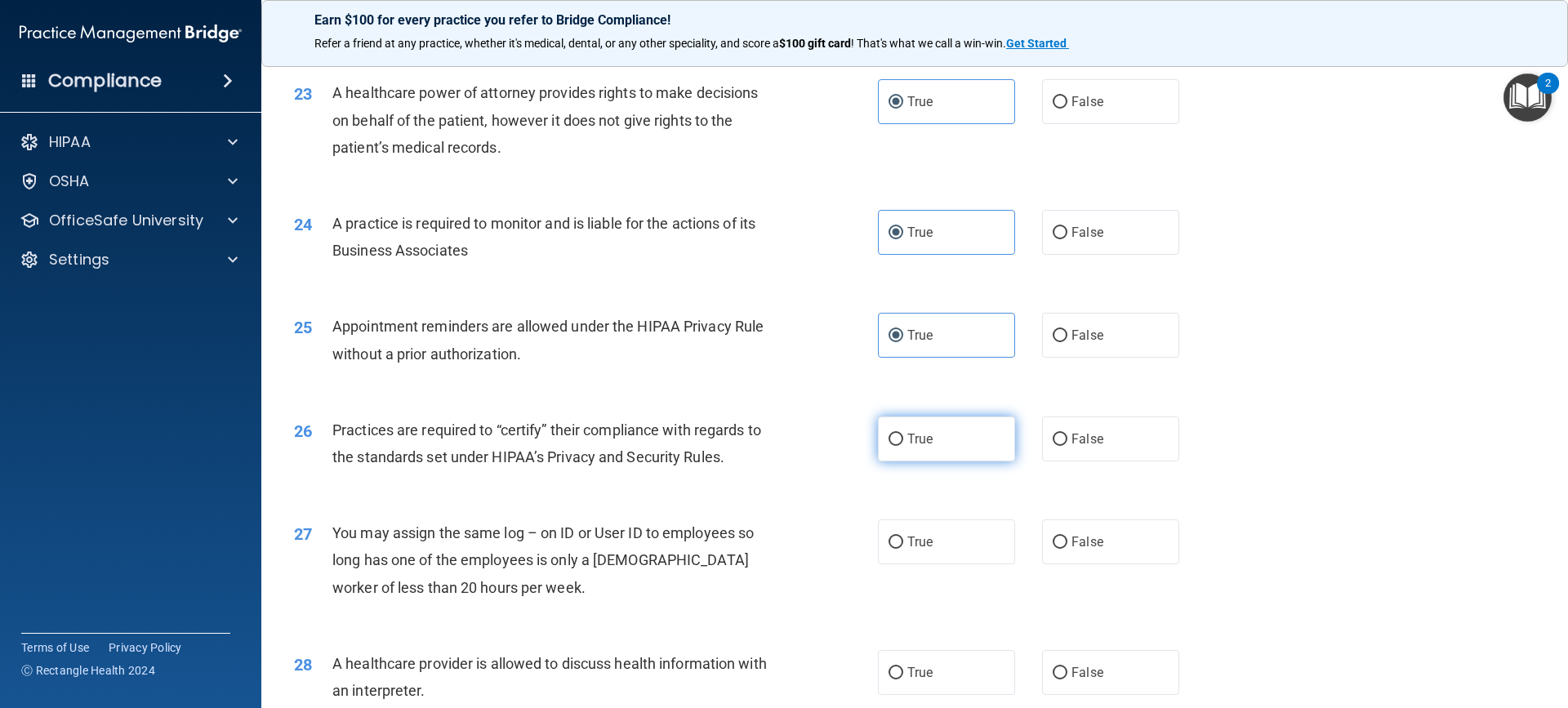
scroll to position [2776, 0]
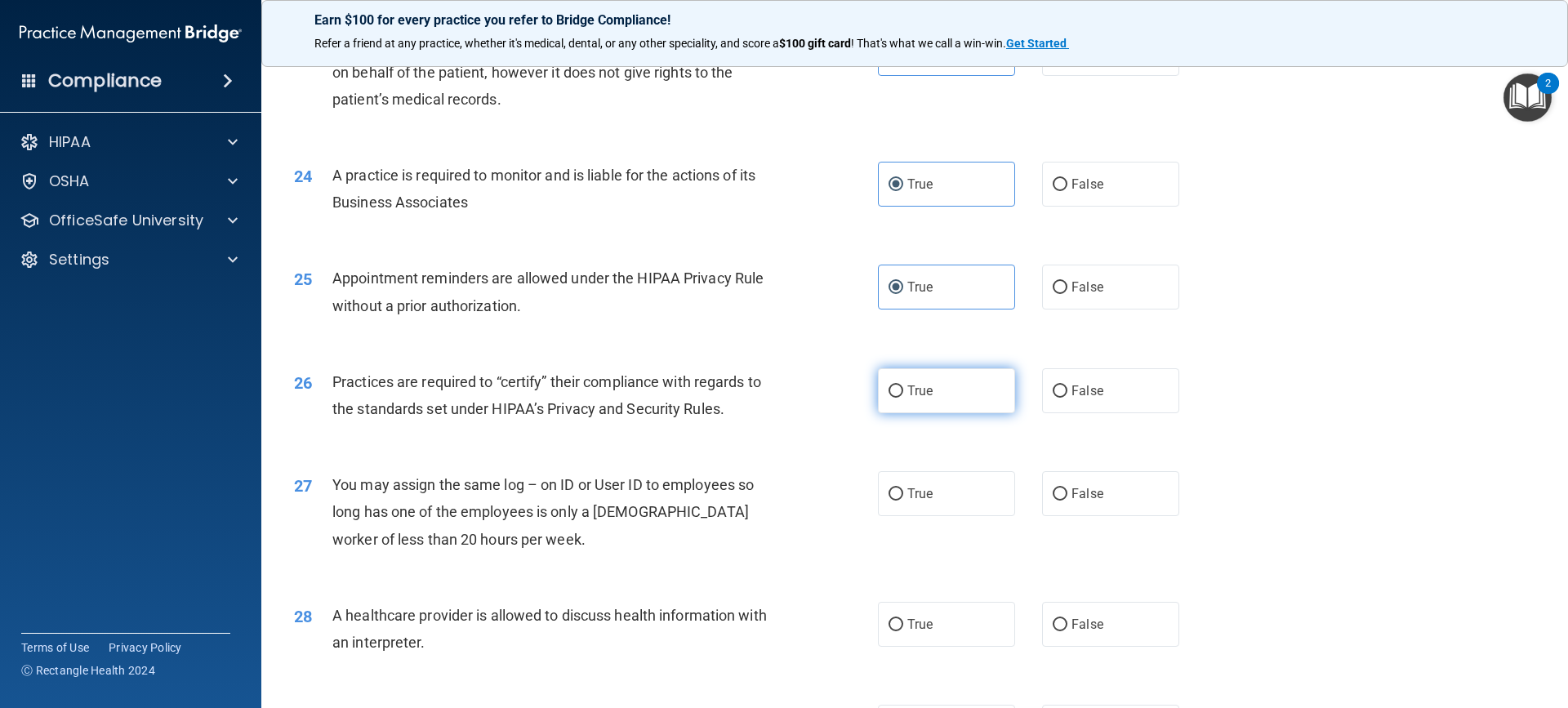
click at [934, 398] on label "True" at bounding box center [946, 391] width 137 height 45
click at [903, 398] on input "True" at bounding box center [895, 391] width 15 height 13
radio input "true"
click at [1082, 490] on span "False" at bounding box center [1087, 493] width 32 height 16
click at [1068, 490] on input "False" at bounding box center [1059, 494] width 15 height 13
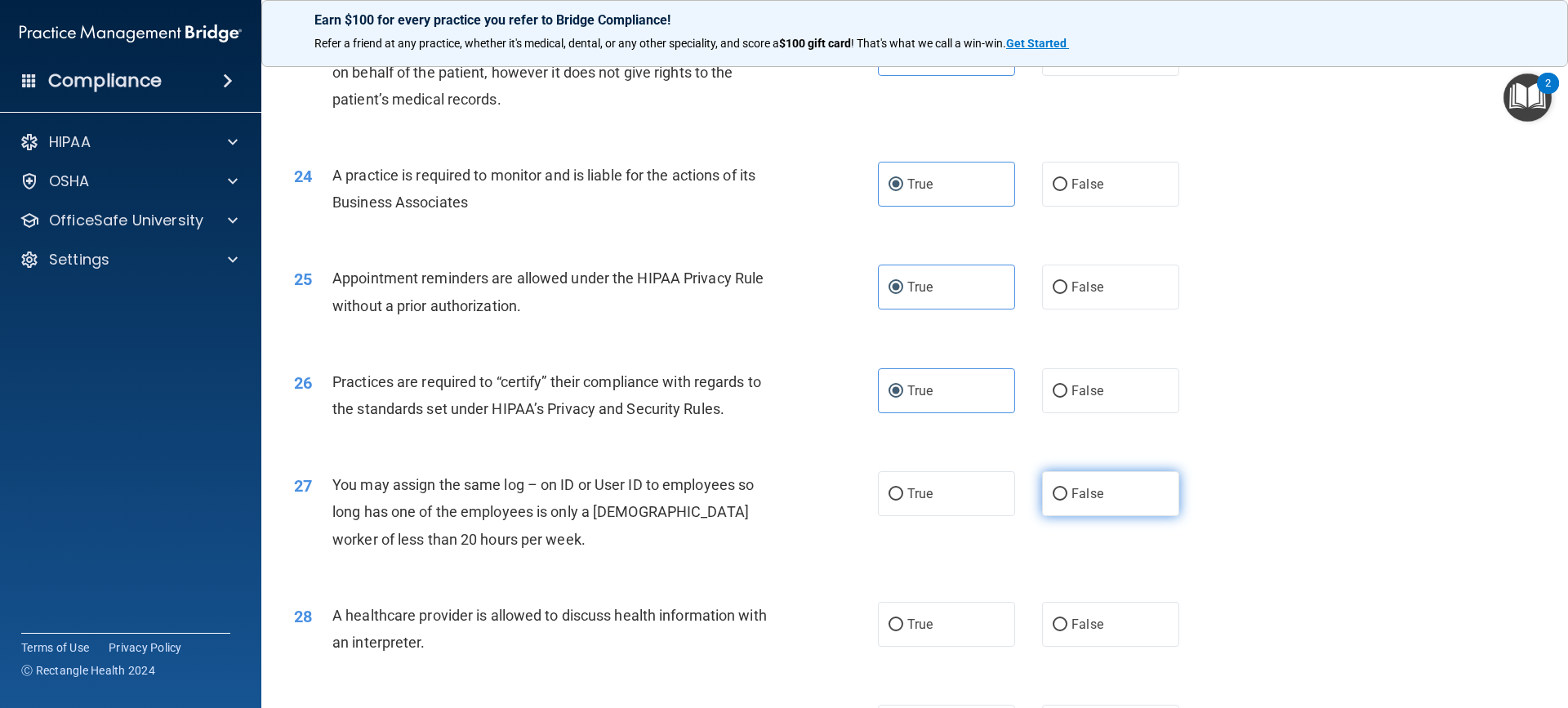
radio input "true"
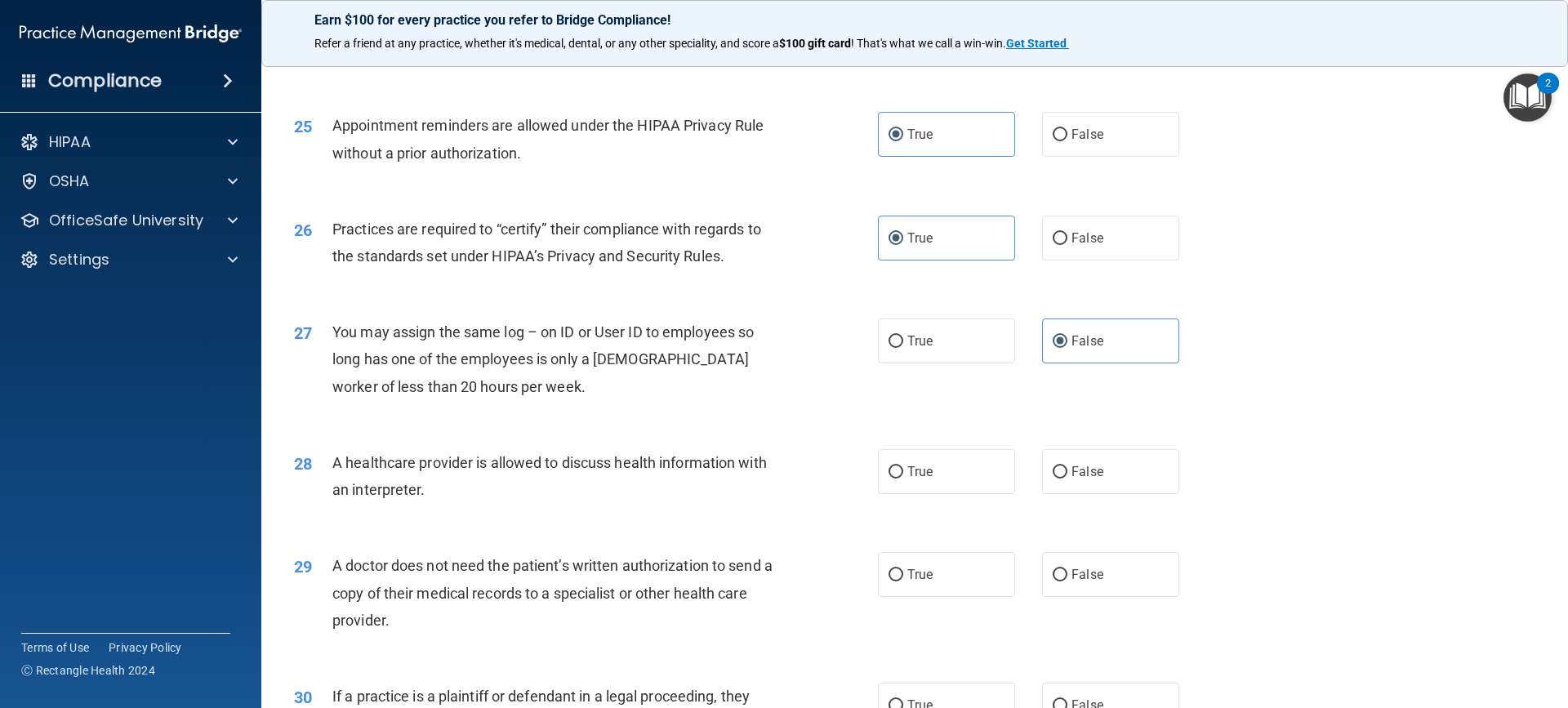
scroll to position [2940, 0]
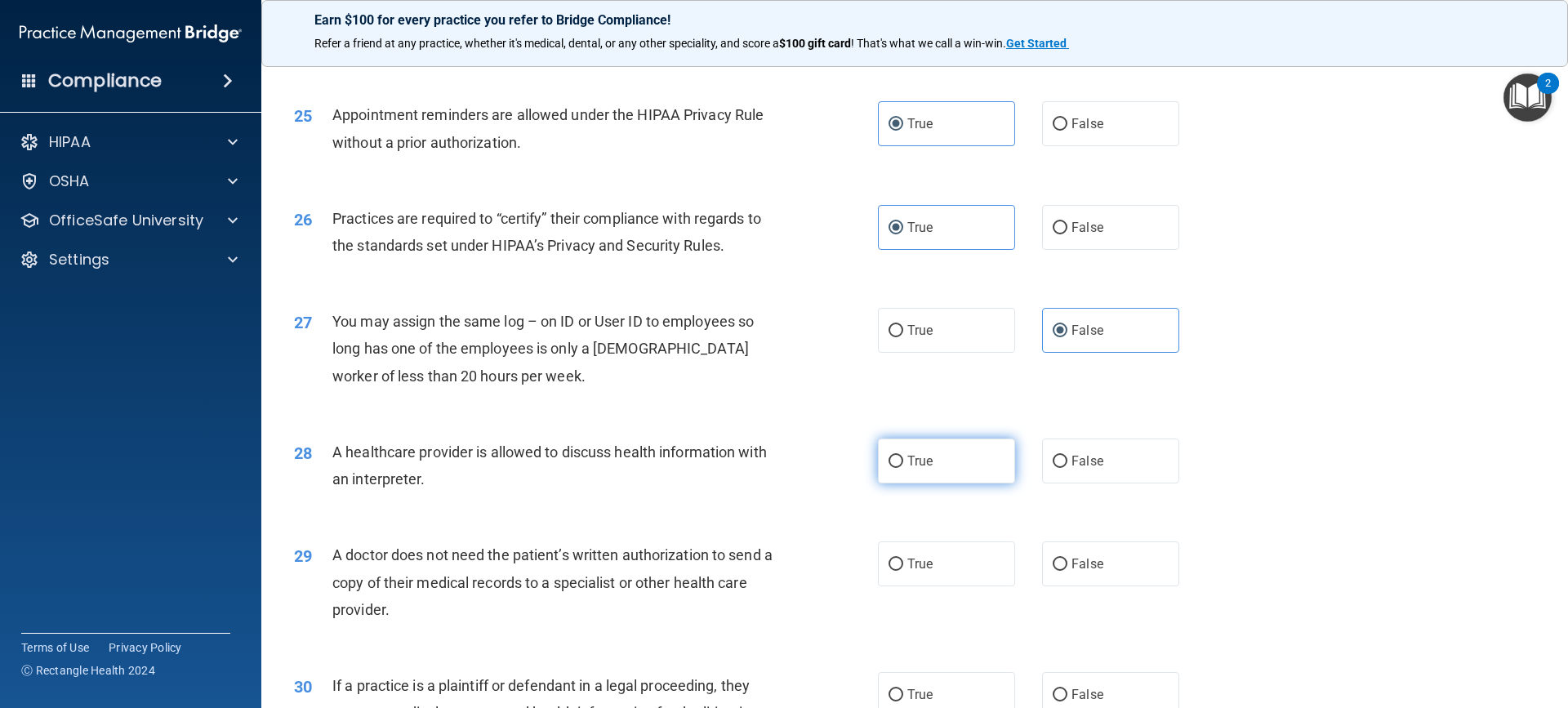
click at [925, 467] on span "True" at bounding box center [920, 461] width 25 height 16
click at [903, 467] on input "True" at bounding box center [895, 461] width 15 height 13
radio input "true"
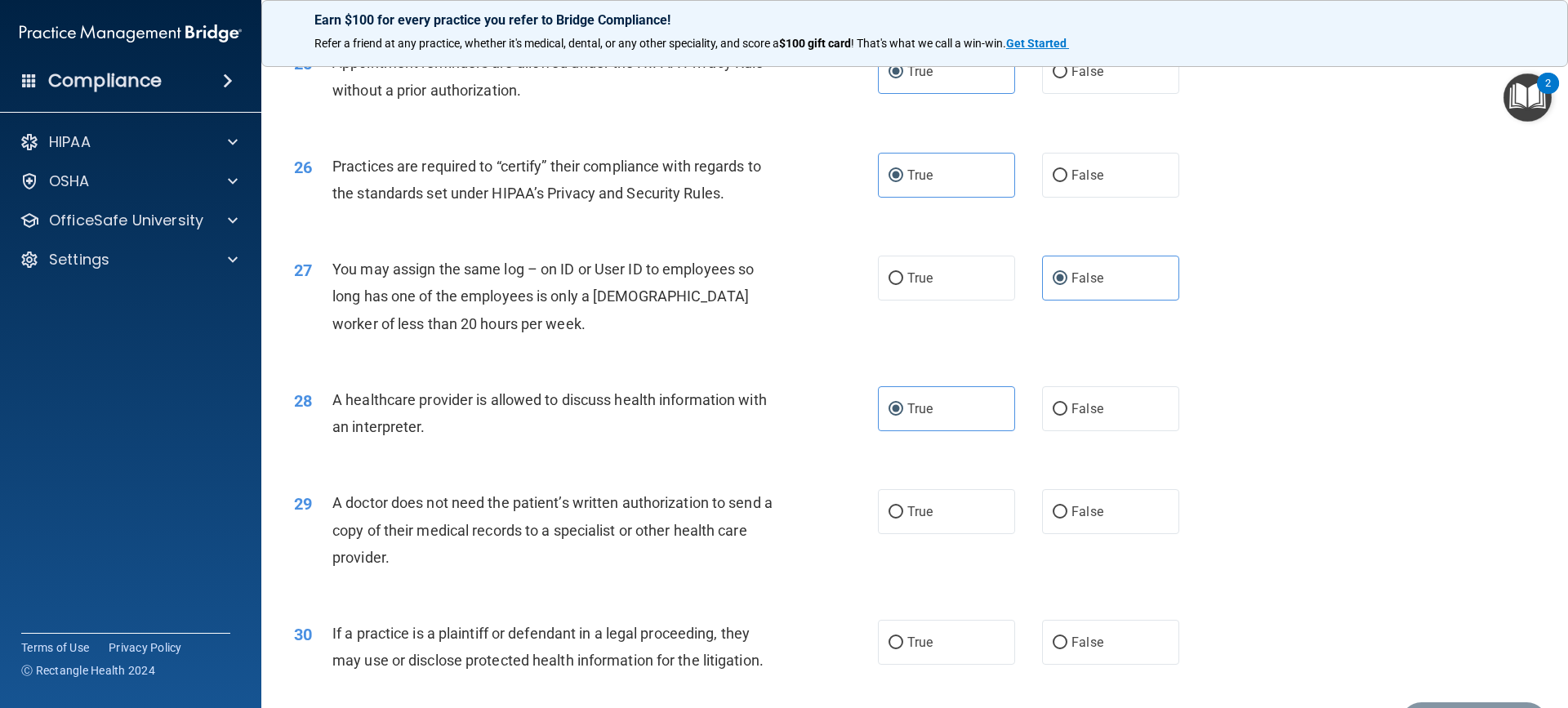
scroll to position [3022, 0]
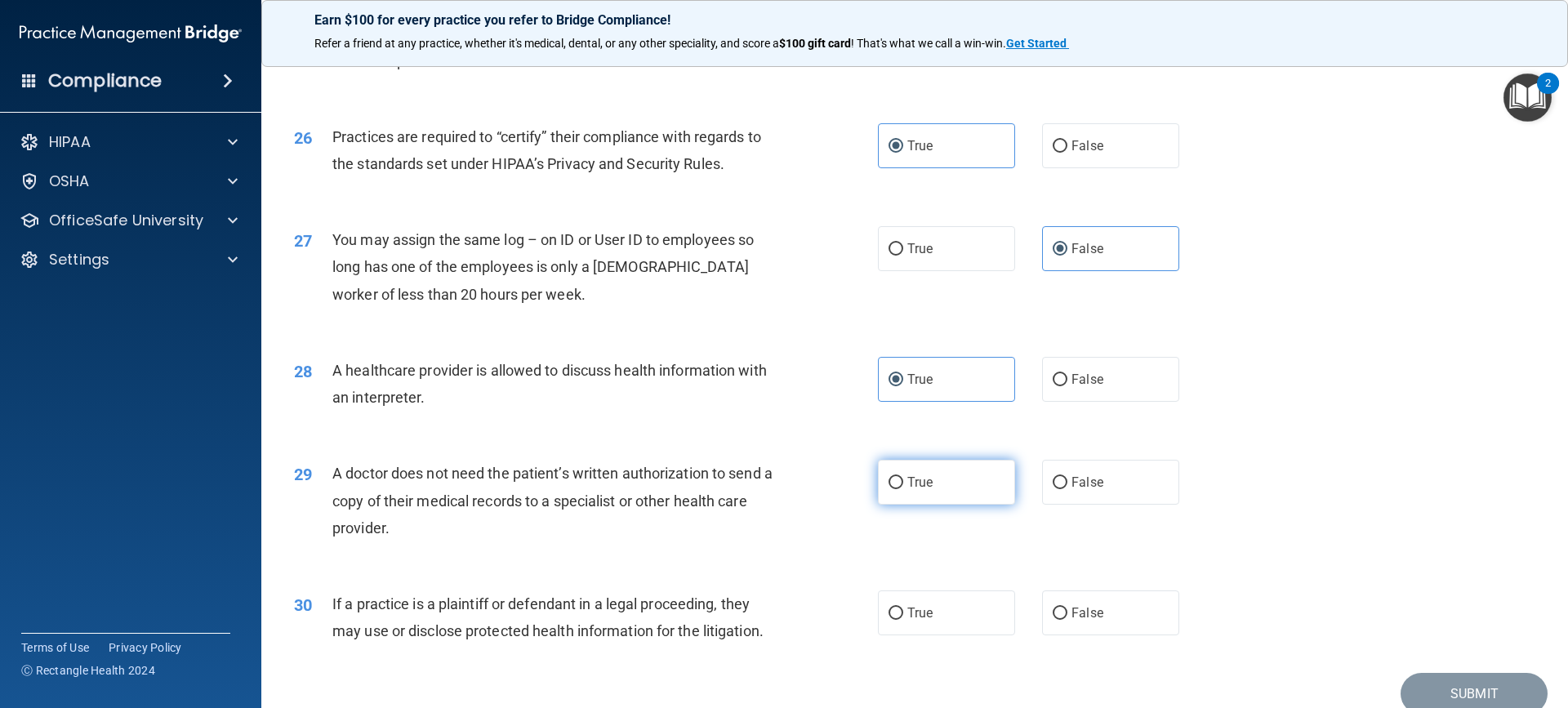
click at [947, 480] on label "True" at bounding box center [946, 482] width 137 height 45
click at [903, 480] on input "True" at bounding box center [895, 483] width 15 height 13
radio input "true"
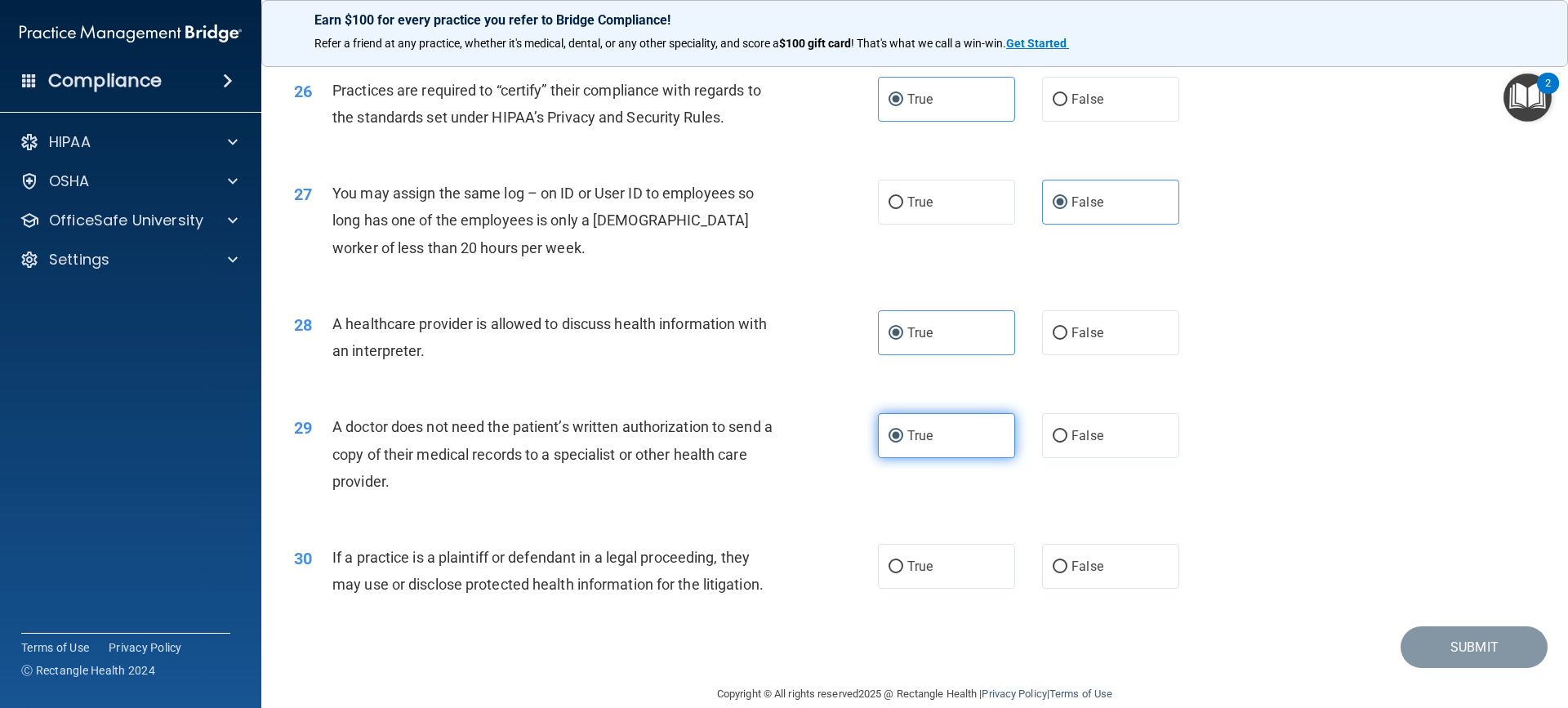
scroll to position [3093, 0]
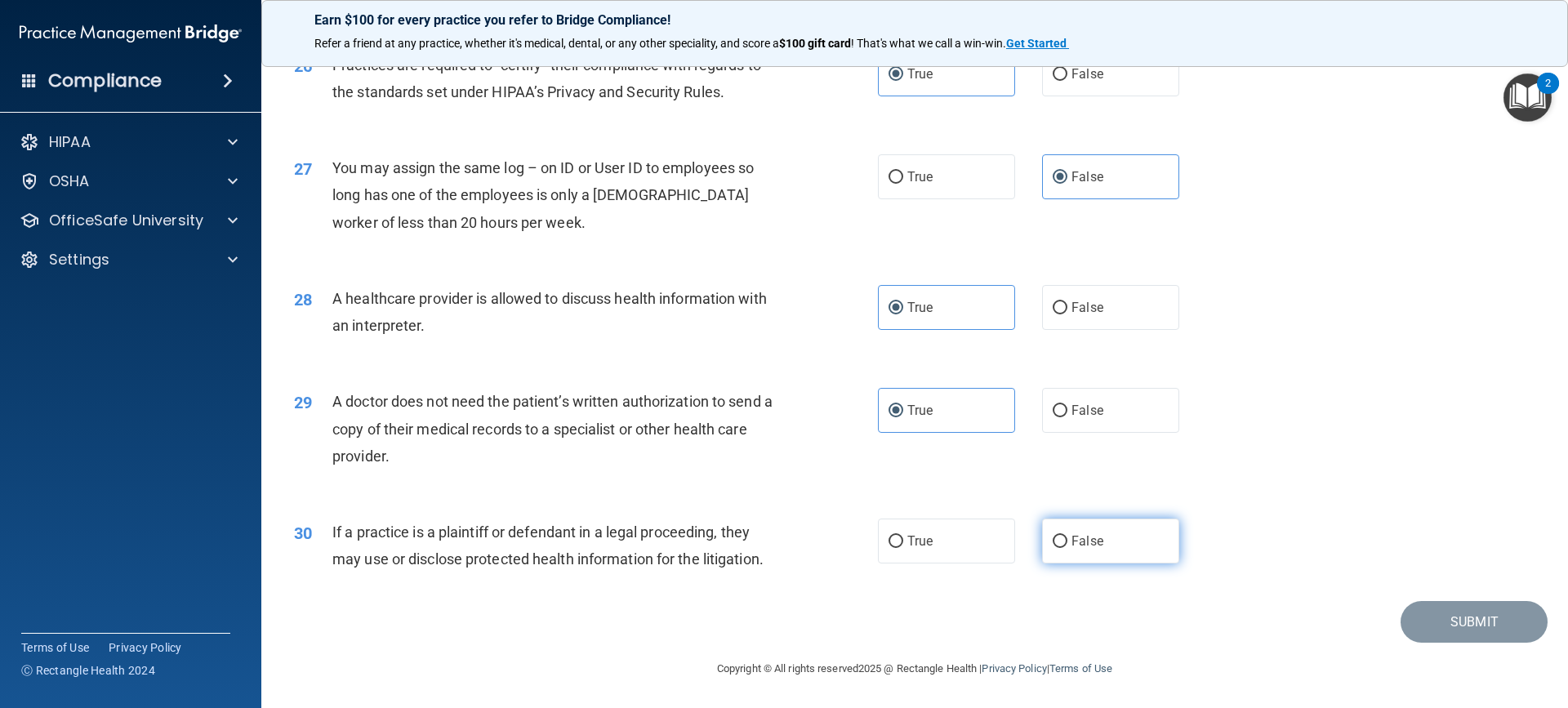
click at [1054, 542] on input "False" at bounding box center [1059, 541] width 15 height 13
radio input "true"
drag, startPoint x: 1479, startPoint y: 620, endPoint x: 1466, endPoint y: 616, distance: 13.6
click at [1479, 620] on button "Submit" at bounding box center [1473, 621] width 147 height 42
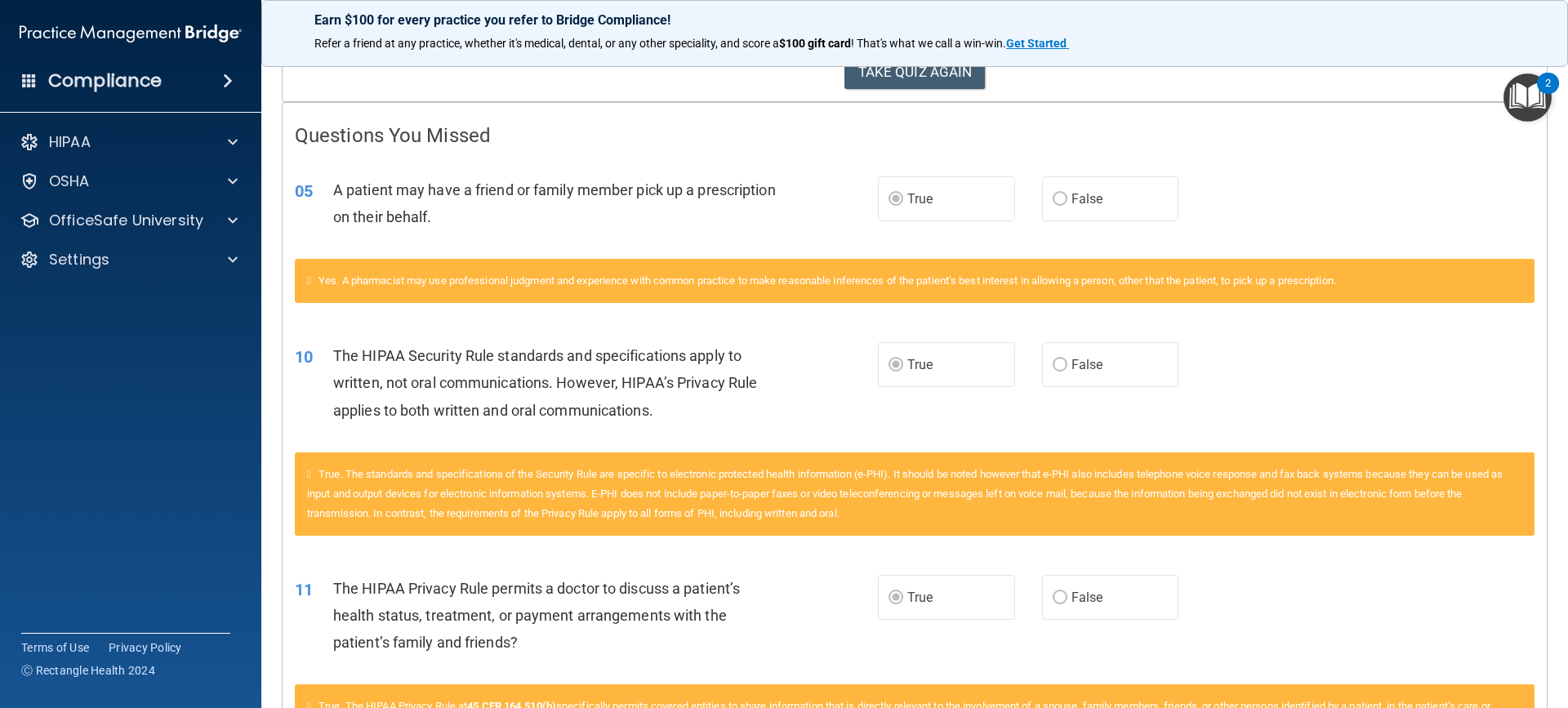
scroll to position [327, 0]
